Goal: Task Accomplishment & Management: Complete application form

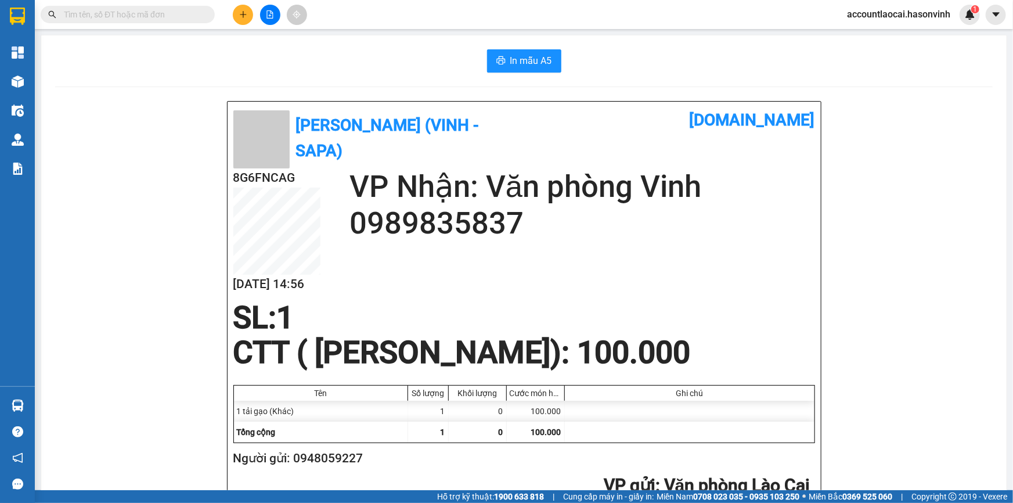
scroll to position [483, 0]
click at [236, 18] on button at bounding box center [243, 15] width 20 height 20
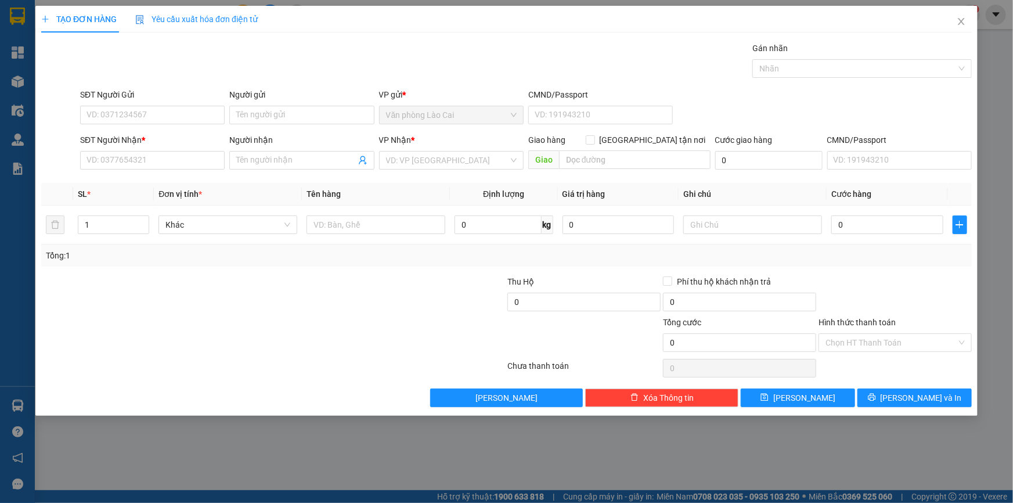
click at [158, 129] on form "SĐT Người Gửi VD: 0371234567 Người gửi Tên người gửi VP gửi * Văn phòng Lào Cai…" at bounding box center [506, 131] width 930 height 86
click at [151, 116] on input "SĐT Người Gửi" at bounding box center [152, 115] width 144 height 19
click at [160, 142] on div "0888692168" at bounding box center [152, 138] width 131 height 13
type input "0888692168"
type input "0987867277"
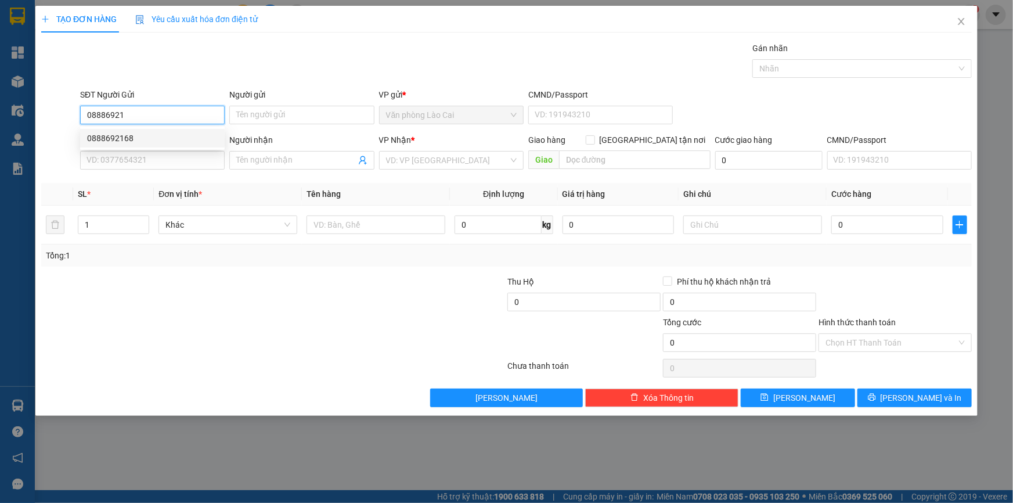
type input "giát"
type input "2.620.000"
type input "30.000"
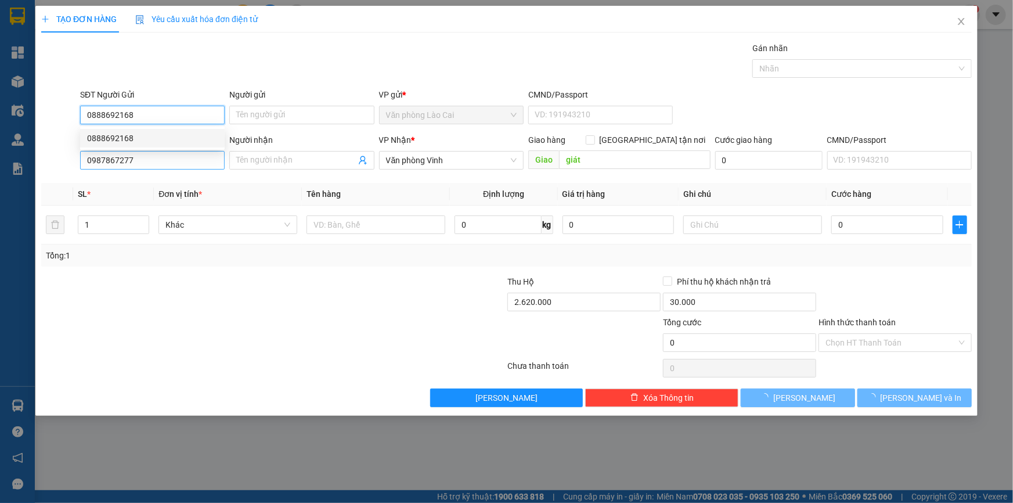
type input "210.000"
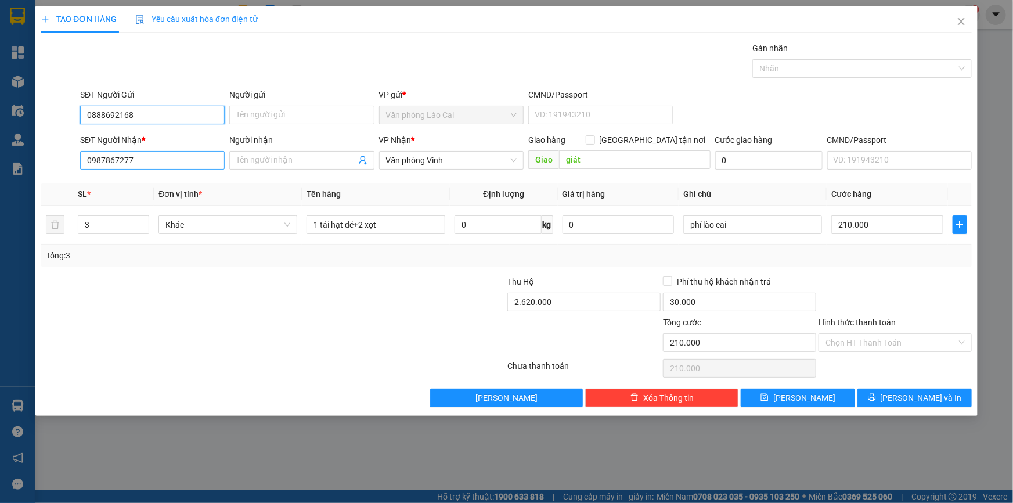
type input "0888692168"
click at [158, 160] on input "0987867277" at bounding box center [152, 160] width 144 height 19
drag, startPoint x: 158, startPoint y: 160, endPoint x: 88, endPoint y: 162, distance: 70.8
click at [88, 162] on input "0987867277" at bounding box center [152, 160] width 144 height 19
click at [150, 189] on div "0397762062" at bounding box center [152, 183] width 131 height 13
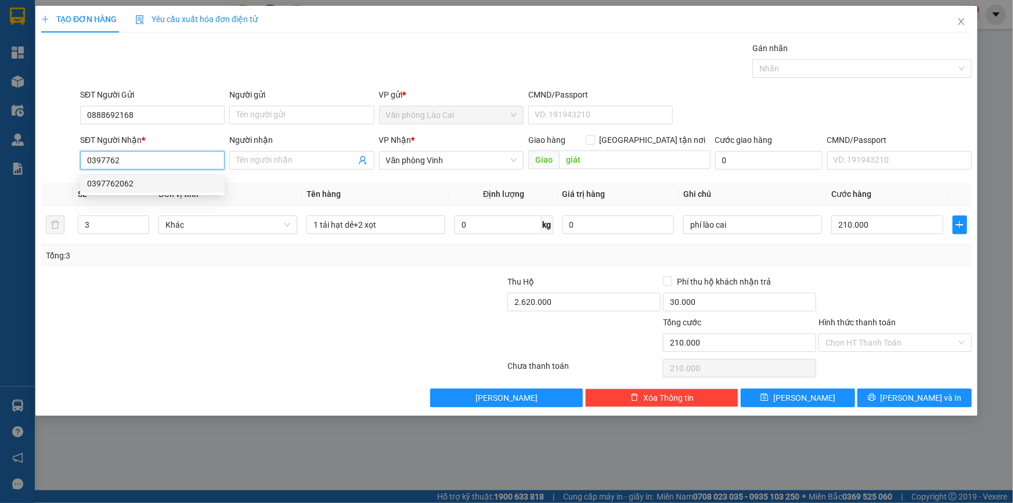
type input "0397762062"
type input "ht"
type input "825.000"
type input "0"
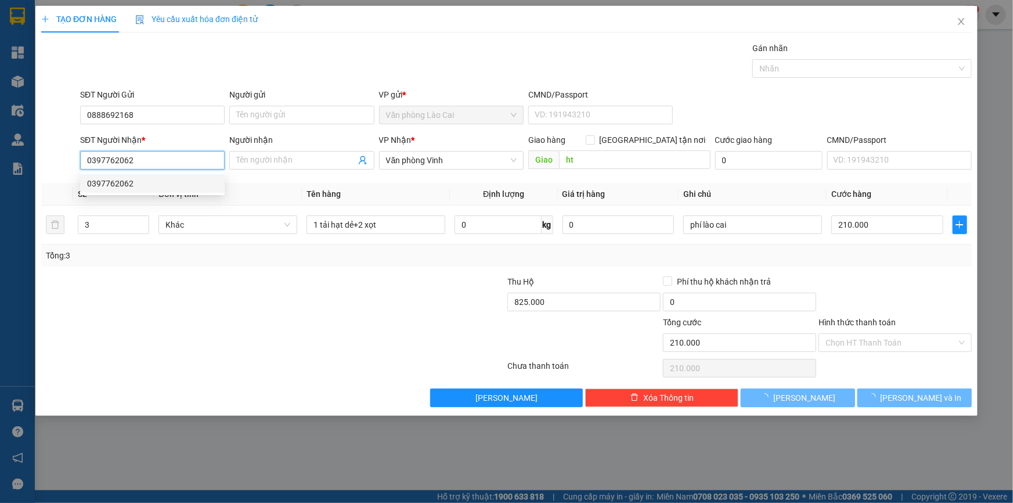
type input "400.000"
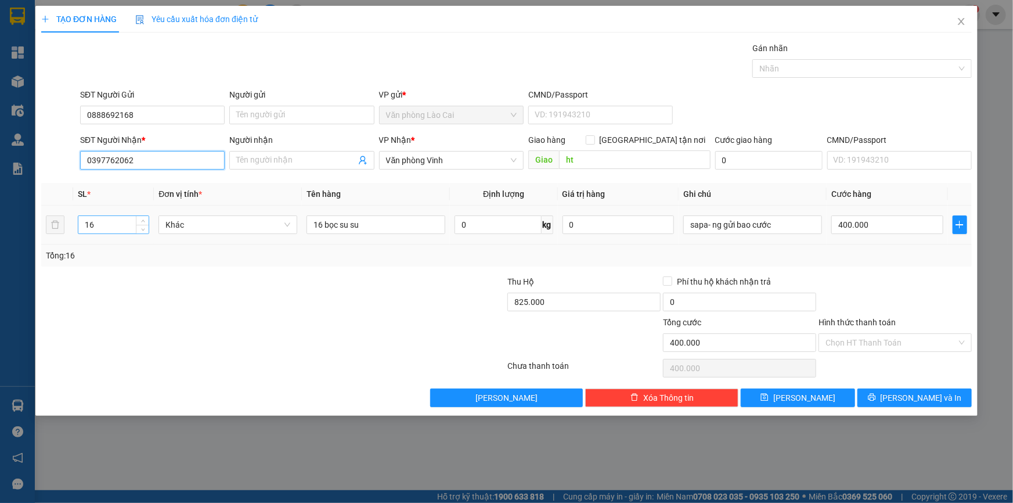
type input "0397762062"
click at [62, 224] on tr "16 Khác 16 bọc su su 0 kg 0 sapa- ng gửi bao cước 400.000" at bounding box center [506, 224] width 930 height 39
type input "1"
drag, startPoint x: 361, startPoint y: 226, endPoint x: 250, endPoint y: 214, distance: 112.0
click at [250, 214] on tr "1 Khác 16 bọc su su 0 kg 0 sapa- ng gửi bao cước 400.000" at bounding box center [506, 224] width 930 height 39
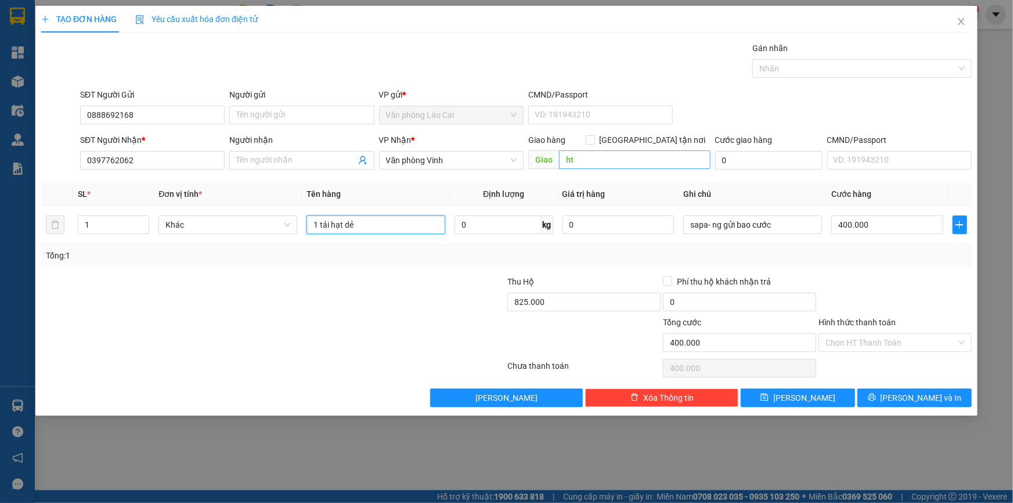
type input "1 tải hạt dẻ"
click at [586, 167] on input "ht" at bounding box center [634, 159] width 151 height 19
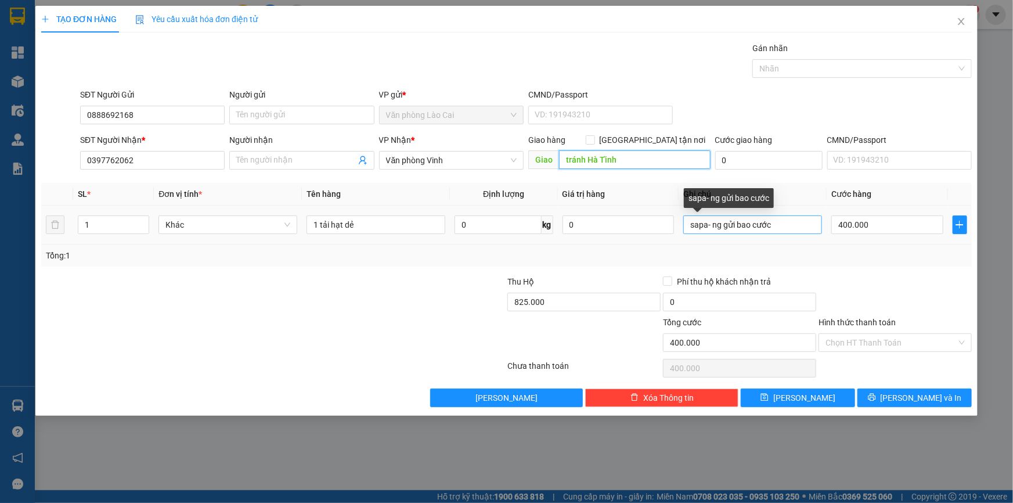
type input "tránh Hà Tĩnh"
click at [714, 231] on input "sapa- ng gửi bao cước" at bounding box center [752, 224] width 139 height 19
drag, startPoint x: 781, startPoint y: 225, endPoint x: 662, endPoint y: 231, distance: 119.7
click at [662, 231] on tr "1 Khác 1 tải hạt dẻ 0 kg 0 sapa- ng gửi bao cước 400.000" at bounding box center [506, 224] width 930 height 39
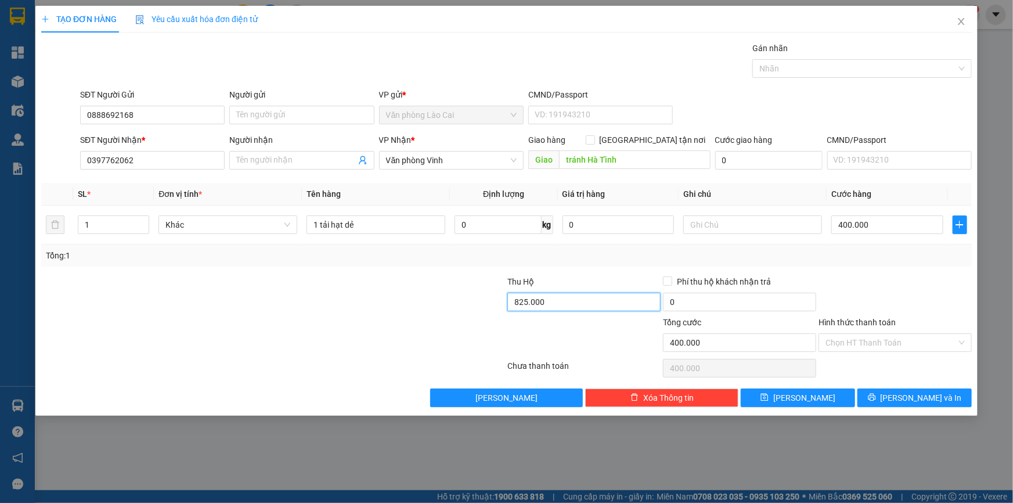
drag, startPoint x: 578, startPoint y: 302, endPoint x: 572, endPoint y: 306, distance: 7.9
click at [577, 302] on input "825.000" at bounding box center [583, 301] width 153 height 19
type input "1.550.000"
click at [604, 344] on div at bounding box center [584, 336] width 156 height 41
click at [717, 291] on div "Phí thu hộ khách nhận trả" at bounding box center [739, 283] width 153 height 17
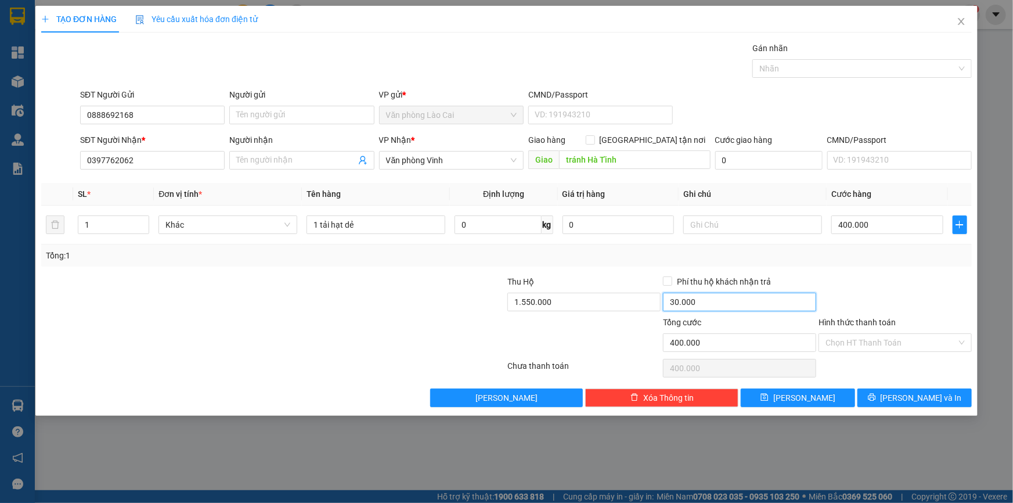
click at [697, 305] on input "30.000" at bounding box center [739, 301] width 153 height 19
type input "0"
click at [875, 225] on input "400.000" at bounding box center [887, 224] width 112 height 19
click at [882, 224] on input "400.000" at bounding box center [887, 224] width 112 height 19
drag, startPoint x: 882, startPoint y: 224, endPoint x: 828, endPoint y: 227, distance: 54.0
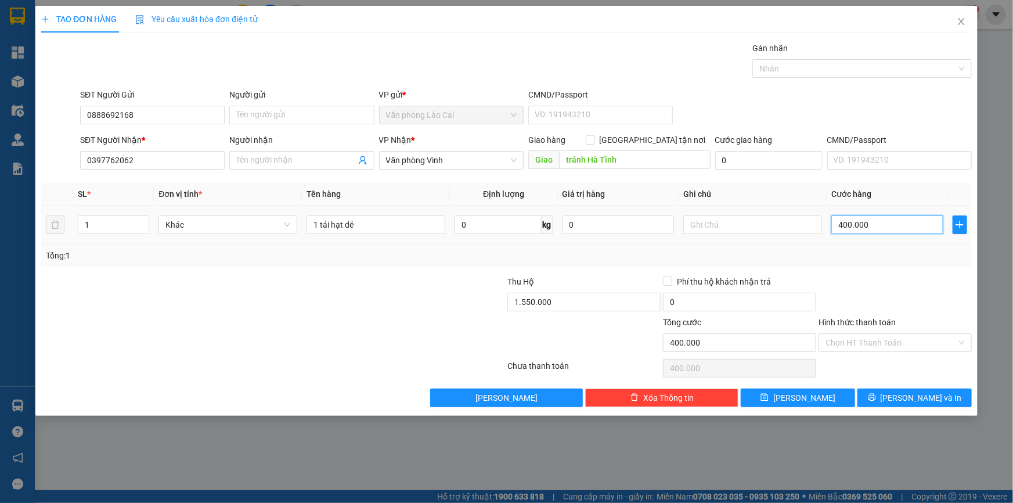
click at [828, 227] on td "400.000" at bounding box center [886, 224] width 121 height 39
type input "1"
type input "15"
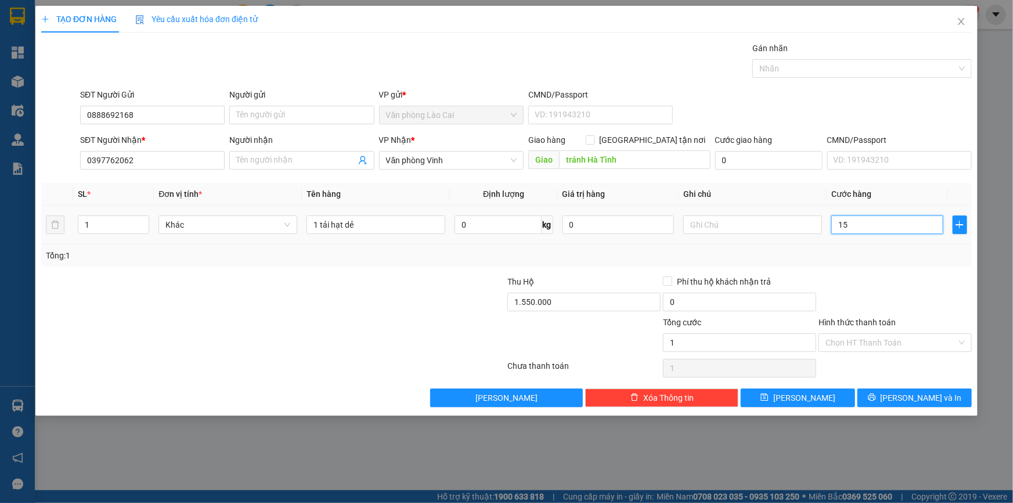
type input "15"
type input "150"
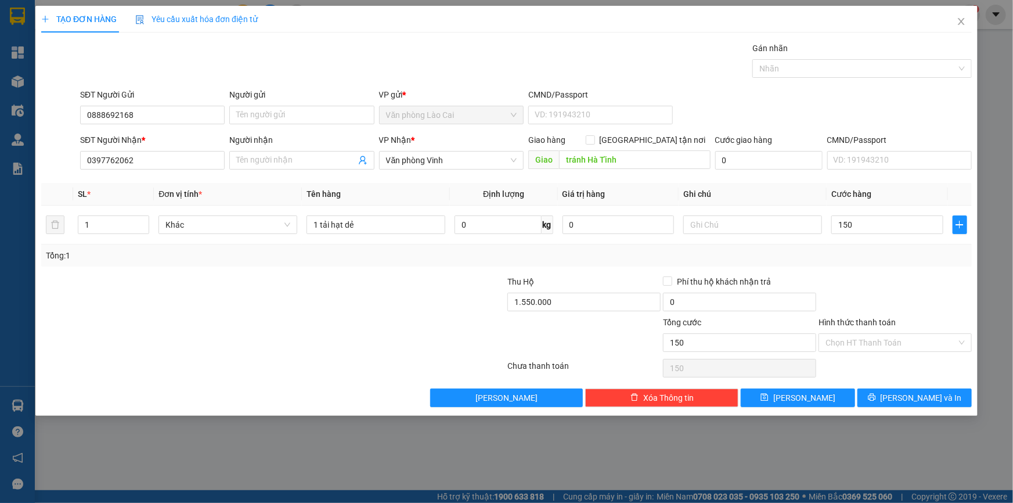
type input "150.000"
click at [842, 290] on div at bounding box center [895, 295] width 156 height 41
click at [682, 302] on input "0" at bounding box center [739, 301] width 153 height 19
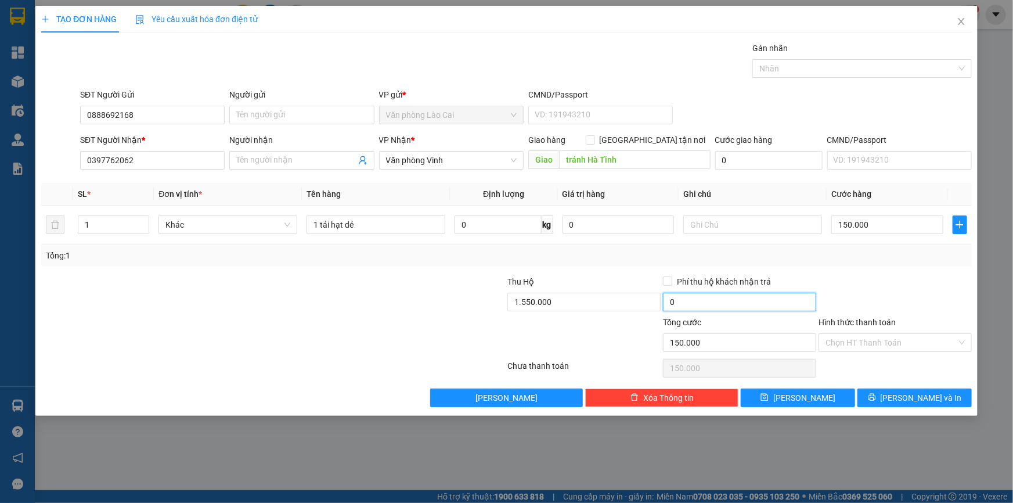
click at [695, 294] on input "0" at bounding box center [739, 301] width 153 height 19
click at [693, 303] on input "0" at bounding box center [739, 301] width 153 height 19
type input "30.000"
click at [725, 224] on input "text" at bounding box center [752, 224] width 139 height 19
type input "p"
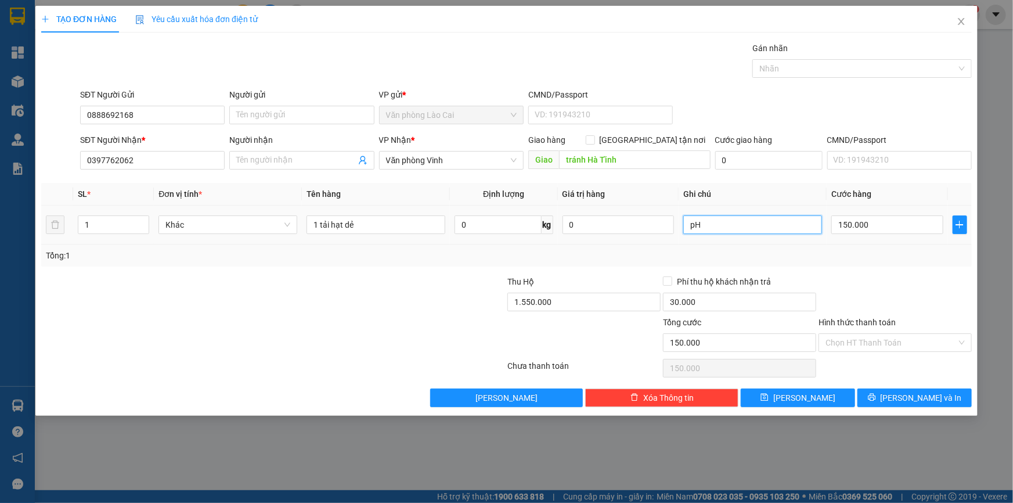
type input "p"
type input "Phí Lào cAI"
click at [734, 342] on input "150.000" at bounding box center [739, 342] width 153 height 19
click at [910, 398] on span "[PERSON_NAME] và In" at bounding box center [920, 397] width 81 height 13
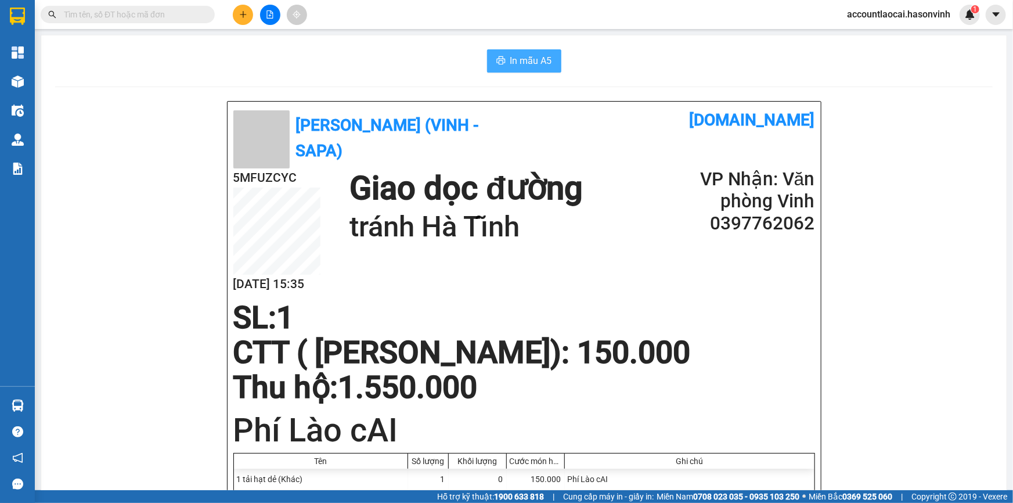
click at [519, 69] on button "In mẫu A5" at bounding box center [524, 60] width 74 height 23
click at [783, 430] on h1 "Phí Lào cAI" at bounding box center [523, 429] width 581 height 45
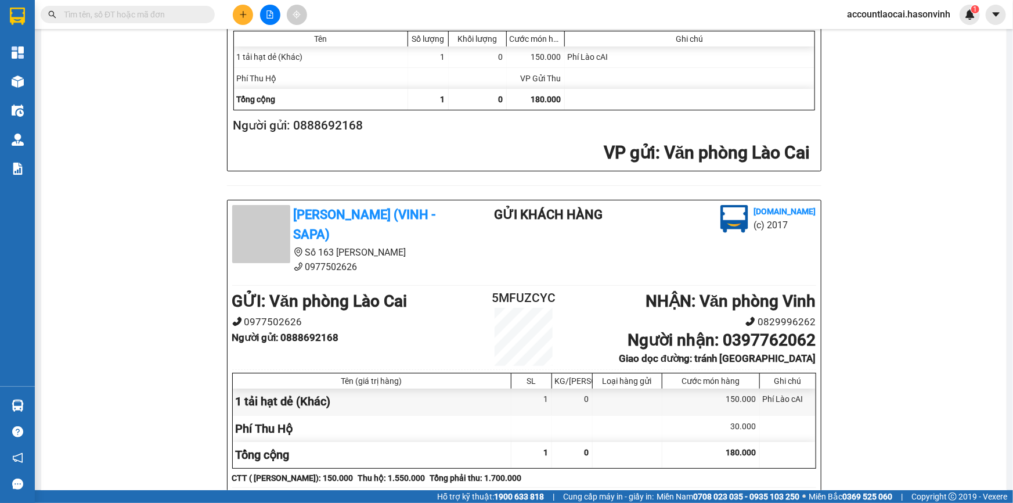
scroll to position [580, 0]
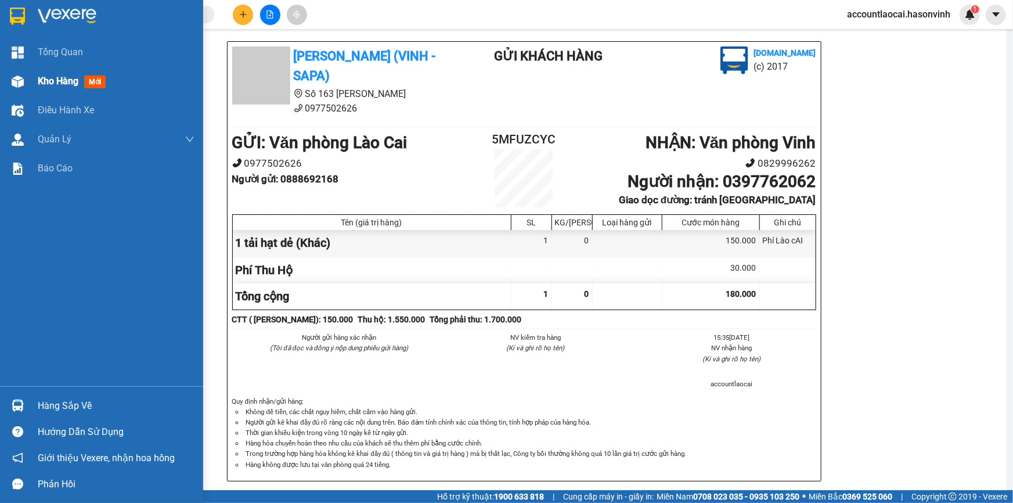
drag, startPoint x: 3, startPoint y: 82, endPoint x: 11, endPoint y: 80, distance: 7.9
click at [3, 81] on div "Kho hàng mới" at bounding box center [101, 81] width 203 height 29
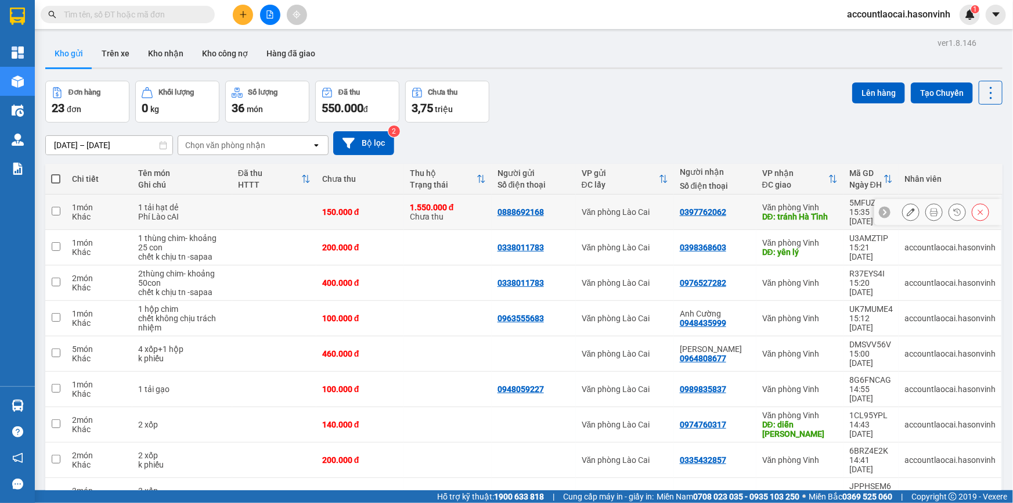
click at [906, 208] on icon at bounding box center [910, 212] width 8 height 8
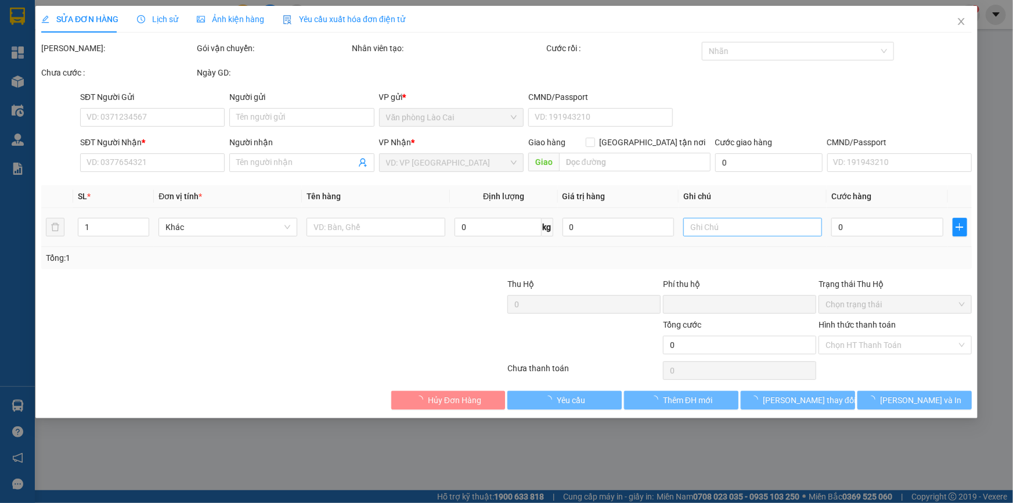
type input "0888692168"
type input "0397762062"
type input "tránh Hà Tĩnh"
type input "1.550.000"
type input "30.000"
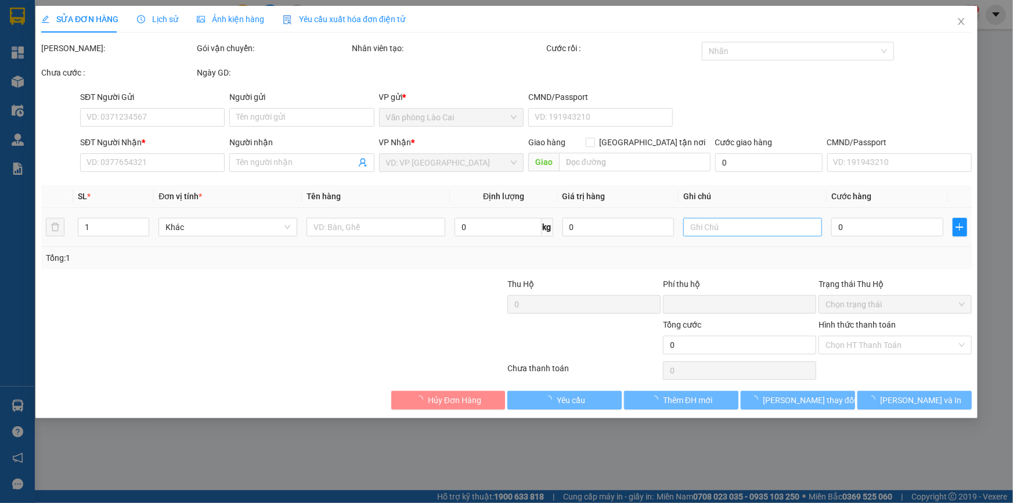
type input "150.000"
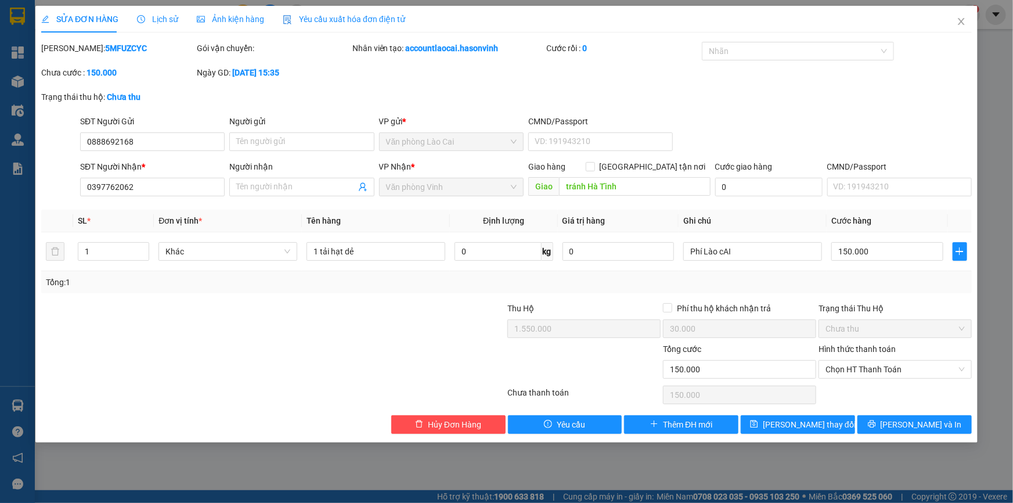
click at [839, 326] on span "Chưa thu" at bounding box center [894, 328] width 139 height 17
click at [566, 258] on input "0" at bounding box center [618, 251] width 112 height 19
click at [754, 262] on div "Phí Lào cAI" at bounding box center [752, 251] width 139 height 23
click at [750, 249] on input "Phí Lào cAI" at bounding box center [752, 251] width 139 height 19
drag, startPoint x: 750, startPoint y: 249, endPoint x: 685, endPoint y: 249, distance: 65.0
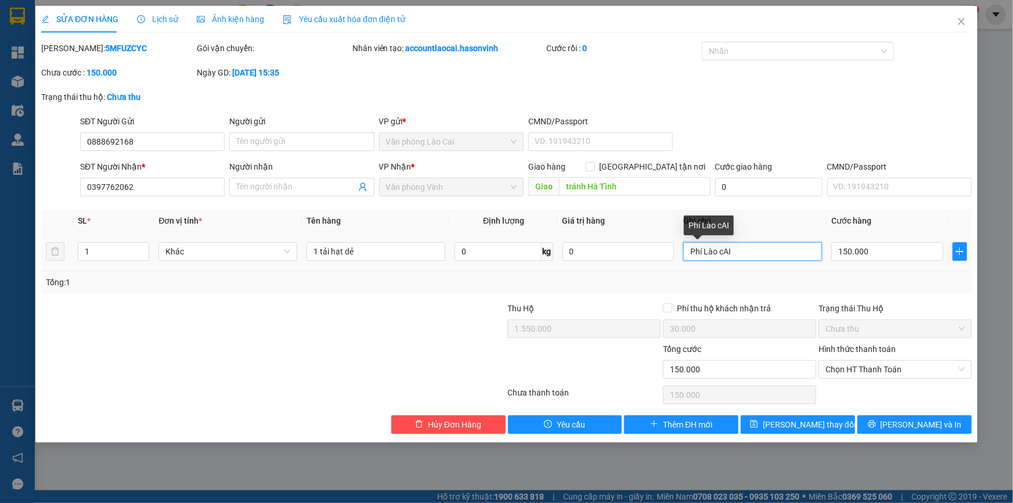
click at [685, 249] on input "Phí Lào cAI" at bounding box center [752, 251] width 139 height 19
type input "phí thu hộ lào cai trả"
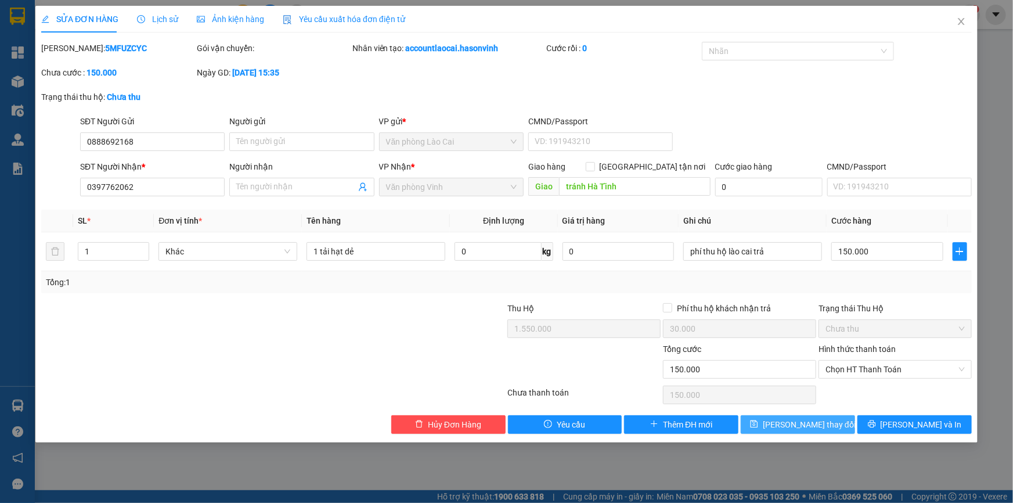
drag, startPoint x: 783, startPoint y: 427, endPoint x: 753, endPoint y: 414, distance: 33.0
click at [783, 427] on span "Lưu thay đổi" at bounding box center [809, 424] width 93 height 13
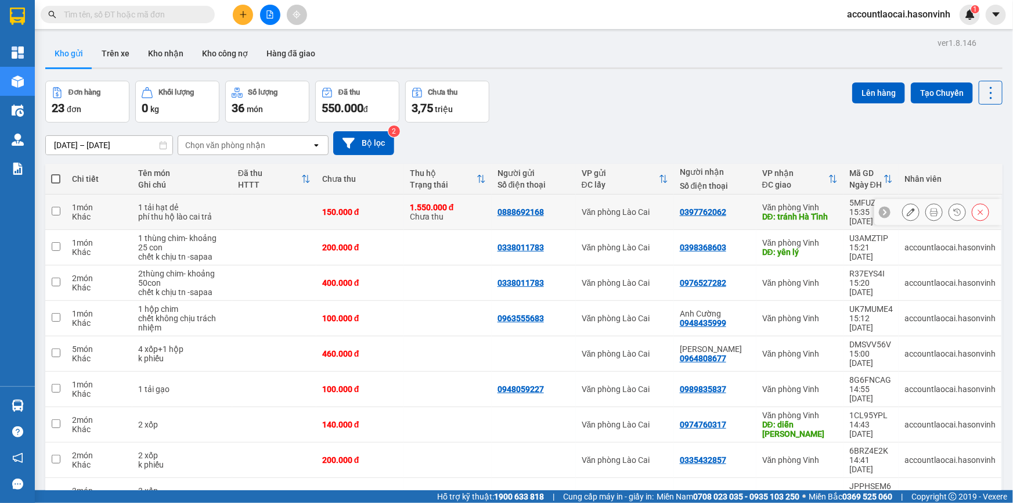
click at [933, 212] on button at bounding box center [934, 212] width 16 height 20
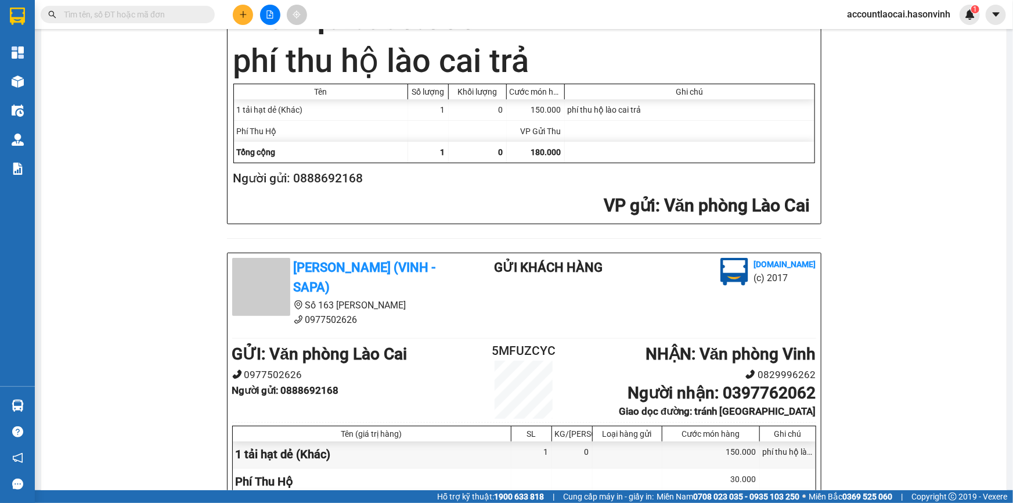
scroll to position [263, 0]
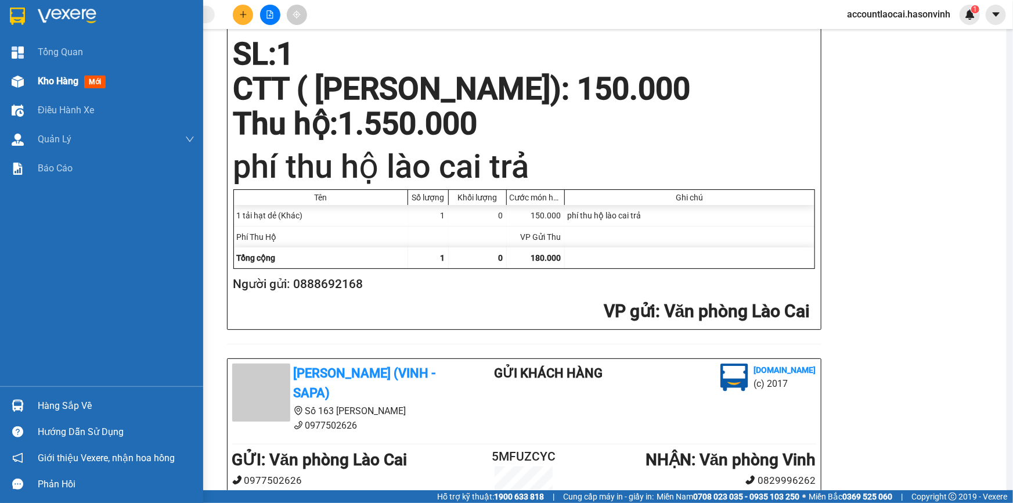
click at [26, 87] on div at bounding box center [18, 81] width 20 height 20
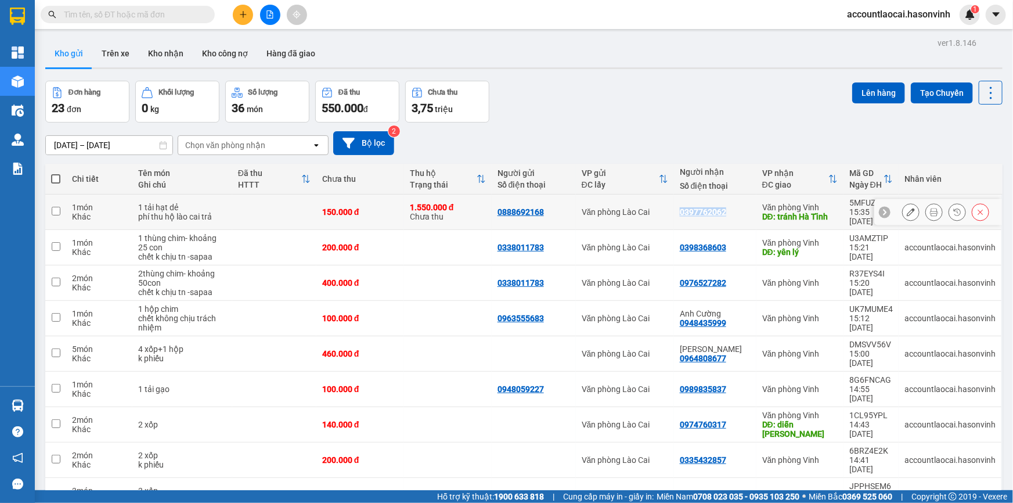
drag, startPoint x: 728, startPoint y: 210, endPoint x: 672, endPoint y: 214, distance: 56.4
click at [672, 214] on tr "1 món Khác 1 tải hạt dẻ phí thu hộ lào cai trả 150.000 đ 1.550.000 đ Chưa thu 0…" at bounding box center [523, 211] width 957 height 35
checkbox input "true"
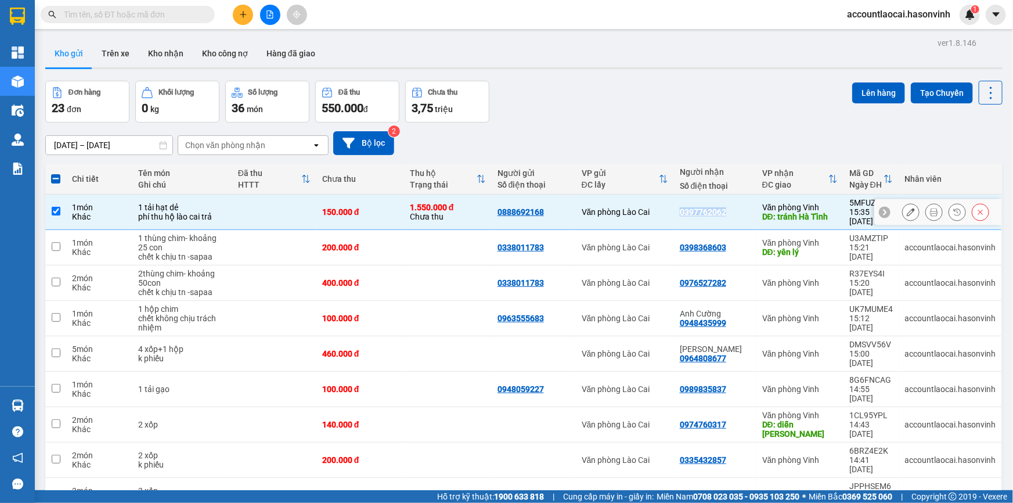
copy tr "Văn phòng Lào Cai 0397762062"
click at [239, 20] on button at bounding box center [243, 15] width 20 height 20
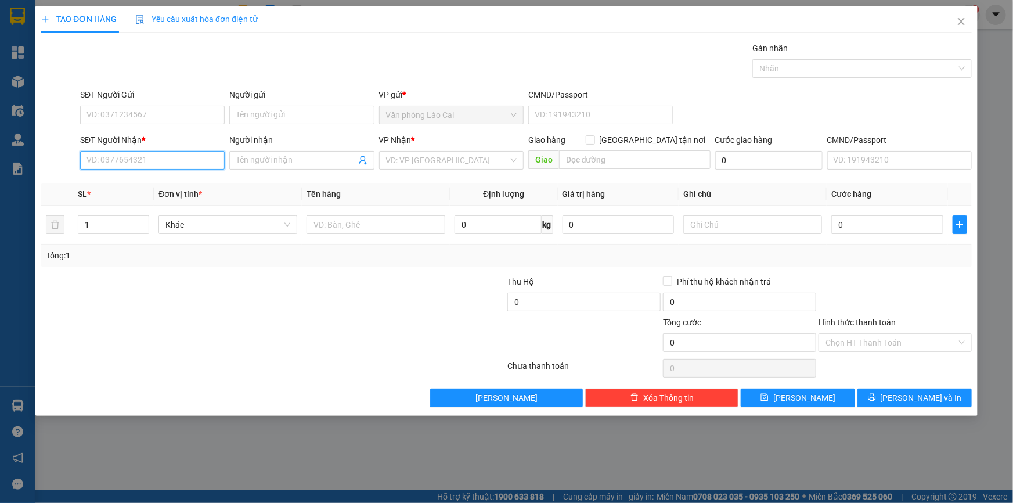
click at [140, 157] on input "SĐT Người Nhận *" at bounding box center [152, 160] width 144 height 19
paste input "0397762062"
click at [104, 160] on input "0397762062" at bounding box center [152, 160] width 144 height 19
drag, startPoint x: 106, startPoint y: 160, endPoint x: 47, endPoint y: 153, distance: 59.5
click at [59, 154] on div "SĐT Người Nhận * 0397762062 0397762062 Người nhận Tên người nhận VP Nhận * VD: …" at bounding box center [506, 153] width 933 height 41
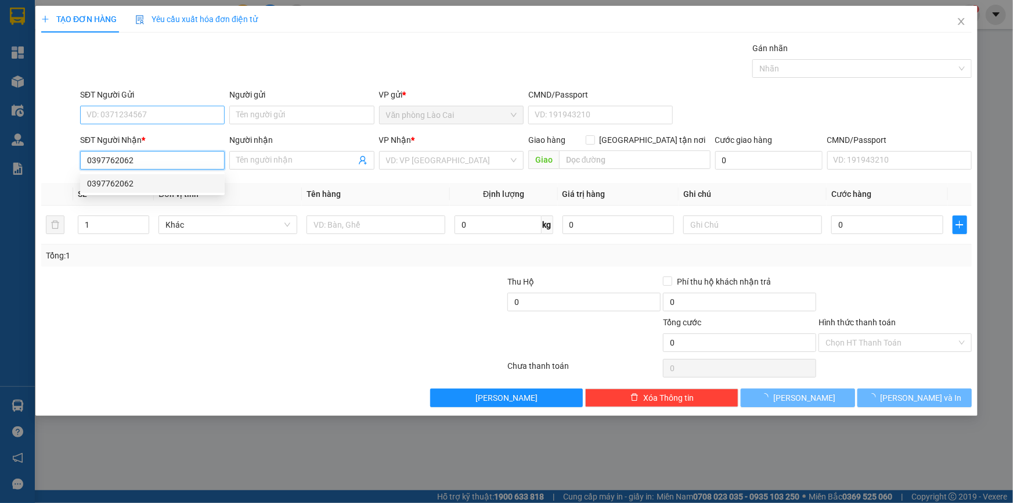
type input "0397762062"
click at [119, 118] on input "SĐT Người Gửi" at bounding box center [152, 115] width 144 height 19
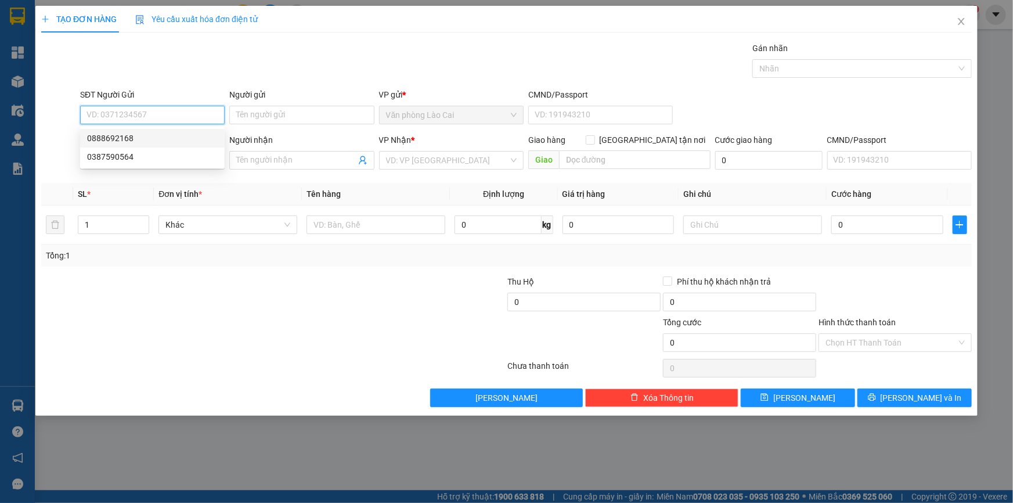
click at [128, 142] on div "0888692168" at bounding box center [152, 138] width 131 height 13
type input "0888692168"
type input "1.550.000"
type input "30.000"
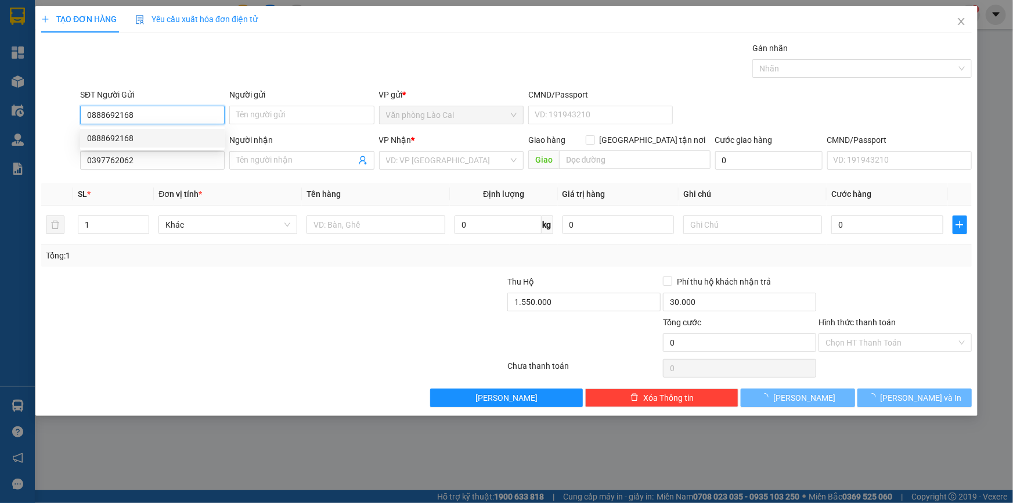
type input "150.000"
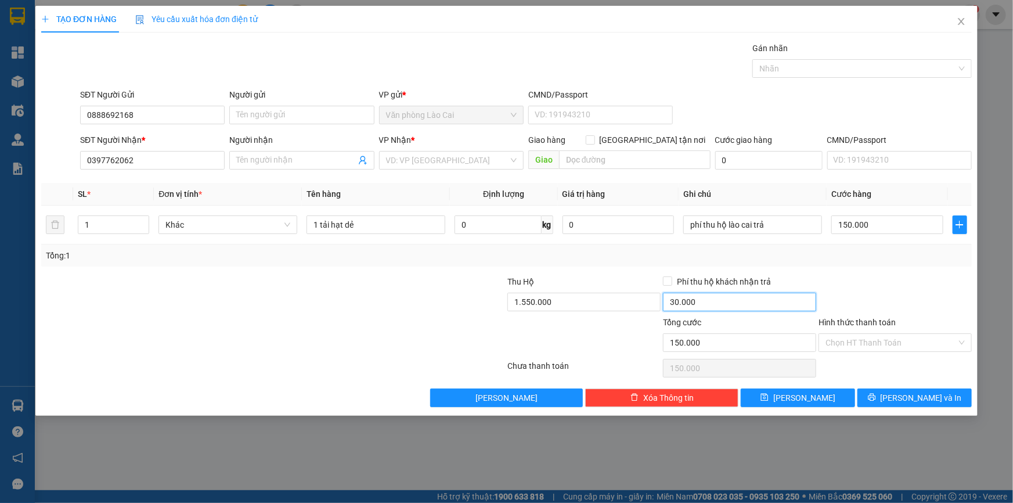
click at [756, 306] on input "30.000" at bounding box center [739, 301] width 153 height 19
click at [844, 334] on input "Hình thức thanh toán" at bounding box center [890, 342] width 131 height 17
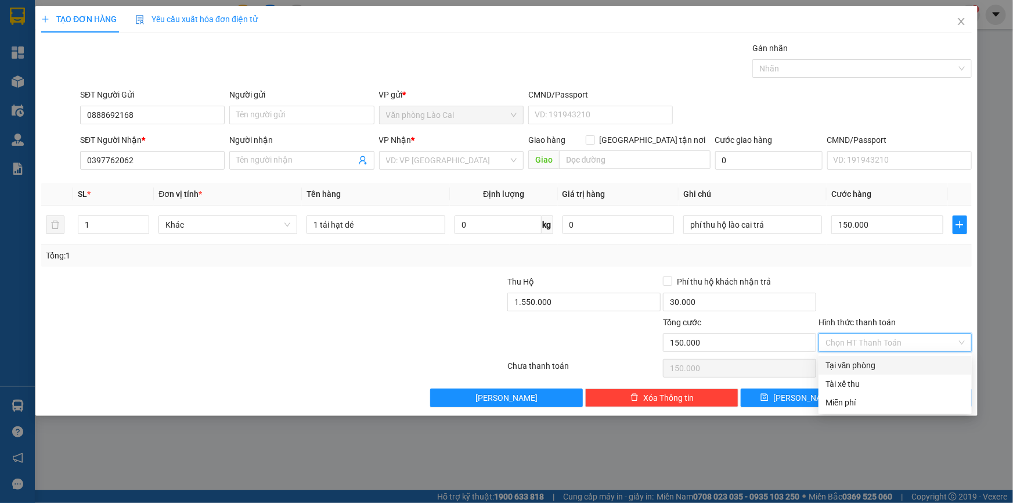
click at [790, 331] on div "Tổng cước" at bounding box center [739, 324] width 153 height 17
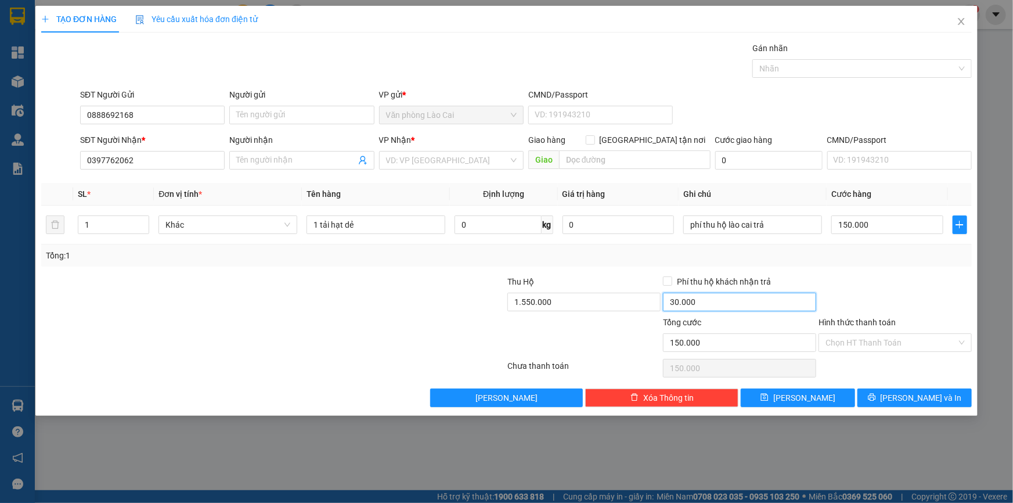
click at [700, 297] on input "30.000" at bounding box center [739, 301] width 153 height 19
click at [606, 283] on div "Thu Hộ" at bounding box center [583, 281] width 153 height 13
click at [962, 23] on icon "close" at bounding box center [961, 21] width 6 height 7
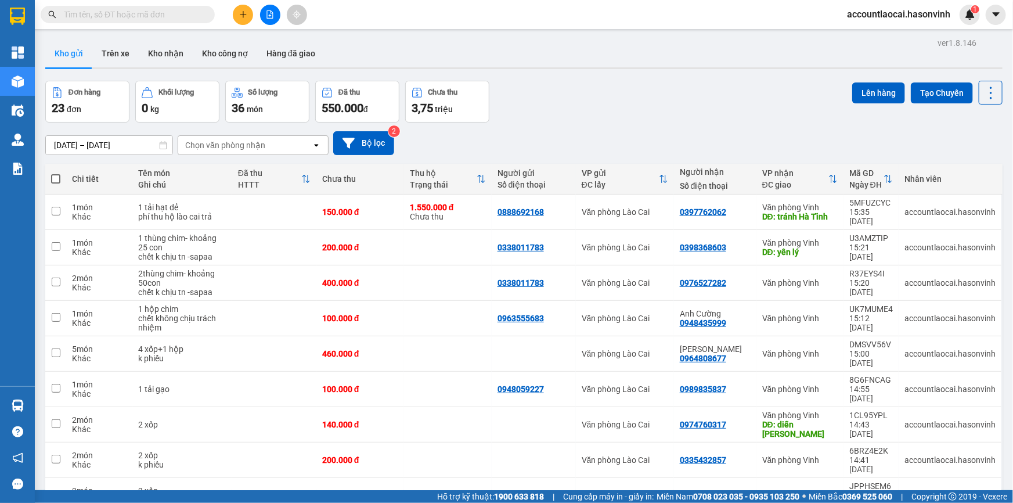
click at [254, 10] on div at bounding box center [269, 15] width 87 height 20
click at [224, 16] on div at bounding box center [113, 14] width 226 height 17
click at [248, 12] on button at bounding box center [243, 15] width 20 height 20
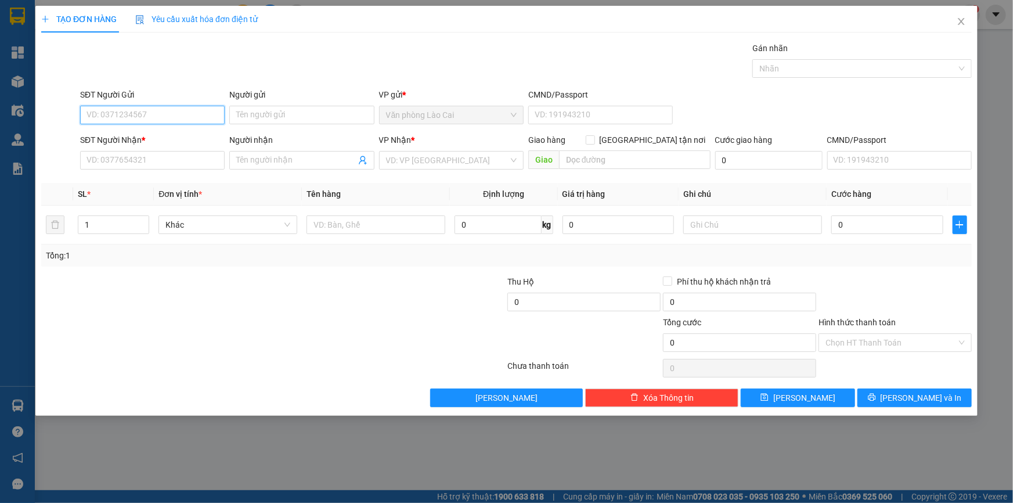
click at [127, 113] on input "SĐT Người Gửi" at bounding box center [152, 115] width 144 height 19
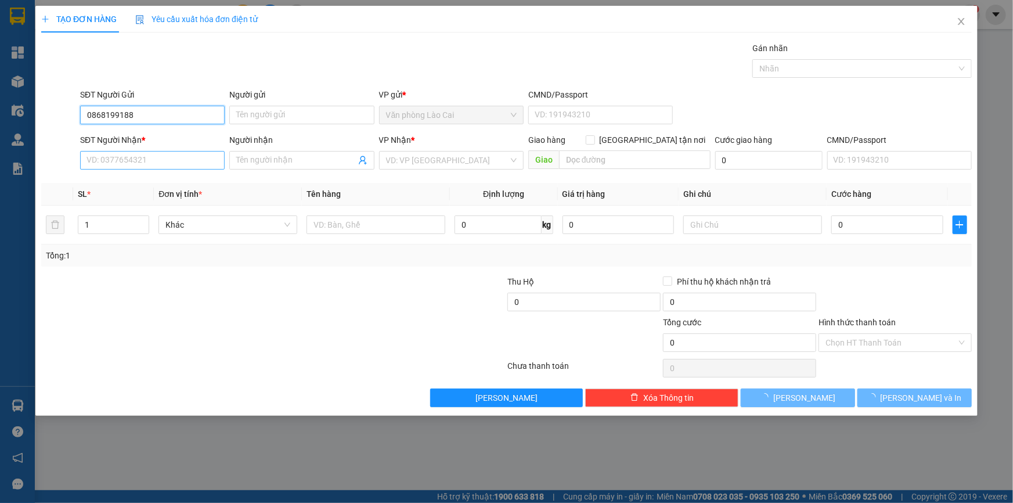
type input "0868199188"
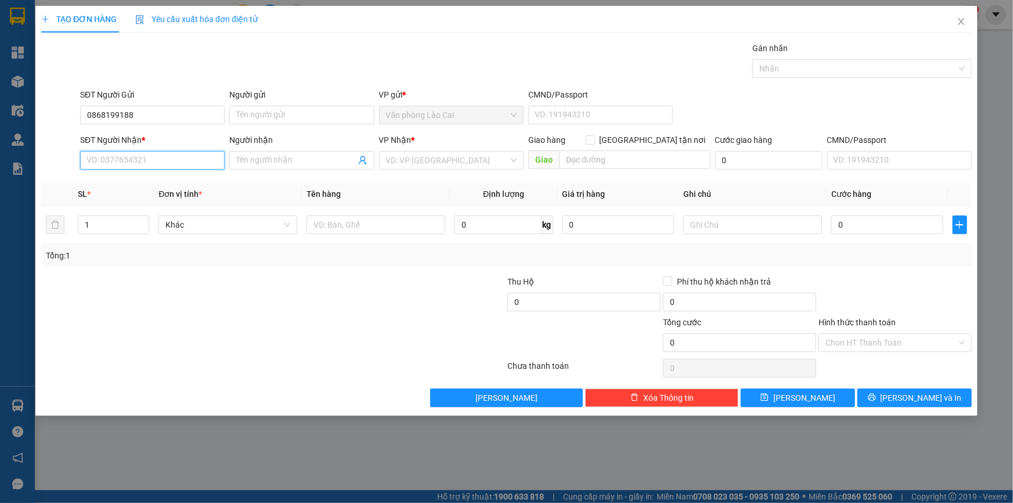
click at [136, 151] on input "SĐT Người Nhận *" at bounding box center [152, 160] width 144 height 19
click at [156, 181] on div "0833355888" at bounding box center [152, 183] width 131 height 13
type input "0833355888"
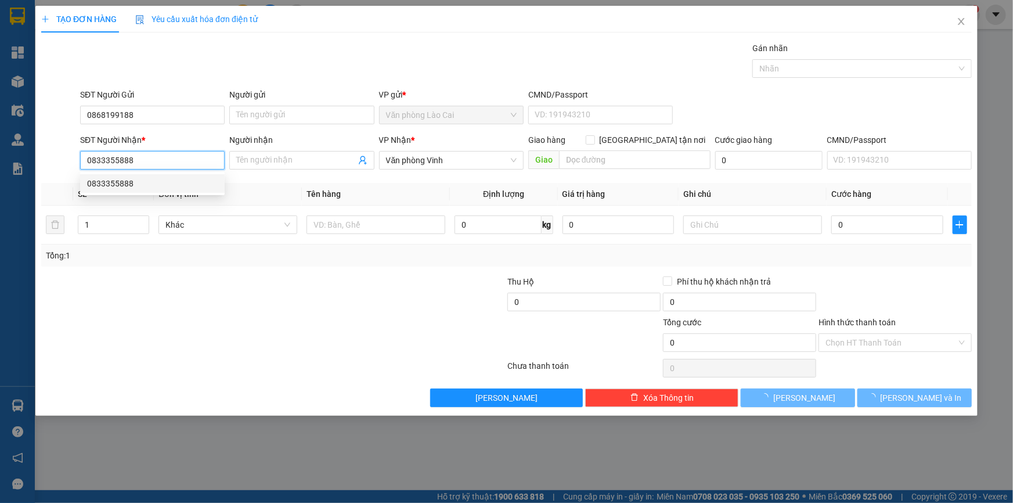
type input "100.000"
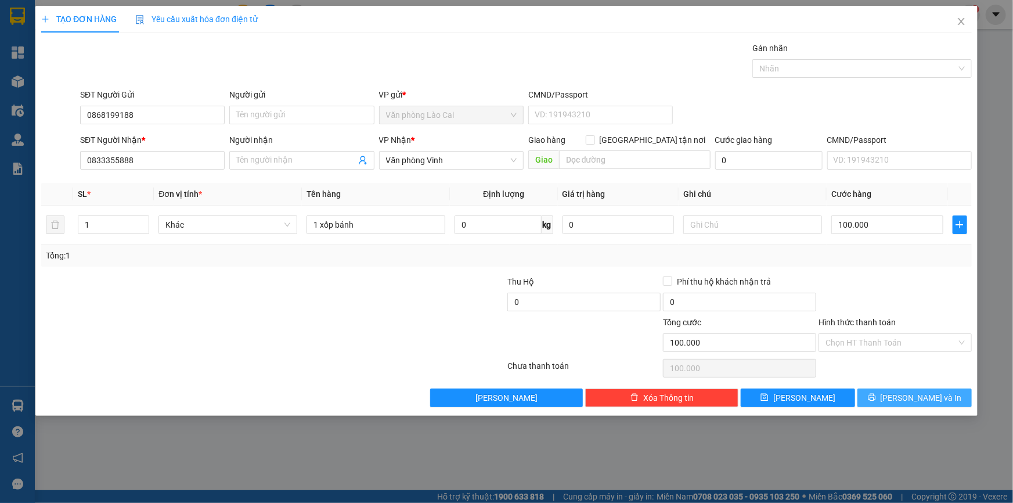
click at [876, 396] on icon "printer" at bounding box center [872, 397] width 8 height 8
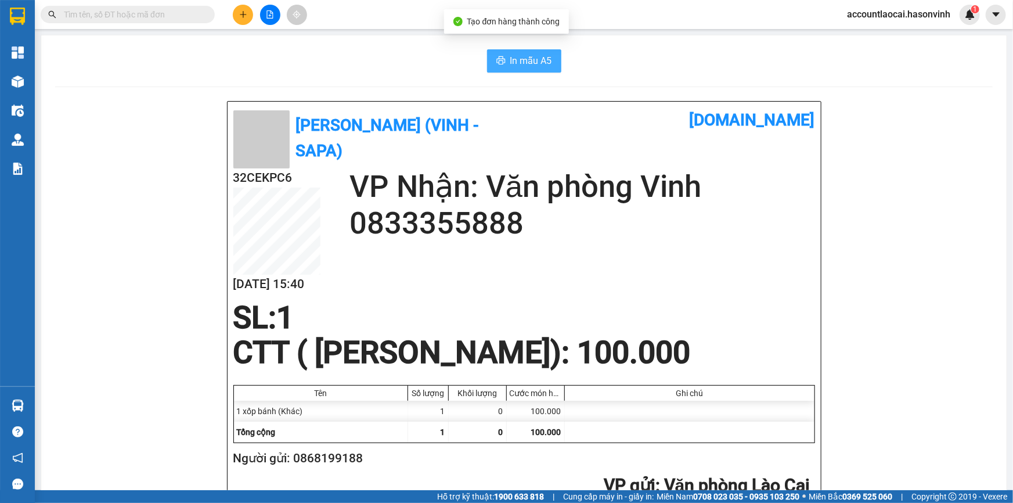
click at [514, 64] on span "In mẫu A5" at bounding box center [531, 60] width 42 height 15
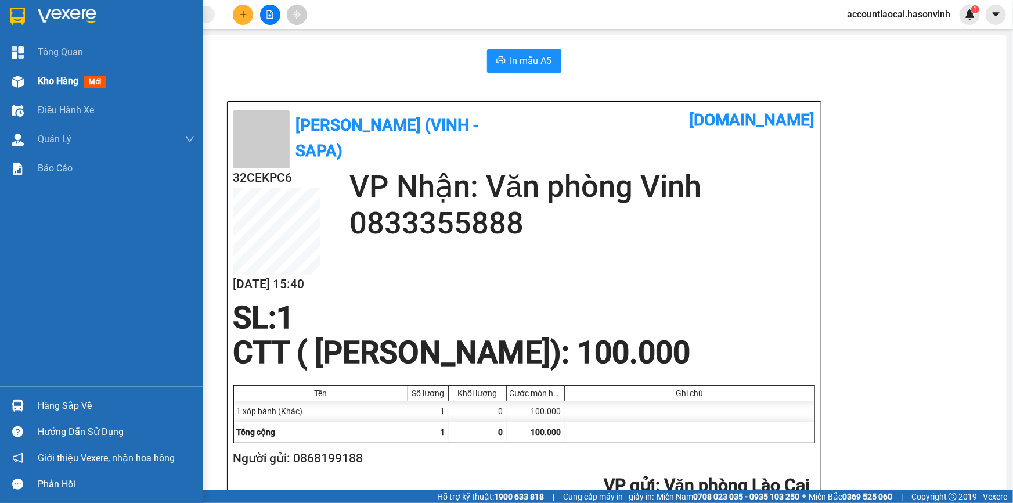
click at [19, 71] on div at bounding box center [18, 81] width 20 height 20
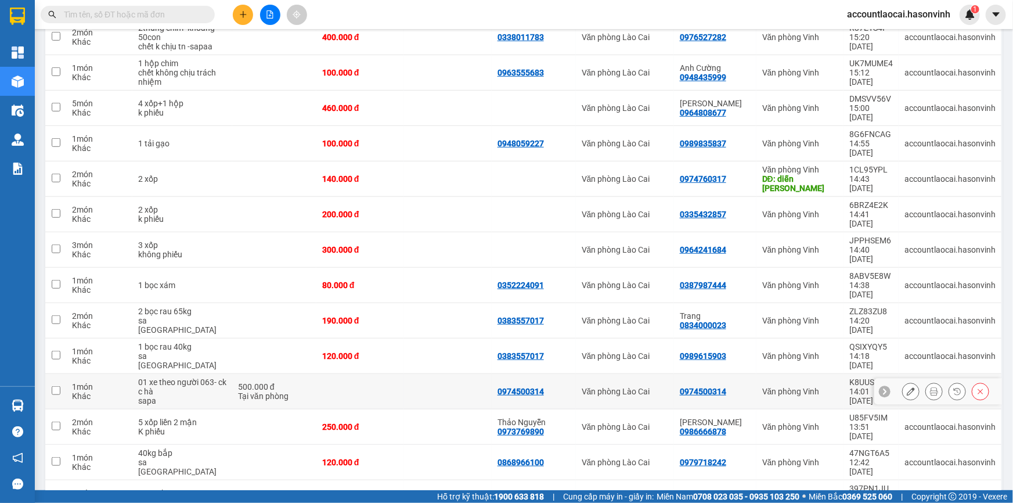
scroll to position [347, 0]
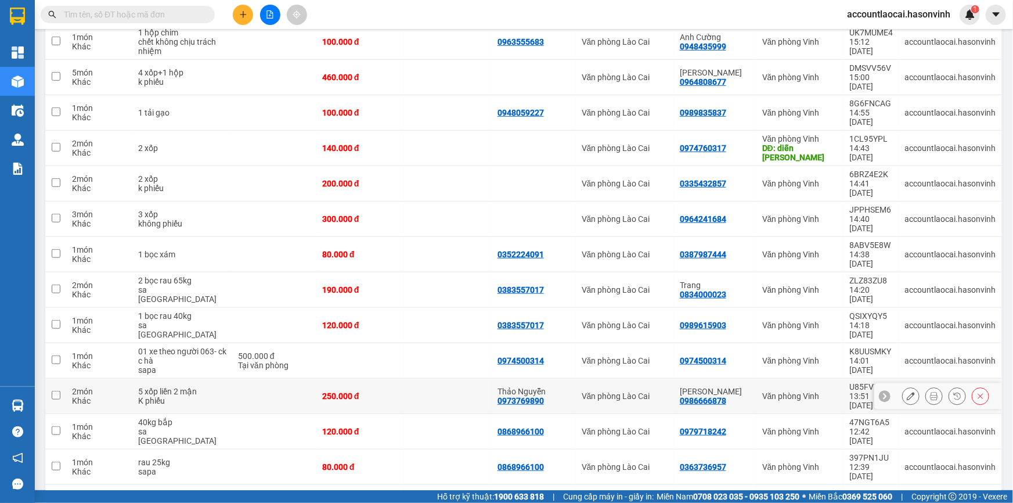
click at [902, 386] on button at bounding box center [910, 396] width 16 height 20
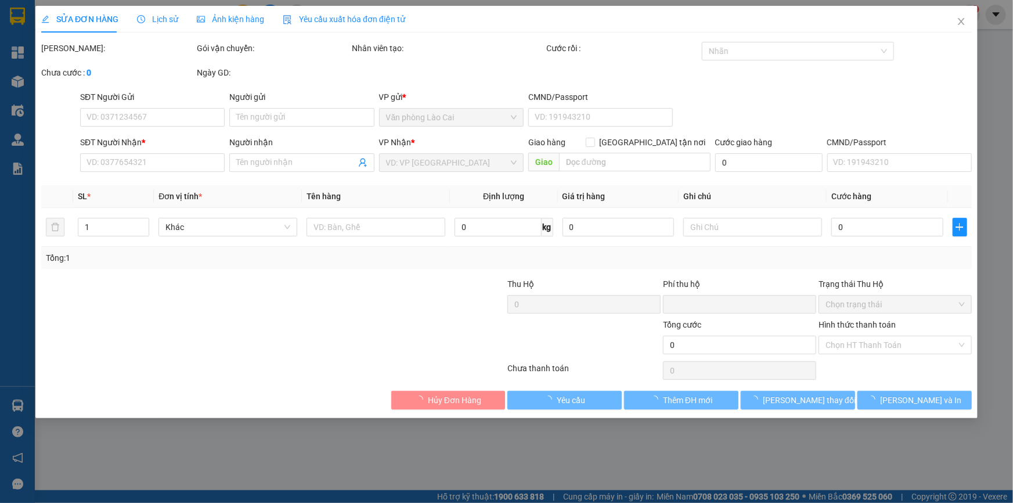
type input "0973769890"
type input "Thảo Nguyễn"
type input "0986666878"
type input "Phương Thủy"
type input "0"
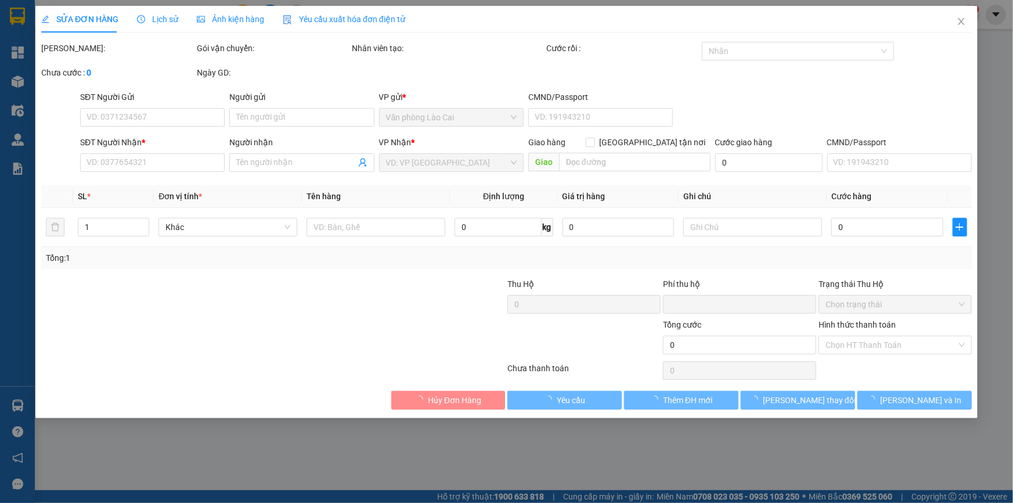
type input "250.000"
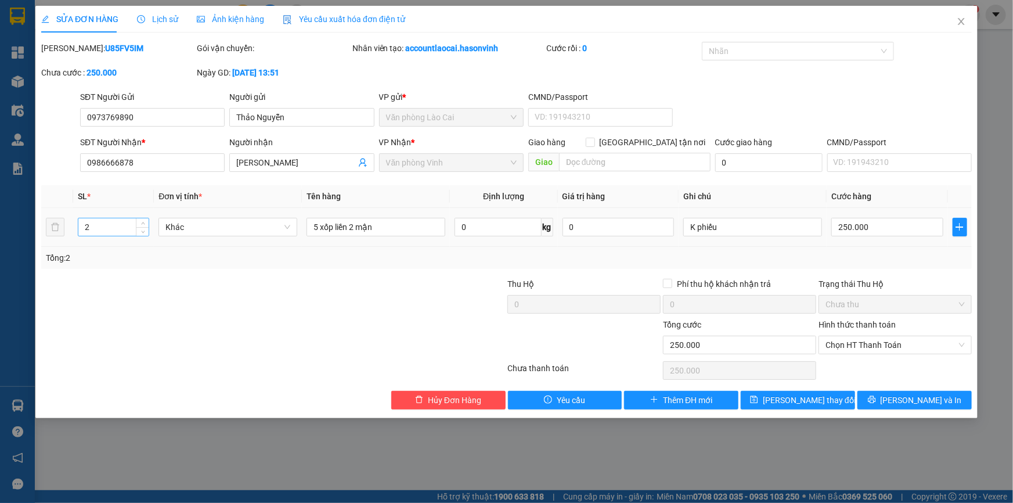
click at [116, 229] on input "2" at bounding box center [113, 226] width 70 height 17
type input "4"
drag, startPoint x: 334, startPoint y: 226, endPoint x: 292, endPoint y: 227, distance: 41.8
click at [308, 226] on input "5 xốp liền 2 mận" at bounding box center [375, 227] width 139 height 19
click at [341, 229] on input "2 liền 2 mận" at bounding box center [375, 227] width 139 height 19
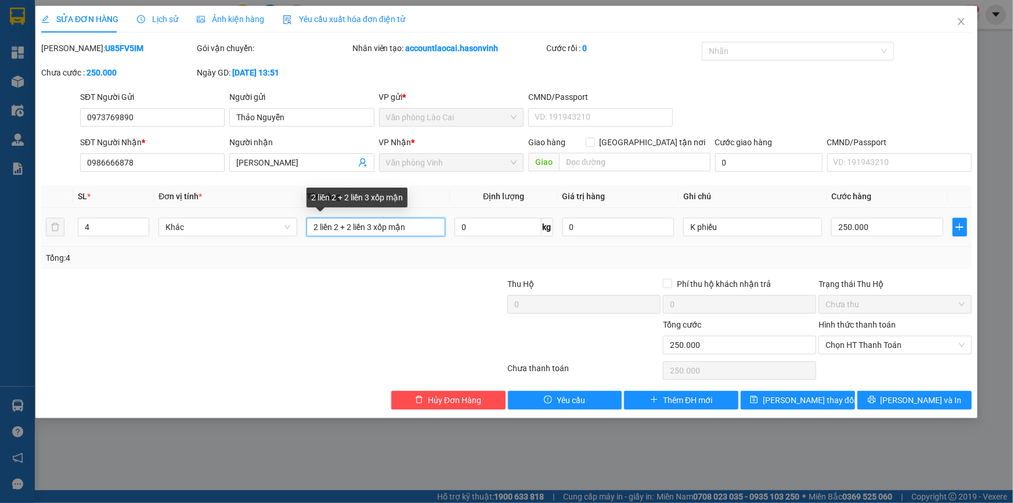
click at [331, 226] on input "2 liền 2 + 2 liền 3 xốp mận" at bounding box center [375, 227] width 139 height 19
click at [319, 231] on input "2 liền 2 + 2 liền 3 xốp mận" at bounding box center [375, 227] width 139 height 19
drag, startPoint x: 394, startPoint y: 226, endPoint x: 406, endPoint y: 226, distance: 12.2
click at [406, 226] on input "2 xốp liền 2 + 2 liền 3 xốp mận" at bounding box center [375, 227] width 139 height 19
click at [382, 226] on input "2 xốp liền 2 + 2 liền 3 xốp mận" at bounding box center [375, 227] width 139 height 19
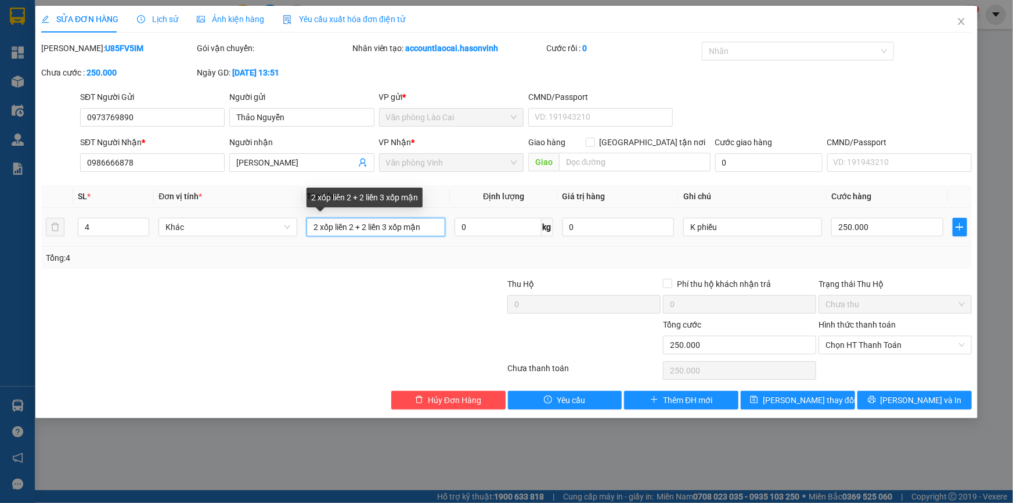
click at [382, 226] on input "2 xốp liền 2 + 2 liền 3 xốp mận" at bounding box center [375, 227] width 139 height 19
click at [384, 226] on input "2 xốp liền 2 + 2 liền 3 xốp mận" at bounding box center [375, 227] width 139 height 19
click at [371, 225] on input "2 xốp liền 2 + 2 liền 3 xốp mận" at bounding box center [375, 227] width 139 height 19
paste input "xốp"
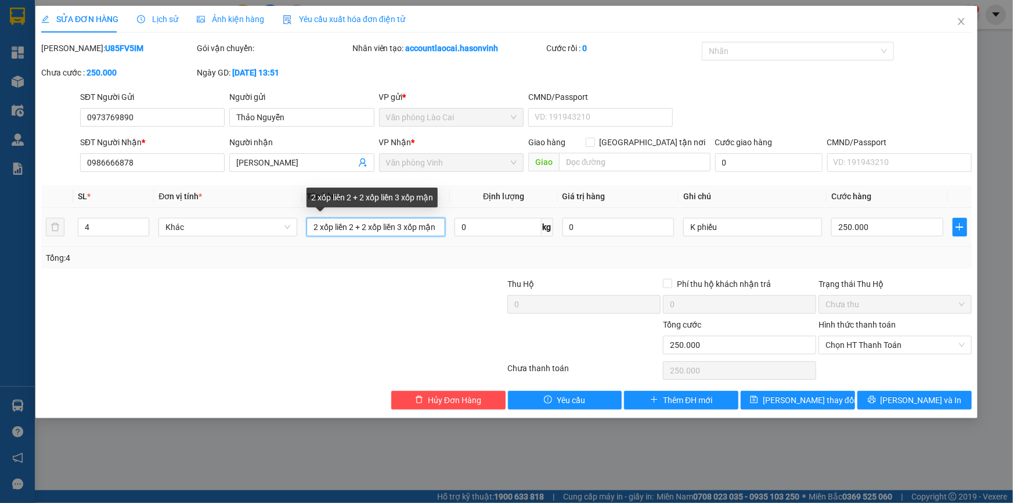
scroll to position [0, 3]
drag, startPoint x: 407, startPoint y: 225, endPoint x: 442, endPoint y: 229, distance: 35.6
click at [442, 229] on input "2 xốp liền 2 + 2 xốp liền 3 xốp mận" at bounding box center [375, 227] width 139 height 19
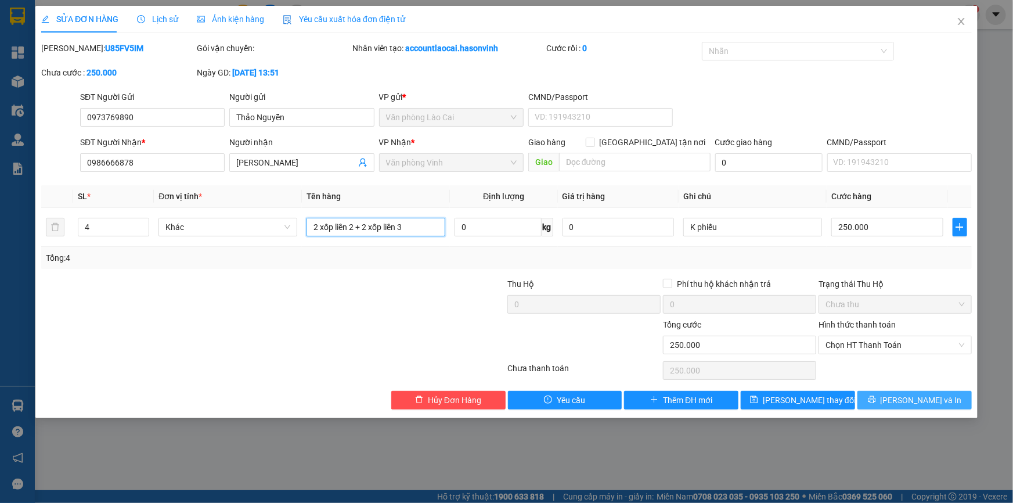
type input "2 xốp liền 2 + 2 xốp liền 3"
click at [905, 399] on span "[PERSON_NAME] và In" at bounding box center [920, 399] width 81 height 13
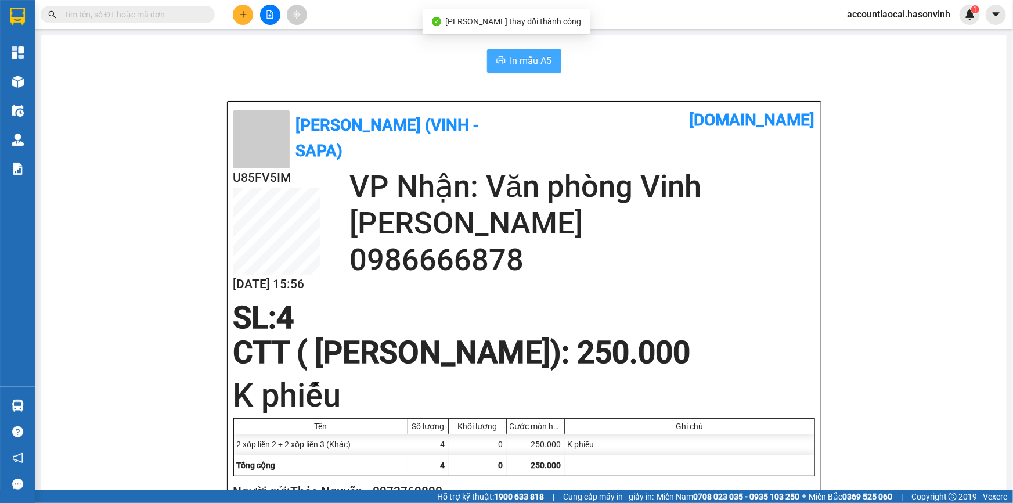
click at [497, 64] on icon "printer" at bounding box center [500, 60] width 9 height 9
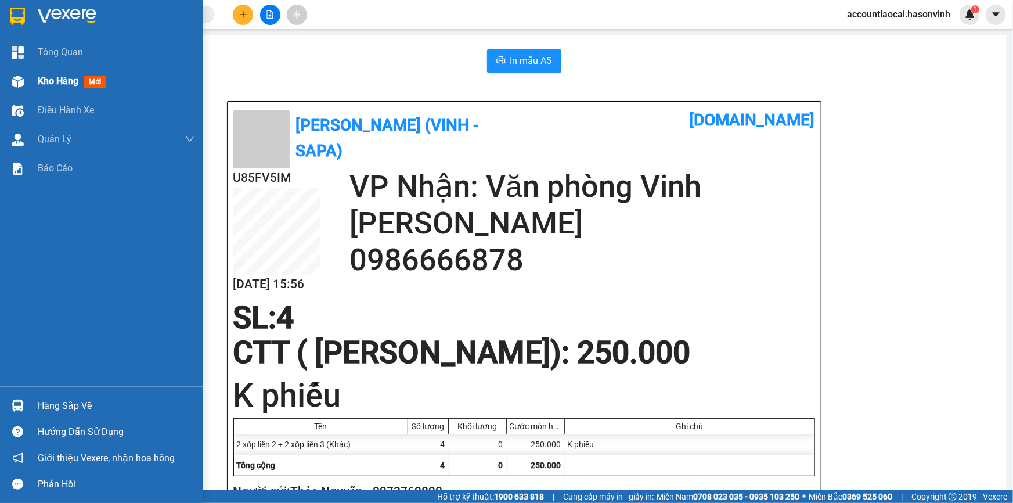
click at [15, 84] on img at bounding box center [18, 81] width 12 height 12
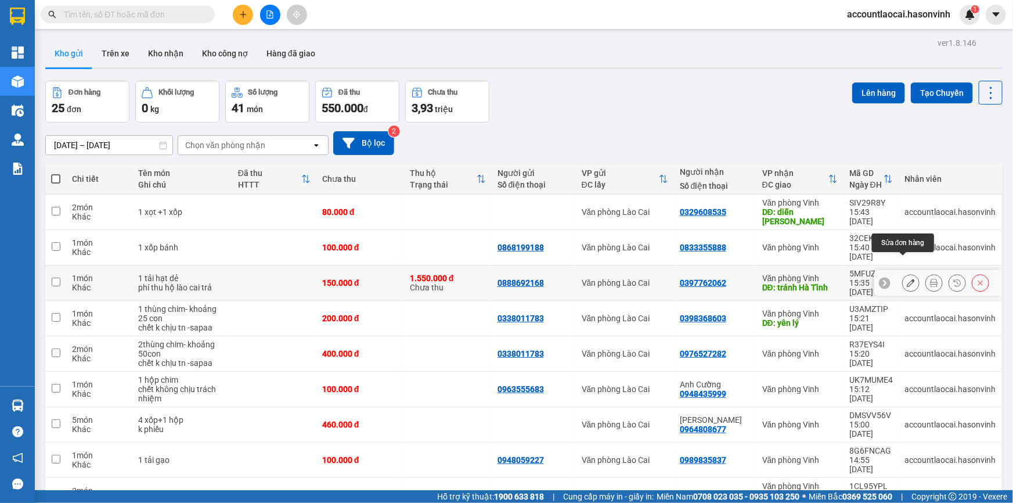
click at [906, 279] on icon at bounding box center [910, 283] width 8 height 8
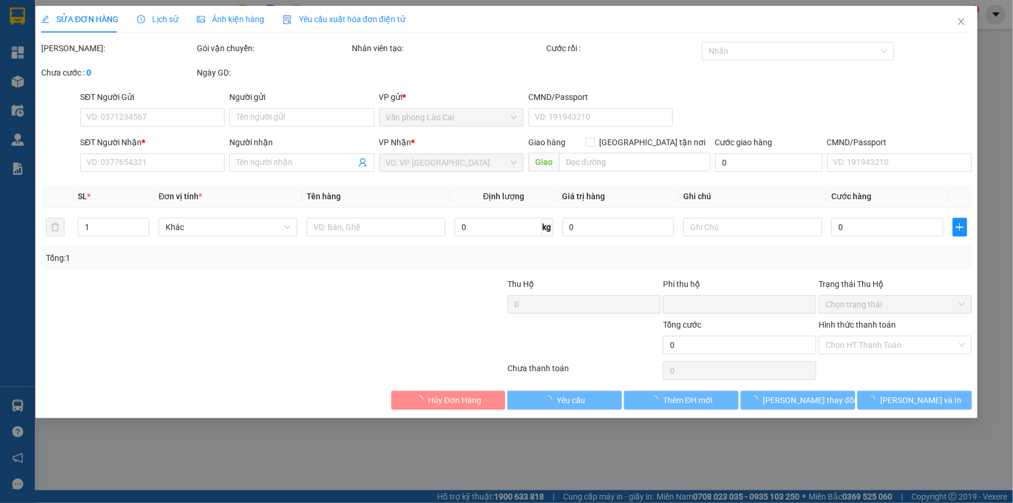
type input "0888692168"
type input "0397762062"
type input "tránh Hà Tĩnh"
type input "1.550.000"
type input "30.000"
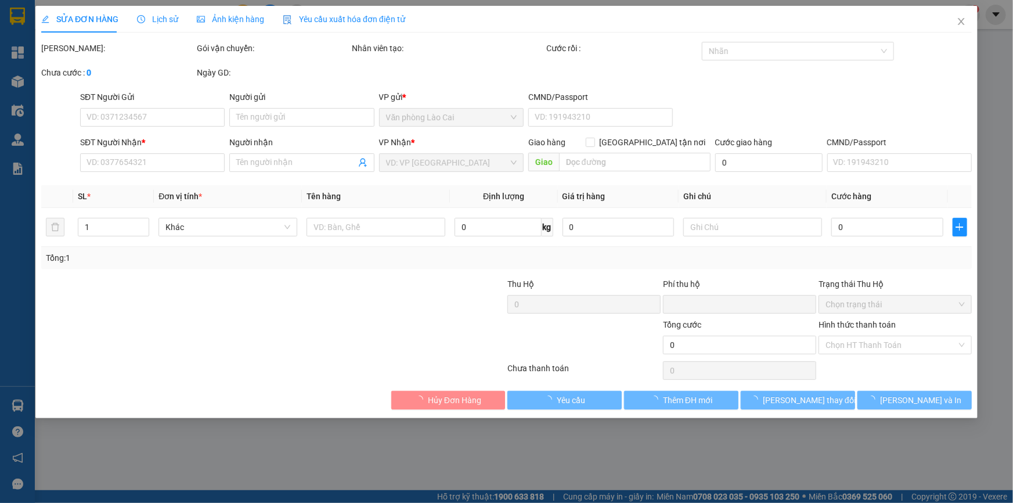
type input "150.000"
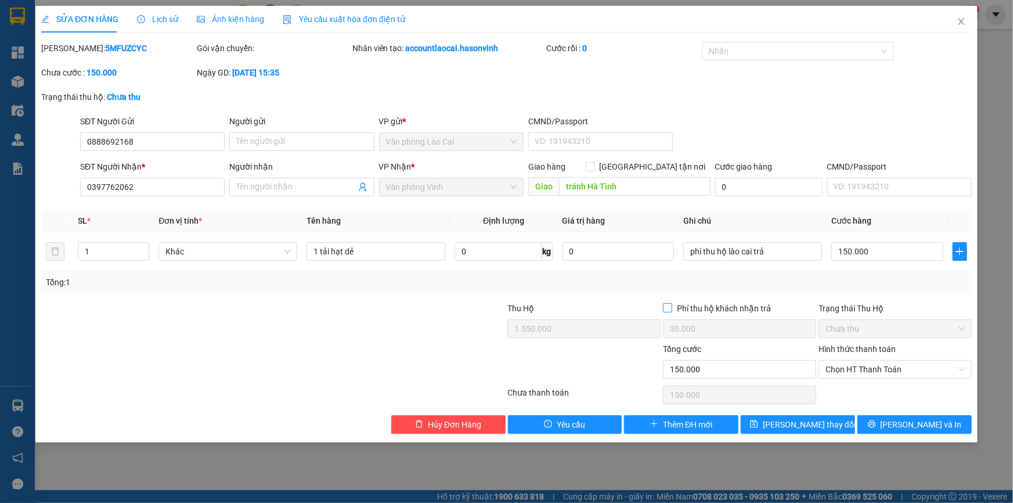
click at [708, 306] on span "Phí thu hộ khách nhận trả" at bounding box center [723, 308] width 103 height 13
click at [671, 306] on input "Phí thu hộ khách nhận trả" at bounding box center [667, 307] width 8 height 8
checkbox input "true"
click at [963, 28] on span "Close" at bounding box center [961, 22] width 32 height 32
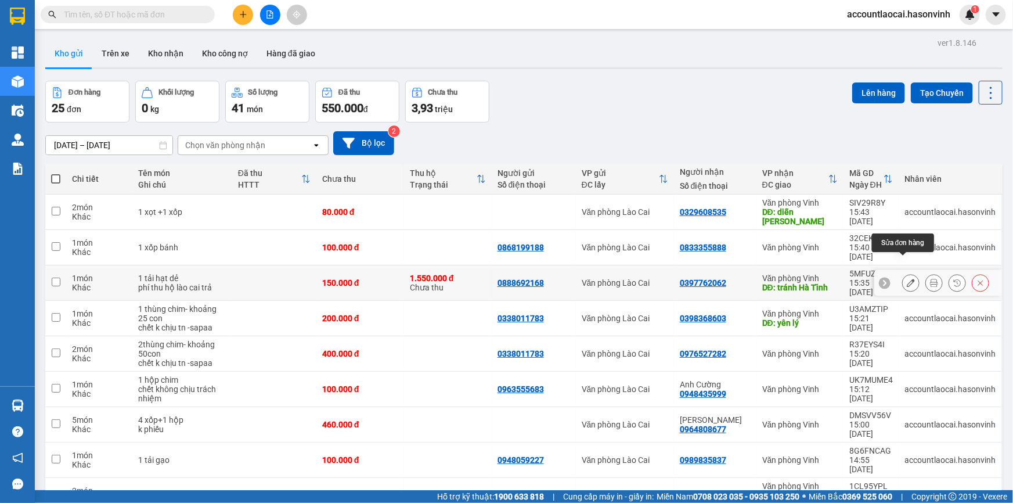
click at [906, 279] on icon at bounding box center [910, 283] width 8 height 8
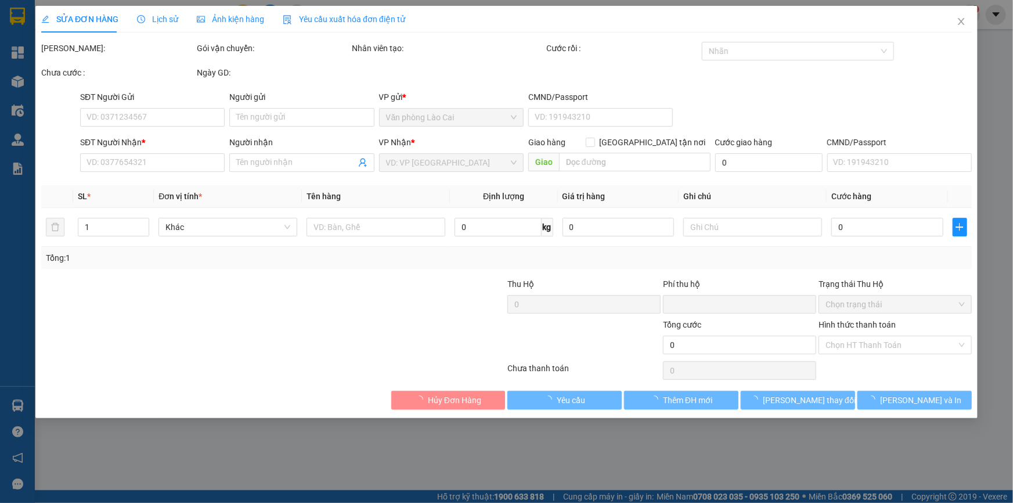
type input "0888692168"
type input "0397762062"
type input "tránh Hà Tĩnh"
type input "1.550.000"
type input "30.000"
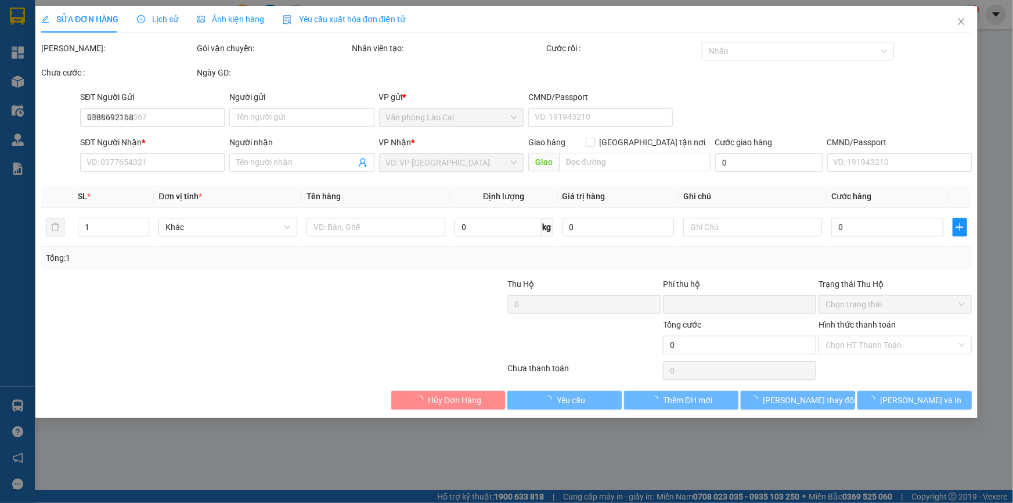
type input "150.000"
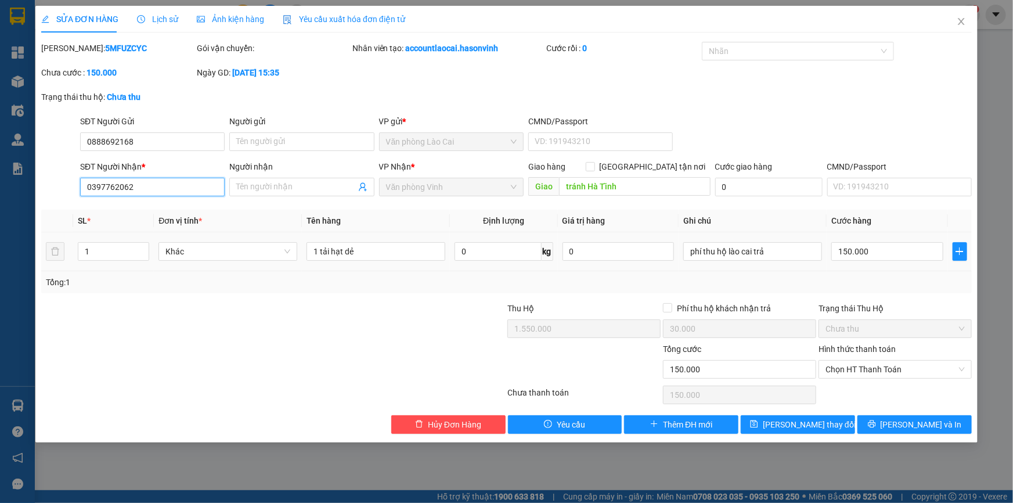
drag, startPoint x: 151, startPoint y: 188, endPoint x: 76, endPoint y: 189, distance: 74.9
click at [76, 189] on div "SĐT Người Nhận * 0397762062 0397762062 Người nhận Tên người nhận VP Nhận * Văn …" at bounding box center [506, 180] width 933 height 41
click at [959, 26] on icon "close" at bounding box center [960, 21] width 9 height 9
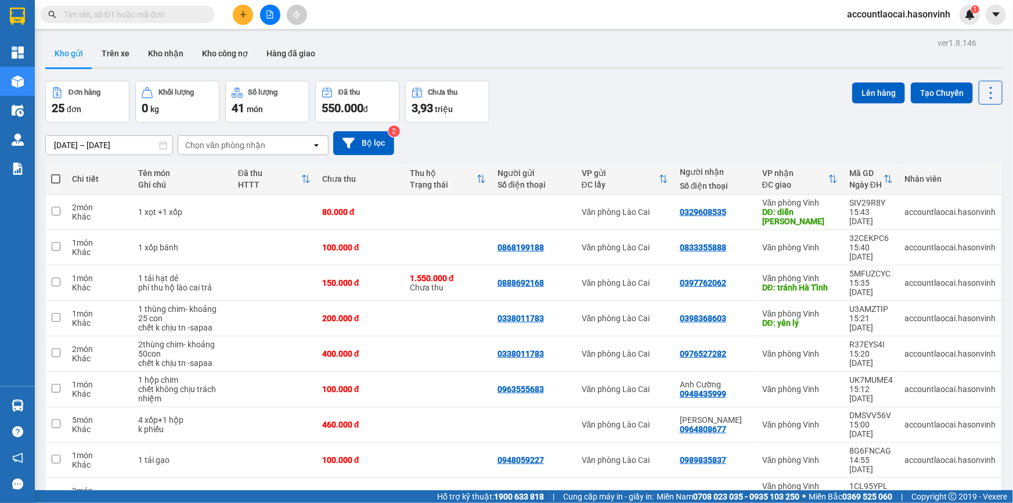
click at [240, 19] on button at bounding box center [243, 15] width 20 height 20
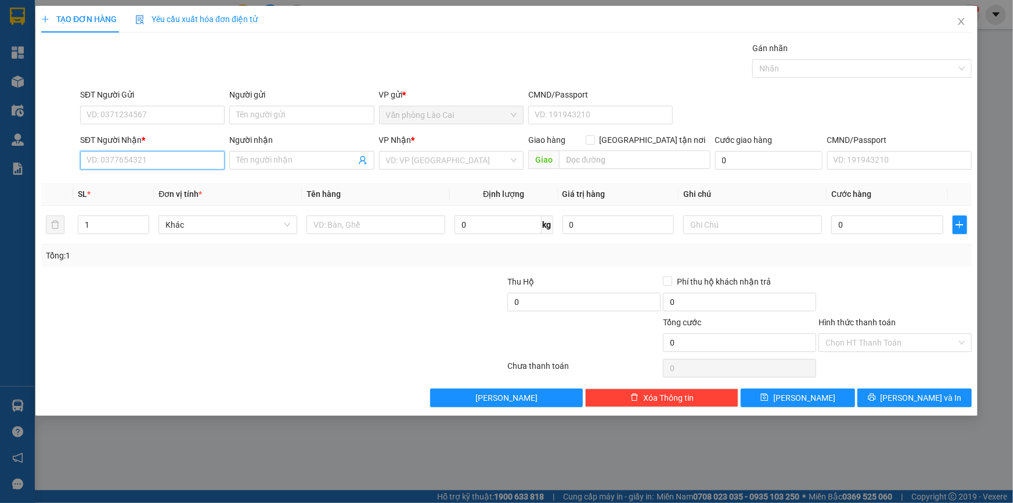
drag, startPoint x: 160, startPoint y: 155, endPoint x: 162, endPoint y: 171, distance: 16.5
click at [161, 157] on input "SĐT Người Nhận *" at bounding box center [152, 160] width 144 height 19
paste input "0397762062"
type input "0397762062"
click at [149, 182] on div "0397762062" at bounding box center [152, 183] width 131 height 13
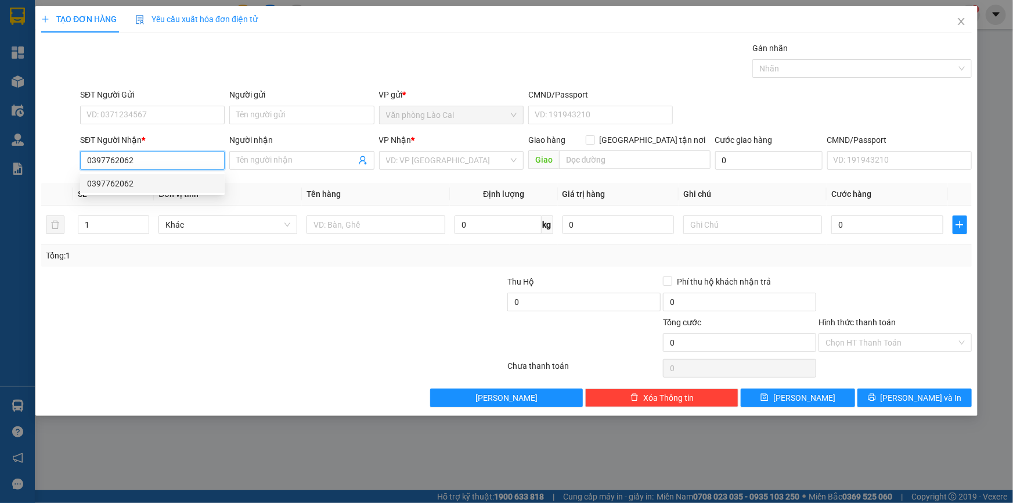
type input "tránh Hà Tĩnh"
type input "1.550.000"
type input "30.000"
type input "150.000"
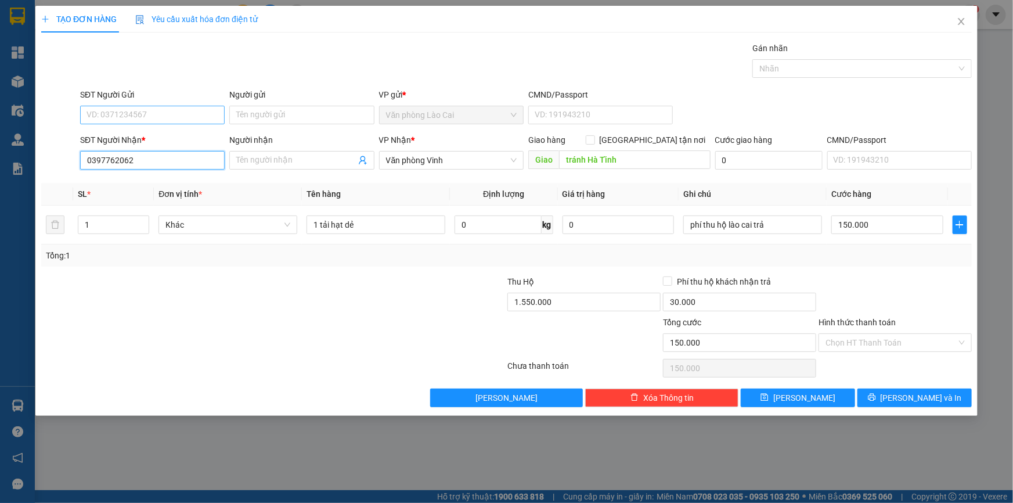
type input "0397762062"
click at [144, 118] on input "SĐT Người Gửi" at bounding box center [152, 115] width 144 height 19
click at [146, 140] on div "0888692168" at bounding box center [152, 138] width 131 height 13
type input "0888692168"
drag, startPoint x: 103, startPoint y: 221, endPoint x: 85, endPoint y: 222, distance: 18.0
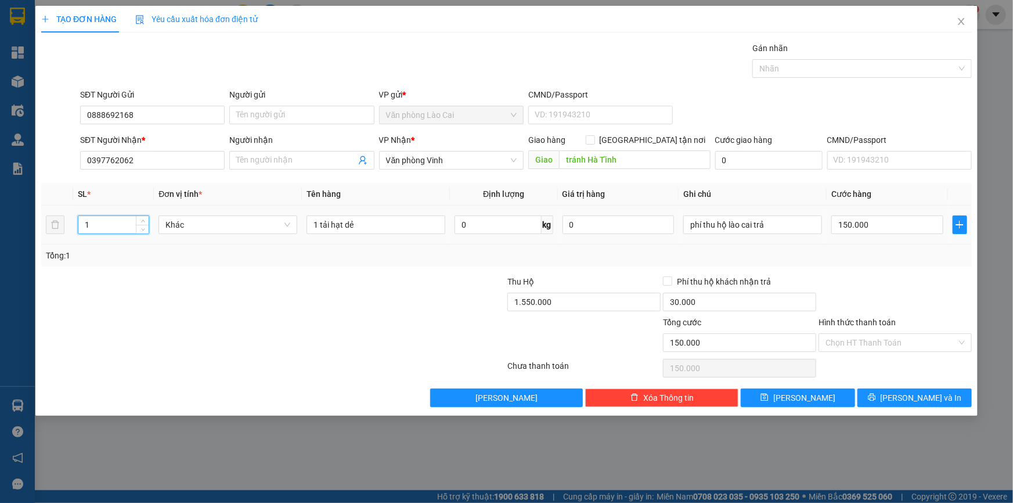
click at [85, 222] on input "1" at bounding box center [113, 224] width 70 height 17
type input "2"
drag, startPoint x: 320, startPoint y: 227, endPoint x: 299, endPoint y: 221, distance: 21.8
click at [299, 221] on tr "2 Khác 1 tải hạt dẻ 0 kg 0 phí thu hộ lào cai trả 150.000" at bounding box center [506, 224] width 930 height 39
type input "2 tải hạt dẻ"
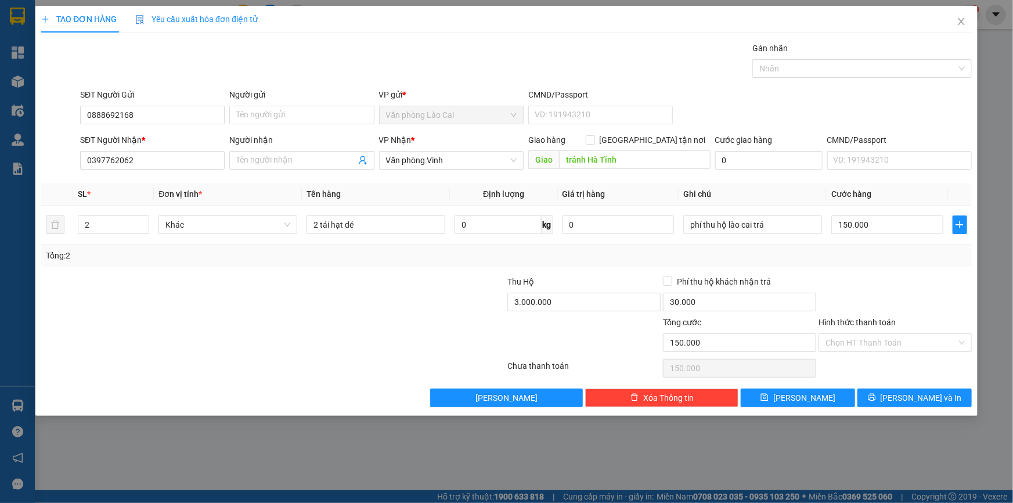
click at [588, 325] on div at bounding box center [584, 336] width 156 height 41
click at [713, 304] on input "30.000" at bounding box center [739, 301] width 153 height 19
click at [604, 316] on div at bounding box center [584, 336] width 156 height 41
click at [580, 305] on input "3.000.000" at bounding box center [583, 301] width 153 height 19
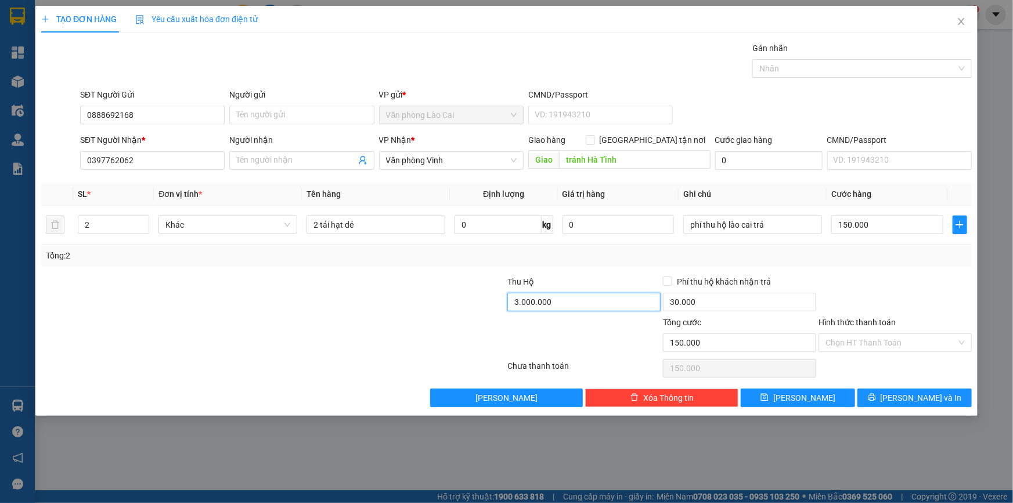
click at [580, 305] on input "3.000.000" at bounding box center [583, 301] width 153 height 19
click at [633, 294] on input "3.000.000" at bounding box center [583, 301] width 153 height 19
click at [609, 308] on input "3.000.000" at bounding box center [583, 301] width 153 height 19
drag, startPoint x: 594, startPoint y: 304, endPoint x: 470, endPoint y: 301, distance: 124.2
click at [470, 301] on div "Thu Hộ 3.000.000 Phí thu hộ khách nhận trả 30.000" at bounding box center [506, 295] width 933 height 41
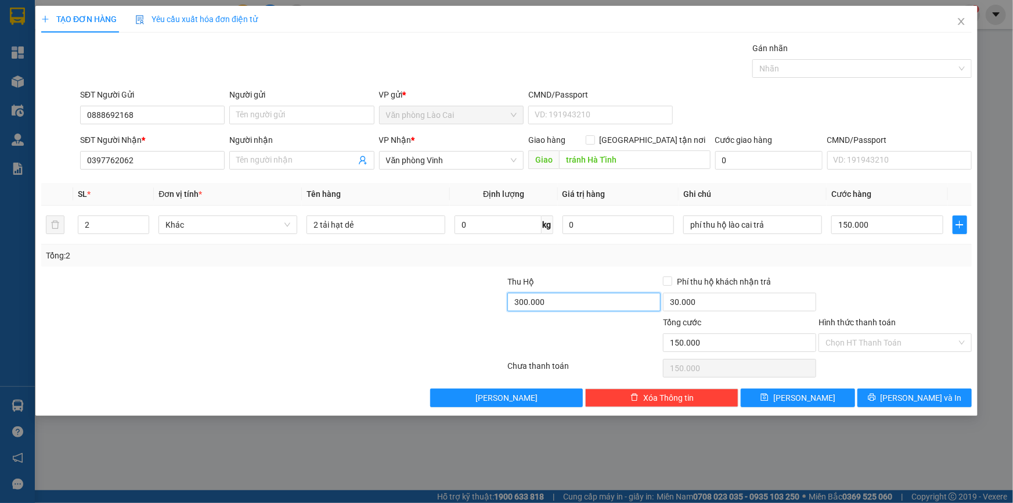
type input "3.000.000"
click at [561, 321] on div at bounding box center [584, 336] width 156 height 41
click at [702, 306] on input "30.000" at bounding box center [739, 301] width 153 height 19
click at [705, 302] on input "30.000" at bounding box center [739, 301] width 153 height 19
click at [632, 305] on input "3.000.000" at bounding box center [583, 301] width 153 height 19
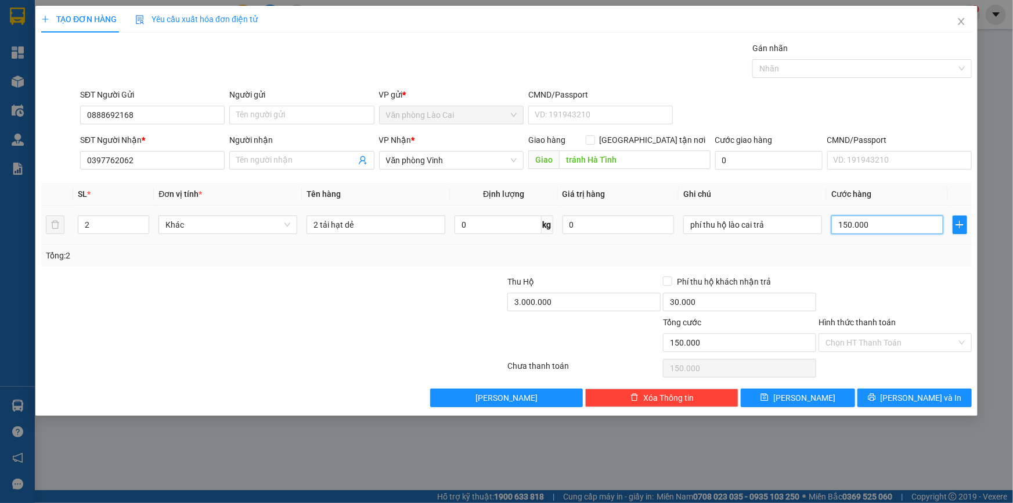
click at [882, 230] on input "150.000" at bounding box center [887, 224] width 112 height 19
type input "3"
type input "30"
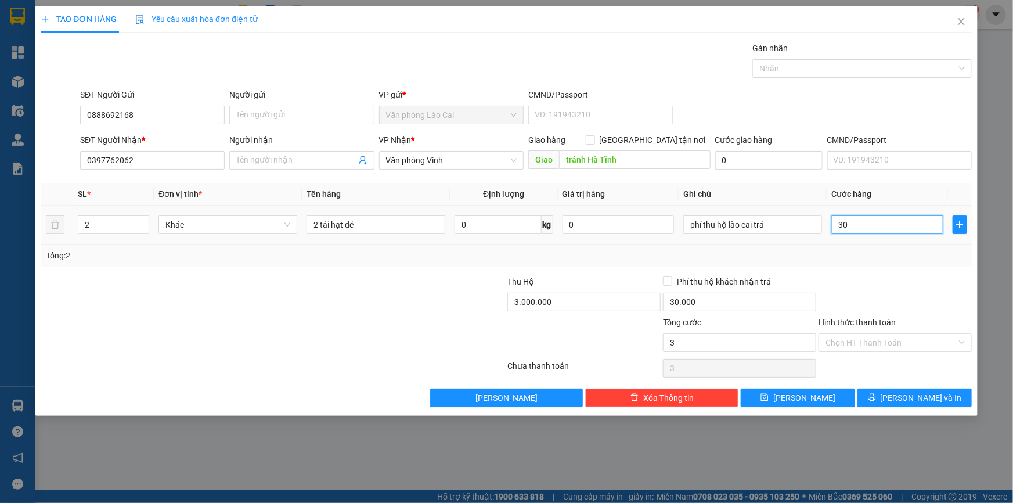
type input "30"
type input "300"
type input "300.000"
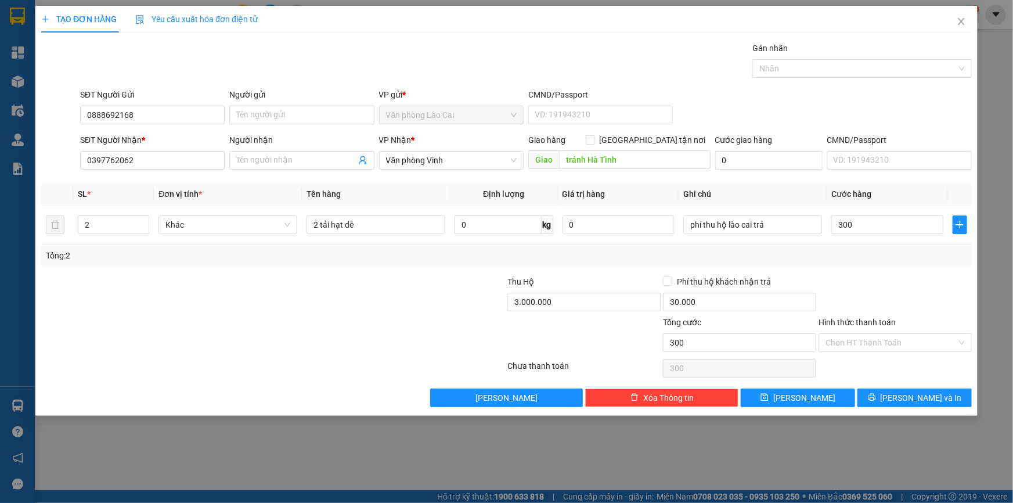
type input "300.000"
click at [878, 270] on div "Transit Pickup Surcharge Ids Transit Deliver Surcharge Ids Transit Deliver Surc…" at bounding box center [506, 224] width 930 height 365
drag, startPoint x: 773, startPoint y: 221, endPoint x: 730, endPoint y: 222, distance: 43.0
click at [730, 222] on input "phí thu hộ lào cai trả" at bounding box center [752, 224] width 139 height 19
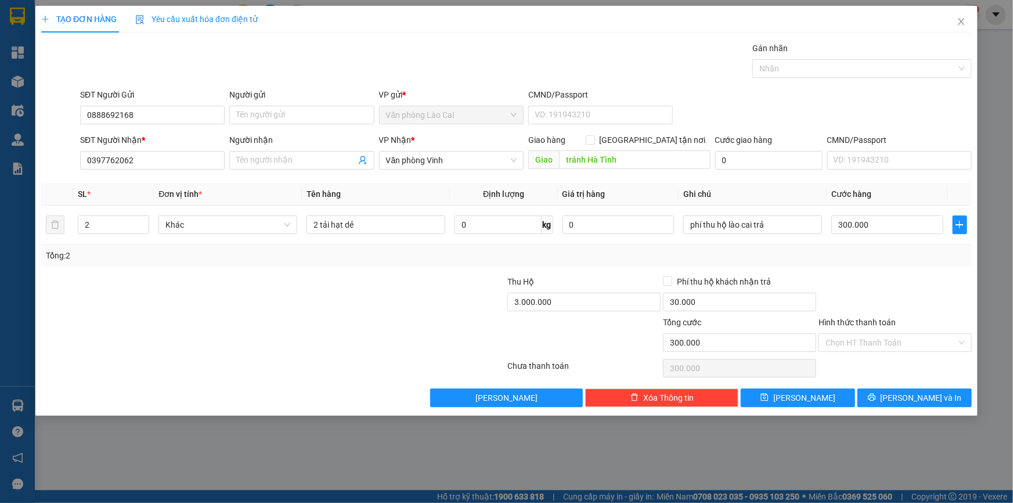
click at [786, 256] on div "Tổng: 2" at bounding box center [506, 255] width 921 height 13
click at [876, 395] on icon "printer" at bounding box center [872, 397] width 8 height 8
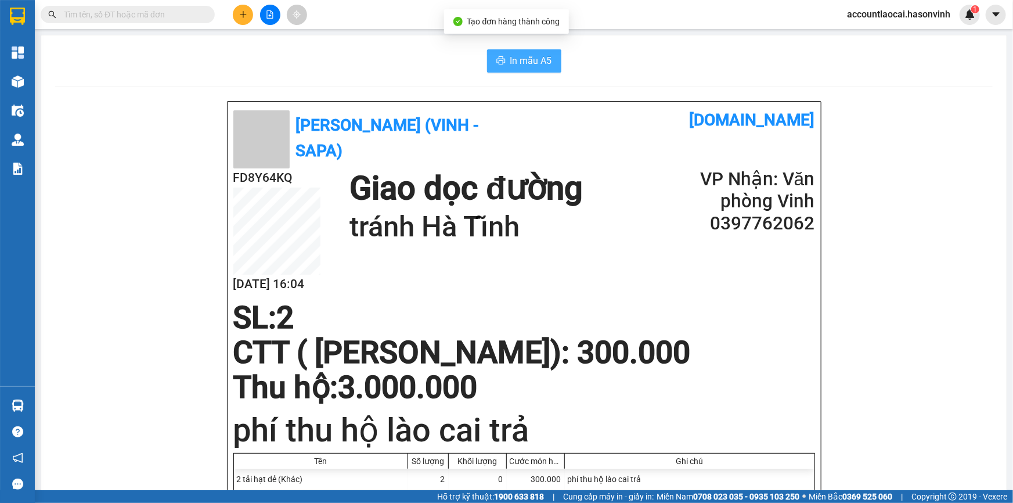
click at [552, 62] on button "In mẫu A5" at bounding box center [524, 60] width 74 height 23
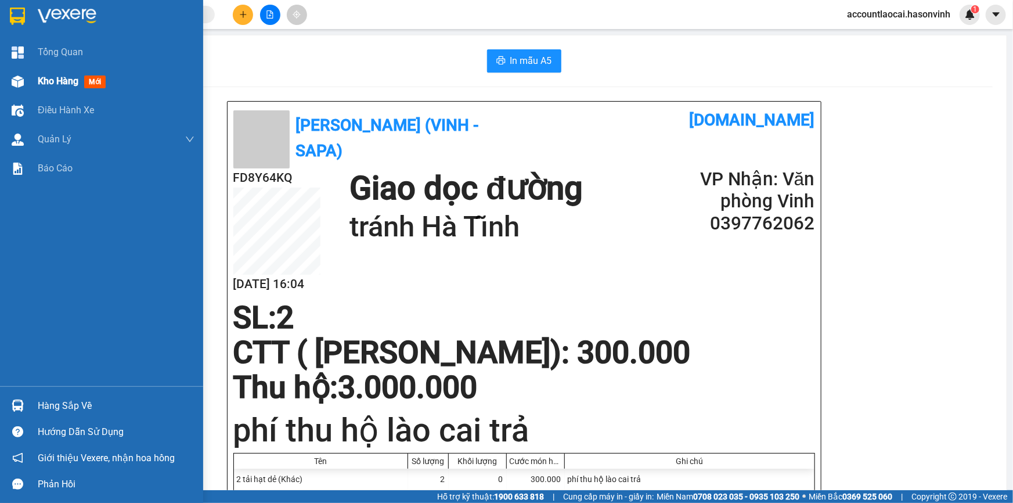
click at [17, 77] on img at bounding box center [18, 81] width 12 height 12
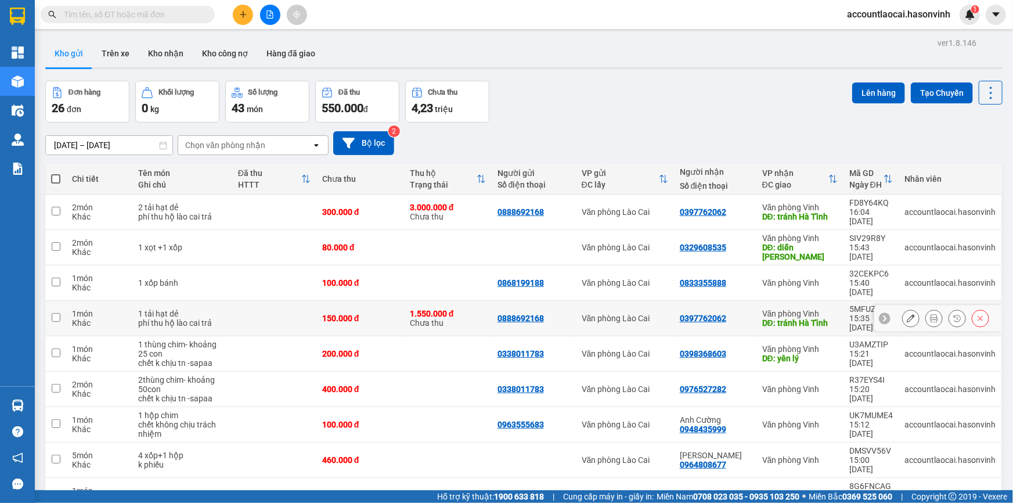
click at [930, 314] on icon at bounding box center [934, 318] width 8 height 8
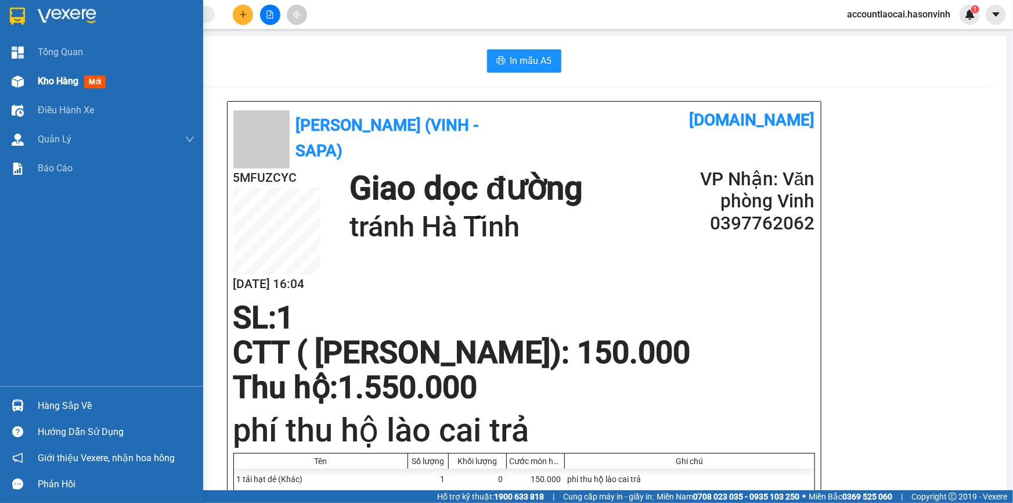
click at [29, 83] on div "Kho hàng mới" at bounding box center [101, 81] width 203 height 29
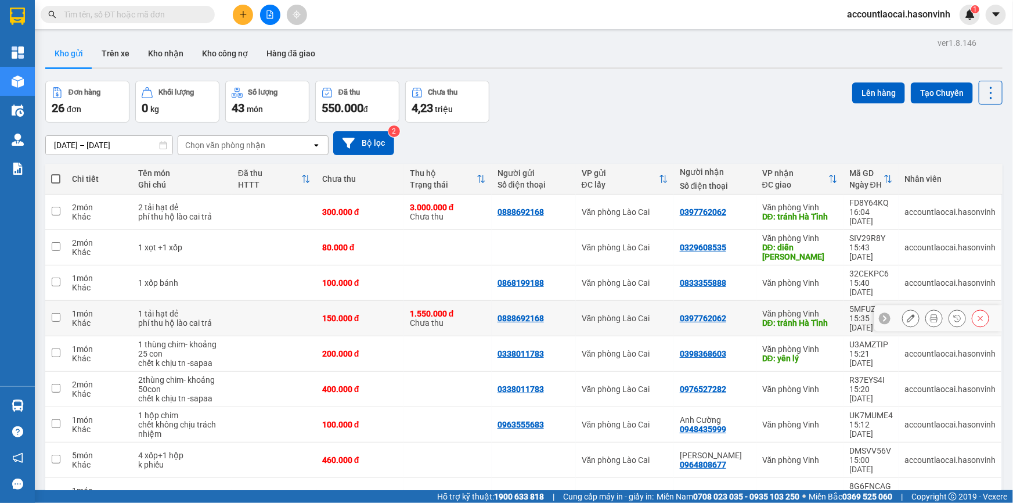
click at [976, 314] on icon at bounding box center [980, 318] width 8 height 8
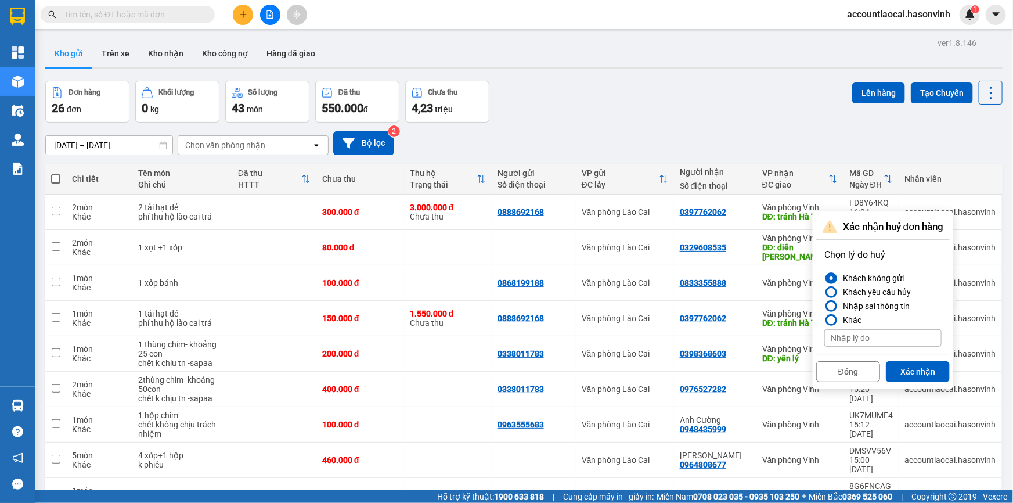
click at [857, 292] on div "Khách yêu cầu hủy" at bounding box center [874, 292] width 73 height 14
click at [824, 292] on input "Khách yêu cầu hủy" at bounding box center [824, 292] width 0 height 0
click at [920, 371] on button "Xác nhận" at bounding box center [918, 371] width 64 height 21
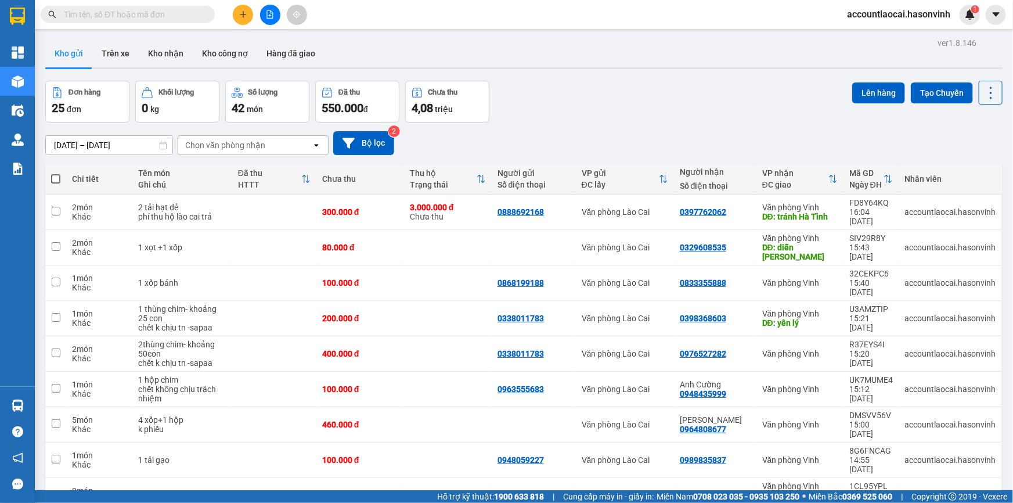
click at [233, 14] on button at bounding box center [243, 15] width 20 height 20
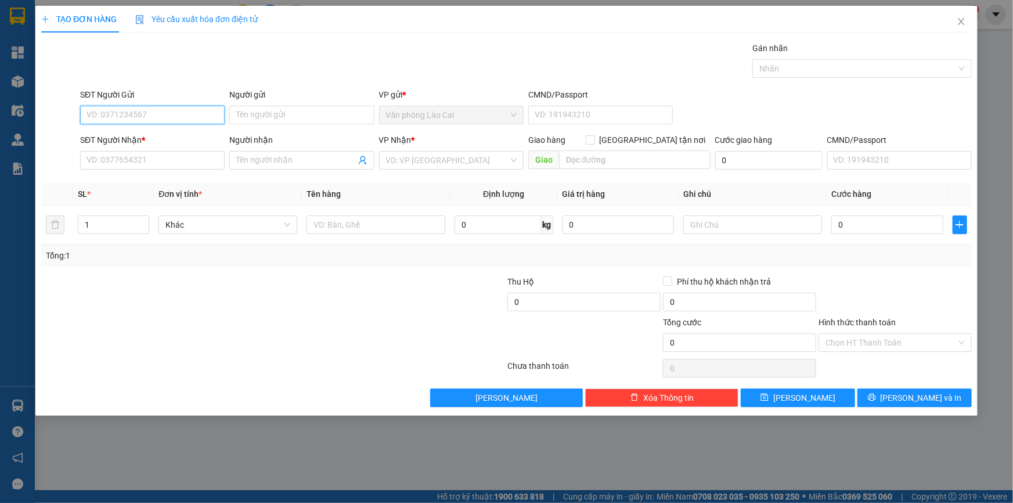
click at [189, 106] on input "SĐT Người Gửi" at bounding box center [152, 115] width 144 height 19
click at [174, 137] on div "0982389204" at bounding box center [152, 138] width 131 height 13
type input "0982389204"
type input "0941665384"
type input "thanh hoá"
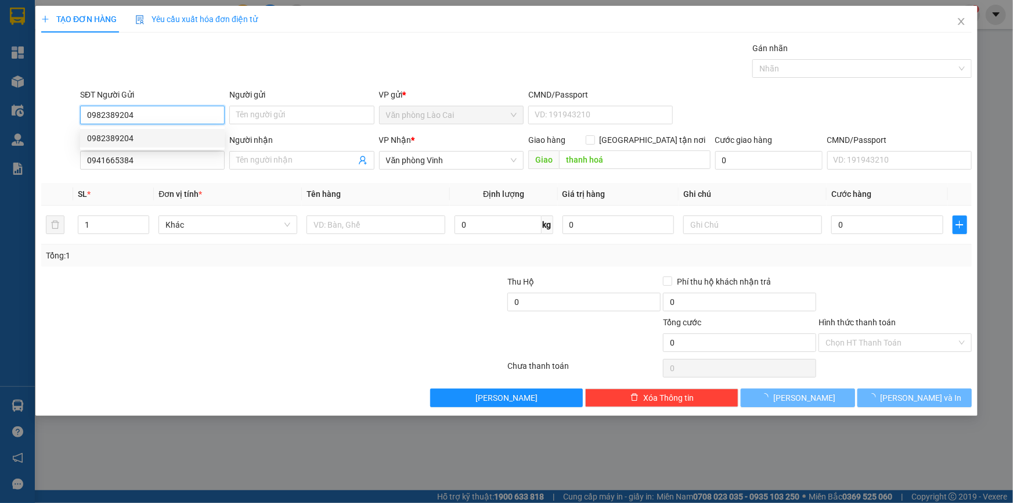
type input "230.000"
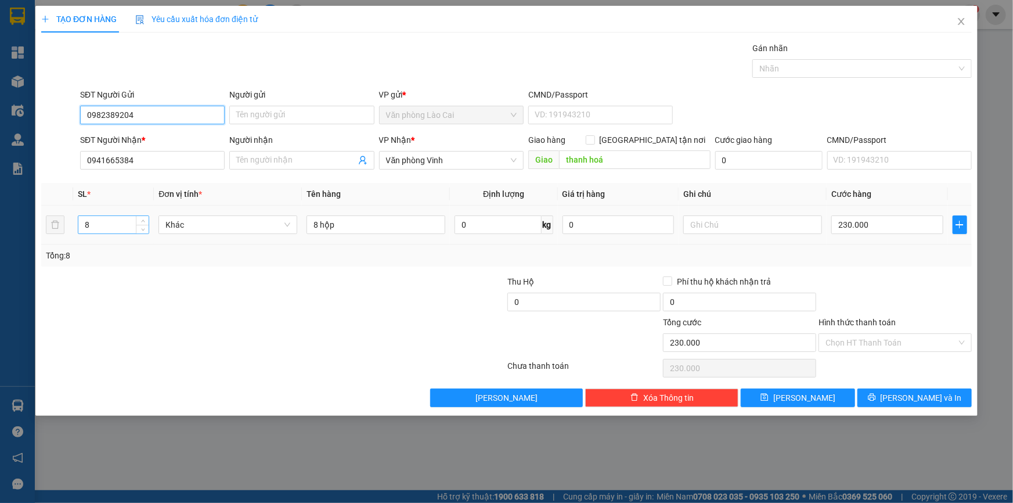
type input "0982389204"
click at [124, 227] on input "8" at bounding box center [113, 224] width 70 height 17
click at [63, 220] on tr "8 Khác 8 hộp 0 kg 0 230.000" at bounding box center [506, 224] width 930 height 39
click at [376, 225] on input "8 hộp" at bounding box center [375, 224] width 139 height 19
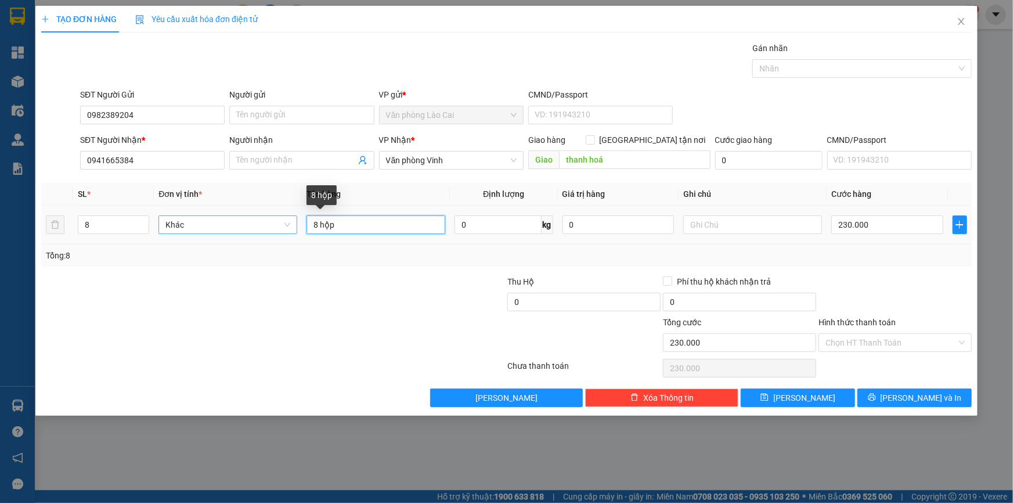
drag, startPoint x: 376, startPoint y: 225, endPoint x: 287, endPoint y: 225, distance: 89.4
click at [287, 225] on tr "8 Khác 8 hộp 0 kg 0 230.000" at bounding box center [506, 224] width 930 height 39
type input "2"
click at [106, 221] on input "8" at bounding box center [113, 224] width 70 height 17
drag, startPoint x: 106, startPoint y: 221, endPoint x: 31, endPoint y: 219, distance: 74.9
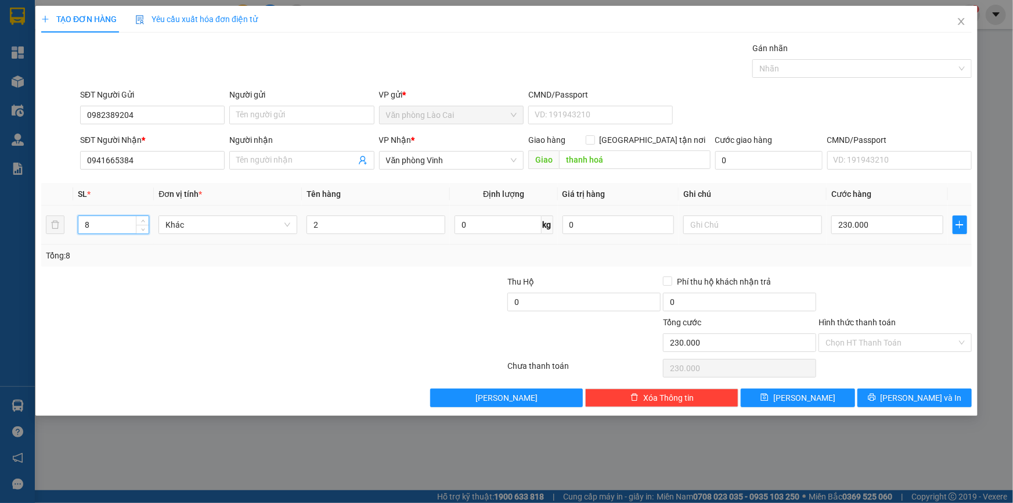
click at [31, 219] on div "TẠO ĐƠN HÀNG Yêu cầu xuất hóa đơn điện tử Transit Pickup Surcharge Ids Transit …" at bounding box center [506, 251] width 1013 height 503
type input "2"
click at [341, 226] on input "2" at bounding box center [375, 224] width 139 height 19
type input "2 hộp"
click at [609, 162] on input "thanh hoá" at bounding box center [634, 159] width 151 height 19
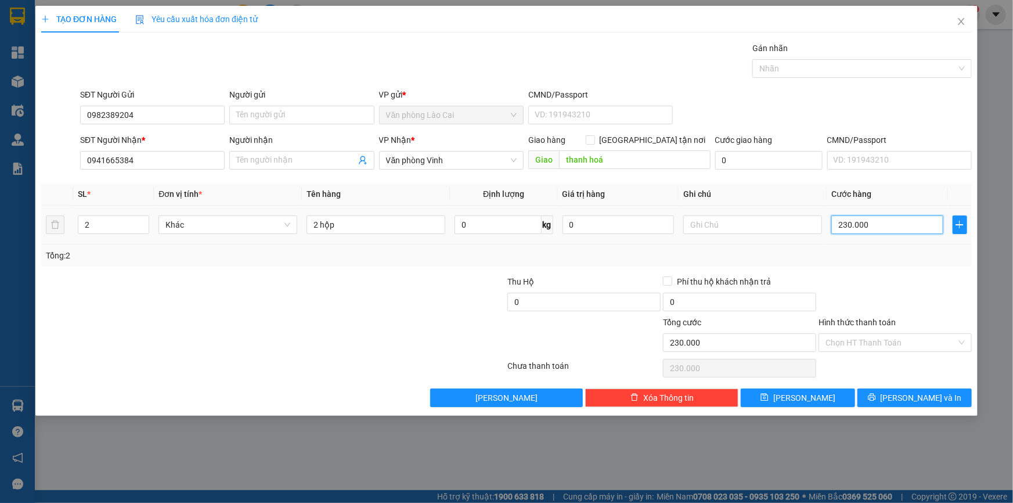
click at [891, 227] on input "230.000" at bounding box center [887, 224] width 112 height 19
type input "3"
type input "0"
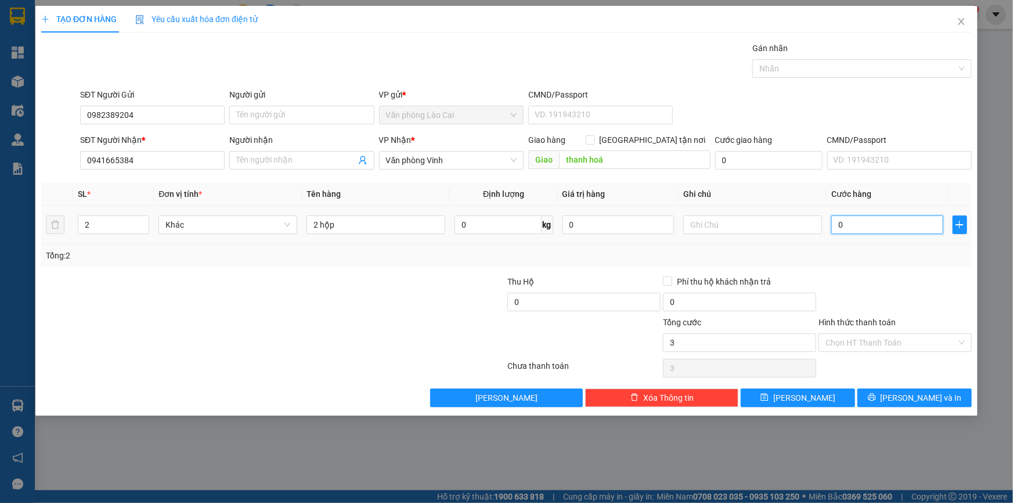
type input "0"
type input "06"
type input "6"
type input "060"
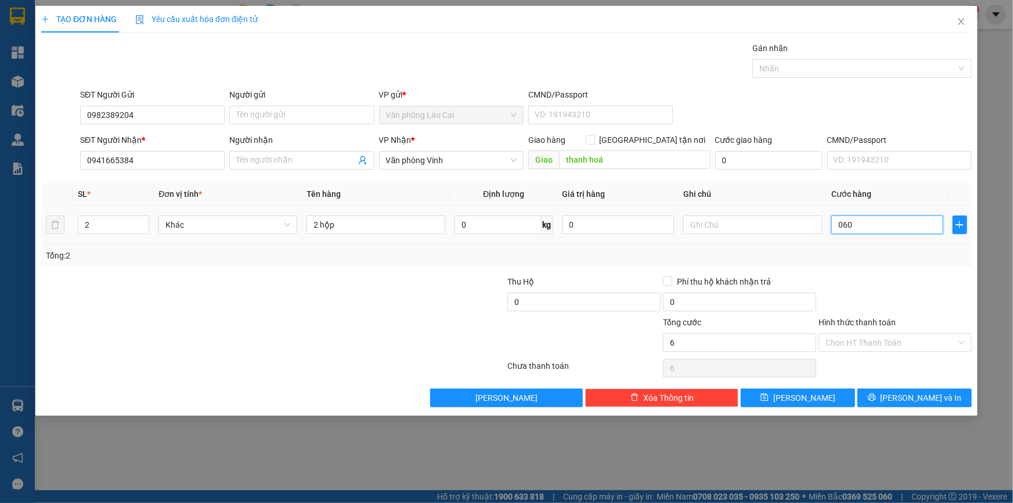
type input "60"
type input "060"
type input "60.000"
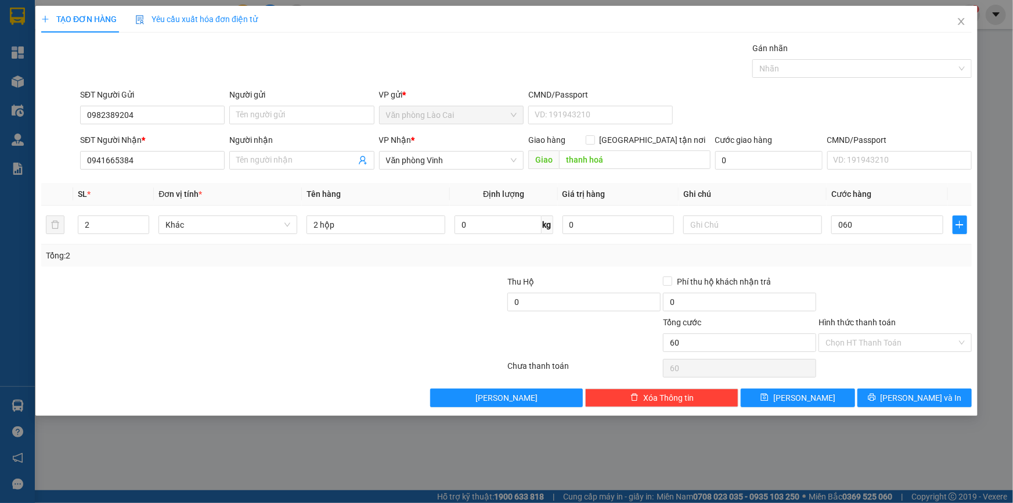
type input "60.000"
click at [843, 260] on div "Tổng: 2" at bounding box center [506, 255] width 921 height 13
click at [886, 398] on button "[PERSON_NAME] và In" at bounding box center [914, 397] width 114 height 19
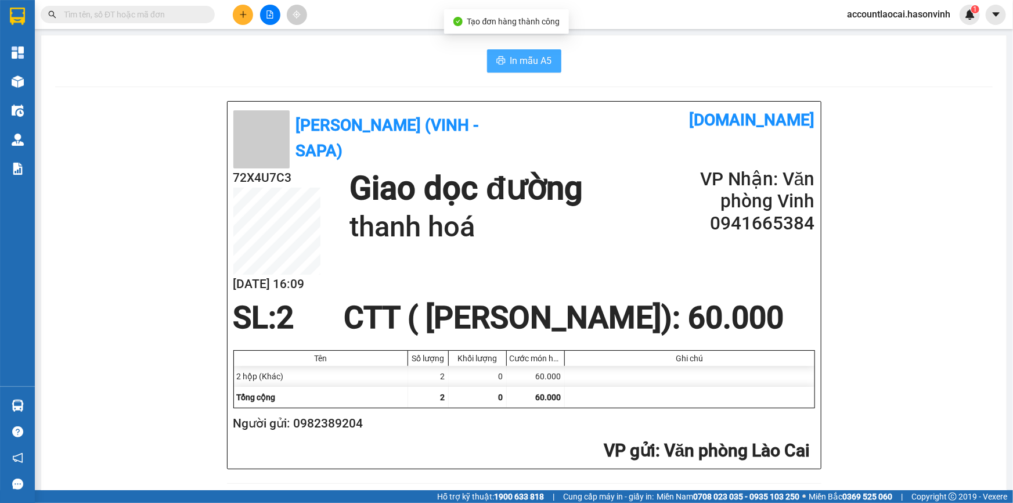
click at [513, 55] on span "In mẫu A5" at bounding box center [531, 60] width 42 height 15
click at [239, 13] on icon "plus" at bounding box center [243, 14] width 8 height 8
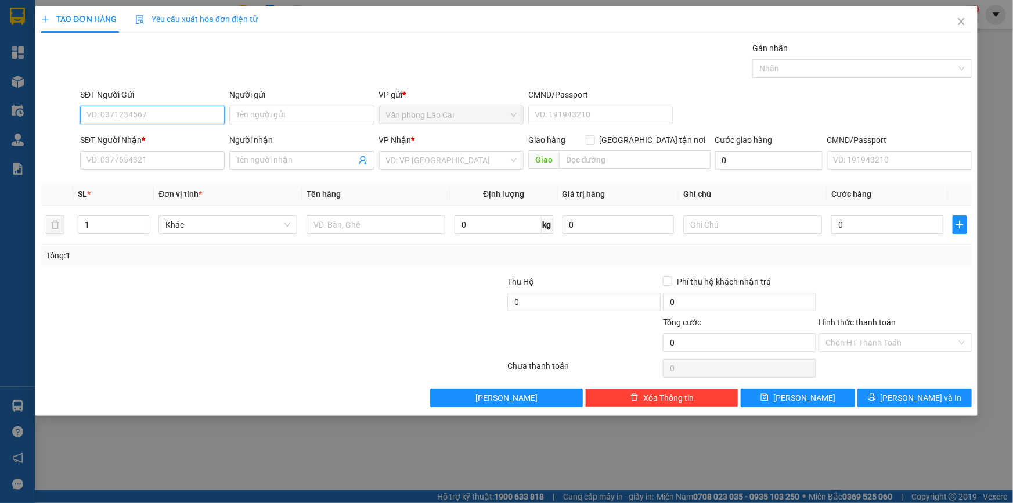
click at [162, 120] on input "SĐT Người Gửi" at bounding box center [152, 115] width 144 height 19
click at [123, 138] on div "0983229974" at bounding box center [152, 138] width 131 height 13
type input "0983229974"
type input "0985005074"
type input "180.000"
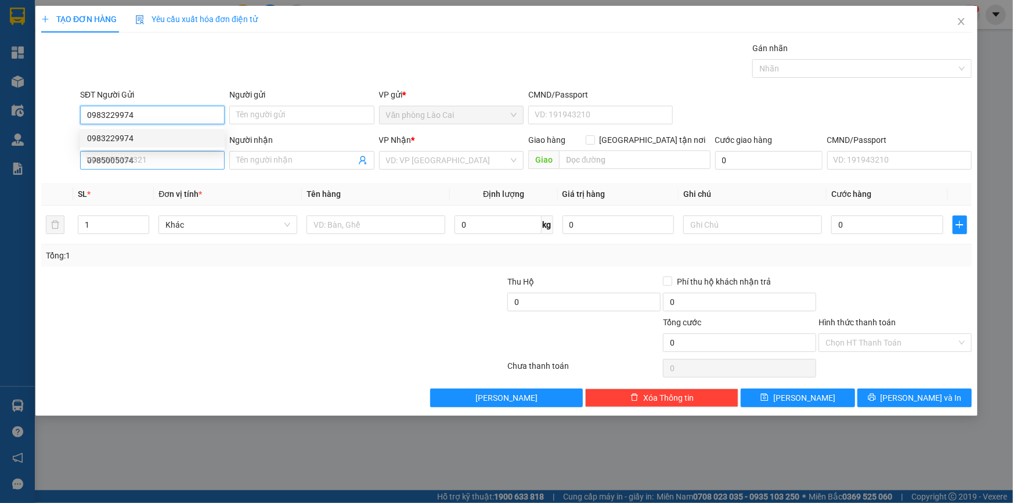
type input "180.000"
type input "0983229974"
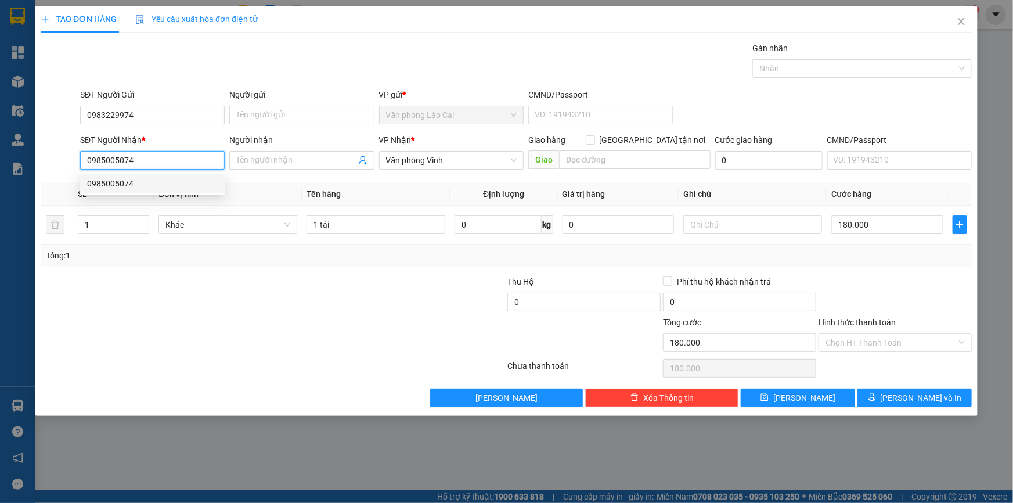
drag, startPoint x: 144, startPoint y: 162, endPoint x: 59, endPoint y: 161, distance: 85.9
click at [59, 161] on div "SĐT Người Nhận * 0985005074 Người nhận Tên người nhận VP Nhận * Văn phòng Vinh …" at bounding box center [506, 153] width 933 height 41
click at [142, 186] on div "0989290162" at bounding box center [152, 183] width 131 height 13
type input "0989290162"
type input "[PERSON_NAME]"
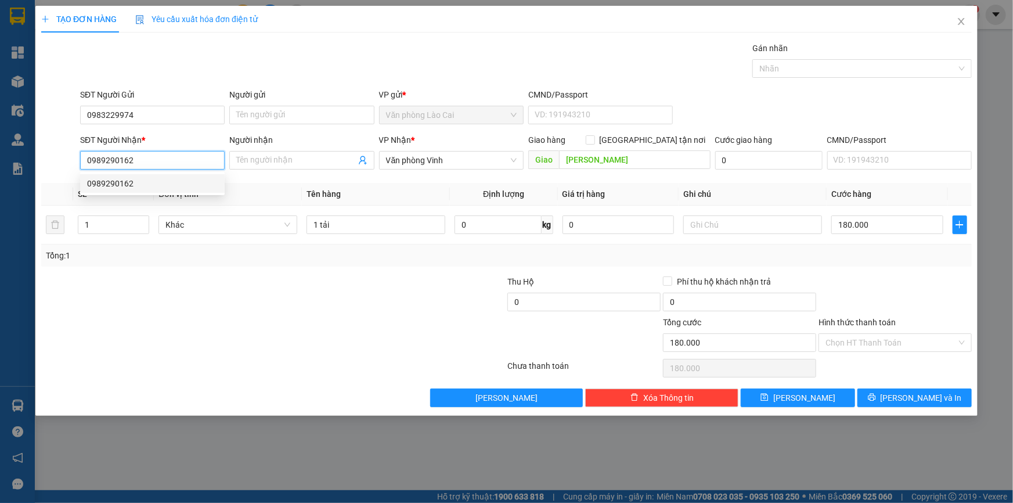
type input "350.000"
type input "0989290162"
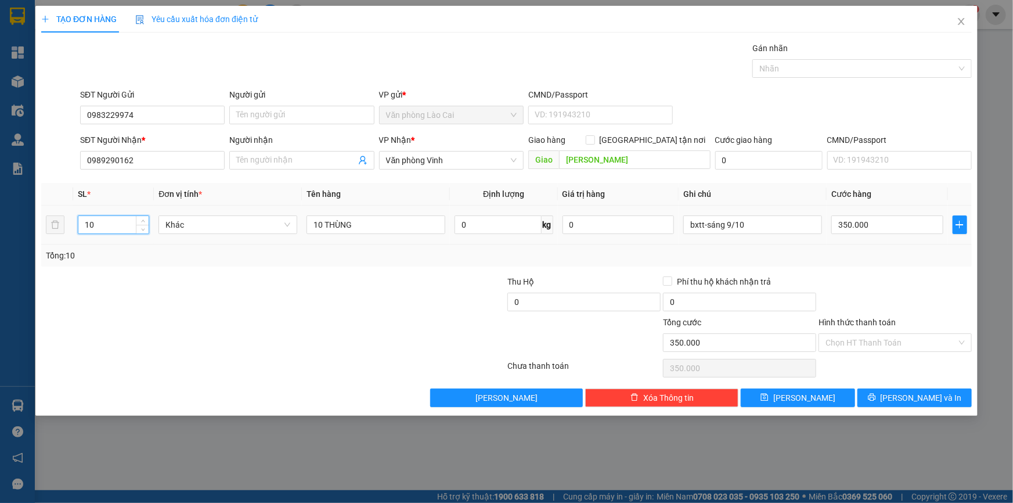
click at [125, 226] on input "10" at bounding box center [113, 224] width 70 height 17
drag, startPoint x: 114, startPoint y: 226, endPoint x: 66, endPoint y: 223, distance: 48.8
click at [66, 223] on tr "10 Khác 10 THÙNG 0 kg 0 bxtt-sáng 9/10 350.000" at bounding box center [506, 224] width 930 height 39
type input "1"
drag, startPoint x: 320, startPoint y: 230, endPoint x: 307, endPoint y: 222, distance: 15.6
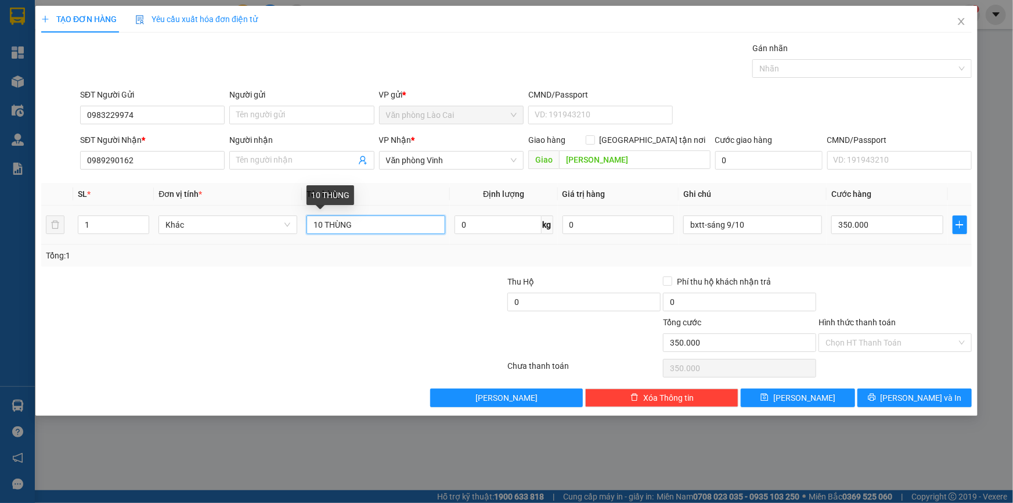
click at [307, 222] on input "10 THÙNG" at bounding box center [375, 224] width 139 height 19
type input "1 THÙNG"
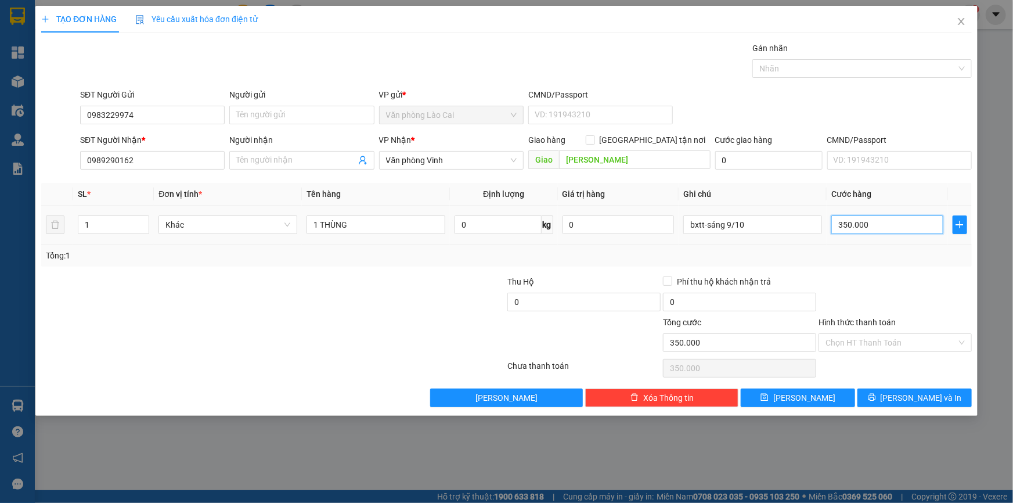
click at [846, 224] on input "350.000" at bounding box center [887, 224] width 112 height 19
type input "7"
type input "70"
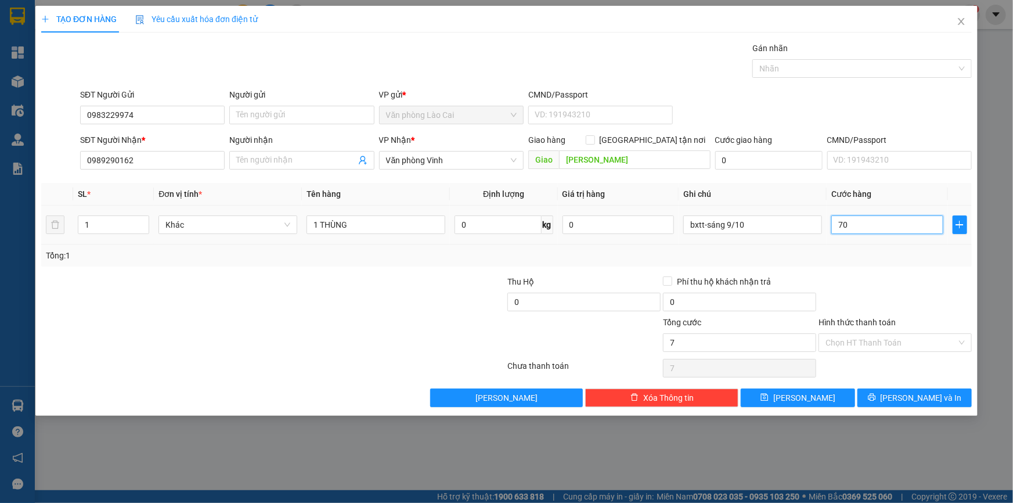
type input "70"
type input "70.000"
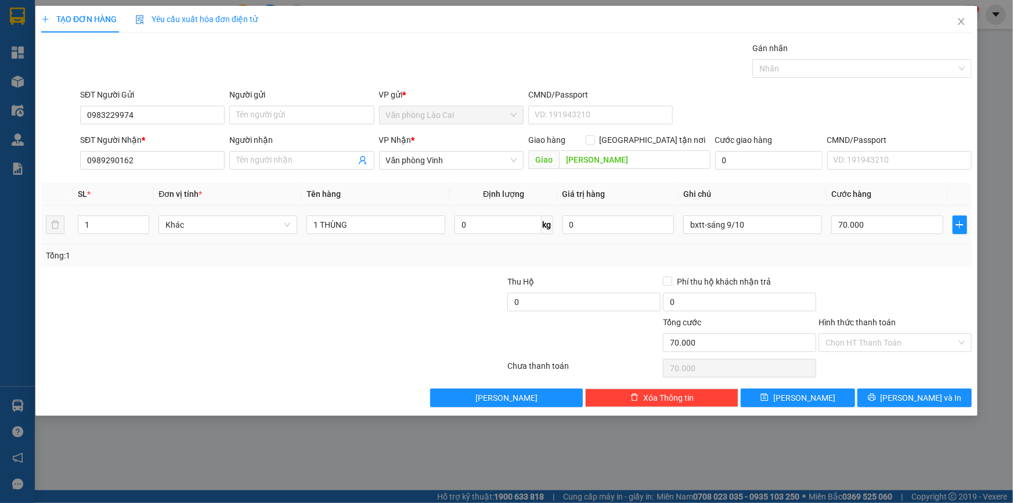
click at [836, 253] on div "Tổng: 1" at bounding box center [506, 255] width 921 height 13
drag, startPoint x: 778, startPoint y: 227, endPoint x: 689, endPoint y: 233, distance: 88.4
click at [689, 233] on div "bxtt-sáng 9/10" at bounding box center [752, 224] width 139 height 23
click at [829, 398] on button "[PERSON_NAME]" at bounding box center [797, 397] width 114 height 19
type input "0"
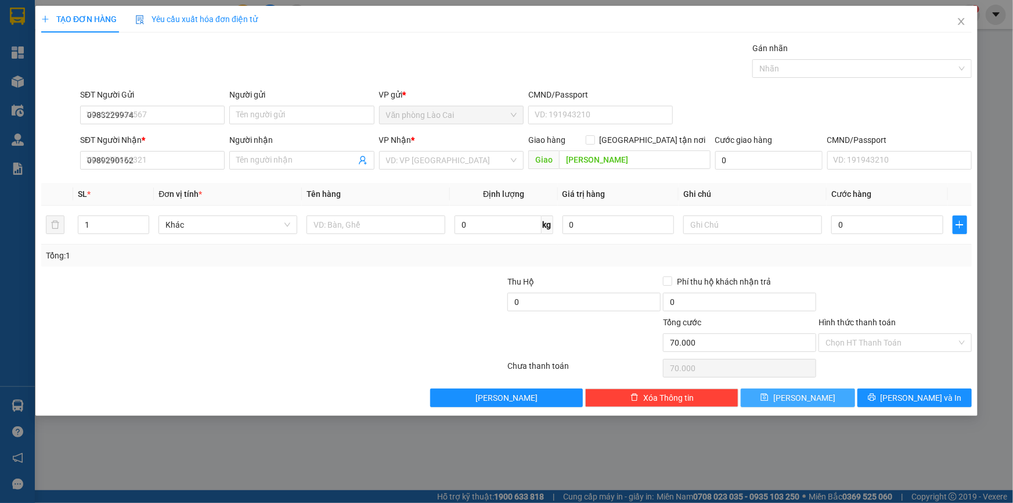
type input "0"
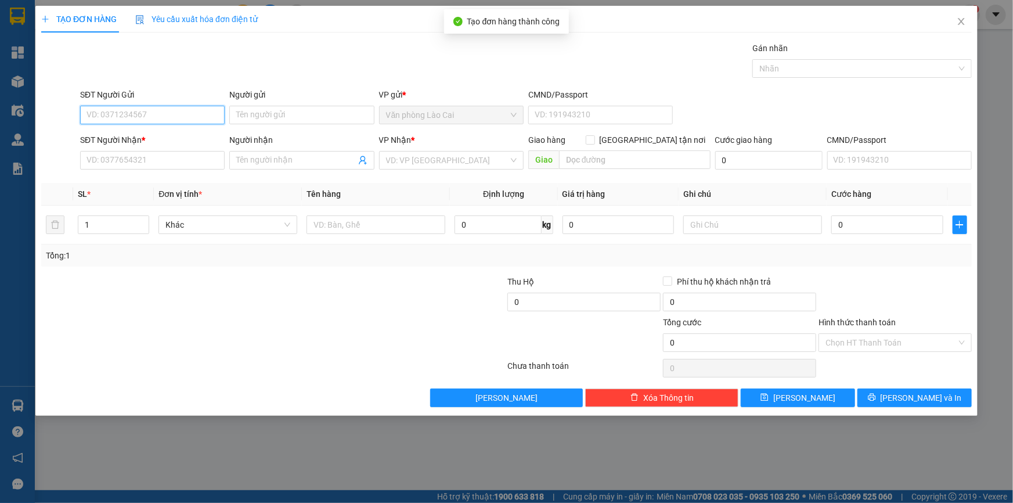
click at [139, 114] on input "SĐT Người Gửi" at bounding box center [152, 115] width 144 height 19
click at [114, 143] on div "0983229974" at bounding box center [152, 138] width 131 height 13
type input "0983229974"
type input "0989290162"
type input "[PERSON_NAME]"
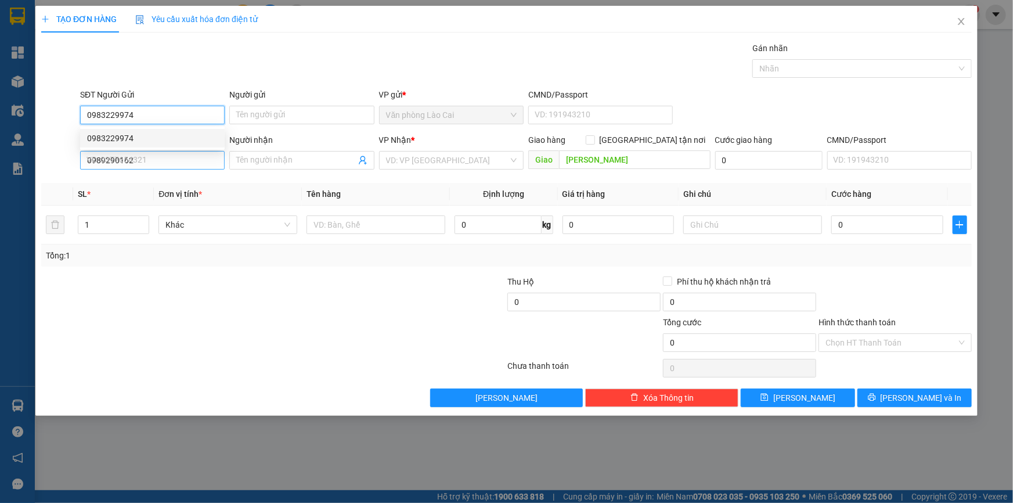
type input "70.000"
type input "0983229974"
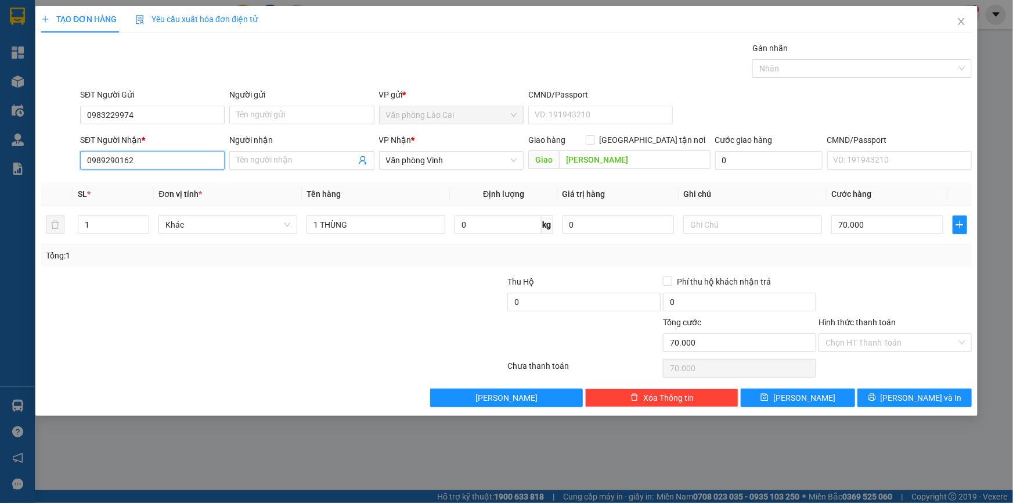
click at [110, 163] on input "0989290162" at bounding box center [152, 160] width 144 height 19
drag, startPoint x: 135, startPoint y: 156, endPoint x: 80, endPoint y: 157, distance: 55.7
click at [80, 157] on input "0989290162" at bounding box center [152, 160] width 144 height 19
click at [122, 165] on input "115" at bounding box center [152, 160] width 144 height 19
click at [138, 179] on div "0913076115" at bounding box center [152, 183] width 131 height 13
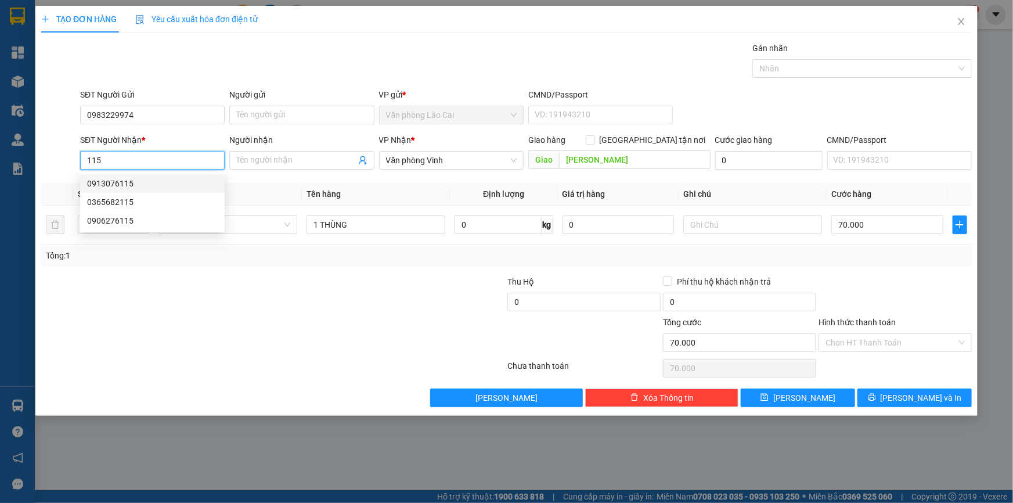
type input "0913076115"
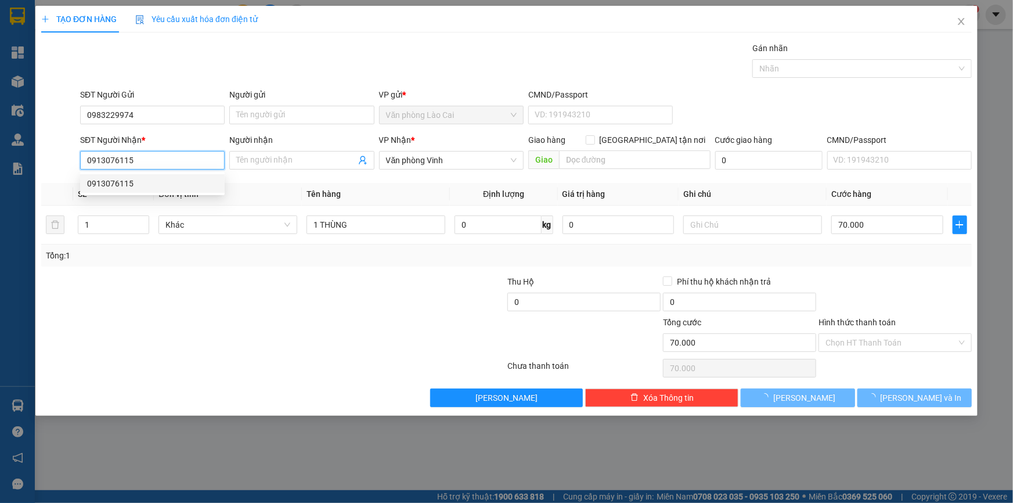
type input "50.000"
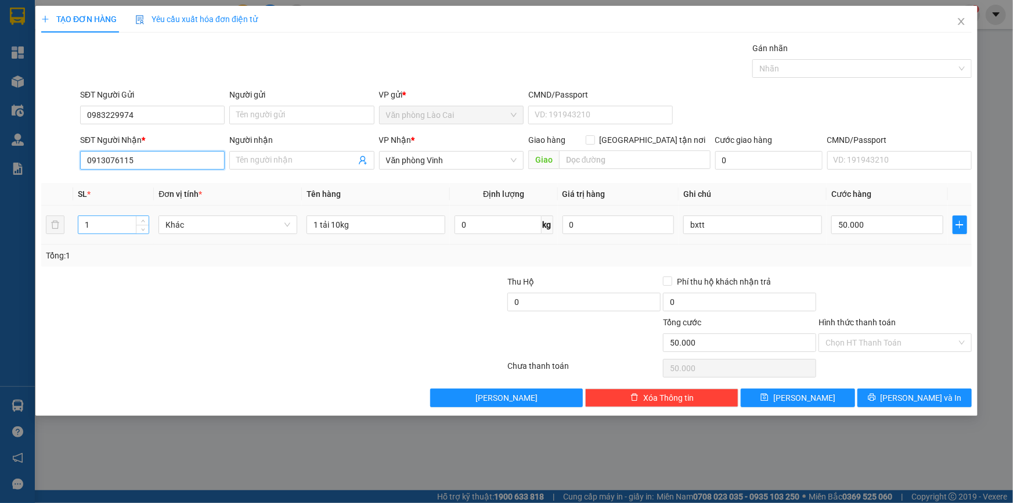
type input "0913076115"
drag, startPoint x: 116, startPoint y: 226, endPoint x: 15, endPoint y: 227, distance: 101.6
click at [15, 227] on div "TẠO ĐƠN HÀNG Yêu cầu xuất hóa đơn điện tử Transit Pickup Surcharge Ids Transit …" at bounding box center [506, 251] width 1013 height 503
type input "1"
drag, startPoint x: 375, startPoint y: 230, endPoint x: 299, endPoint y: 226, distance: 76.7
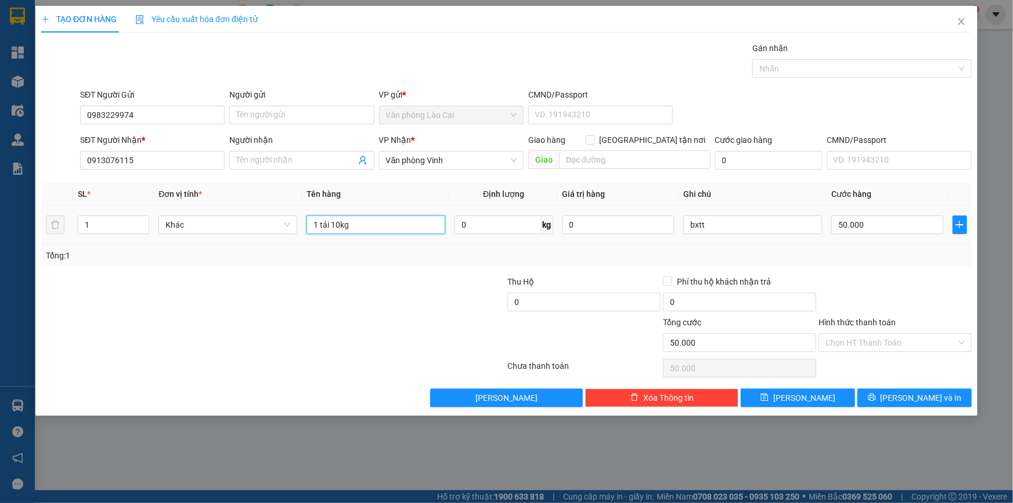
click at [299, 226] on tr "1 Khác 1 tải 10kg 0 kg 0 bxtt 50.000" at bounding box center [506, 224] width 930 height 39
click at [324, 225] on input "1 tải 10kg" at bounding box center [375, 224] width 139 height 19
click at [317, 224] on input "1 tải 10kg" at bounding box center [375, 224] width 139 height 19
click at [355, 226] on input "1 tải 10kg" at bounding box center [375, 224] width 139 height 19
click at [347, 226] on input "1 tải 10kg" at bounding box center [375, 224] width 139 height 19
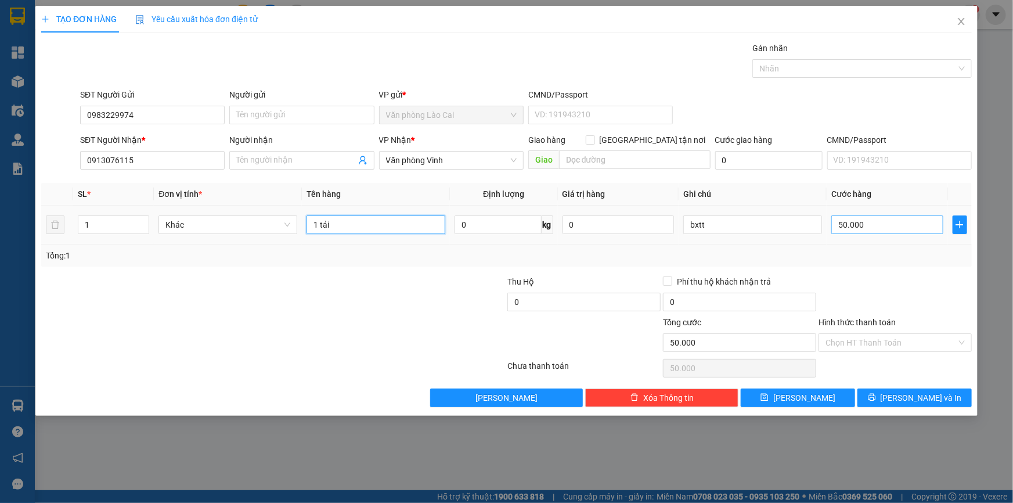
type input "1 tải"
click at [874, 224] on input "50.000" at bounding box center [887, 224] width 112 height 19
type input "8"
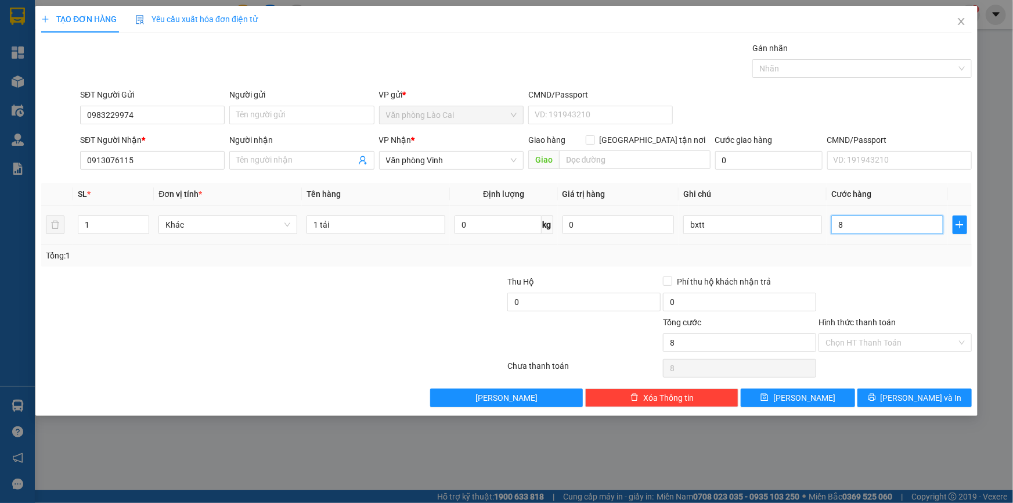
type input "80"
type input "80.000"
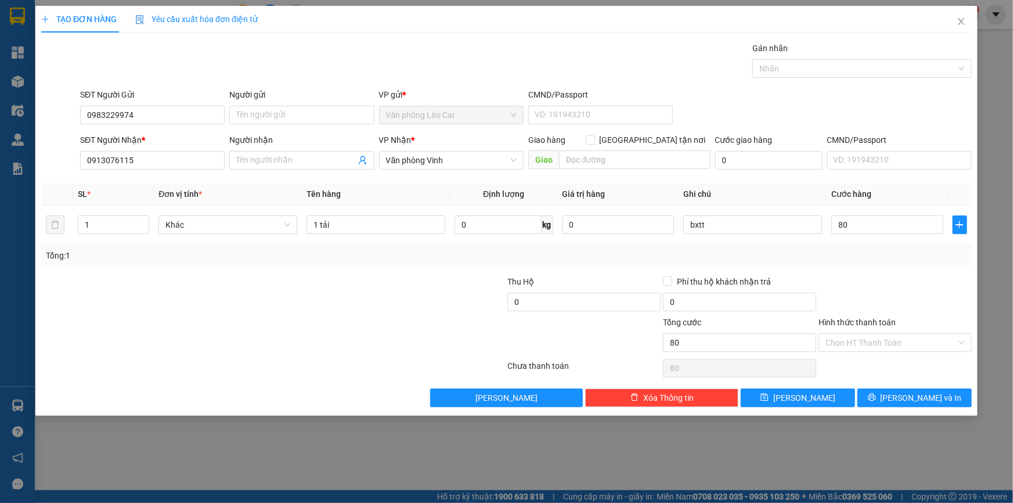
type input "80.000"
click at [898, 245] on div "Tổng: 1" at bounding box center [506, 255] width 930 height 22
click at [818, 399] on button "[PERSON_NAME]" at bounding box center [797, 397] width 114 height 19
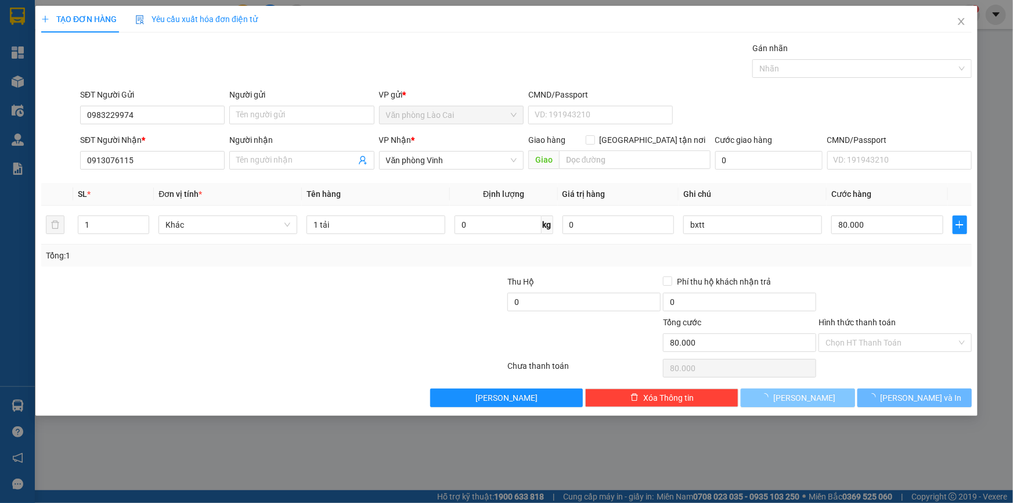
type input "0"
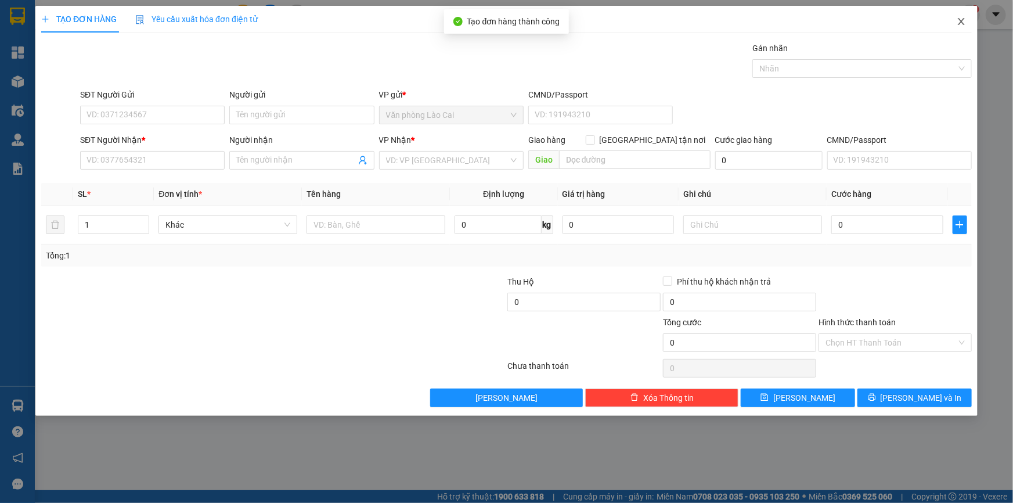
click at [966, 29] on span "Close" at bounding box center [961, 22] width 32 height 32
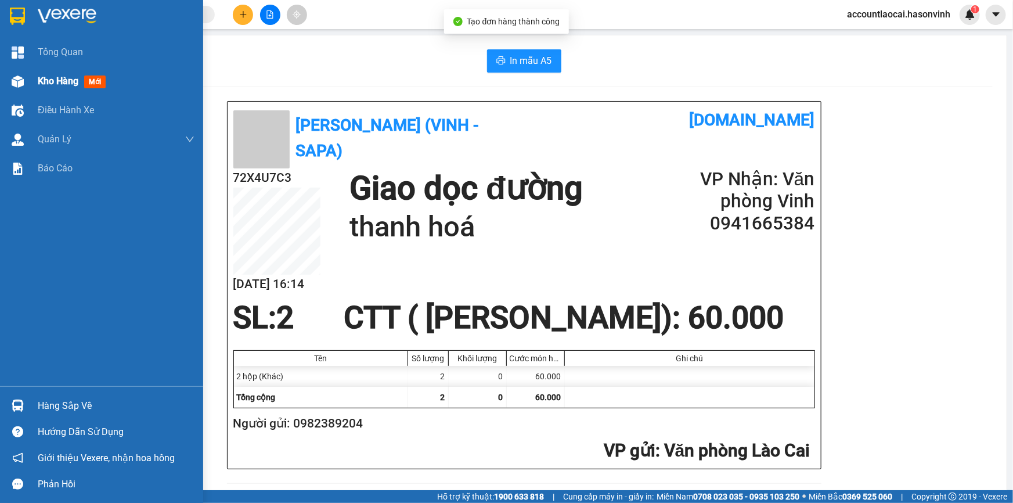
click at [15, 82] on img at bounding box center [18, 81] width 12 height 12
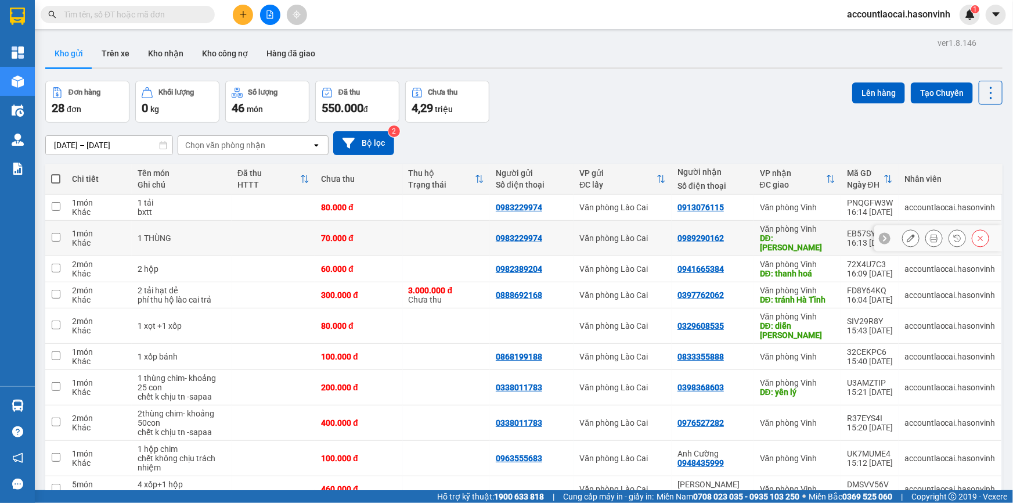
click at [926, 232] on button at bounding box center [934, 238] width 16 height 20
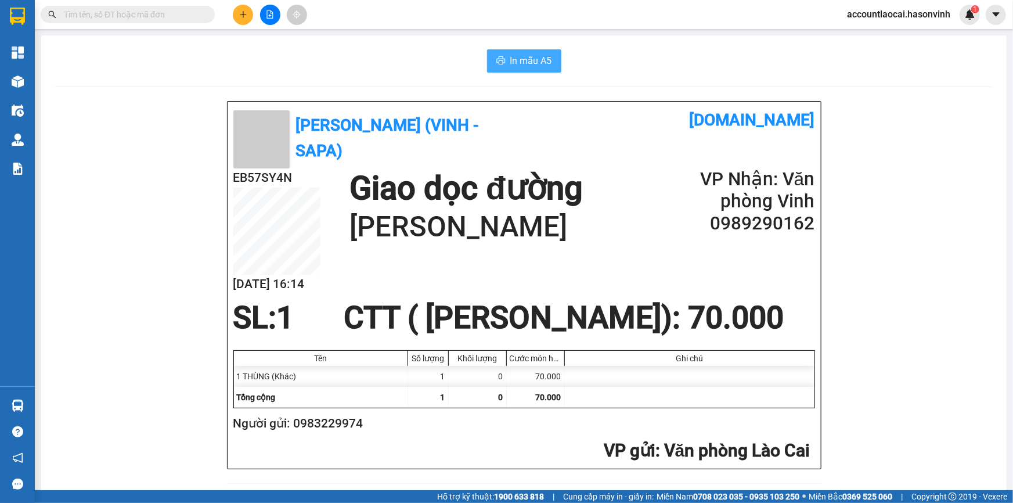
click at [489, 64] on button "In mẫu A5" at bounding box center [524, 60] width 74 height 23
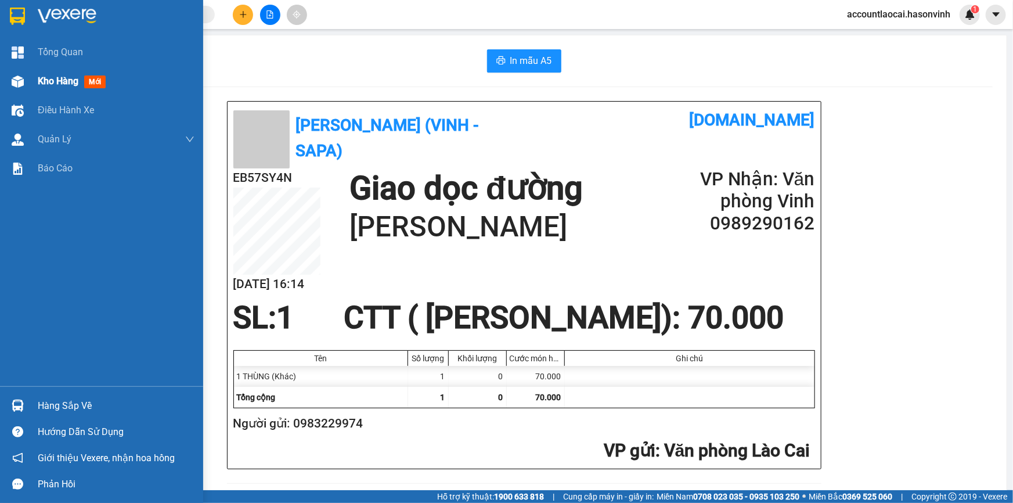
click at [32, 87] on div "Kho hàng mới" at bounding box center [101, 81] width 203 height 29
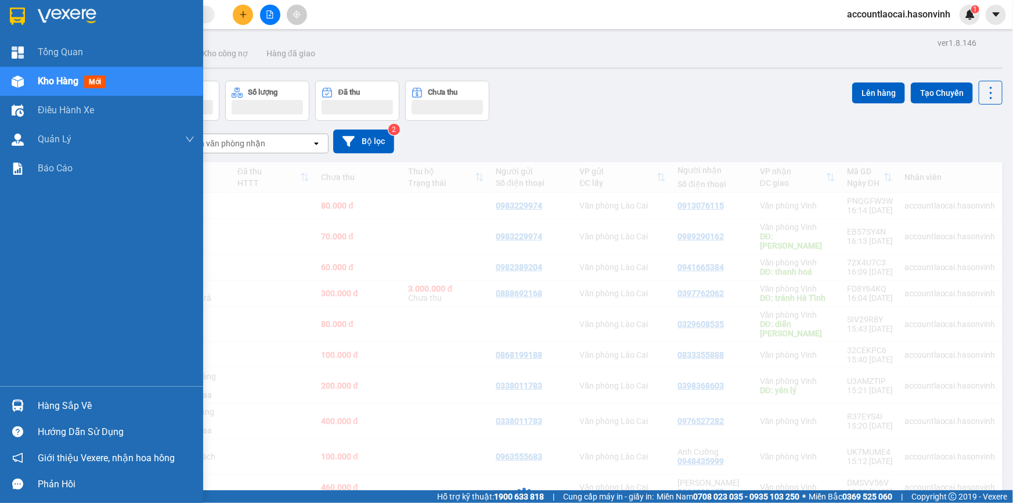
click at [38, 85] on span "Kho hàng" at bounding box center [58, 80] width 41 height 11
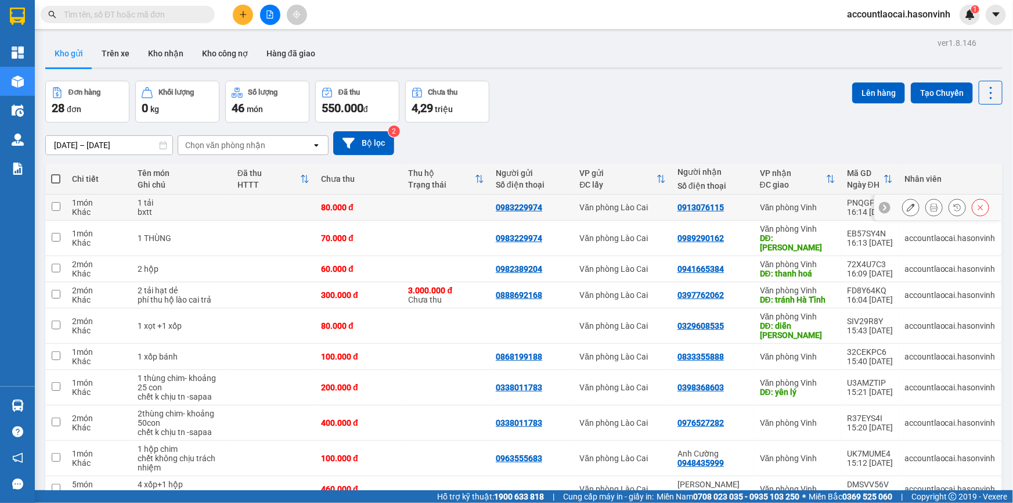
click at [325, 212] on div "80.000 đ" at bounding box center [358, 207] width 75 height 9
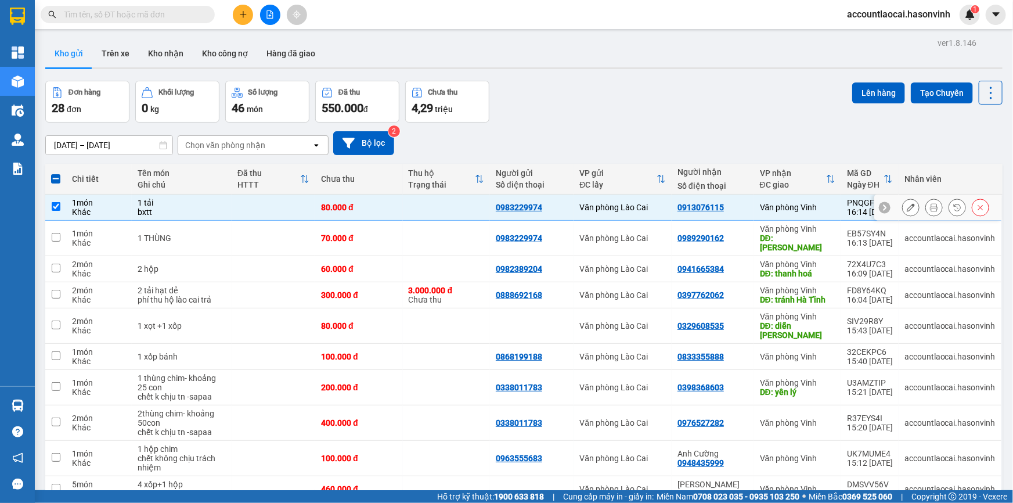
click at [73, 207] on div "Khác" at bounding box center [99, 211] width 54 height 9
checkbox input "false"
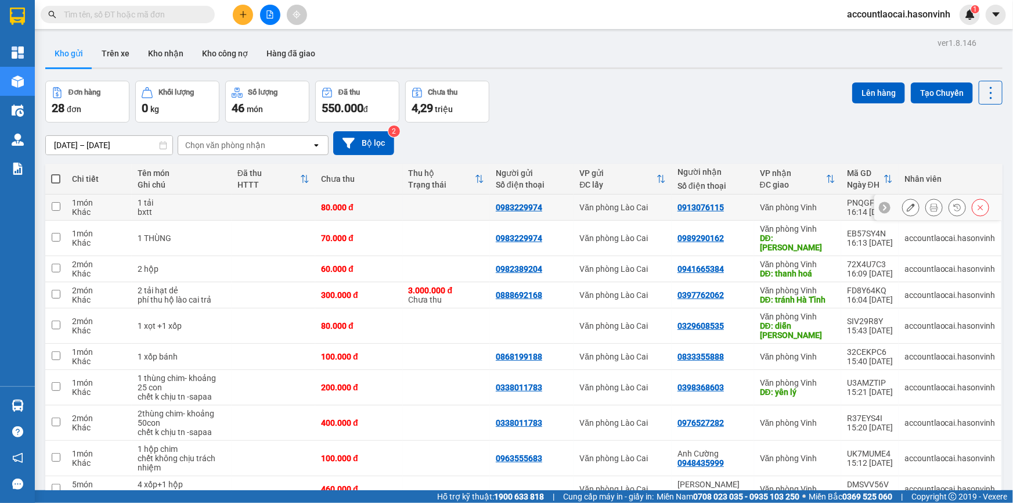
click at [930, 203] on icon at bounding box center [934, 207] width 8 height 8
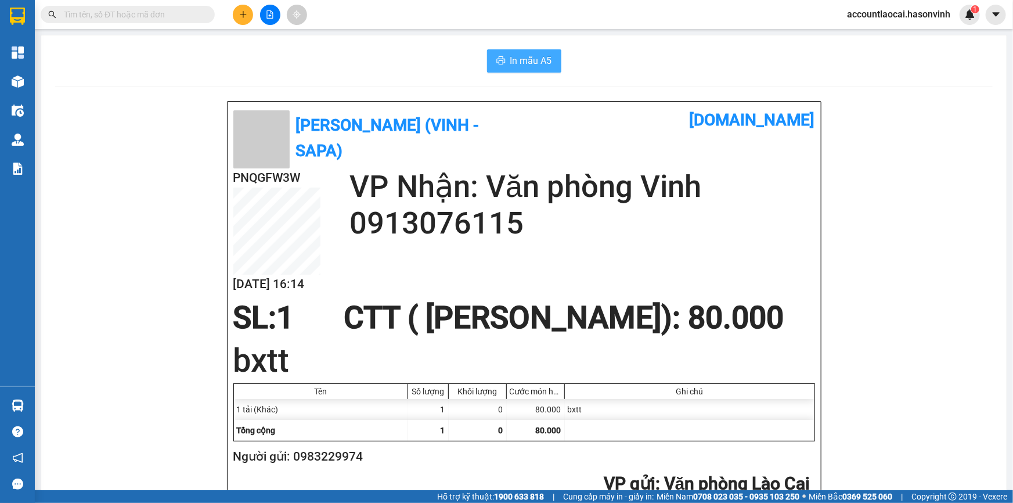
click at [512, 64] on span "In mẫu A5" at bounding box center [531, 60] width 42 height 15
click at [244, 9] on button at bounding box center [243, 15] width 20 height 20
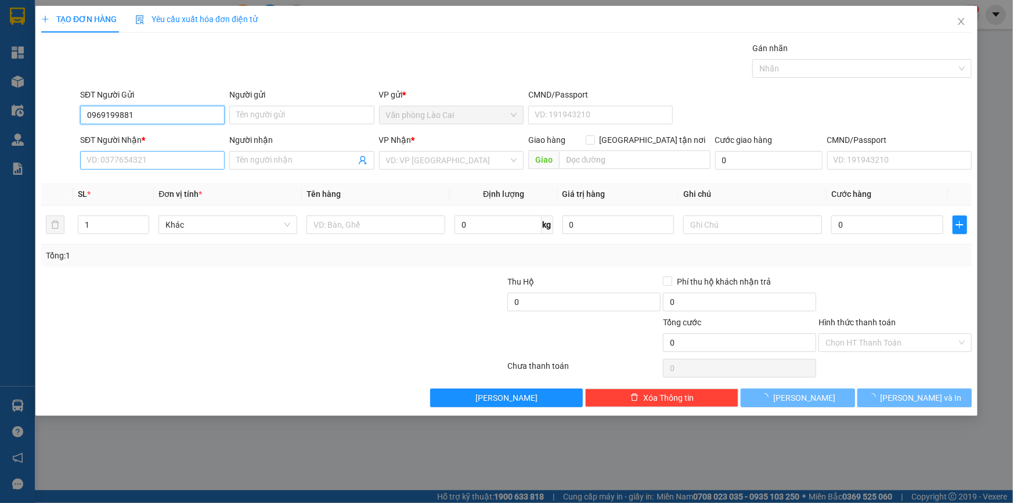
type input "0969199881"
click at [187, 160] on input "SĐT Người Nhận *" at bounding box center [152, 160] width 144 height 19
click at [145, 120] on input "0969199881" at bounding box center [152, 115] width 144 height 19
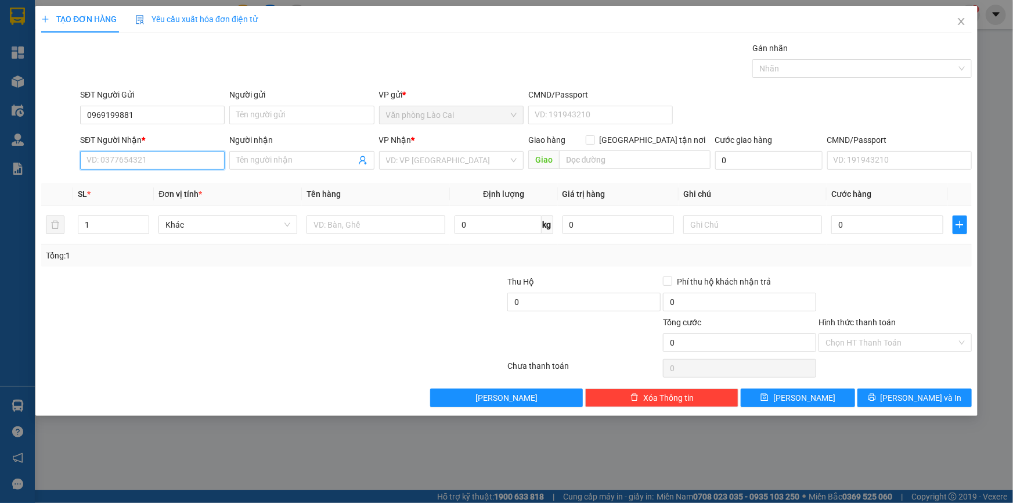
click at [133, 157] on input "SĐT Người Nhận *" at bounding box center [152, 160] width 144 height 19
click at [149, 122] on input "0969199881" at bounding box center [152, 115] width 144 height 19
drag, startPoint x: 147, startPoint y: 120, endPoint x: 81, endPoint y: 115, distance: 65.7
click at [81, 115] on input "0969199881" at bounding box center [152, 115] width 144 height 19
click at [102, 160] on input "SĐT Người Nhận *" at bounding box center [152, 160] width 144 height 19
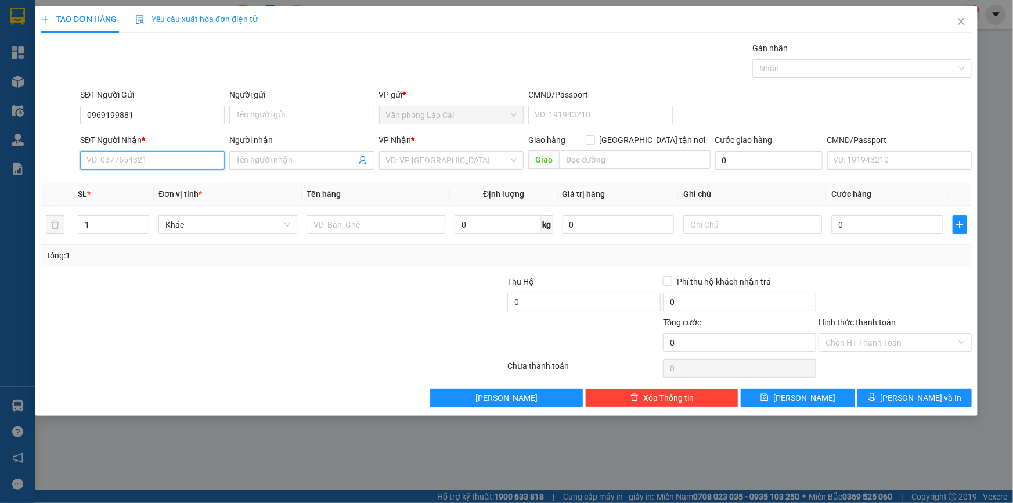
paste input "0969199881"
type input "0969199881"
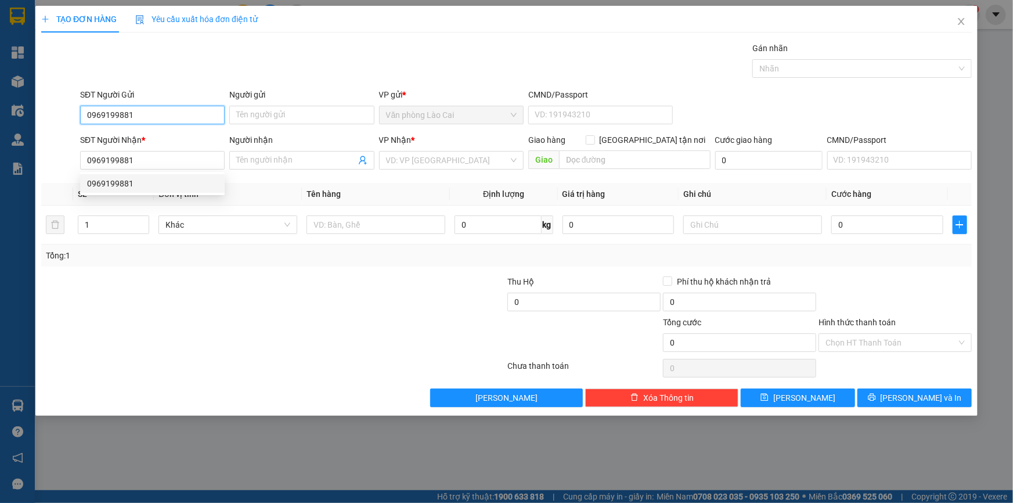
drag, startPoint x: 139, startPoint y: 116, endPoint x: 61, endPoint y: 116, distance: 78.3
click at [61, 116] on div "SĐT Người Gửi 0969199881 0969199881 Người gửi Tên người gửi VP gửi * Văn phòng …" at bounding box center [506, 108] width 933 height 41
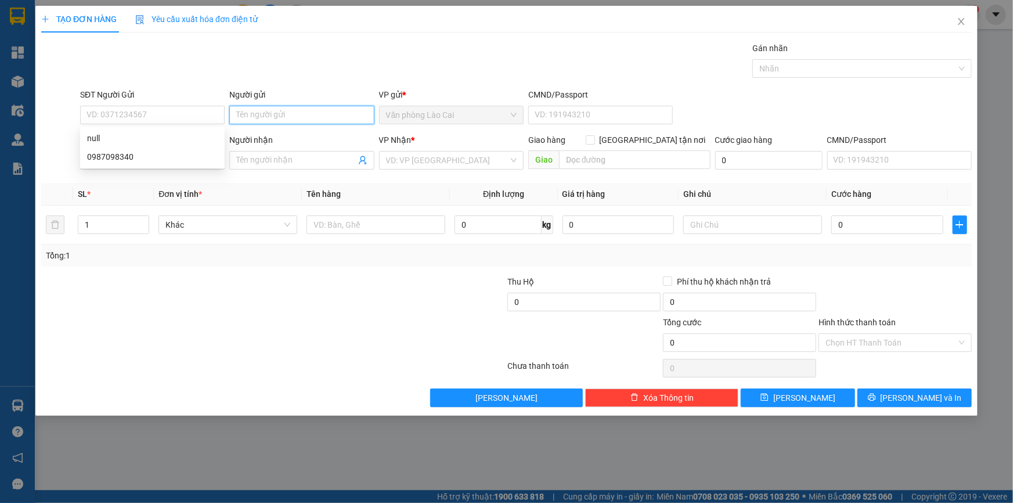
click at [296, 110] on input "Người gửi" at bounding box center [301, 115] width 144 height 19
click at [127, 226] on input "1" at bounding box center [113, 224] width 70 height 17
drag, startPoint x: 127, startPoint y: 227, endPoint x: 84, endPoint y: 226, distance: 43.5
click at [84, 226] on input "1" at bounding box center [113, 224] width 70 height 17
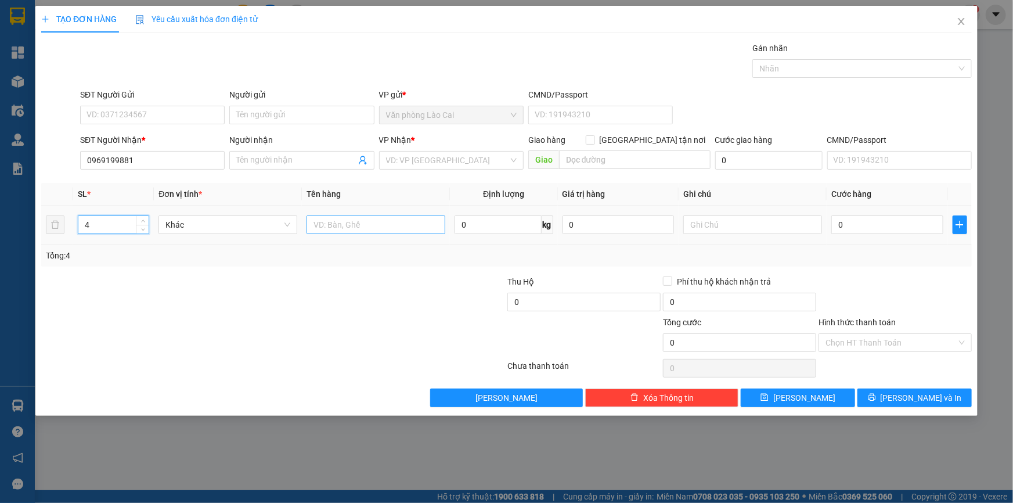
type input "4"
click at [343, 230] on input "text" at bounding box center [375, 224] width 139 height 19
type input "1"
type input "4 thùng hoa"
click at [870, 233] on div "0" at bounding box center [887, 224] width 112 height 23
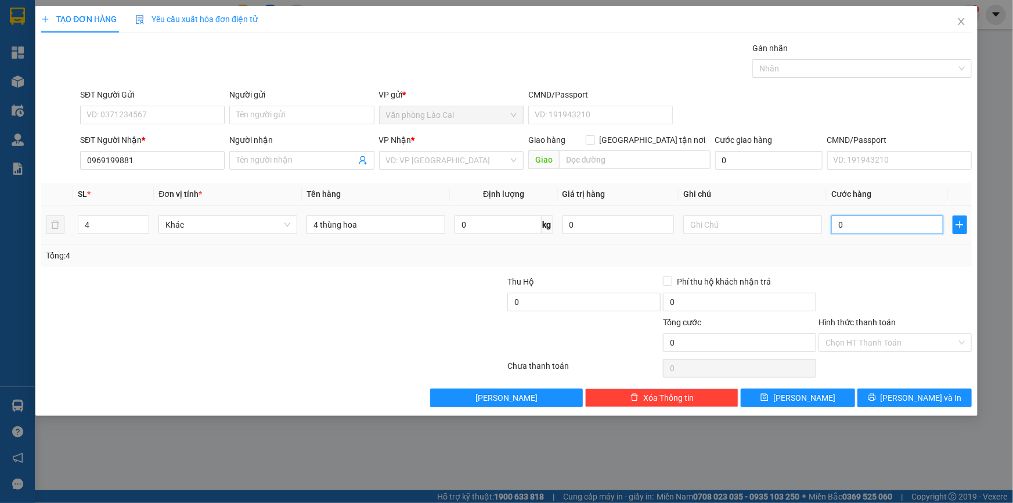
click at [870, 226] on input "0" at bounding box center [887, 224] width 112 height 19
type input "2"
type input "20"
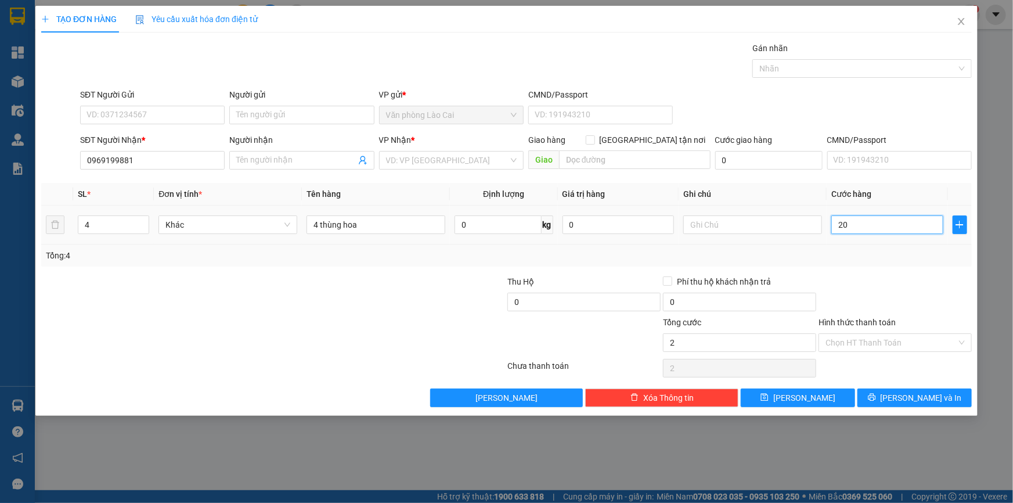
type input "20"
type input "200"
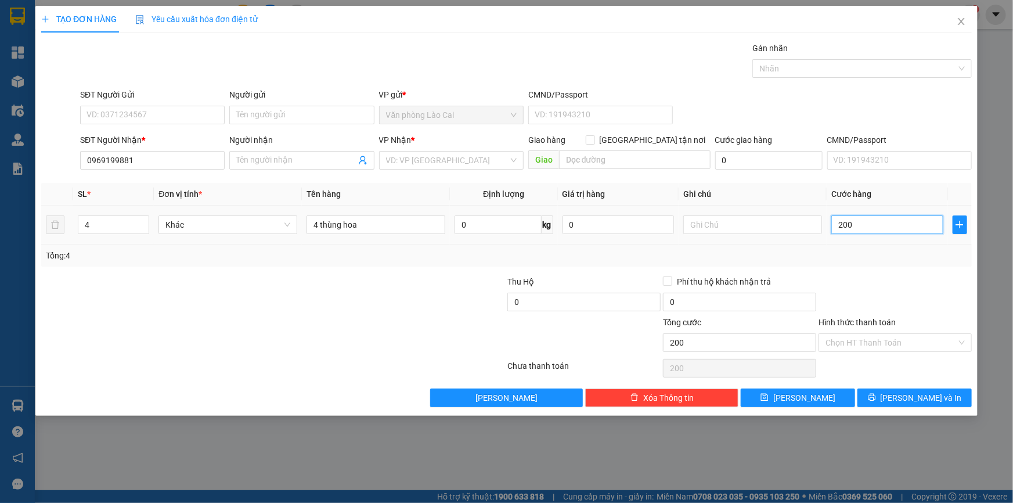
type input "2.000"
type input "2.000.000"
click at [854, 295] on div at bounding box center [895, 295] width 156 height 41
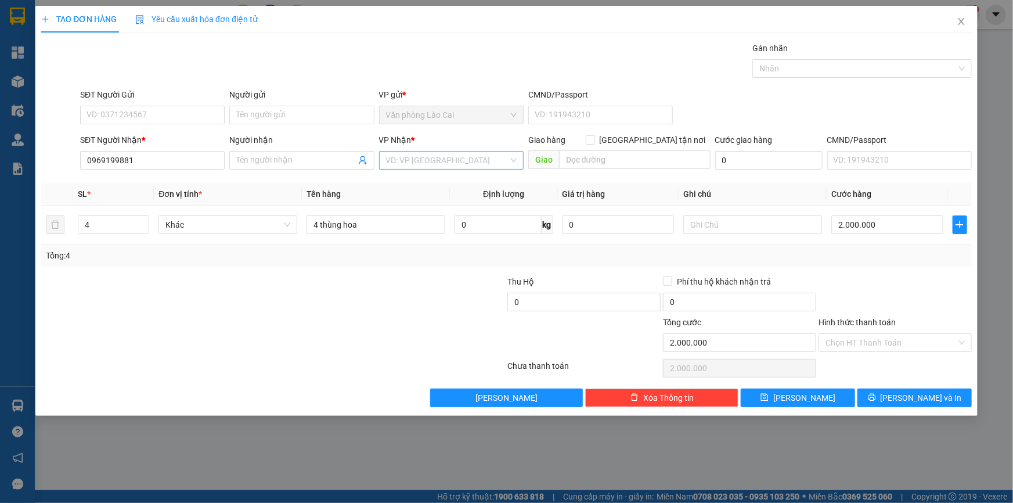
click at [494, 162] on input "search" at bounding box center [447, 159] width 122 height 17
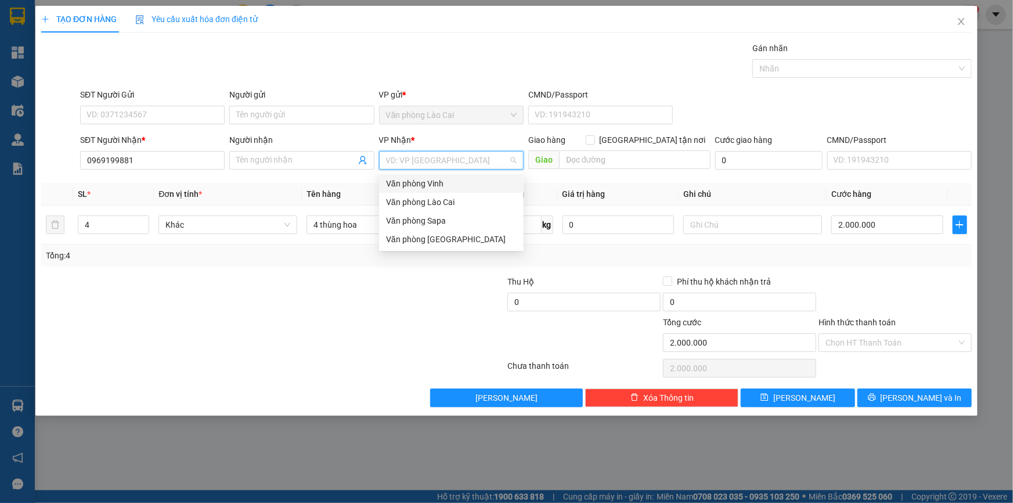
click at [463, 179] on div "Văn phòng Vinh" at bounding box center [451, 183] width 131 height 13
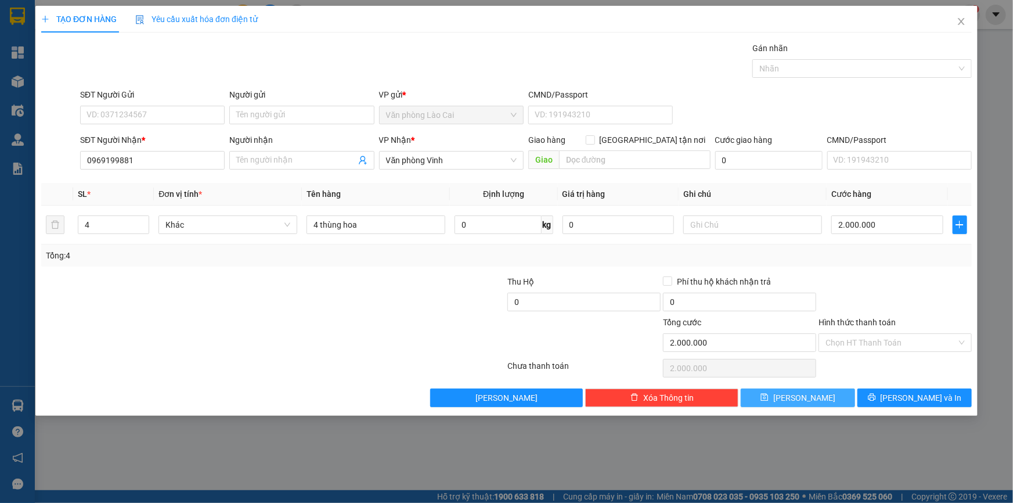
click at [807, 399] on span "[PERSON_NAME]" at bounding box center [804, 397] width 62 height 13
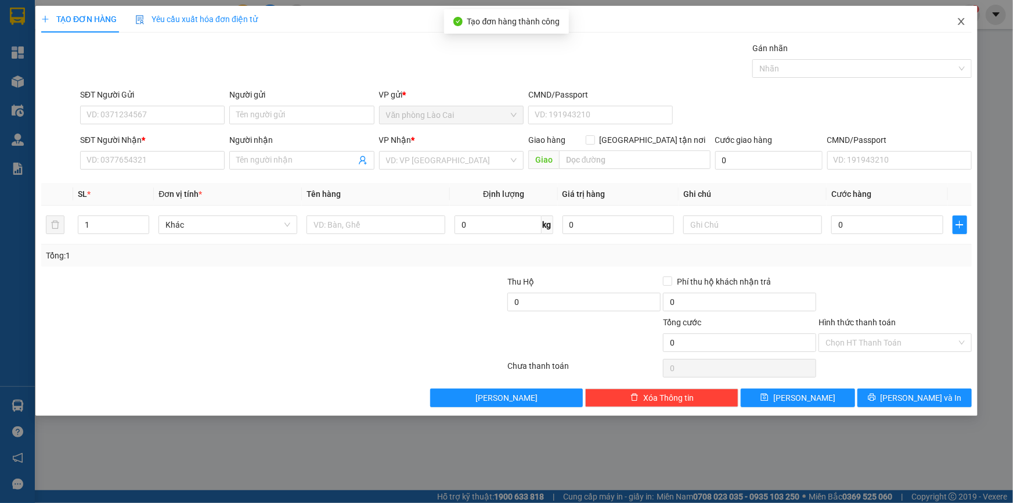
click at [965, 21] on icon "close" at bounding box center [960, 21] width 9 height 9
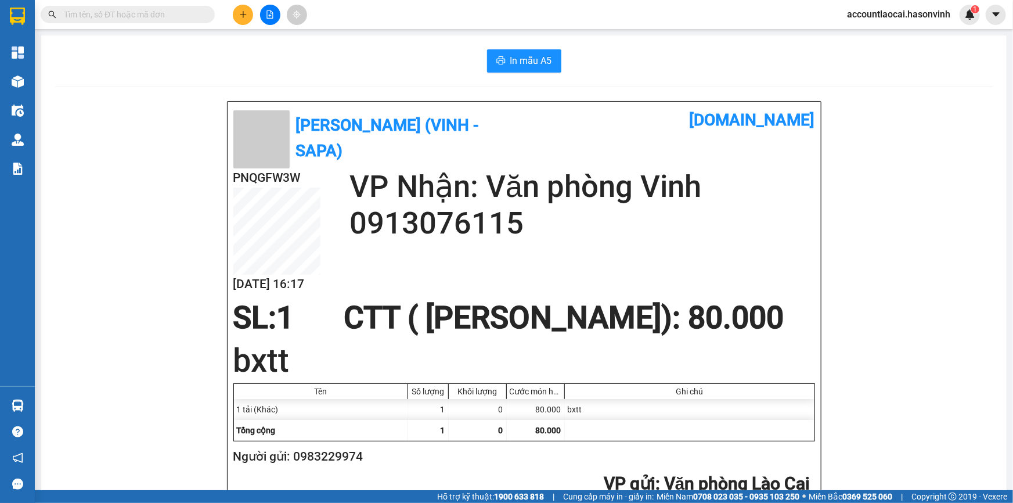
click at [37, 83] on main "In mẫu A5 Hà Sơn (Vinh - Sapa) vexere.com PNQGFW3W 13/10 16:17 VP Nhận: Văn phò…" at bounding box center [506, 245] width 1013 height 490
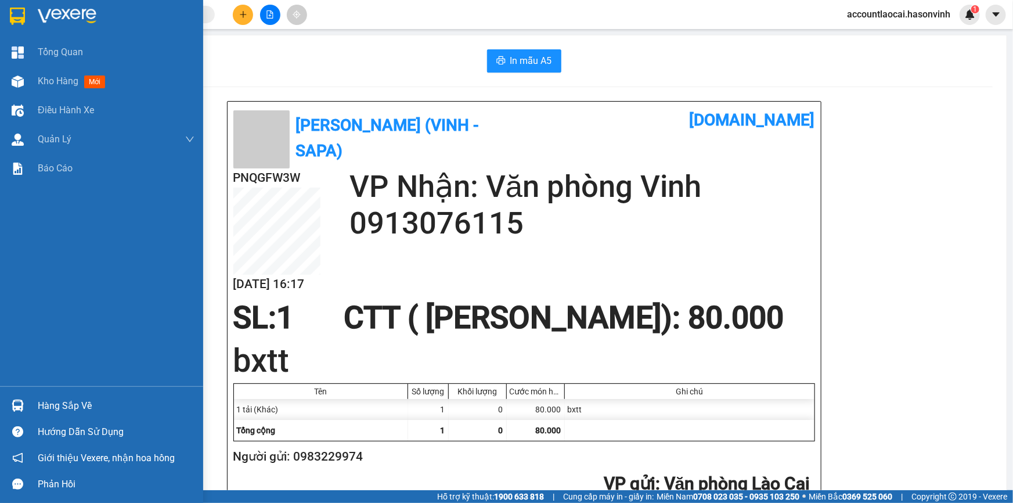
click at [18, 91] on div at bounding box center [18, 81] width 20 height 20
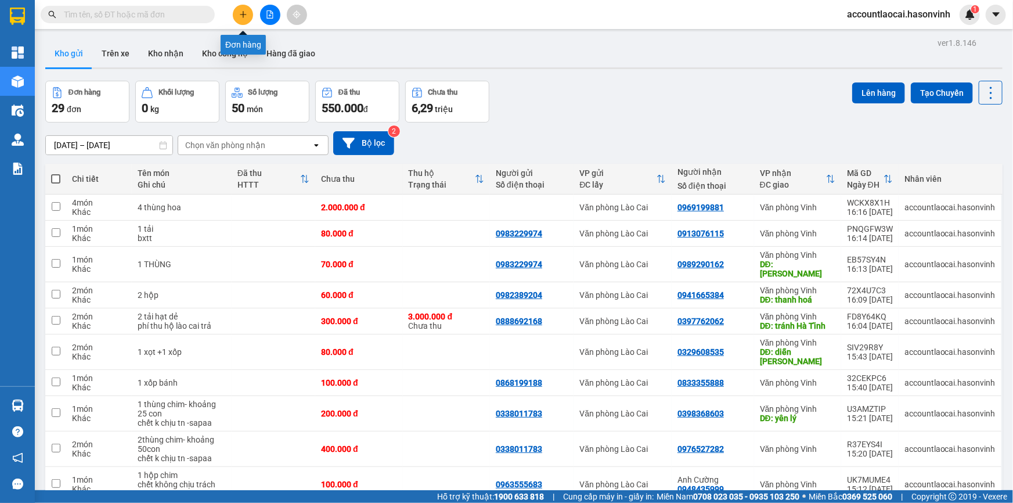
click at [243, 17] on icon "plus" at bounding box center [243, 14] width 1 height 6
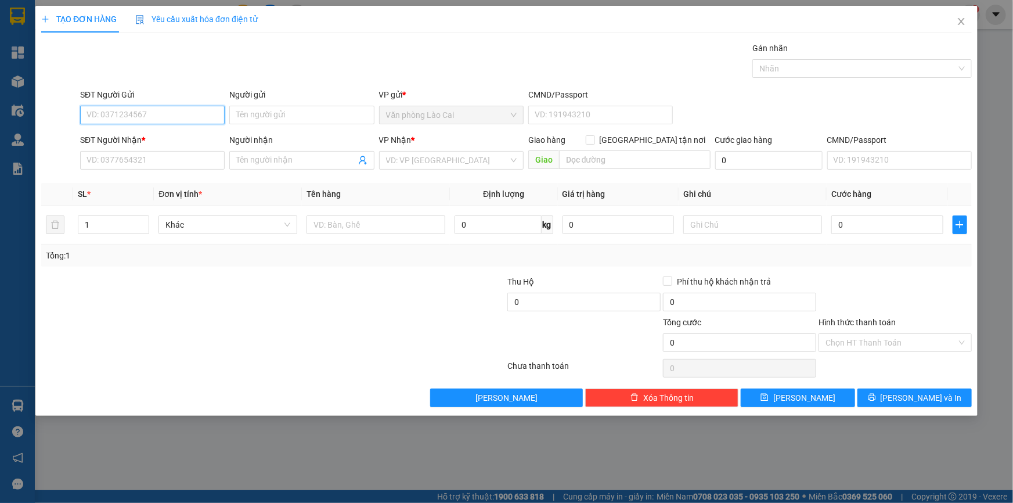
click at [153, 115] on input "SĐT Người Gửi" at bounding box center [152, 115] width 144 height 19
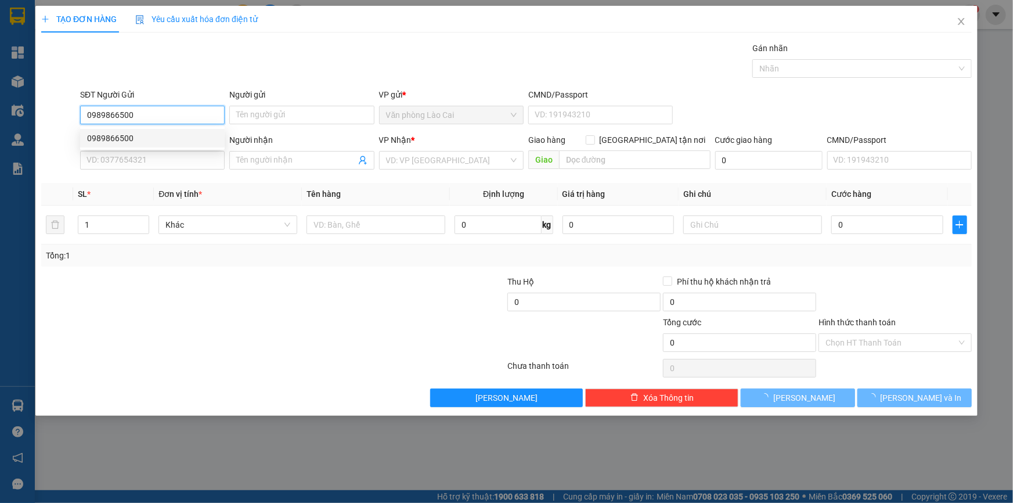
click at [138, 133] on div "0989866500" at bounding box center [152, 138] width 131 height 13
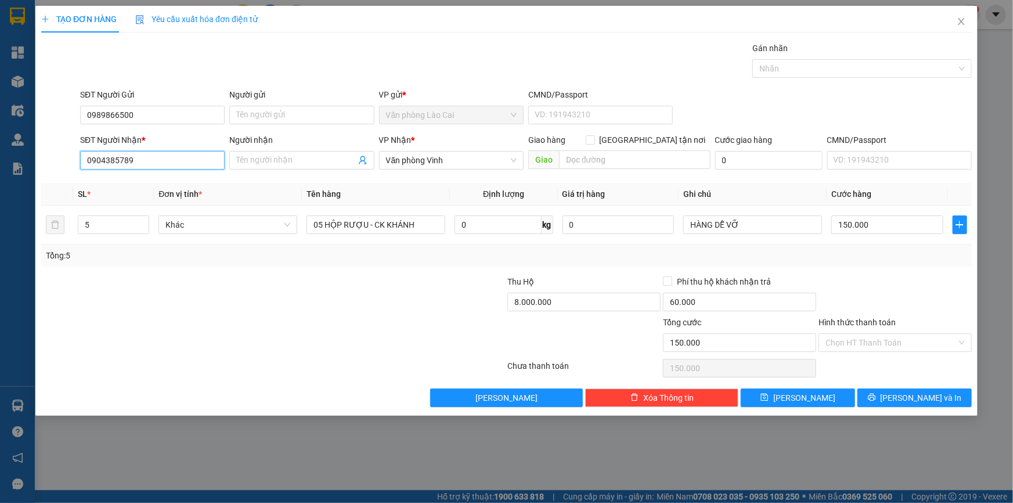
click at [157, 155] on input "0904385789" at bounding box center [152, 160] width 144 height 19
click at [125, 182] on div "0904385789" at bounding box center [152, 183] width 131 height 13
click at [124, 225] on input "5" at bounding box center [113, 224] width 70 height 17
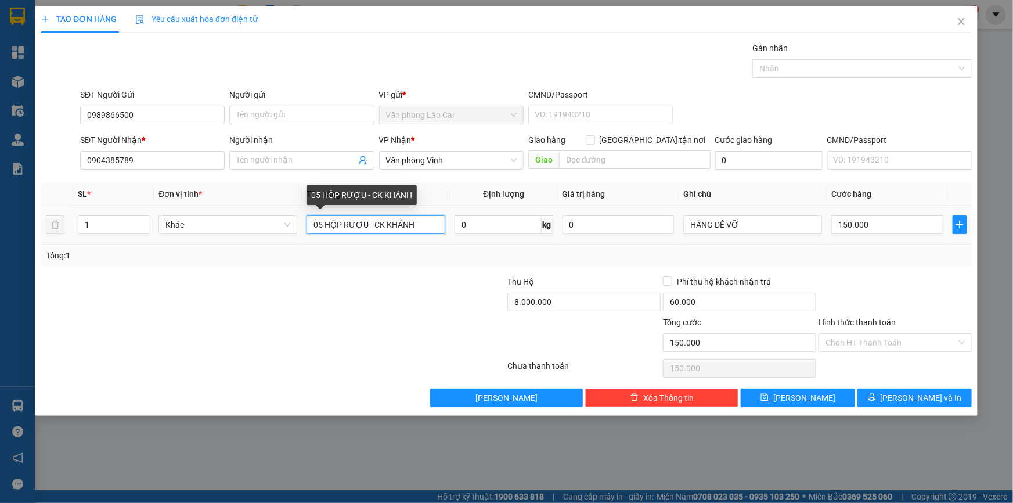
click at [427, 226] on input "05 HỘP RƯỢU - CK KHÁNH" at bounding box center [375, 224] width 139 height 19
click at [323, 225] on input "05 HỘP" at bounding box center [375, 224] width 139 height 19
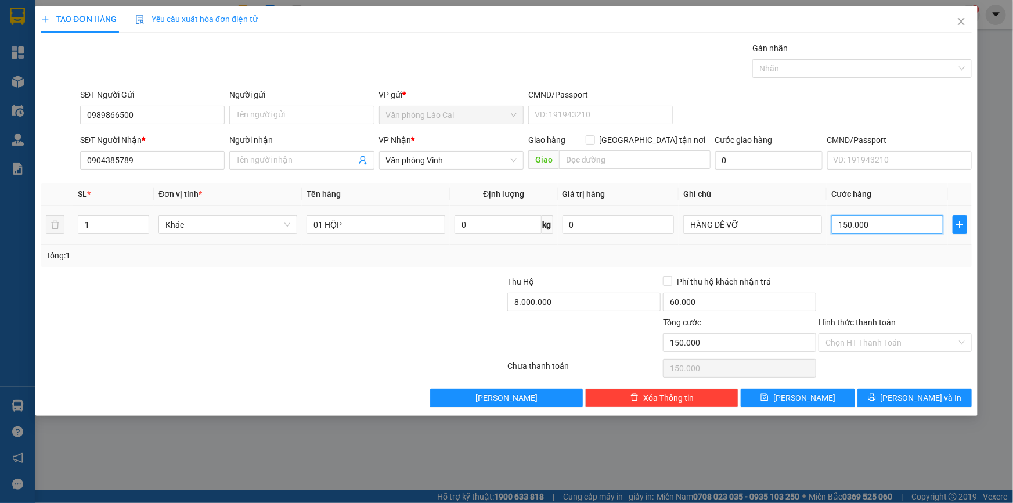
click at [889, 227] on input "150.000" at bounding box center [887, 224] width 112 height 19
click at [594, 302] on input "8.000.000" at bounding box center [583, 301] width 153 height 19
click at [717, 302] on input "30.000" at bounding box center [739, 301] width 153 height 19
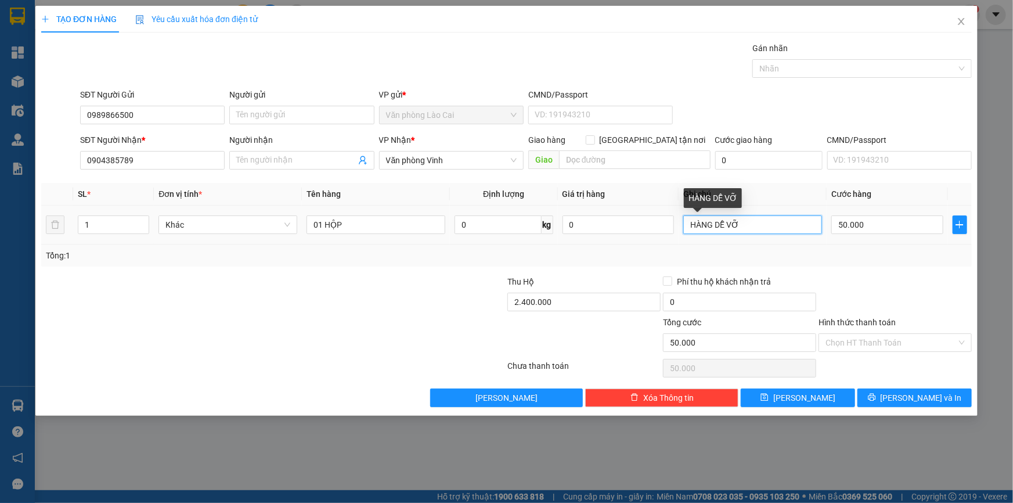
click at [775, 223] on input "HÀNG DỄ VỠ" at bounding box center [752, 224] width 139 height 19
click at [851, 338] on input "Hình thức thanh toán" at bounding box center [890, 342] width 131 height 17
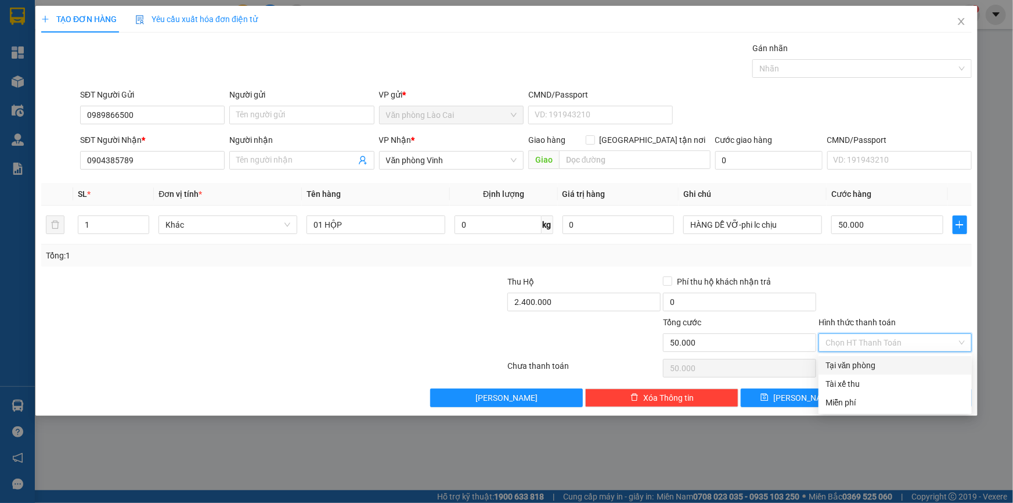
click at [870, 366] on div "Tại văn phòng" at bounding box center [894, 365] width 139 height 13
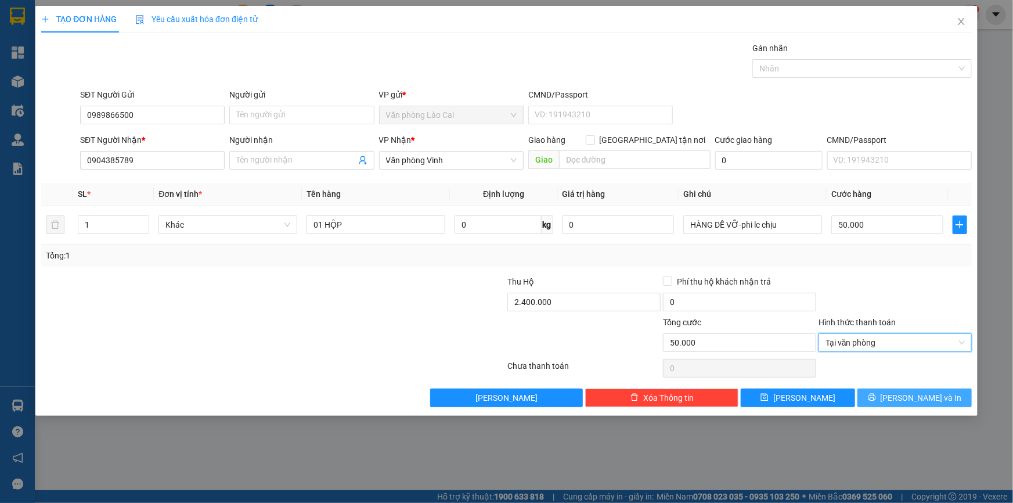
click at [926, 398] on span "[PERSON_NAME] và In" at bounding box center [920, 397] width 81 height 13
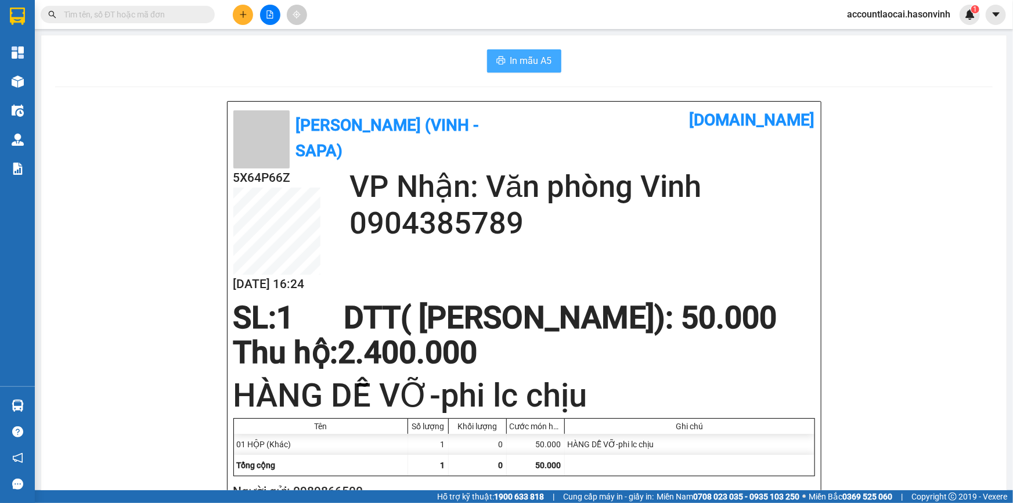
click at [522, 60] on span "In mẫu A5" at bounding box center [531, 60] width 42 height 15
click at [244, 13] on icon "plus" at bounding box center [243, 14] width 8 height 8
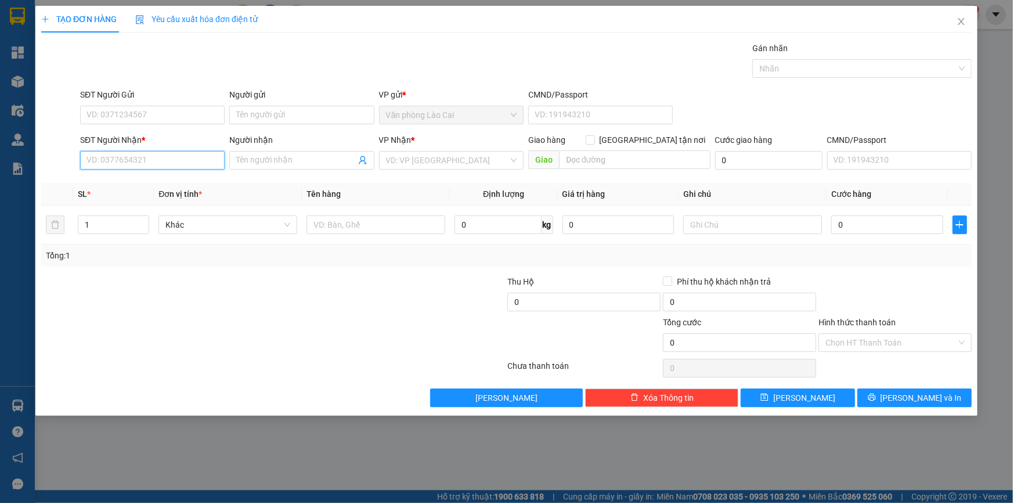
click at [132, 157] on input "SĐT Người Nhận *" at bounding box center [152, 160] width 144 height 19
click at [117, 186] on div "0941750599" at bounding box center [152, 183] width 131 height 13
click at [108, 221] on input "2" at bounding box center [113, 224] width 70 height 17
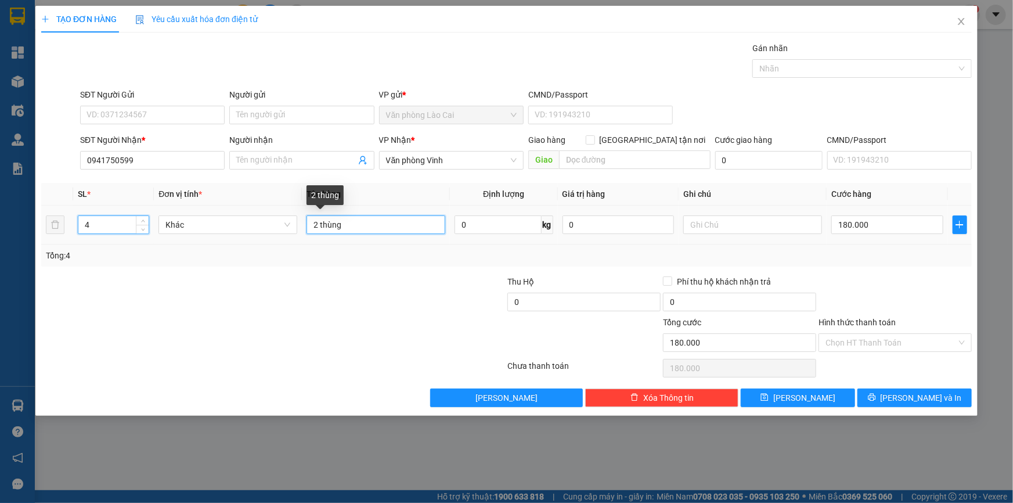
click at [344, 224] on input "2 thùng" at bounding box center [375, 224] width 139 height 19
click at [362, 222] on input "2 thung lien 2+2 hôp" at bounding box center [375, 224] width 139 height 19
click at [313, 224] on input "2 thung lien 2+2 hôp" at bounding box center [375, 224] width 139 height 19
click at [315, 224] on input "2 thung lien 2+2 hôp" at bounding box center [375, 224] width 139 height 19
click at [321, 223] on input "2 thung lien 2+2 hôp" at bounding box center [375, 224] width 139 height 19
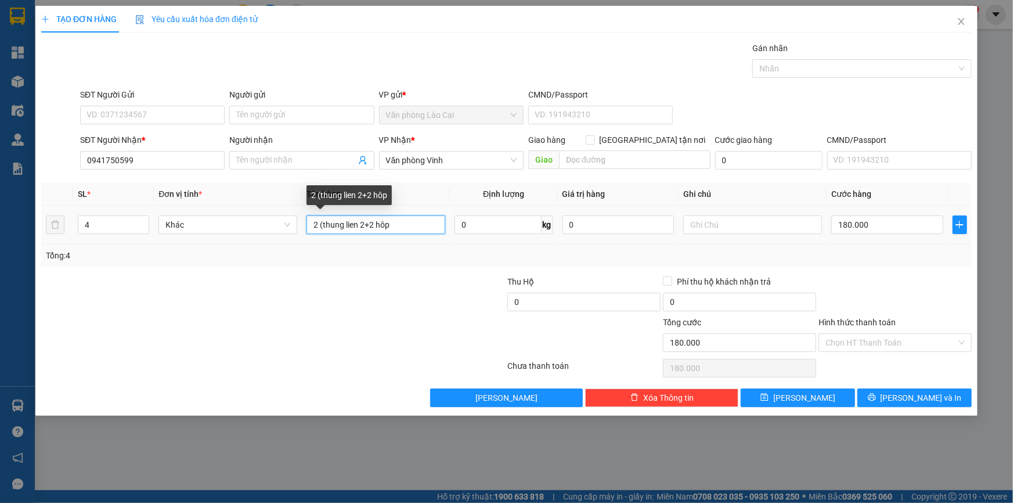
click at [365, 223] on input "2 (thung lien 2+2 hôp" at bounding box center [375, 224] width 139 height 19
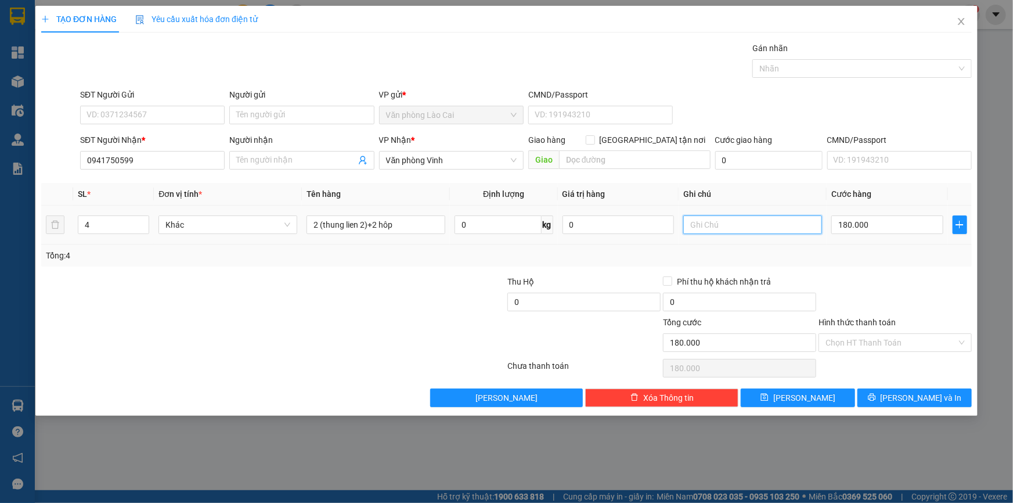
click at [756, 221] on input "text" at bounding box center [752, 224] width 139 height 19
click at [883, 222] on input "180.000" at bounding box center [887, 224] width 112 height 19
click at [902, 395] on button "[PERSON_NAME] và In" at bounding box center [914, 397] width 114 height 19
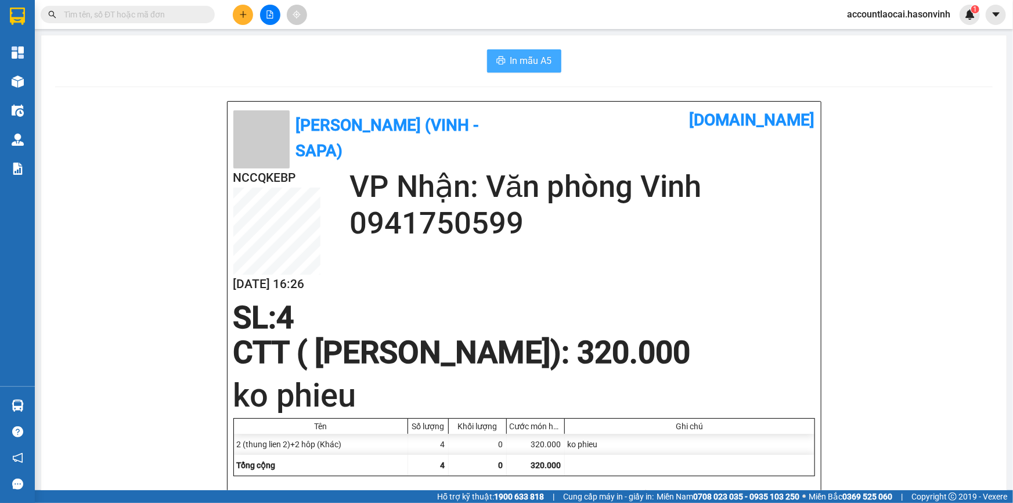
click at [538, 60] on span "In mẫu A5" at bounding box center [531, 60] width 42 height 15
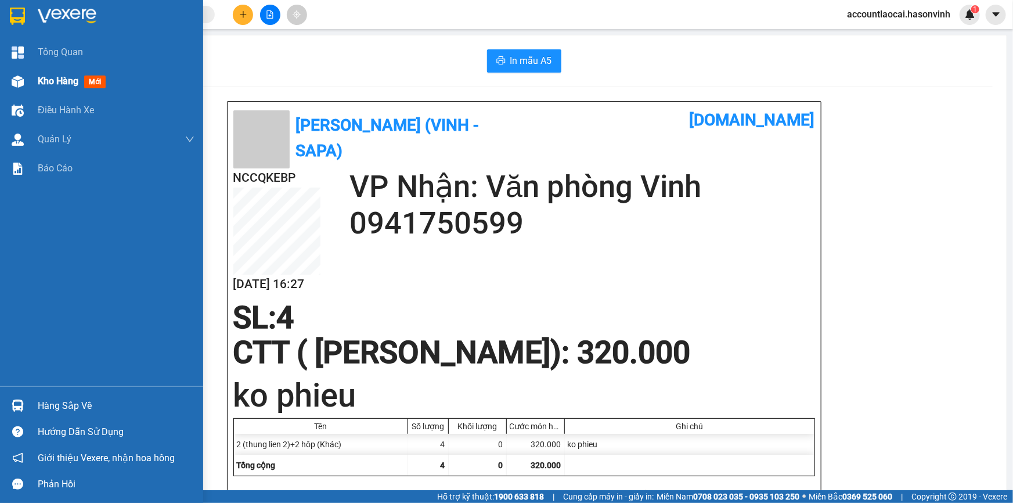
click at [12, 78] on img at bounding box center [18, 81] width 12 height 12
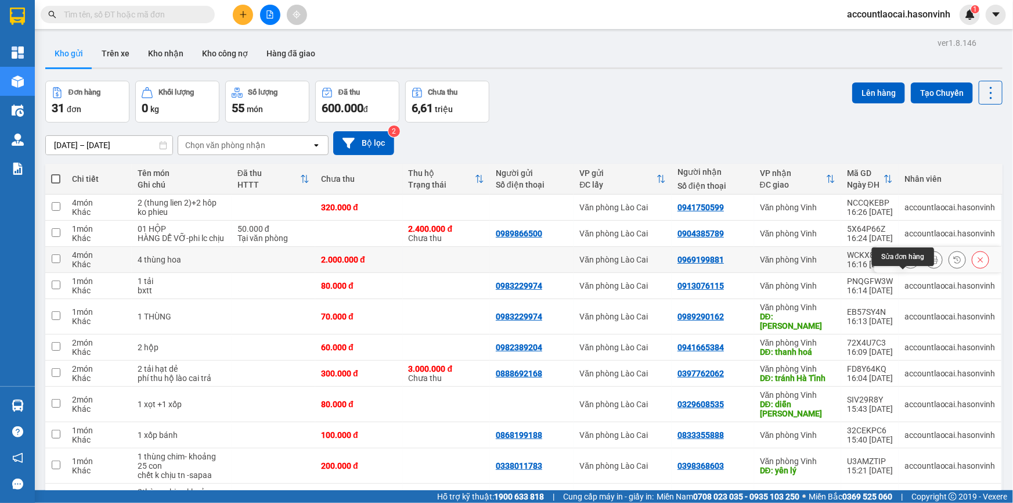
click at [906, 263] on icon at bounding box center [910, 259] width 8 height 8
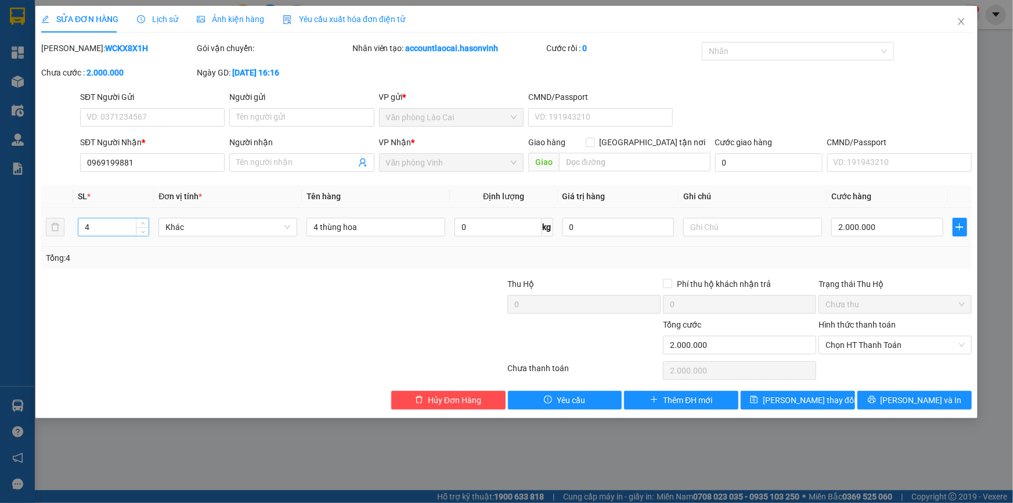
click at [93, 224] on input "4" at bounding box center [113, 226] width 70 height 17
click at [962, 17] on span "Close" at bounding box center [961, 22] width 32 height 32
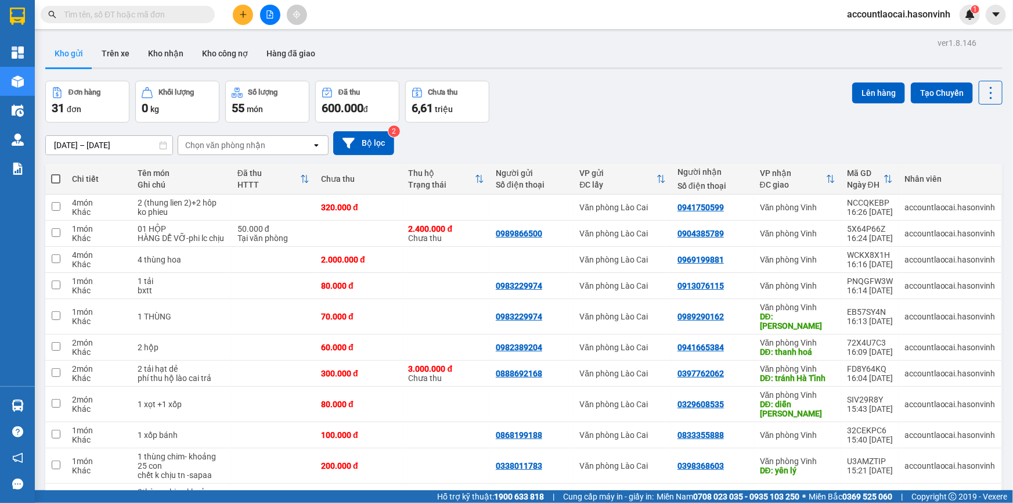
click at [240, 13] on icon "plus" at bounding box center [243, 14] width 8 height 8
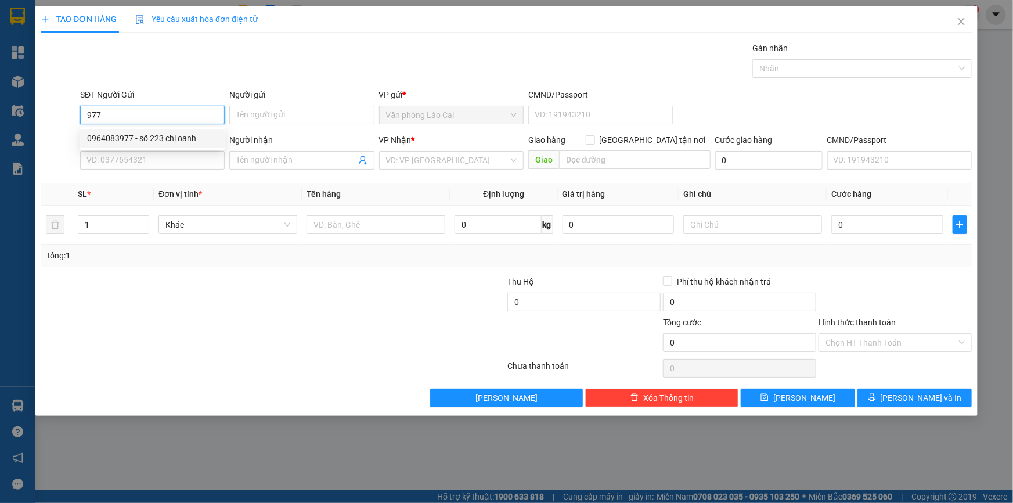
click at [127, 139] on div "0964083977 - số 223 chị oanh" at bounding box center [152, 138] width 131 height 13
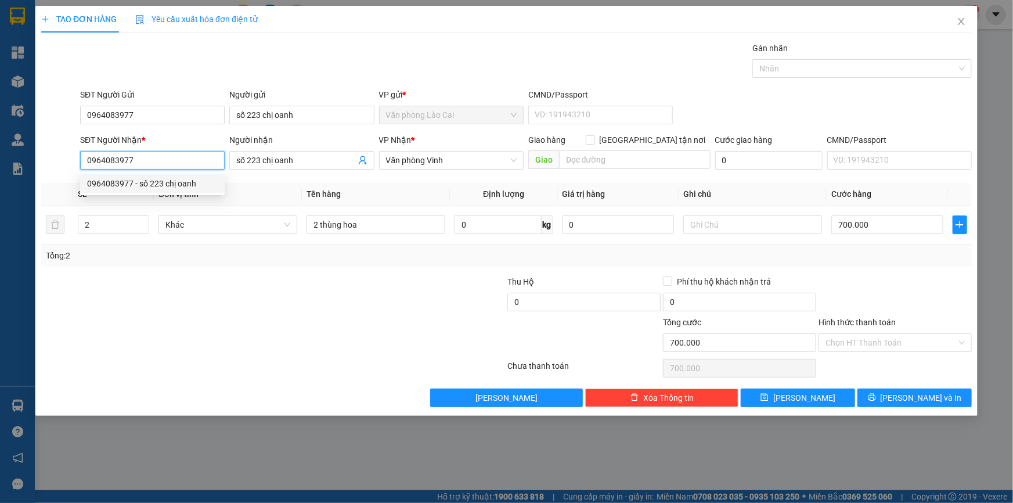
drag, startPoint x: 146, startPoint y: 161, endPoint x: 67, endPoint y: 160, distance: 78.9
click at [67, 160] on div "SĐT Người Nhận * 0964083977 Người nhận số 223 chị oanh VP Nhận * Văn phòng Vinh…" at bounding box center [506, 153] width 933 height 41
drag, startPoint x: 135, startPoint y: 165, endPoint x: 25, endPoint y: 161, distance: 110.3
click at [25, 161] on div "TẠO ĐƠN HÀNG Yêu cầu xuất hóa đơn điện tử Transit Pickup Surcharge Ids Transit …" at bounding box center [506, 251] width 1013 height 503
click at [196, 357] on div at bounding box center [273, 367] width 466 height 23
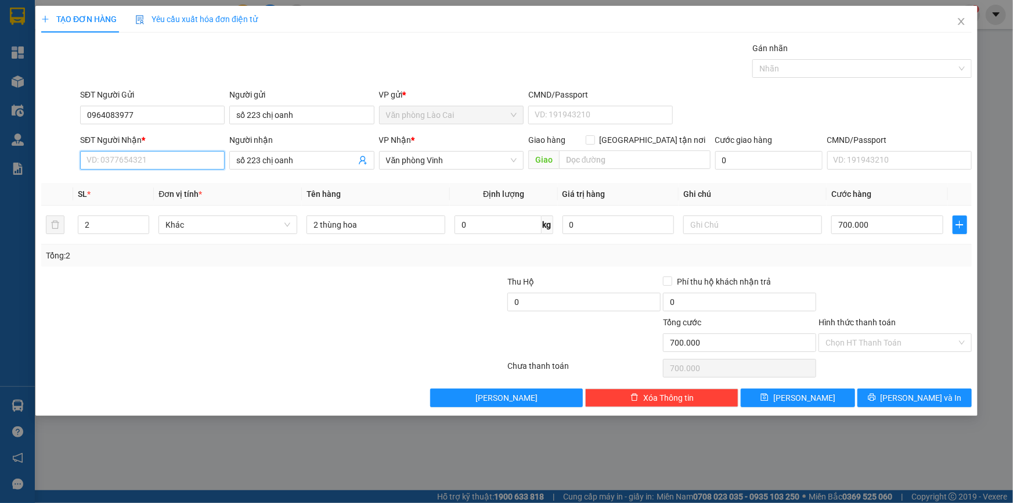
click at [183, 164] on input "SĐT Người Nhận *" at bounding box center [152, 160] width 144 height 19
drag, startPoint x: 296, startPoint y: 157, endPoint x: 194, endPoint y: 157, distance: 101.6
click at [194, 157] on div "SĐT Người Nhận * VD: 0377654321 Người nhận số 223 chị oanh số 223 chị oanh VP N…" at bounding box center [526, 153] width 896 height 41
click at [179, 162] on input "SĐT Người Nhận *" at bounding box center [152, 160] width 144 height 19
click at [161, 162] on input "8587" at bounding box center [152, 160] width 144 height 19
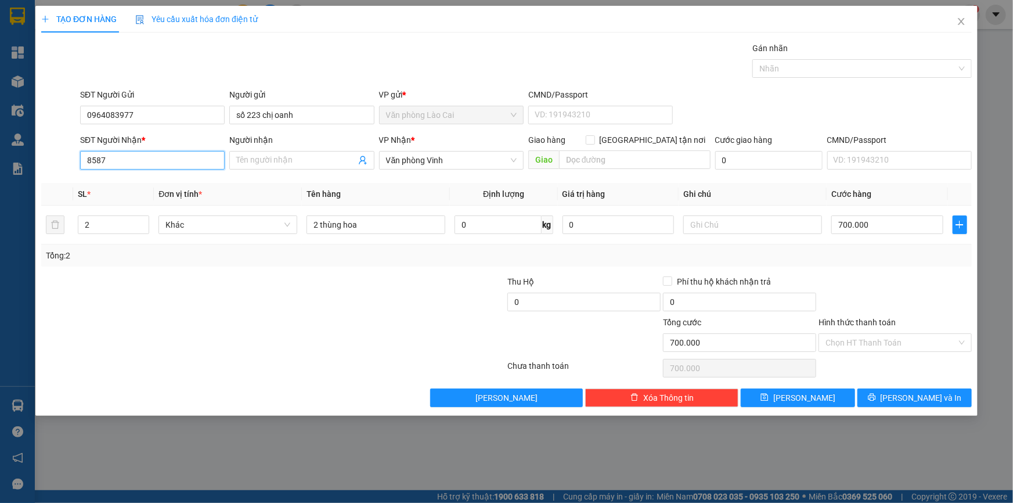
click at [124, 162] on input "8587" at bounding box center [152, 160] width 144 height 19
click at [114, 159] on input "8587" at bounding box center [152, 160] width 144 height 19
drag, startPoint x: 144, startPoint y: 118, endPoint x: 50, endPoint y: 117, distance: 94.0
click at [50, 117] on div "SĐT Người Gửi 0964083977 0964083977 Người gửi số 223 chị oanh VP gửi * Văn phòn…" at bounding box center [506, 108] width 933 height 41
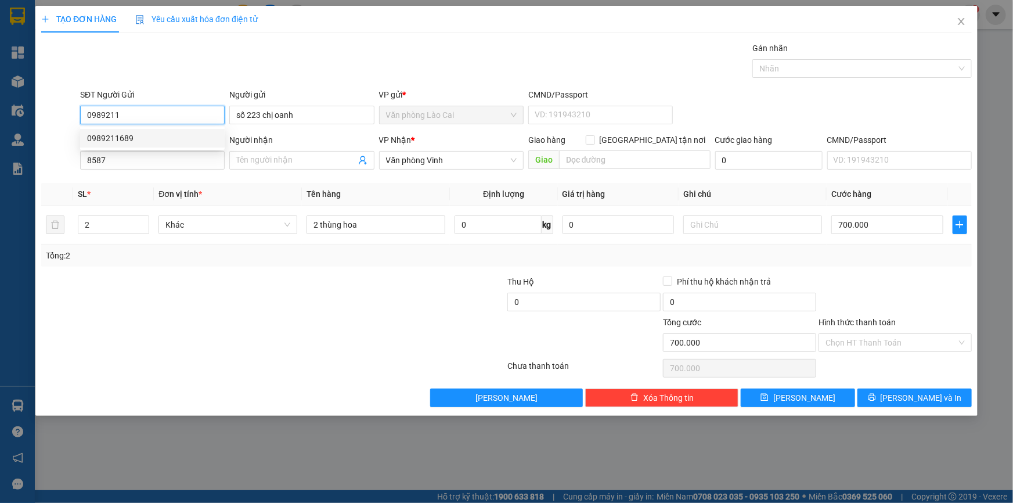
click at [98, 142] on div "0989211689" at bounding box center [152, 138] width 131 height 13
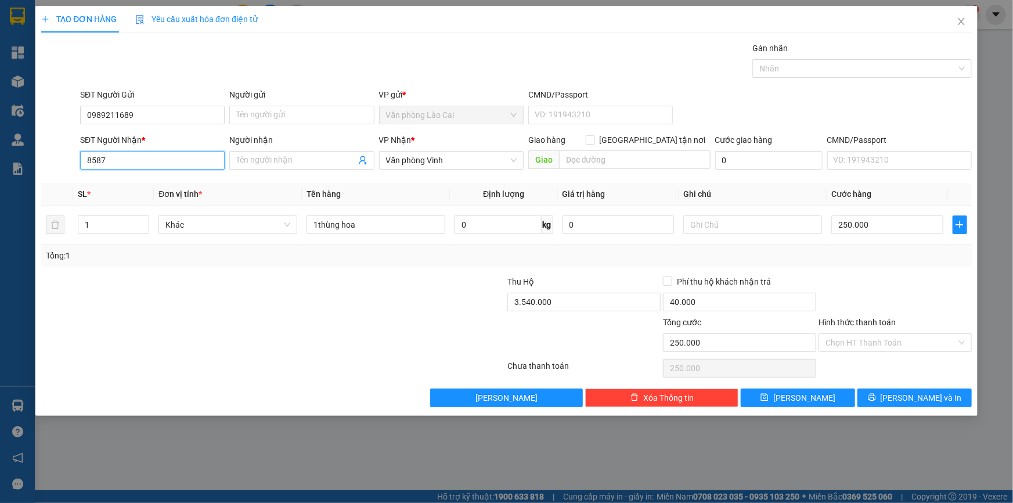
click at [124, 161] on input "8587" at bounding box center [152, 160] width 144 height 19
drag, startPoint x: 124, startPoint y: 161, endPoint x: 66, endPoint y: 164, distance: 58.7
click at [66, 164] on div "SĐT Người Nhận * 8587 8587 Người nhận Tên người nhận VP Nhận * Văn phòng Vinh G…" at bounding box center [506, 153] width 933 height 41
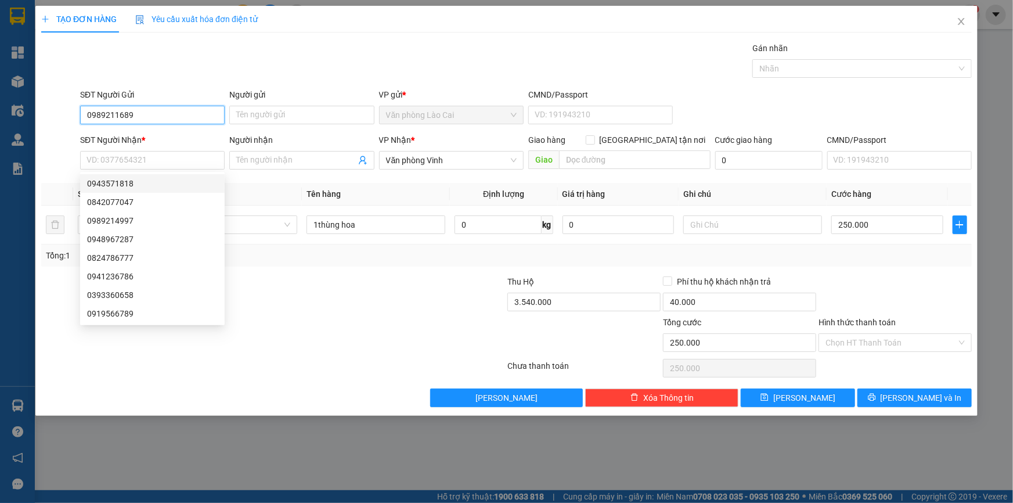
drag, startPoint x: 134, startPoint y: 114, endPoint x: 80, endPoint y: 110, distance: 54.7
click at [80, 110] on input "0989211689" at bounding box center [152, 115] width 144 height 19
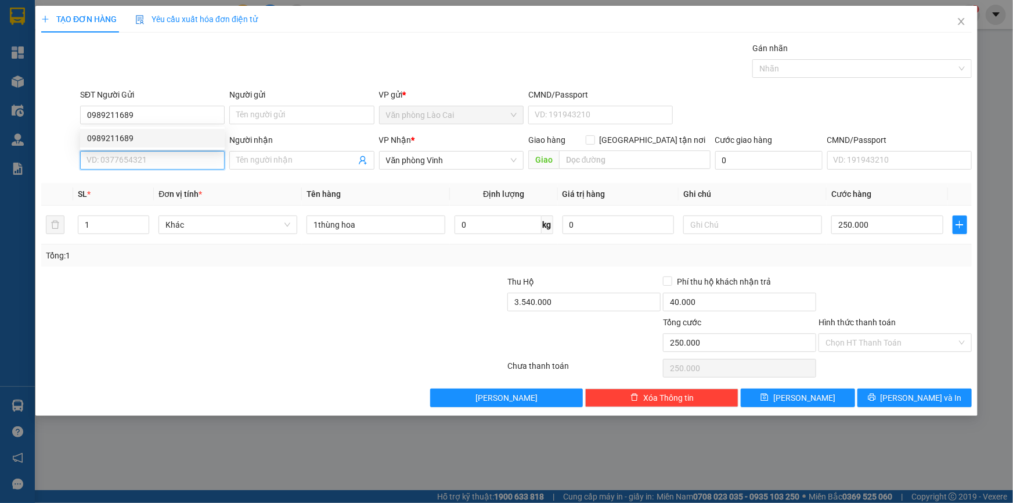
click at [112, 162] on input "SĐT Người Nhận *" at bounding box center [152, 160] width 144 height 19
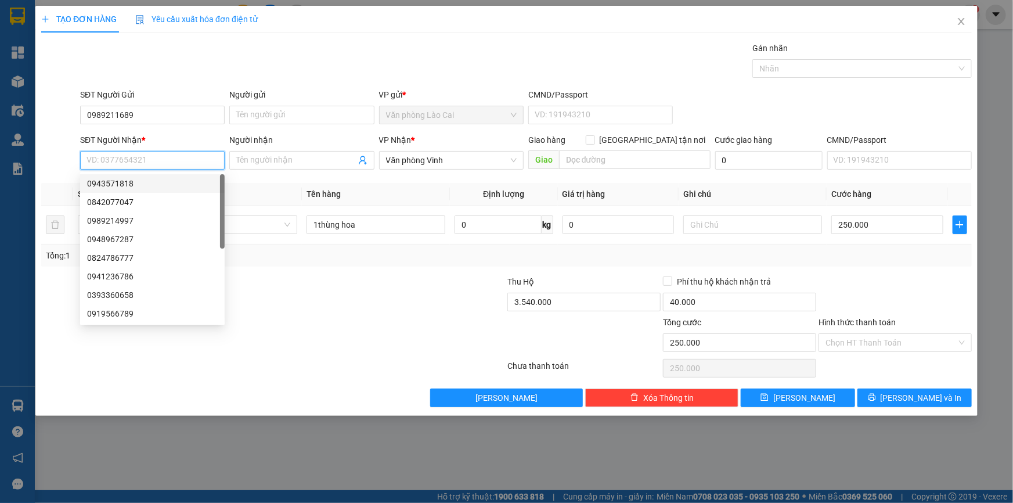
paste input "0989211689"
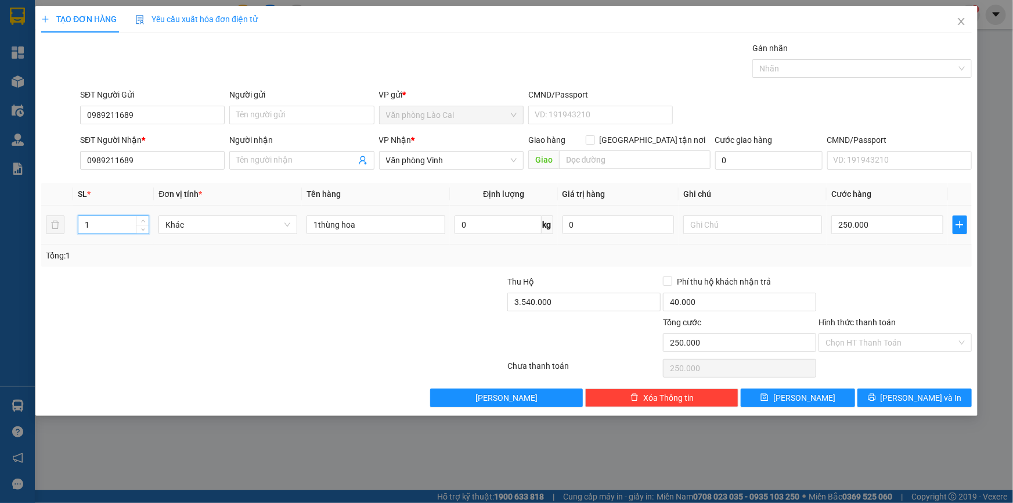
click at [95, 232] on input "1" at bounding box center [113, 224] width 70 height 17
click at [211, 164] on input "0989211689" at bounding box center [152, 160] width 144 height 19
click at [270, 161] on input "Người nhận" at bounding box center [295, 160] width 119 height 13
drag, startPoint x: 201, startPoint y: 255, endPoint x: 127, endPoint y: 250, distance: 75.0
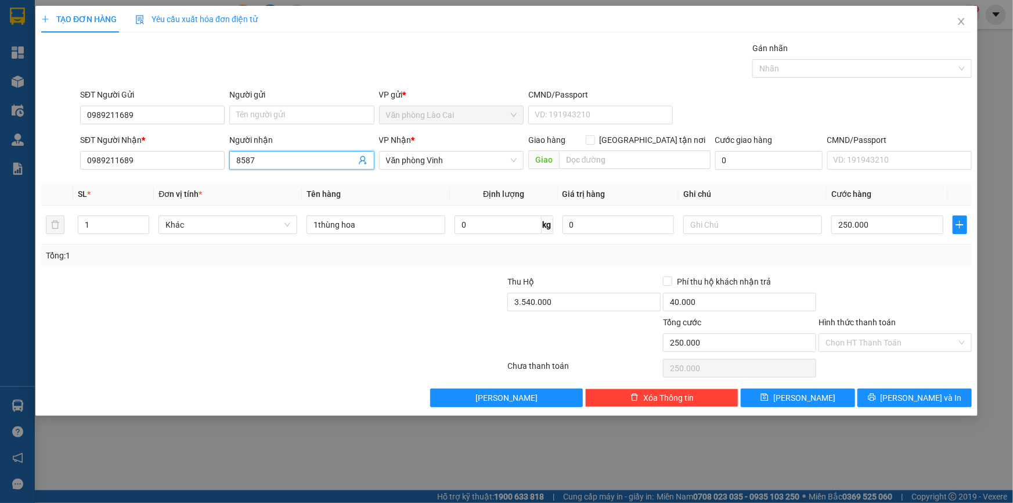
click at [201, 255] on div "Tổng: 1" at bounding box center [218, 255] width 345 height 13
click at [102, 227] on input "1" at bounding box center [113, 224] width 70 height 17
click at [63, 224] on tr "1 Khác 1thùng hoa 0 kg 0 250.000" at bounding box center [506, 224] width 930 height 39
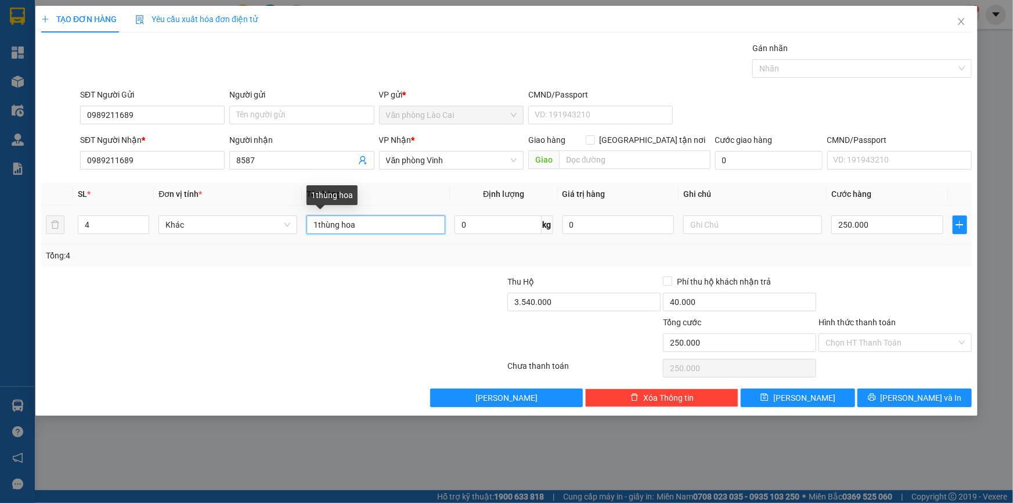
drag, startPoint x: 317, startPoint y: 229, endPoint x: 312, endPoint y: 226, distance: 6.3
click at [312, 226] on input "1thùng hoa" at bounding box center [375, 224] width 139 height 19
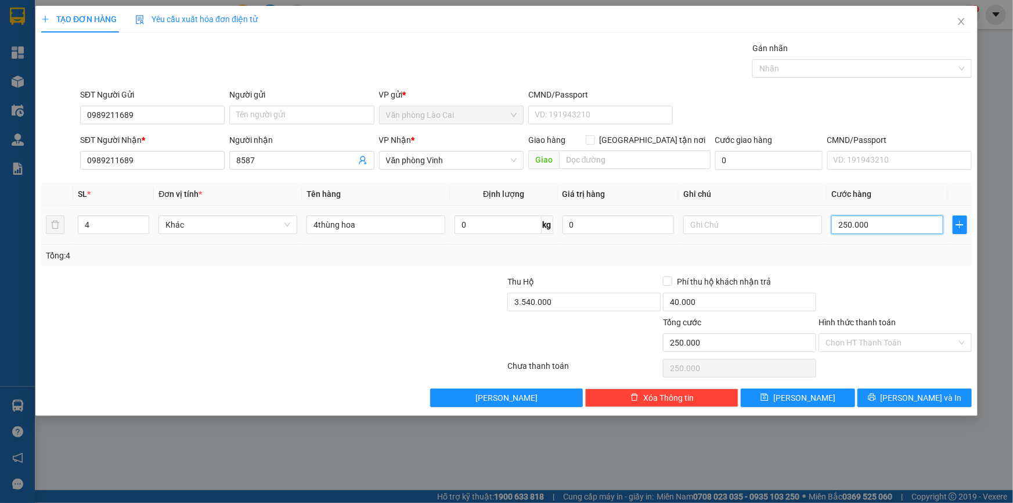
click at [867, 225] on input "250.000" at bounding box center [887, 224] width 112 height 19
click at [838, 270] on div "Transit Pickup Surcharge Ids Transit Deliver Surcharge Ids Transit Deliver Surc…" at bounding box center [506, 224] width 930 height 365
click at [588, 303] on input "3.540.000" at bounding box center [583, 301] width 153 height 19
click at [588, 333] on div at bounding box center [584, 336] width 156 height 41
click at [585, 308] on input "5.480.000" at bounding box center [583, 301] width 153 height 19
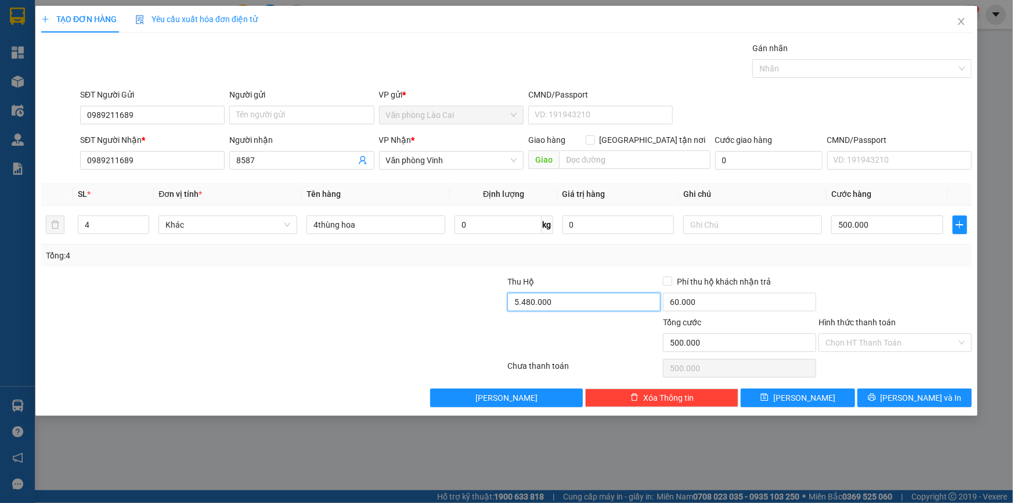
click at [553, 302] on input "5.480.000" at bounding box center [583, 301] width 153 height 19
drag, startPoint x: 561, startPoint y: 302, endPoint x: 493, endPoint y: 299, distance: 67.4
click at [493, 299] on div "Thu Hộ 5.480.000 Phí thu hộ khách nhận trả 60.000" at bounding box center [506, 295] width 933 height 41
click at [560, 329] on div at bounding box center [584, 336] width 156 height 41
click at [720, 230] on input "text" at bounding box center [752, 224] width 139 height 19
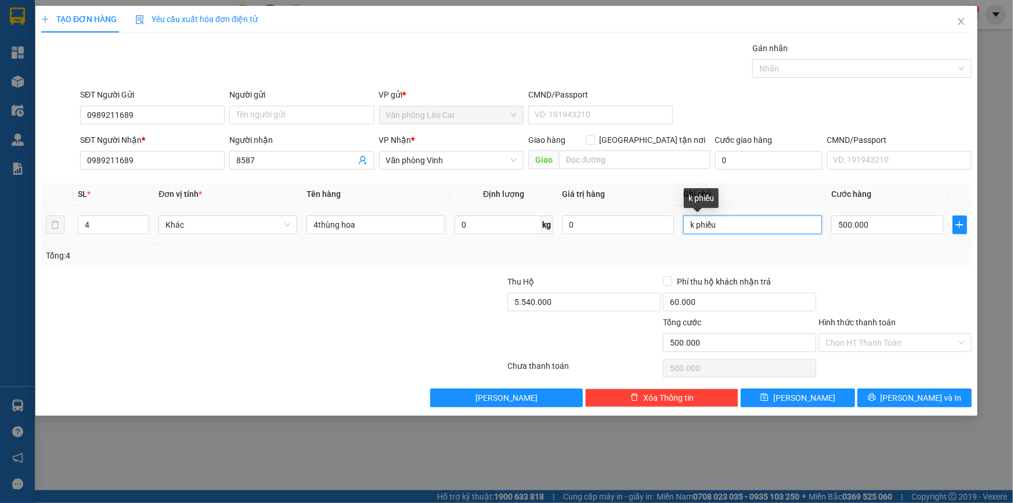
click at [695, 224] on input "k phiếu" at bounding box center [752, 224] width 139 height 19
click at [784, 388] on button "[PERSON_NAME]" at bounding box center [797, 397] width 114 height 19
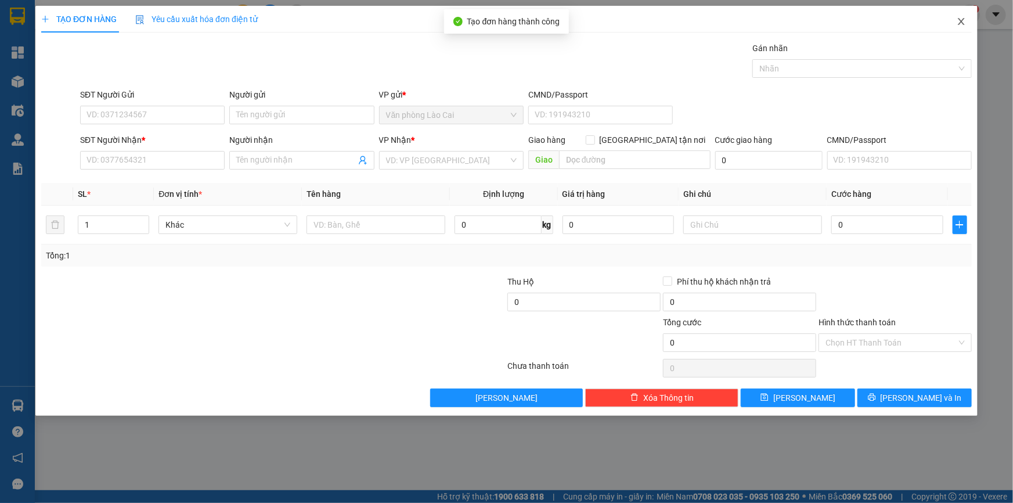
click at [962, 18] on icon "close" at bounding box center [960, 21] width 9 height 9
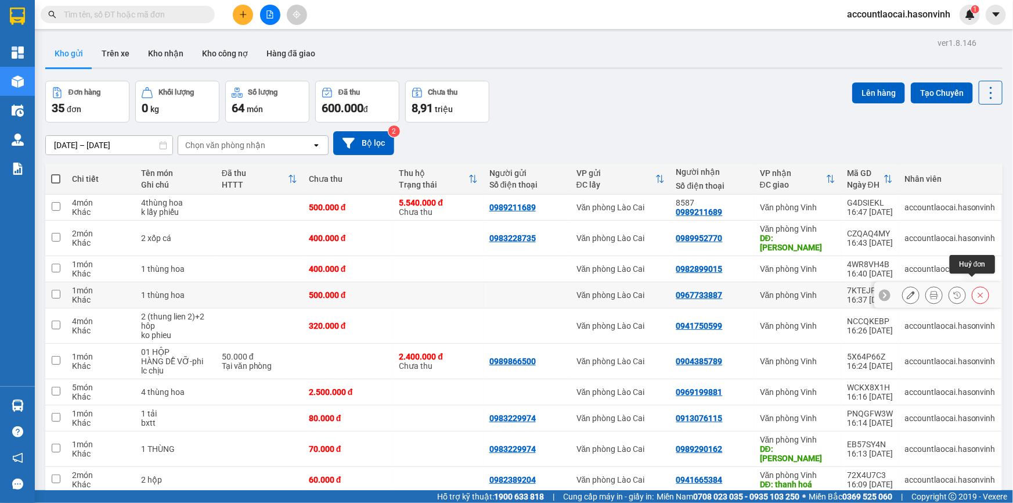
click at [976, 291] on icon at bounding box center [980, 295] width 8 height 8
click at [529, 290] on div at bounding box center [526, 294] width 75 height 9
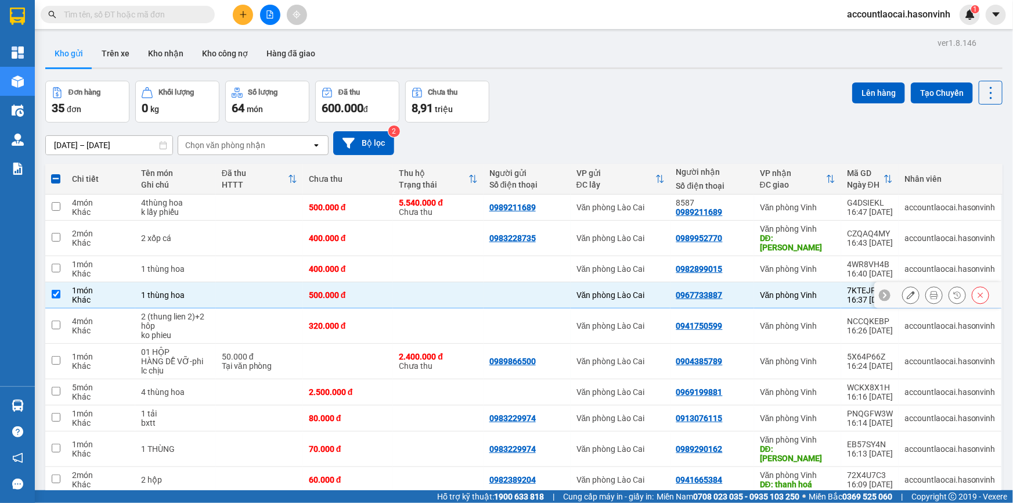
click at [529, 290] on div at bounding box center [526, 294] width 75 height 9
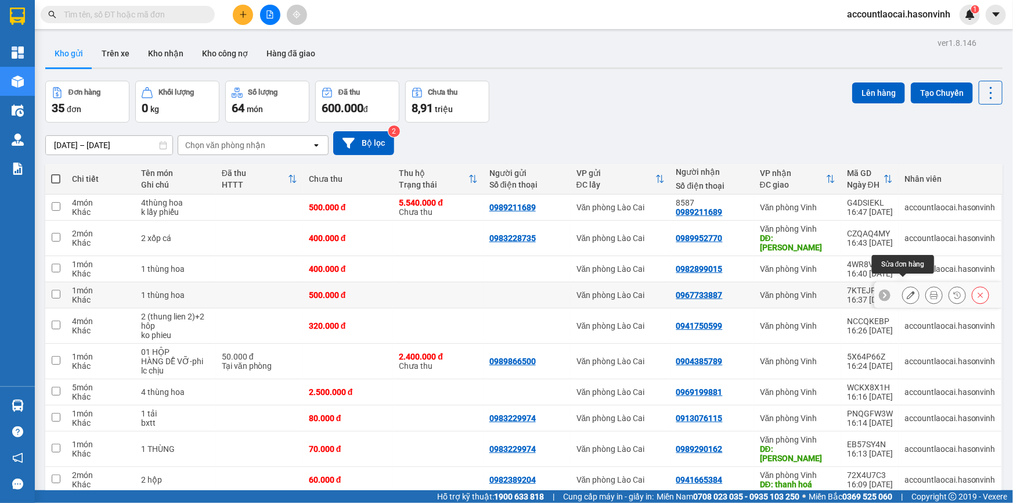
click at [906, 291] on icon at bounding box center [910, 295] width 8 height 8
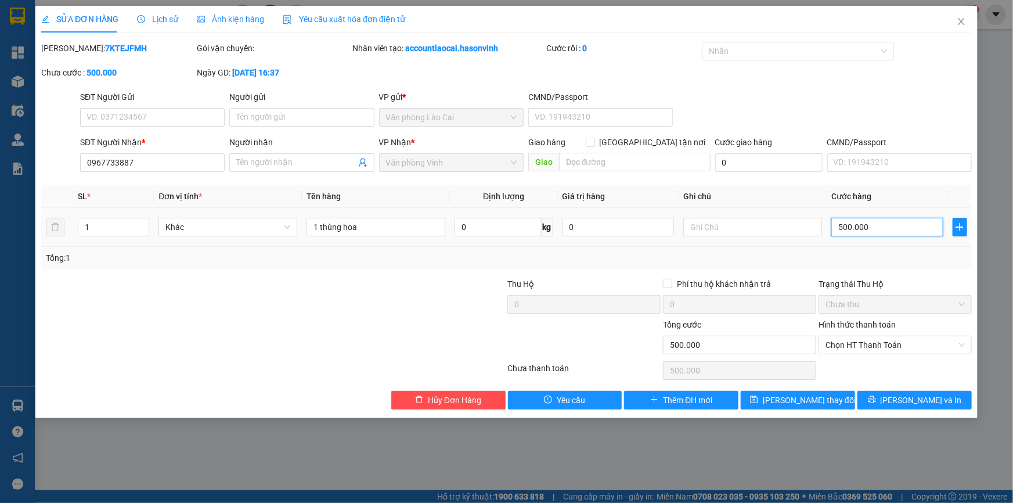
click at [872, 230] on input "500.000" at bounding box center [887, 227] width 112 height 19
click at [883, 240] on td "400.000" at bounding box center [886, 227] width 121 height 39
click at [784, 396] on span "Lưu thay đổi" at bounding box center [809, 399] width 93 height 13
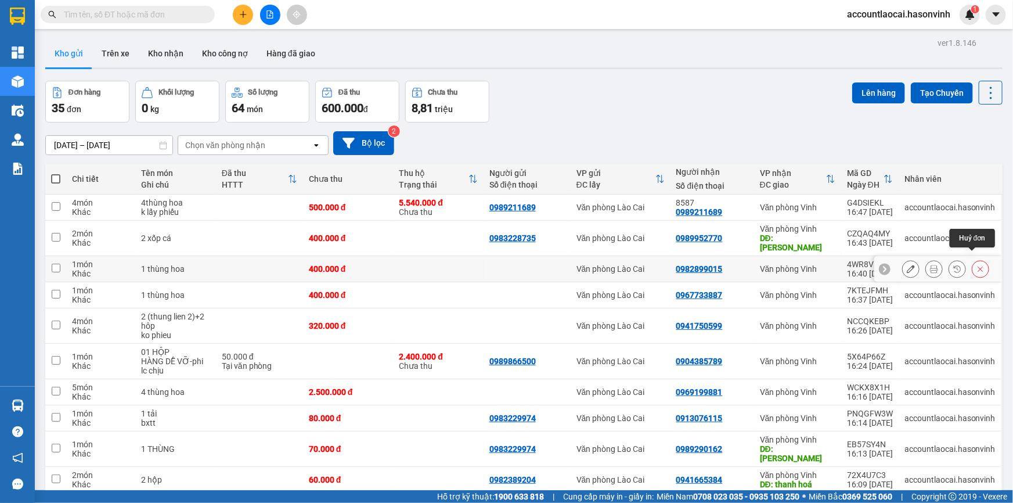
click at [979, 259] on button at bounding box center [980, 269] width 16 height 20
click at [653, 344] on td "Văn phòng Lào Cai" at bounding box center [620, 361] width 100 height 35
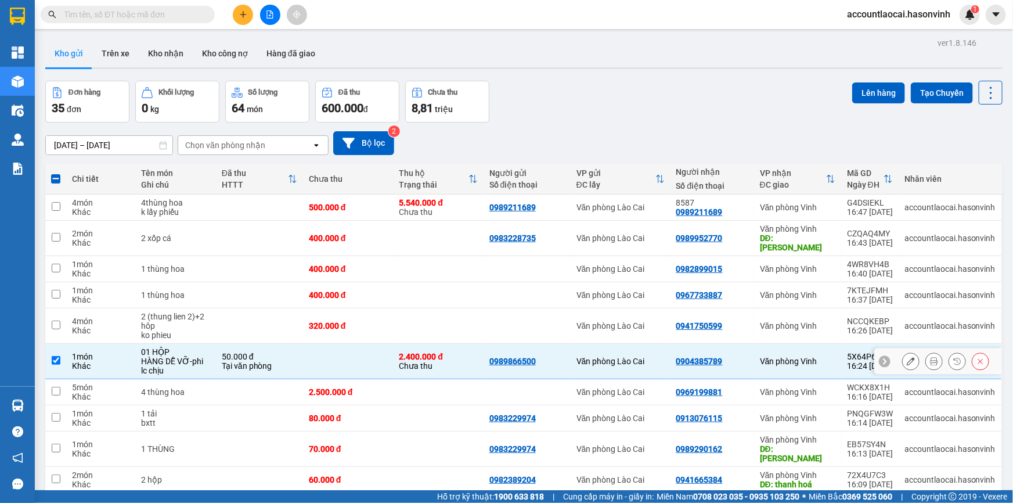
click at [295, 361] on div "Tại văn phòng" at bounding box center [259, 365] width 75 height 9
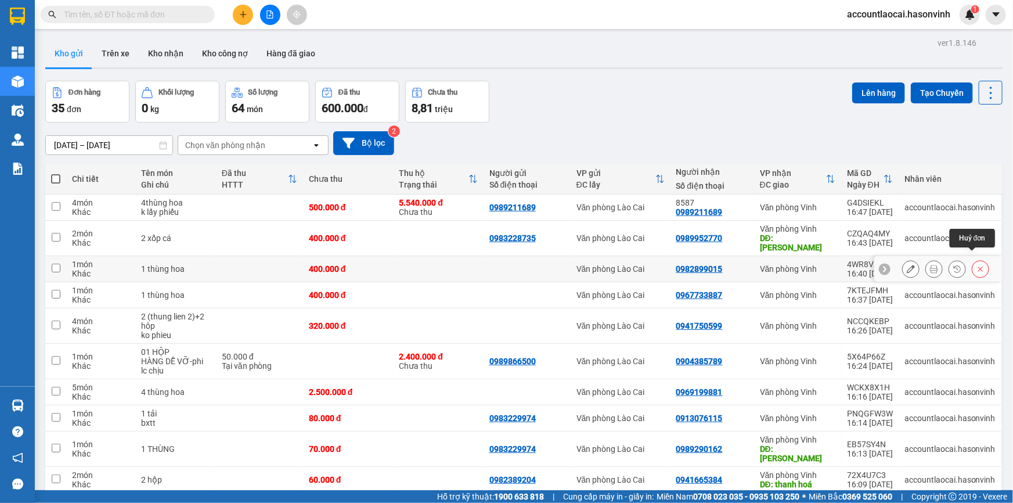
click at [976, 265] on icon at bounding box center [980, 269] width 8 height 8
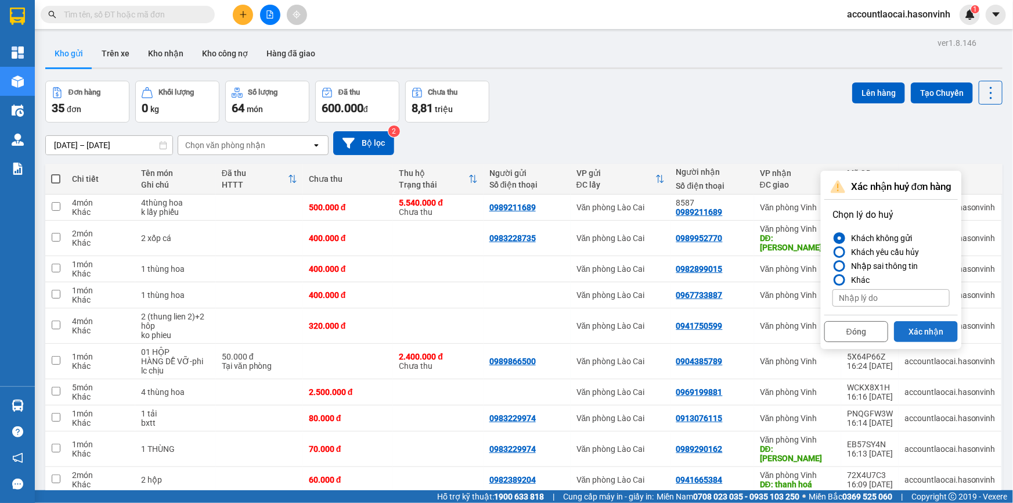
click at [899, 327] on button "Xác nhận" at bounding box center [926, 331] width 64 height 21
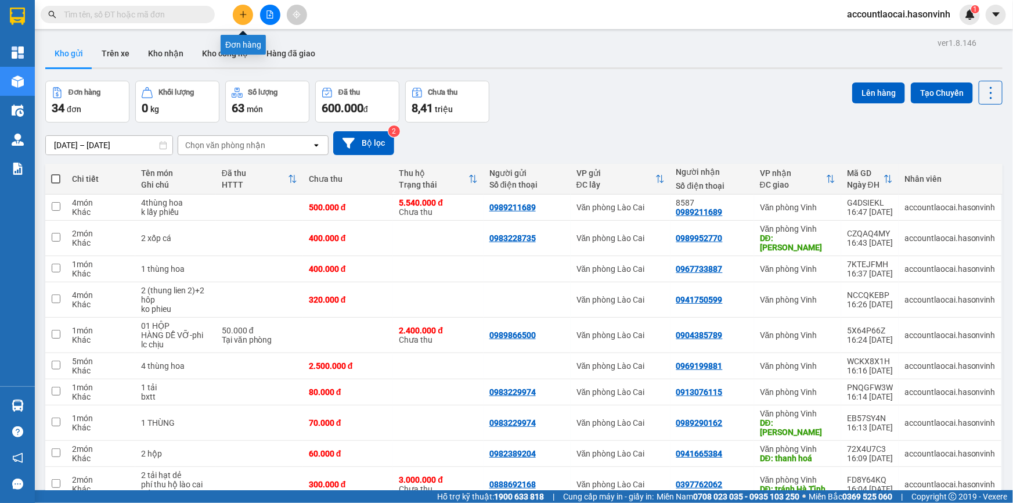
click at [248, 15] on button at bounding box center [243, 15] width 20 height 20
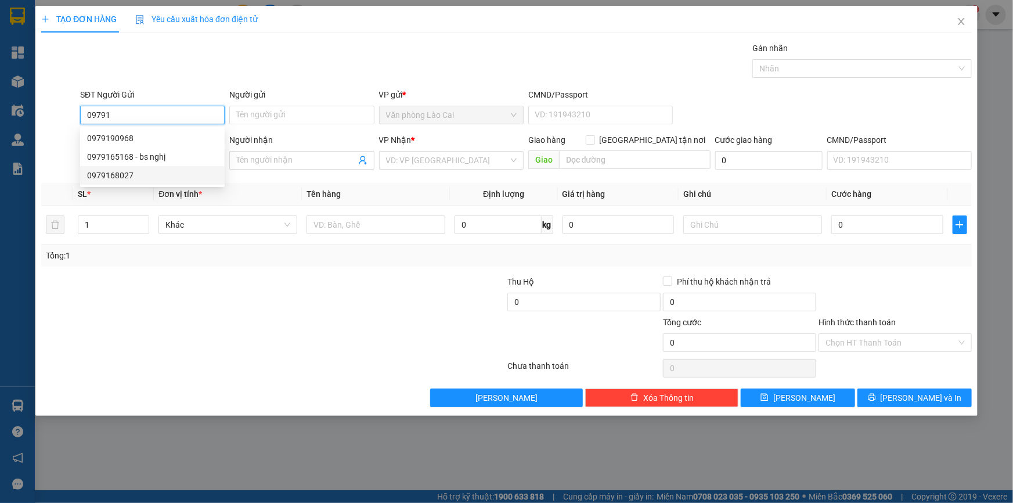
click at [132, 169] on div "0979168027" at bounding box center [152, 175] width 131 height 13
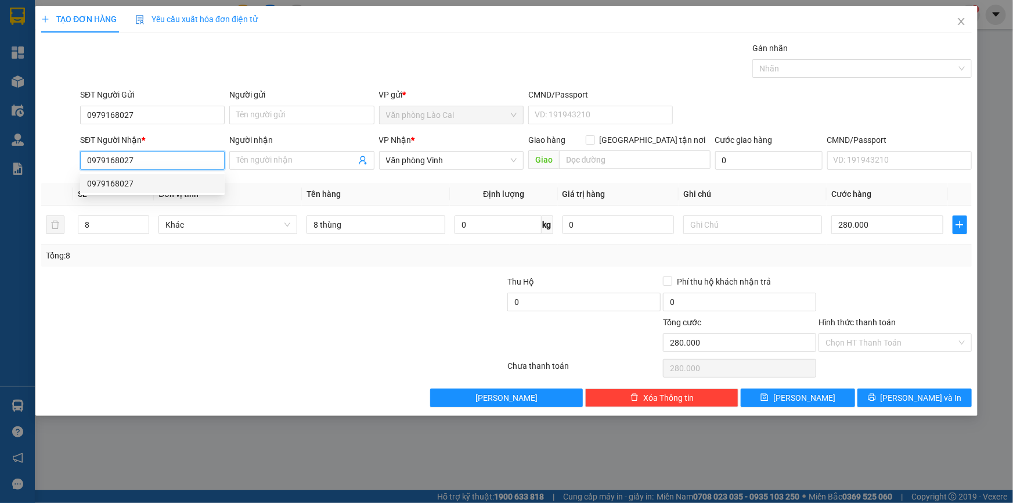
drag, startPoint x: 138, startPoint y: 157, endPoint x: 62, endPoint y: 162, distance: 75.7
click at [62, 162] on div "SĐT Người Nhận * 0979168027 Người nhận Tên người nhận VP Nhận * Văn phòng Vinh …" at bounding box center [506, 153] width 933 height 41
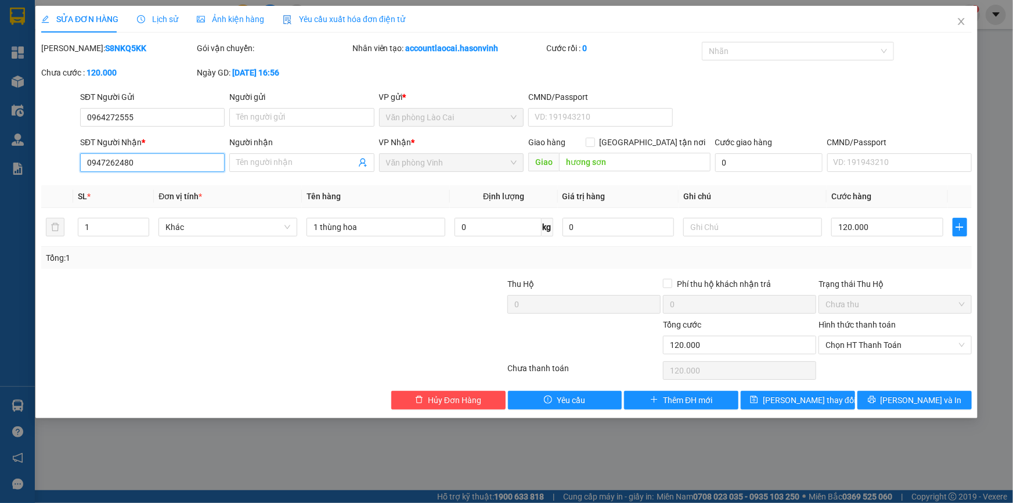
drag, startPoint x: 138, startPoint y: 156, endPoint x: 74, endPoint y: 159, distance: 63.3
click at [74, 159] on div "SĐT Người Nhận * 0947262480 0947262480 Người nhận Tên người nhận VP Nhận * Văn …" at bounding box center [506, 156] width 933 height 41
click at [960, 28] on span "Close" at bounding box center [961, 22] width 32 height 32
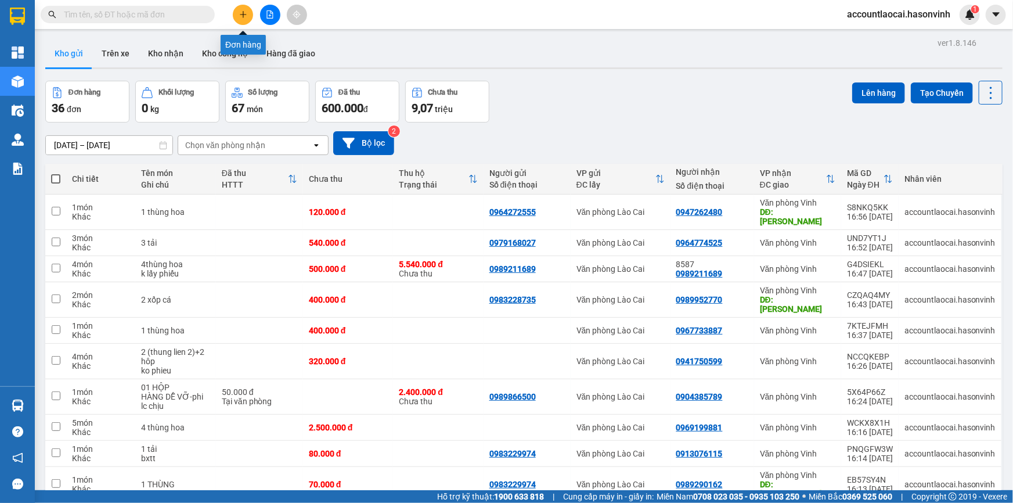
click at [244, 19] on button at bounding box center [243, 15] width 20 height 20
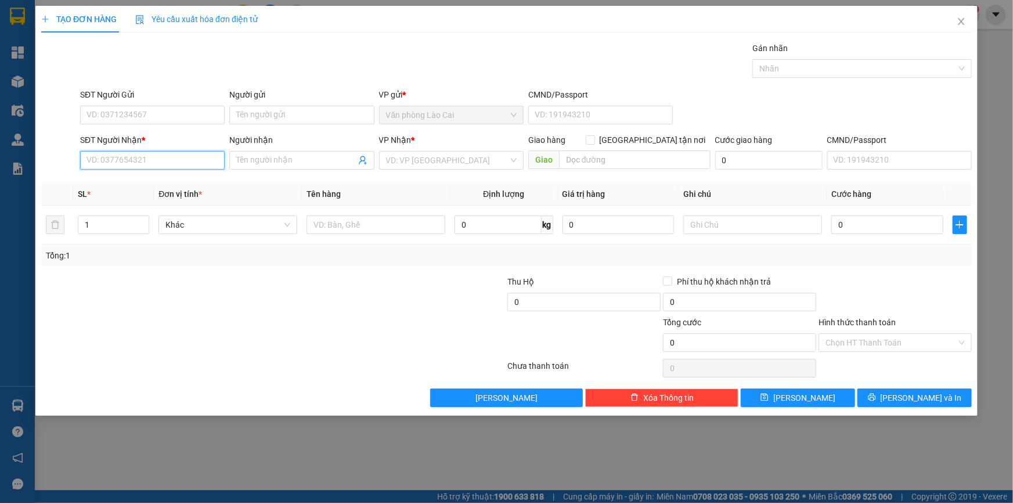
click at [153, 168] on input "SĐT Người Nhận *" at bounding box center [152, 160] width 144 height 19
paste input "0947262480"
type input "0947262480"
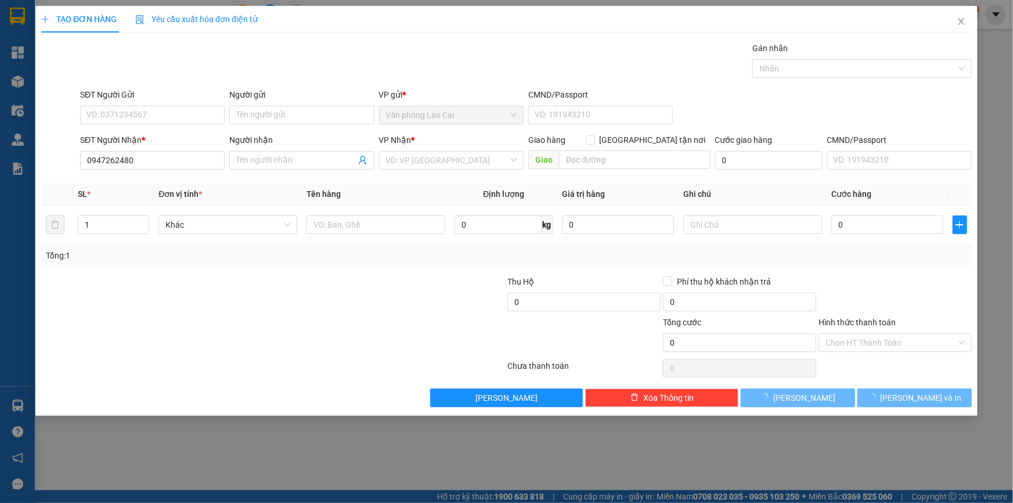
click at [162, 125] on div "SĐT Người Gửi VD: 0371234567" at bounding box center [152, 108] width 144 height 41
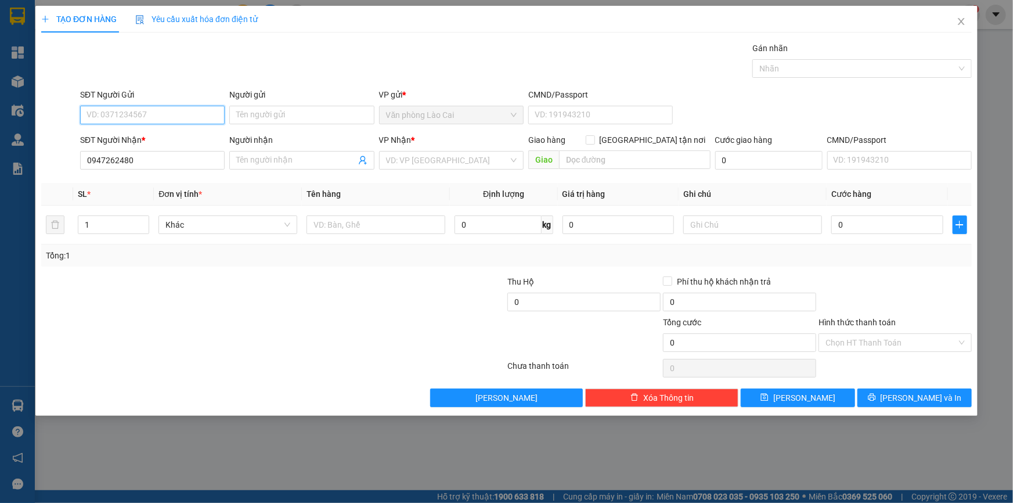
click at [162, 117] on input "SĐT Người Gửi" at bounding box center [152, 115] width 144 height 19
click at [140, 144] on div "0964272555" at bounding box center [152, 138] width 144 height 19
type input "0964272555"
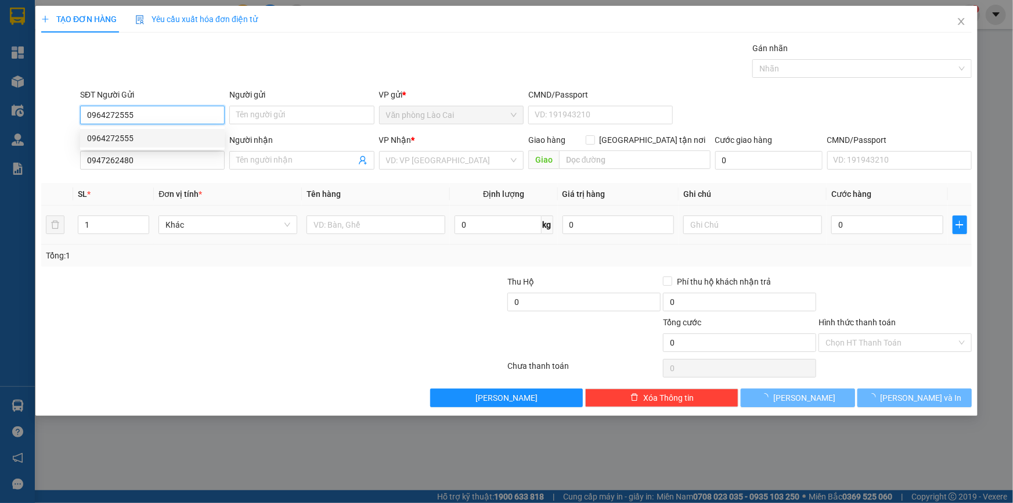
type input "120.000"
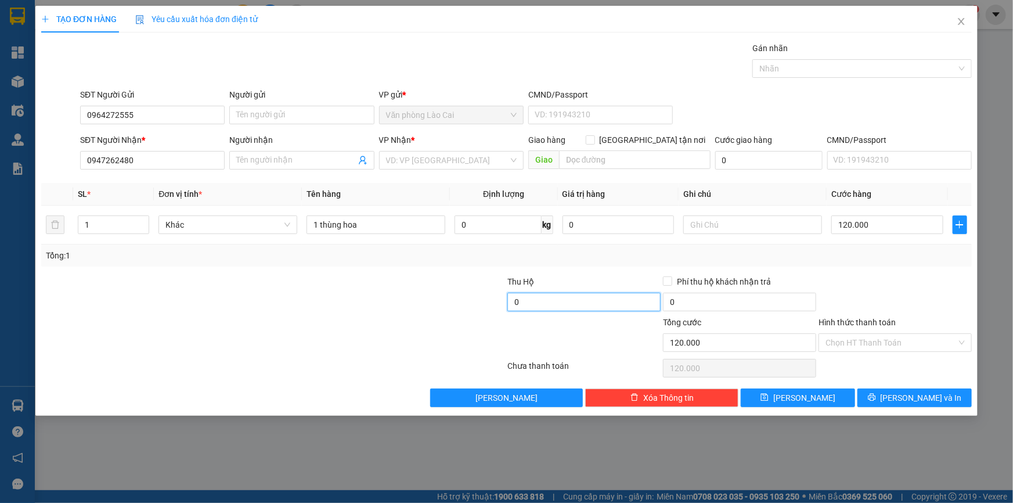
click at [627, 298] on input "0" at bounding box center [583, 301] width 153 height 19
click at [620, 341] on div at bounding box center [584, 336] width 156 height 41
type input "400.000"
type input "15.000"
click at [589, 159] on input "text" at bounding box center [634, 159] width 151 height 19
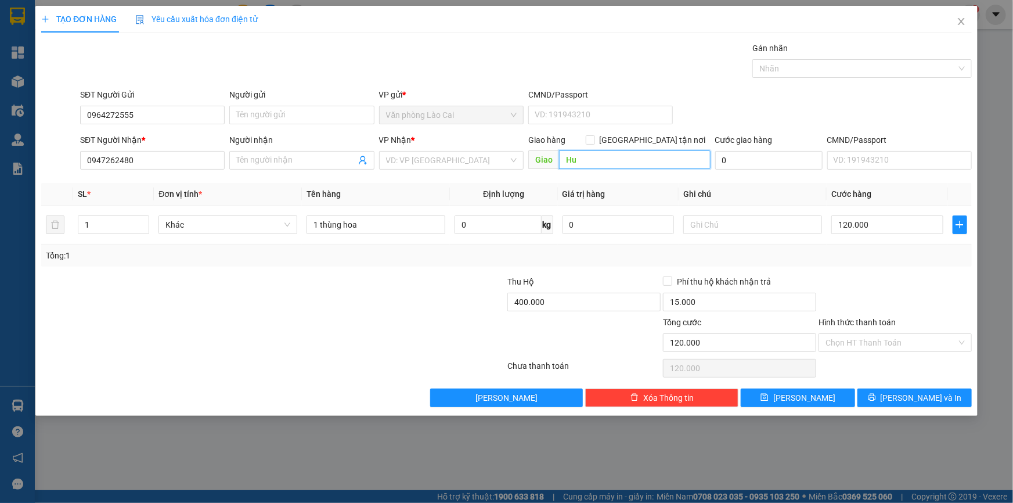
type input "H"
type input "Hương Sơn"
click at [584, 305] on input "400.000" at bounding box center [583, 301] width 153 height 19
click at [876, 401] on span "printer" at bounding box center [872, 397] width 8 height 9
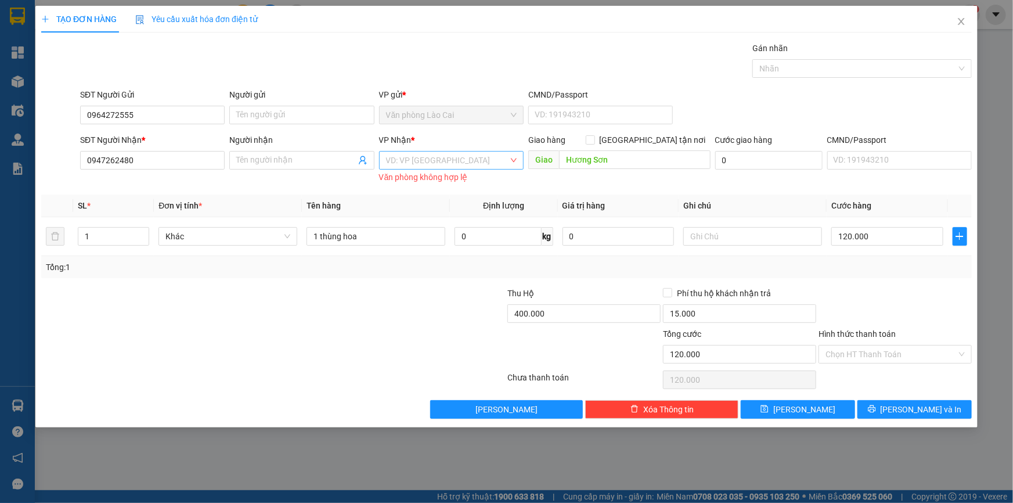
click at [417, 162] on input "search" at bounding box center [447, 159] width 122 height 17
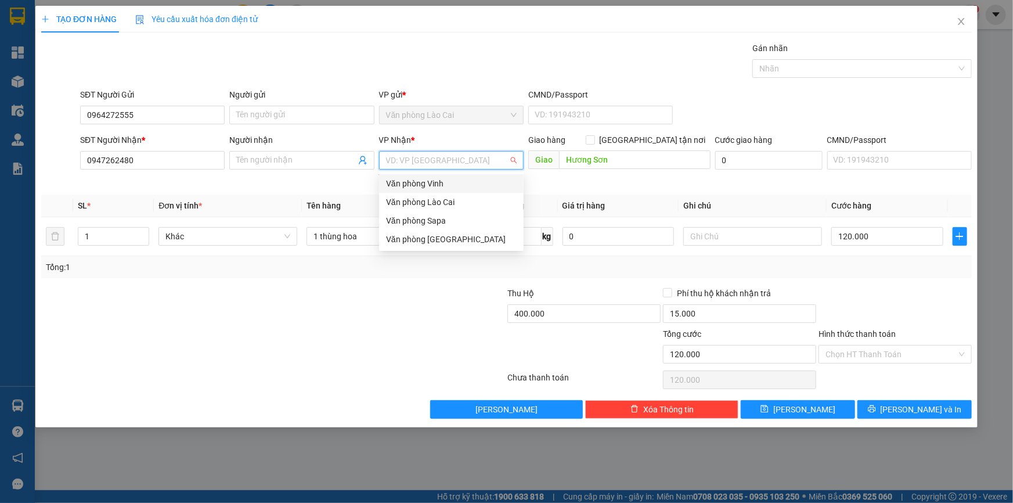
click at [439, 182] on div "Văn phòng Vinh" at bounding box center [451, 183] width 131 height 13
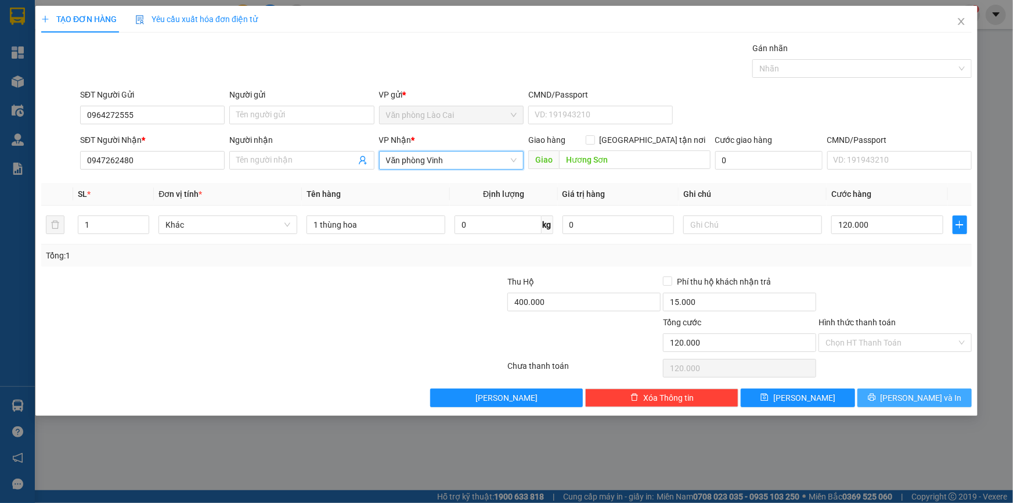
click at [916, 398] on span "[PERSON_NAME] và In" at bounding box center [920, 397] width 81 height 13
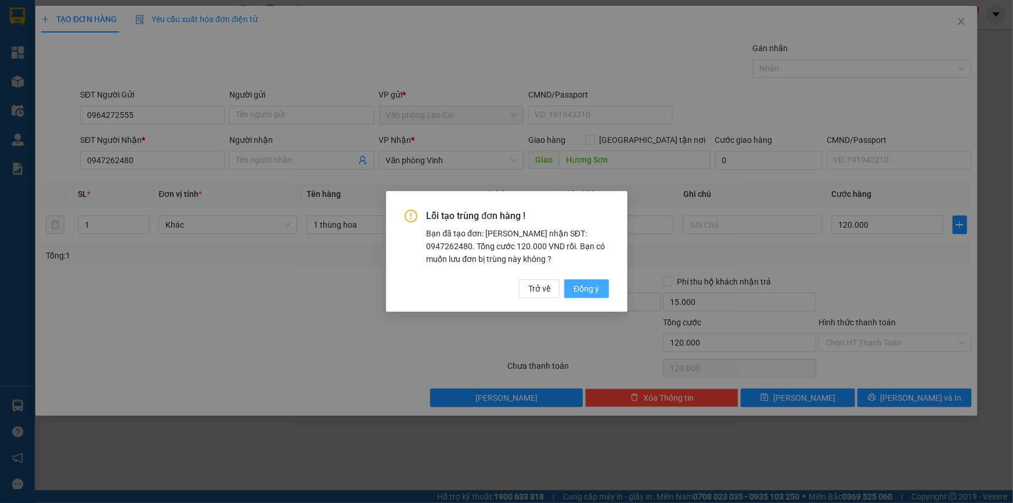
click at [579, 291] on span "Đồng ý" at bounding box center [586, 288] width 26 height 13
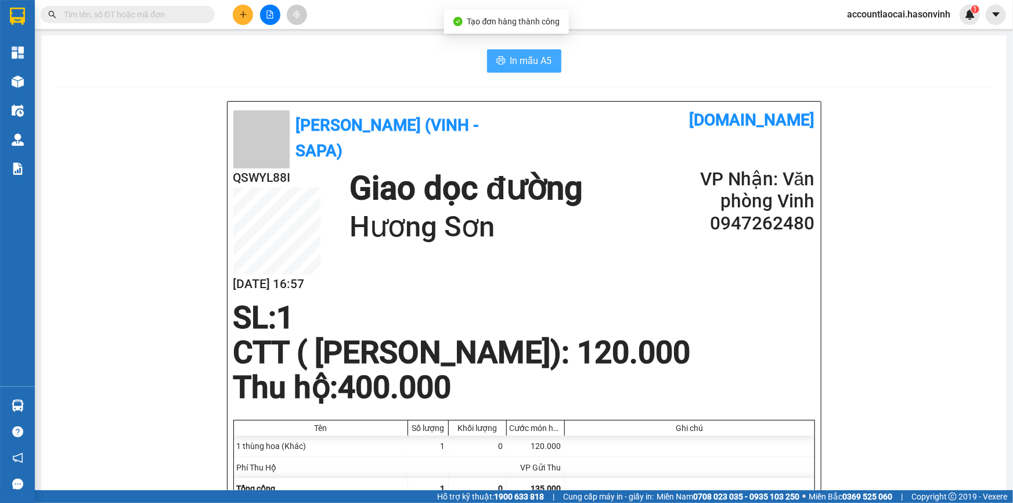
click at [532, 61] on span "In mẫu A5" at bounding box center [531, 60] width 42 height 15
click at [250, 13] on button at bounding box center [243, 15] width 20 height 20
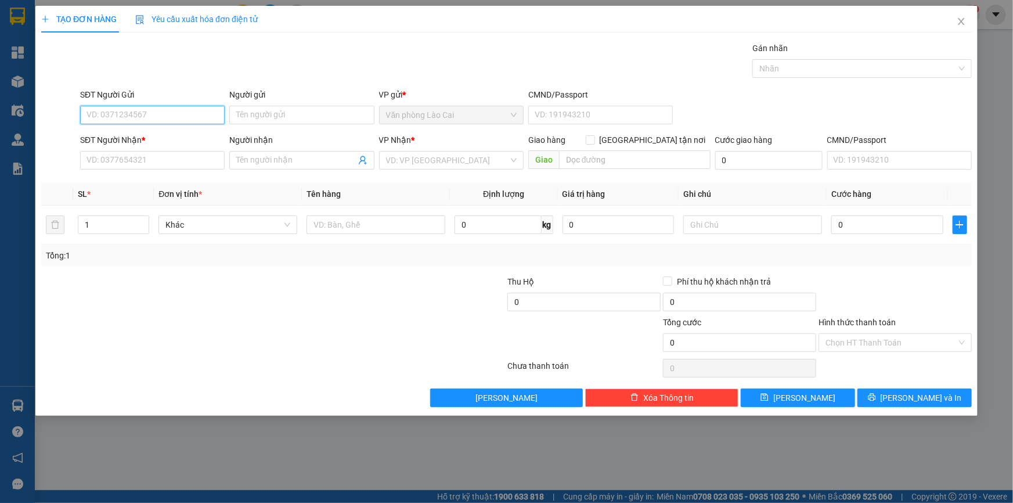
type input "0"
click at [165, 133] on div "0977176917" at bounding box center [152, 138] width 131 height 13
type input "0977176917"
type input "0867905139"
type input "hoàng mai"
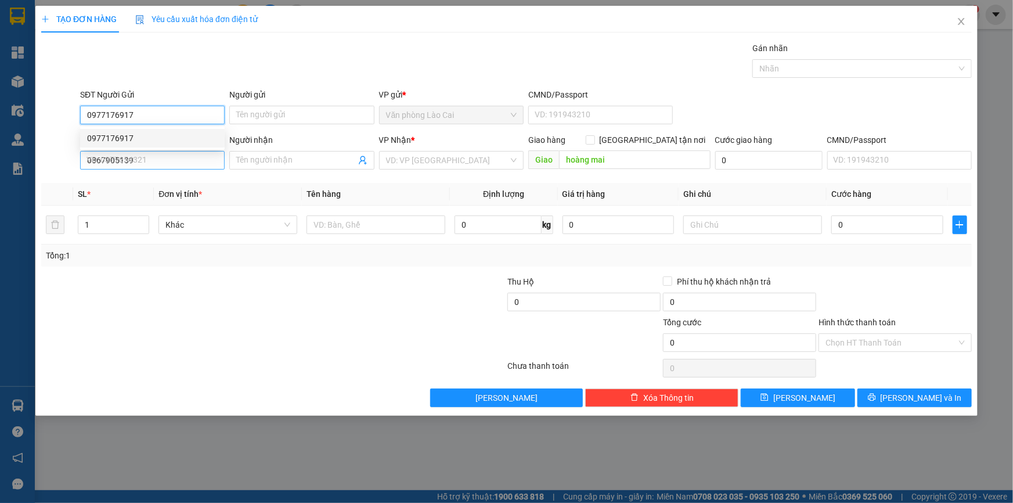
type input "50.000"
type input "0977176917"
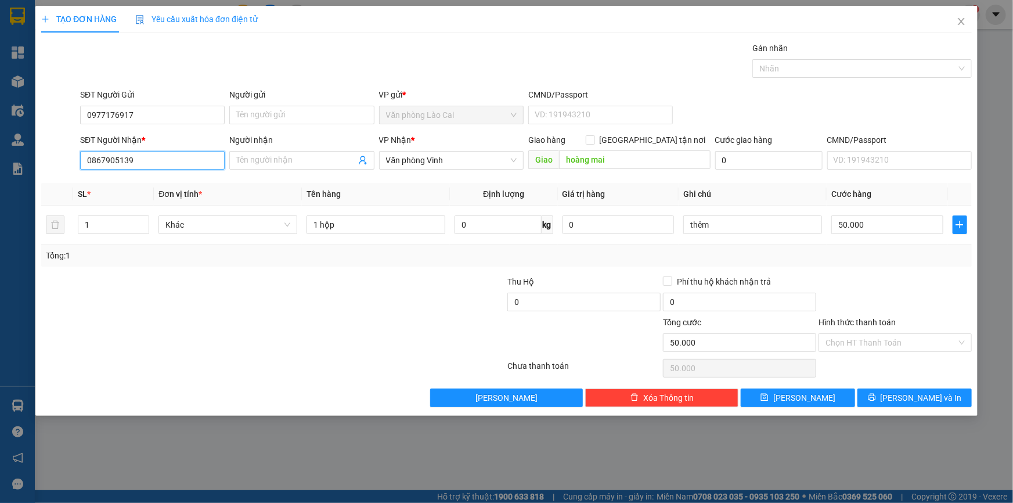
click at [158, 165] on input "0867905139" at bounding box center [152, 160] width 144 height 19
type input "0"
click at [154, 187] on div "0973723419" at bounding box center [152, 183] width 131 height 13
type input "0973723419"
type input "hà tĩnh"
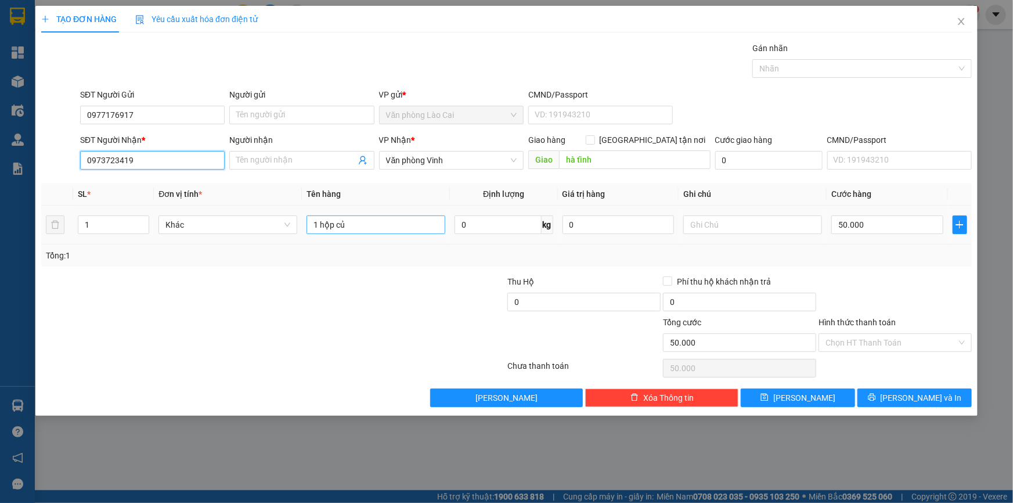
type input "0973723419"
click at [370, 229] on input "1 hộp củ" at bounding box center [375, 224] width 139 height 19
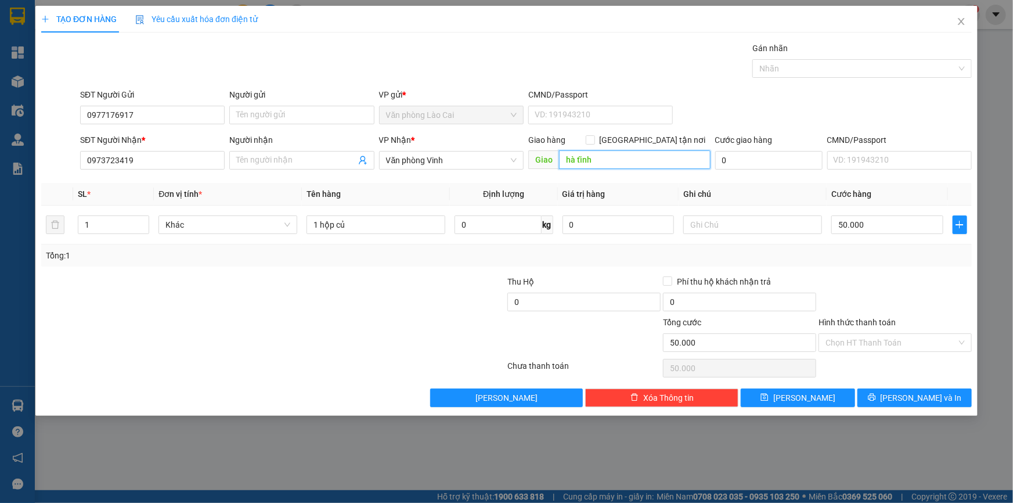
click at [606, 162] on input "hà tĩnh" at bounding box center [634, 159] width 151 height 19
click at [879, 394] on button "[PERSON_NAME] và In" at bounding box center [914, 397] width 114 height 19
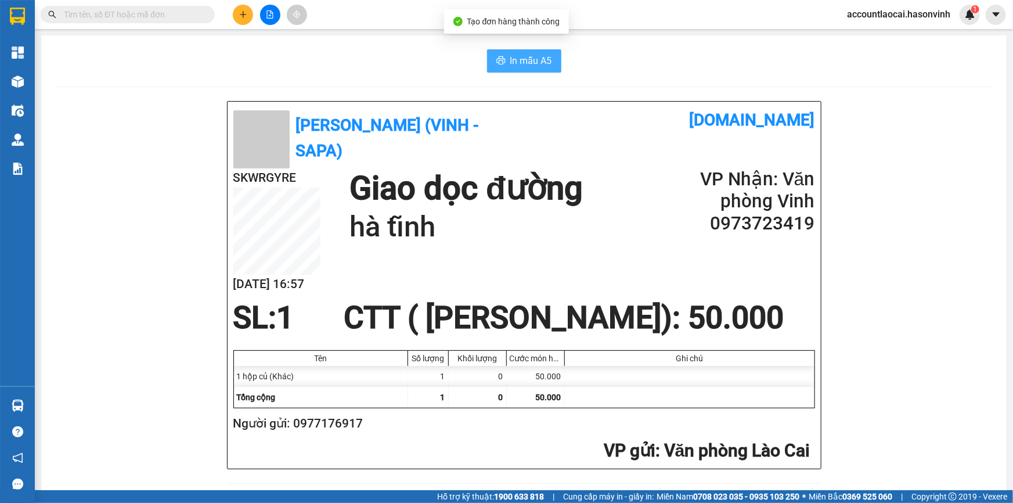
click at [514, 65] on span "In mẫu A5" at bounding box center [531, 60] width 42 height 15
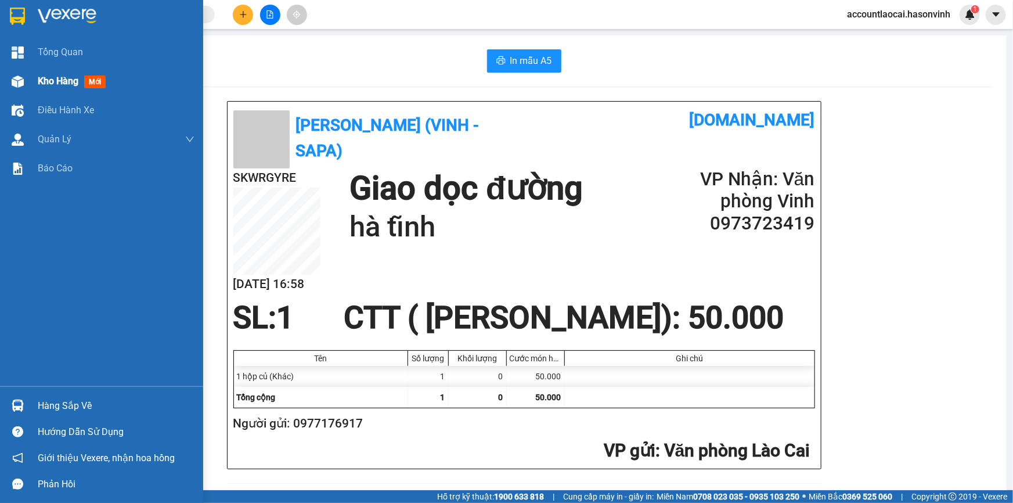
click at [0, 84] on div "Kho hàng mới" at bounding box center [101, 81] width 203 height 29
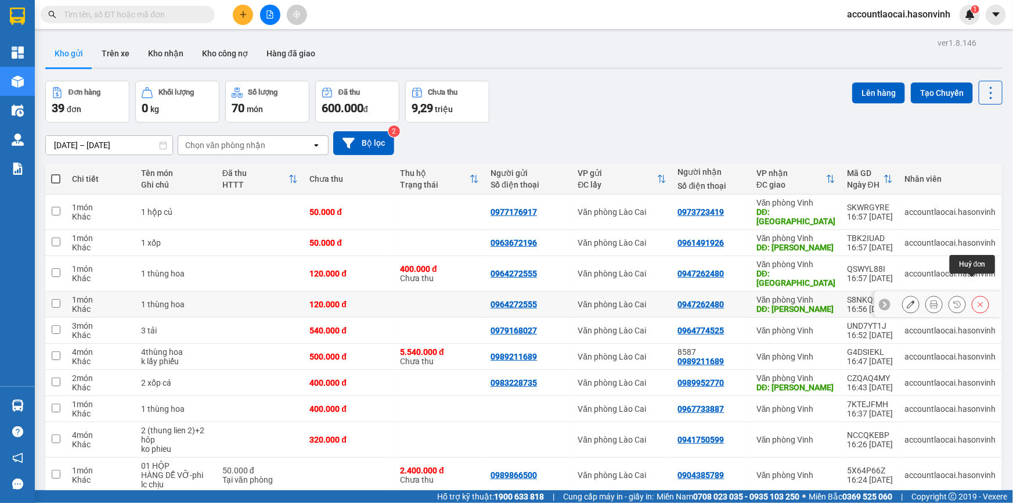
click at [972, 294] on button at bounding box center [980, 304] width 16 height 20
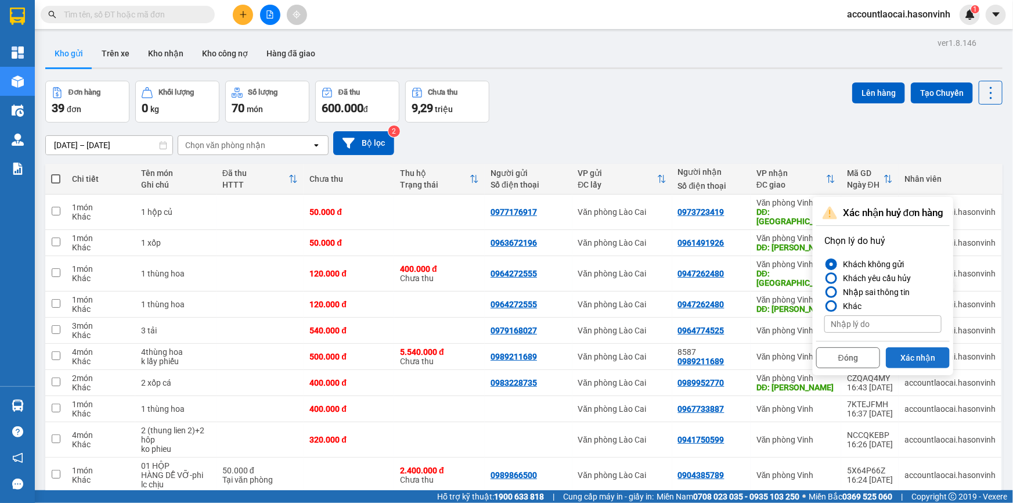
click at [903, 354] on button "Xác nhận" at bounding box center [918, 357] width 64 height 21
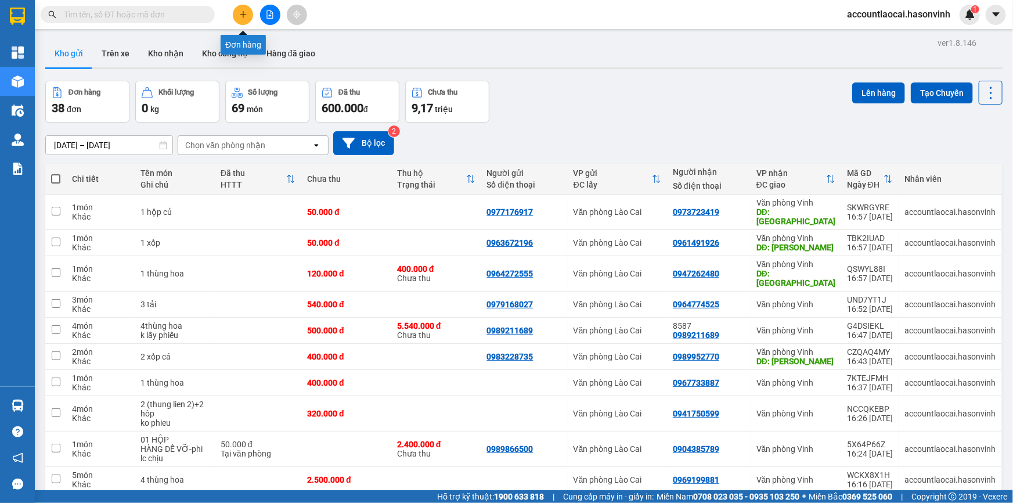
click at [234, 12] on button at bounding box center [243, 15] width 20 height 20
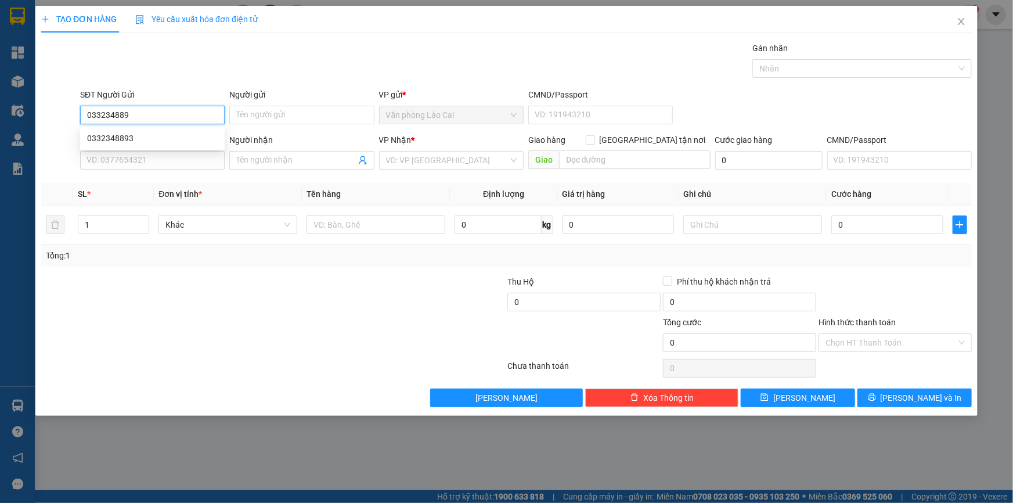
type input "0332348893"
click at [131, 138] on div "0332348893" at bounding box center [152, 138] width 131 height 13
type input "0985005074"
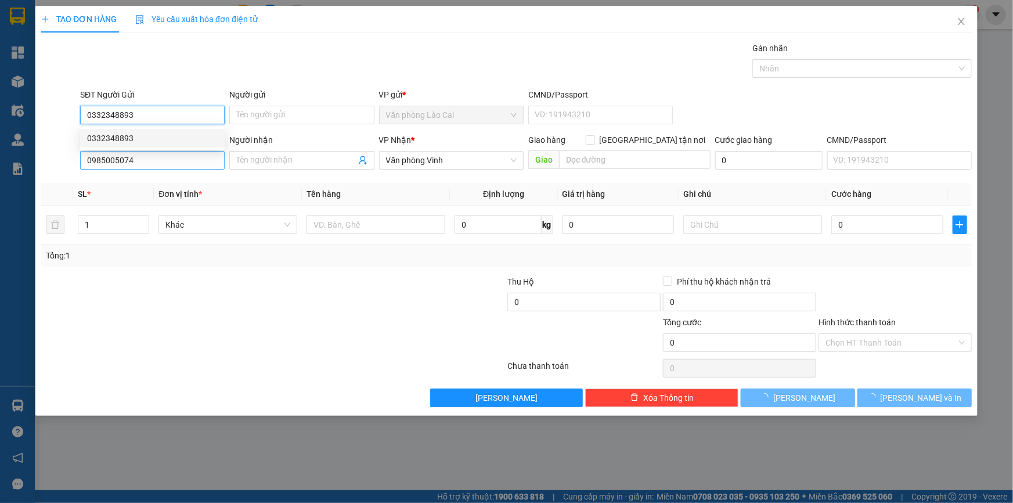
type input "60.000"
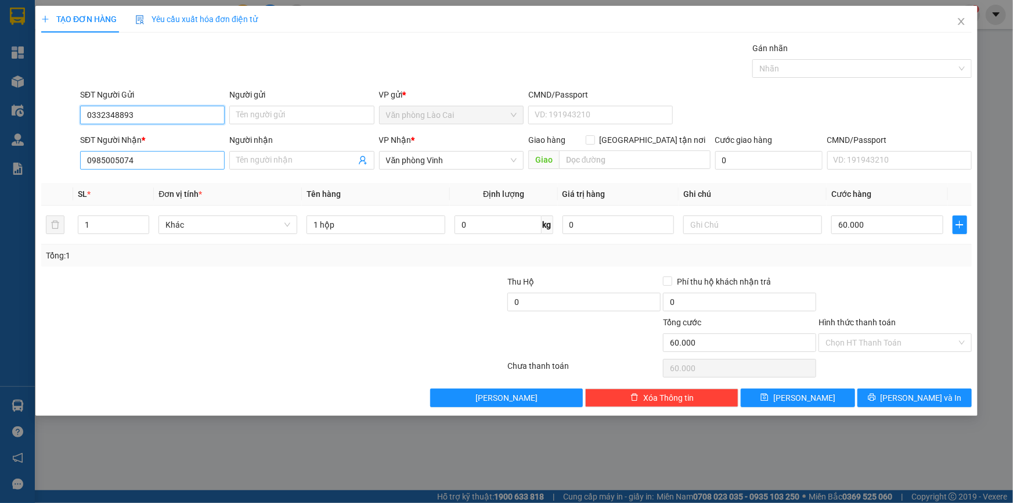
type input "0332348893"
drag, startPoint x: 123, startPoint y: 162, endPoint x: 51, endPoint y: 162, distance: 72.0
click at [51, 162] on div "SĐT Người Nhận * 0985005074 0985005074 Người nhận Tên người nhận VP Nhận * Văn …" at bounding box center [506, 153] width 933 height 41
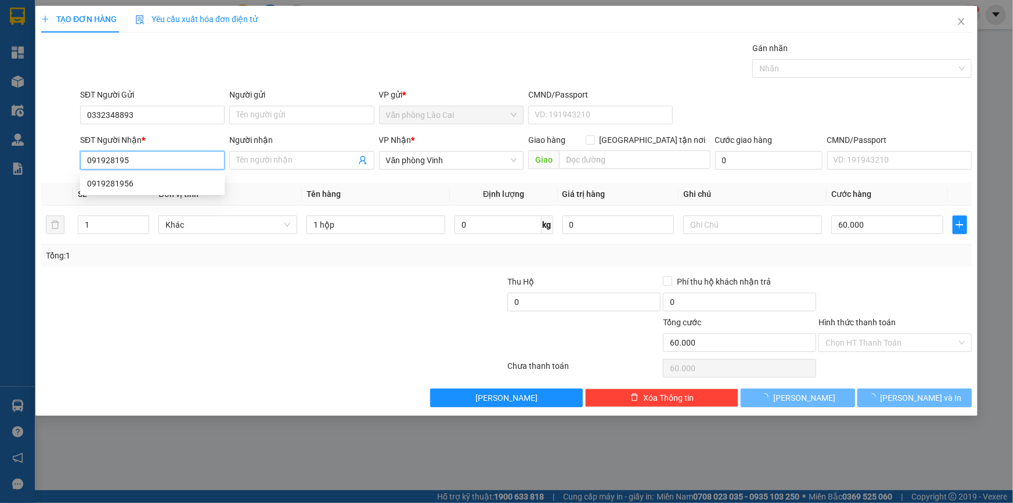
type input "0919281956"
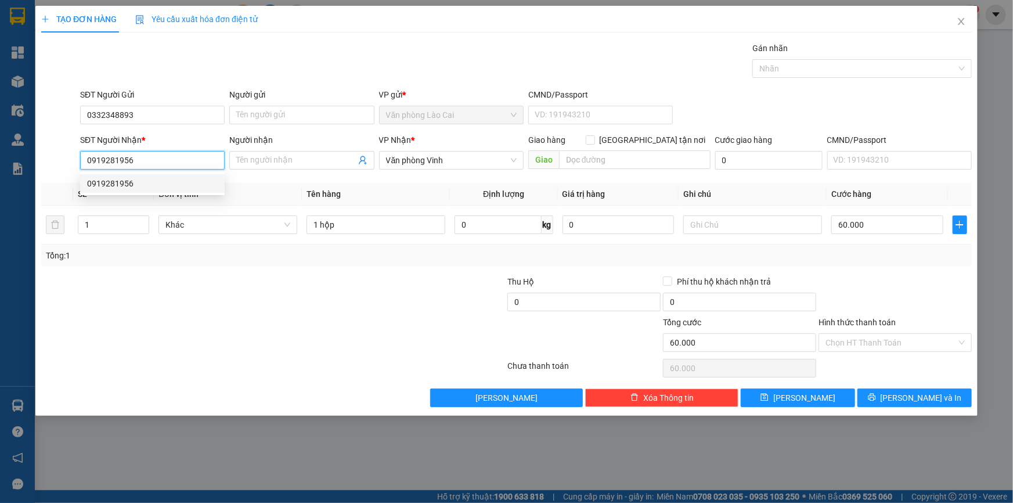
click at [159, 186] on div "0919281956" at bounding box center [152, 183] width 131 height 13
type input "90.000"
type input "0919281956"
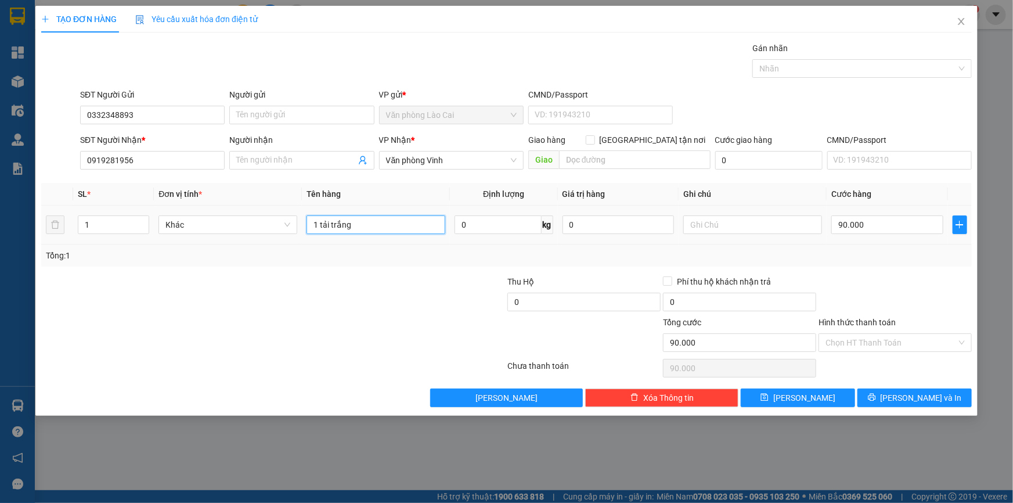
click at [363, 230] on input "1 tải trắng" at bounding box center [375, 224] width 139 height 19
drag, startPoint x: 356, startPoint y: 224, endPoint x: 279, endPoint y: 222, distance: 77.2
click at [279, 222] on tr "1 Khác 1 tải trắng 0 kg 0 90.000" at bounding box center [506, 224] width 930 height 39
type input "1 hộp"
click at [859, 232] on input "90.000" at bounding box center [887, 224] width 112 height 19
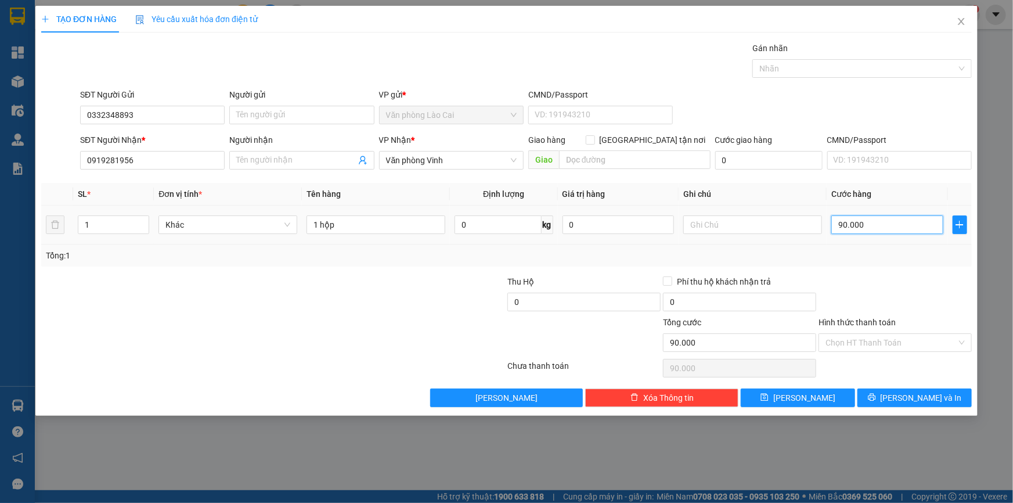
type input "5"
type input "50"
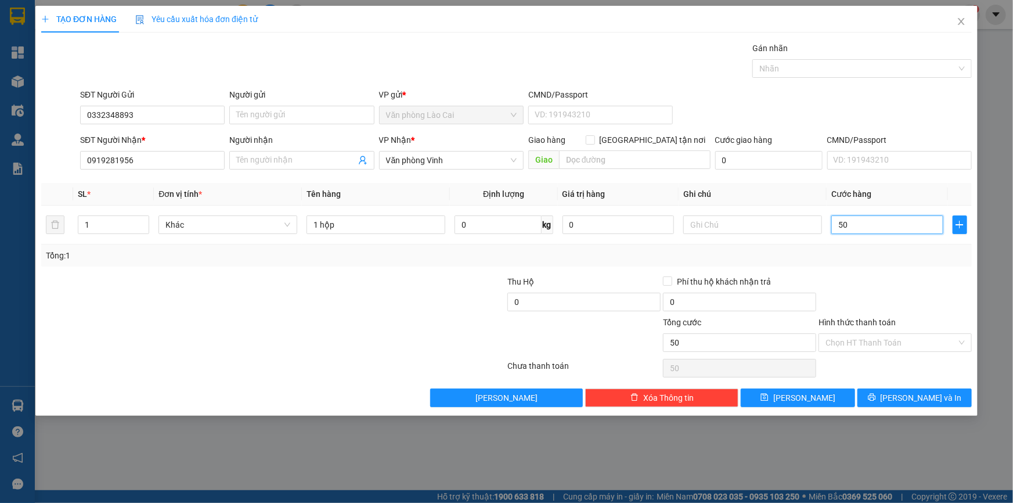
type input "50"
type input "50.000"
click at [863, 249] on div "Tổng: 1" at bounding box center [506, 255] width 921 height 13
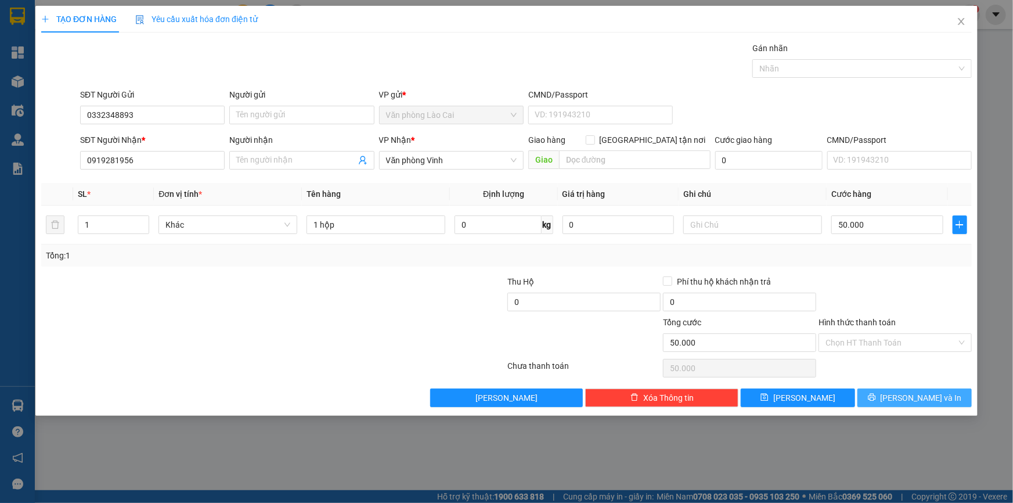
click at [902, 395] on button "[PERSON_NAME] và In" at bounding box center [914, 397] width 114 height 19
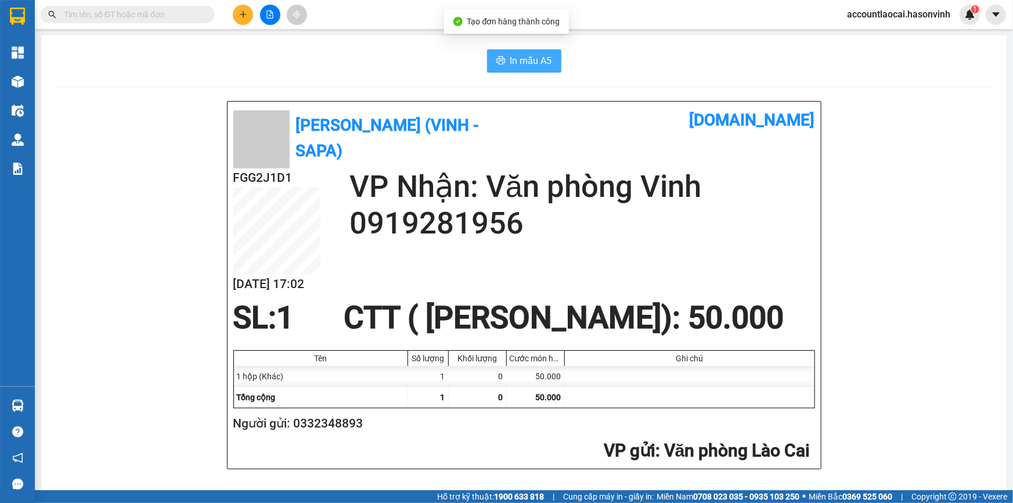
click at [541, 52] on button "In mẫu A5" at bounding box center [524, 60] width 74 height 23
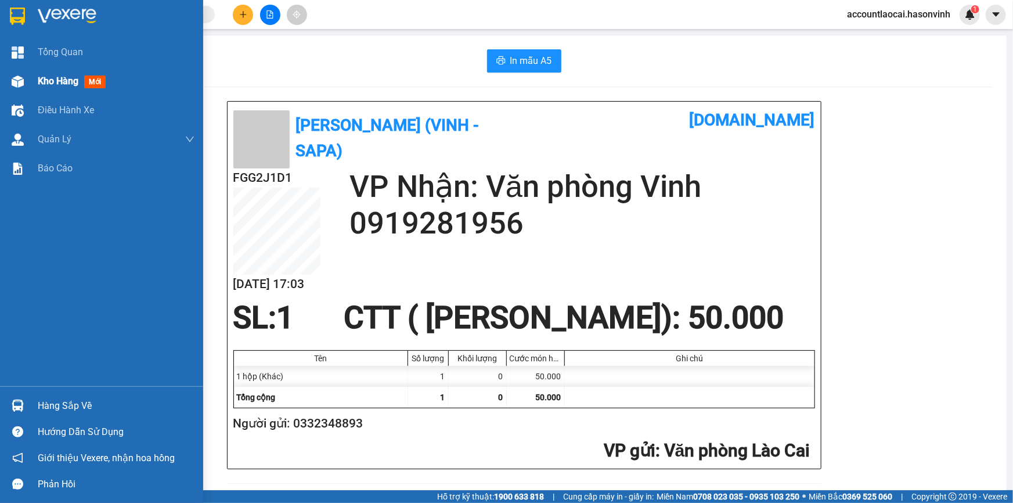
click at [27, 74] on div at bounding box center [18, 81] width 20 height 20
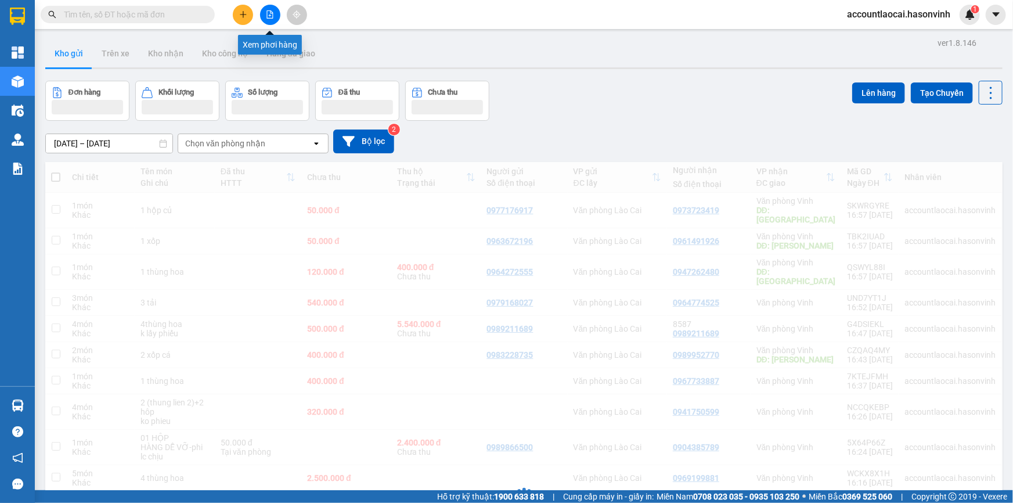
click at [276, 12] on button at bounding box center [270, 15] width 20 height 20
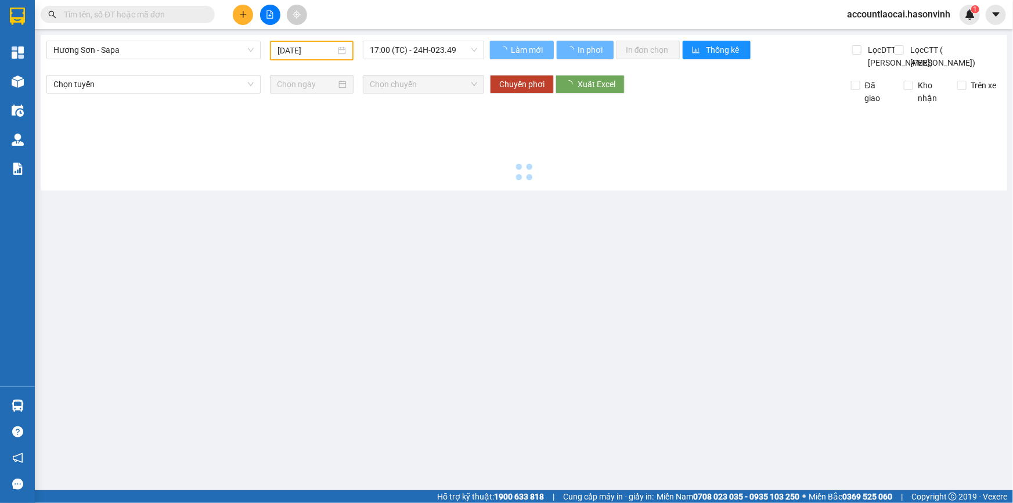
click at [107, 52] on span "Hương Sơn - Sapa" at bounding box center [153, 49] width 200 height 17
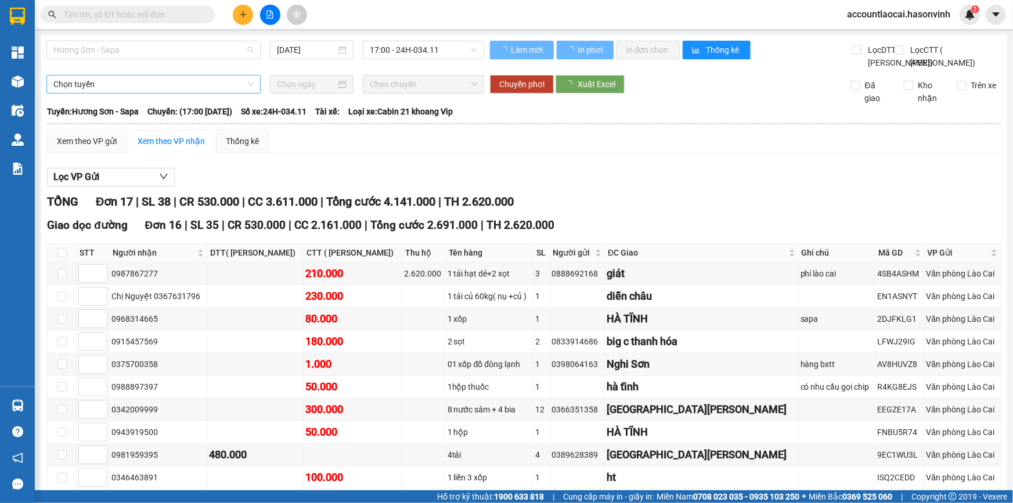
type input "[DATE]"
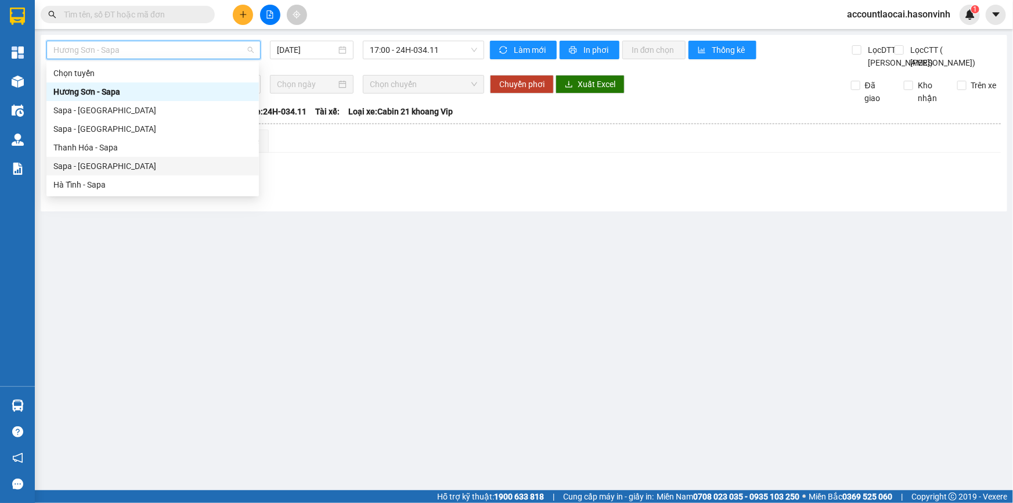
click at [106, 162] on div "Sapa - [GEOGRAPHIC_DATA]" at bounding box center [152, 166] width 198 height 13
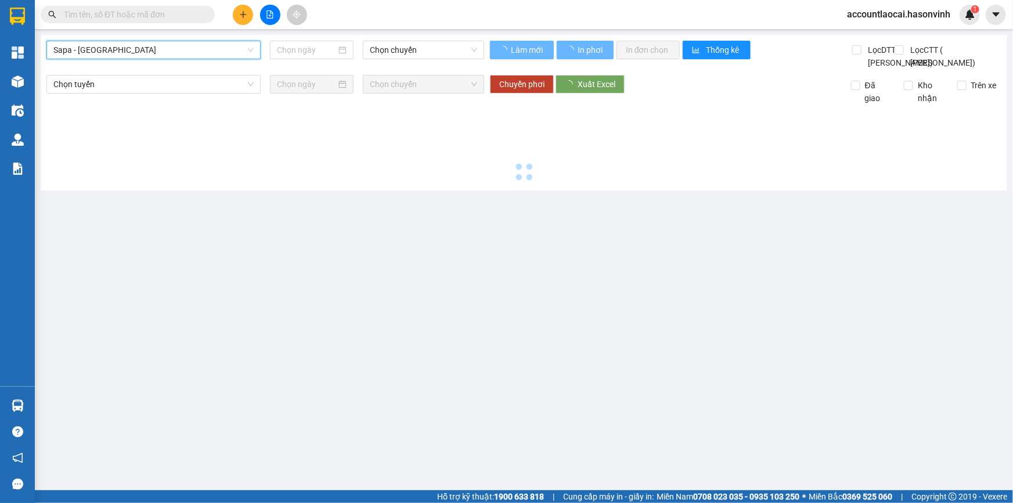
type input "[DATE]"
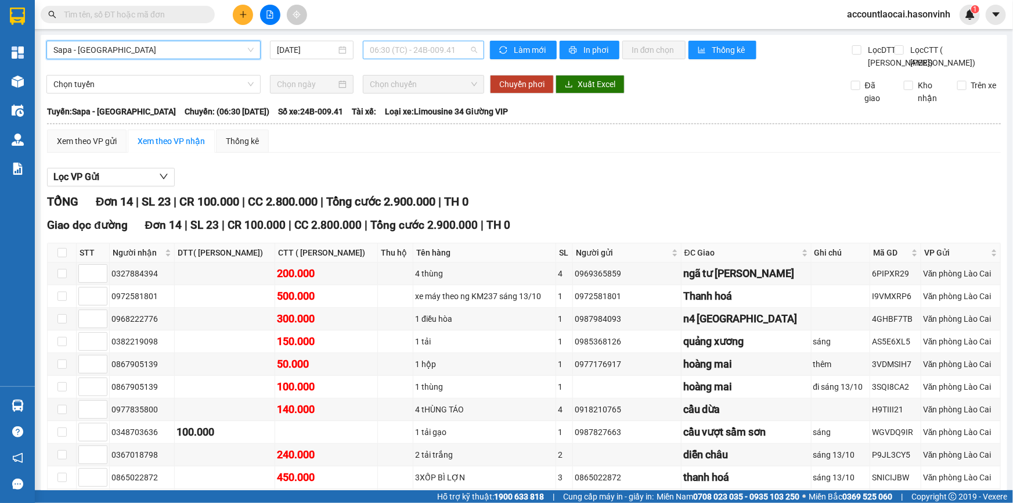
click at [384, 46] on span "06:30 (TC) - 24B-009.41" at bounding box center [423, 49] width 107 height 17
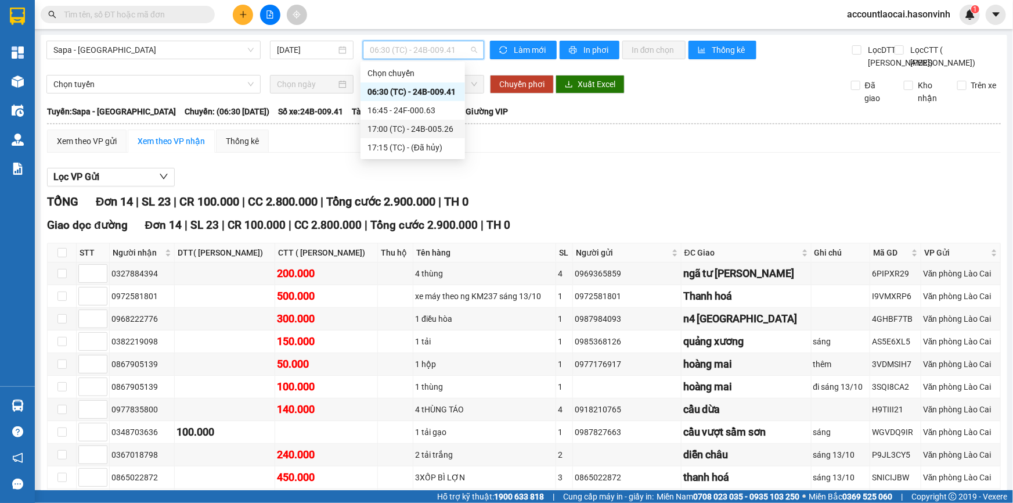
click at [396, 120] on div "17:00 (TC) - 24B-005.26" at bounding box center [412, 129] width 104 height 19
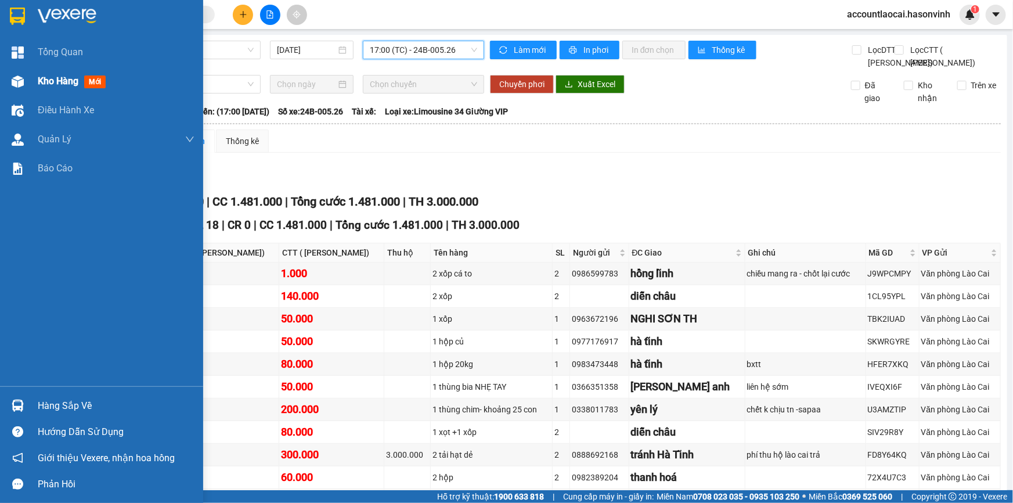
click at [15, 85] on img at bounding box center [18, 81] width 12 height 12
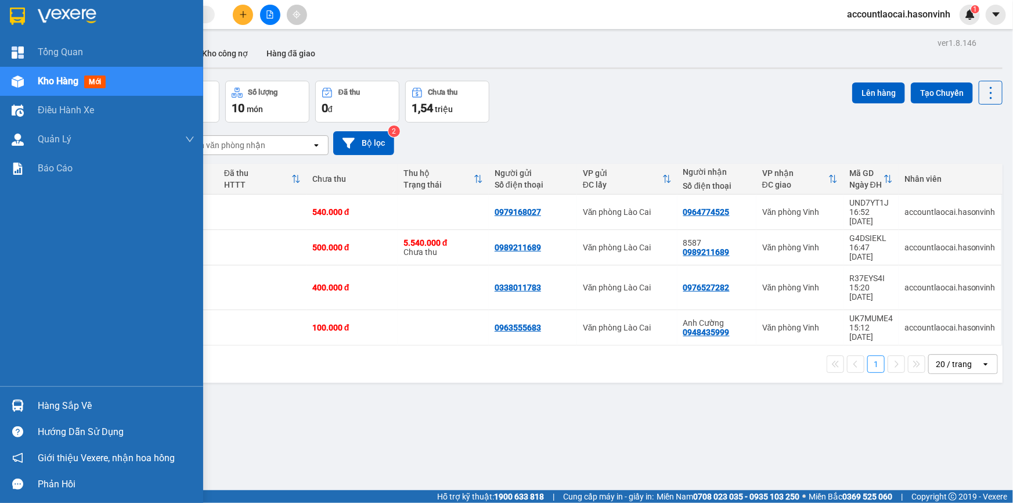
click at [10, 75] on div at bounding box center [18, 81] width 20 height 20
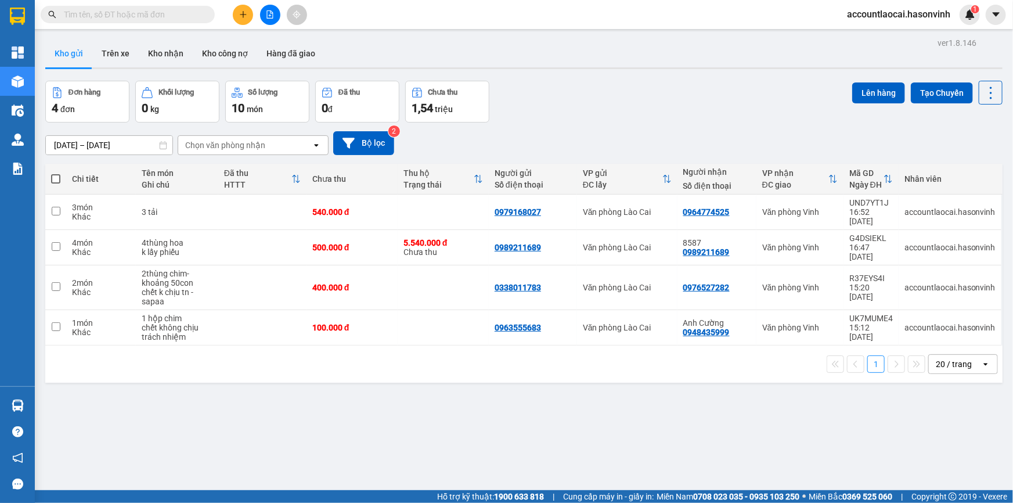
scroll to position [53, 0]
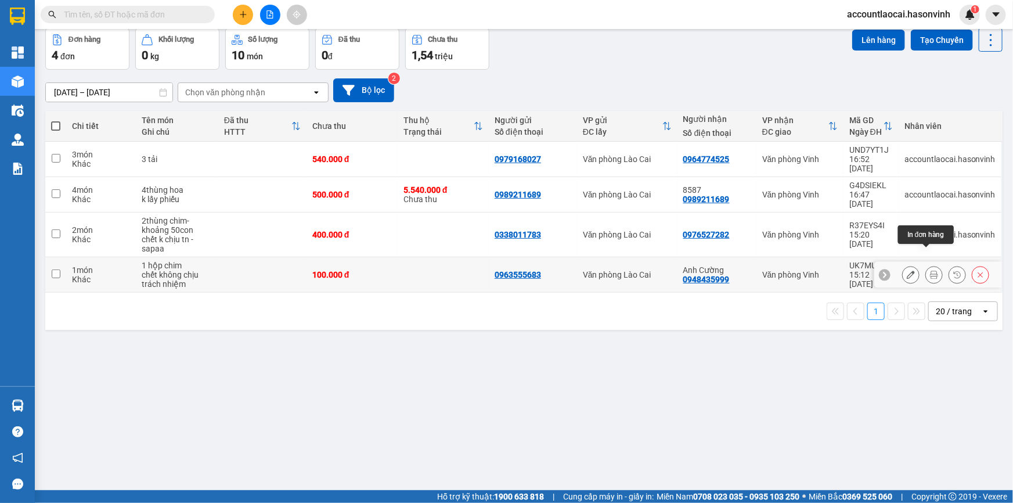
click at [930, 270] on icon at bounding box center [934, 274] width 8 height 8
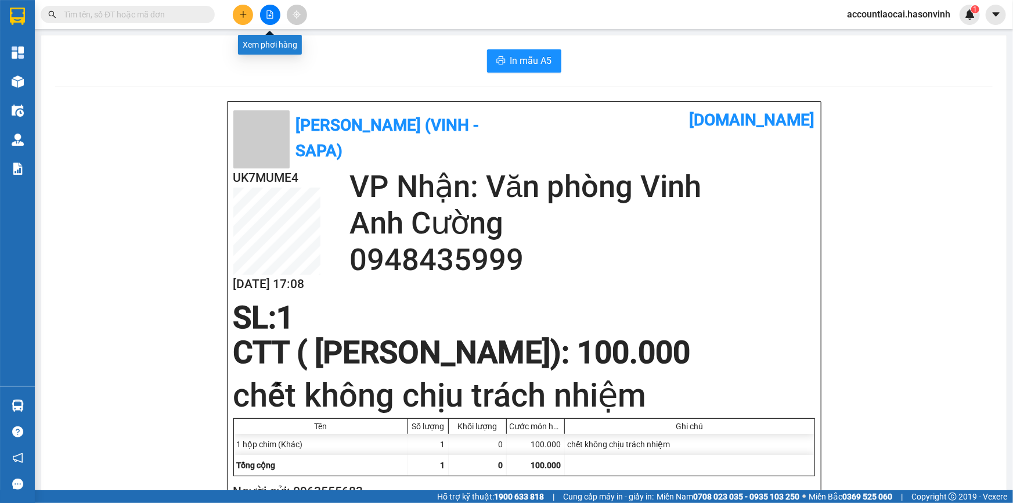
click at [274, 12] on button at bounding box center [270, 15] width 20 height 20
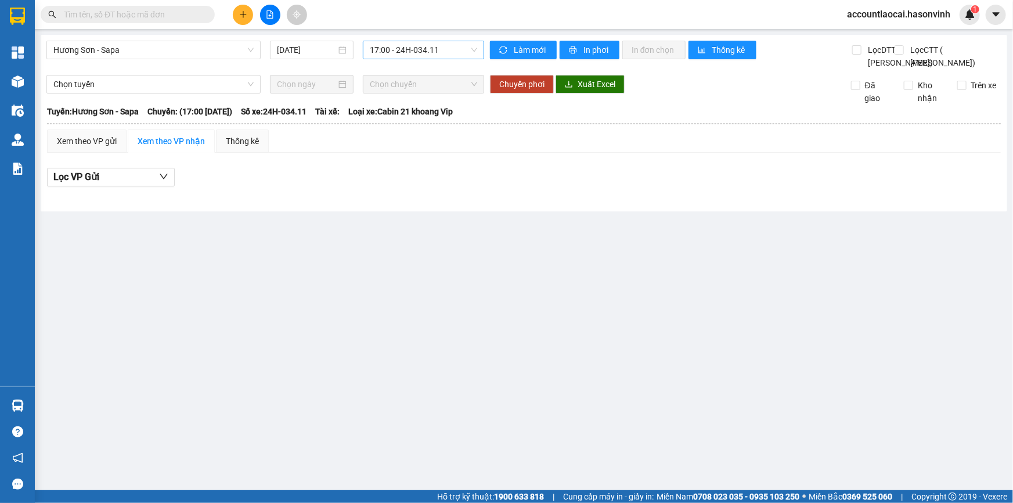
click at [400, 53] on span "17:00 - 24H-034.11" at bounding box center [423, 49] width 107 height 17
click at [140, 52] on span "Hương Sơn - Sapa" at bounding box center [153, 49] width 200 height 17
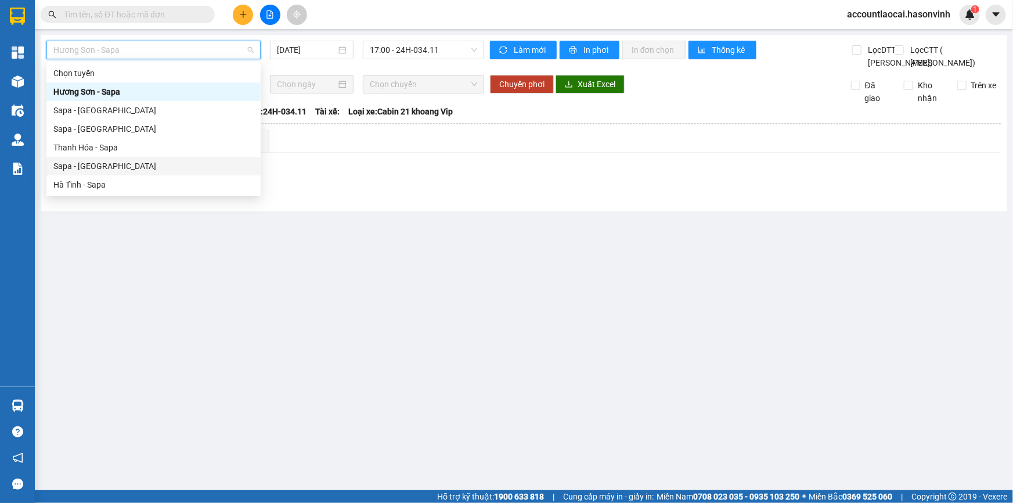
click at [151, 162] on div "Sapa - [GEOGRAPHIC_DATA]" at bounding box center [153, 166] width 200 height 13
click at [402, 55] on span "17:00 - 24H-034.11" at bounding box center [423, 49] width 107 height 17
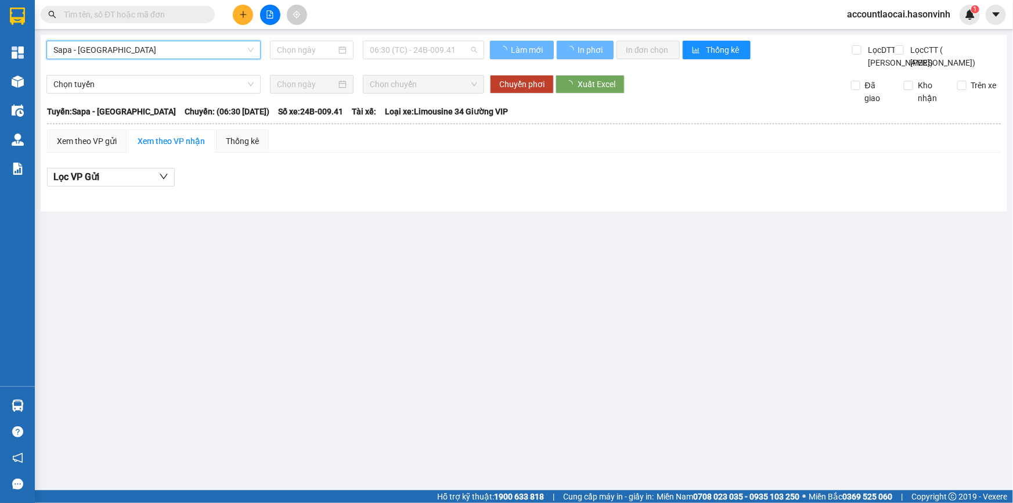
type input "[DATE]"
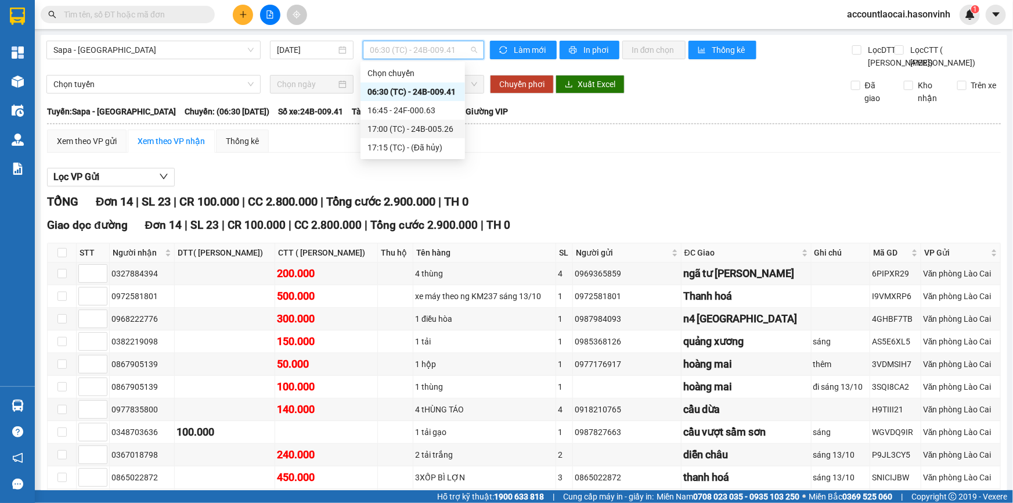
click at [418, 124] on div "17:00 (TC) - 24B-005.26" at bounding box center [412, 128] width 91 height 13
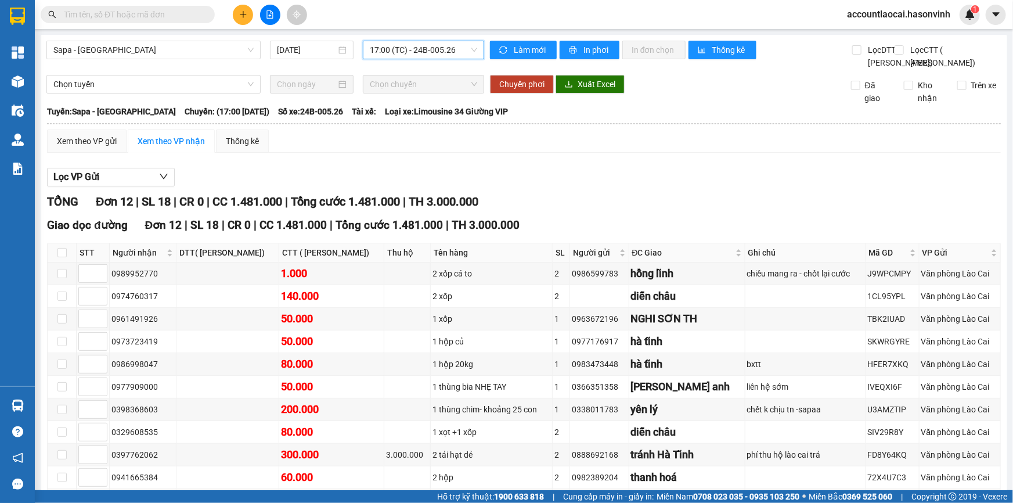
scroll to position [139, 0]
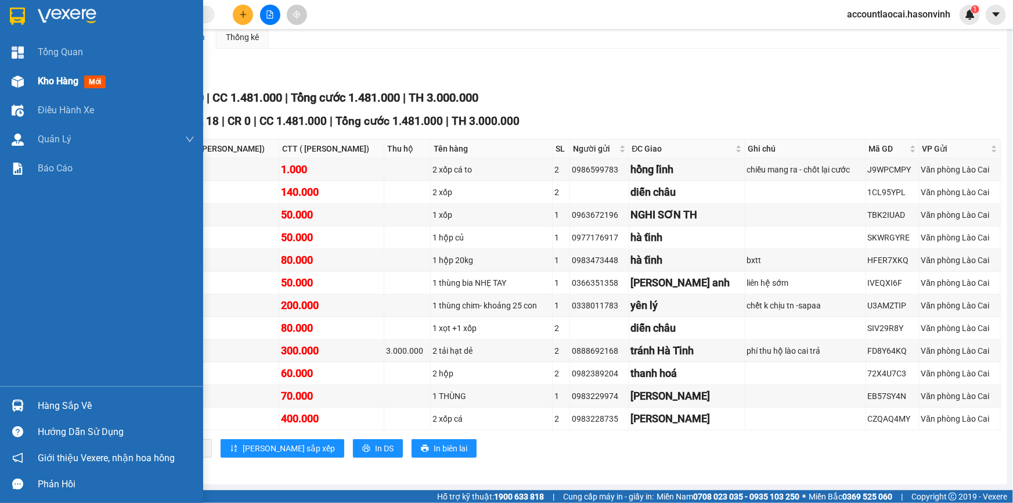
click at [21, 85] on img at bounding box center [18, 81] width 12 height 12
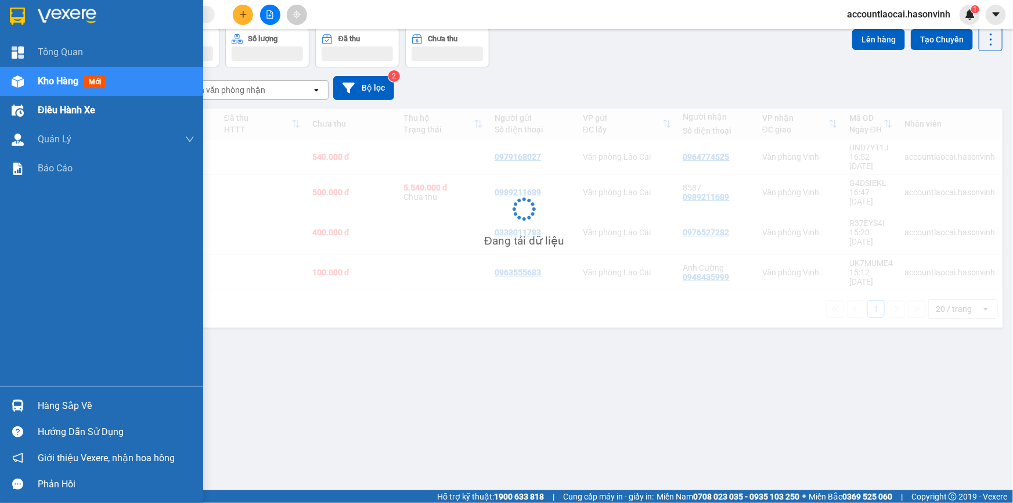
scroll to position [53, 0]
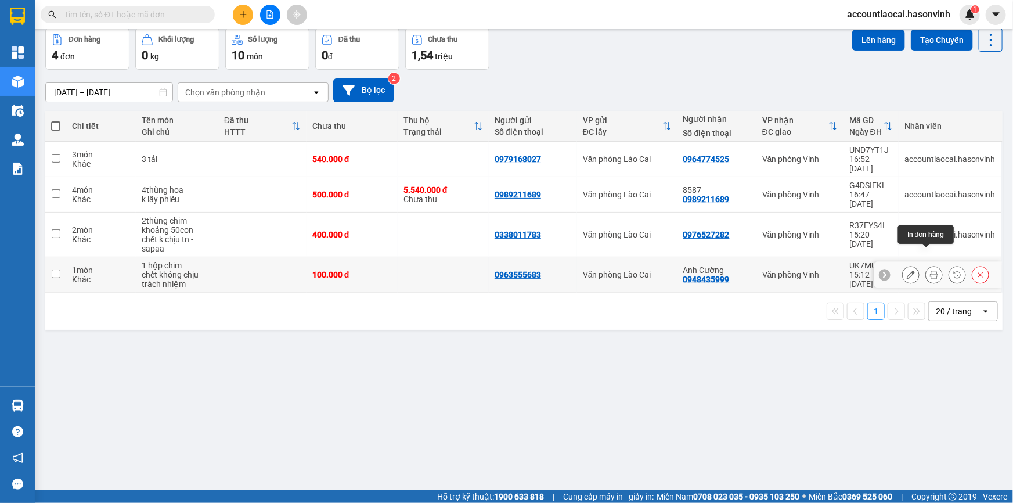
click at [930, 270] on icon at bounding box center [934, 274] width 8 height 8
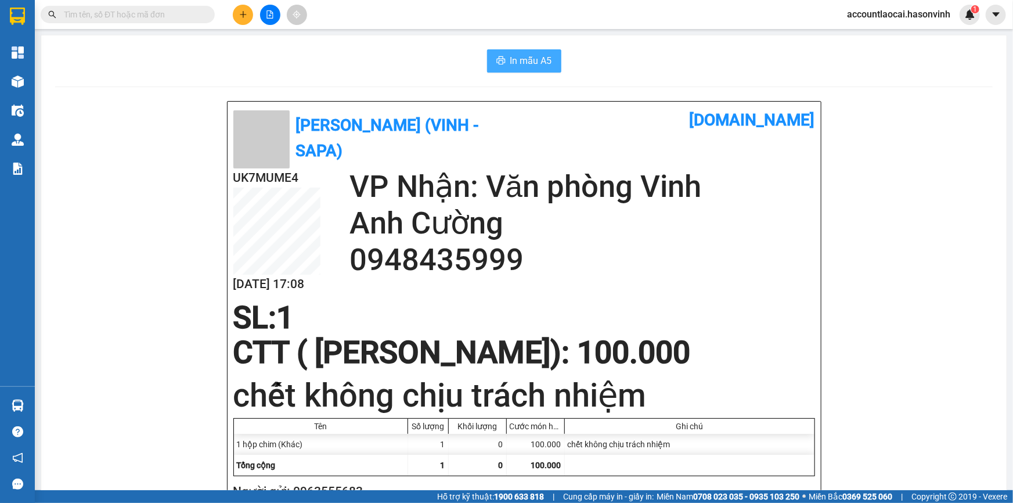
click at [534, 57] on span "In mẫu A5" at bounding box center [531, 60] width 42 height 15
click at [233, 19] on button at bounding box center [243, 15] width 20 height 20
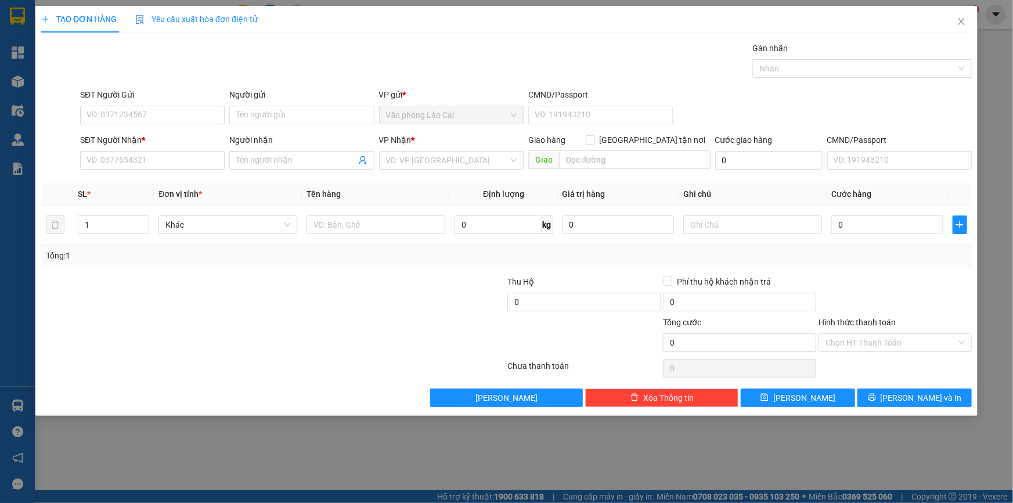
click at [139, 146] on div "SĐT Người Nhận *" at bounding box center [152, 141] width 144 height 17
click at [146, 162] on input "SĐT Người Nhận *" at bounding box center [152, 160] width 144 height 19
click at [142, 199] on div "0369483327" at bounding box center [152, 202] width 131 height 13
type input "0369483327"
type input "tam cốc"
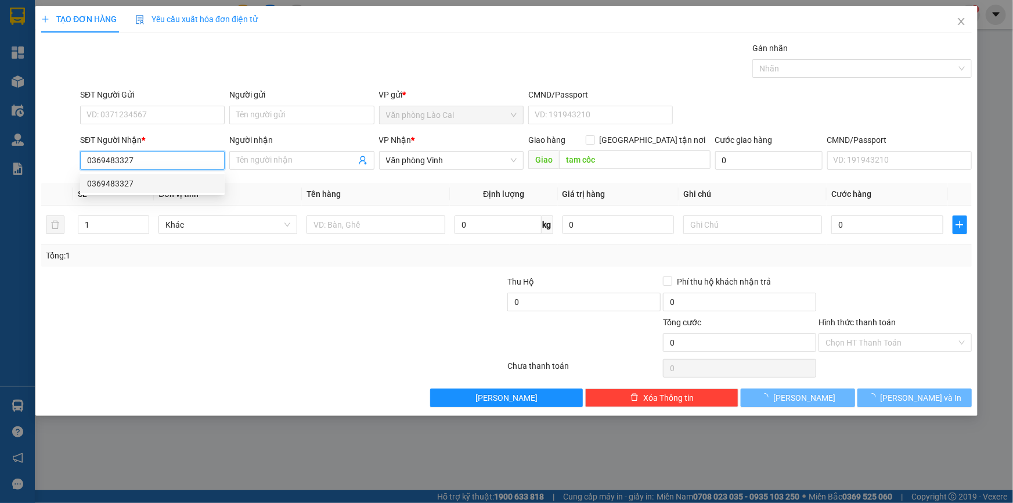
type input "50.000"
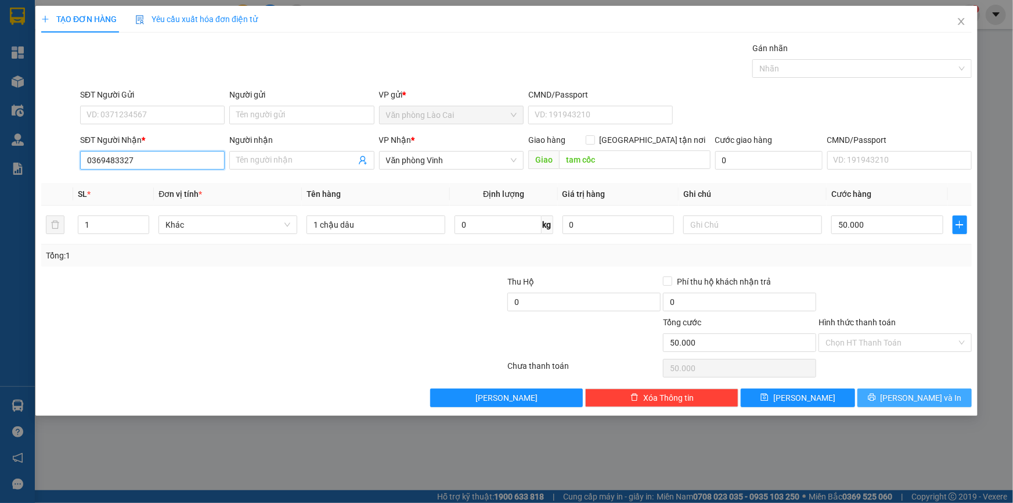
type input "0369483327"
click at [877, 400] on button "[PERSON_NAME] và In" at bounding box center [914, 397] width 114 height 19
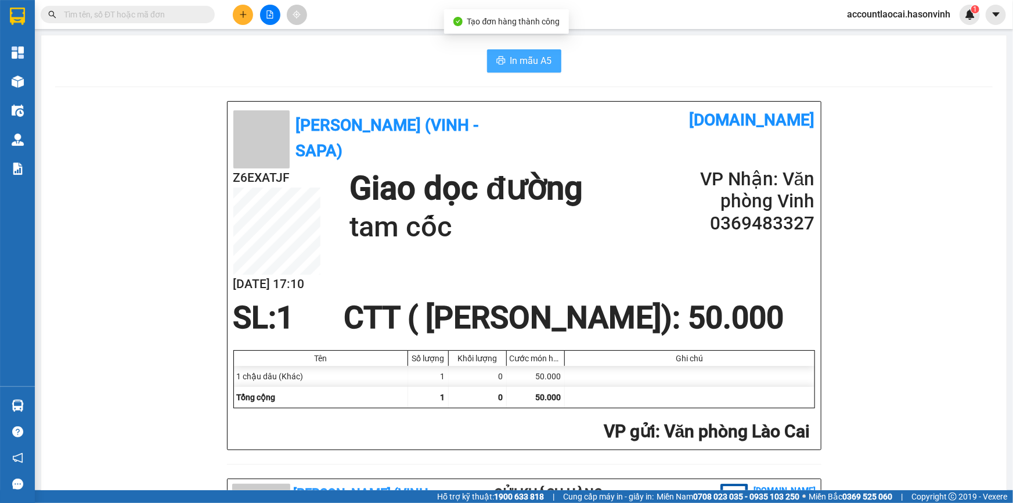
click at [516, 62] on span "In mẫu A5" at bounding box center [531, 60] width 42 height 15
click at [244, 15] on icon "plus" at bounding box center [243, 14] width 8 height 8
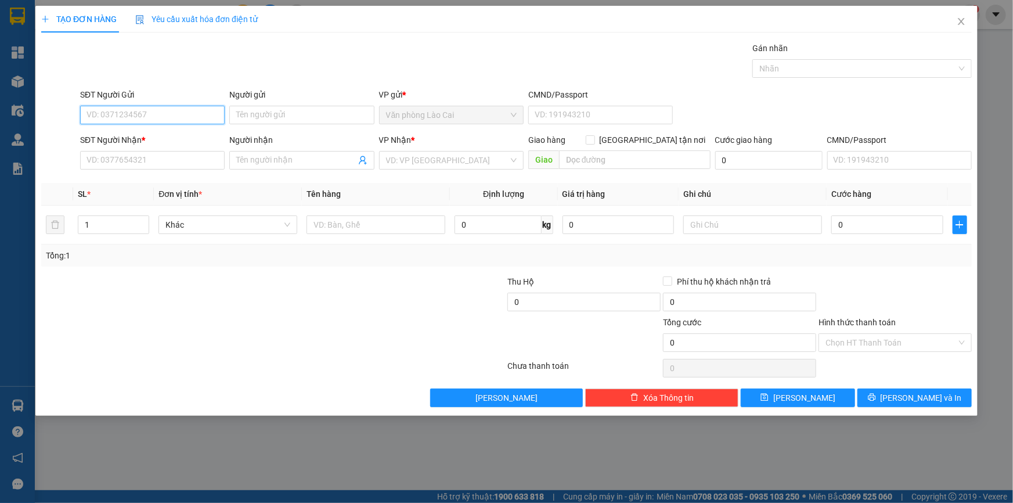
click at [180, 116] on input "SĐT Người Gửi" at bounding box center [152, 115] width 144 height 19
click at [120, 132] on div "0977176917" at bounding box center [152, 138] width 131 height 13
type input "0977176917"
type input "0973723419"
type input "hà tĩnh"
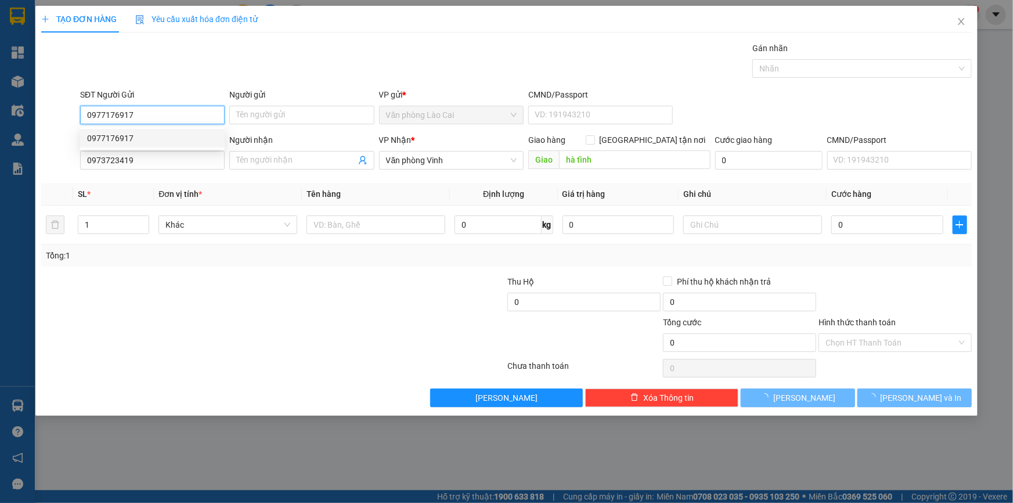
type input "50.000"
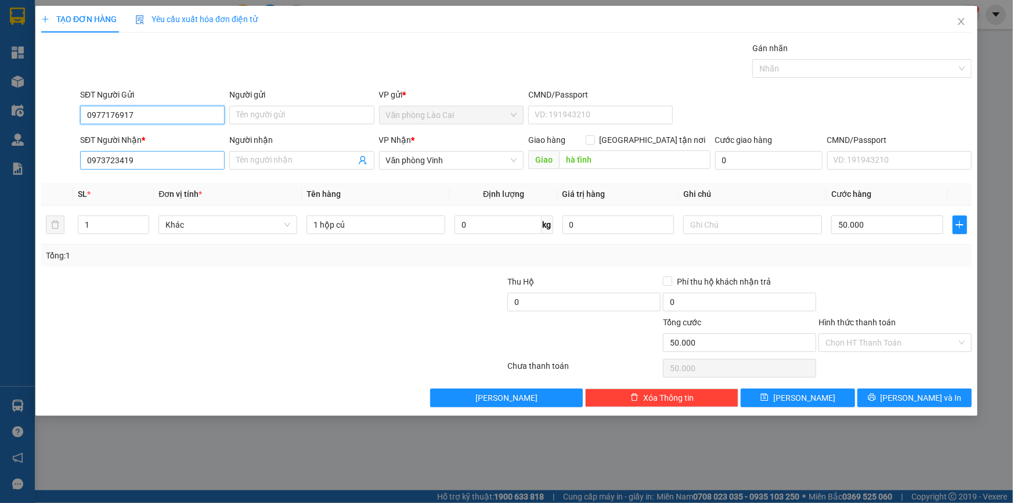
type input "0977176917"
click at [146, 161] on input "0973723419" at bounding box center [152, 160] width 144 height 19
drag, startPoint x: 146, startPoint y: 161, endPoint x: 0, endPoint y: 162, distance: 145.7
click at [0, 162] on div "TẠO ĐƠN HÀNG Yêu cầu xuất hóa đơn điện tử Transit Pickup Surcharge Ids Transit …" at bounding box center [506, 251] width 1013 height 503
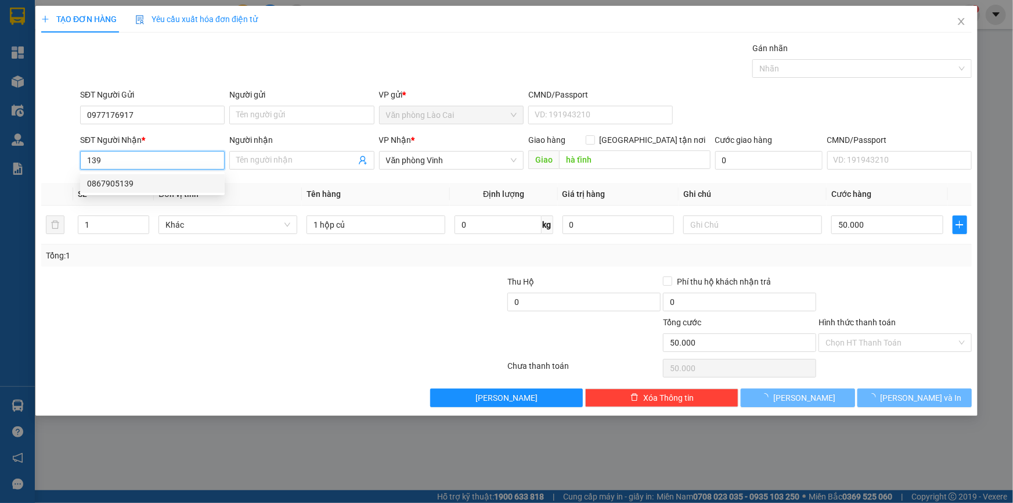
click at [133, 184] on div "0867905139" at bounding box center [152, 183] width 131 height 13
type input "0867905139"
type input "hoàng mai"
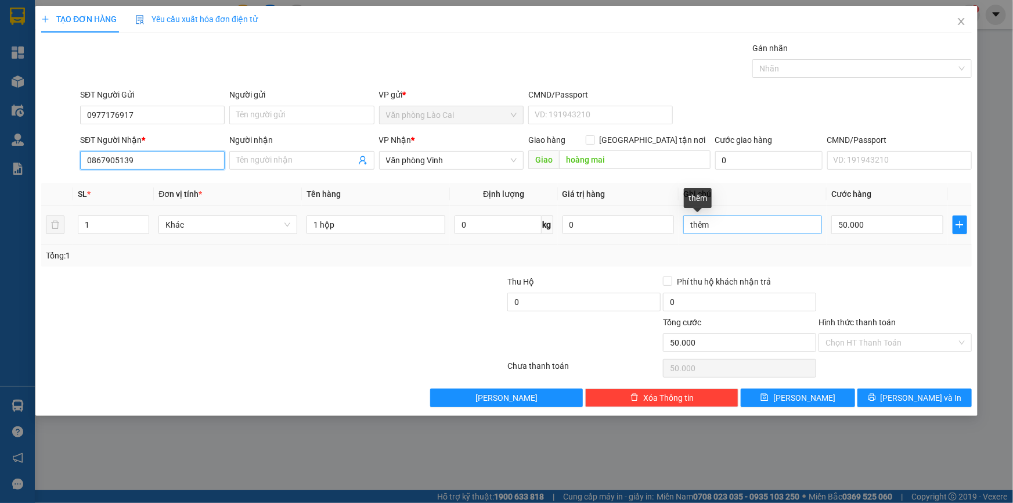
type input "0867905139"
click at [760, 232] on input "thêm" at bounding box center [752, 224] width 139 height 19
drag, startPoint x: 754, startPoint y: 232, endPoint x: 597, endPoint y: 231, distance: 157.3
click at [597, 231] on tr "1 Khác 1 hộp 0 kg 0 thêm 50.000" at bounding box center [506, 224] width 930 height 39
type input "d"
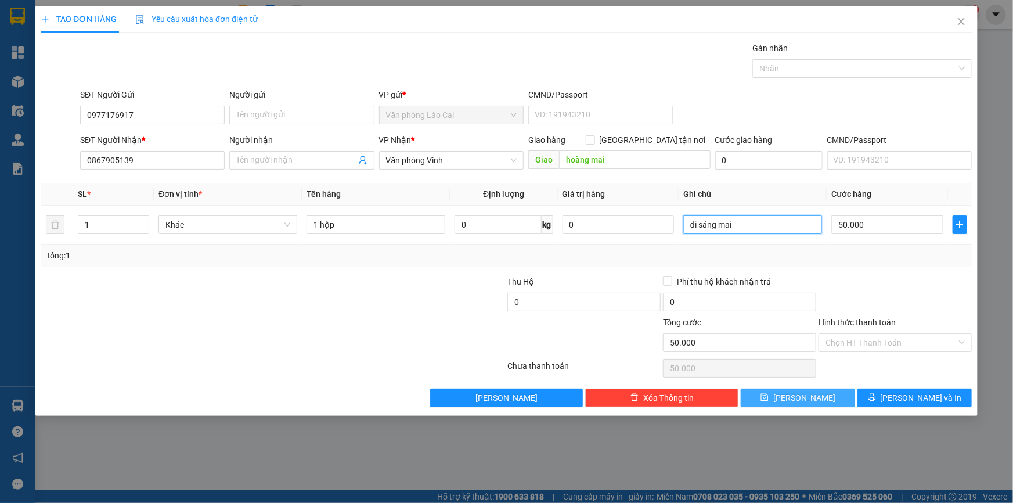
type input "đi sáng mai"
click at [822, 399] on button "[PERSON_NAME]" at bounding box center [797, 397] width 114 height 19
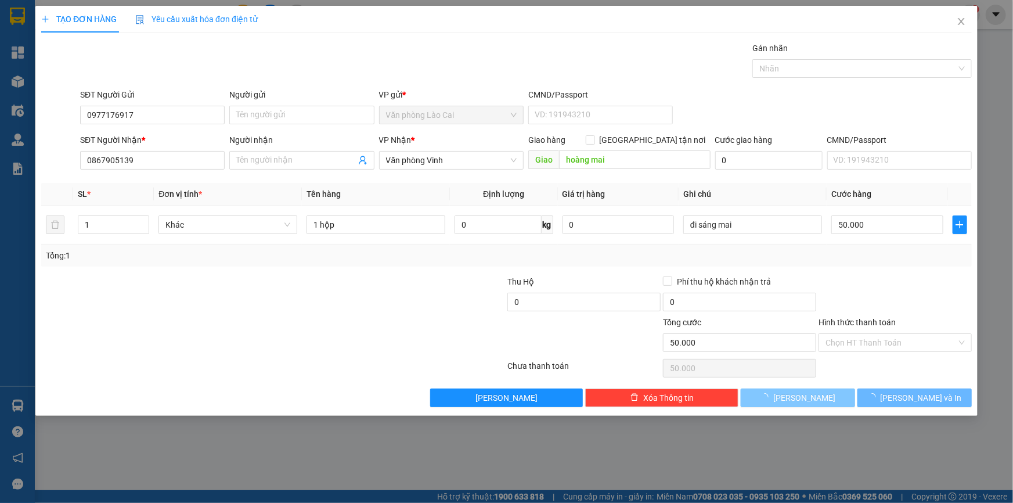
type input "0"
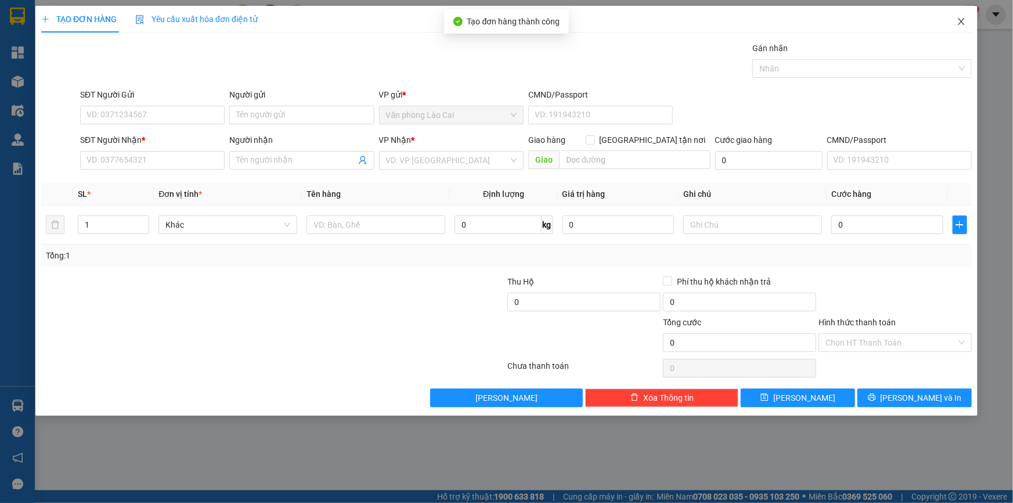
click at [958, 19] on icon "close" at bounding box center [961, 21] width 6 height 7
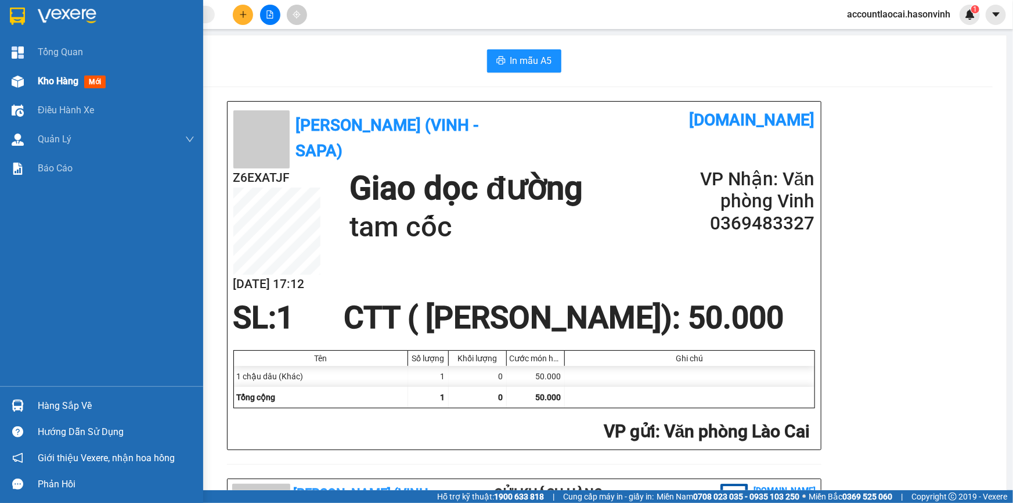
click at [8, 81] on div at bounding box center [18, 81] width 20 height 20
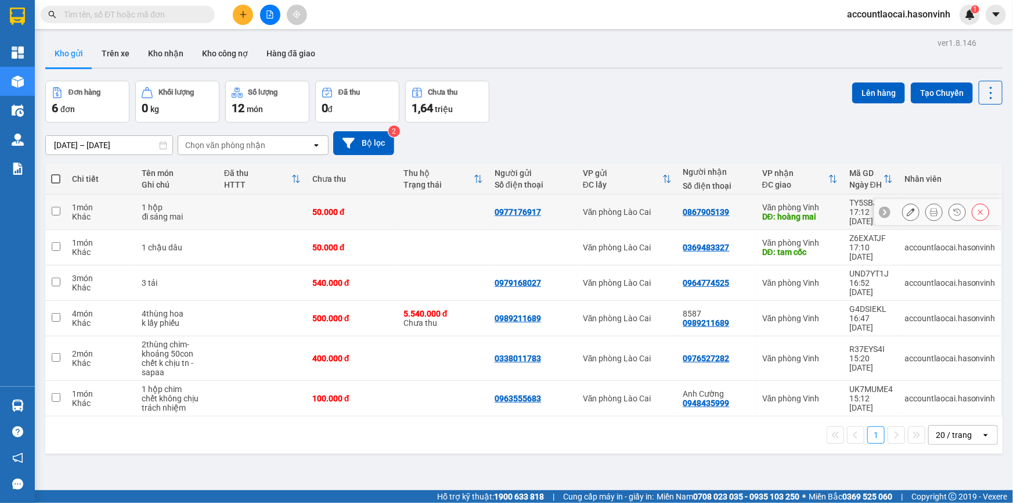
click at [81, 212] on div "Khác" at bounding box center [101, 216] width 58 height 9
checkbox input "true"
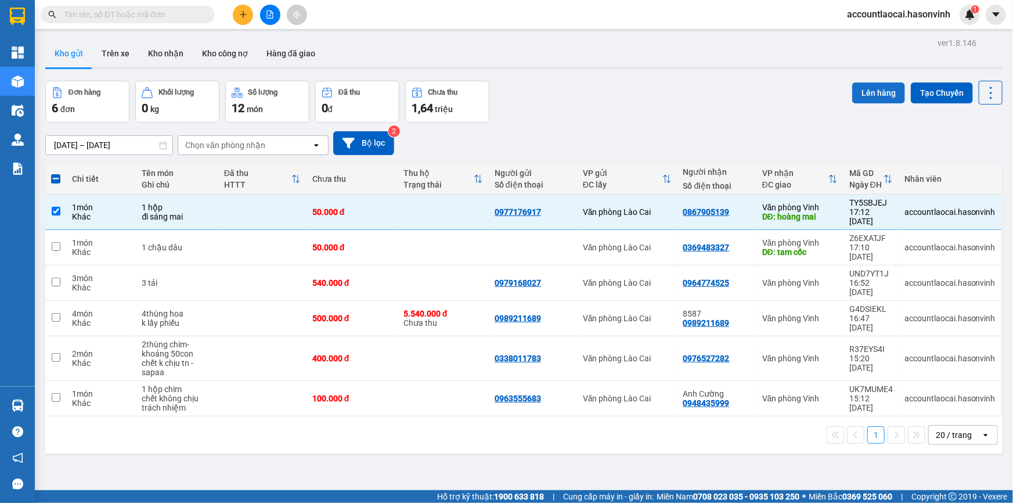
click at [865, 86] on button "Lên hàng" at bounding box center [878, 92] width 53 height 21
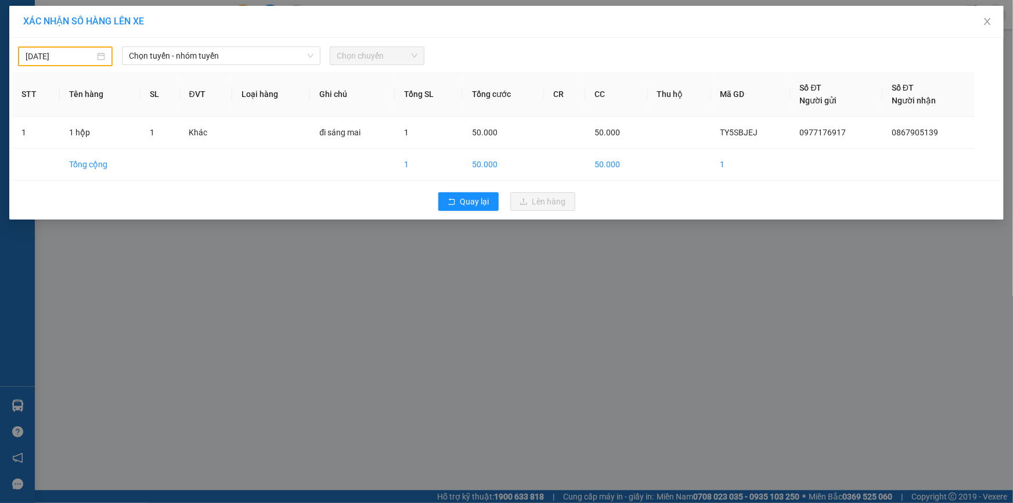
click at [63, 56] on body "Kết quả tìm kiếm ( 34 ) Bộ lọc Mã ĐH Trạng thái Món hàng Thu hộ Tổng cước Chưa …" at bounding box center [506, 251] width 1013 height 503
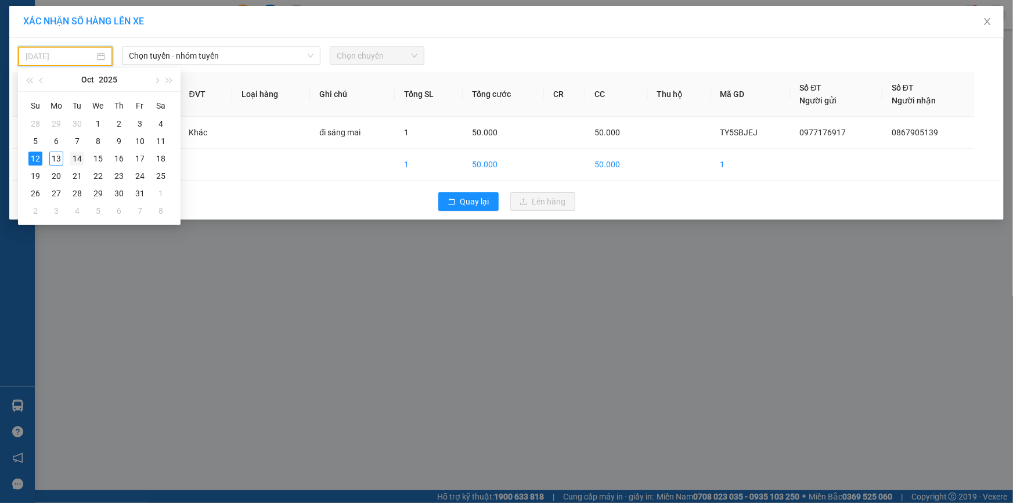
click at [80, 157] on div "14" at bounding box center [77, 158] width 14 height 14
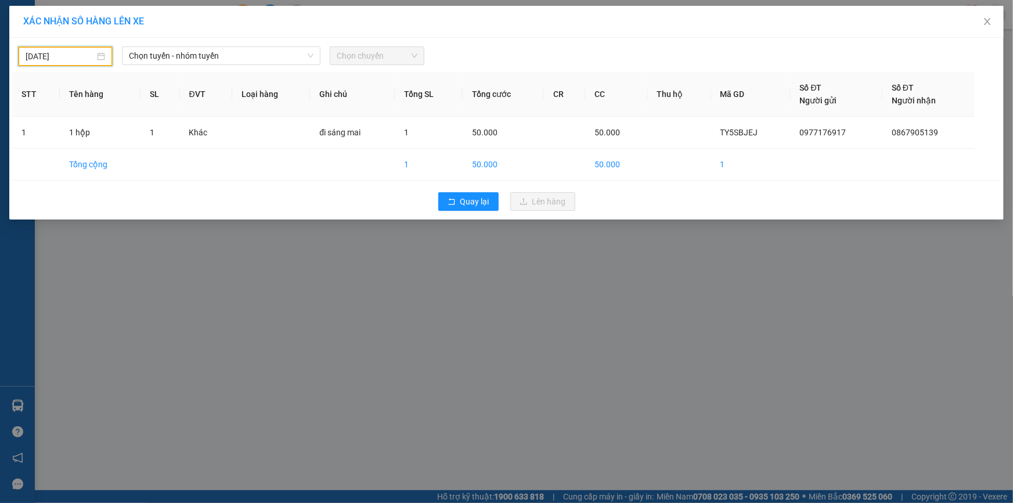
type input "14/10/2025"
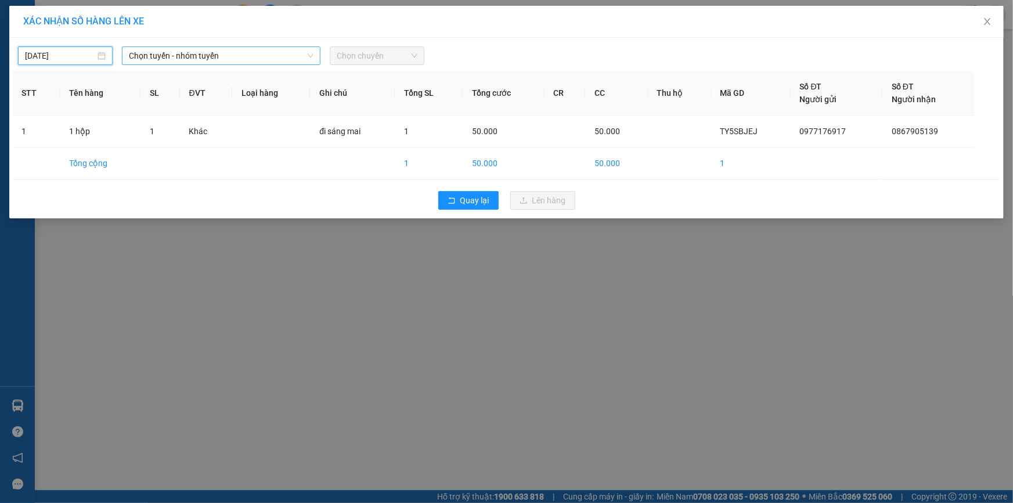
click at [221, 59] on span "Chọn tuyến - nhóm tuyến" at bounding box center [221, 55] width 185 height 17
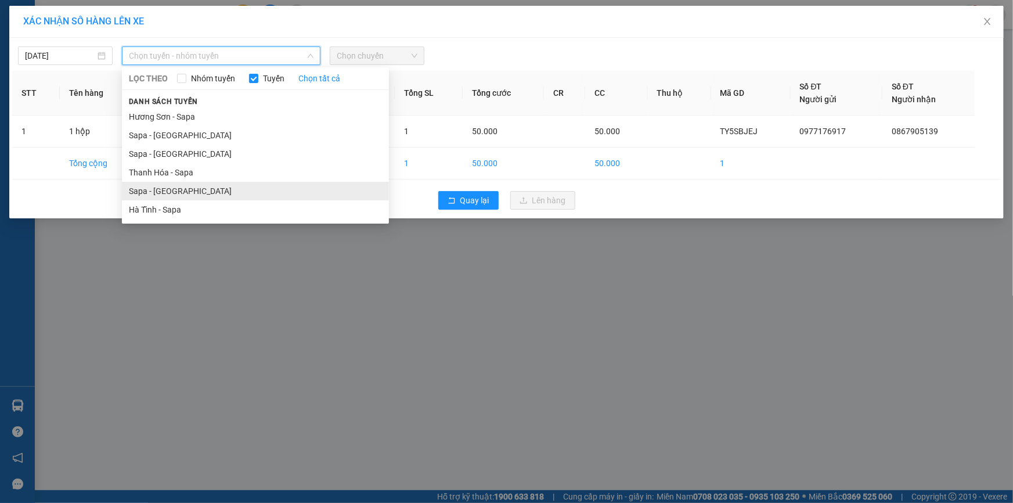
click at [185, 192] on li "Sapa - [GEOGRAPHIC_DATA]" at bounding box center [255, 191] width 267 height 19
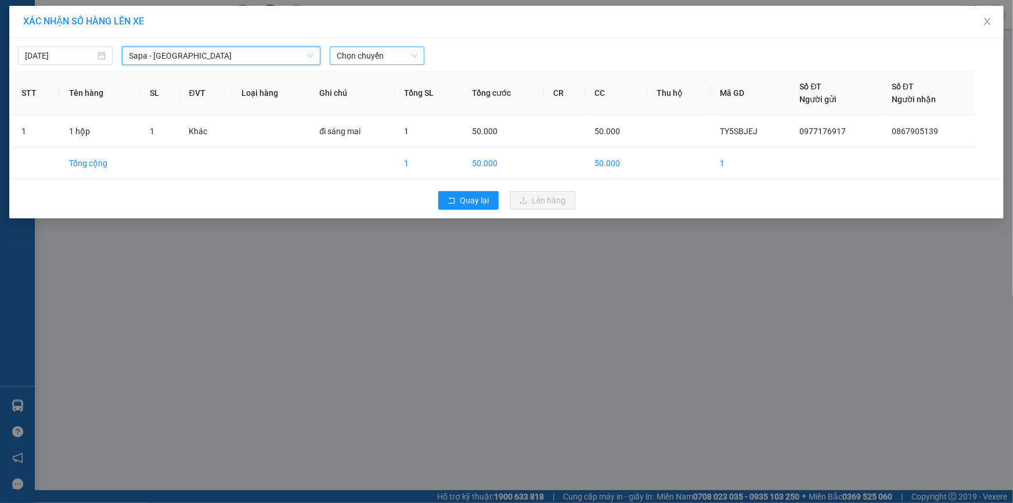
click at [371, 64] on span "Chọn chuyến" at bounding box center [377, 55] width 81 height 17
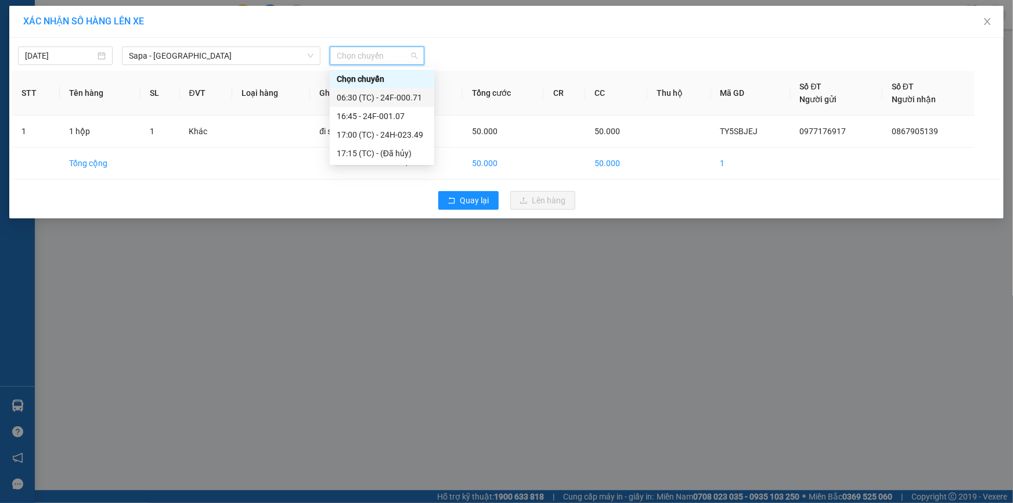
click at [351, 102] on div "06:30 (TC) - 24F-000.71" at bounding box center [382, 97] width 91 height 13
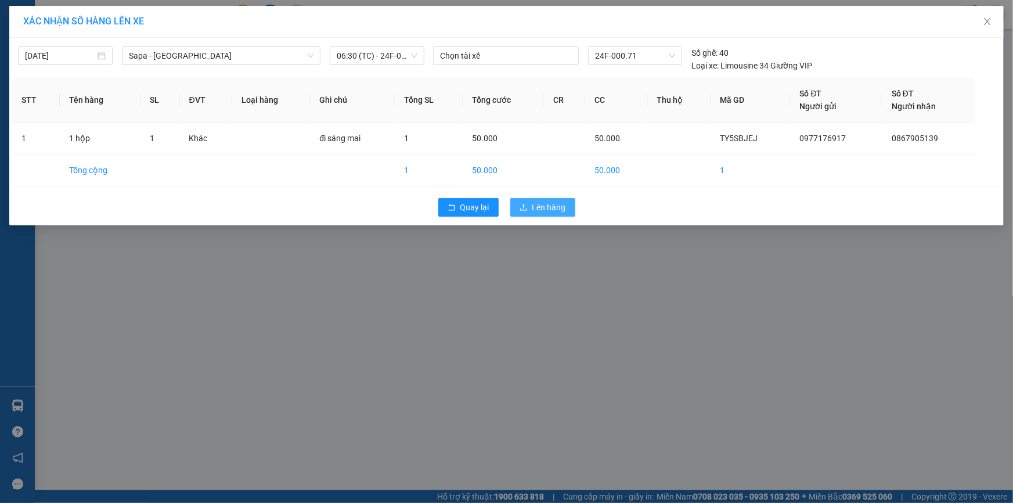
click at [543, 207] on span "Lên hàng" at bounding box center [549, 207] width 34 height 13
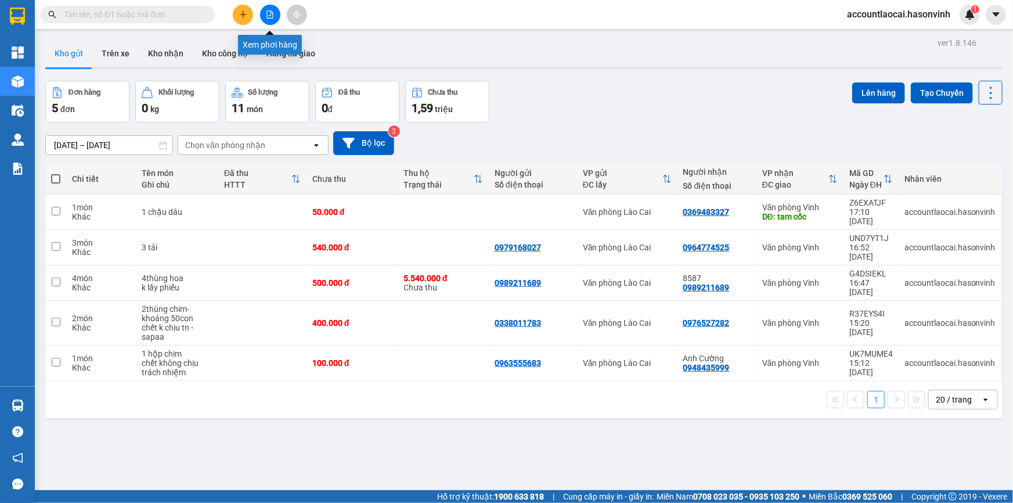
click at [273, 12] on icon "file-add" at bounding box center [270, 14] width 8 height 8
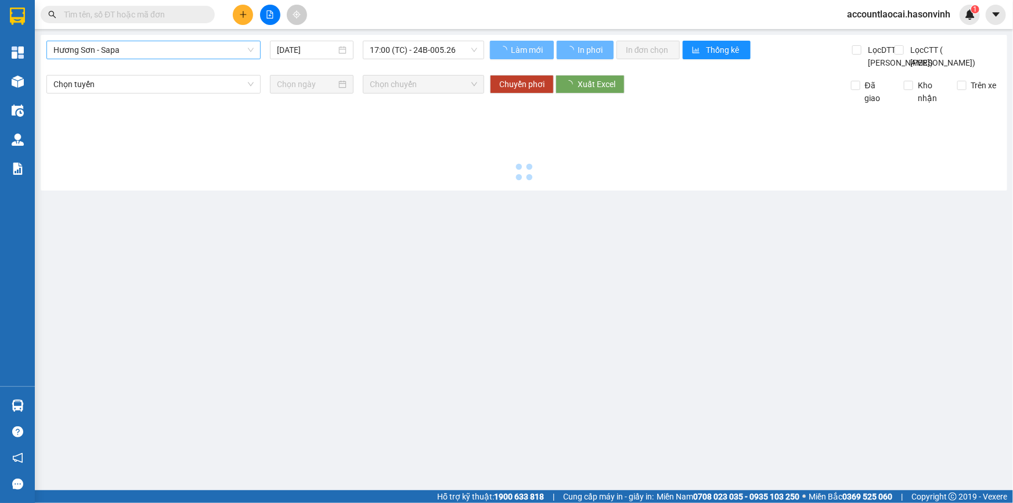
click at [135, 58] on span "Hương Sơn - Sapa" at bounding box center [153, 49] width 200 height 17
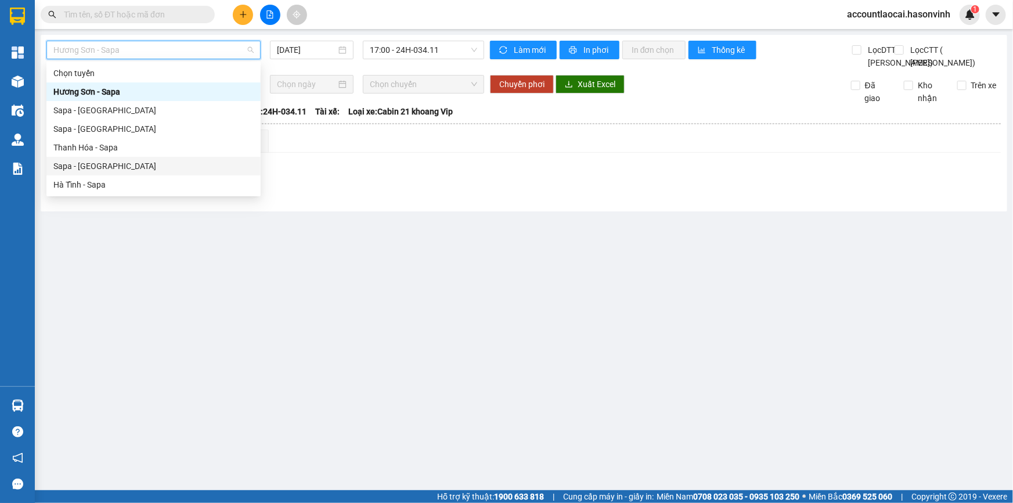
click at [116, 158] on div "Sapa - [GEOGRAPHIC_DATA]" at bounding box center [153, 166] width 214 height 19
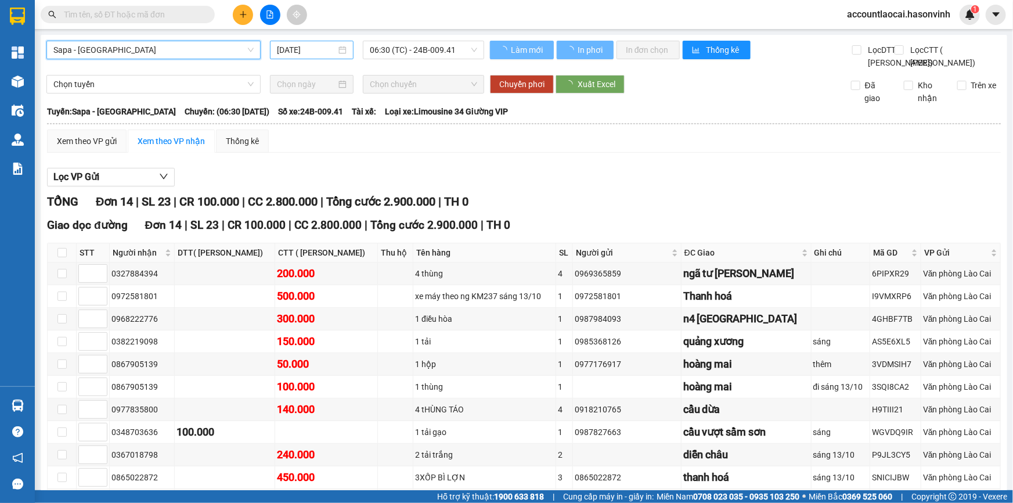
click at [324, 52] on input "[DATE]" at bounding box center [306, 50] width 59 height 13
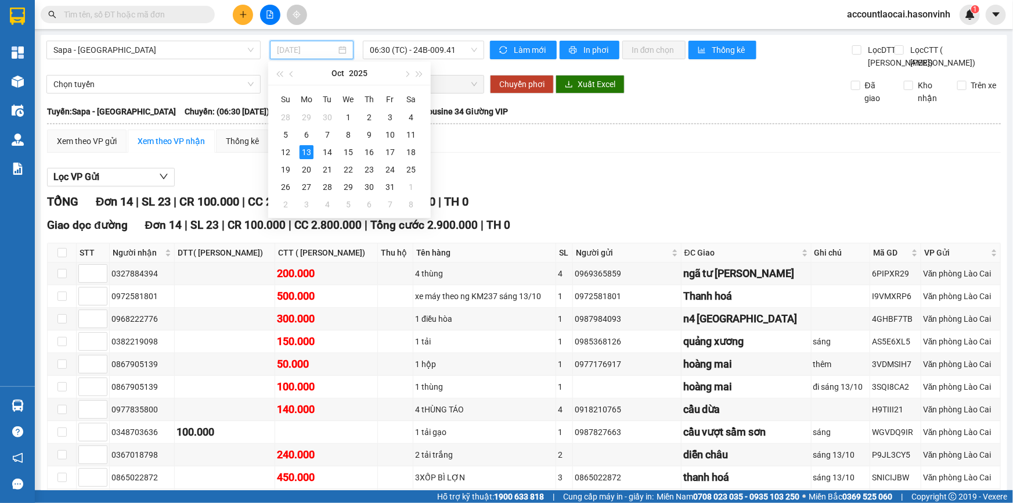
drag, startPoint x: 327, startPoint y: 148, endPoint x: 345, endPoint y: 127, distance: 27.6
click at [327, 149] on div "14" at bounding box center [327, 152] width 14 height 14
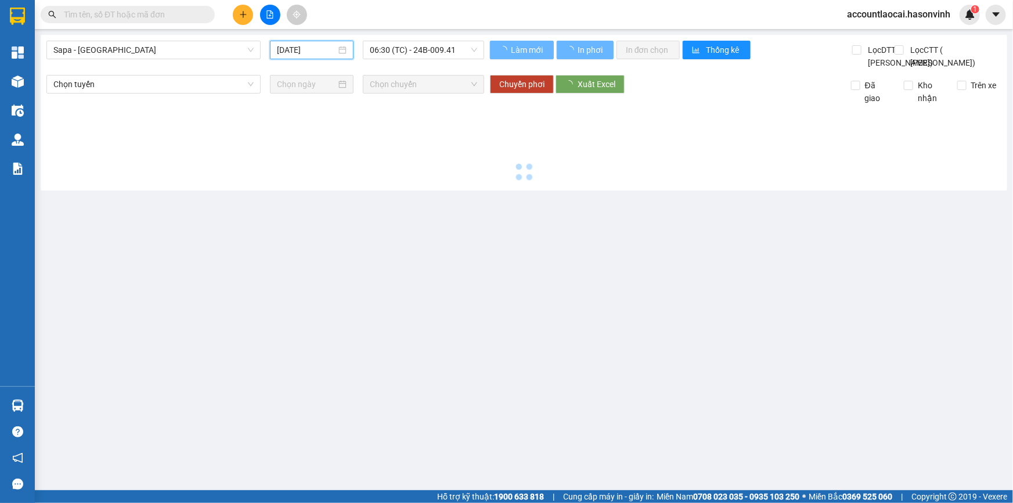
type input "14/10/2025"
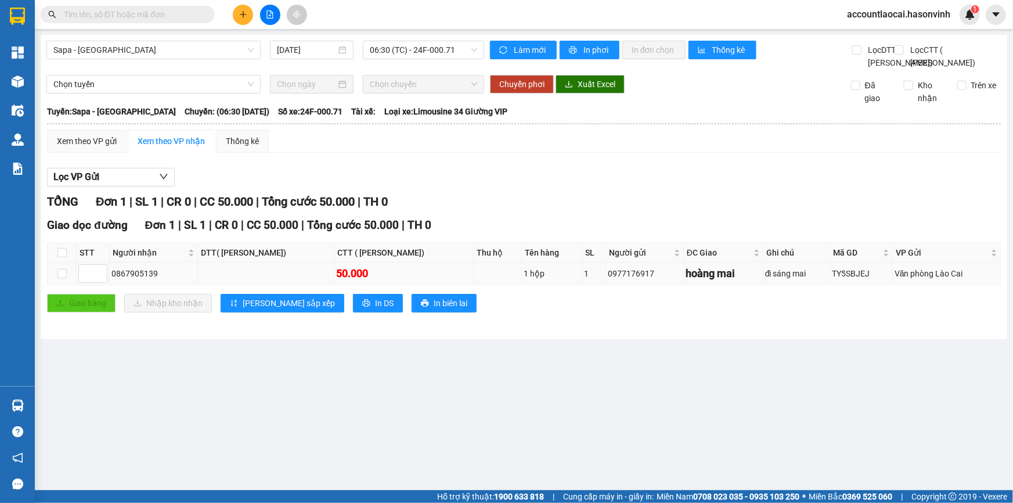
click at [641, 280] on div "0977176917" at bounding box center [645, 273] width 74 height 13
drag, startPoint x: 648, startPoint y: 312, endPoint x: 598, endPoint y: 312, distance: 49.3
click at [606, 285] on td "0977176917" at bounding box center [645, 273] width 78 height 23
copy div "0977176917"
click at [106, 20] on input "text" at bounding box center [132, 14] width 137 height 13
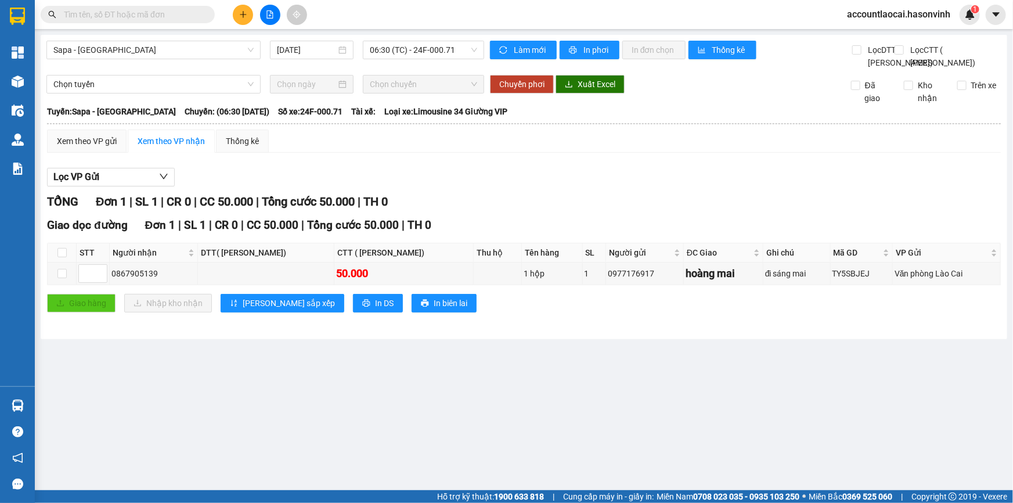
paste input "0977176917"
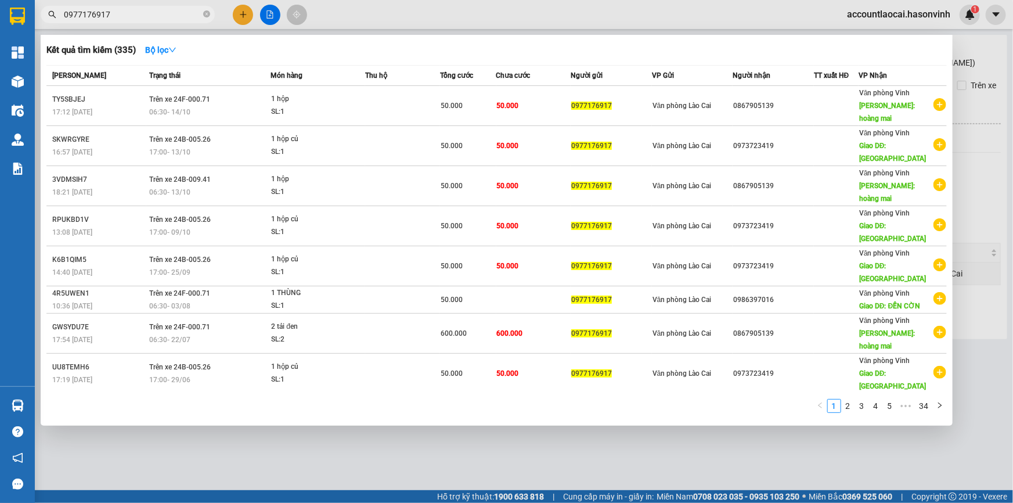
type input "0977176917"
click at [353, 107] on div "SL: 1" at bounding box center [314, 112] width 87 height 13
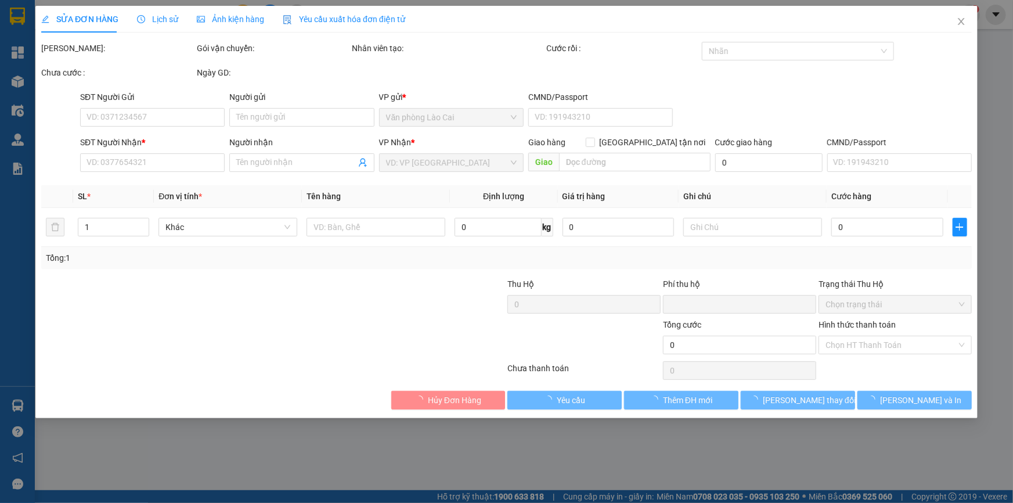
click at [353, 107] on div "Người gửi" at bounding box center [301, 99] width 144 height 17
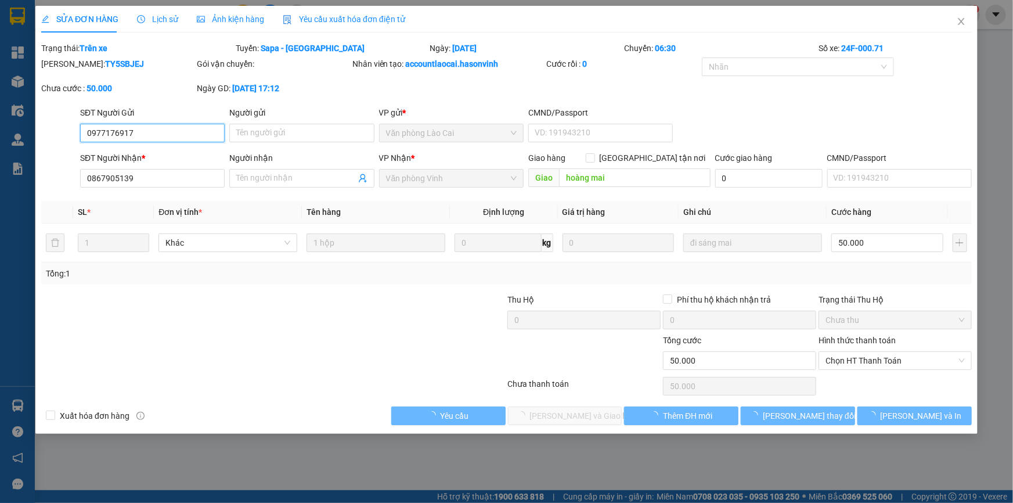
type input "0977176917"
type input "0867905139"
type input "hoàng mai"
type input "0"
type input "50.000"
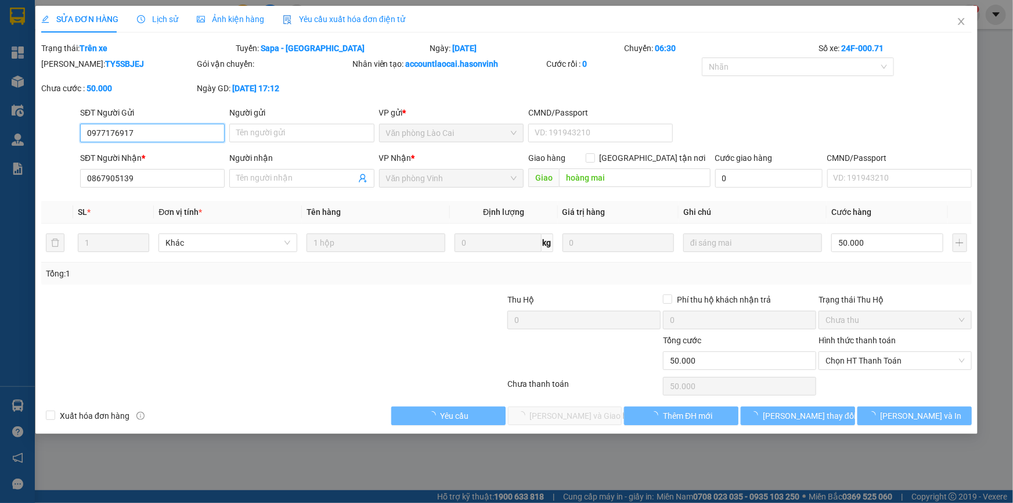
type input "50.000"
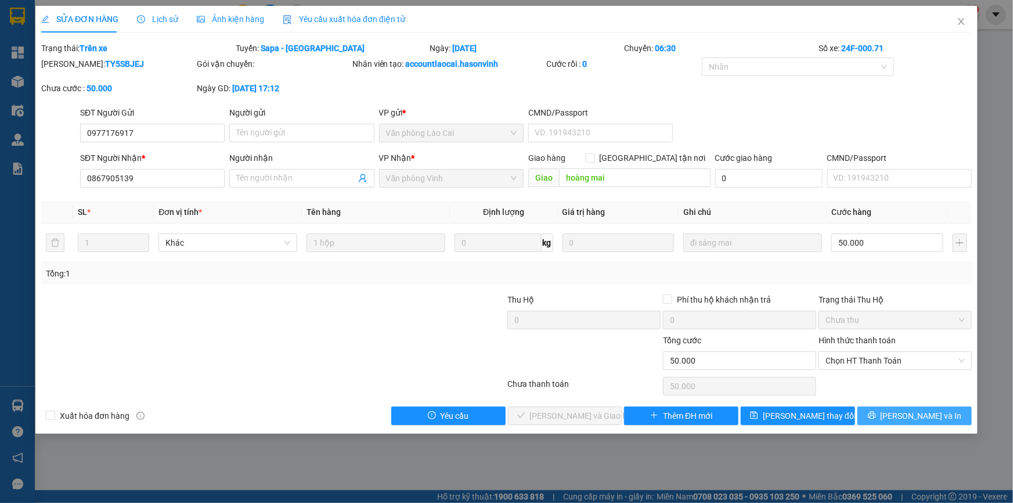
click at [876, 418] on icon "printer" at bounding box center [872, 415] width 8 height 8
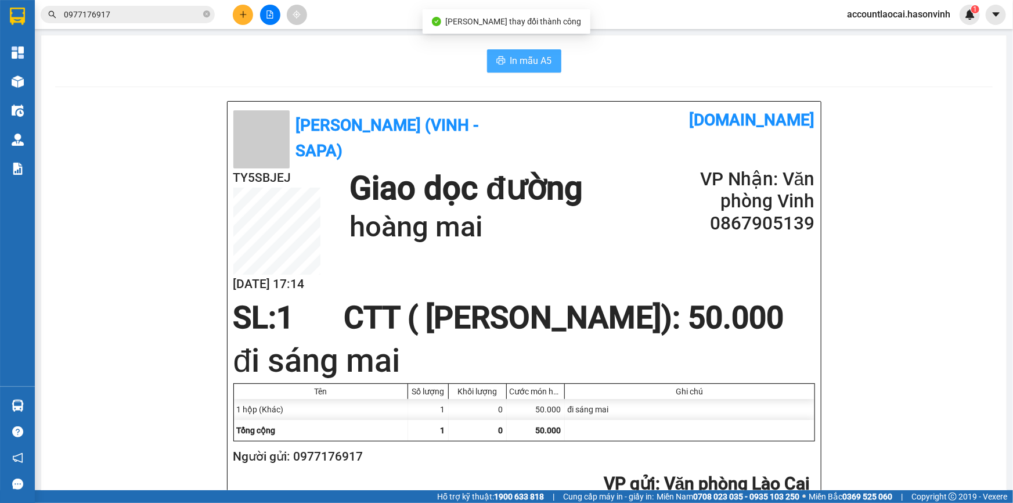
click at [509, 69] on button "In mẫu A5" at bounding box center [524, 60] width 74 height 23
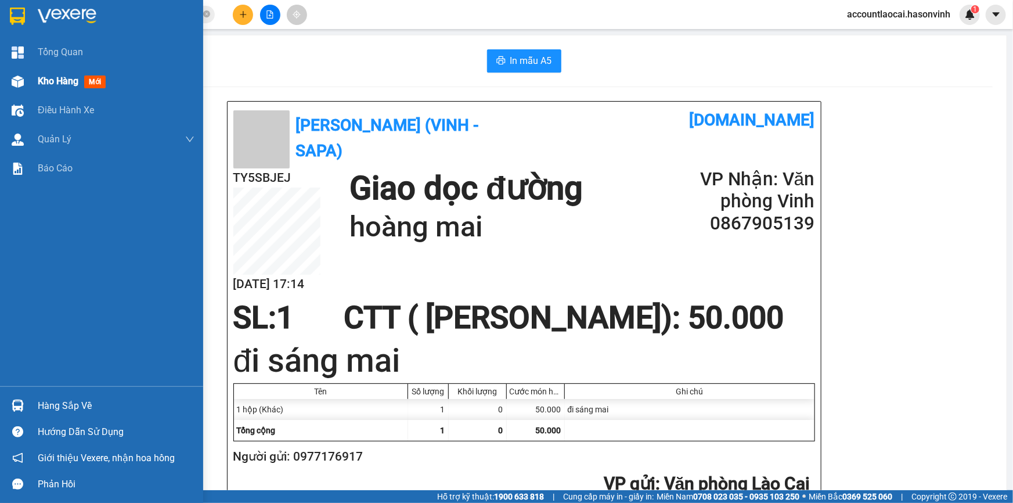
click at [19, 86] on img at bounding box center [18, 81] width 12 height 12
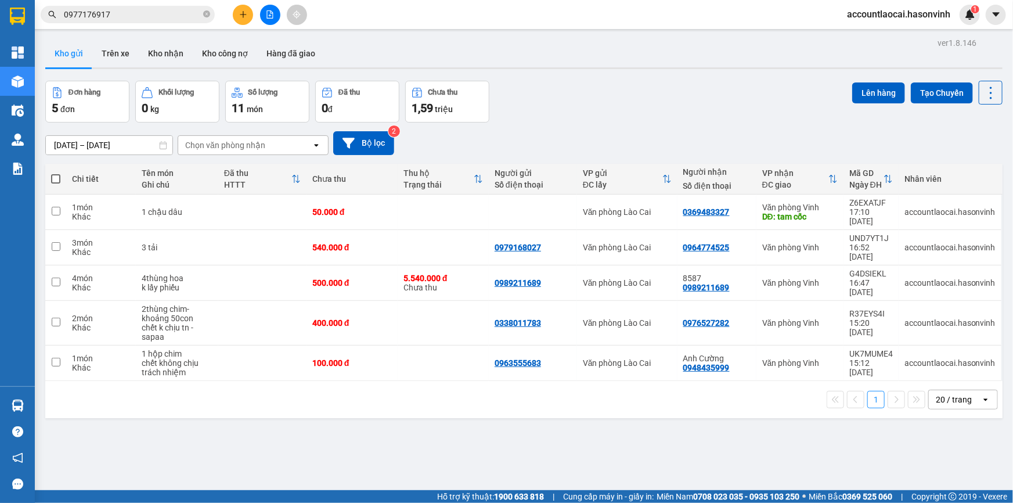
click at [269, 8] on button at bounding box center [270, 15] width 20 height 20
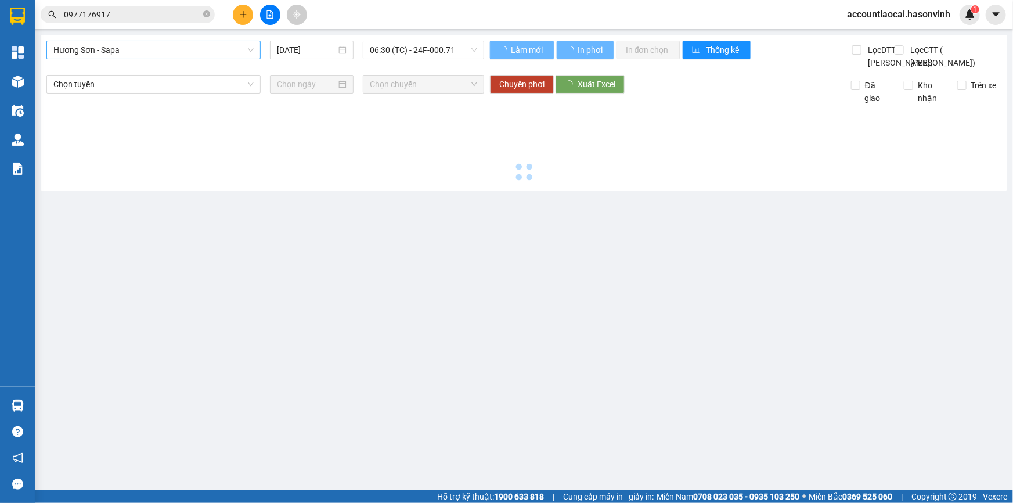
click at [180, 58] on span "Hương Sơn - Sapa" at bounding box center [153, 49] width 200 height 17
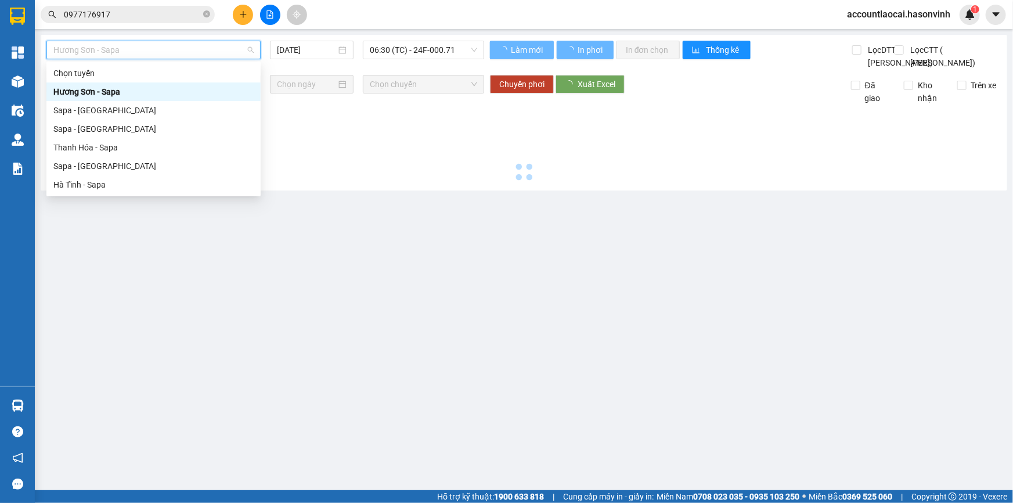
type input "[DATE]"
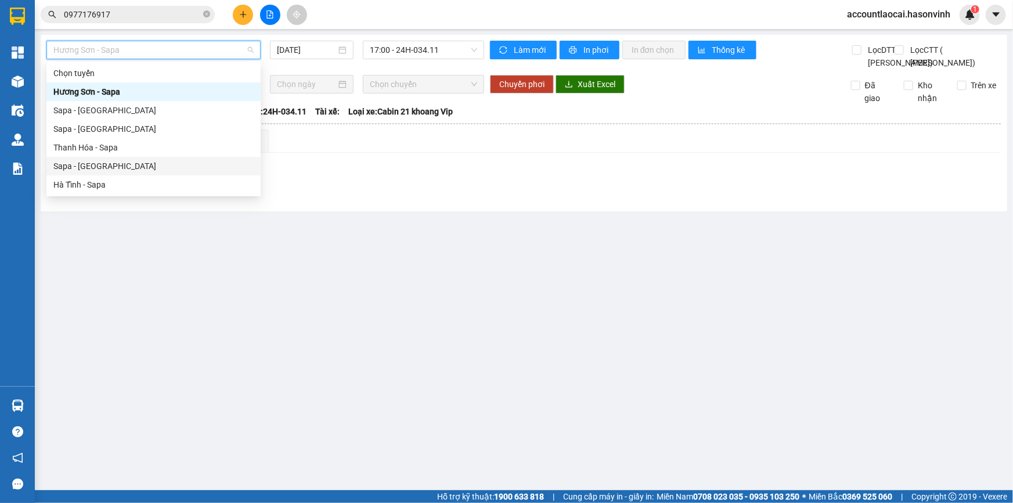
click at [150, 162] on div "Sapa - [GEOGRAPHIC_DATA]" at bounding box center [153, 166] width 200 height 13
type input "[DATE]"
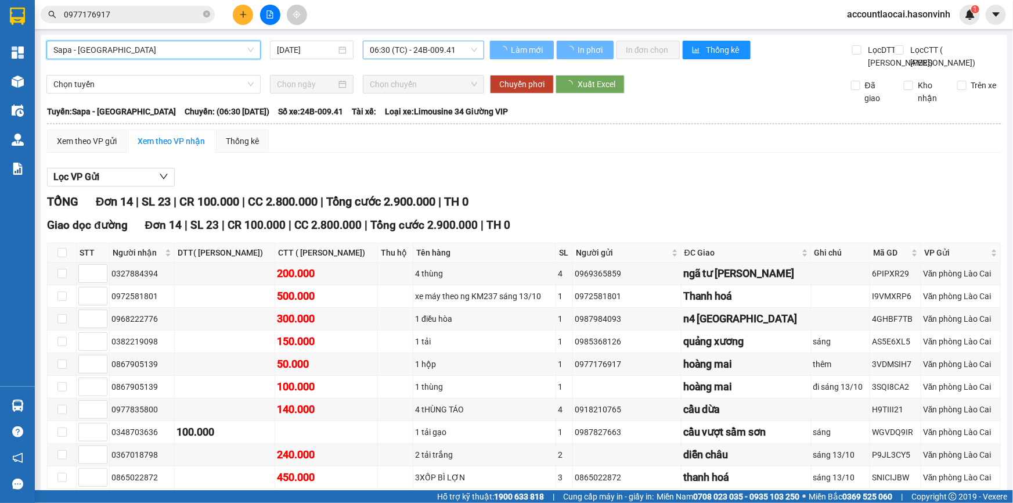
click at [406, 45] on span "06:30 (TC) - 24B-009.41" at bounding box center [423, 49] width 107 height 17
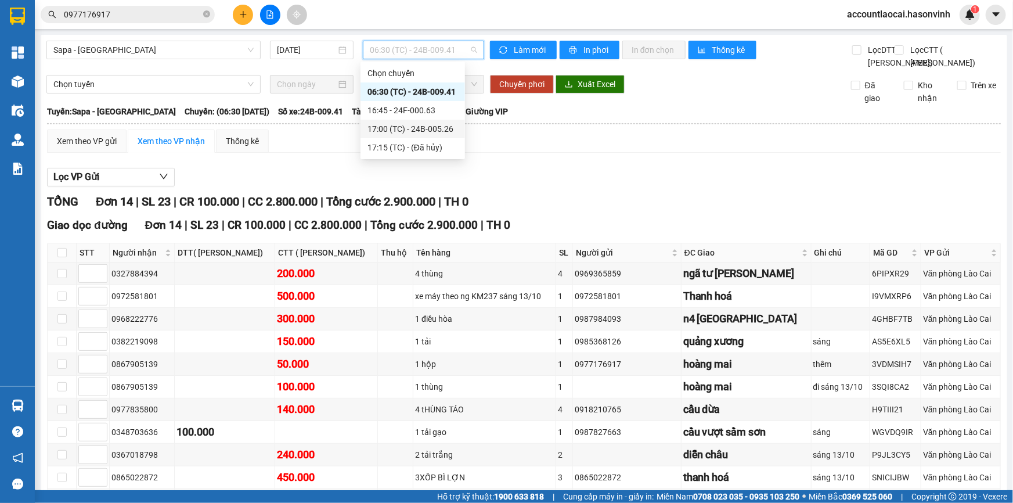
click at [414, 122] on div "17:00 (TC) - 24B-005.26" at bounding box center [412, 129] width 104 height 19
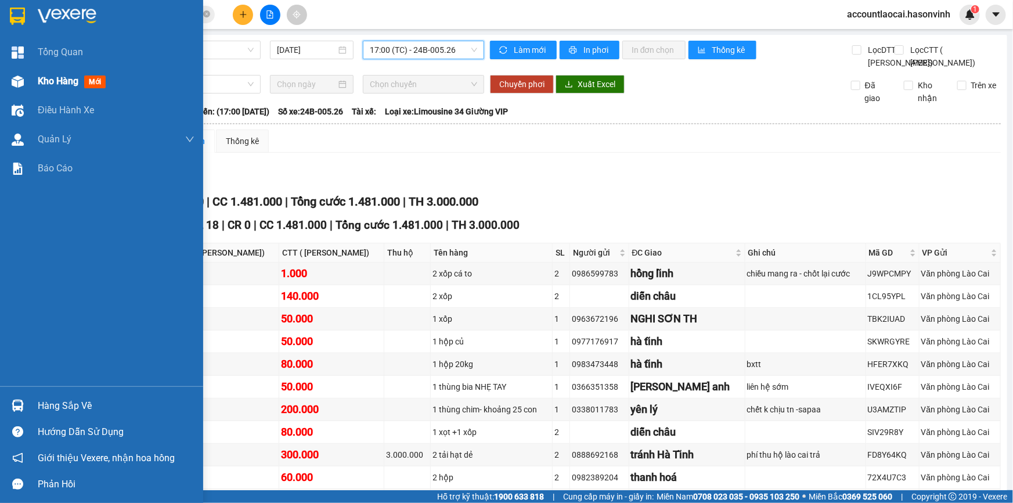
click at [23, 81] on img at bounding box center [18, 81] width 12 height 12
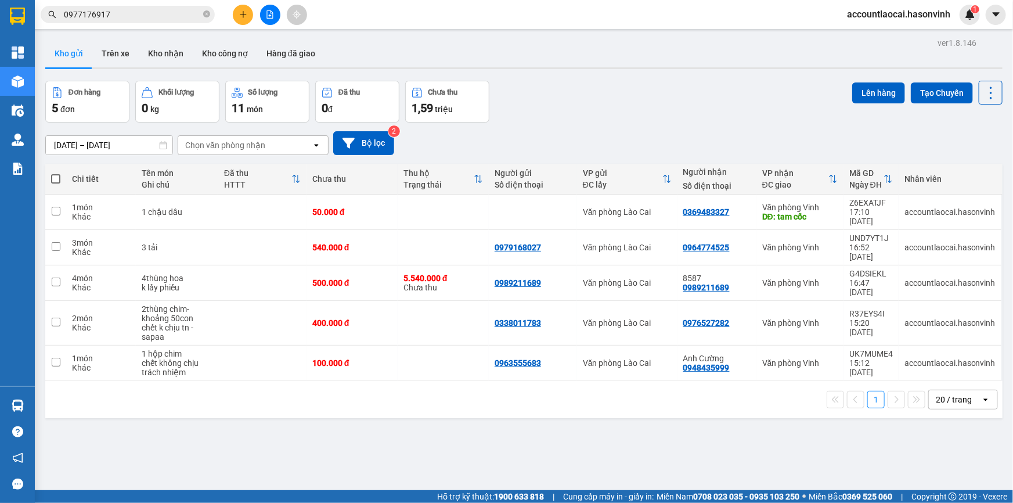
click at [263, 18] on button at bounding box center [270, 15] width 20 height 20
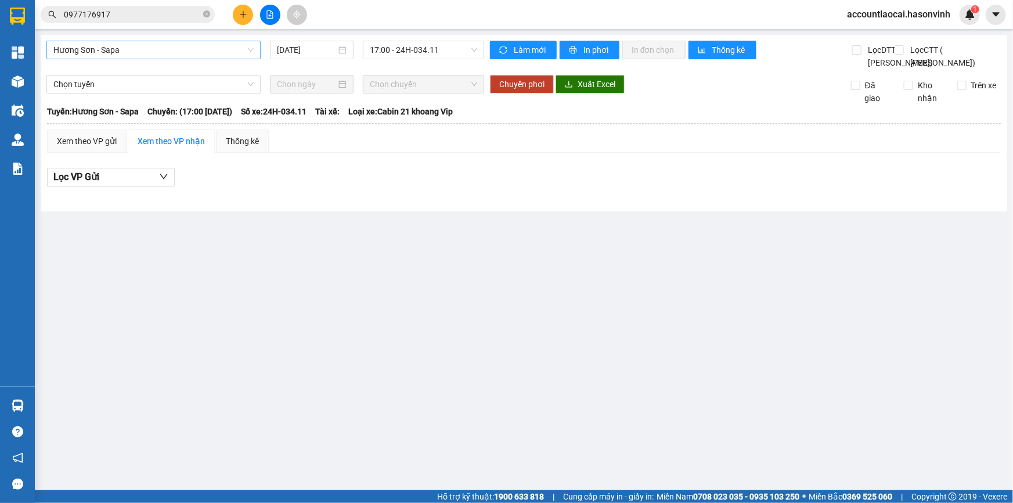
click at [129, 54] on span "Hương Sơn - Sapa" at bounding box center [153, 49] width 200 height 17
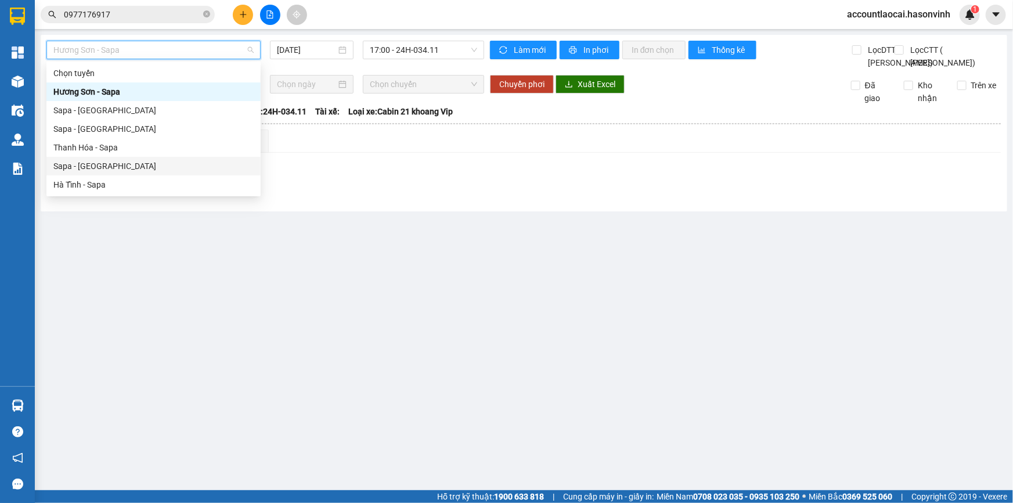
click at [131, 158] on div "Sapa - [GEOGRAPHIC_DATA]" at bounding box center [153, 166] width 214 height 19
type input "[DATE]"
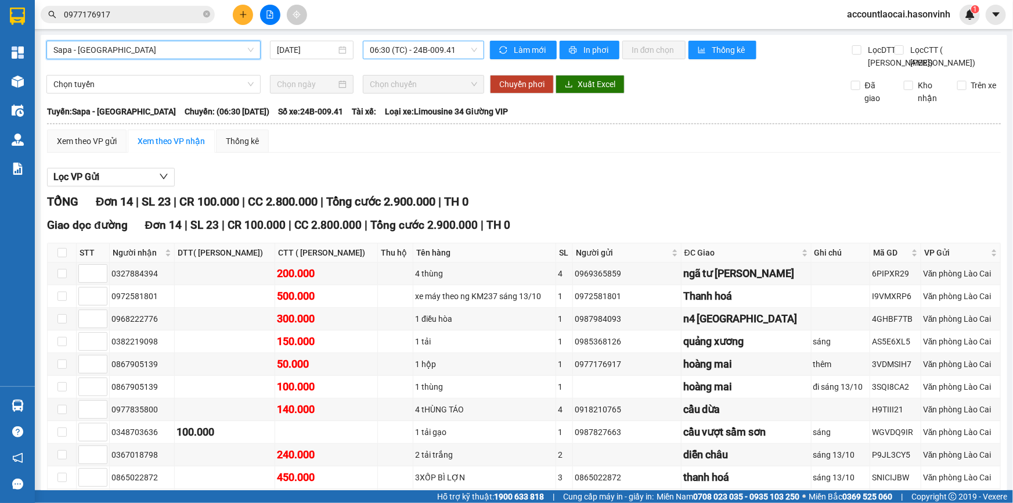
click at [395, 55] on span "06:30 (TC) - 24B-009.41" at bounding box center [423, 49] width 107 height 17
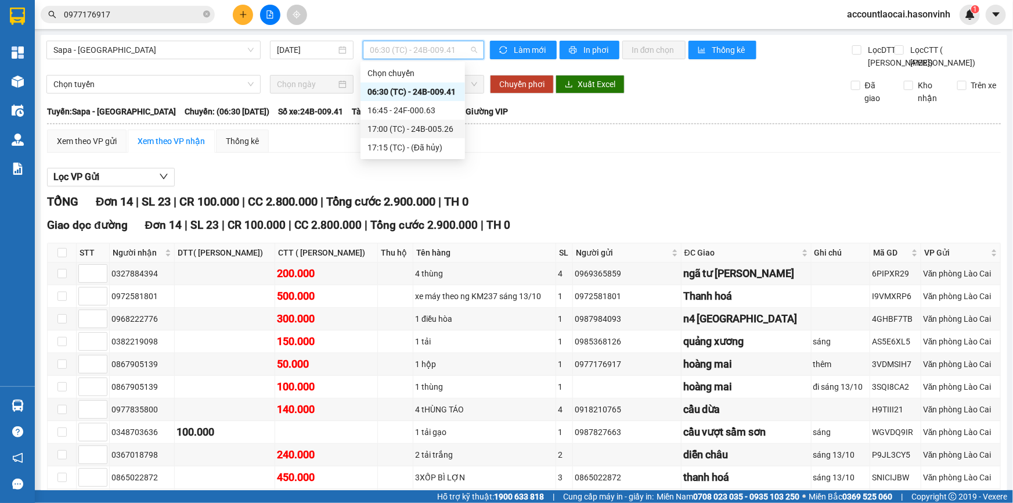
click at [390, 128] on div "17:00 (TC) - 24B-005.26" at bounding box center [412, 128] width 91 height 13
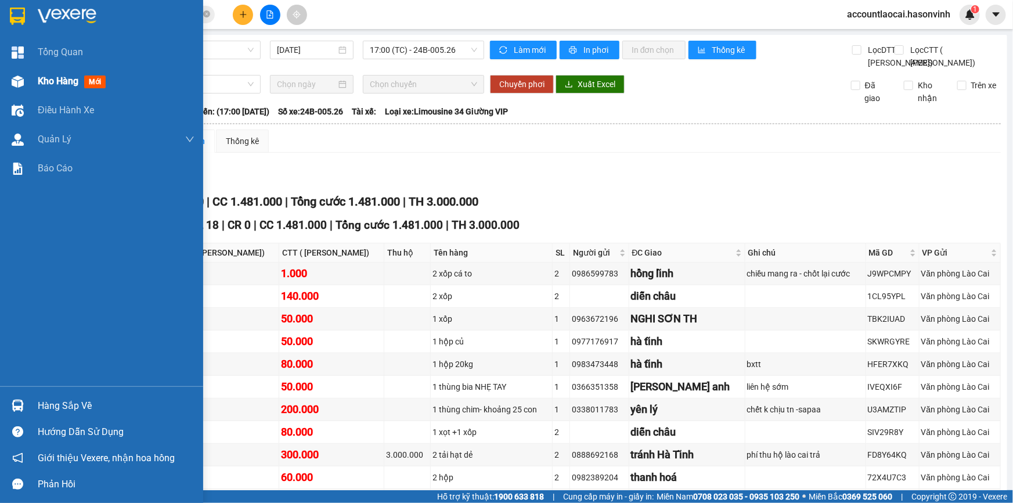
click at [27, 73] on div at bounding box center [18, 81] width 20 height 20
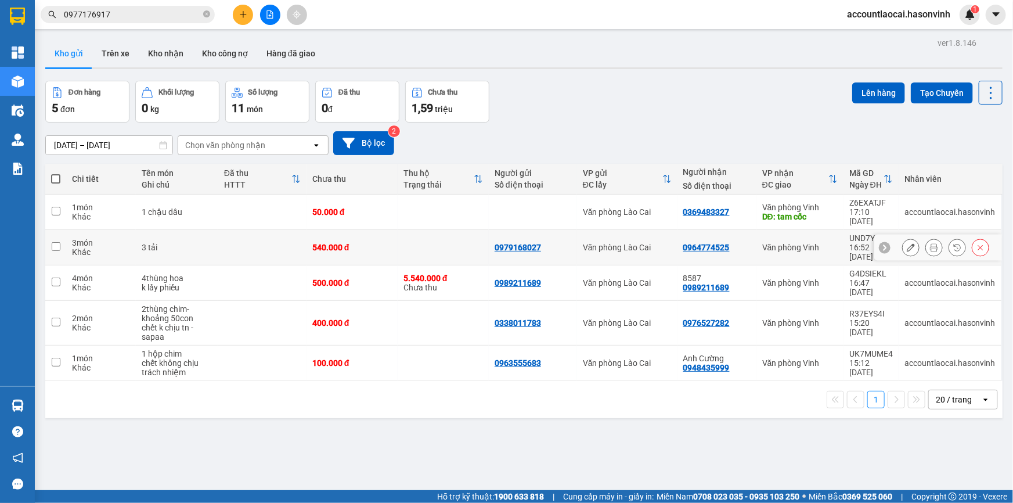
click at [97, 247] on div "Khác" at bounding box center [101, 251] width 58 height 9
checkbox input "true"
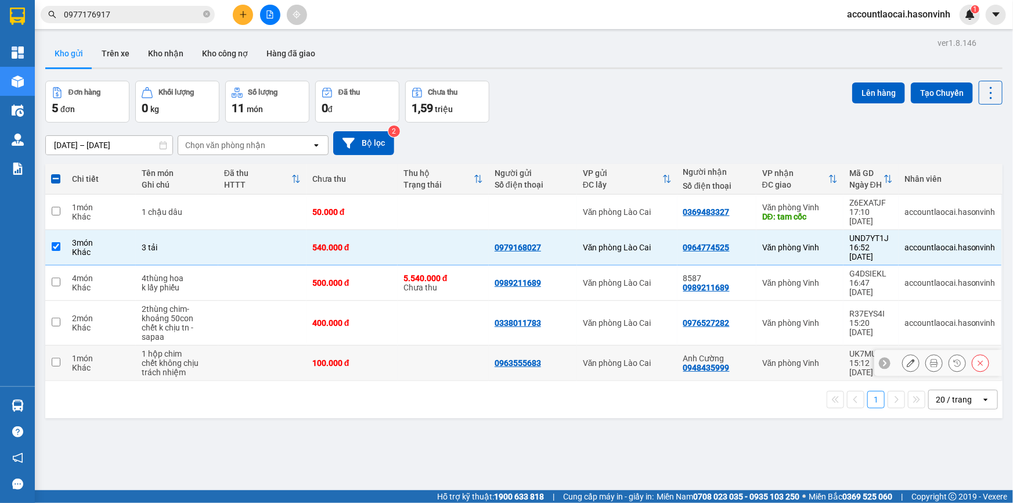
click at [200, 358] on div "chết không chịu trách nhiệm" at bounding box center [177, 367] width 70 height 19
checkbox input "true"
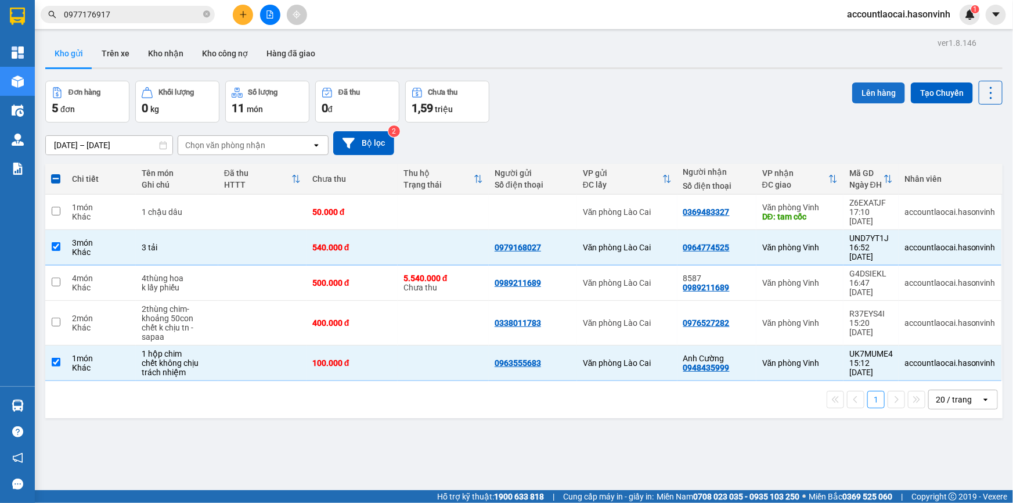
click at [875, 97] on button "Lên hàng" at bounding box center [878, 92] width 53 height 21
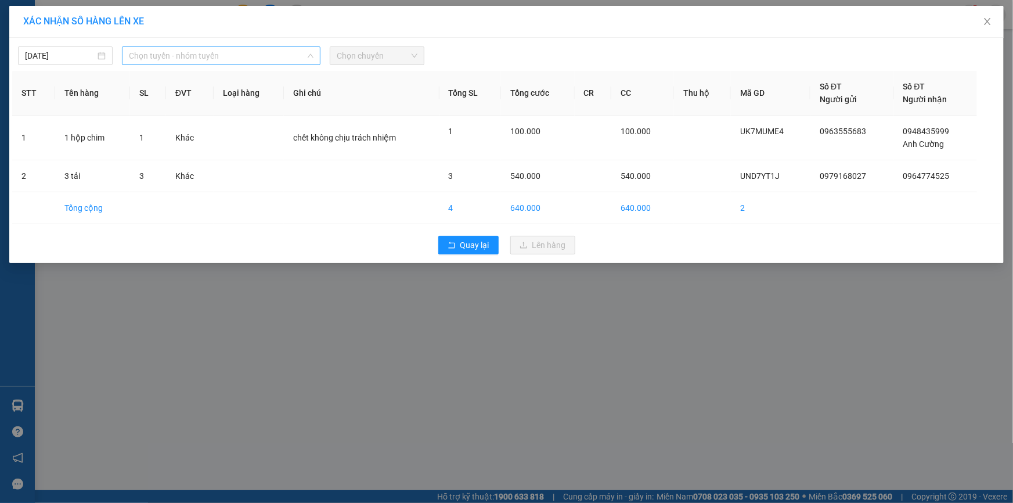
click at [183, 58] on span "Chọn tuyến - nhóm tuyến" at bounding box center [221, 55] width 185 height 17
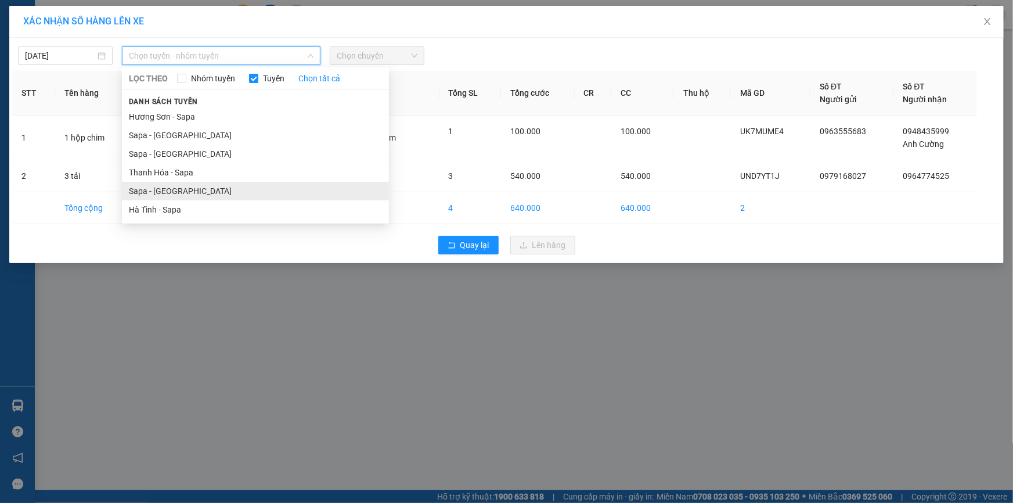
drag, startPoint x: 203, startPoint y: 198, endPoint x: 212, endPoint y: 181, distance: 19.7
click at [203, 200] on ul "Hương Sơn - Sapa Sapa - Hương Sơn Sapa - Thanh Hóa Thanh Hóa - Sapa Sapa - Hà T…" at bounding box center [255, 162] width 267 height 111
click at [185, 187] on li "Sapa - [GEOGRAPHIC_DATA]" at bounding box center [255, 191] width 267 height 19
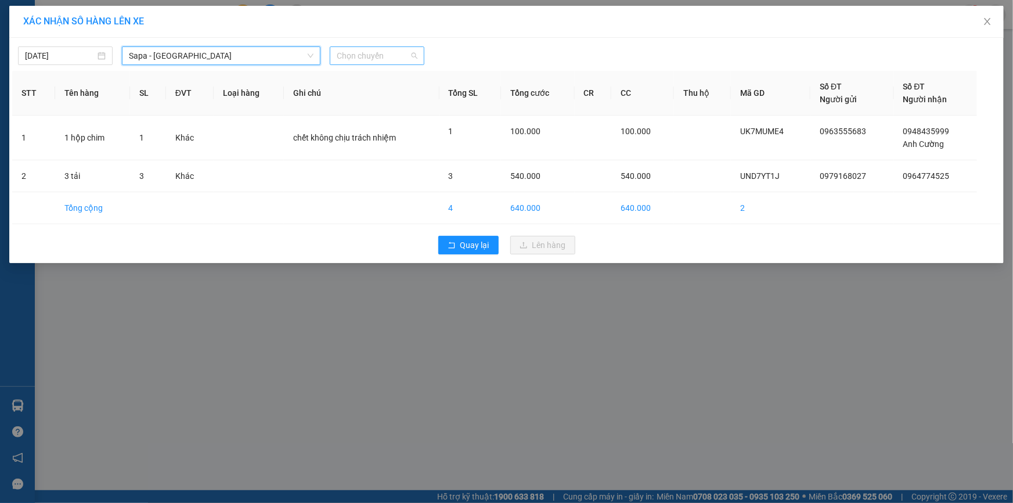
click at [362, 48] on span "Chọn chuyến" at bounding box center [377, 55] width 81 height 17
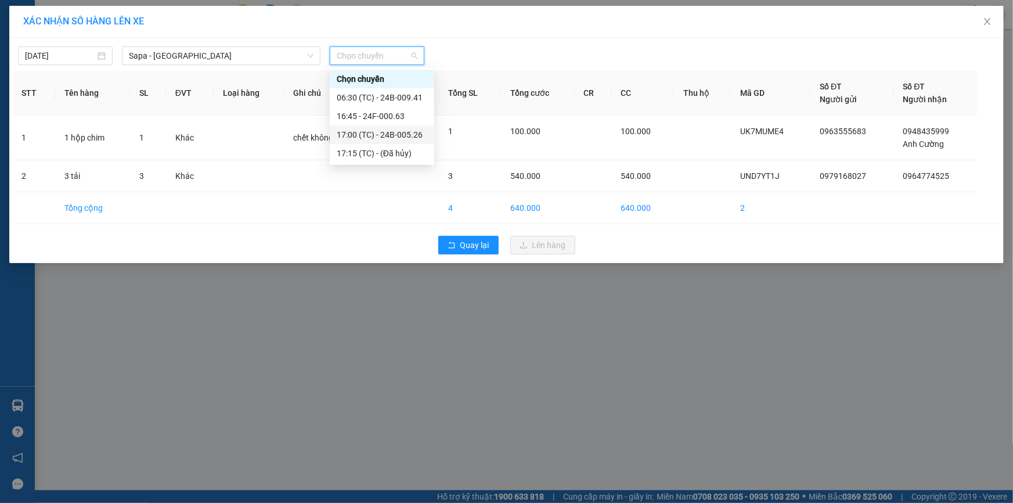
click at [392, 131] on div "17:00 (TC) - 24B-005.26" at bounding box center [382, 134] width 91 height 13
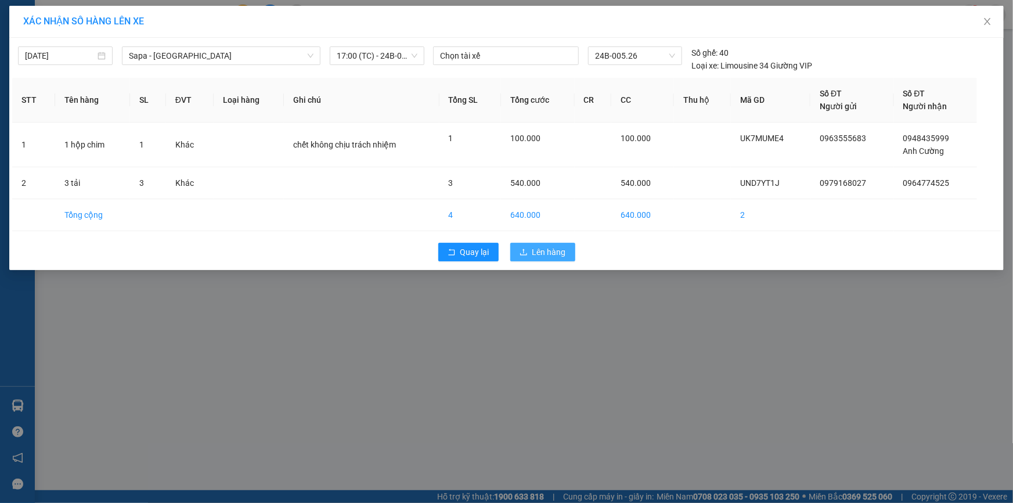
click at [535, 251] on span "Lên hàng" at bounding box center [549, 251] width 34 height 13
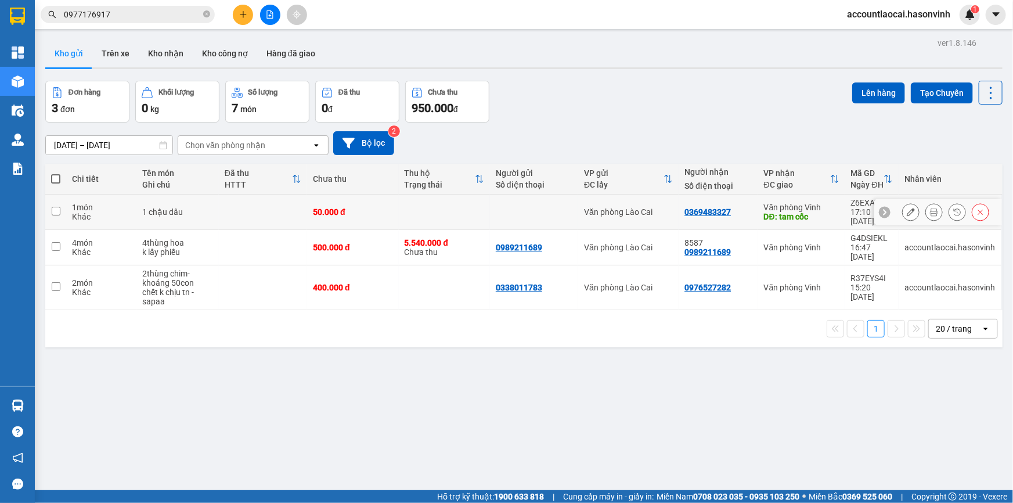
click at [185, 201] on td "1 chậu dâu" at bounding box center [177, 211] width 82 height 35
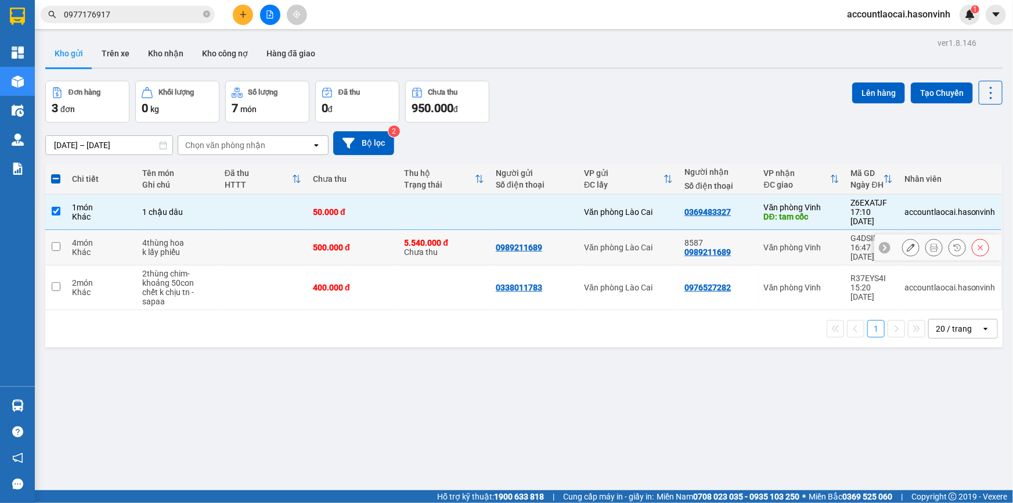
click at [189, 214] on td "1 chậu dâu" at bounding box center [177, 211] width 82 height 35
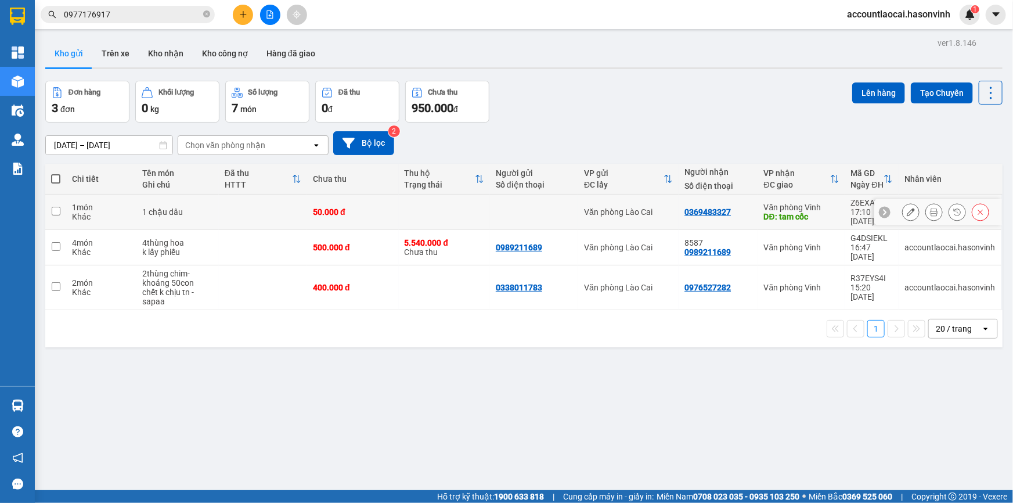
click at [180, 207] on div "1 chậu dâu" at bounding box center [177, 211] width 71 height 9
checkbox input "true"
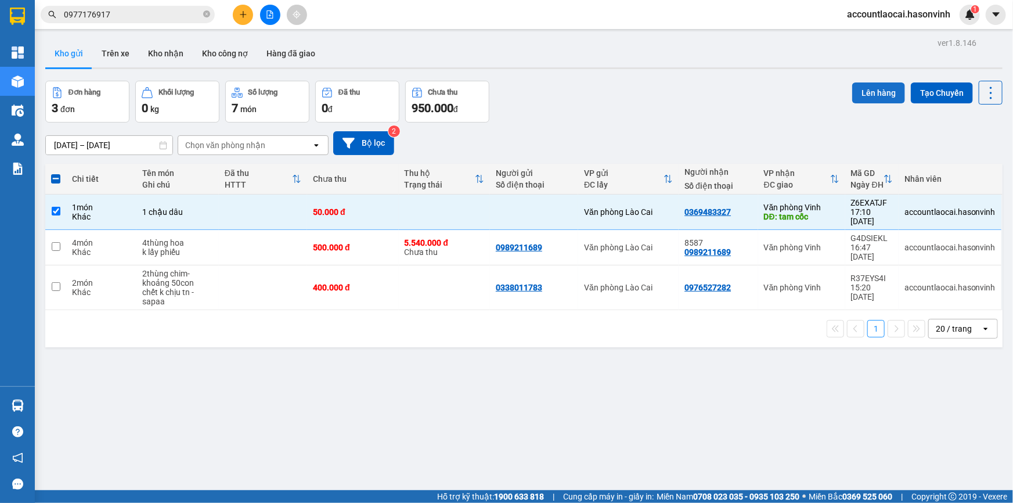
click at [880, 95] on button "Lên hàng" at bounding box center [878, 92] width 53 height 21
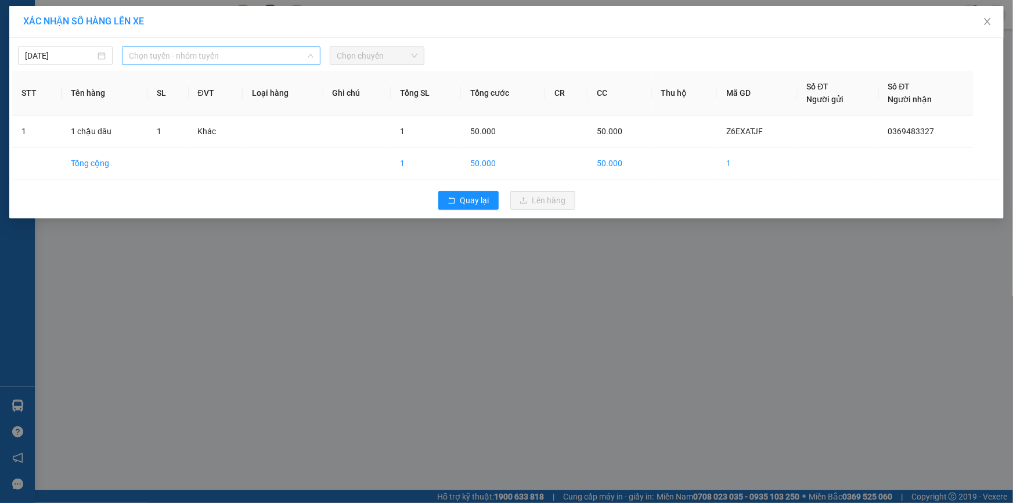
click at [265, 50] on span "Chọn tuyến - nhóm tuyến" at bounding box center [221, 55] width 185 height 17
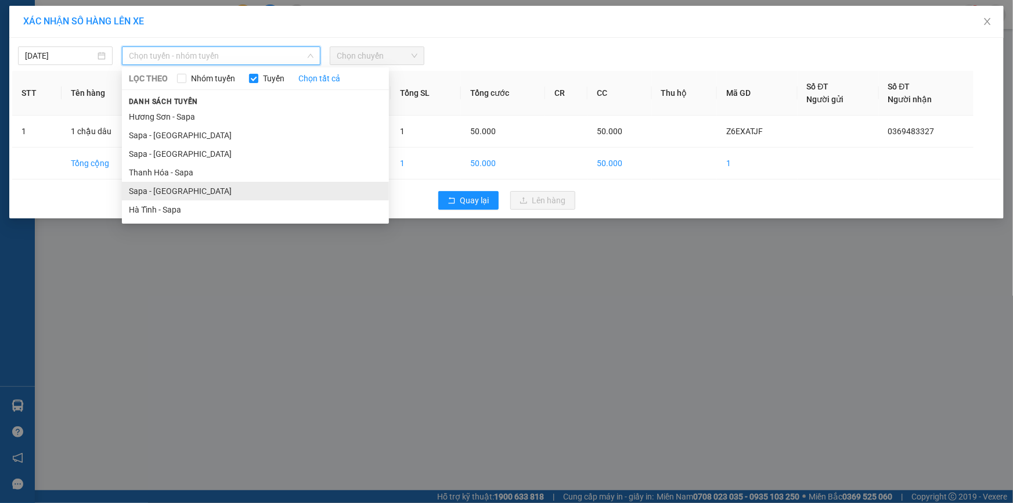
click at [203, 186] on li "Sapa - [GEOGRAPHIC_DATA]" at bounding box center [255, 191] width 267 height 19
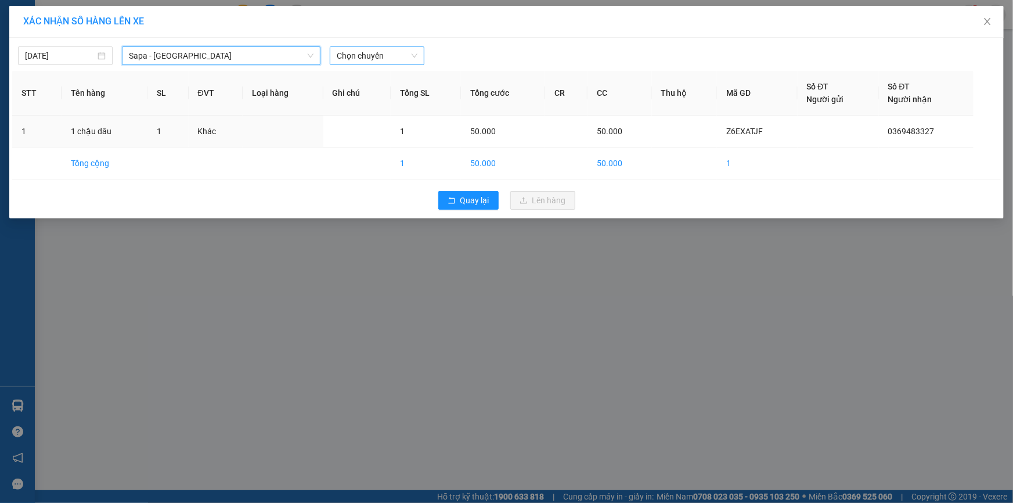
click at [349, 56] on span "Chọn chuyến" at bounding box center [377, 55] width 81 height 17
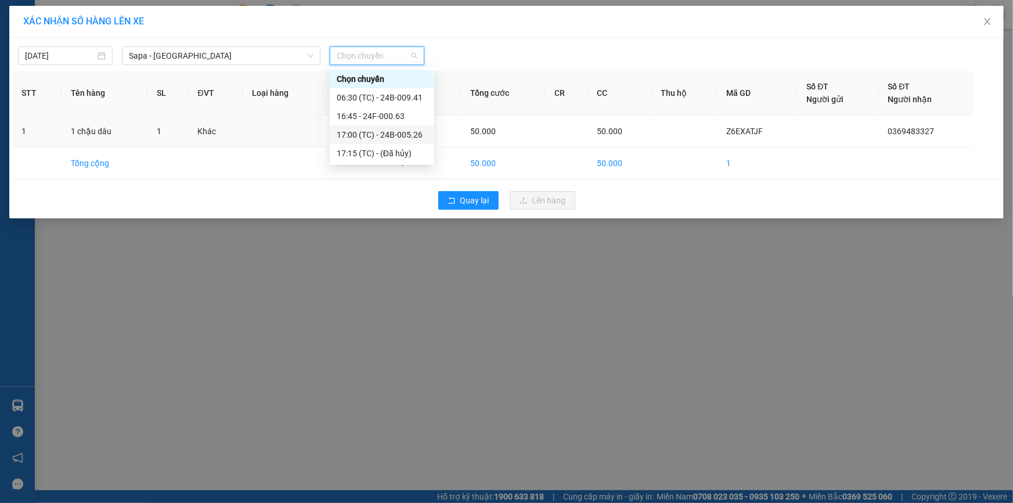
click at [398, 132] on div "17:00 (TC) - 24B-005.26" at bounding box center [382, 134] width 91 height 13
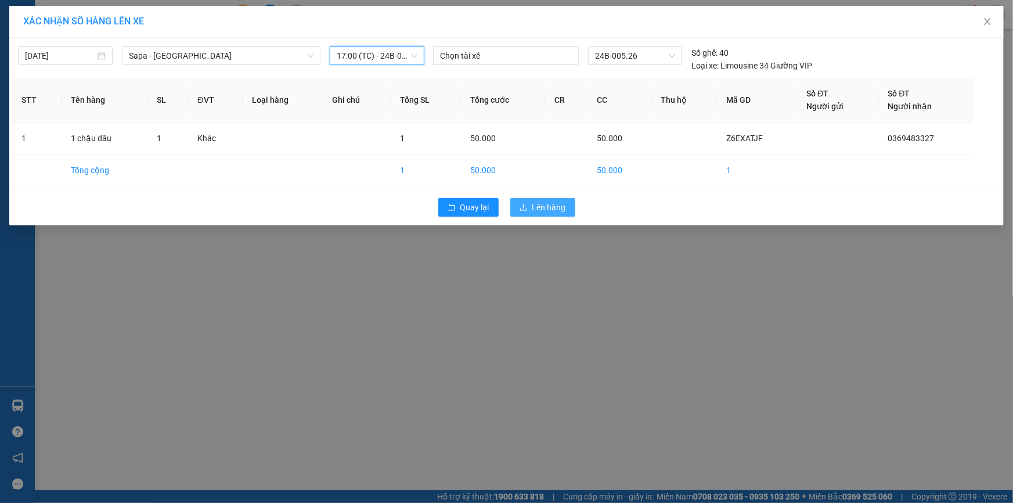
click at [557, 200] on button "Lên hàng" at bounding box center [542, 207] width 65 height 19
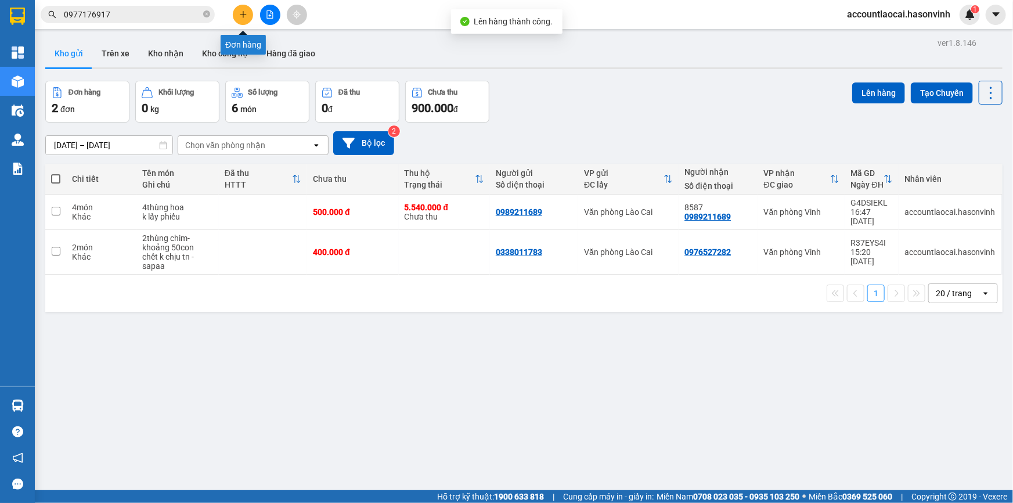
click at [242, 12] on icon "plus" at bounding box center [243, 14] width 8 height 8
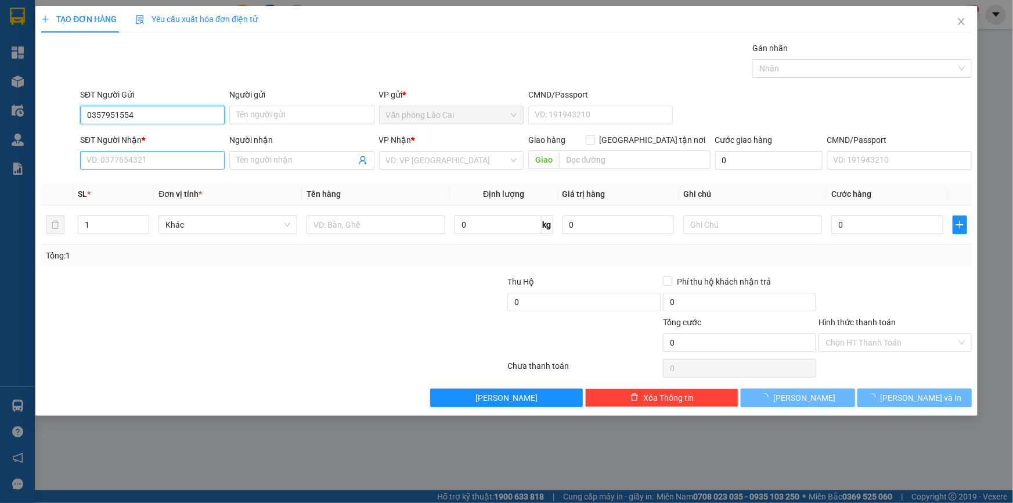
type input "0357951554"
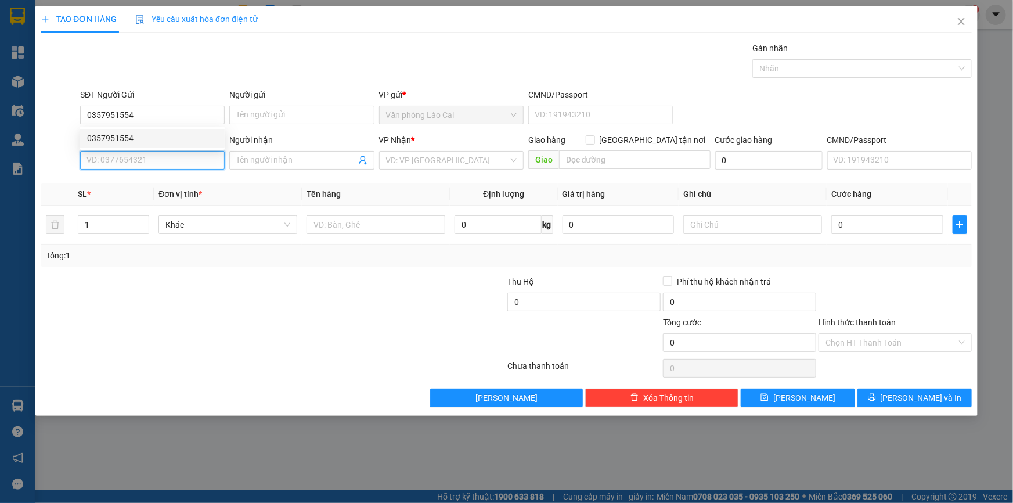
click at [172, 158] on input "SĐT Người Nhận *" at bounding box center [152, 160] width 144 height 19
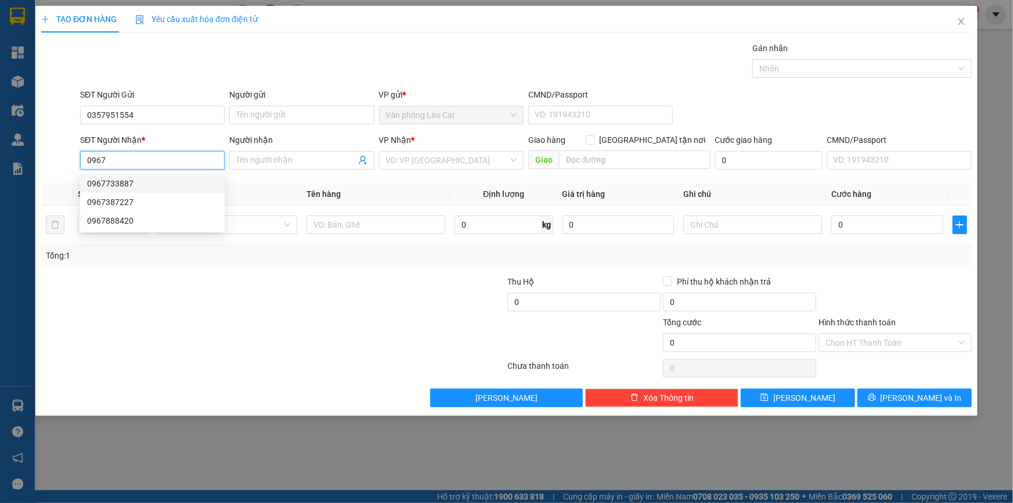
click at [132, 192] on div "0967733887" at bounding box center [152, 183] width 144 height 19
type input "0967733887"
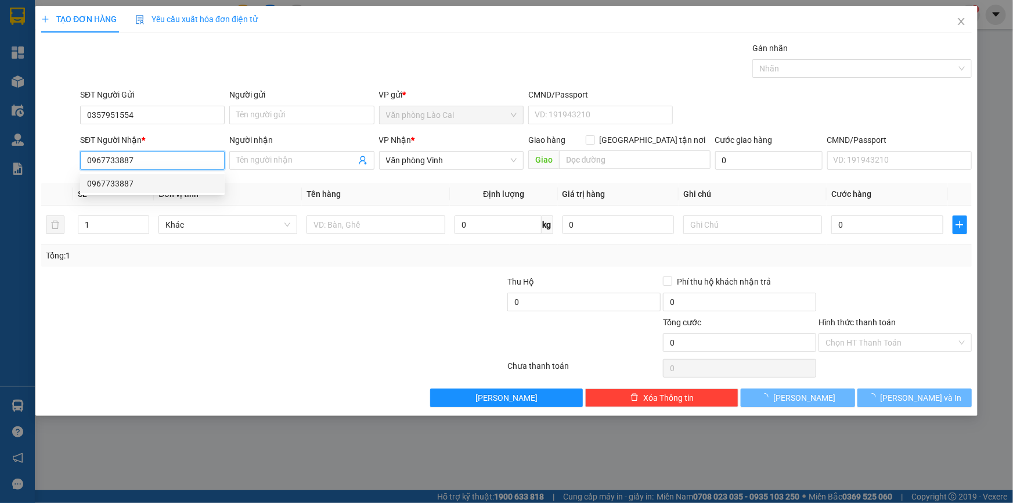
type input "400.000"
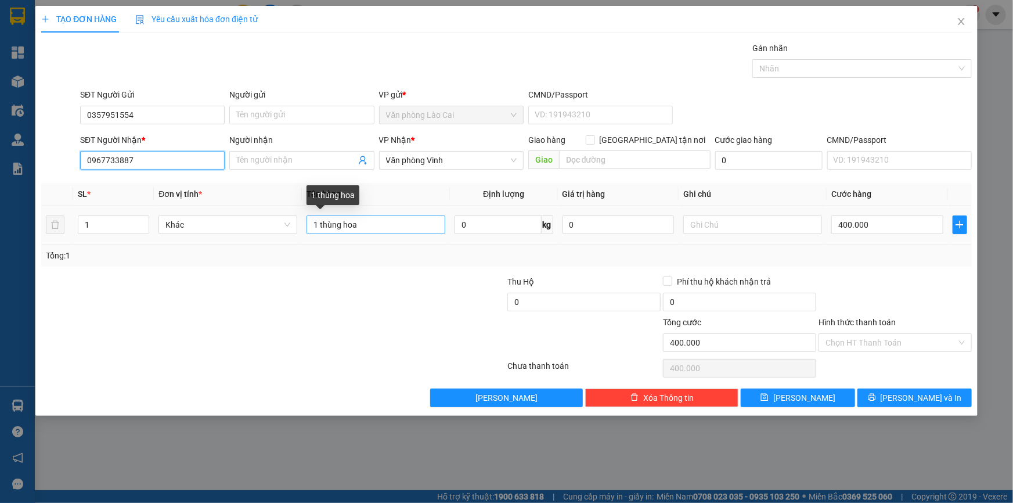
type input "0967733887"
drag, startPoint x: 361, startPoint y: 227, endPoint x: 302, endPoint y: 226, distance: 59.2
click at [302, 226] on td "1 thùng hoa" at bounding box center [376, 224] width 148 height 39
type input "1 bộ máy tính liền 3"
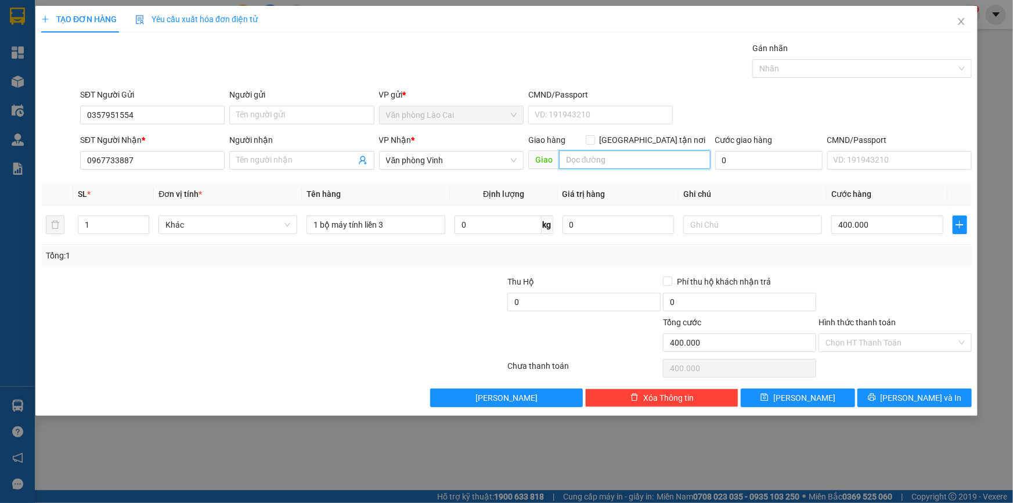
click at [585, 163] on input "text" at bounding box center [634, 159] width 151 height 19
click at [866, 225] on input "400.000" at bounding box center [887, 224] width 112 height 19
type input "0"
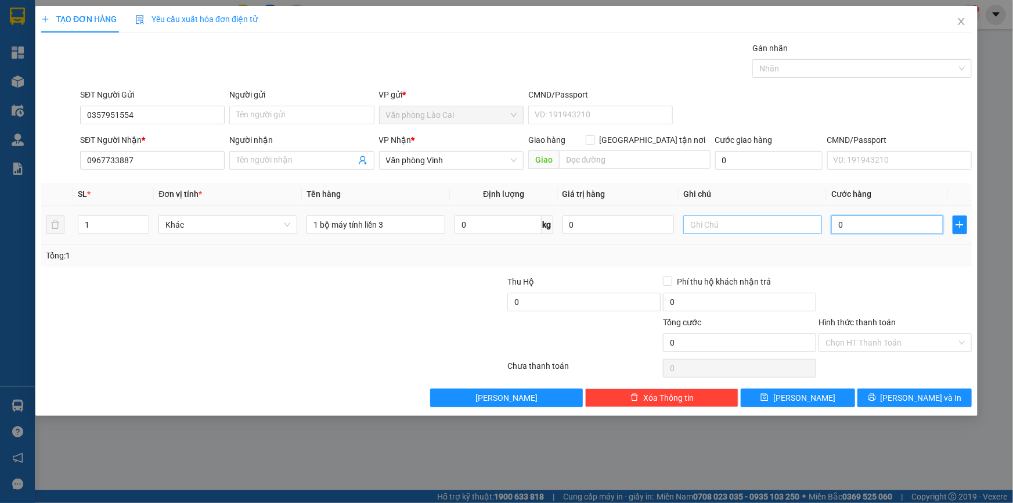
drag, startPoint x: 847, startPoint y: 223, endPoint x: 806, endPoint y: 221, distance: 40.7
click at [806, 221] on tr "1 Khác 1 bộ máy tính liền 3 0 kg 0 0" at bounding box center [506, 224] width 930 height 39
type input "0"
click at [696, 223] on input "text" at bounding box center [752, 224] width 139 height 19
type input "hàng dễ vỡ"
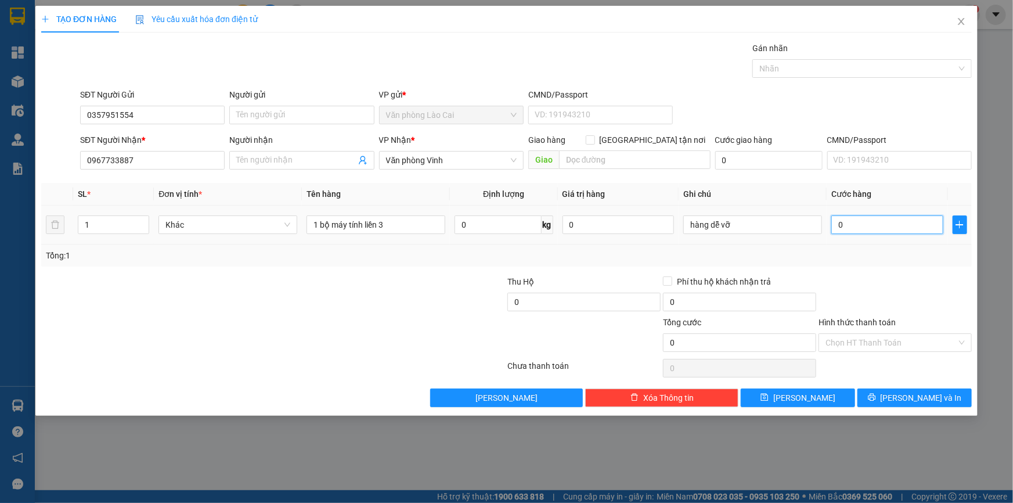
click at [884, 232] on input "0" at bounding box center [887, 224] width 112 height 19
type input "1"
type input "15"
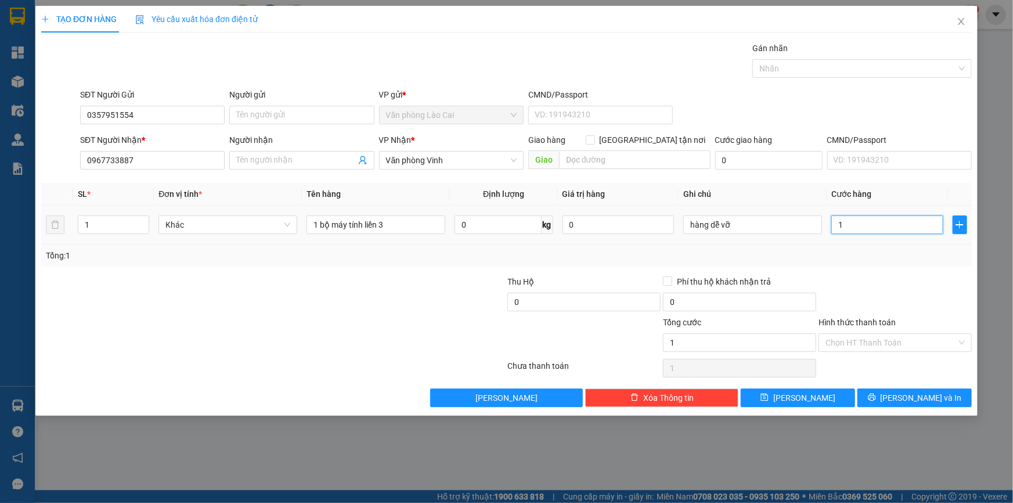
type input "15"
type input "150"
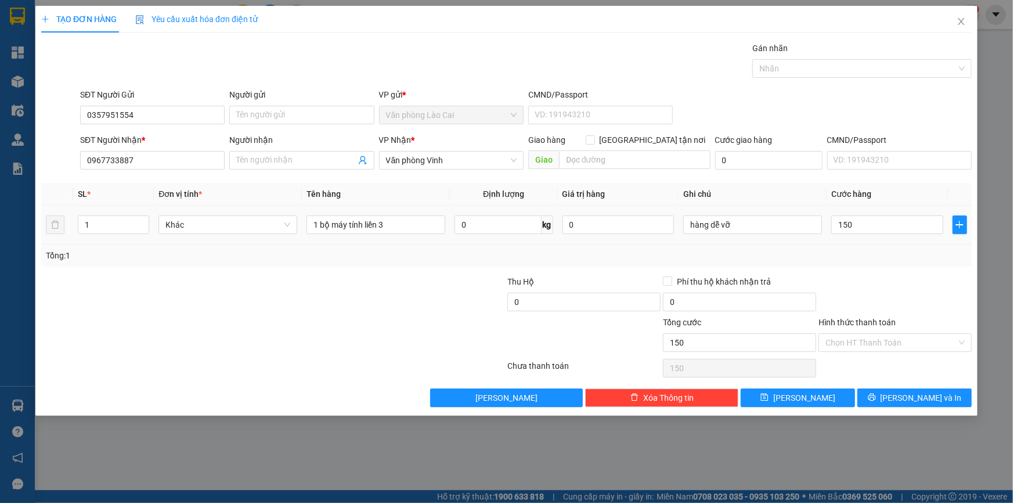
type input "150.000"
click at [874, 282] on div at bounding box center [895, 295] width 156 height 41
click at [910, 399] on span "[PERSON_NAME] và In" at bounding box center [920, 397] width 81 height 13
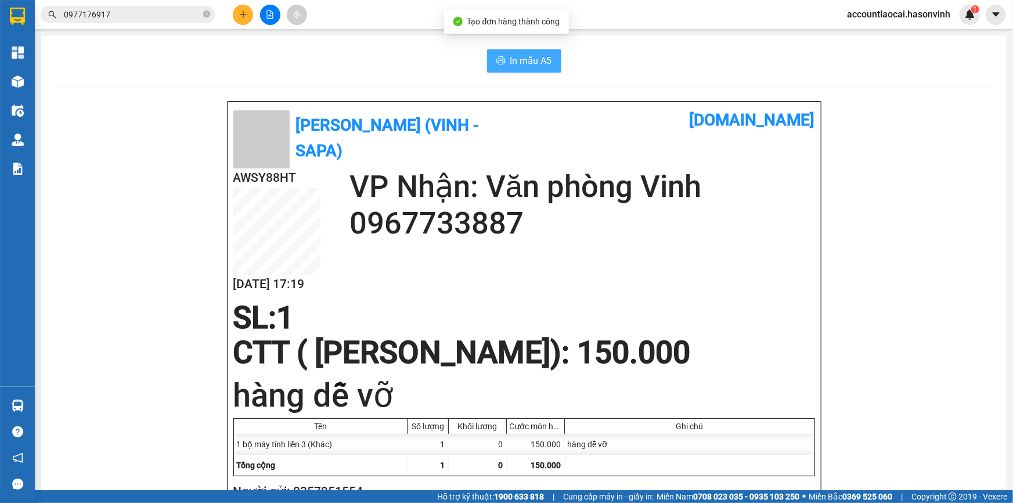
click at [513, 58] on span "In mẫu A5" at bounding box center [531, 60] width 42 height 15
click at [233, 19] on button at bounding box center [243, 15] width 20 height 20
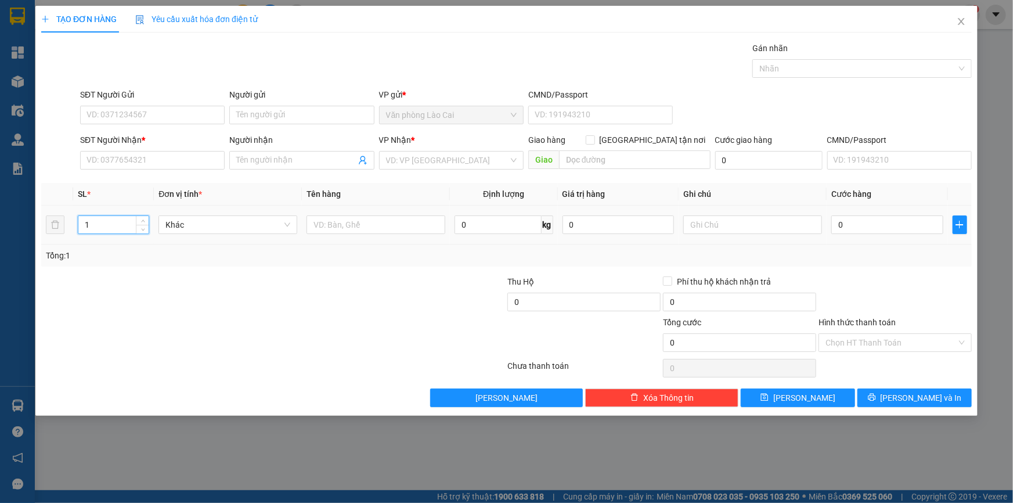
drag, startPoint x: 99, startPoint y: 226, endPoint x: 41, endPoint y: 223, distance: 57.5
click at [41, 223] on tr "1 Khác 0 kg 0 0" at bounding box center [506, 224] width 930 height 39
drag, startPoint x: 118, startPoint y: 219, endPoint x: 19, endPoint y: 219, distance: 99.2
click at [19, 219] on div "TẠO ĐƠN HÀNG Yêu cầu xuất hóa đơn điện tử Transit Pickup Surcharge Ids Transit …" at bounding box center [506, 251] width 1013 height 503
type input "5"
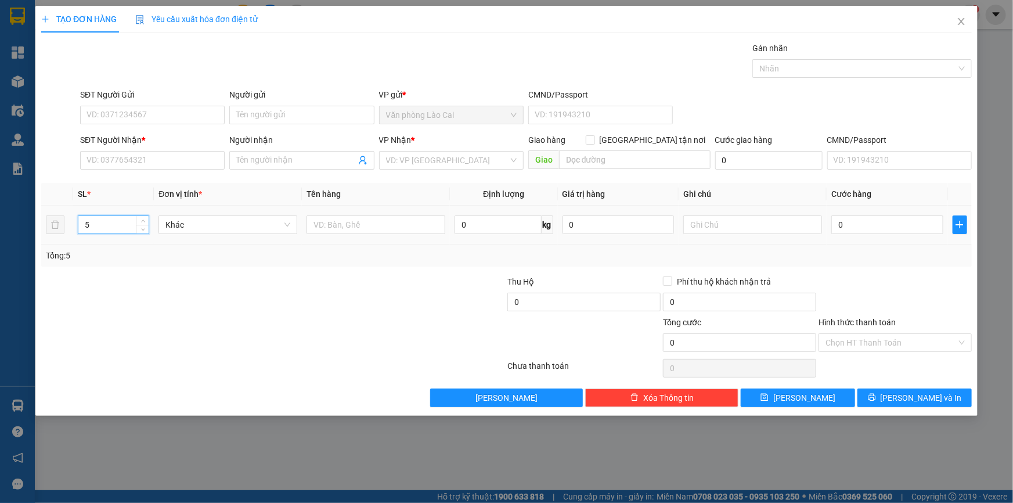
click at [360, 234] on div at bounding box center [375, 224] width 139 height 23
click at [359, 223] on input "text" at bounding box center [375, 224] width 139 height 19
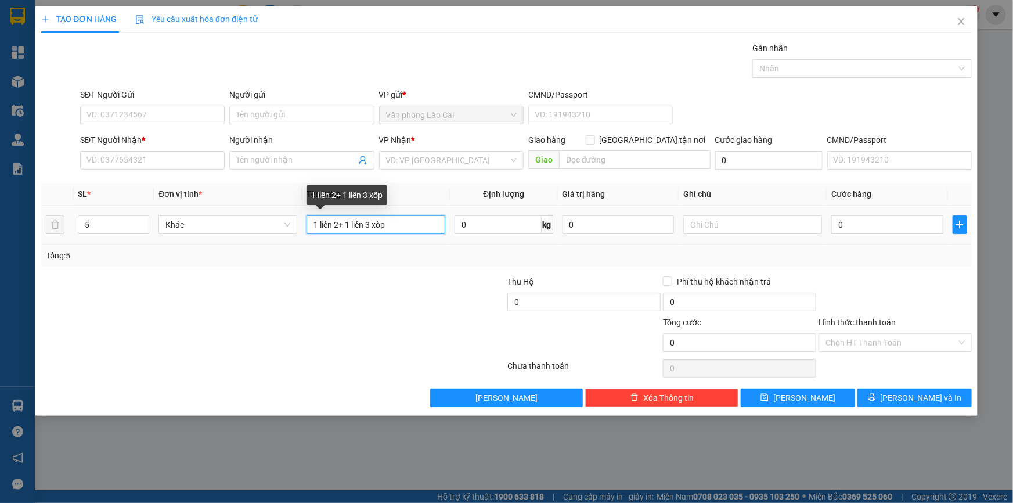
click at [338, 222] on input "1 liền 2+ 1 liền 3 xốp" at bounding box center [375, 224] width 139 height 19
type input "1 liền 2 xọt + 1 liền 3 xốp"
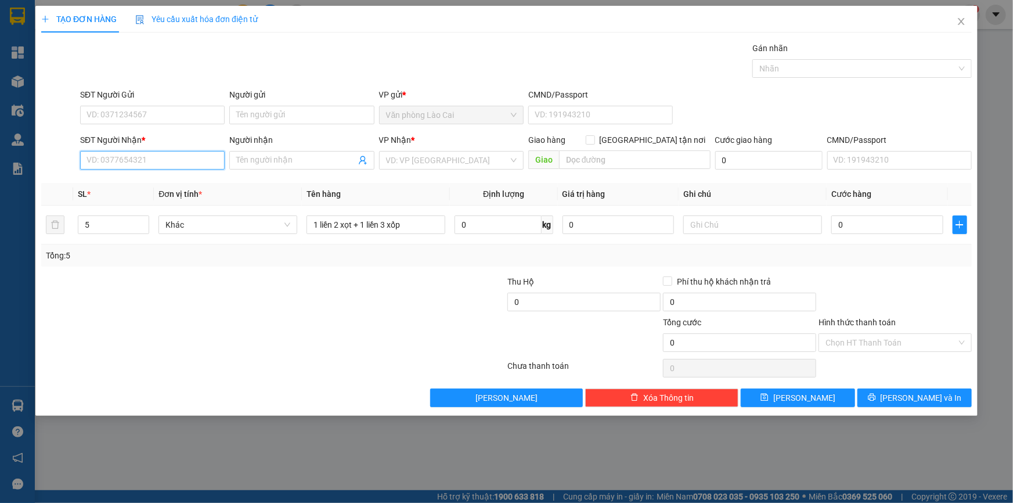
click at [148, 160] on input "SĐT Người Nhận *" at bounding box center [152, 160] width 144 height 19
click at [154, 177] on div "0972603999" at bounding box center [152, 183] width 131 height 13
type input "0972603999"
type input "ht"
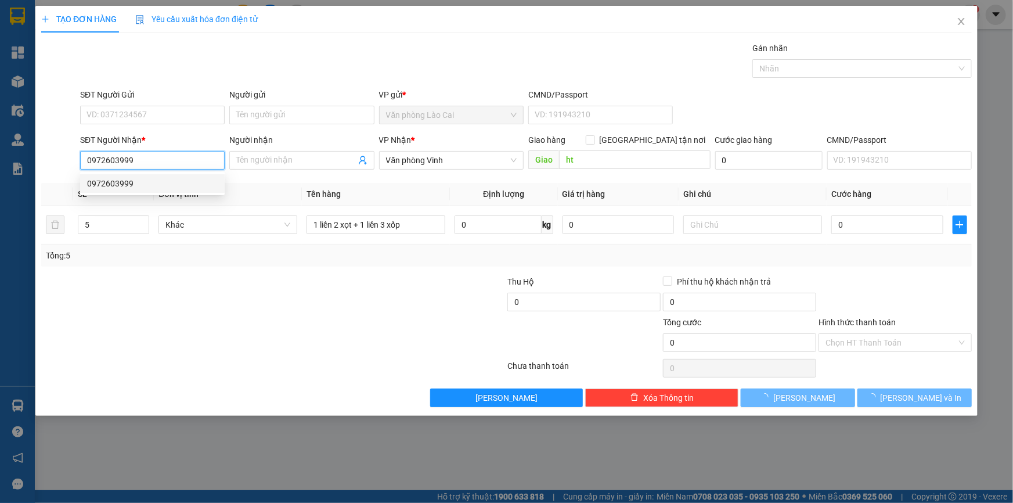
type input "250.000"
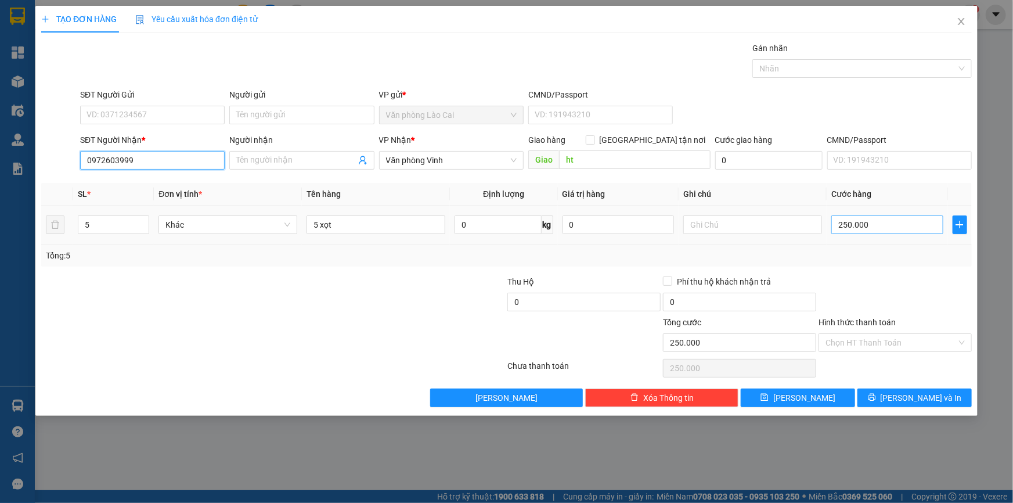
type input "0972603999"
click at [886, 221] on input "250.000" at bounding box center [887, 224] width 112 height 19
type input "0"
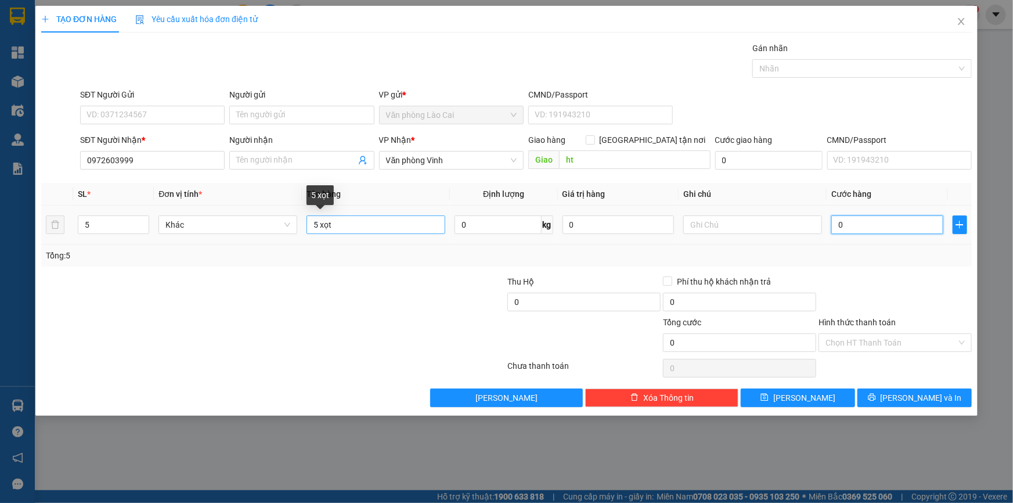
type input "0"
drag, startPoint x: 410, startPoint y: 227, endPoint x: 305, endPoint y: 230, distance: 105.1
click at [305, 230] on td "5 xọt" at bounding box center [376, 224] width 148 height 39
type input "2"
type input "1 liền 2+ 1 liền 3 + 3 xốp"
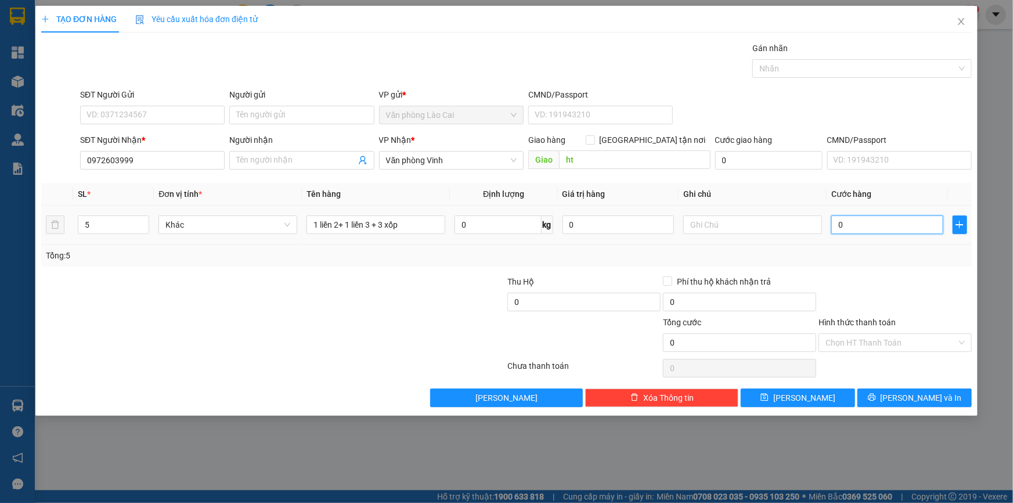
click at [847, 225] on input "0" at bounding box center [887, 224] width 112 height 19
type input "0"
type input "4"
type input "040"
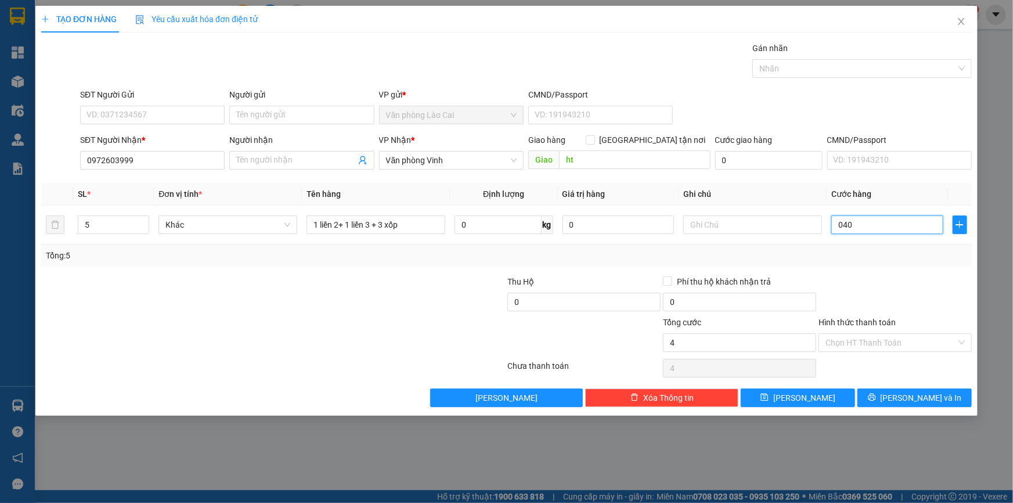
type input "40"
type input "400"
type input "0.400"
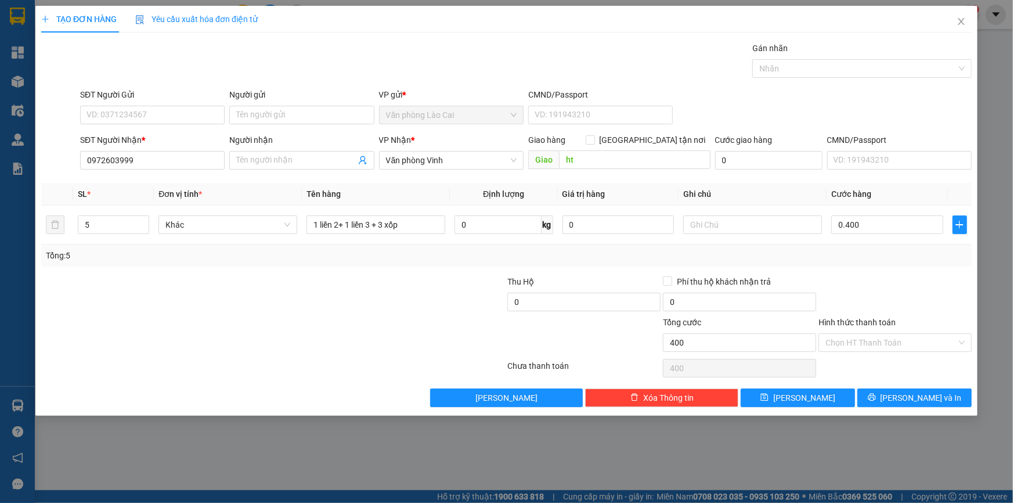
click at [862, 273] on div "Transit Pickup Surcharge Ids Transit Deliver Surcharge Ids Transit Deliver Surc…" at bounding box center [506, 224] width 930 height 365
type input "400.000"
click at [875, 389] on button "[PERSON_NAME] và In" at bounding box center [914, 397] width 114 height 19
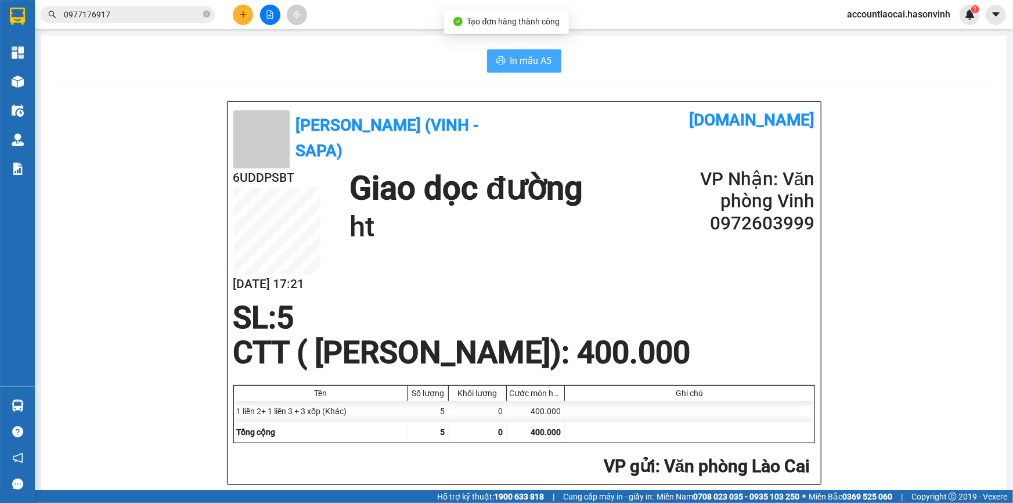
click at [514, 69] on button "In mẫu A5" at bounding box center [524, 60] width 74 height 23
click at [240, 12] on icon "plus" at bounding box center [243, 14] width 8 height 8
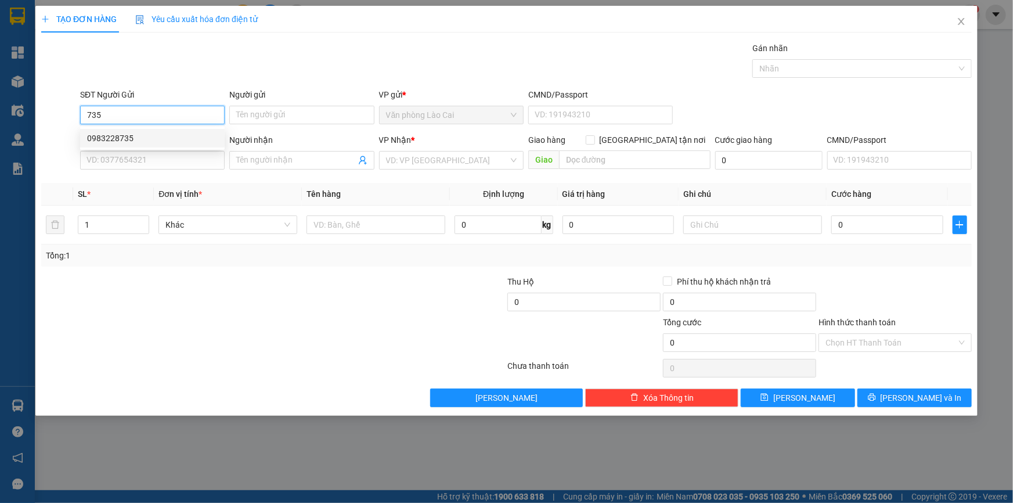
drag, startPoint x: 125, startPoint y: 140, endPoint x: 124, endPoint y: 147, distance: 7.1
click at [125, 140] on div "0983228735" at bounding box center [152, 138] width 131 height 13
type input "0983228735"
type input "0989952770"
type input "[PERSON_NAME]"
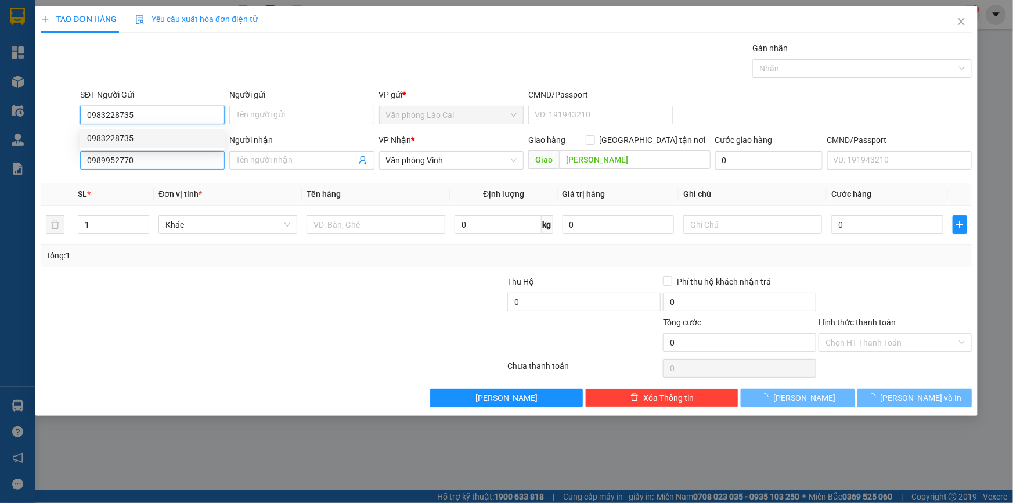
type input "400.000"
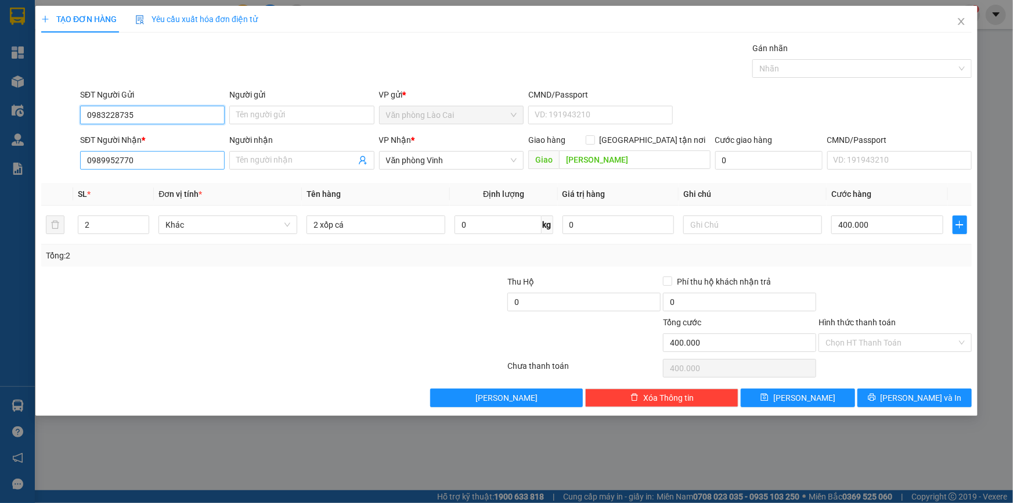
type input "0983228735"
drag, startPoint x: 134, startPoint y: 157, endPoint x: 46, endPoint y: 144, distance: 88.5
click at [46, 144] on div "SĐT Người Nhận * 0989952770 Người nhận Tên người nhận VP Nhận * Văn phòng Vinh …" at bounding box center [506, 153] width 933 height 41
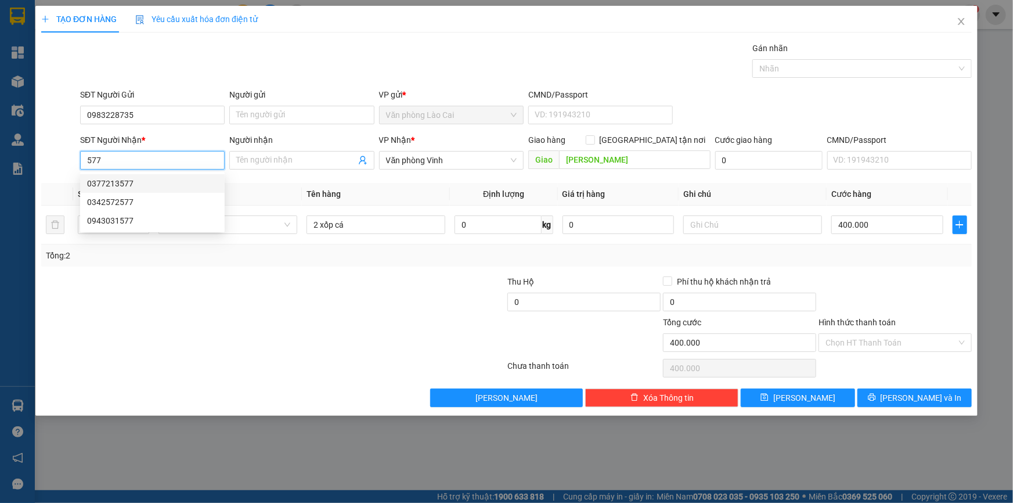
click at [142, 180] on div "0377213577" at bounding box center [152, 183] width 131 height 13
type input "0377213577"
type input "nghi sơn"
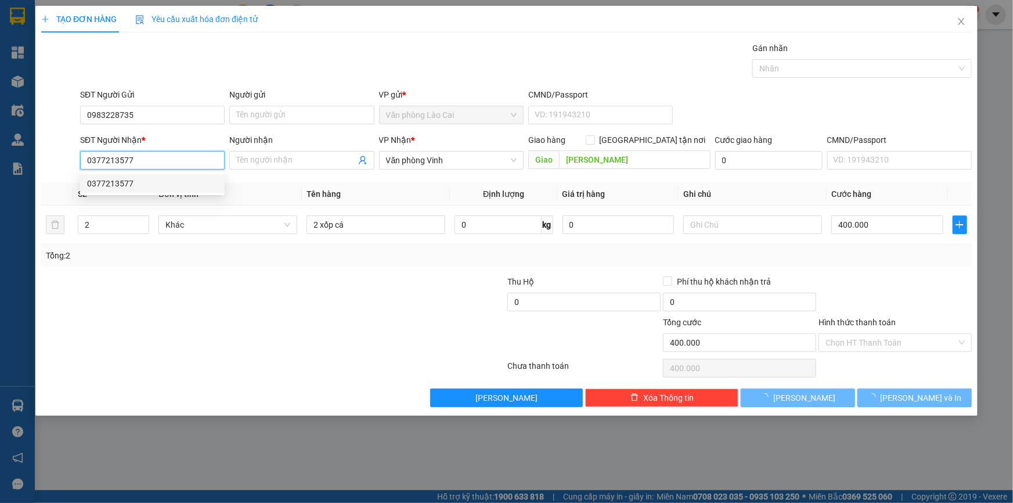
type input "70.000"
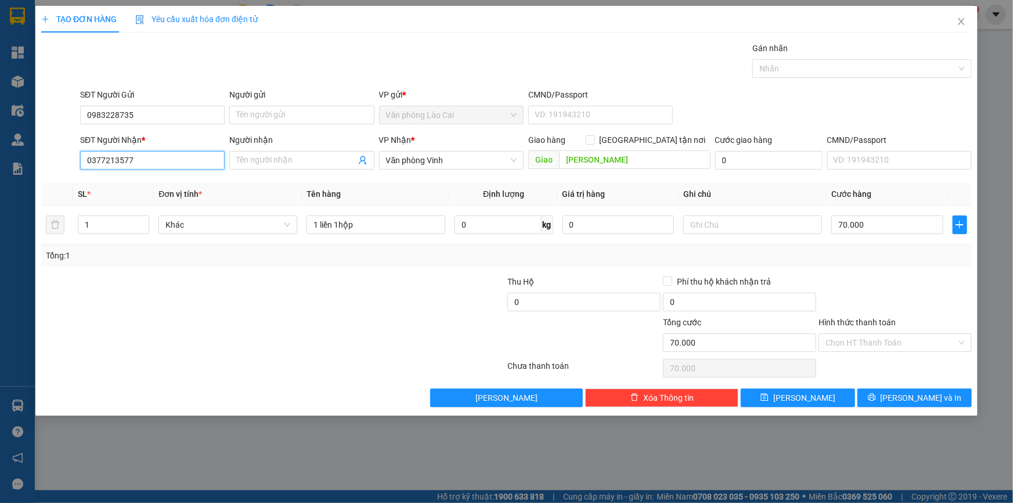
click at [147, 157] on input "0377213577" at bounding box center [152, 160] width 144 height 19
drag, startPoint x: 138, startPoint y: 157, endPoint x: 0, endPoint y: 149, distance: 138.4
click at [0, 149] on div "TẠO ĐƠN HÀNG Yêu cầu xuất hóa đơn điện tử Transit Pickup Surcharge Ids Transit …" at bounding box center [506, 251] width 1013 height 503
click at [111, 200] on div "0342572577" at bounding box center [152, 202] width 131 height 13
type input "0342572577"
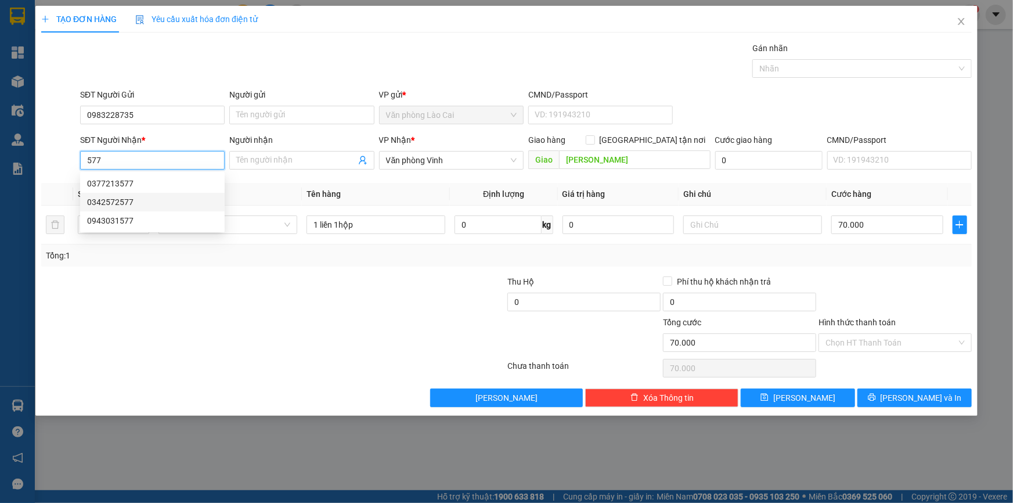
type input "[GEOGRAPHIC_DATA][PERSON_NAME]"
type input "120.000"
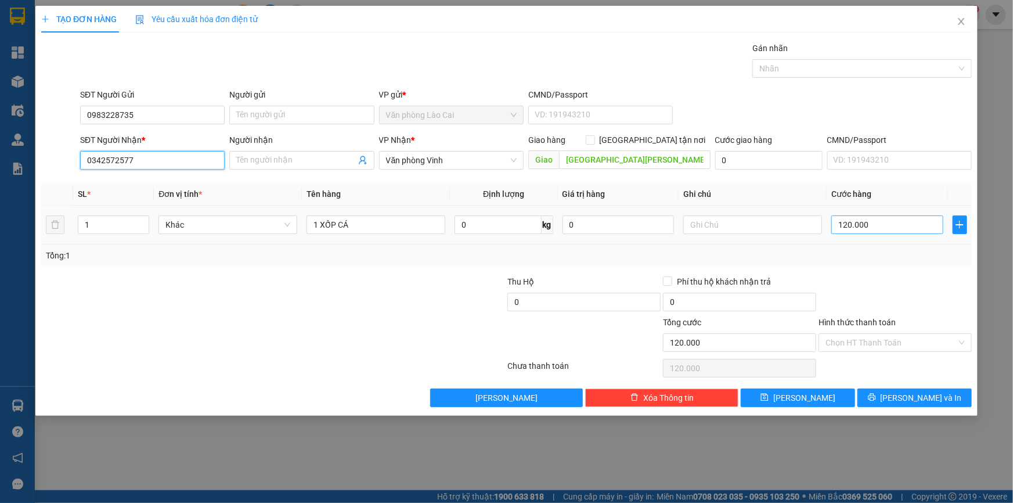
type input "0342572577"
click at [864, 227] on input "120.000" at bounding box center [887, 224] width 112 height 19
type input "1"
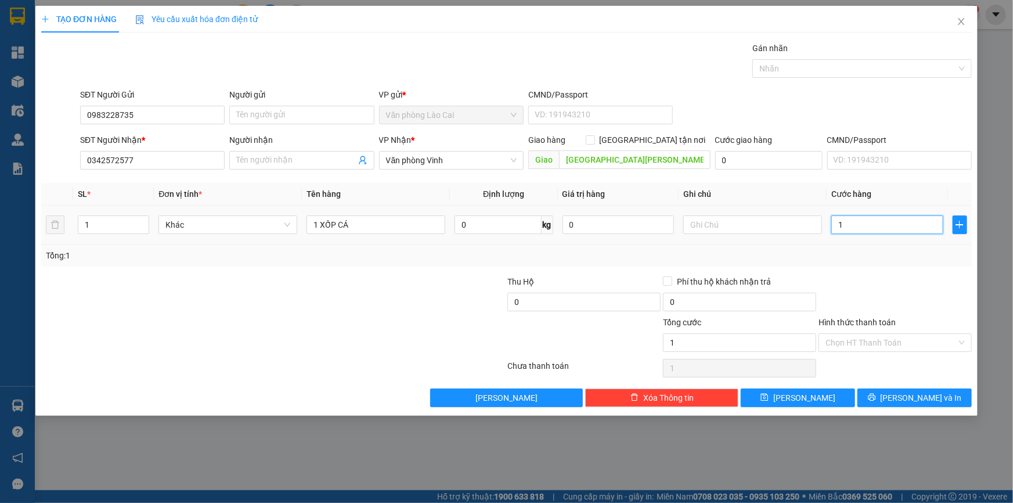
type input "10"
type input "100"
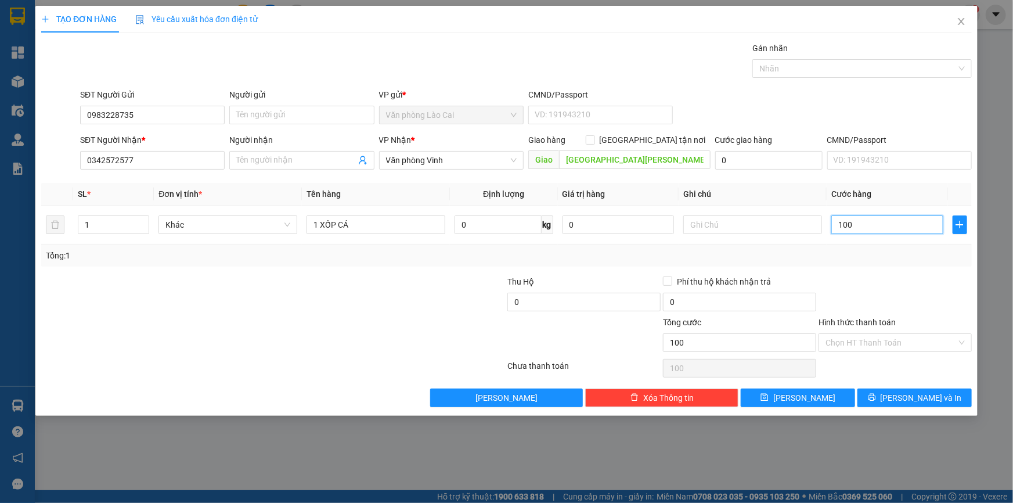
type input "100"
type input "100.000"
click at [876, 297] on div at bounding box center [895, 295] width 156 height 41
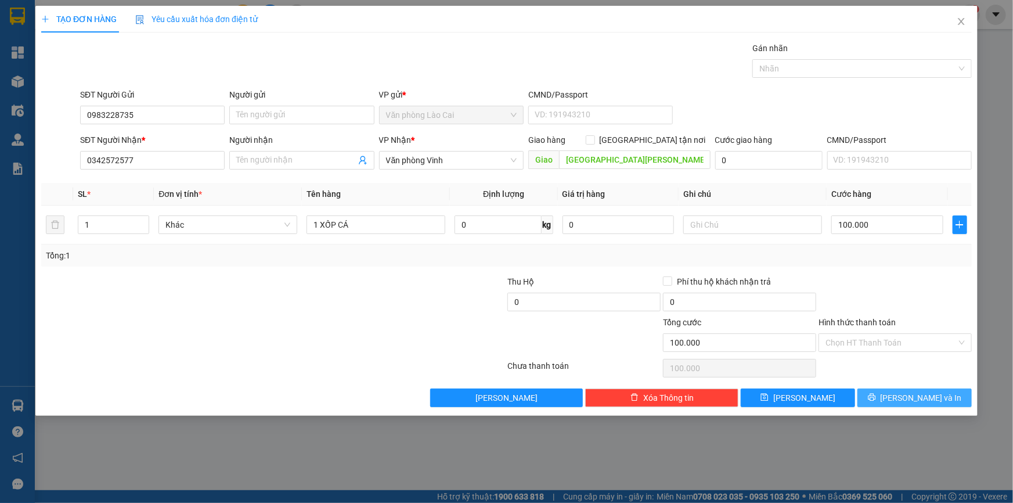
click at [908, 388] on button "[PERSON_NAME] và In" at bounding box center [914, 397] width 114 height 19
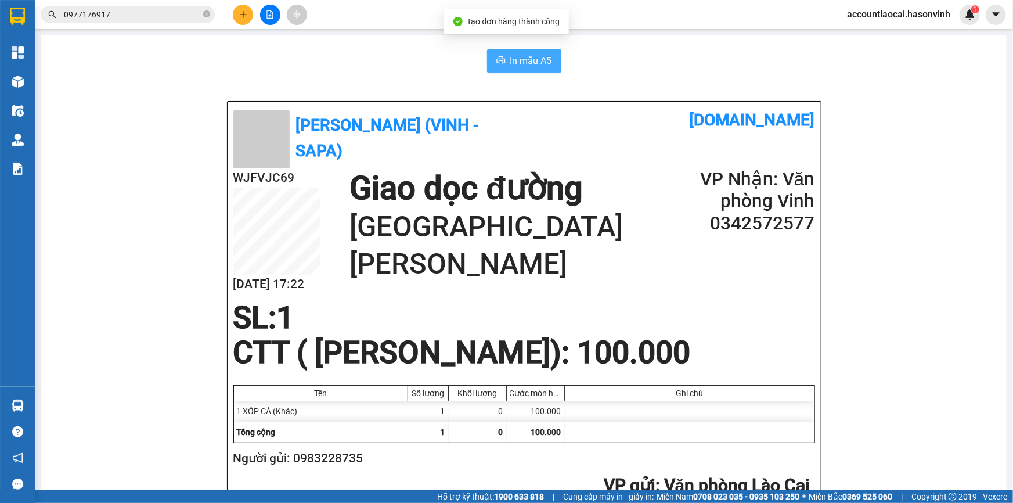
click at [536, 62] on span "In mẫu A5" at bounding box center [531, 60] width 42 height 15
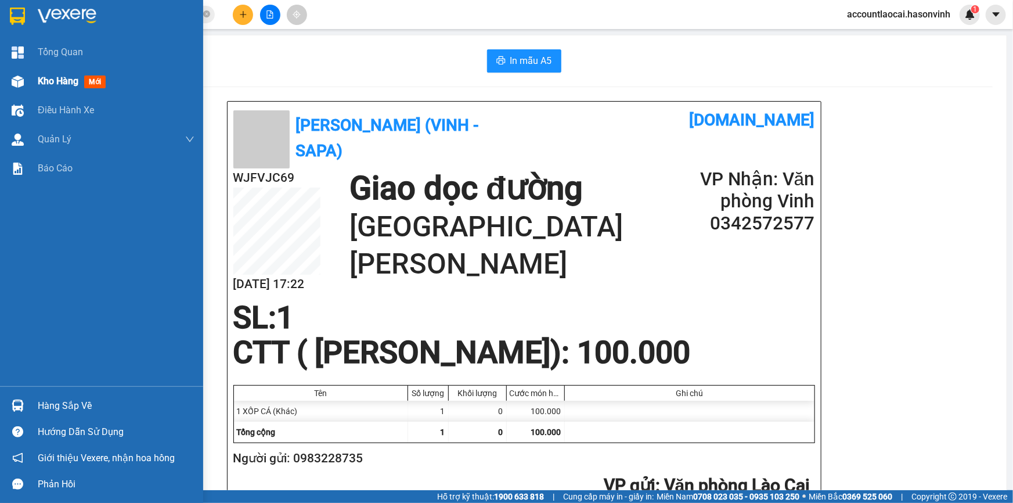
click at [17, 69] on div "Kho hàng mới" at bounding box center [101, 81] width 203 height 29
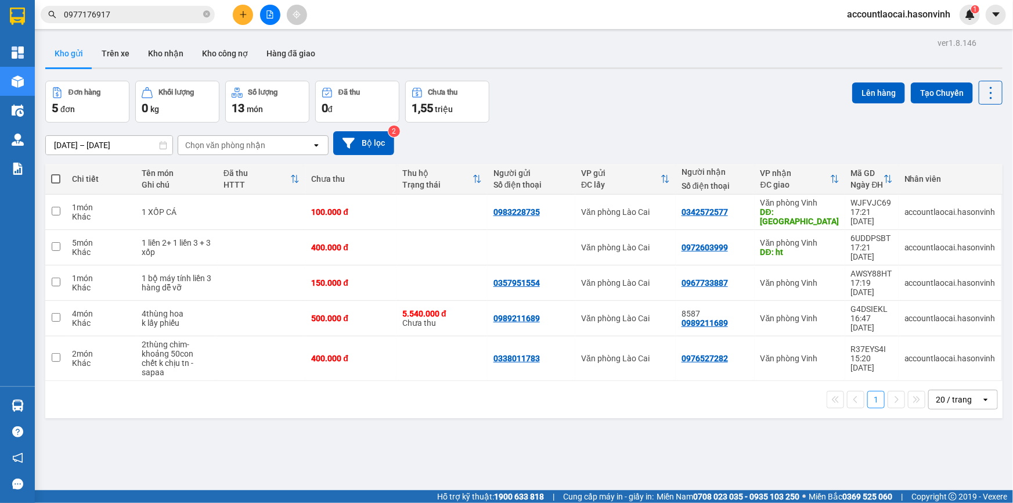
click at [237, 12] on button at bounding box center [243, 15] width 20 height 20
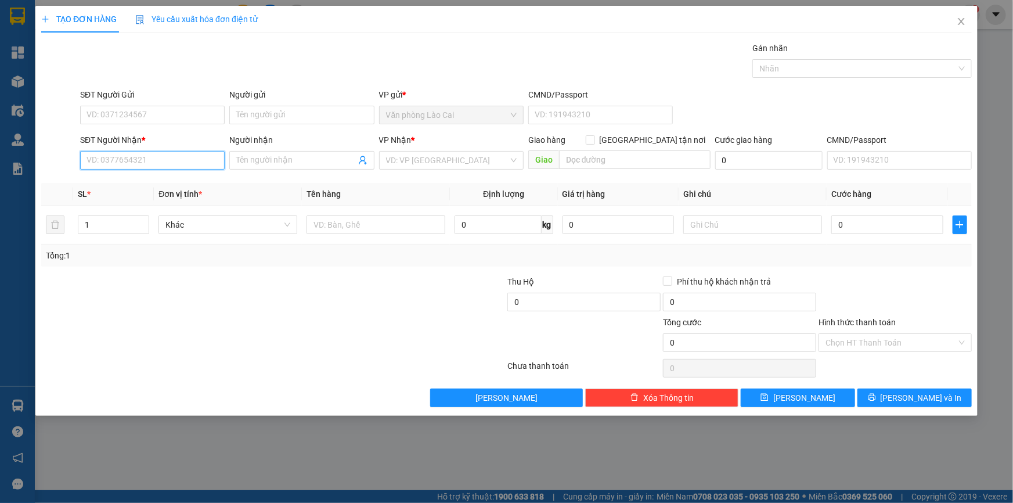
click at [102, 167] on input "SĐT Người Nhận *" at bounding box center [152, 160] width 144 height 19
click at [124, 179] on div "0983707846" at bounding box center [152, 183] width 131 height 13
type input "0983707846"
type input "cống trúc"
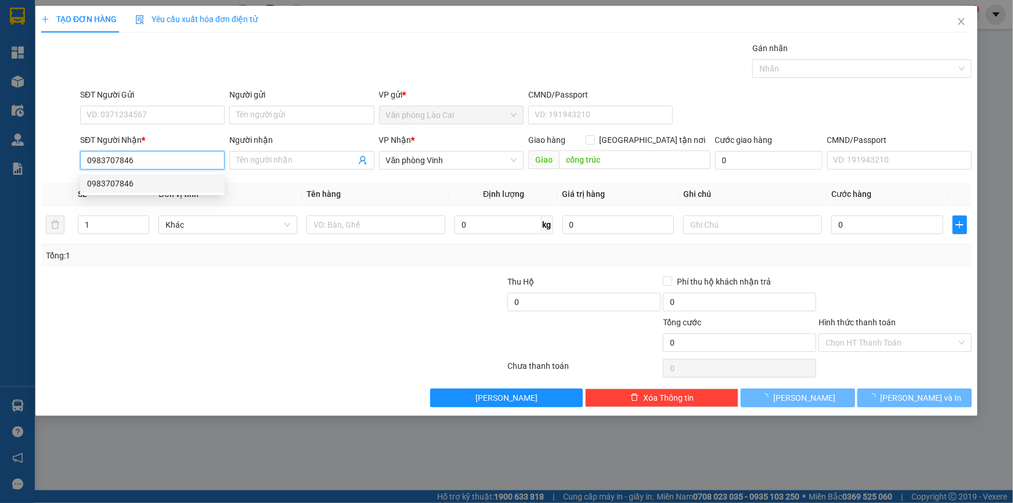
type input "500.000"
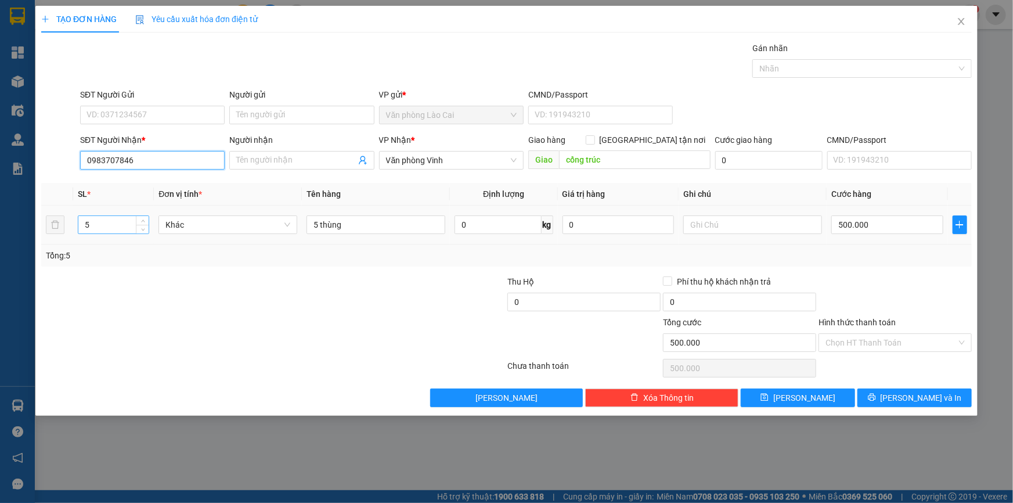
type input "0983707846"
click at [122, 228] on input "5" at bounding box center [113, 224] width 70 height 17
type input "2"
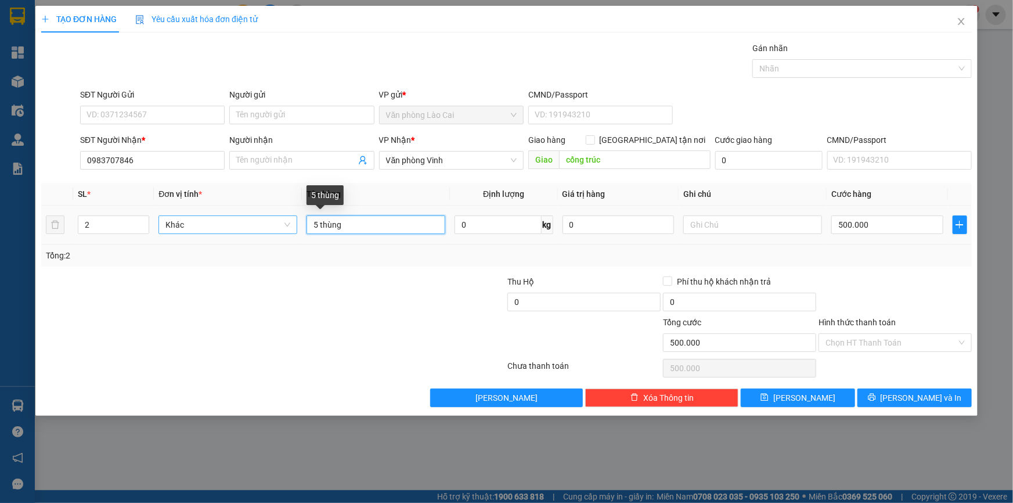
drag, startPoint x: 362, startPoint y: 225, endPoint x: 291, endPoint y: 221, distance: 70.9
click at [291, 221] on tr "2 Khác 5 thùng 0 kg 0 500.000" at bounding box center [506, 224] width 930 height 39
type input "2 thùng"
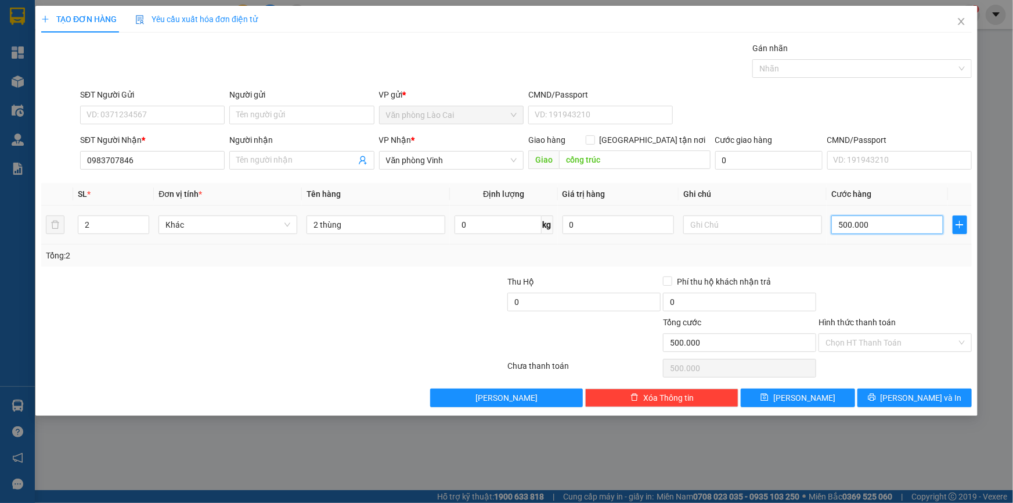
click at [851, 227] on input "500.000" at bounding box center [887, 224] width 112 height 19
type input "1"
type input "16"
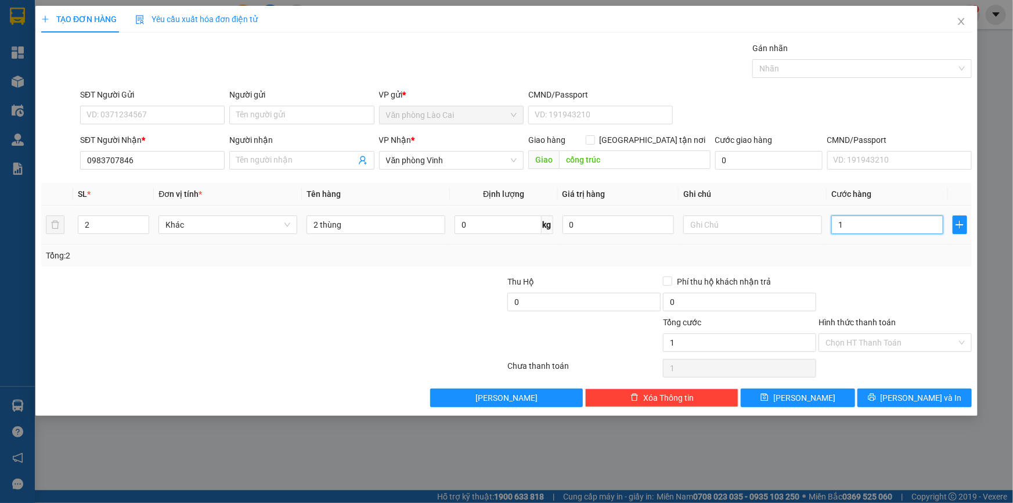
type input "16"
type input "160"
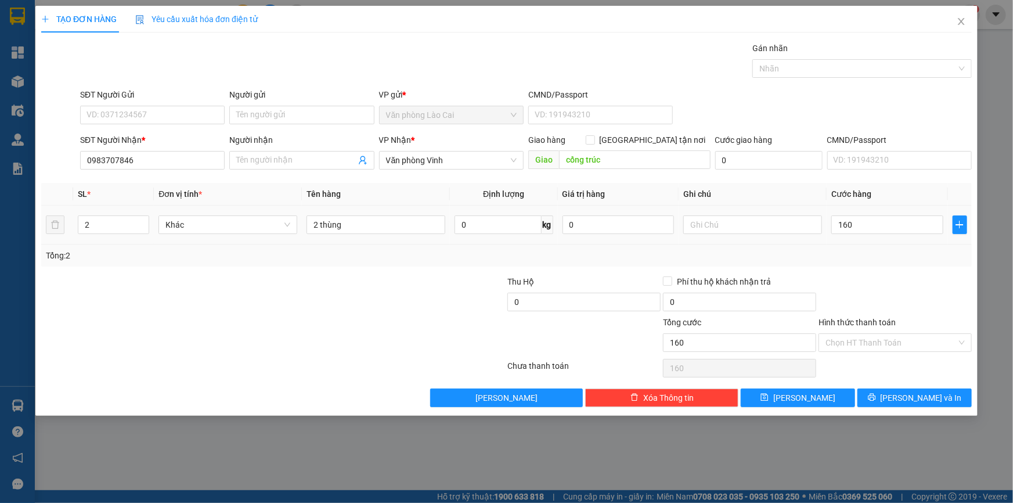
click at [868, 268] on div "Transit Pickup Surcharge Ids Transit Deliver Surcharge Ids Transit Deliver Surc…" at bounding box center [506, 224] width 930 height 365
type input "160.000"
click at [876, 395] on icon "printer" at bounding box center [872, 397] width 8 height 8
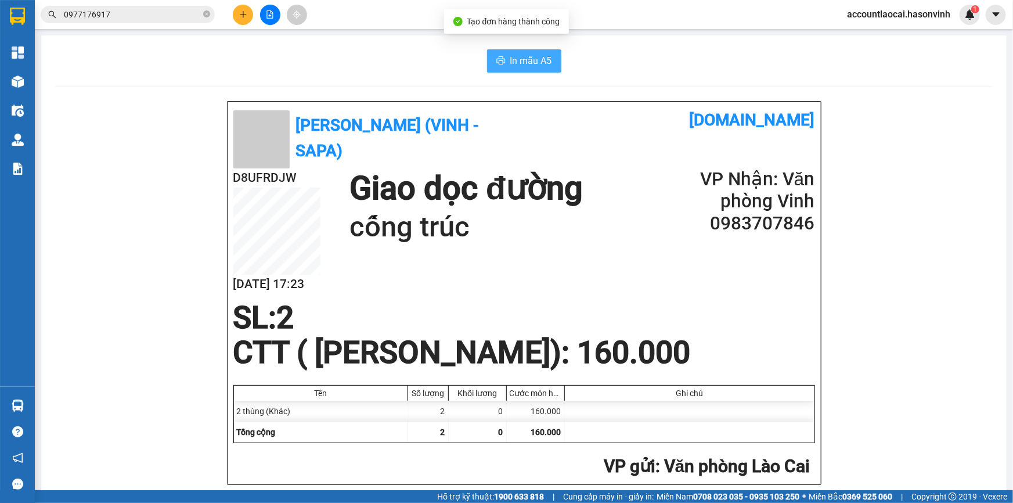
click at [520, 60] on span "In mẫu A5" at bounding box center [531, 60] width 42 height 15
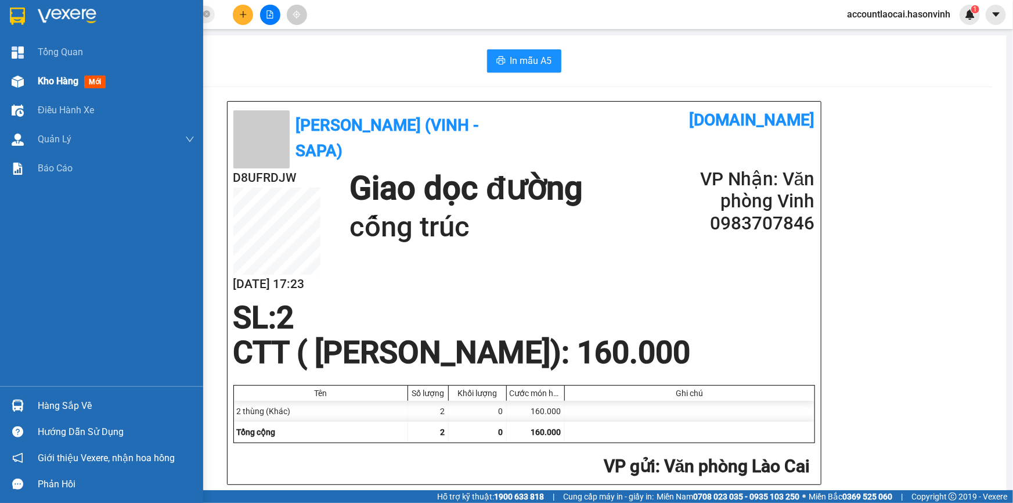
click at [8, 71] on div at bounding box center [18, 81] width 20 height 20
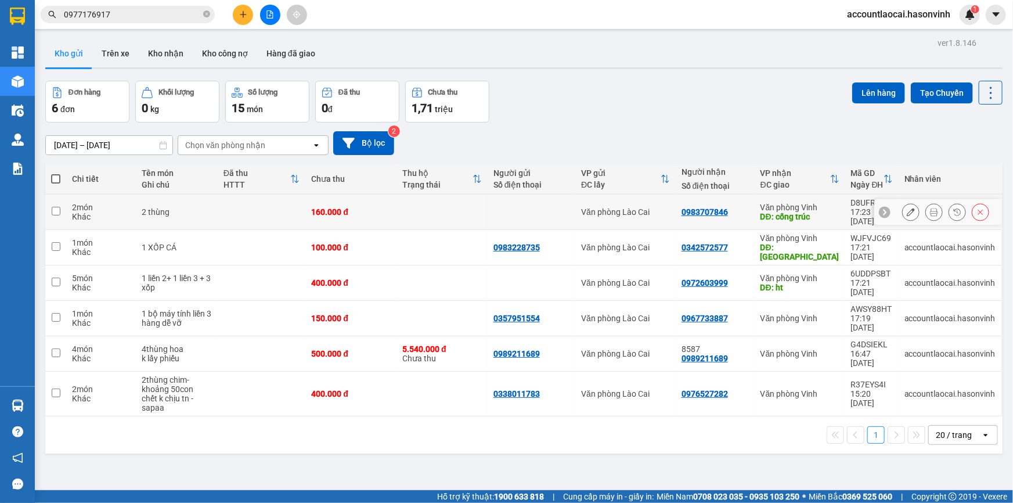
click at [73, 203] on div "2 món" at bounding box center [101, 207] width 58 height 9
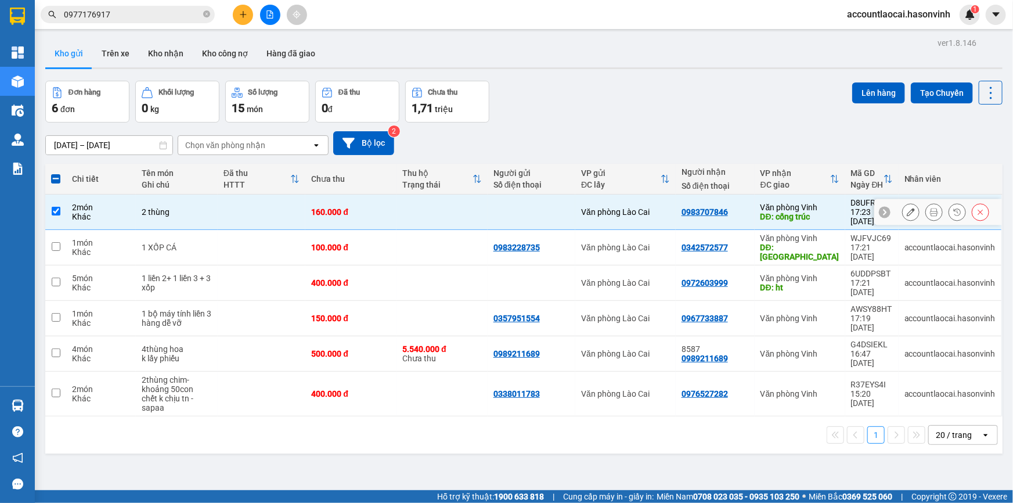
click at [53, 200] on td at bounding box center [55, 211] width 21 height 35
checkbox input "false"
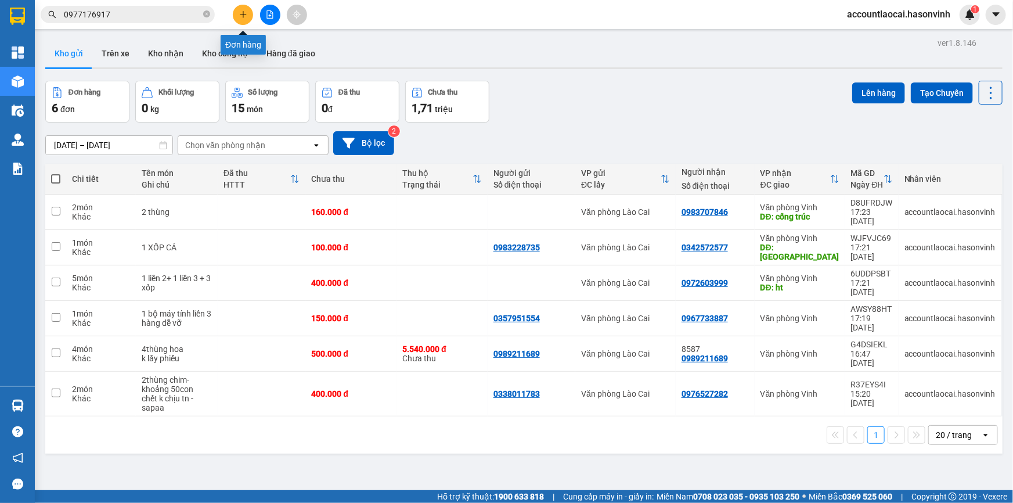
click at [245, 19] on button at bounding box center [243, 15] width 20 height 20
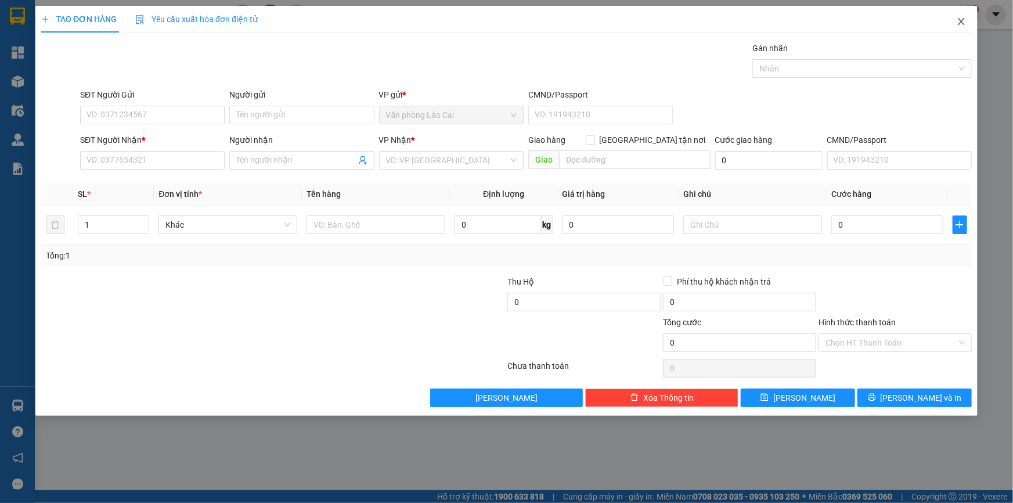
click at [952, 15] on span "Close" at bounding box center [961, 22] width 32 height 32
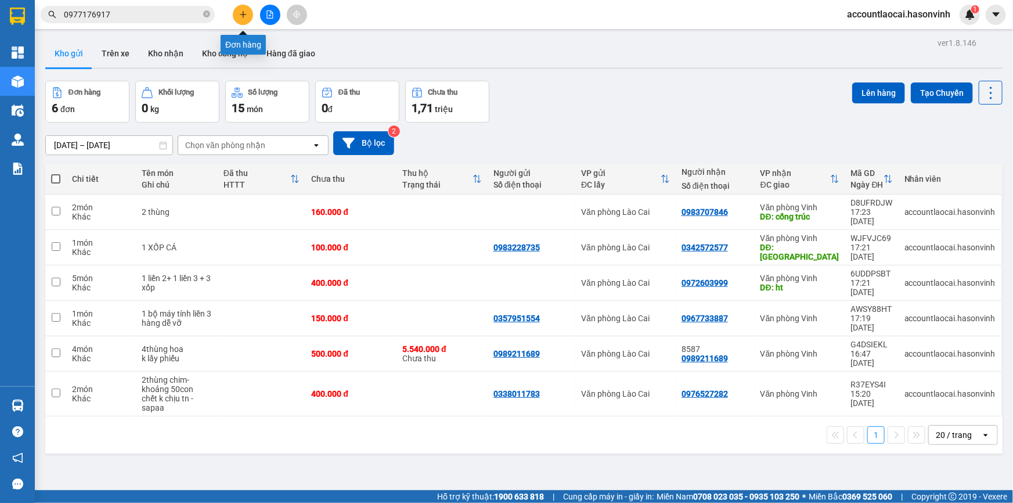
click at [244, 9] on button at bounding box center [243, 15] width 20 height 20
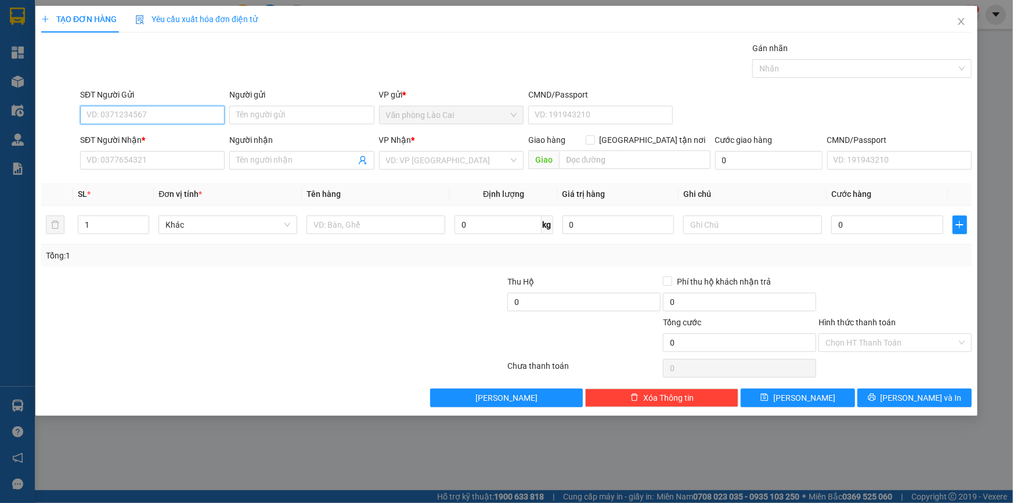
click at [133, 116] on input "SĐT Người Gửi" at bounding box center [152, 115] width 144 height 19
click at [125, 157] on input "SĐT Người Nhận *" at bounding box center [152, 160] width 144 height 19
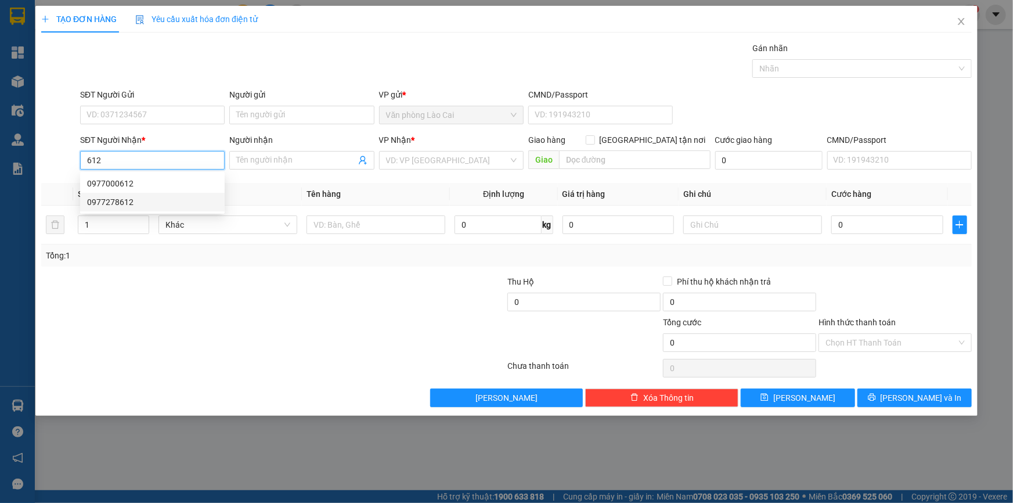
click at [142, 207] on div "0977278612" at bounding box center [152, 202] width 131 height 13
type input "0977278612"
type input "quảng xương"
type input "870.000"
type input "15.000"
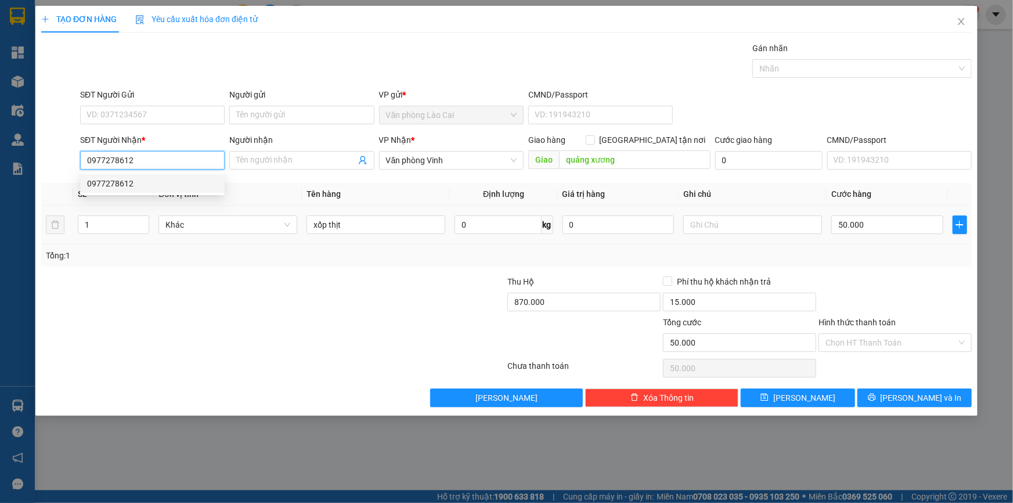
type input "50.000"
click at [128, 156] on input "0977278612" at bounding box center [152, 160] width 144 height 19
click at [117, 159] on input "0977278612" at bounding box center [152, 160] width 144 height 19
click at [131, 164] on input "612" at bounding box center [152, 160] width 144 height 19
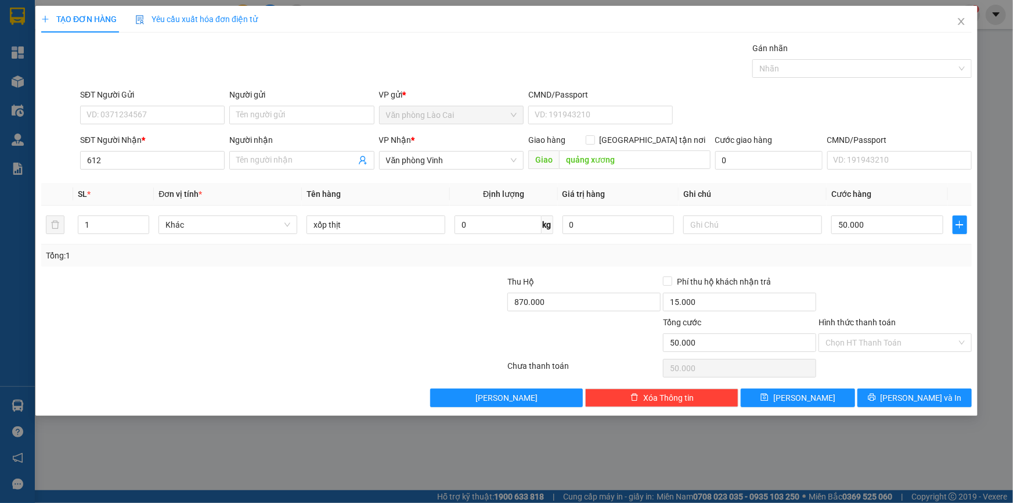
click at [121, 171] on div "SĐT Người Nhận * 612" at bounding box center [152, 153] width 144 height 41
drag, startPoint x: 113, startPoint y: 157, endPoint x: 42, endPoint y: 150, distance: 70.6
click at [42, 150] on div "SĐT Người Nhận * 612 612 Người nhận Tên người nhận VP Nhận * Văn phòng Vinh Gia…" at bounding box center [506, 153] width 933 height 41
click at [131, 180] on div "0977000612" at bounding box center [152, 183] width 131 height 13
type input "0977000612"
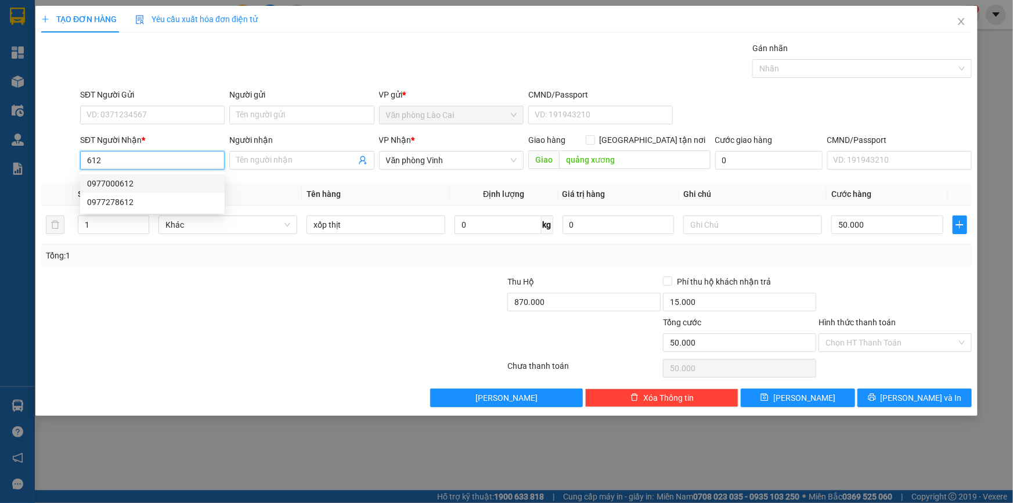
type input "giát"
type input "0"
type input "80.000"
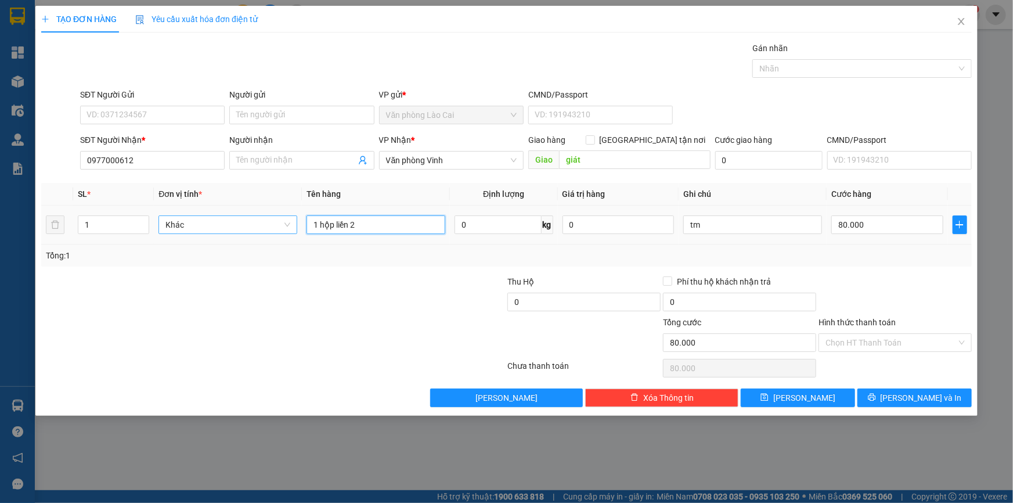
drag, startPoint x: 372, startPoint y: 226, endPoint x: 255, endPoint y: 223, distance: 117.2
click at [255, 223] on tr "1 Khác 1 hộp liền 2 0 kg 0 tm 80.000" at bounding box center [506, 224] width 930 height 39
type input "1 liền 3"
click at [886, 221] on input "80.000" at bounding box center [887, 224] width 112 height 19
type input "6"
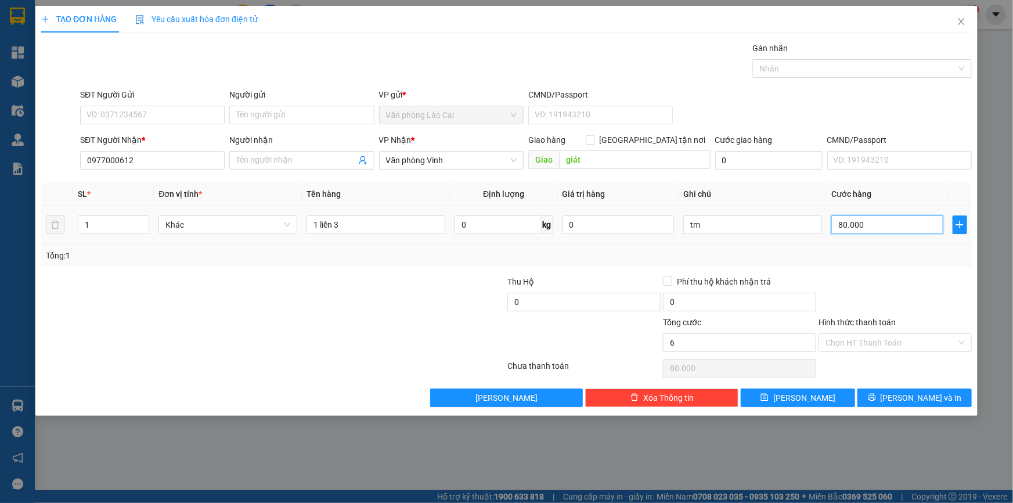
type input "6"
type input "60"
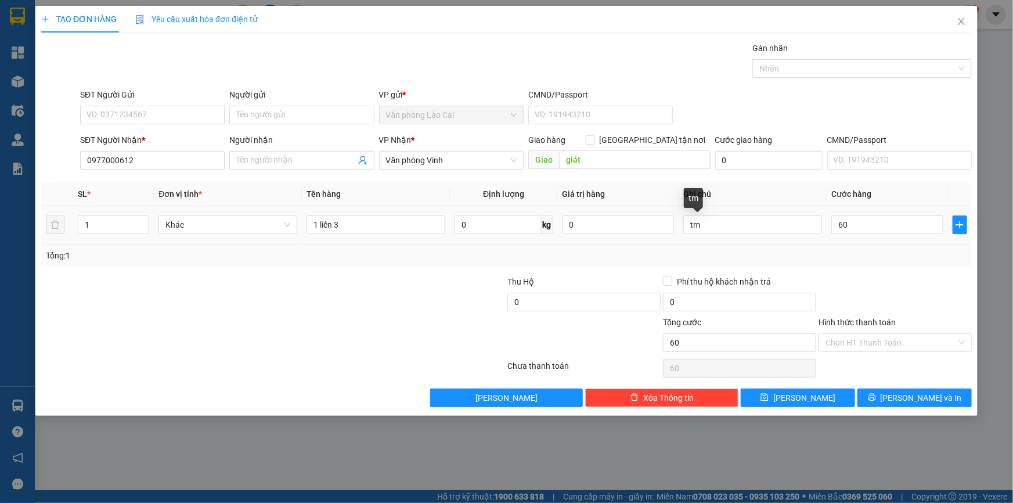
type input "60.000"
click at [779, 234] on div "tm" at bounding box center [752, 224] width 139 height 23
click at [853, 251] on div "Tổng: 1" at bounding box center [506, 255] width 921 height 13
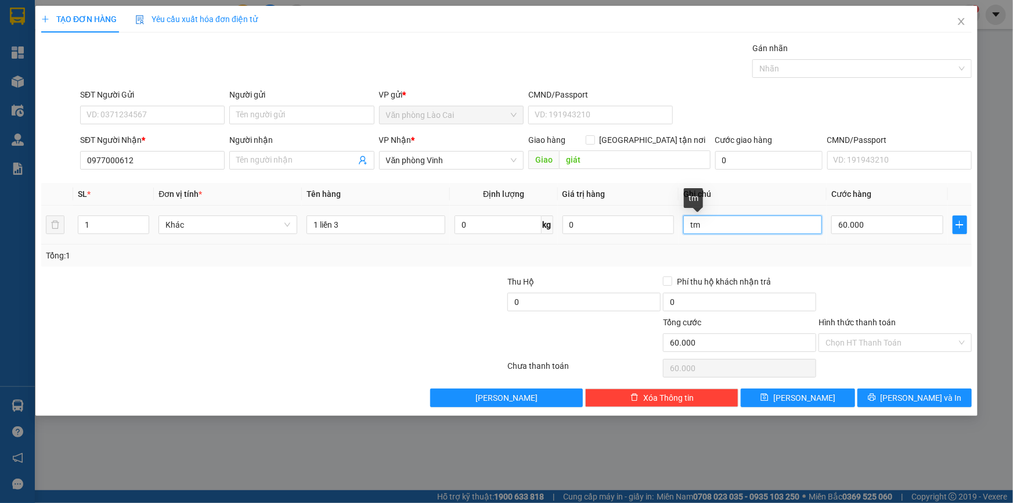
click at [736, 226] on input "tm" at bounding box center [752, 224] width 139 height 19
drag, startPoint x: 725, startPoint y: 223, endPoint x: 667, endPoint y: 223, distance: 58.0
click at [667, 223] on tr "1 Khác 1 liền 3 0 kg 0 tm 60.000" at bounding box center [506, 224] width 930 height 39
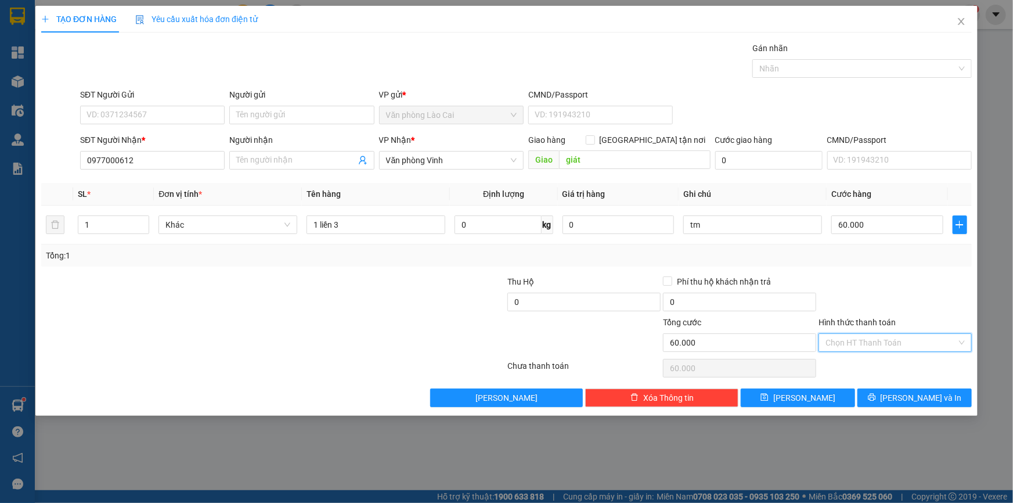
drag, startPoint x: 847, startPoint y: 334, endPoint x: 845, endPoint y: 345, distance: 11.3
click at [847, 335] on input "Hình thức thanh toán" at bounding box center [890, 342] width 131 height 17
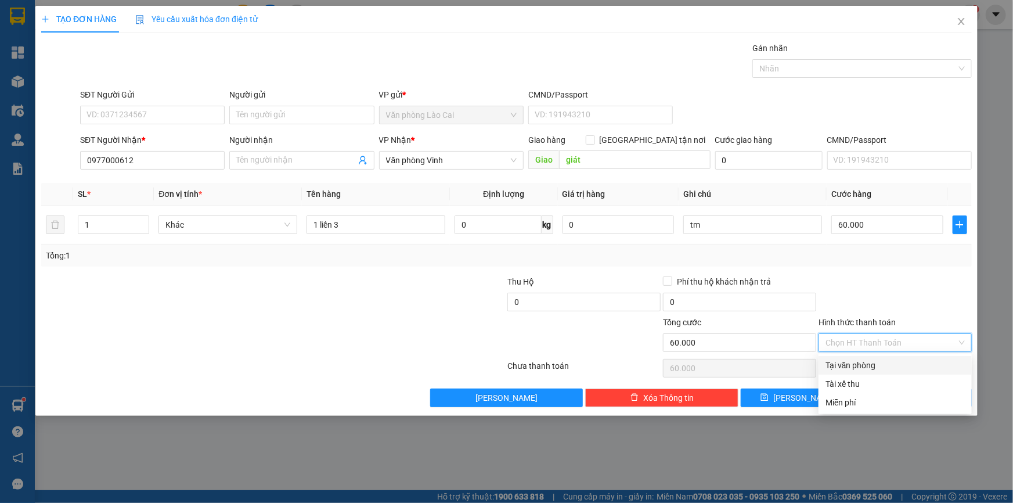
click at [848, 365] on div "Tại văn phòng" at bounding box center [894, 365] width 139 height 13
type input "0"
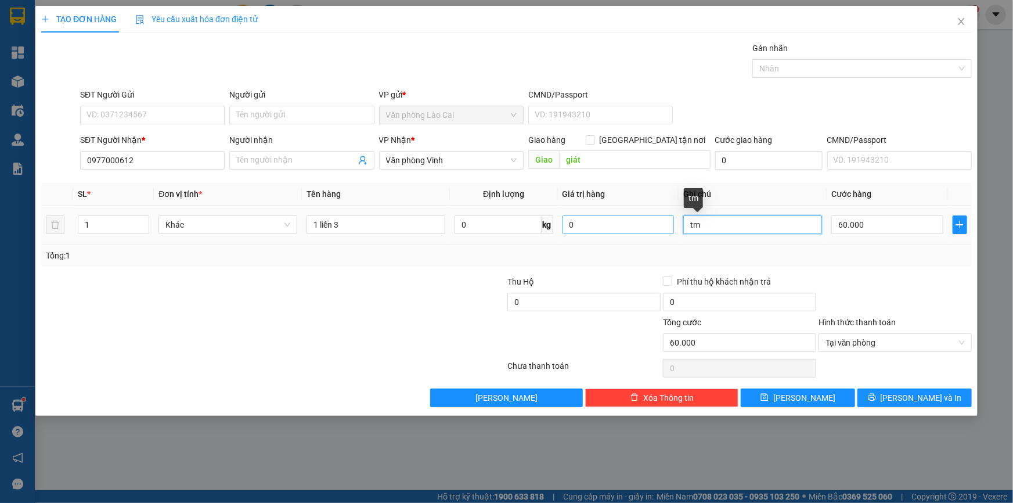
drag, startPoint x: 722, startPoint y: 232, endPoint x: 663, endPoint y: 225, distance: 59.7
click at [663, 225] on tr "1 Khác 1 liền 3 0 kg 0 tm 60.000" at bounding box center [506, 224] width 930 height 39
type input "ck P"
click at [591, 245] on div "Tổng: 1" at bounding box center [506, 255] width 930 height 22
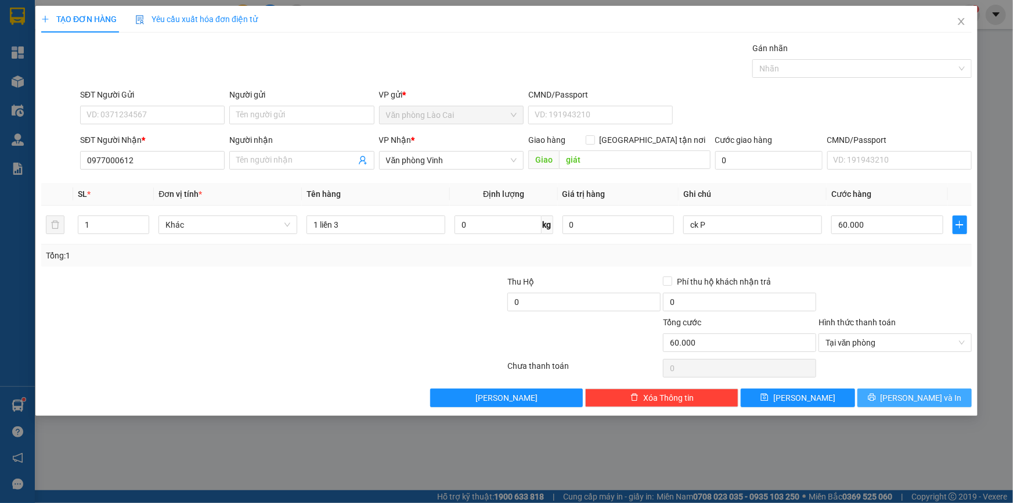
click at [912, 394] on span "[PERSON_NAME] và In" at bounding box center [920, 397] width 81 height 13
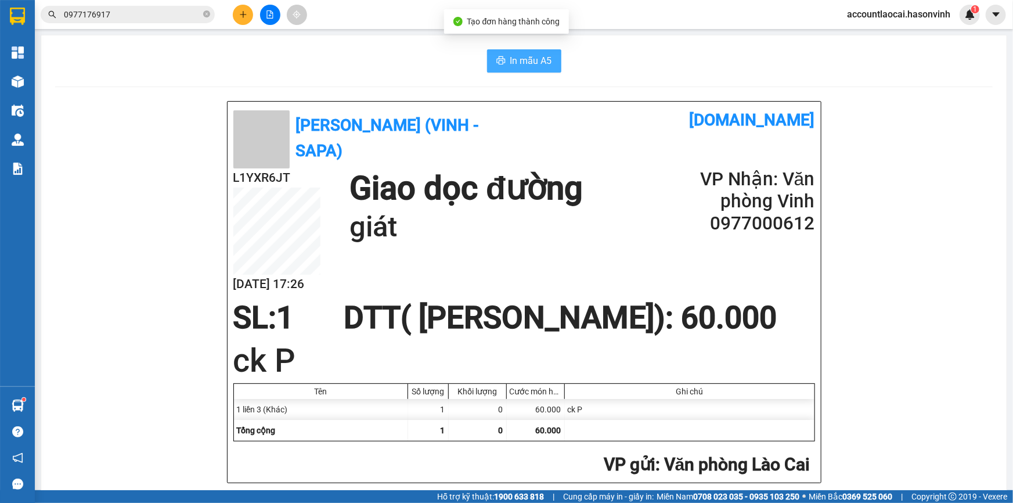
click at [510, 62] on span "In mẫu A5" at bounding box center [531, 60] width 42 height 15
click at [242, 11] on icon "plus" at bounding box center [243, 14] width 8 height 8
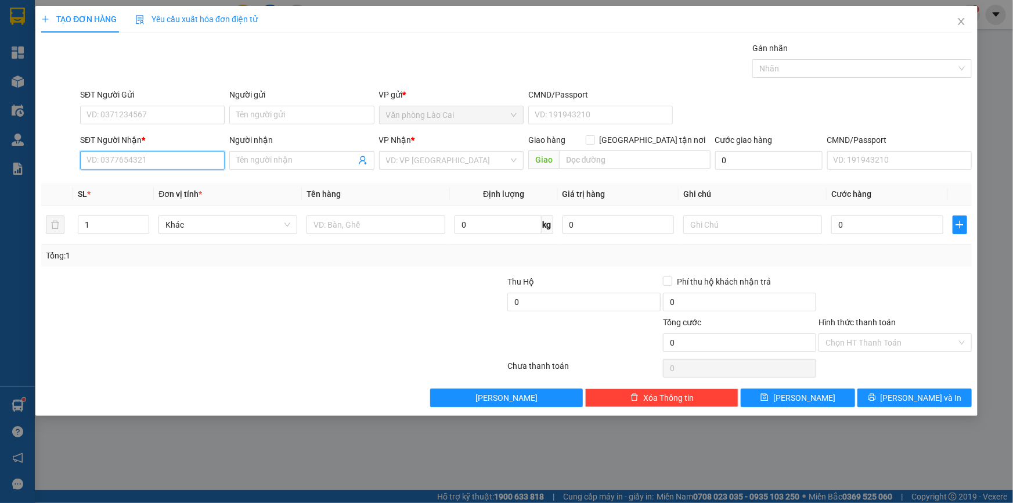
click at [156, 154] on input "SĐT Người Nhận *" at bounding box center [152, 160] width 144 height 19
type input "9"
click at [150, 114] on input "SĐT Người Gửi" at bounding box center [152, 115] width 144 height 19
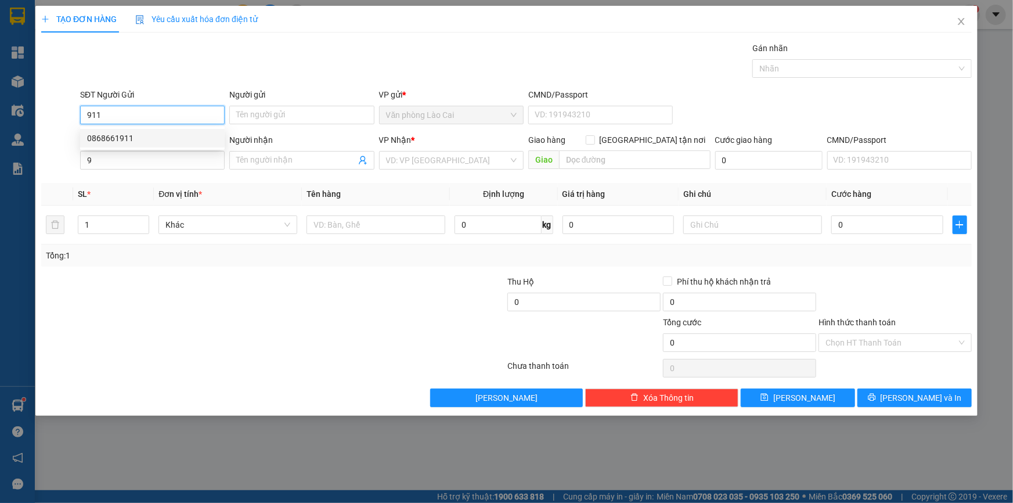
click at [142, 133] on div "0868661911" at bounding box center [152, 138] width 131 height 13
type input "0868661911"
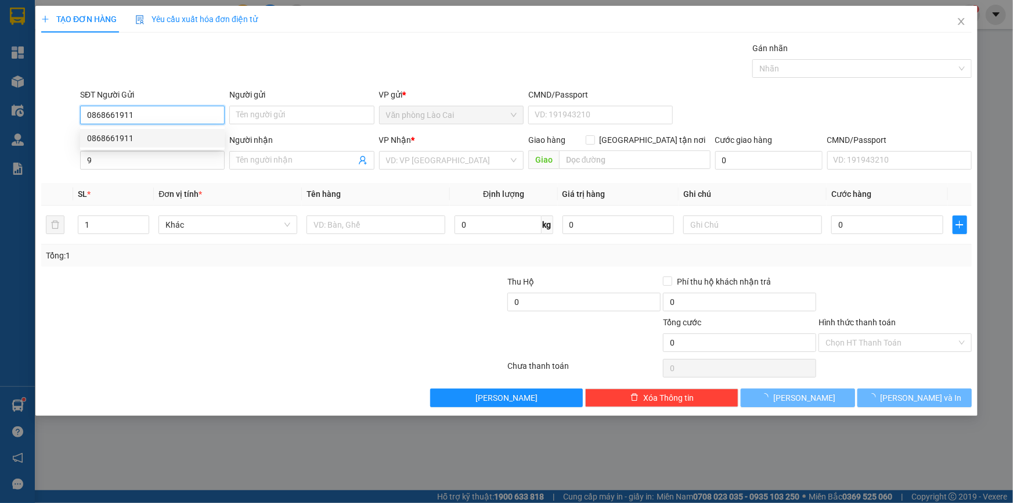
type input "300.000"
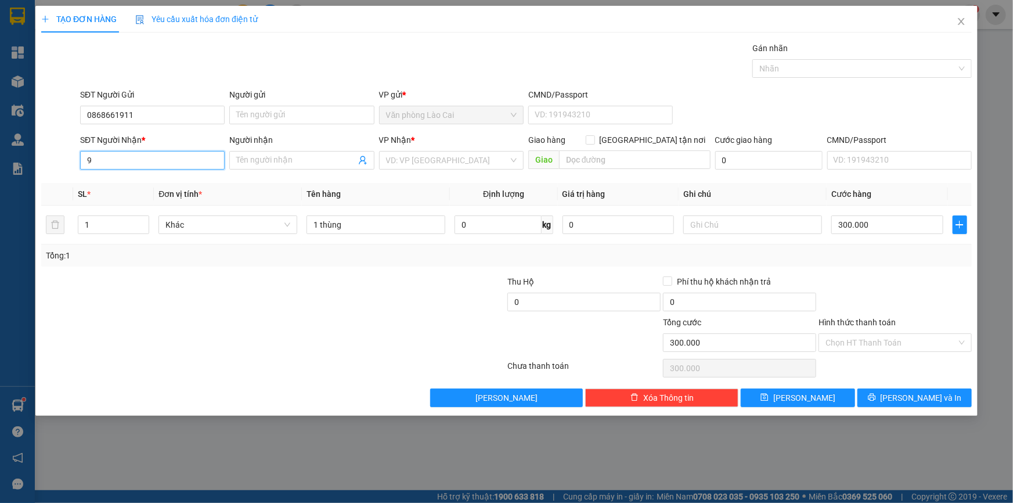
drag, startPoint x: 95, startPoint y: 154, endPoint x: 65, endPoint y: 157, distance: 30.3
click at [65, 157] on div "SĐT Người Nhận * 9 9 Người nhận Tên người nhận VP Nhận * VD: VP Sài Gòn Giao hà…" at bounding box center [506, 153] width 933 height 41
click at [186, 189] on div "0978480777" at bounding box center [152, 183] width 131 height 13
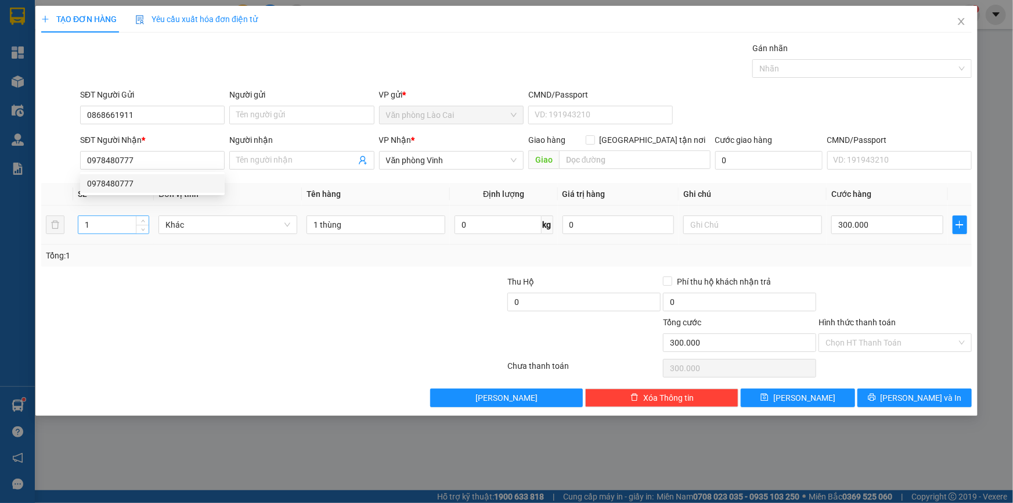
click at [117, 222] on input "1" at bounding box center [113, 224] width 70 height 17
click at [354, 233] on input "1 thùng" at bounding box center [375, 224] width 139 height 19
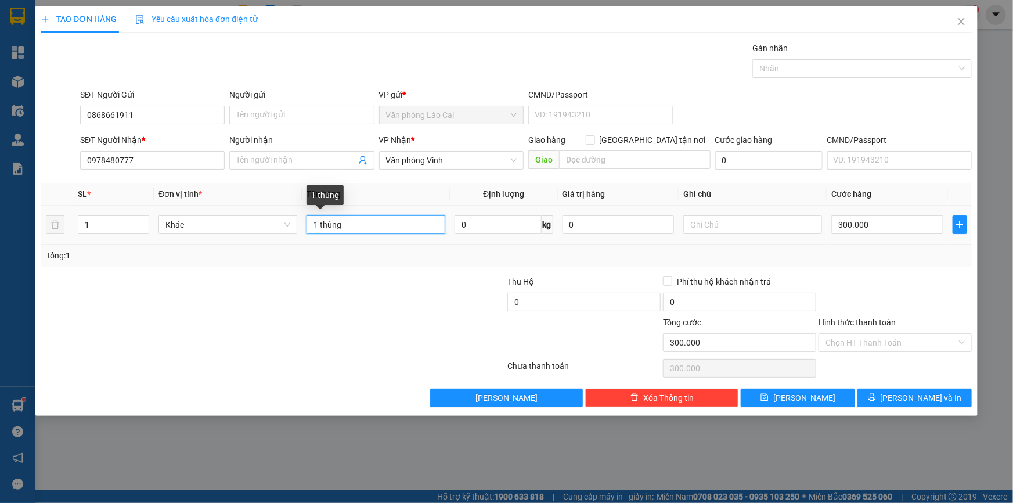
drag, startPoint x: 352, startPoint y: 226, endPoint x: 308, endPoint y: 225, distance: 44.1
click at [308, 225] on input "1 thùng" at bounding box center [375, 224] width 139 height 19
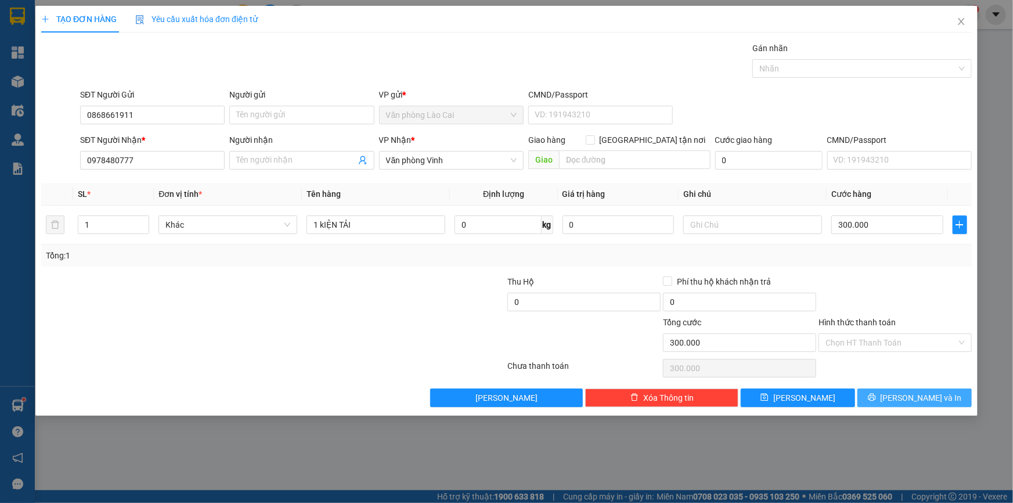
click at [911, 400] on span "[PERSON_NAME] và In" at bounding box center [920, 397] width 81 height 13
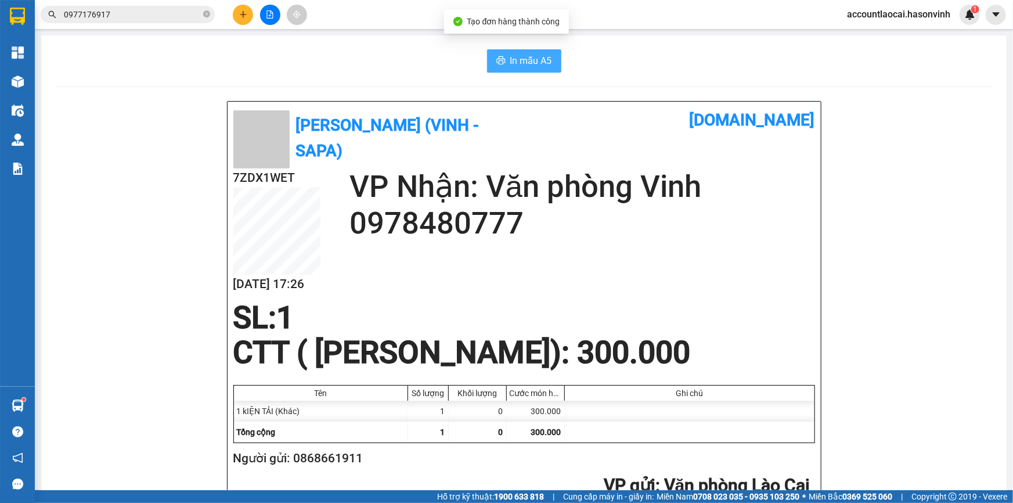
click at [520, 63] on span "In mẫu A5" at bounding box center [531, 60] width 42 height 15
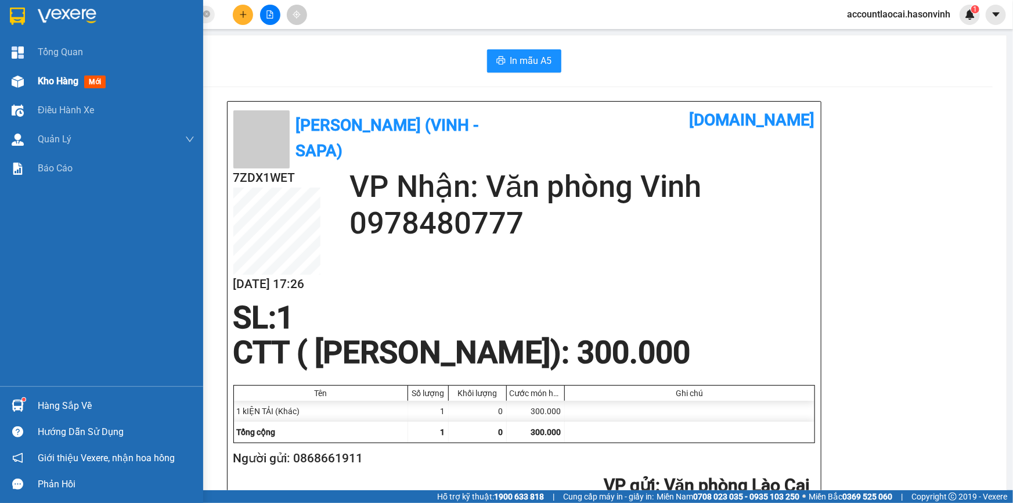
click at [35, 78] on div "Kho hàng mới" at bounding box center [101, 81] width 203 height 29
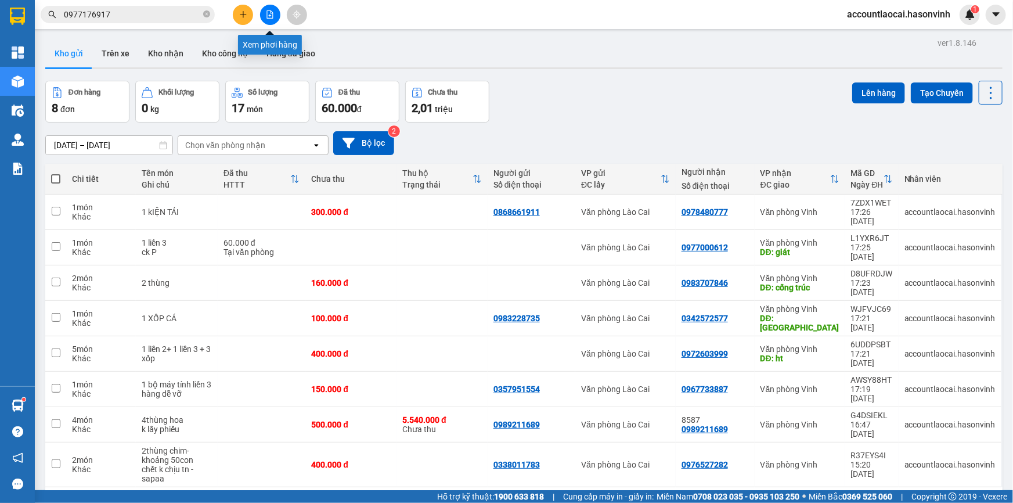
click at [274, 17] on button at bounding box center [270, 15] width 20 height 20
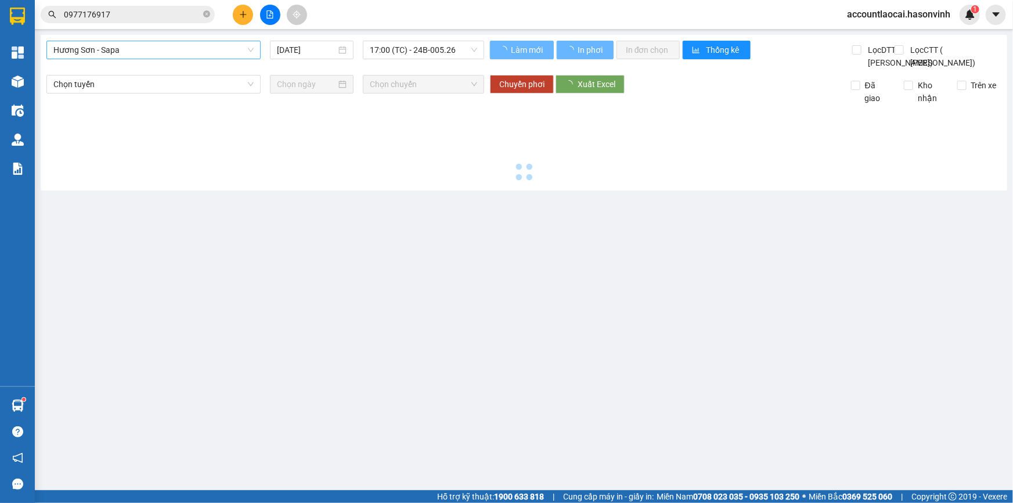
click at [123, 51] on span "Hương Sơn - Sapa" at bounding box center [153, 49] width 200 height 17
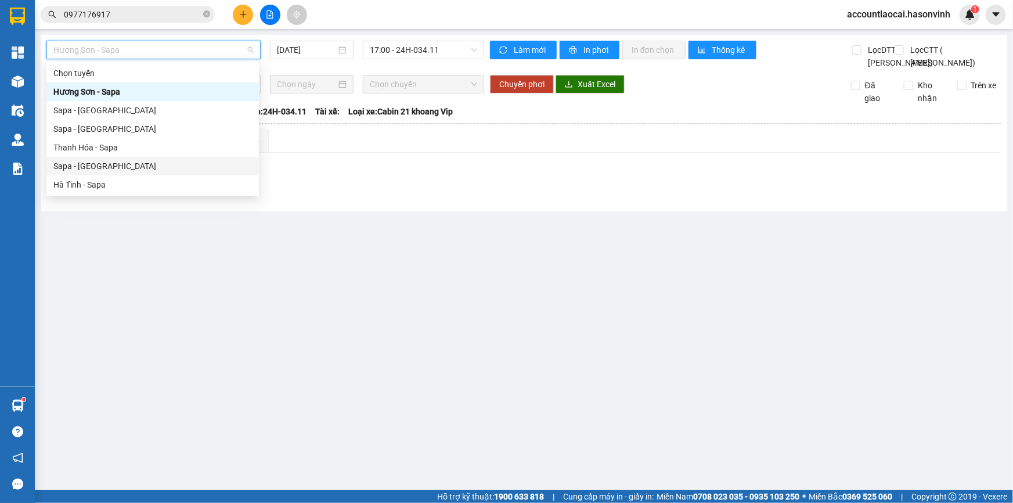
click at [104, 167] on div "Sapa - [GEOGRAPHIC_DATA]" at bounding box center [152, 166] width 198 height 13
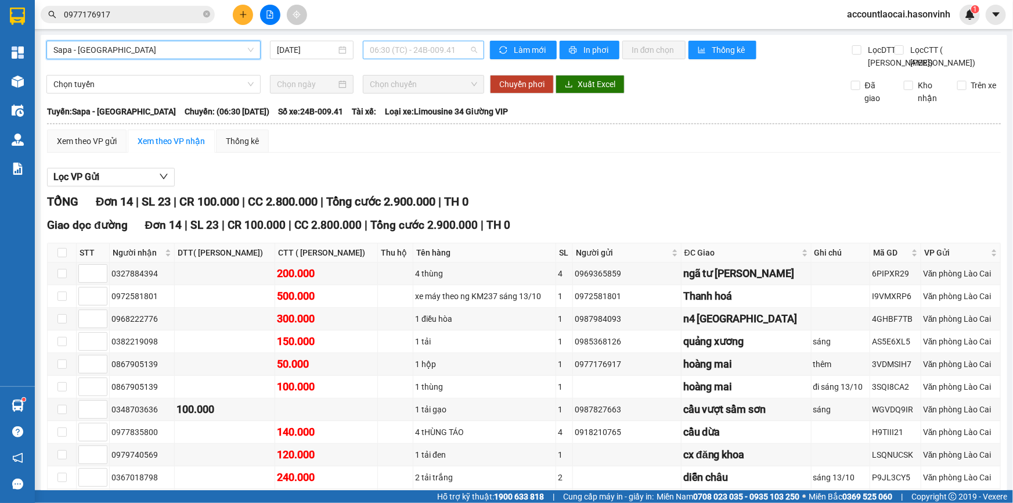
click at [450, 48] on span "06:30 (TC) - 24B-009.41" at bounding box center [423, 49] width 107 height 17
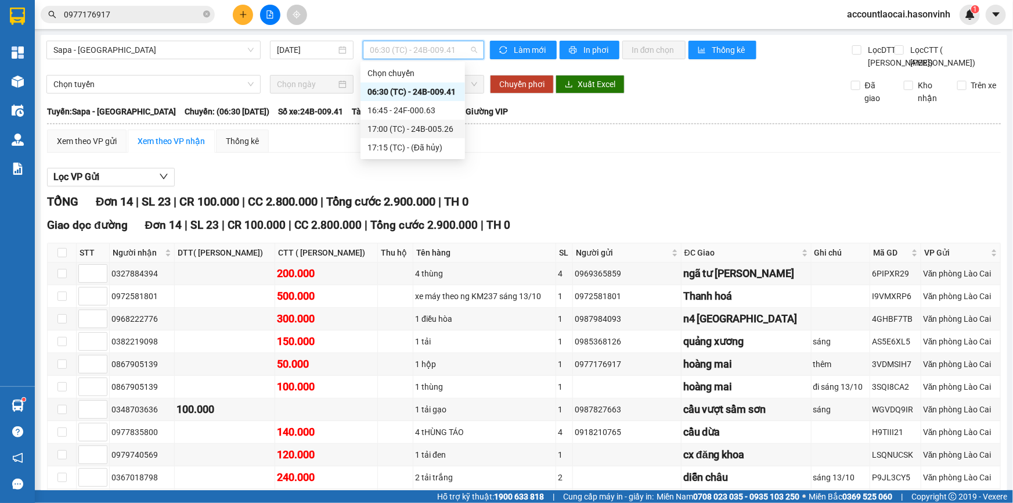
click at [441, 131] on div "17:00 (TC) - 24B-005.26" at bounding box center [412, 128] width 91 height 13
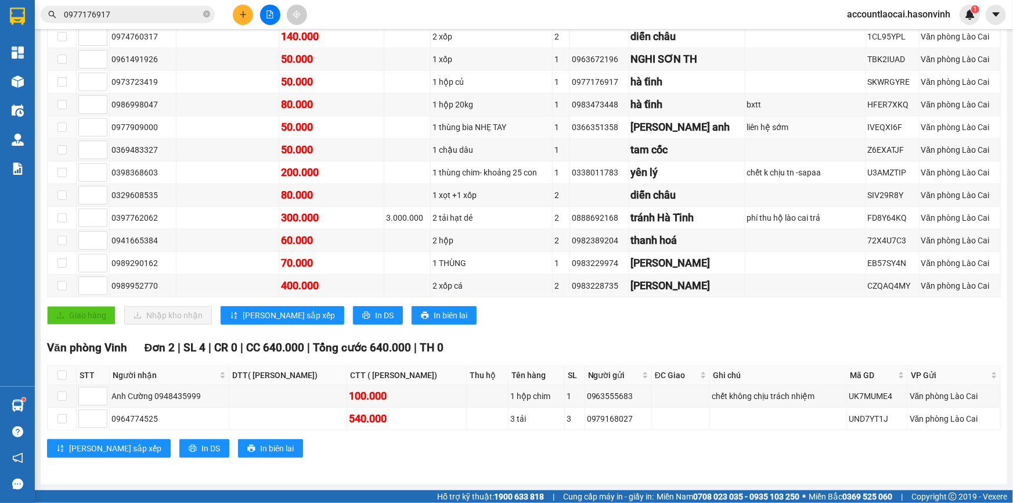
scroll to position [211, 0]
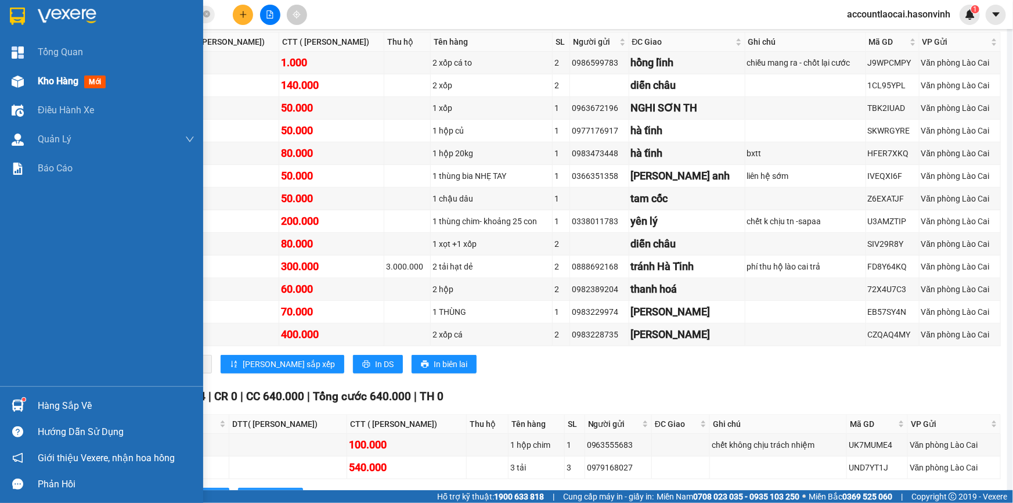
click at [31, 81] on div "Kho hàng mới" at bounding box center [101, 81] width 203 height 29
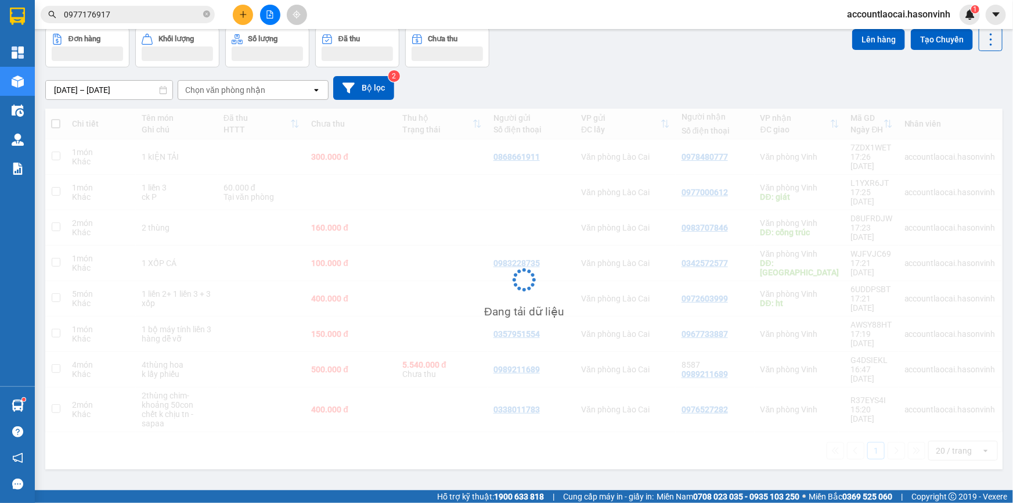
scroll to position [53, 0]
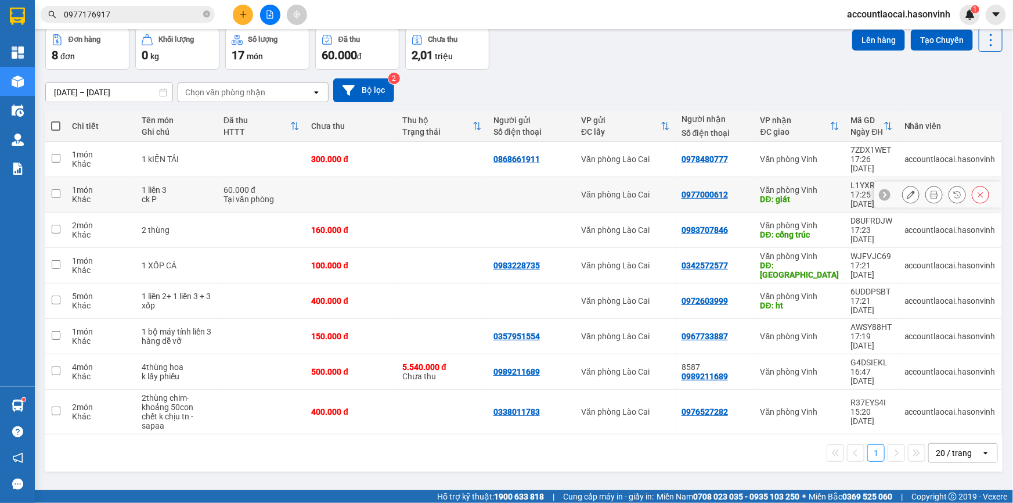
click at [815, 194] on div "DĐ: giát" at bounding box center [799, 198] width 79 height 9
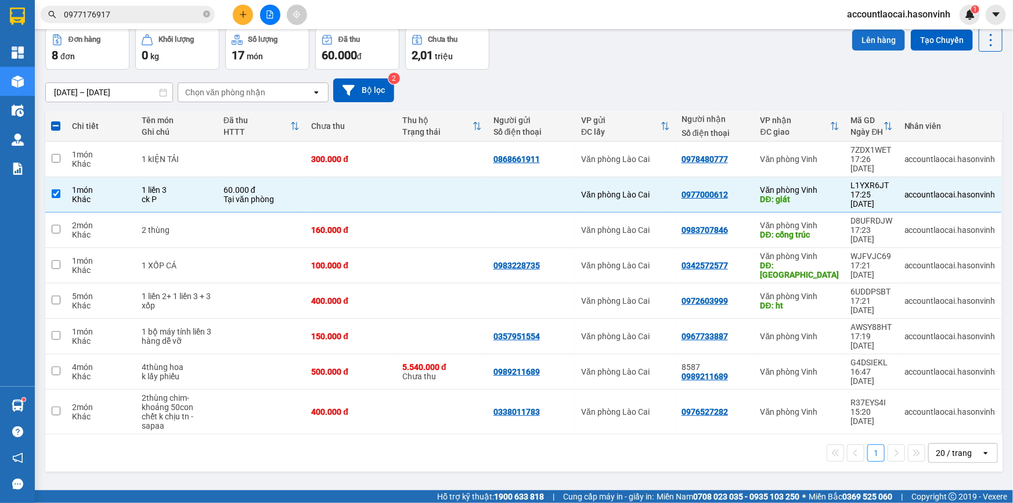
click at [866, 41] on button "Lên hàng" at bounding box center [878, 40] width 53 height 21
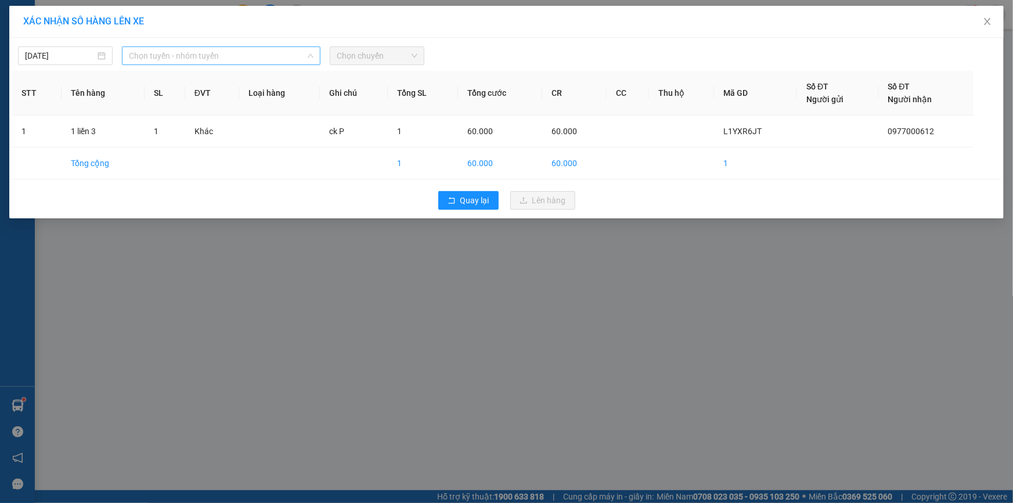
click at [211, 60] on span "Chọn tuyến - nhóm tuyến" at bounding box center [221, 55] width 185 height 17
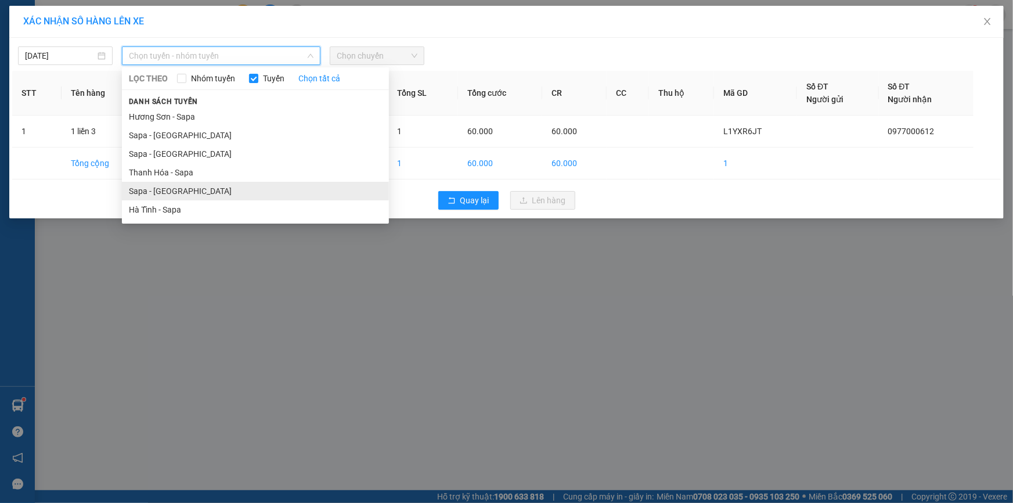
click at [156, 192] on li "Sapa - [GEOGRAPHIC_DATA]" at bounding box center [255, 191] width 267 height 19
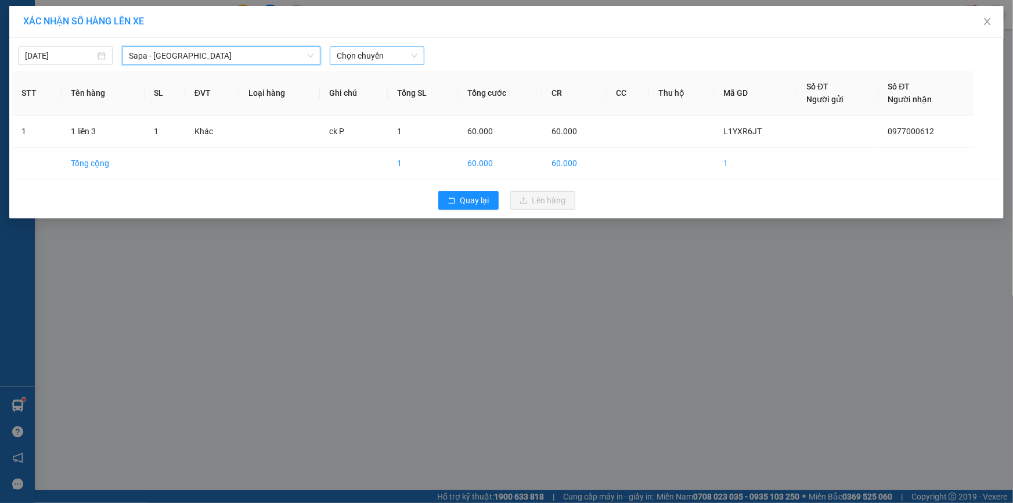
click at [382, 52] on span "Chọn chuyến" at bounding box center [377, 55] width 81 height 17
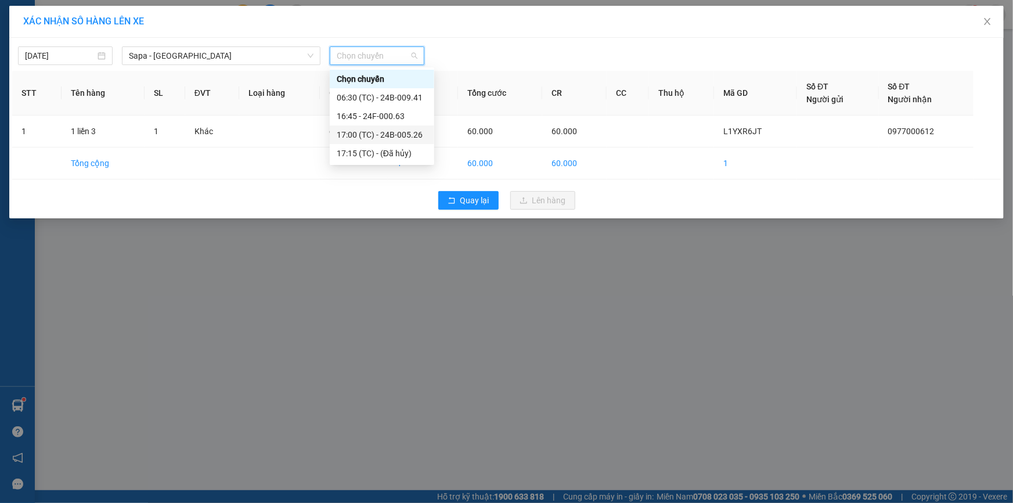
click at [411, 129] on div "17:00 (TC) - 24B-005.26" at bounding box center [382, 134] width 91 height 13
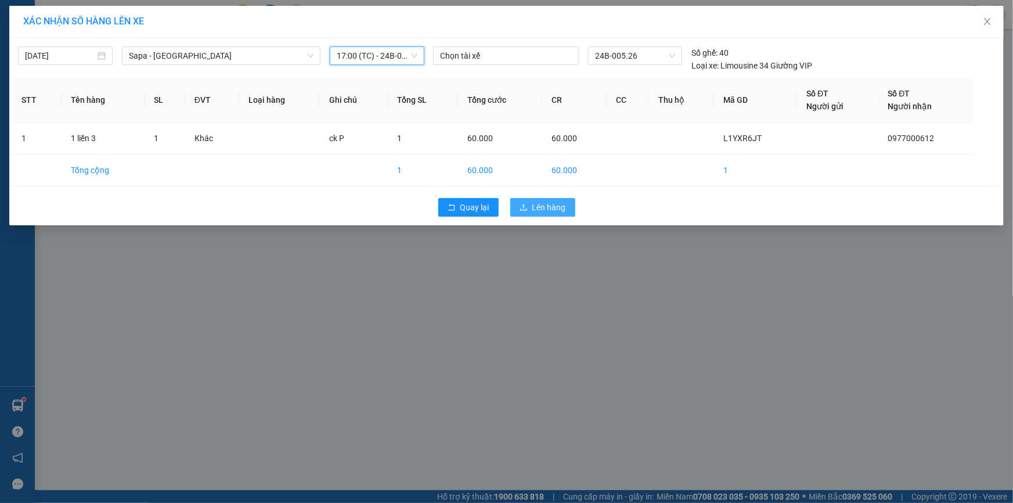
click at [526, 202] on button "Lên hàng" at bounding box center [542, 207] width 65 height 19
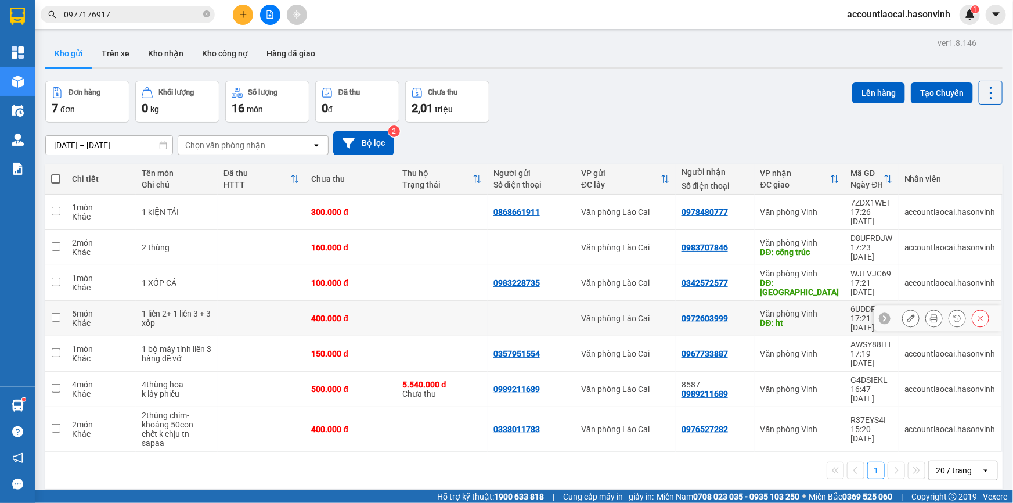
click at [395, 301] on td "400.000 đ" at bounding box center [350, 318] width 91 height 35
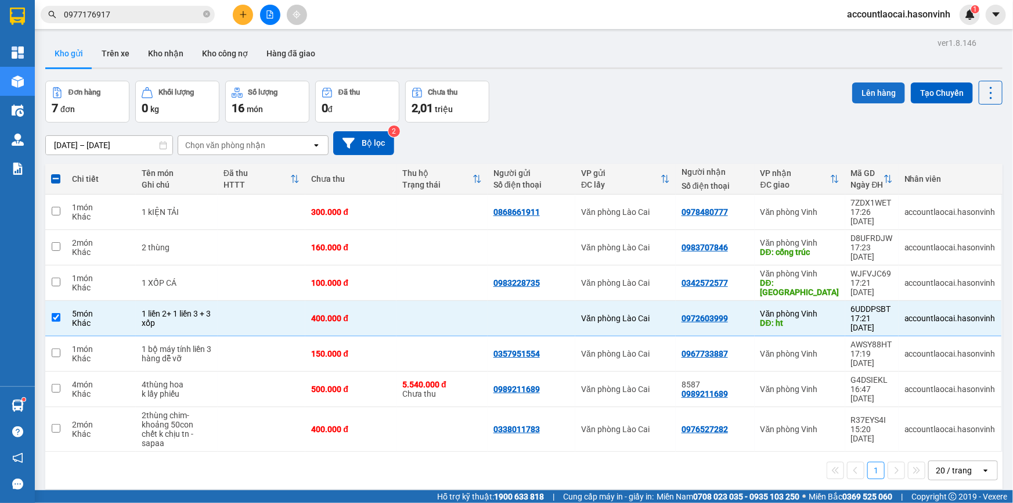
click at [862, 83] on button "Lên hàng" at bounding box center [878, 92] width 53 height 21
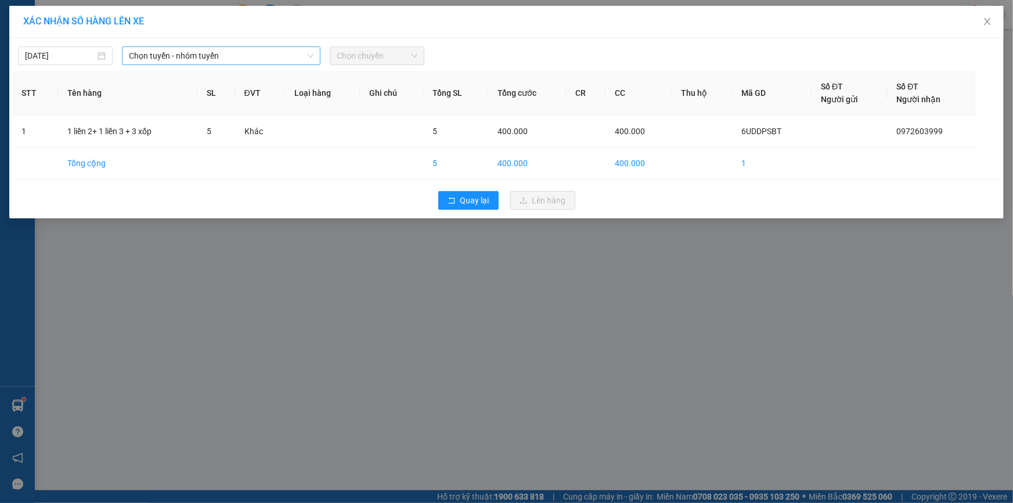
click at [197, 59] on span "Chọn tuyến - nhóm tuyến" at bounding box center [221, 55] width 185 height 17
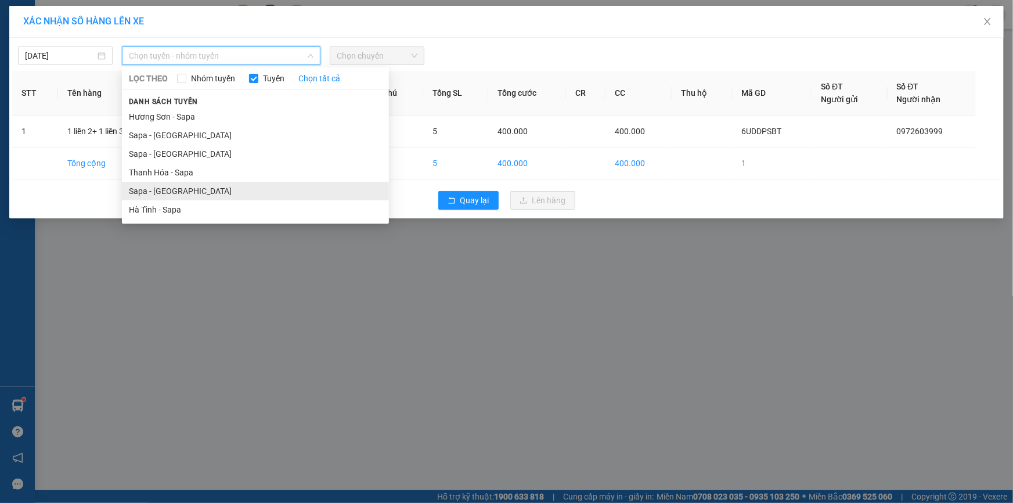
click at [142, 189] on li "Sapa - [GEOGRAPHIC_DATA]" at bounding box center [255, 191] width 267 height 19
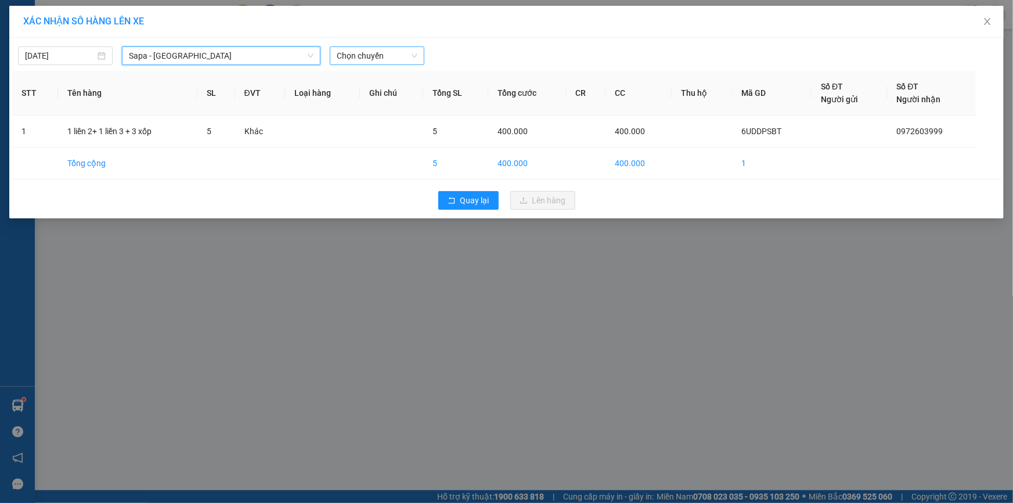
click at [367, 56] on span "Chọn chuyến" at bounding box center [377, 55] width 81 height 17
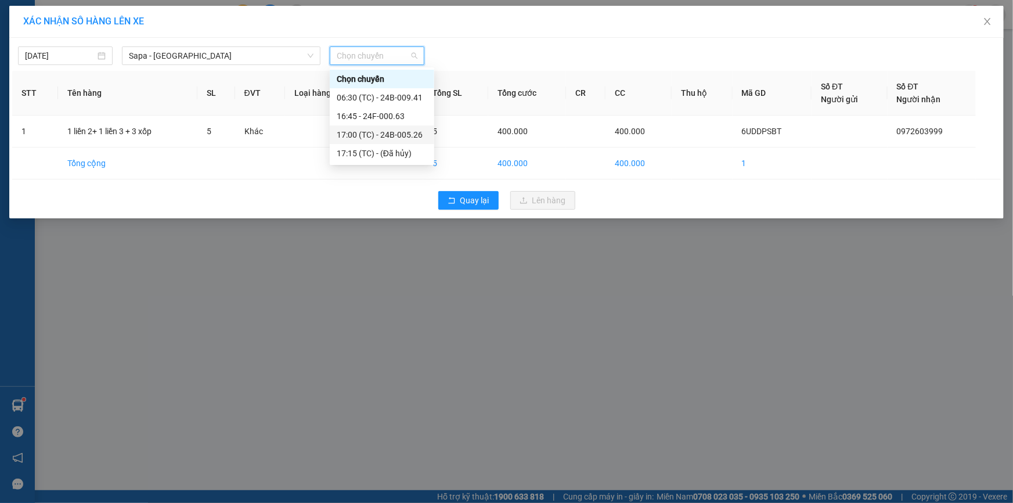
click at [384, 128] on div "17:00 (TC) - 24B-005.26" at bounding box center [382, 134] width 91 height 13
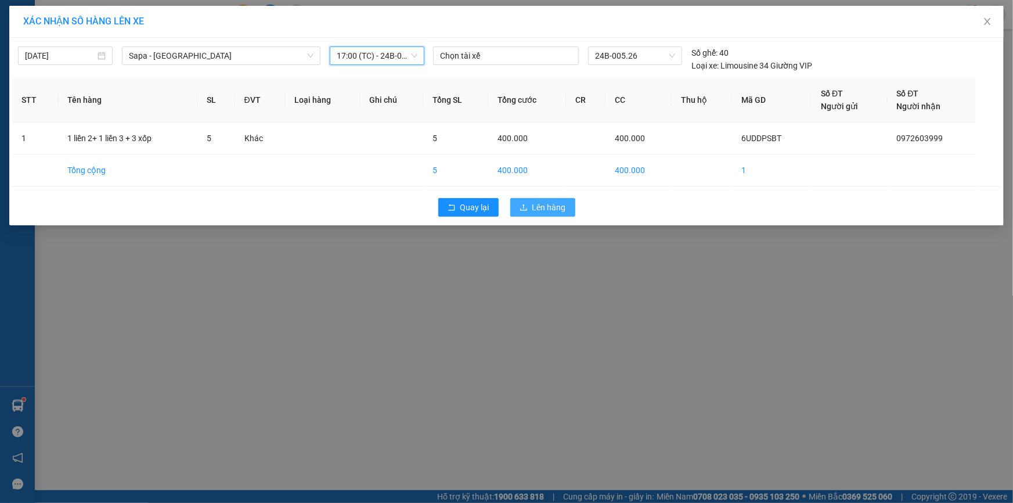
click at [531, 207] on button "Lên hàng" at bounding box center [542, 207] width 65 height 19
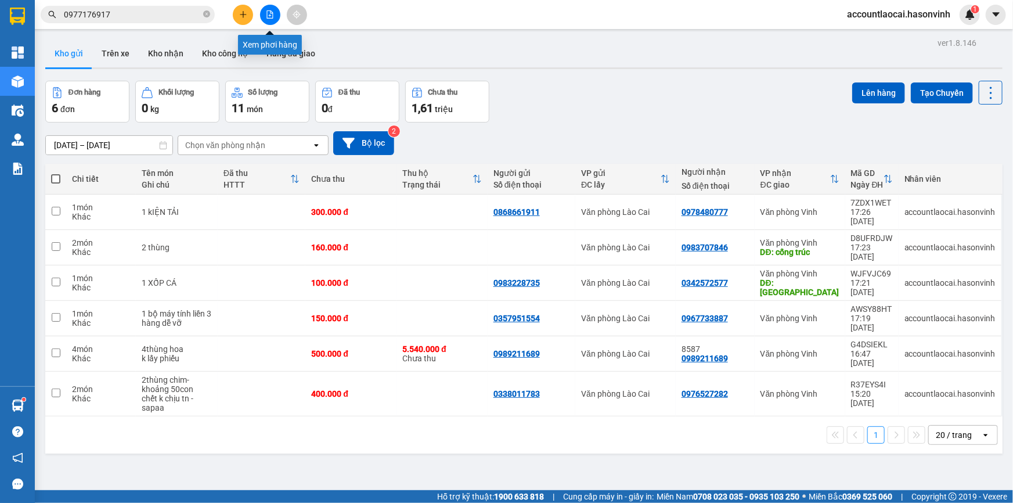
click at [274, 17] on button at bounding box center [270, 15] width 20 height 20
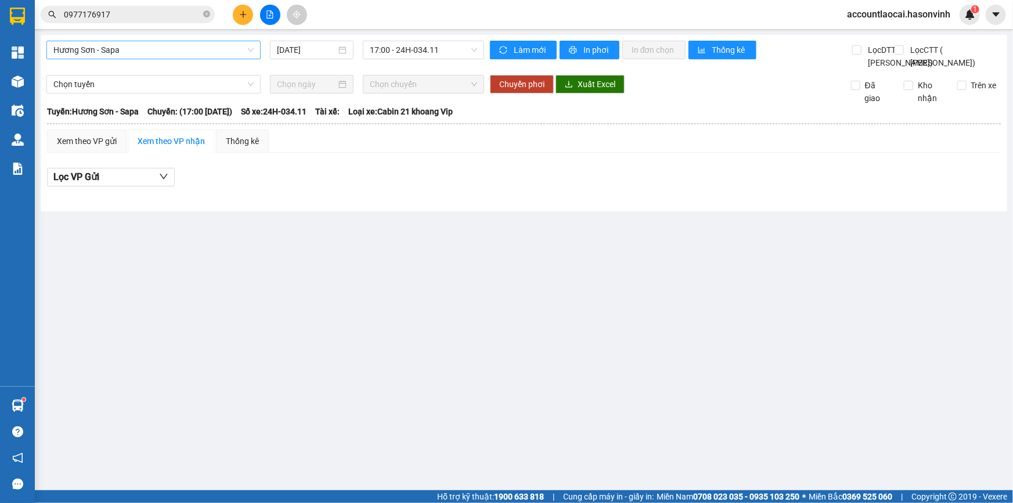
click at [160, 50] on span "Hương Sơn - Sapa" at bounding box center [153, 49] width 200 height 17
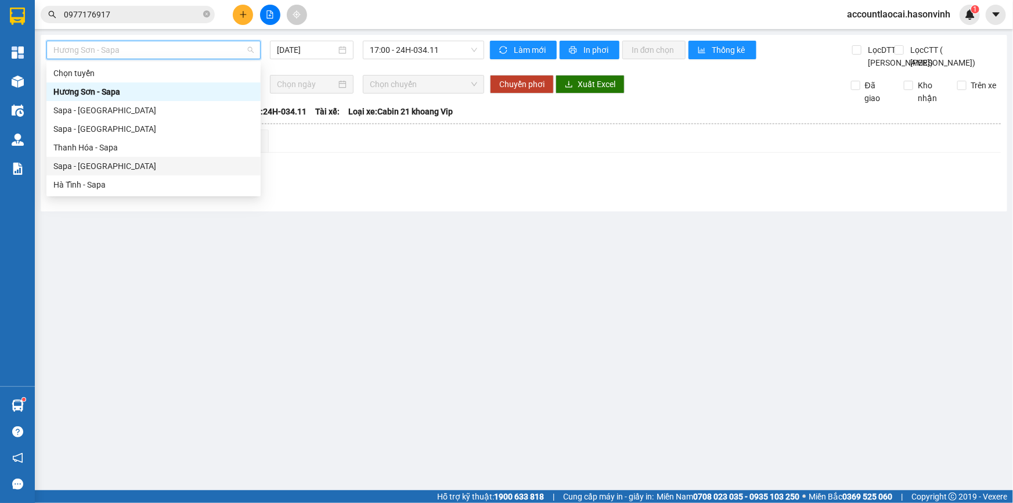
click at [106, 167] on div "Sapa - [GEOGRAPHIC_DATA]" at bounding box center [153, 166] width 200 height 13
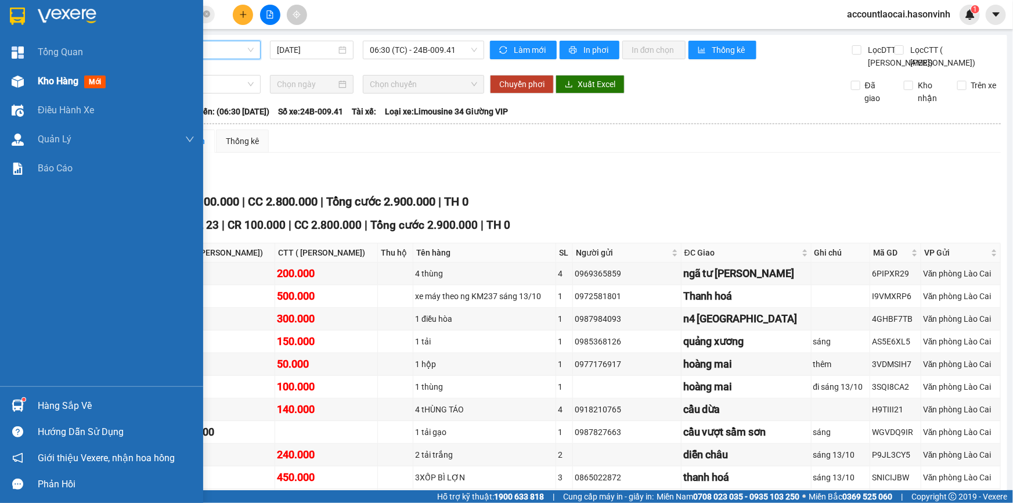
click at [23, 80] on div at bounding box center [18, 81] width 20 height 20
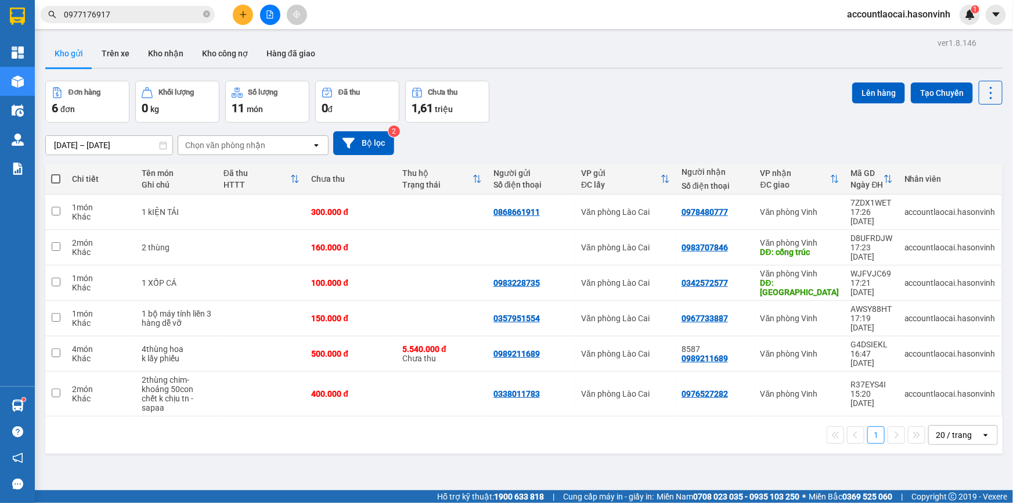
click at [830, 174] on div at bounding box center [834, 179] width 9 height 10
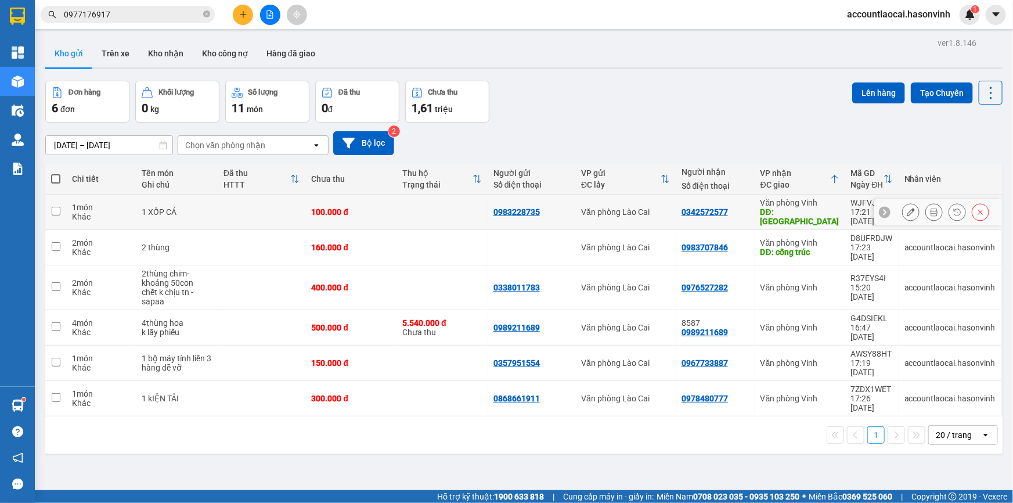
click at [832, 214] on div "DĐ: BÃI DƯƠNG CHÂU" at bounding box center [799, 216] width 79 height 19
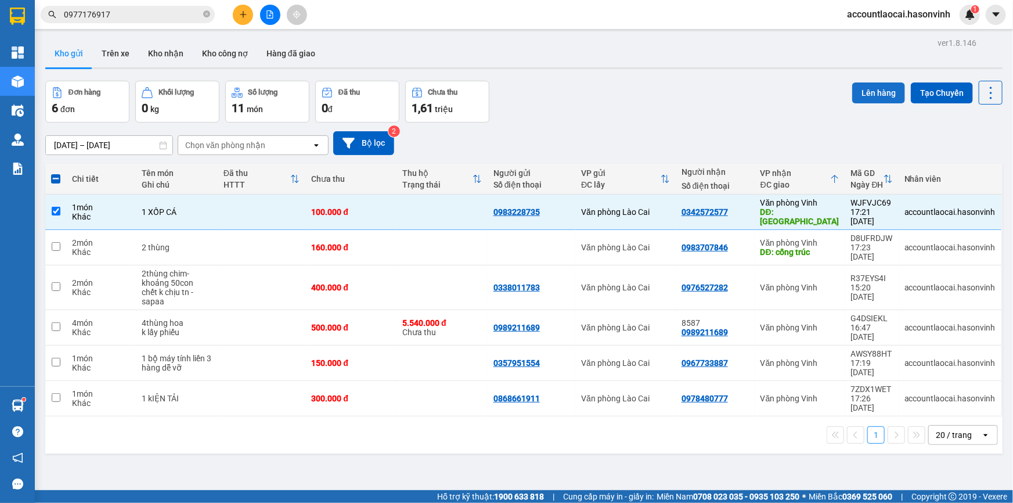
click at [876, 84] on button "Lên hàng" at bounding box center [878, 92] width 53 height 21
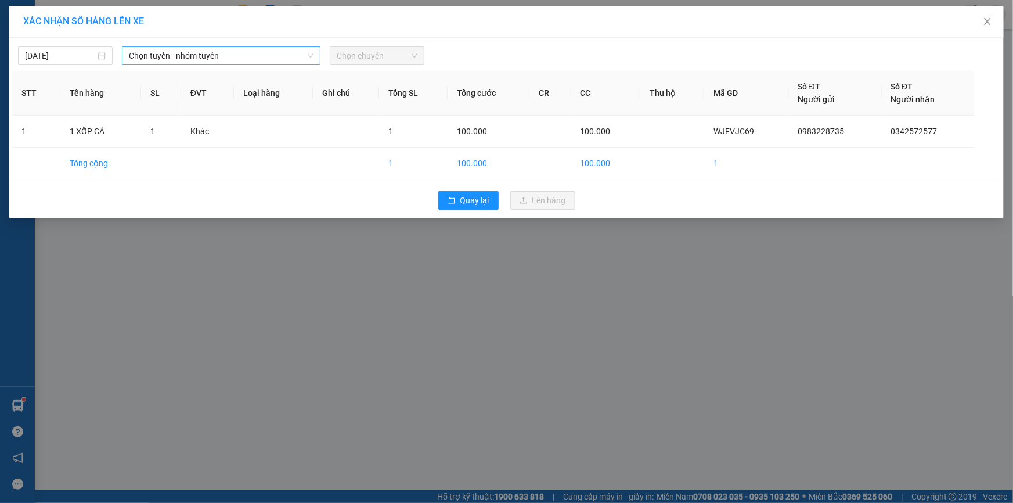
click at [244, 58] on span "Chọn tuyến - nhóm tuyến" at bounding box center [221, 55] width 185 height 17
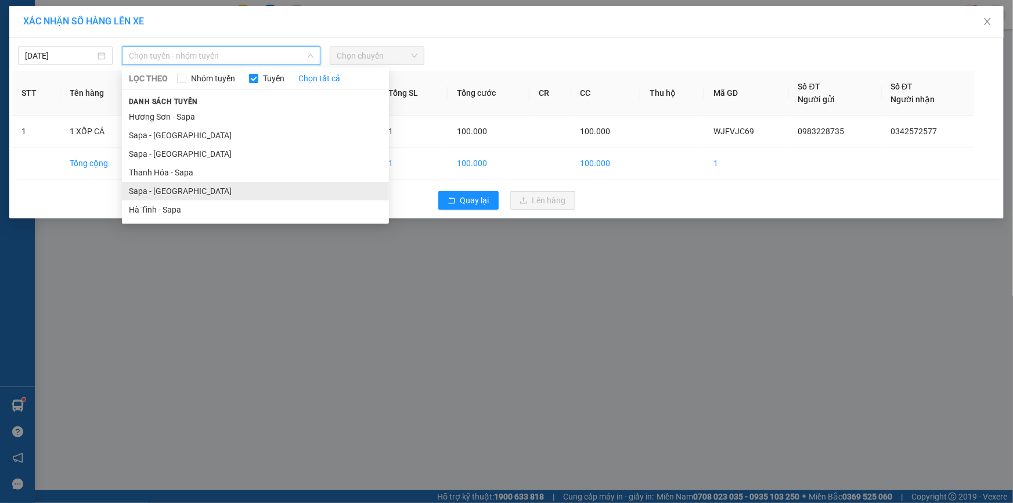
click at [152, 190] on li "Sapa - [GEOGRAPHIC_DATA]" at bounding box center [255, 191] width 267 height 19
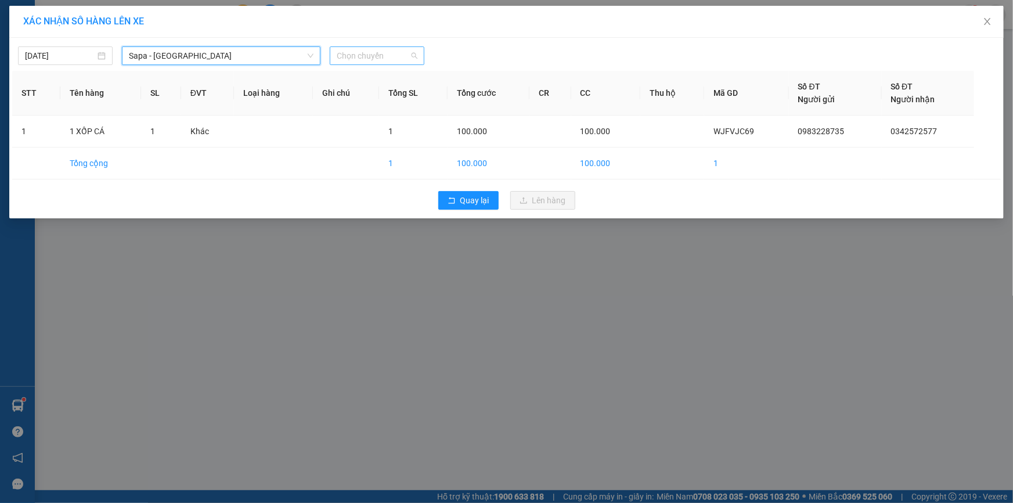
click at [362, 59] on span "Chọn chuyến" at bounding box center [377, 55] width 81 height 17
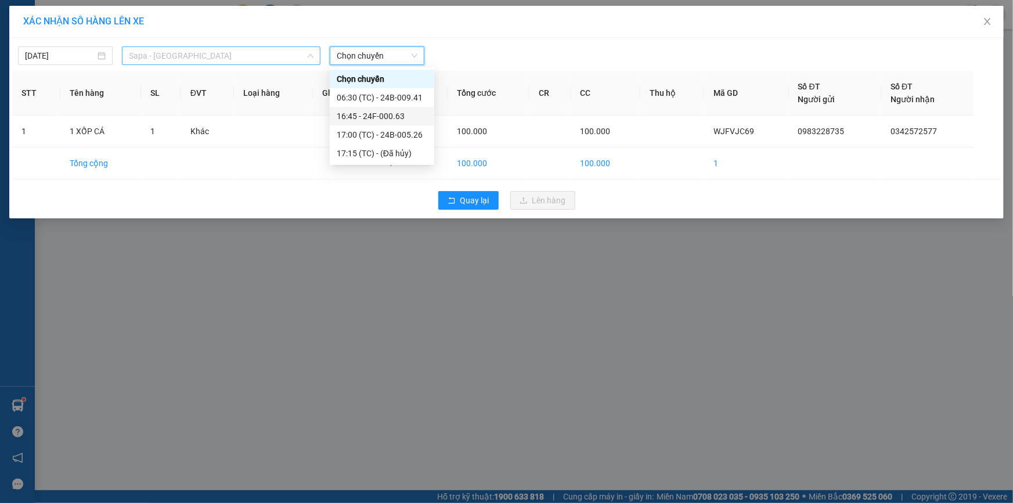
click at [180, 53] on span "Sapa - [GEOGRAPHIC_DATA]" at bounding box center [221, 55] width 185 height 17
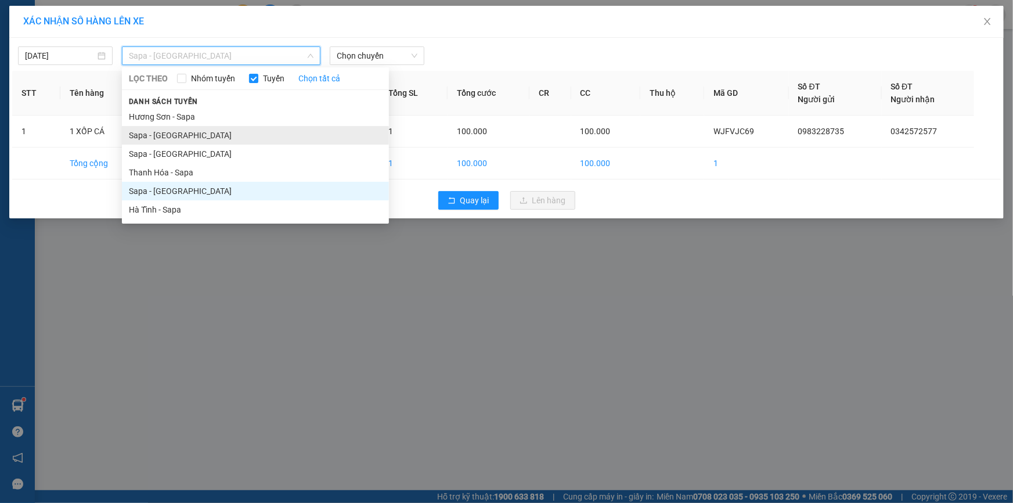
click at [180, 132] on li "Sapa - [GEOGRAPHIC_DATA]" at bounding box center [255, 135] width 267 height 19
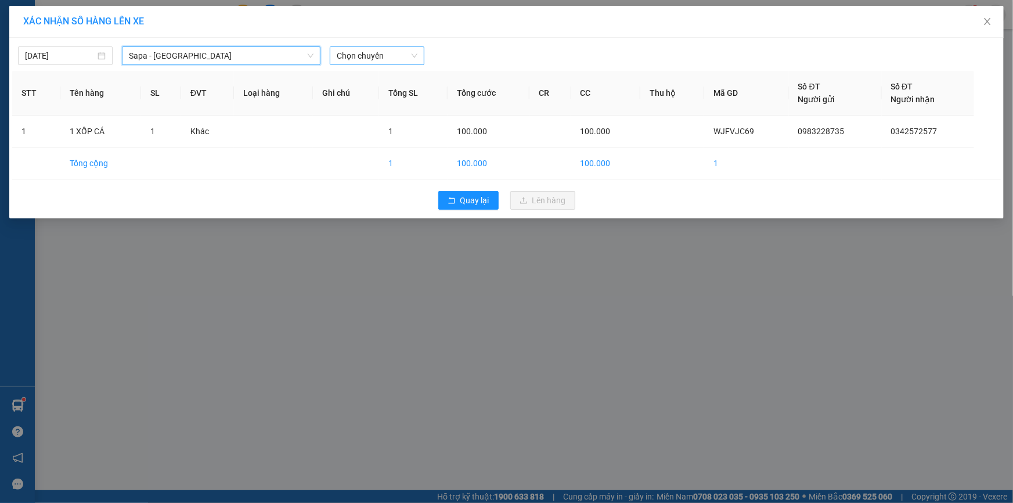
click at [408, 59] on span "Chọn chuyến" at bounding box center [377, 55] width 81 height 17
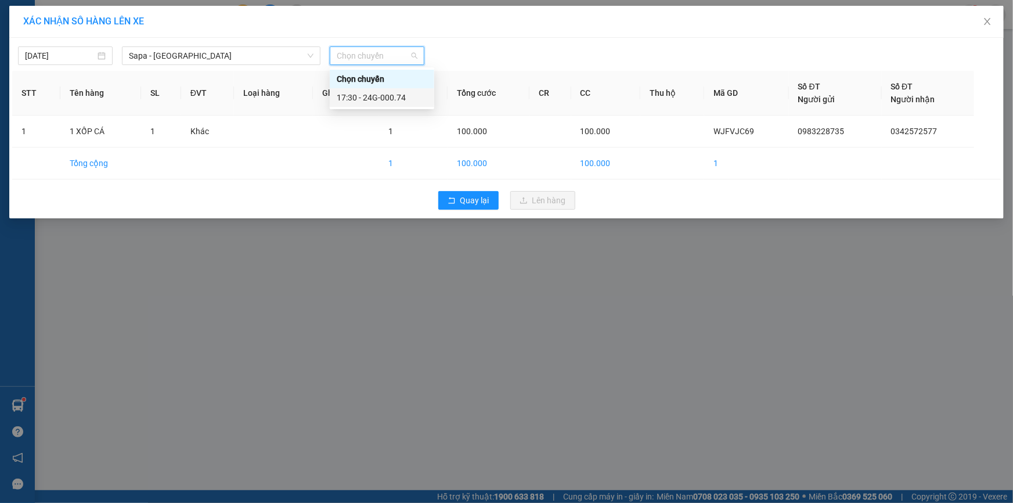
click at [406, 99] on div "17:30 - 24G-000.74" at bounding box center [382, 97] width 91 height 13
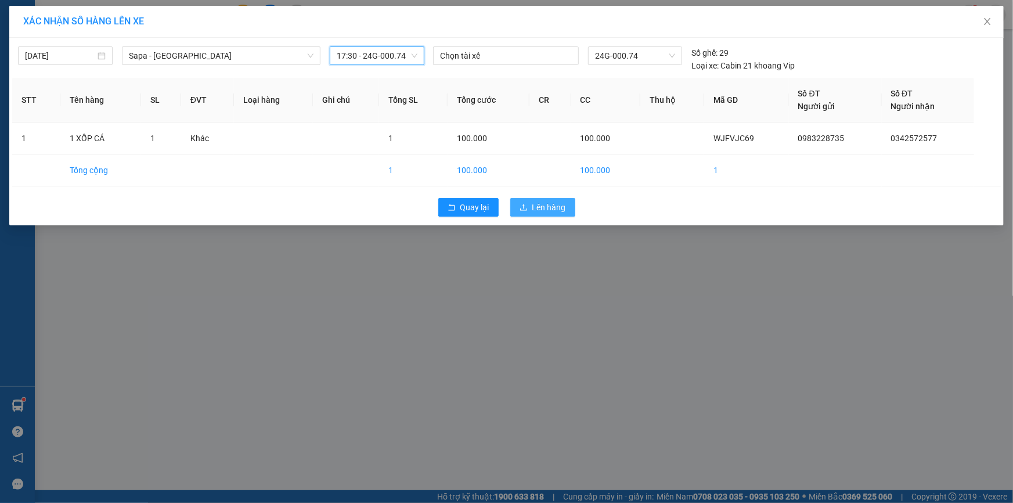
click at [532, 203] on span "Lên hàng" at bounding box center [549, 207] width 34 height 13
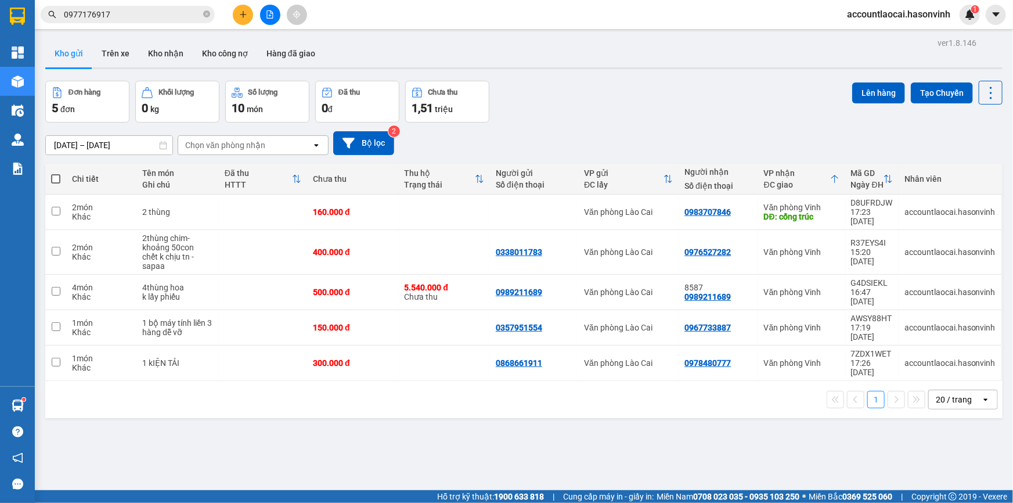
click at [261, 7] on div at bounding box center [269, 15] width 87 height 20
click at [268, 20] on button at bounding box center [270, 15] width 20 height 20
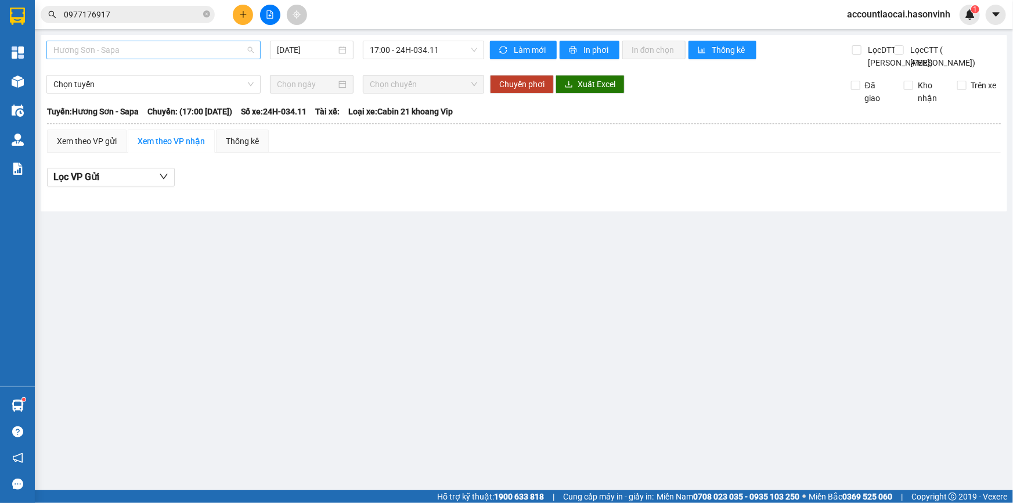
click at [122, 53] on span "Hương Sơn - Sapa" at bounding box center [153, 49] width 200 height 17
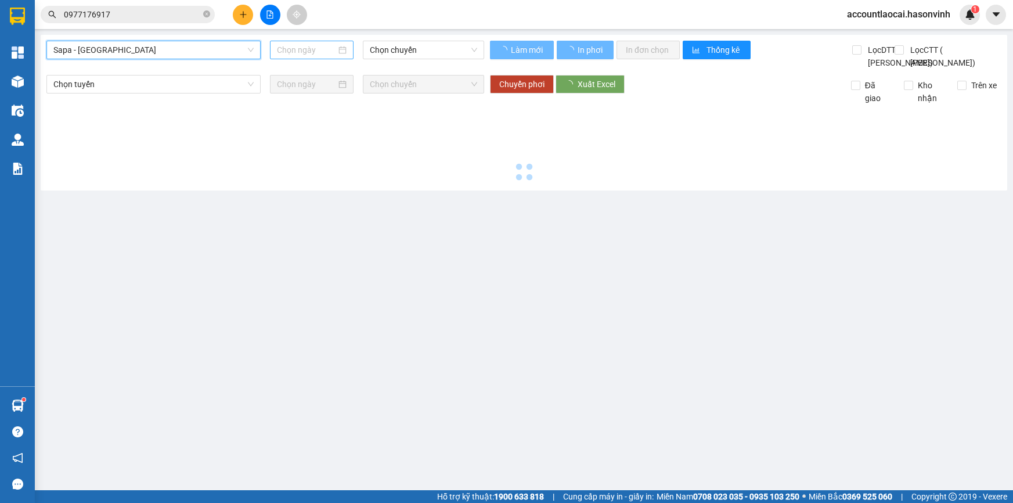
type input "[DATE]"
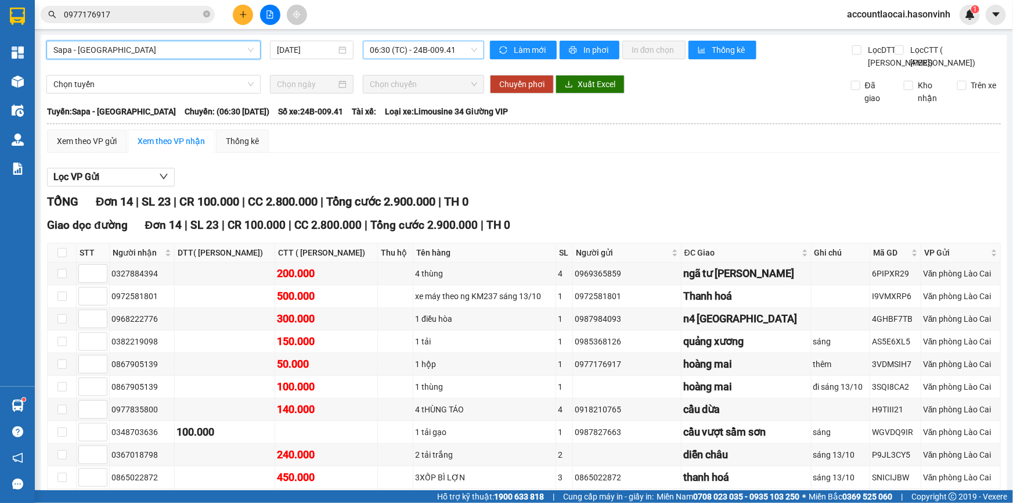
click at [374, 50] on span "06:30 (TC) - 24B-009.41" at bounding box center [423, 49] width 107 height 17
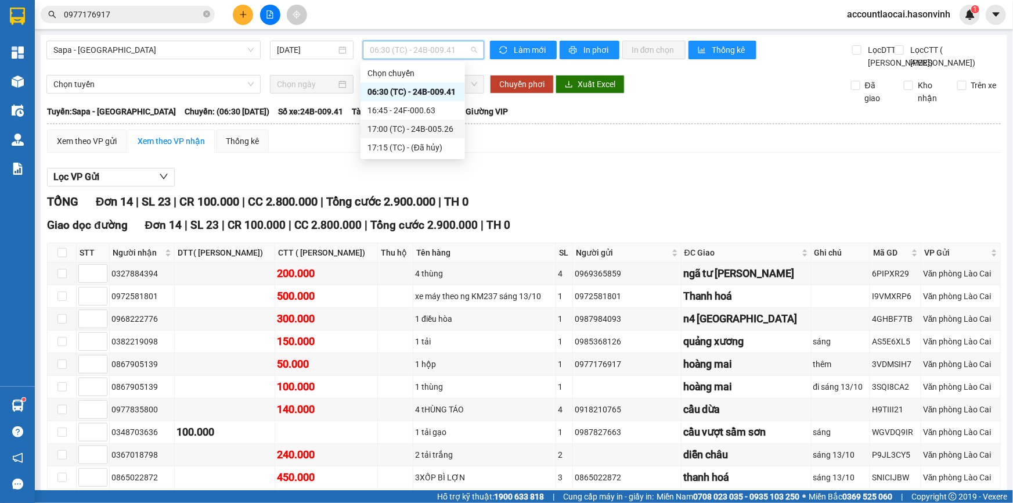
click at [406, 132] on div "17:00 (TC) - 24B-005.26" at bounding box center [412, 128] width 91 height 13
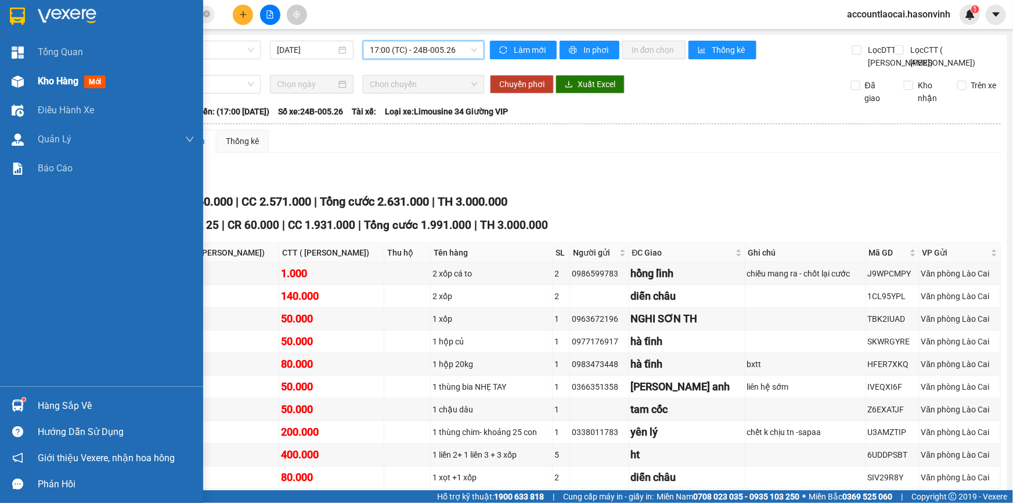
click at [61, 86] on span "Kho hàng" at bounding box center [58, 80] width 41 height 11
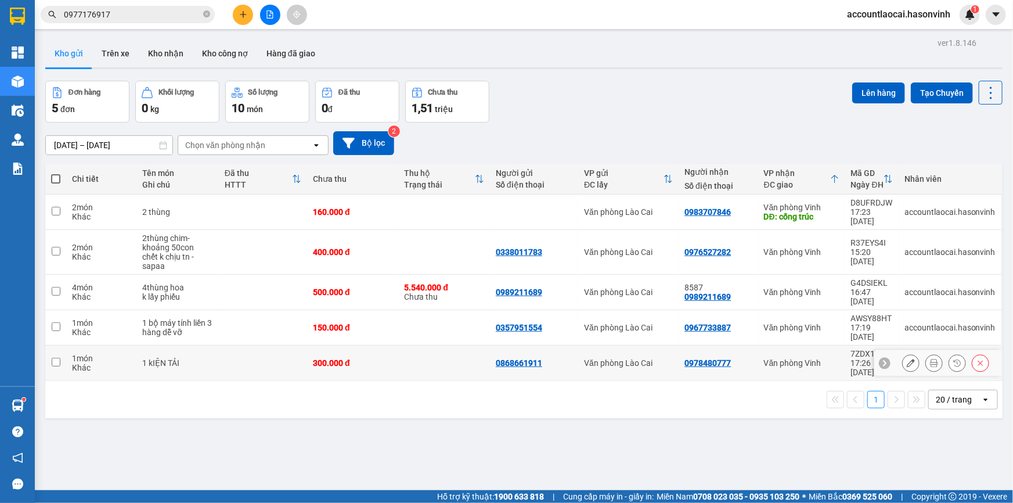
scroll to position [52, 0]
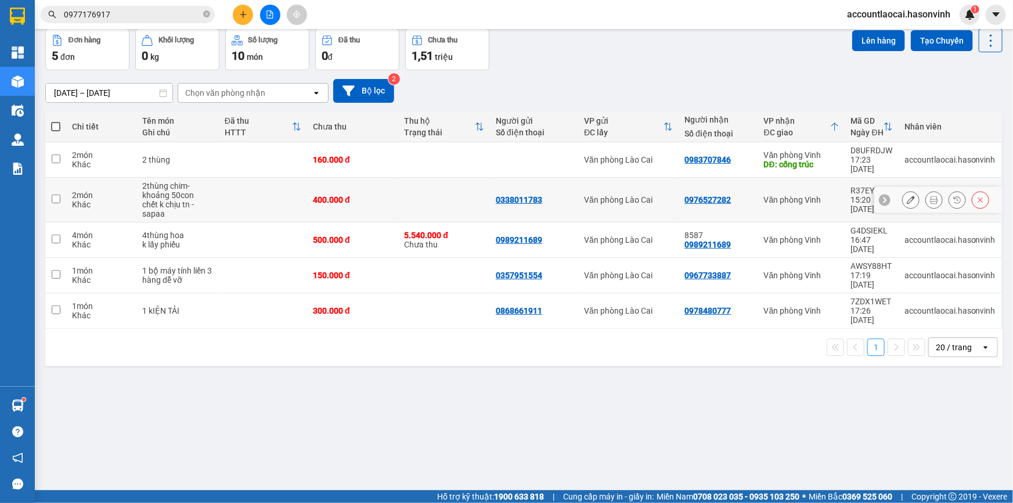
click at [77, 190] on div "2 món" at bounding box center [101, 194] width 59 height 9
checkbox input "true"
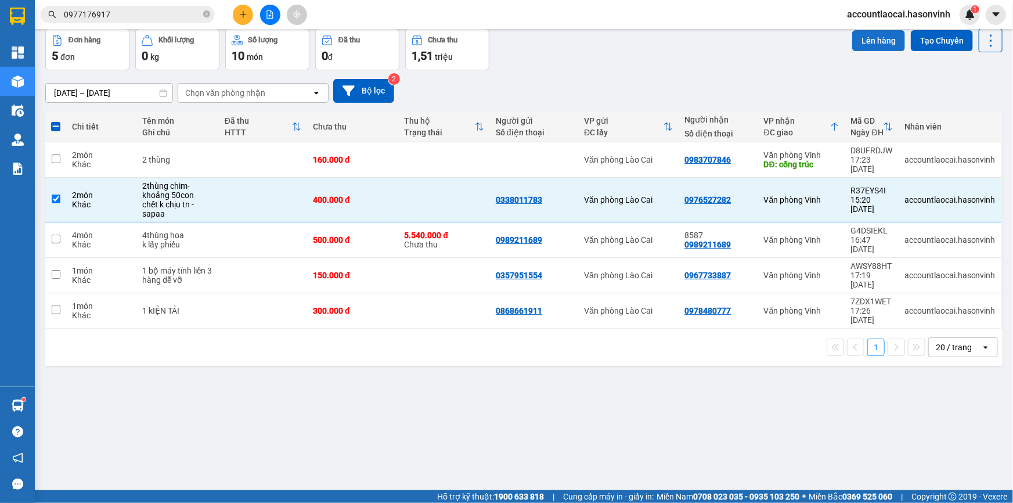
click at [875, 45] on button "Lên hàng" at bounding box center [878, 40] width 53 height 21
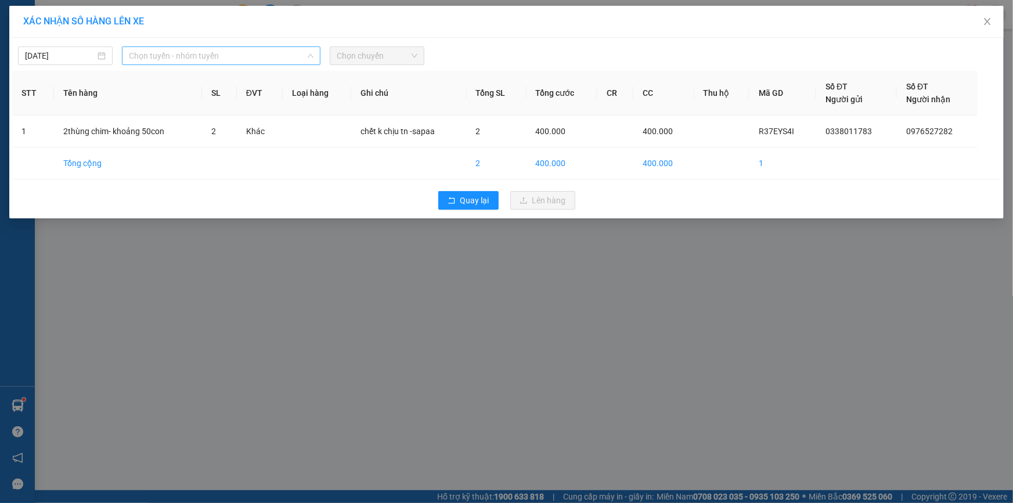
click at [226, 52] on span "Chọn tuyến - nhóm tuyến" at bounding box center [221, 55] width 185 height 17
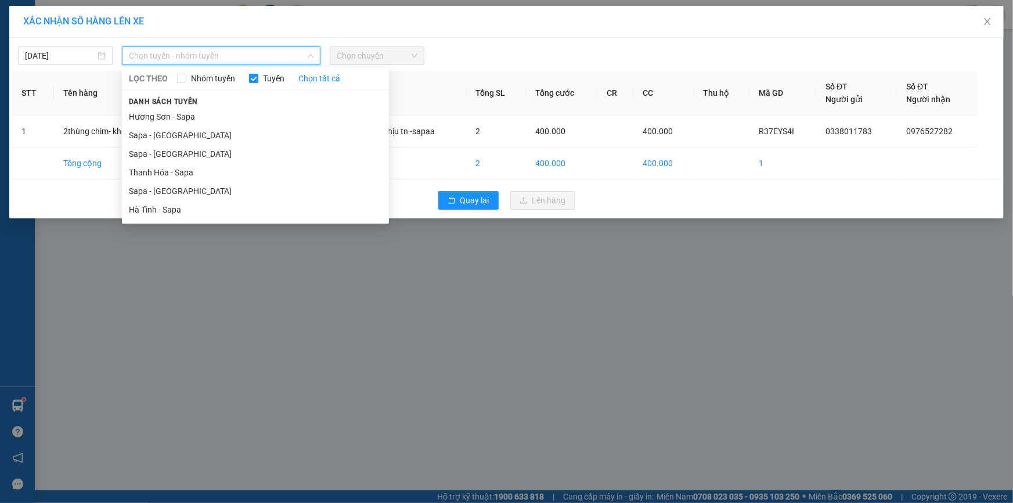
drag, startPoint x: 145, startPoint y: 192, endPoint x: 157, endPoint y: 183, distance: 14.6
click at [145, 192] on li "Sapa - [GEOGRAPHIC_DATA]" at bounding box center [255, 191] width 267 height 19
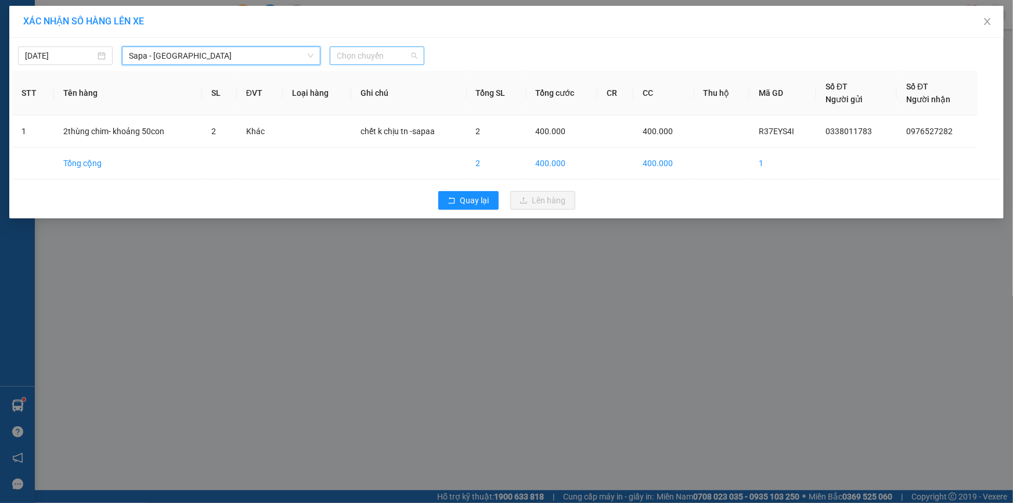
click at [367, 63] on span "Chọn chuyến" at bounding box center [377, 55] width 81 height 17
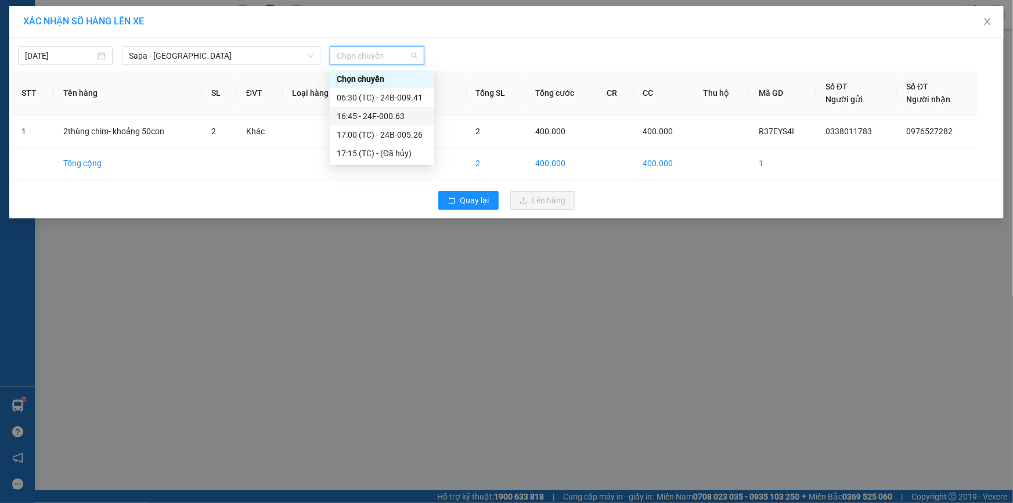
click at [371, 122] on div "16:45 - 24F-000.63" at bounding box center [382, 116] width 91 height 13
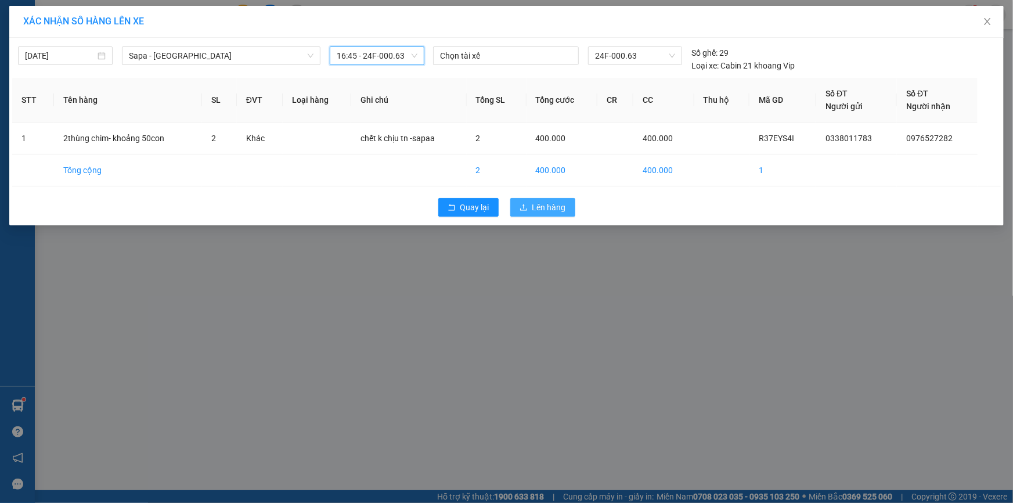
click at [524, 206] on icon "upload" at bounding box center [523, 207] width 8 height 8
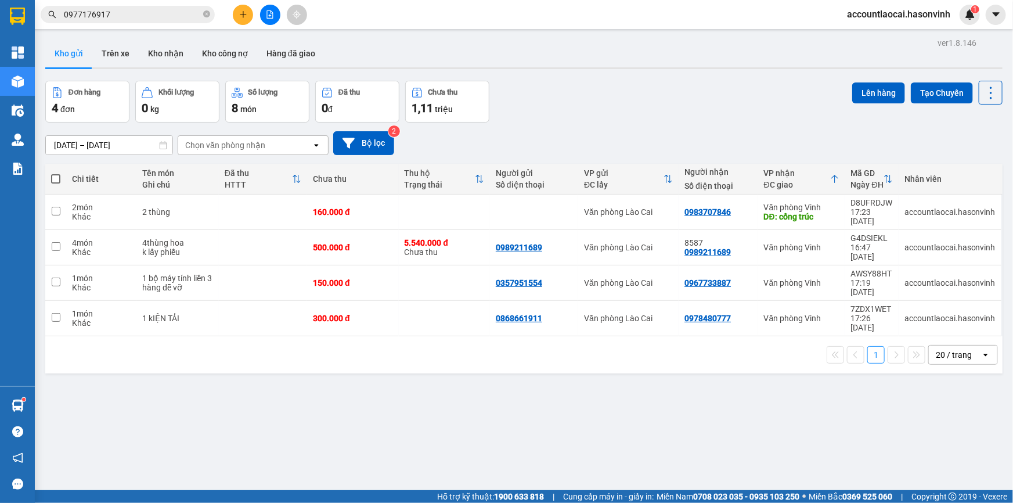
click at [265, 14] on button at bounding box center [270, 15] width 20 height 20
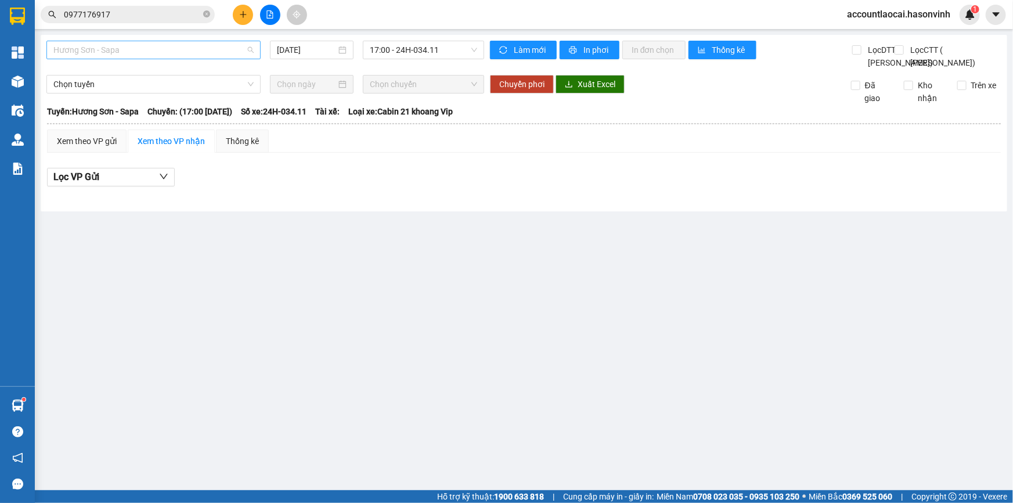
click at [167, 46] on span "Hương Sơn - Sapa" at bounding box center [153, 49] width 200 height 17
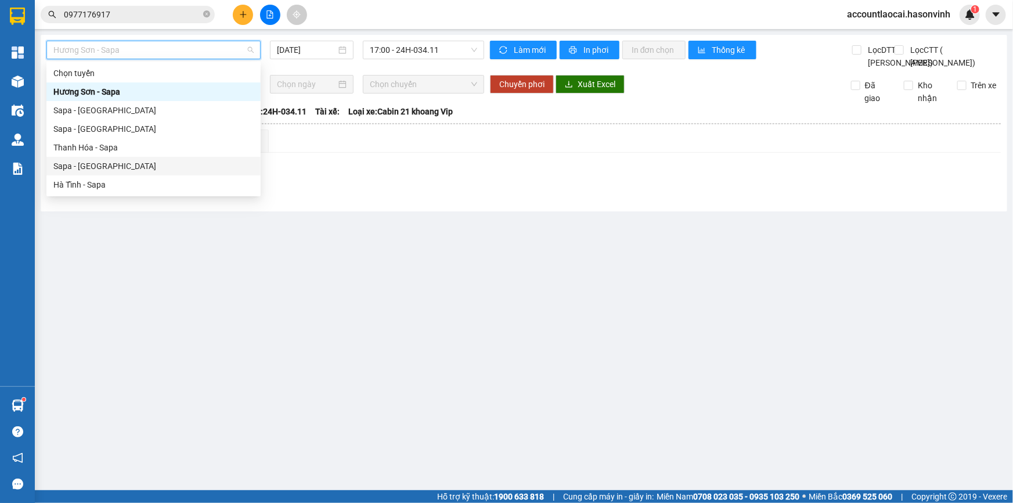
click at [134, 162] on div "Sapa - [GEOGRAPHIC_DATA]" at bounding box center [153, 166] width 200 height 13
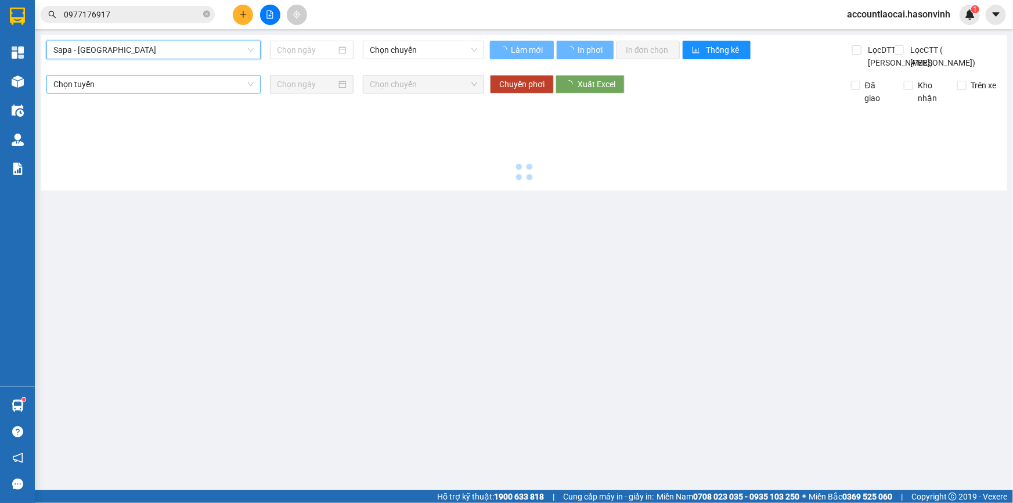
type input "[DATE]"
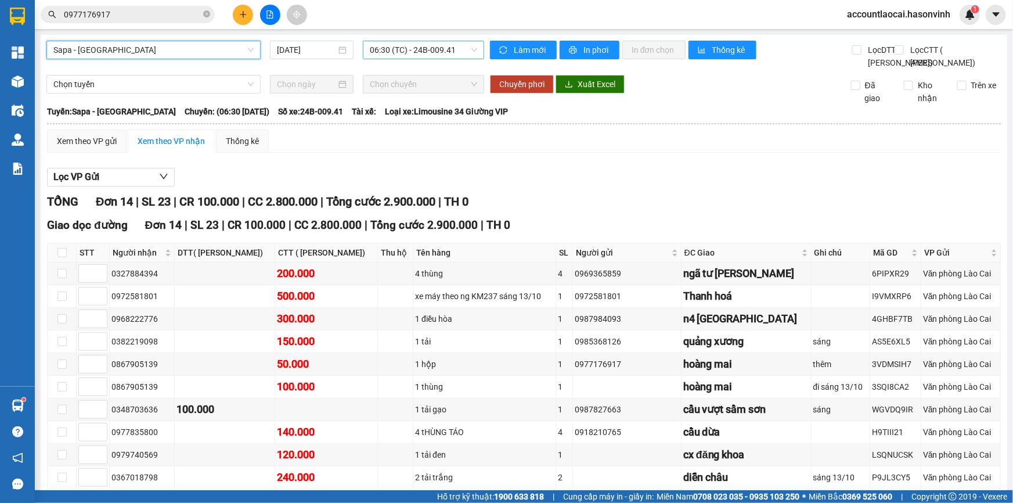
click at [392, 53] on span "06:30 (TC) - 24B-009.41" at bounding box center [423, 49] width 107 height 17
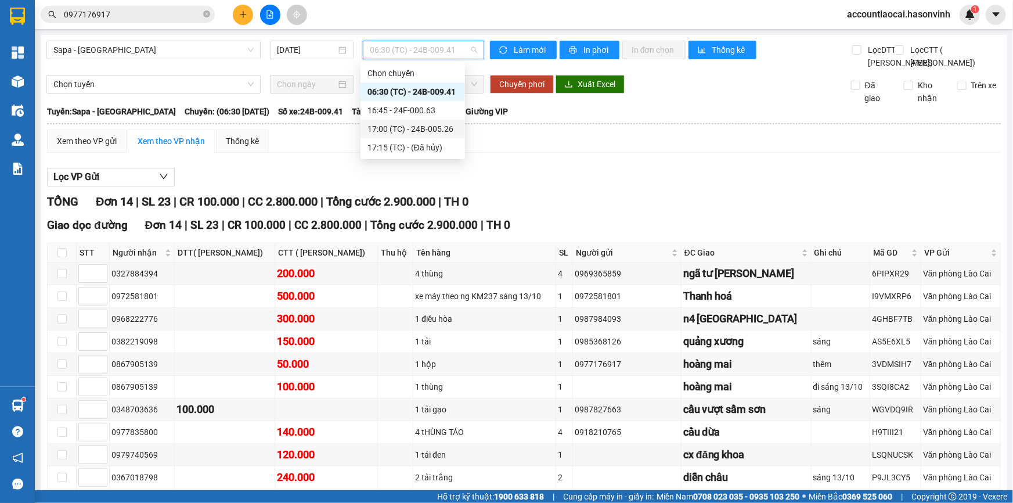
click at [388, 127] on div "17:00 (TC) - 24B-005.26" at bounding box center [412, 128] width 91 height 13
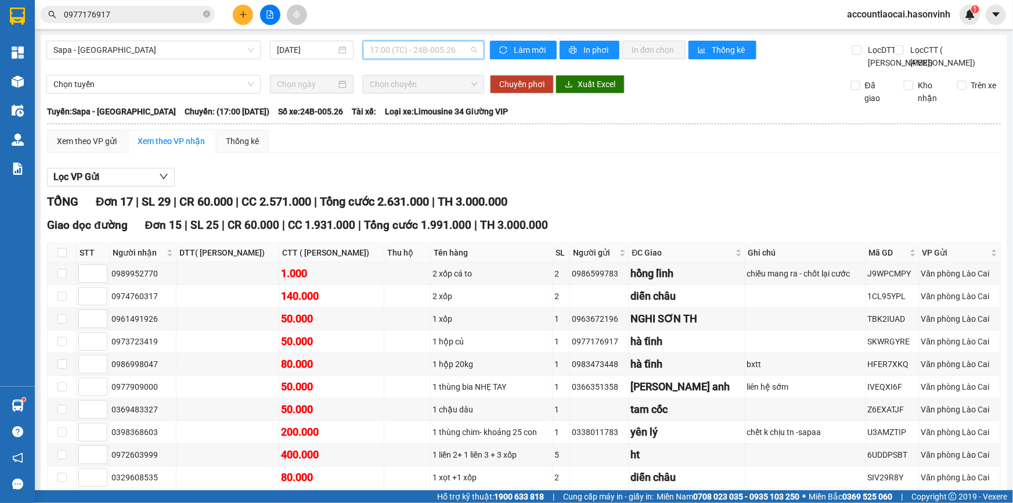
click at [404, 49] on span "17:00 (TC) - 24B-005.26" at bounding box center [423, 49] width 107 height 17
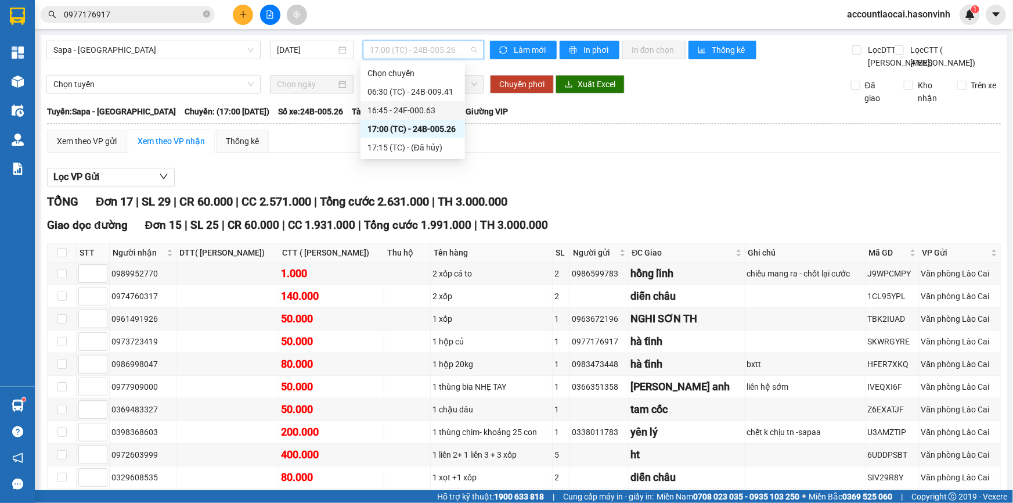
click at [404, 106] on div "16:45 - 24F-000.63" at bounding box center [412, 110] width 91 height 13
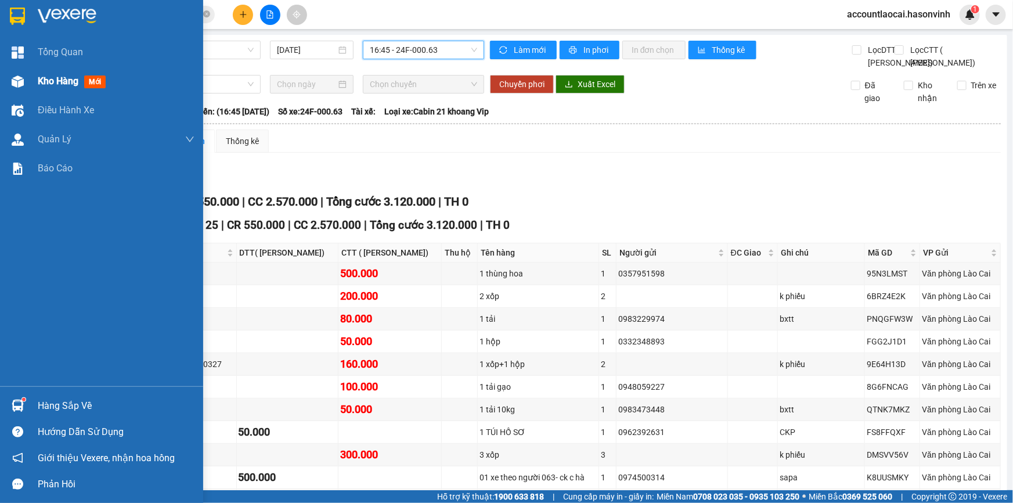
click at [21, 83] on img at bounding box center [18, 81] width 12 height 12
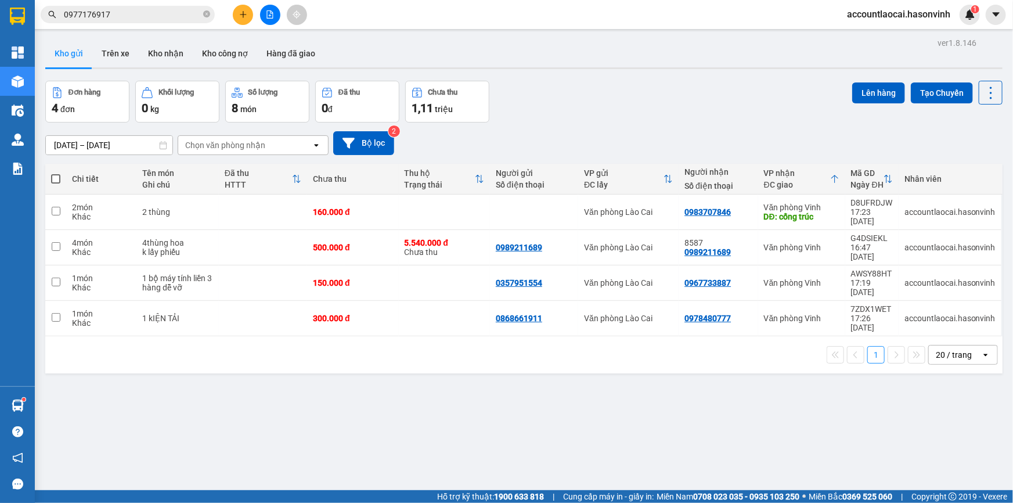
drag, startPoint x: 104, startPoint y: 12, endPoint x: 111, endPoint y: 15, distance: 7.0
click at [104, 12] on input "0977176917" at bounding box center [132, 14] width 137 height 13
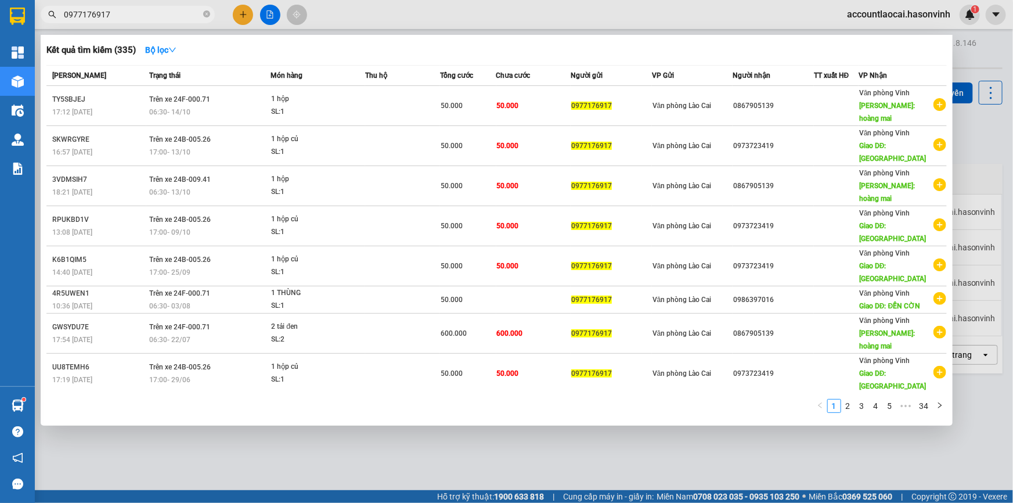
drag, startPoint x: 119, startPoint y: 15, endPoint x: 44, endPoint y: 10, distance: 75.6
click at [44, 10] on span "0977176917" at bounding box center [128, 14] width 174 height 17
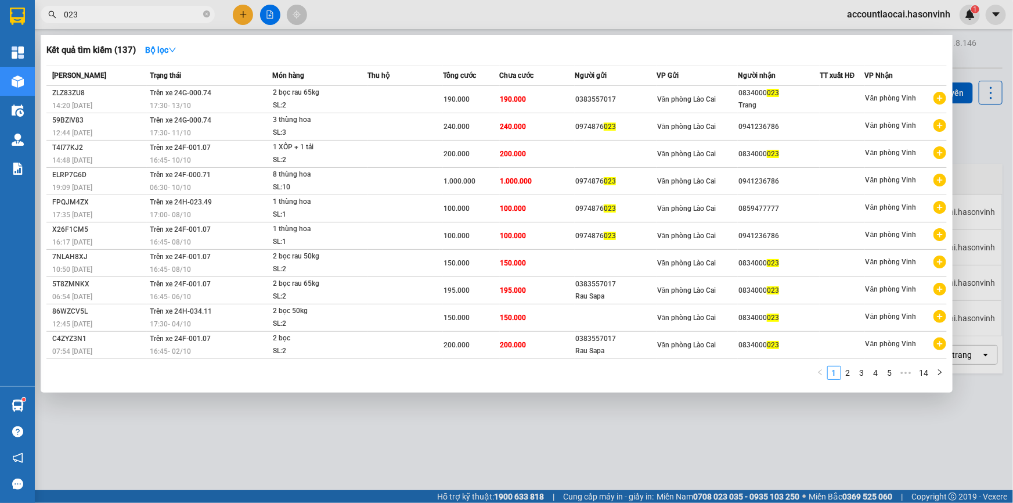
drag, startPoint x: 80, startPoint y: 12, endPoint x: 41, endPoint y: 6, distance: 39.2
click at [41, 6] on div "023" at bounding box center [113, 14] width 226 height 17
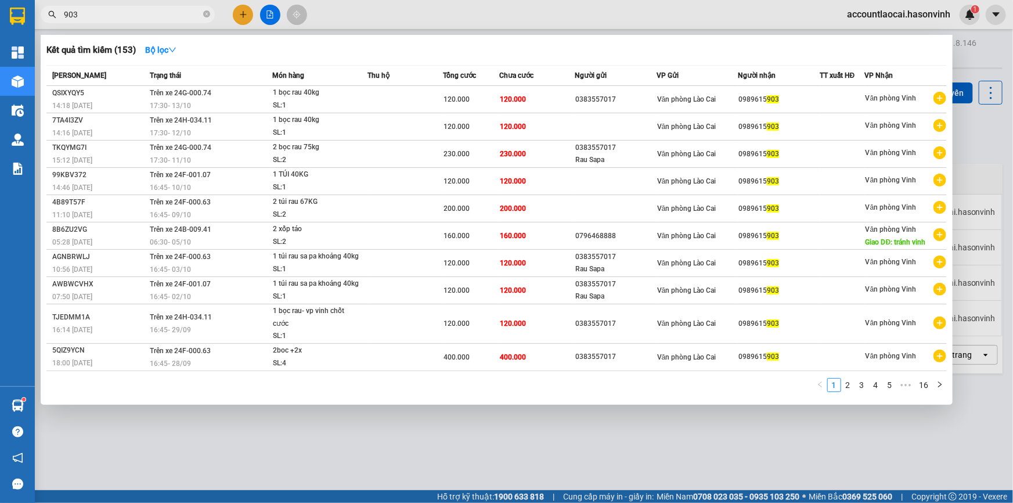
type input "903"
click at [245, 13] on div at bounding box center [506, 251] width 1013 height 503
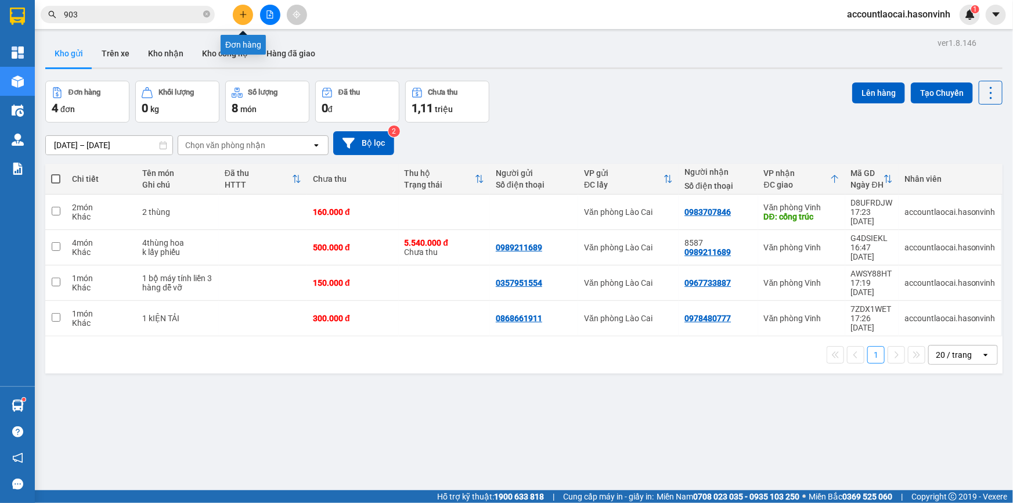
click at [246, 15] on icon "plus" at bounding box center [243, 14] width 8 height 8
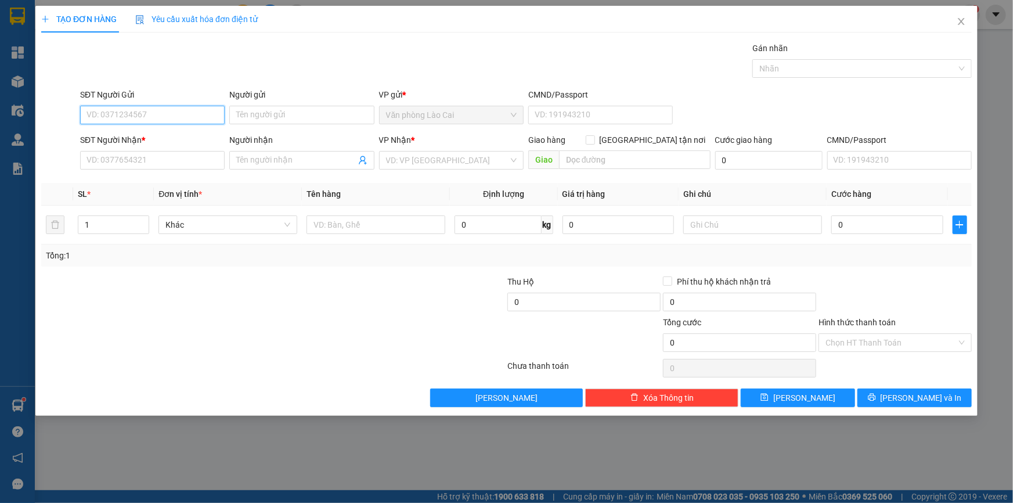
click at [122, 116] on input "SĐT Người Gửi" at bounding box center [152, 115] width 144 height 19
click at [508, 157] on div "VD: VP [GEOGRAPHIC_DATA]" at bounding box center [451, 160] width 144 height 19
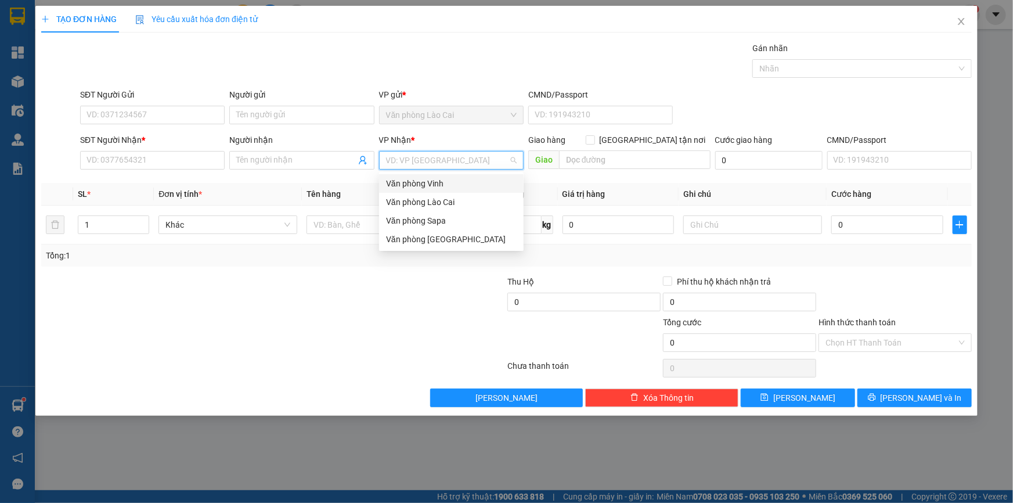
click at [451, 179] on div "Văn phòng Vinh" at bounding box center [451, 183] width 131 height 13
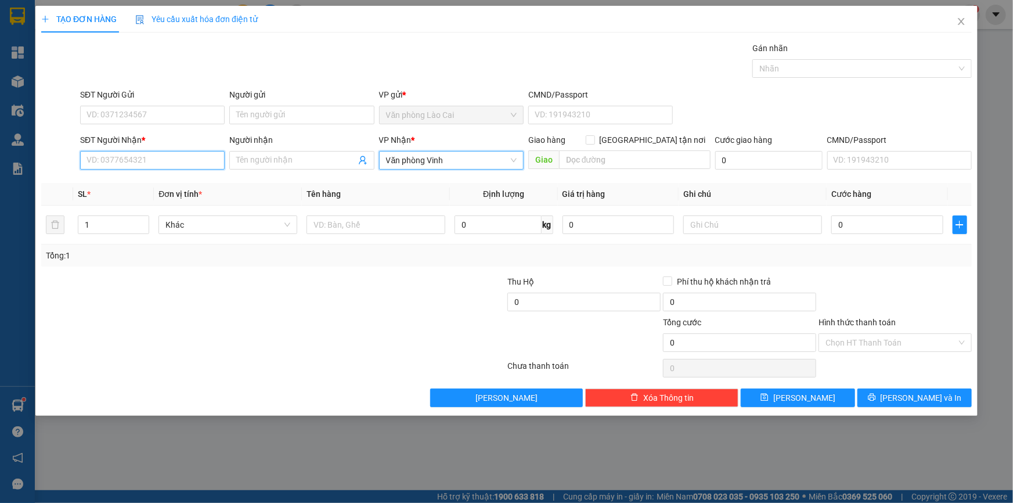
click at [136, 159] on input "SĐT Người Nhận *" at bounding box center [152, 160] width 144 height 19
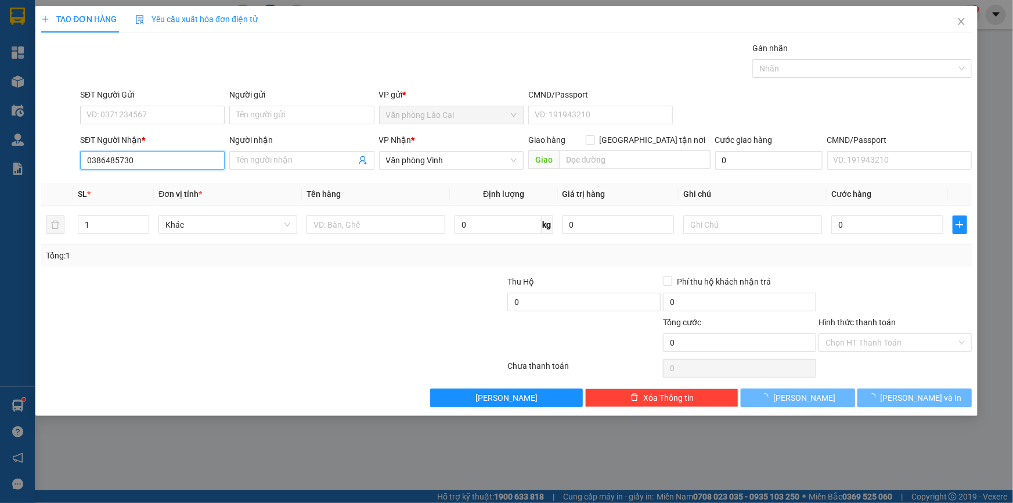
type input "0386485730"
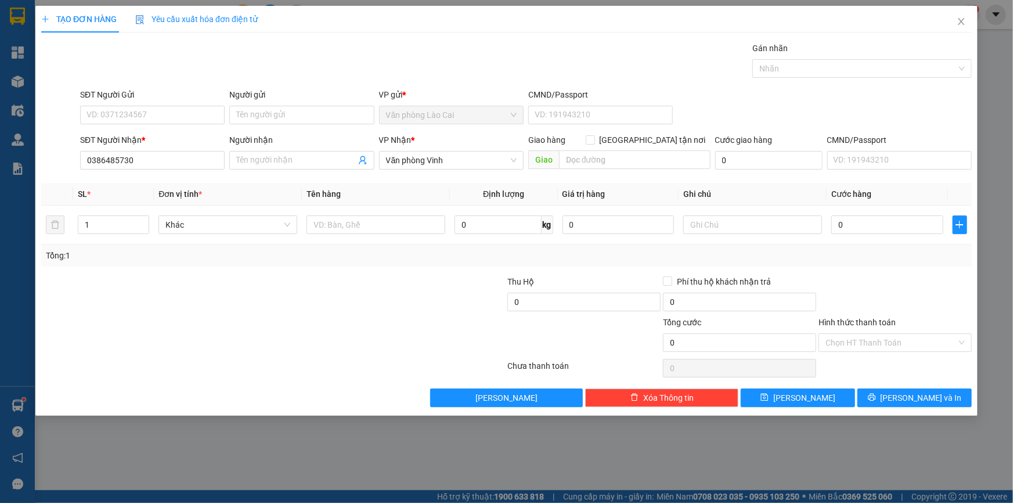
click at [230, 187] on th "Đơn vị tính *" at bounding box center [228, 194] width 148 height 23
click at [356, 219] on input "text" at bounding box center [375, 224] width 139 height 19
type input "1 TẢI 50KG"
click at [905, 231] on input "0" at bounding box center [887, 224] width 112 height 19
type input "1"
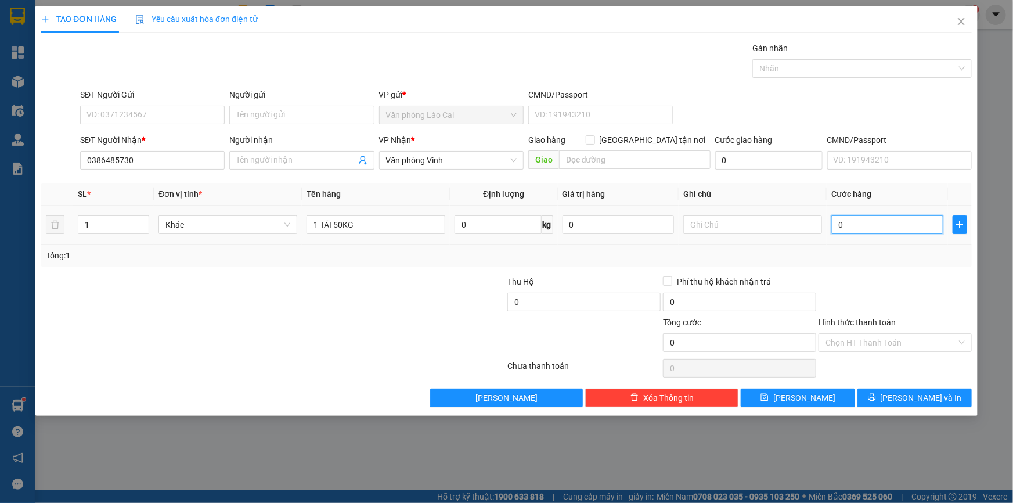
type input "1"
type input "15"
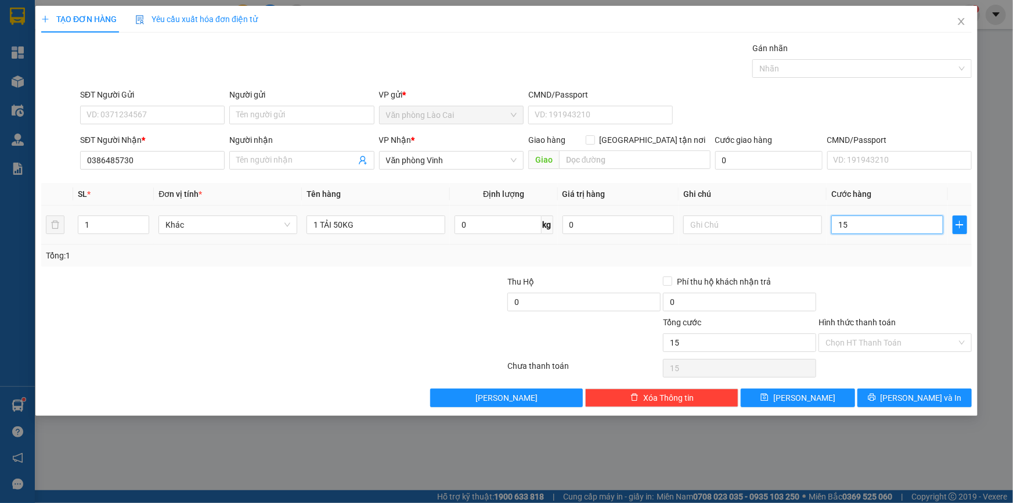
type input "150"
type input "150.000"
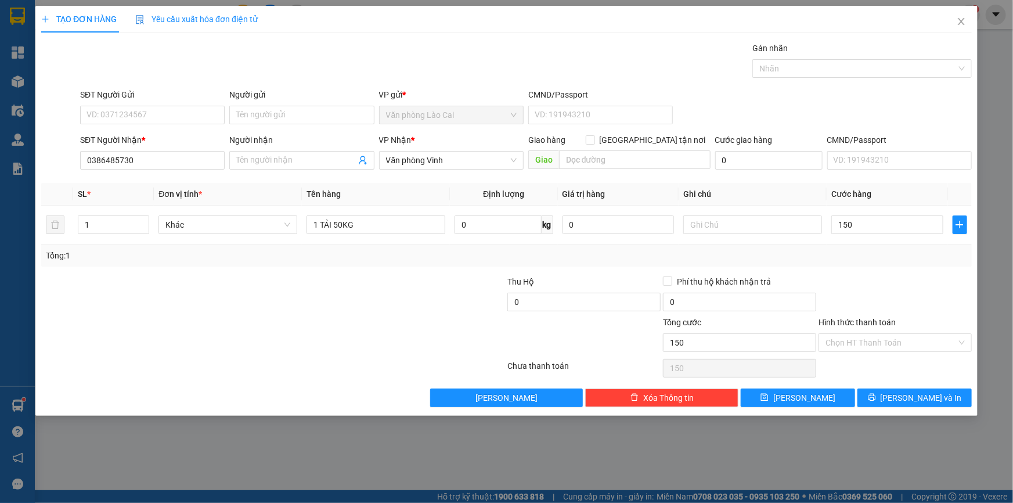
type input "150.000"
click at [875, 251] on div "Tổng: 1" at bounding box center [506, 255] width 921 height 13
click at [158, 109] on input "SĐT Người Gửi" at bounding box center [152, 115] width 144 height 19
type input "0344353287"
click at [325, 284] on div at bounding box center [195, 295] width 311 height 41
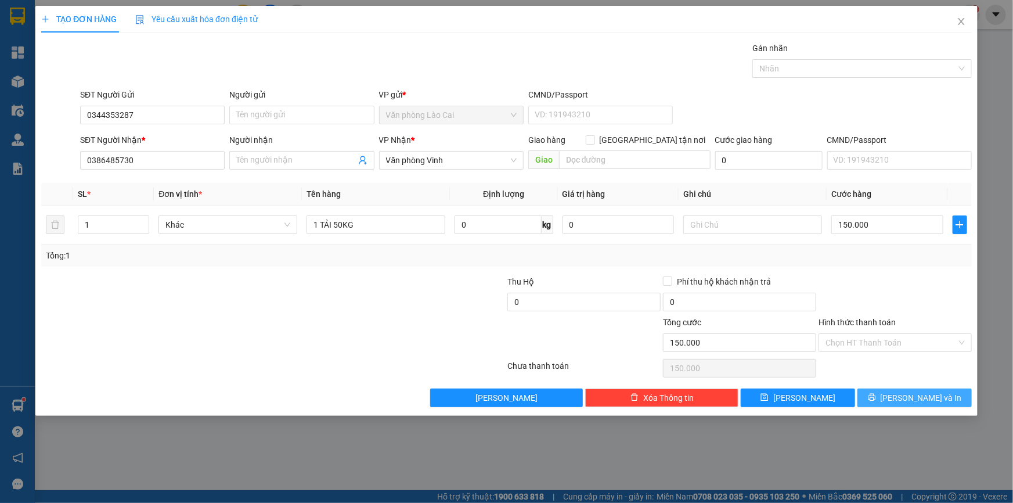
click at [907, 397] on span "[PERSON_NAME] và In" at bounding box center [920, 397] width 81 height 13
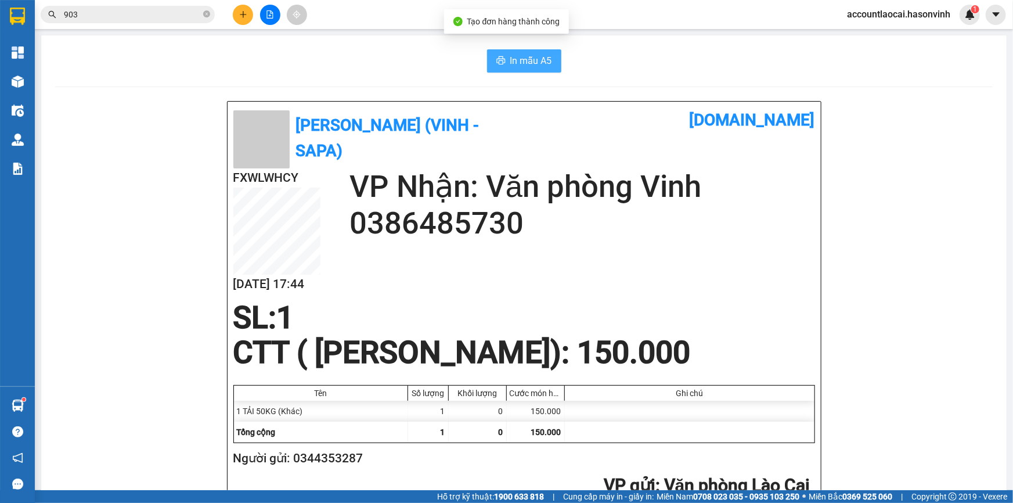
click at [504, 63] on button "In mẫu A5" at bounding box center [524, 60] width 74 height 23
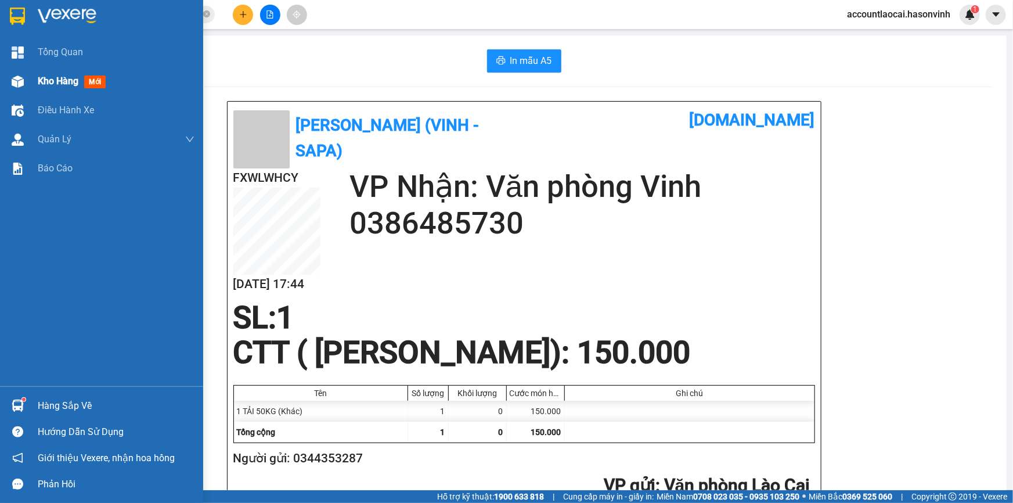
click at [24, 91] on div at bounding box center [18, 81] width 20 height 20
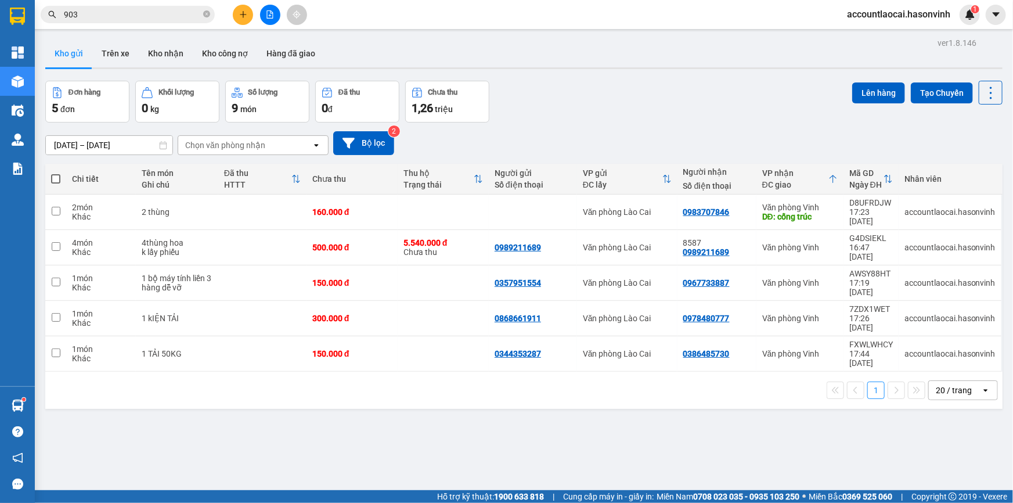
click at [272, 11] on icon "file-add" at bounding box center [270, 14] width 8 height 8
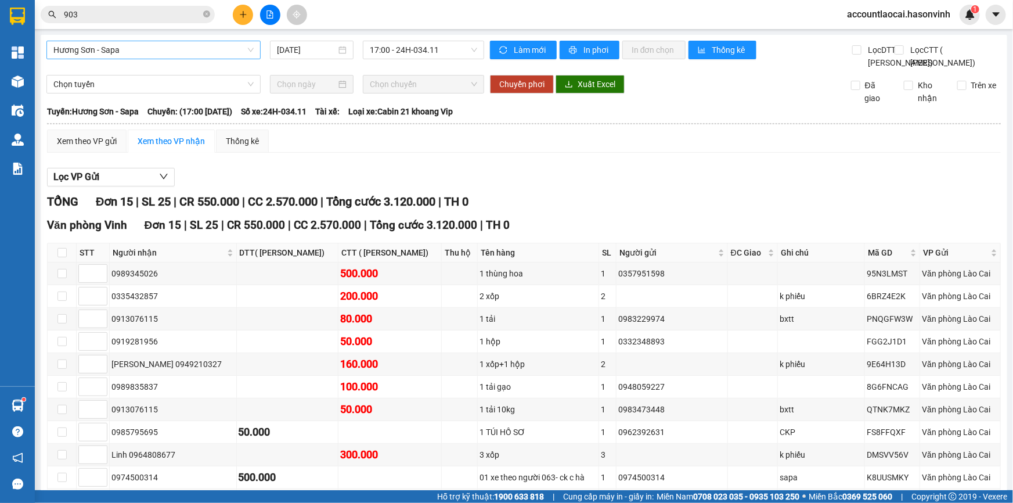
click at [116, 58] on span "Hương Sơn - Sapa" at bounding box center [153, 49] width 200 height 17
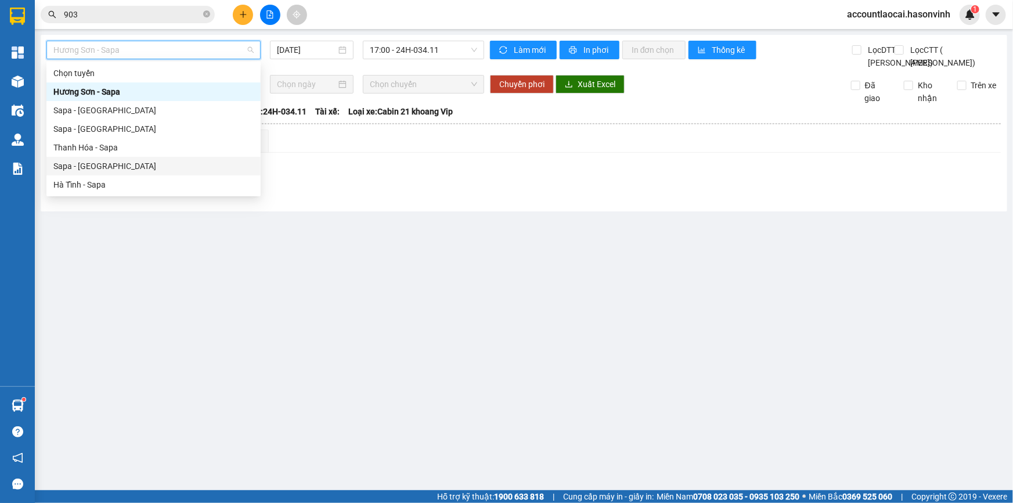
click at [120, 164] on div "Sapa - [GEOGRAPHIC_DATA]" at bounding box center [153, 166] width 200 height 13
type input "[DATE]"
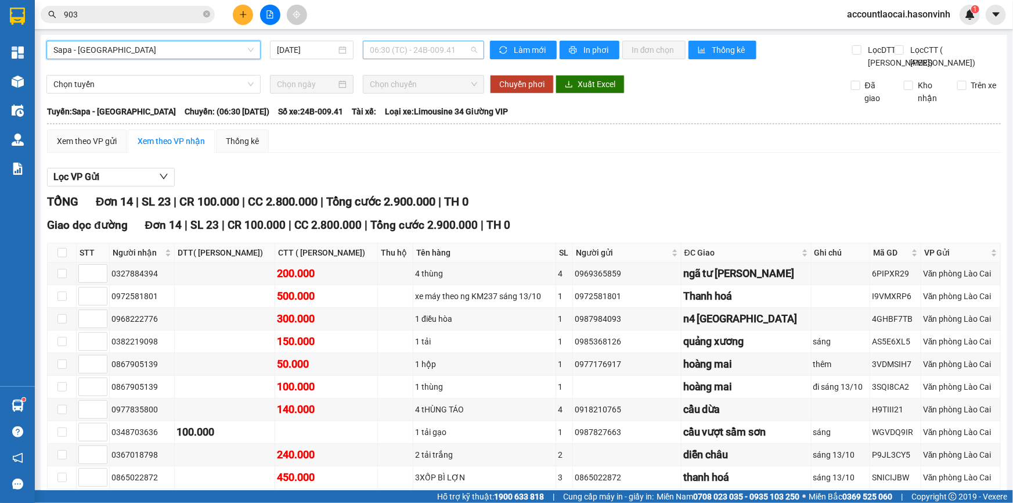
click at [420, 48] on span "06:30 (TC) - 24B-009.41" at bounding box center [423, 49] width 107 height 17
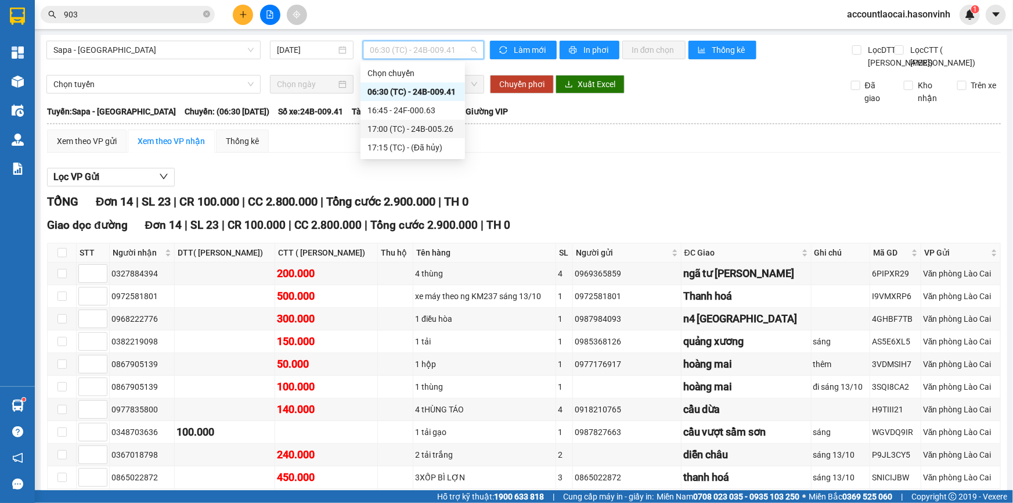
click at [401, 127] on div "17:00 (TC) - 24B-005.26" at bounding box center [412, 128] width 91 height 13
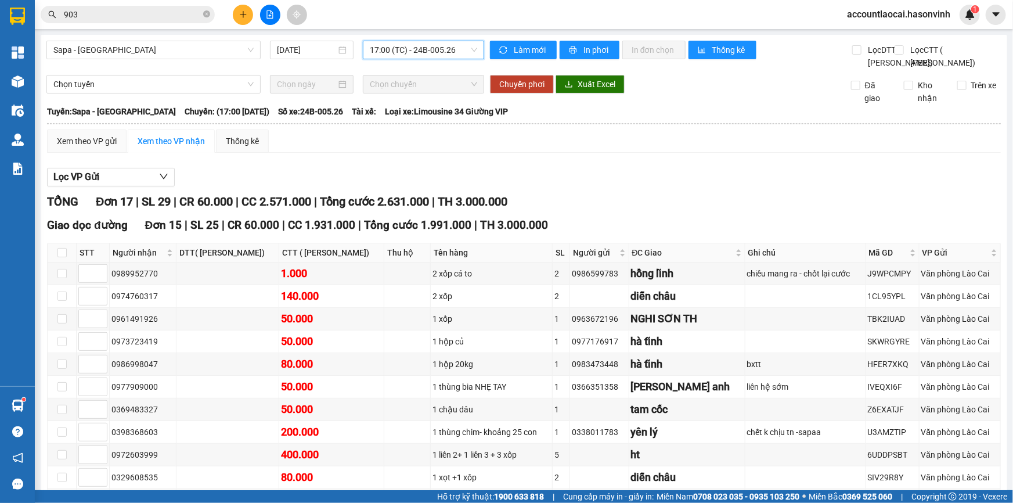
click at [377, 52] on span "17:00 (TC) - 24B-005.26" at bounding box center [423, 49] width 107 height 17
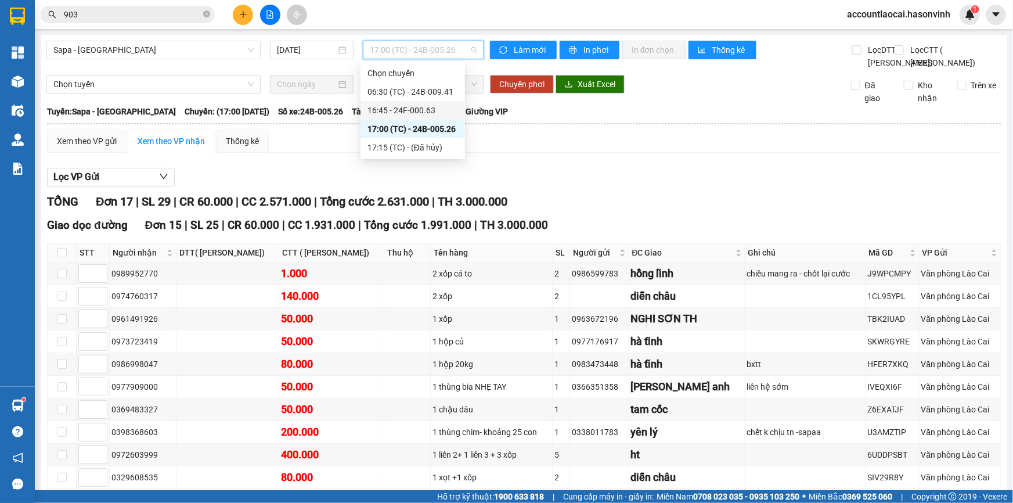
click at [391, 111] on div "16:45 - 24F-000.63" at bounding box center [412, 110] width 91 height 13
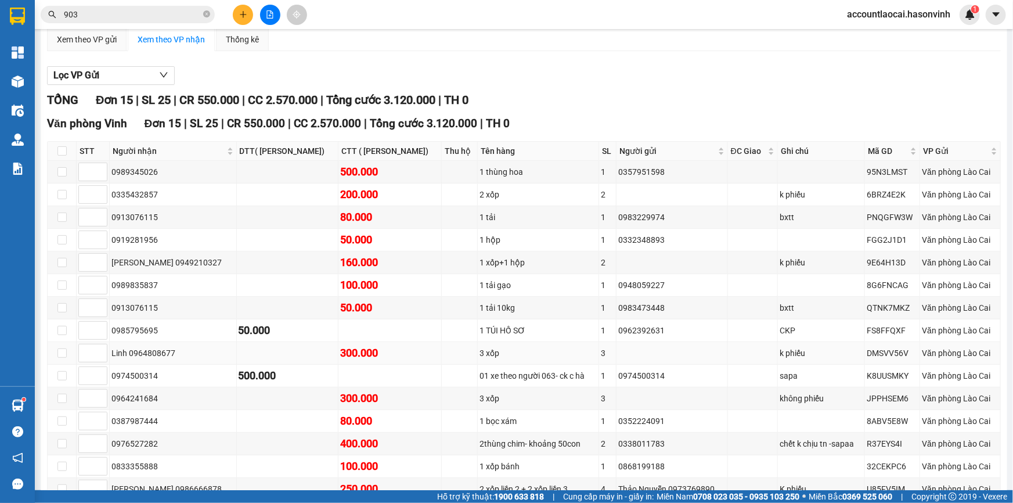
scroll to position [207, 0]
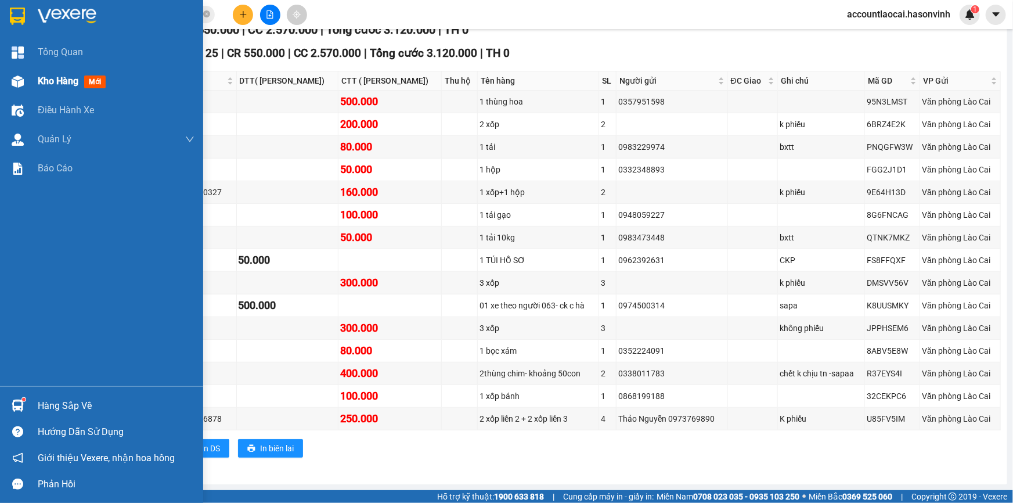
click at [34, 84] on div "Kho hàng mới" at bounding box center [101, 81] width 203 height 29
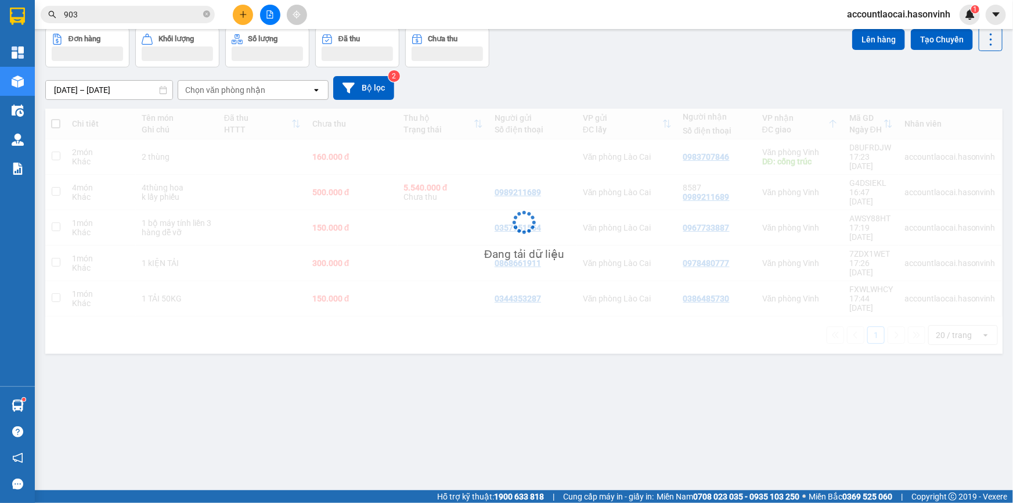
scroll to position [53, 0]
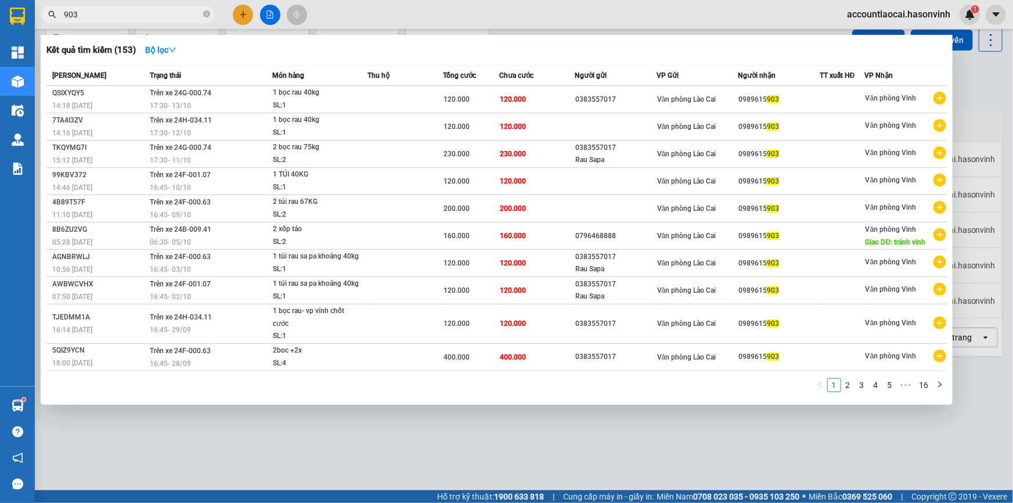
click at [146, 17] on input "903" at bounding box center [132, 14] width 137 height 13
drag, startPoint x: 146, startPoint y: 17, endPoint x: 68, endPoint y: 22, distance: 77.9
click at [68, 22] on span "903" at bounding box center [128, 14] width 174 height 17
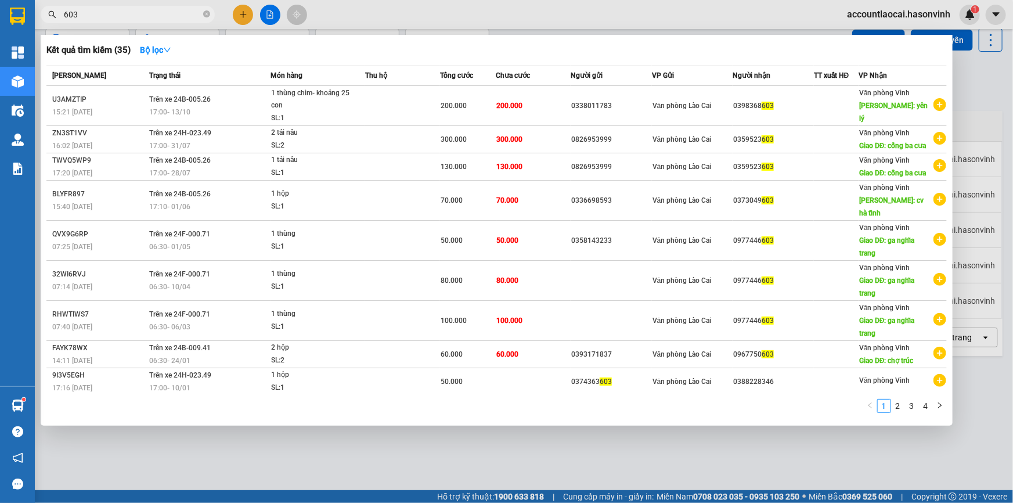
drag, startPoint x: 124, startPoint y: 10, endPoint x: 1, endPoint y: 10, distance: 123.0
click at [1, 10] on section "Kết quả tìm kiếm ( 35 ) Bộ lọc Mã ĐH Trạng thái Món hàng Thu hộ Tổng cước Chưa …" at bounding box center [506, 251] width 1013 height 503
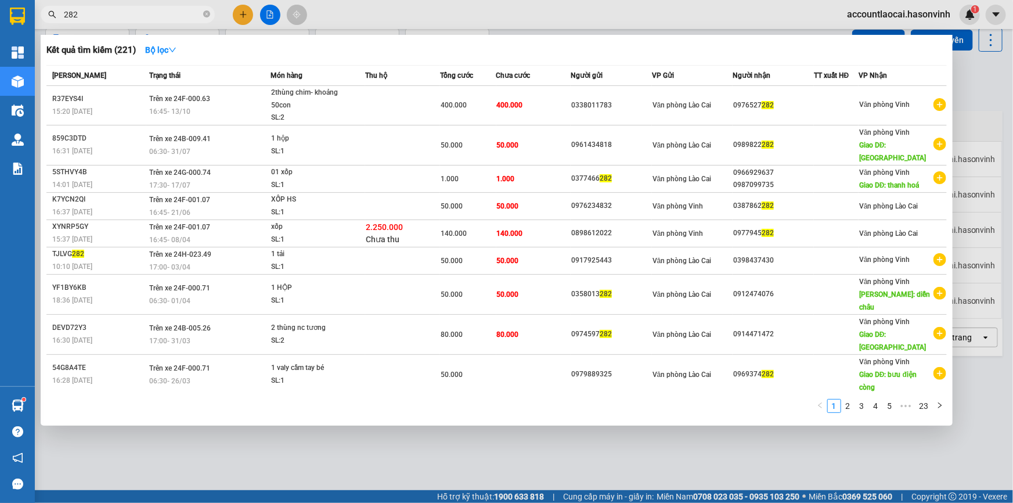
type input "282"
click at [995, 102] on div at bounding box center [506, 251] width 1013 height 503
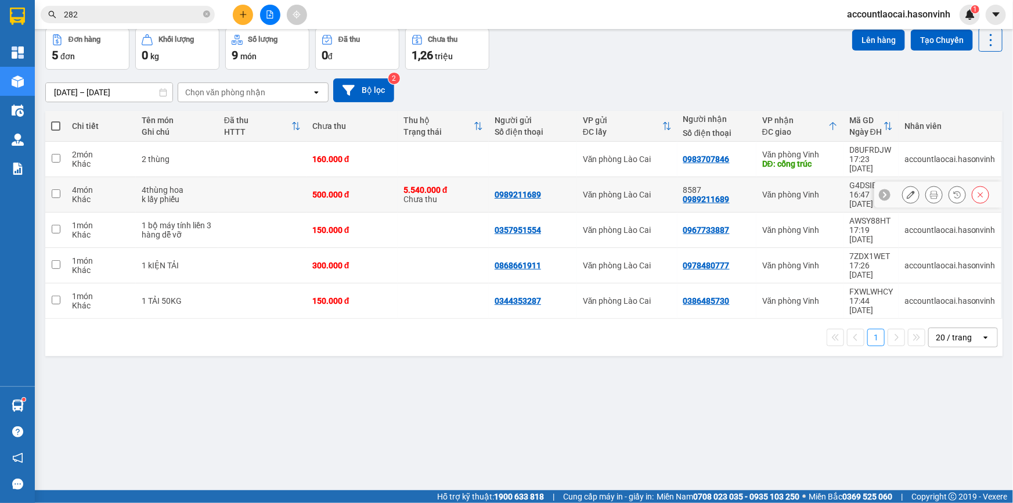
scroll to position [0, 0]
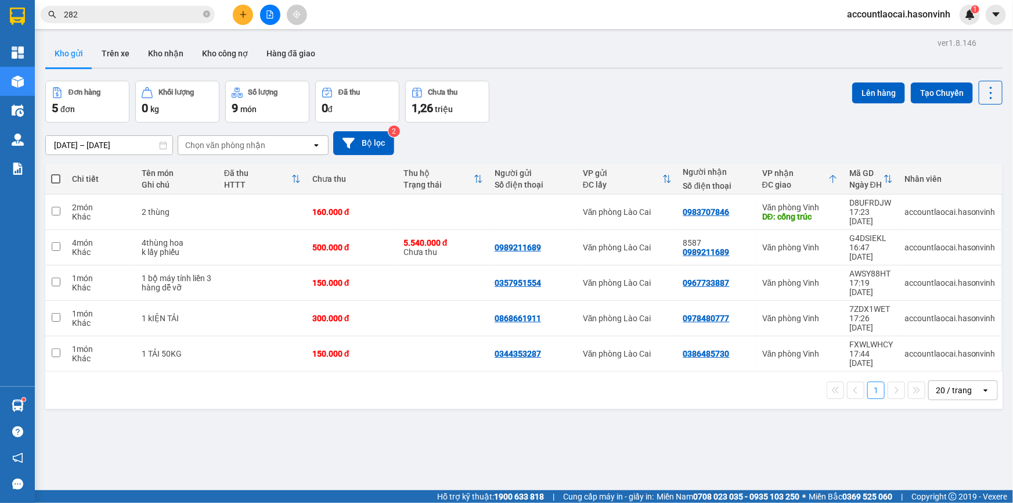
click at [269, 15] on icon "file-add" at bounding box center [270, 14] width 8 height 8
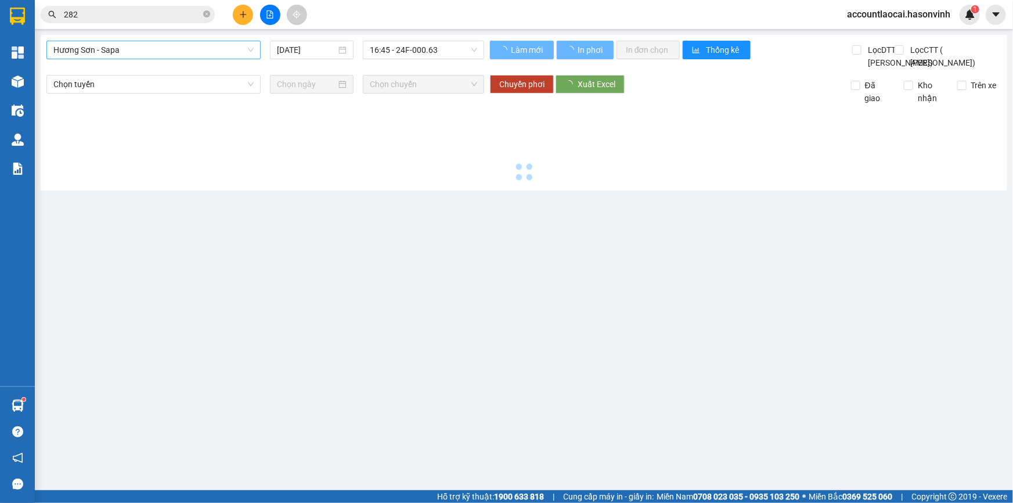
click at [102, 52] on span "Hương Sơn - Sapa" at bounding box center [153, 49] width 200 height 17
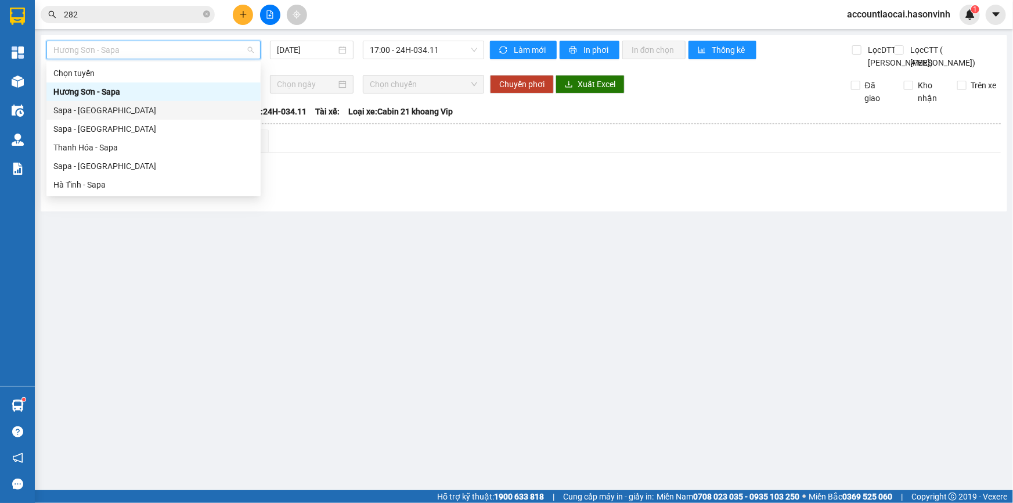
click at [94, 114] on div "Sapa - [GEOGRAPHIC_DATA]" at bounding box center [153, 110] width 200 height 13
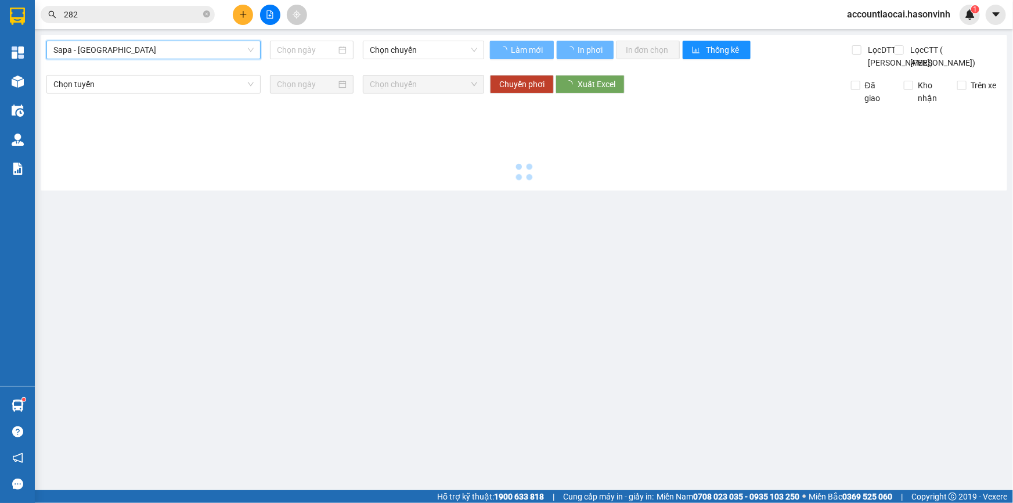
type input "[DATE]"
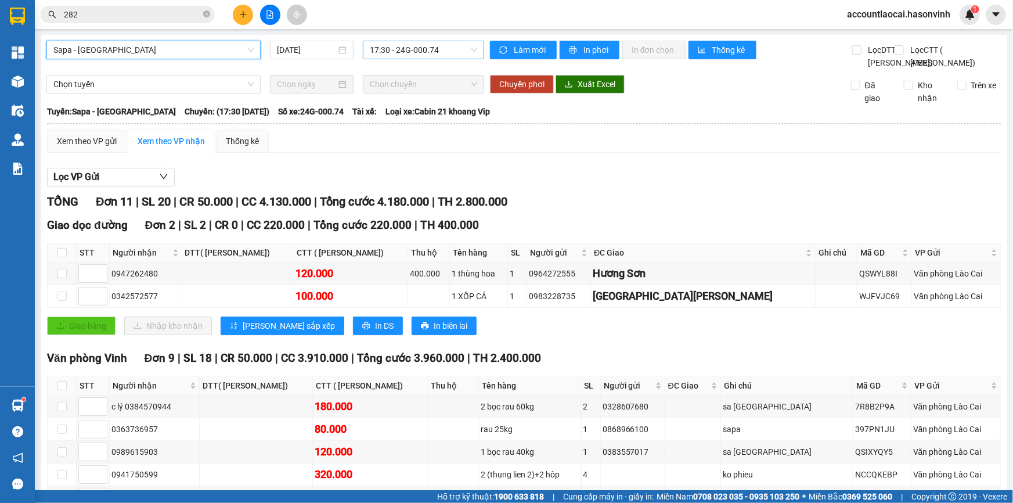
click at [406, 52] on span "17:30 - 24G-000.74" at bounding box center [423, 49] width 107 height 17
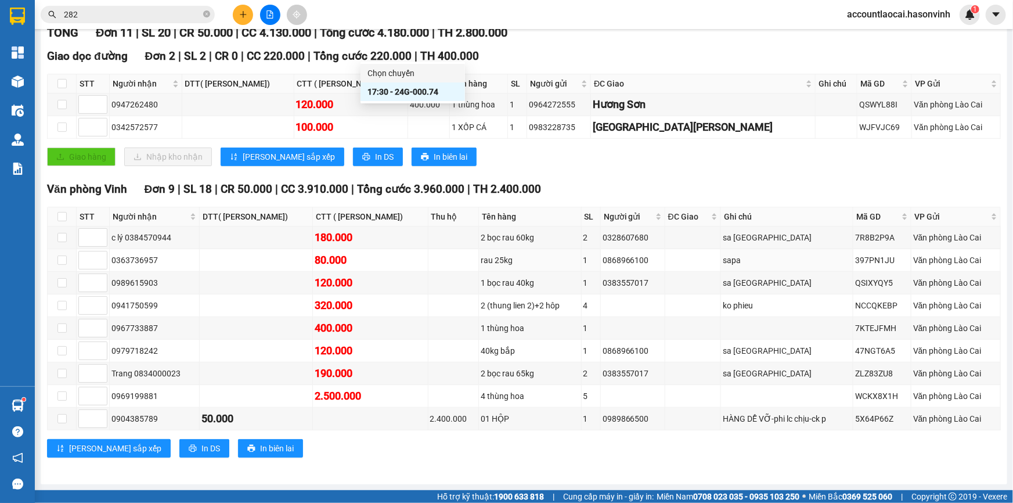
scroll to position [46, 0]
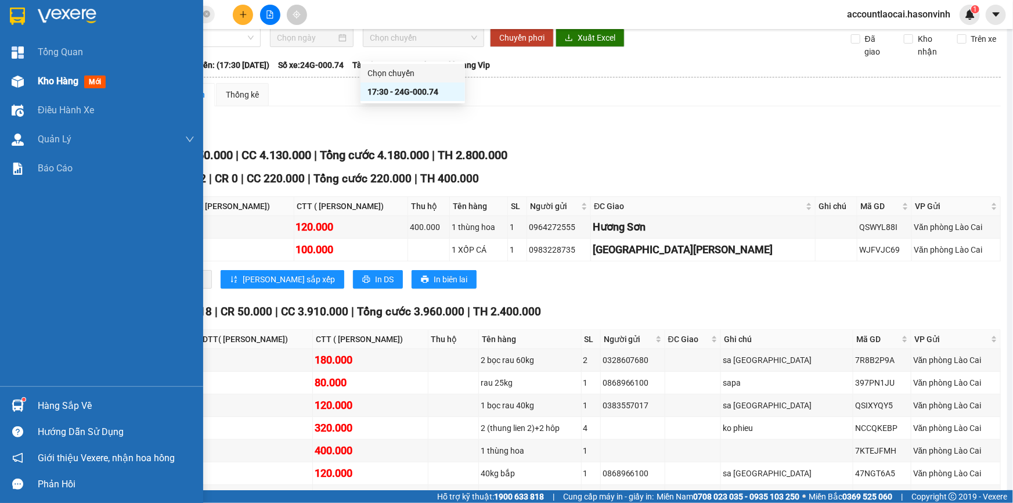
click at [1, 73] on div "Kho hàng mới" at bounding box center [101, 81] width 203 height 29
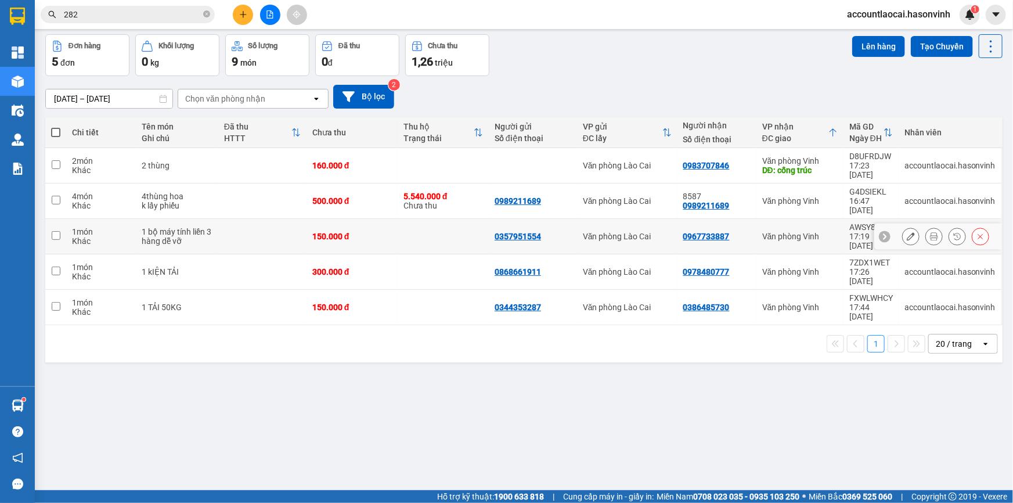
click at [75, 236] on div "Khác" at bounding box center [101, 240] width 58 height 9
checkbox input "true"
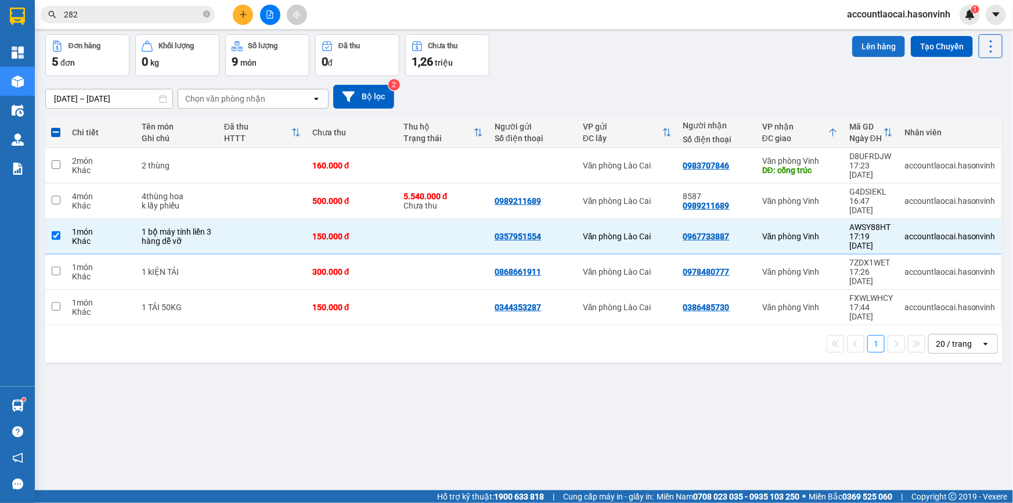
click at [853, 41] on button "Lên hàng" at bounding box center [878, 46] width 53 height 21
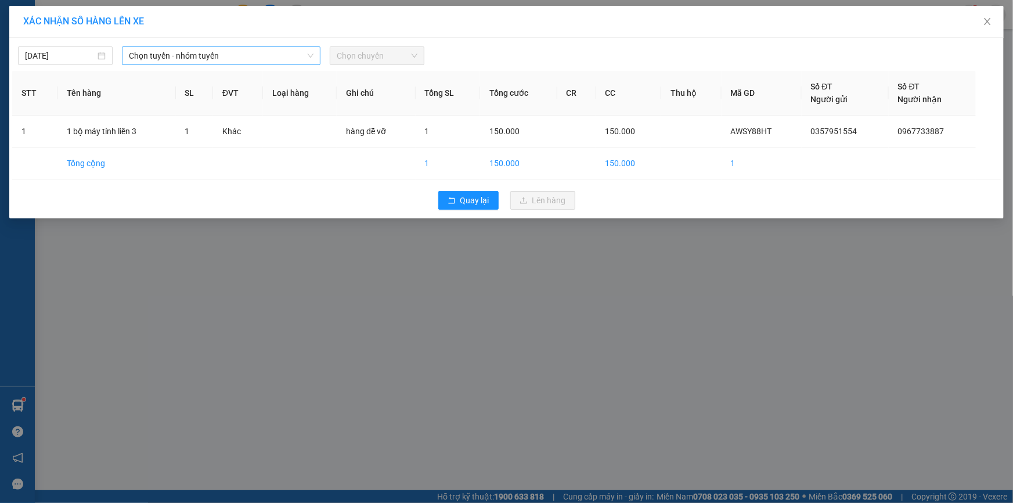
click at [237, 49] on span "Chọn tuyến - nhóm tuyến" at bounding box center [221, 55] width 185 height 17
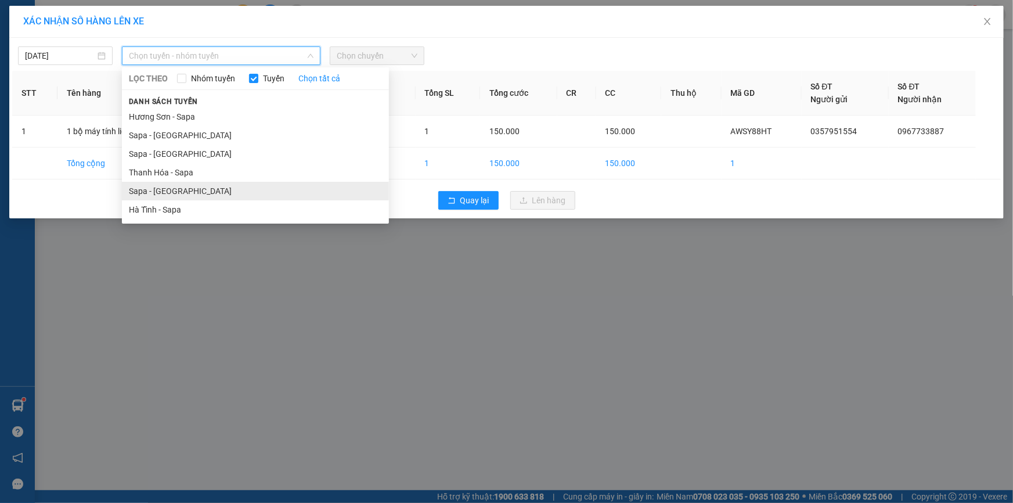
click at [196, 186] on li "Sapa - [GEOGRAPHIC_DATA]" at bounding box center [255, 191] width 267 height 19
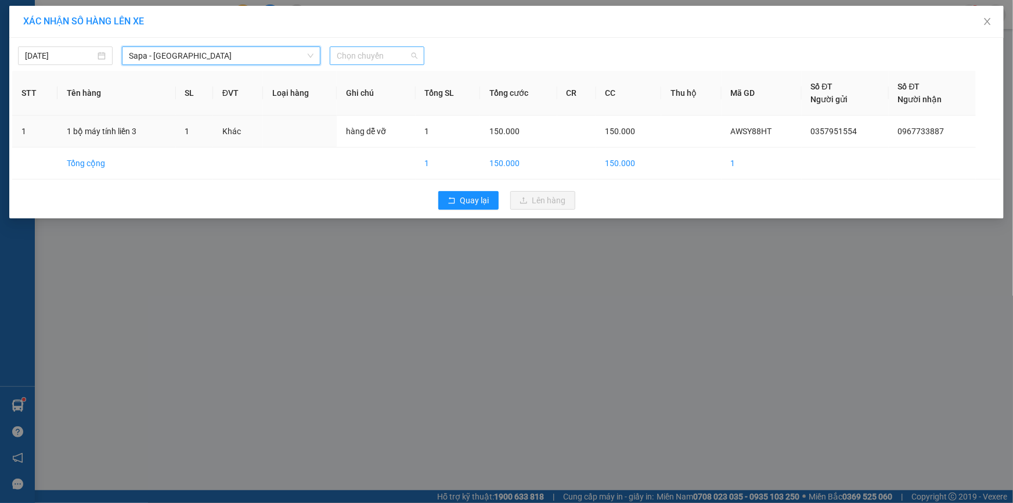
click at [360, 58] on span "Chọn chuyến" at bounding box center [377, 55] width 81 height 17
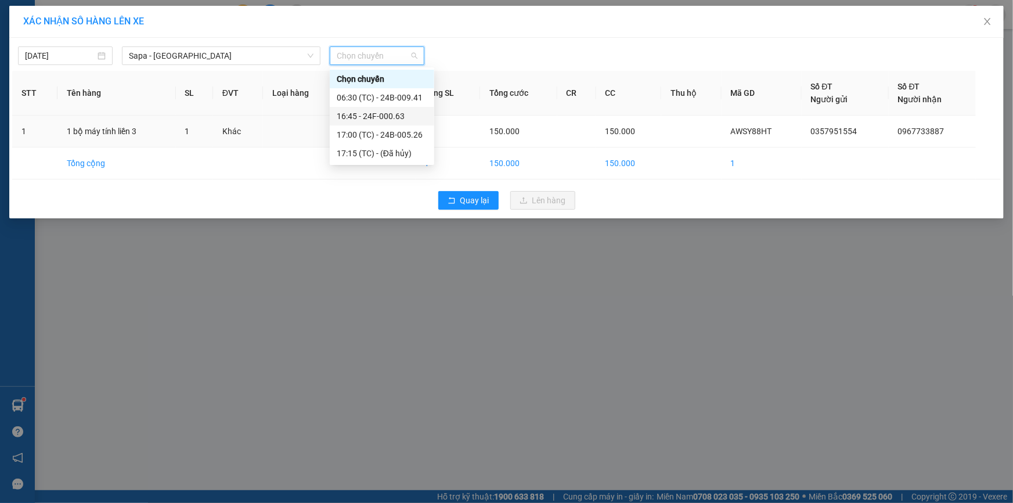
click at [385, 115] on div "16:45 - 24F-000.63" at bounding box center [382, 116] width 91 height 13
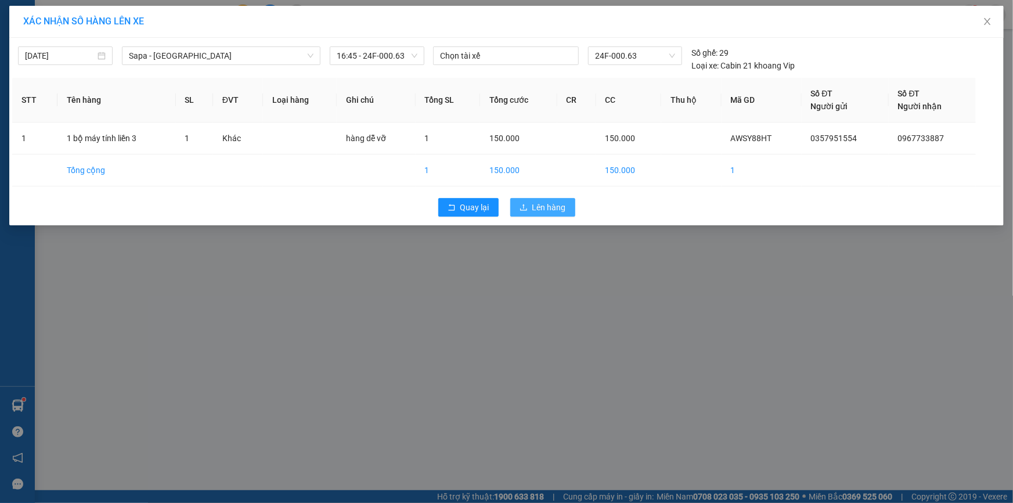
click at [535, 208] on span "Lên hàng" at bounding box center [549, 207] width 34 height 13
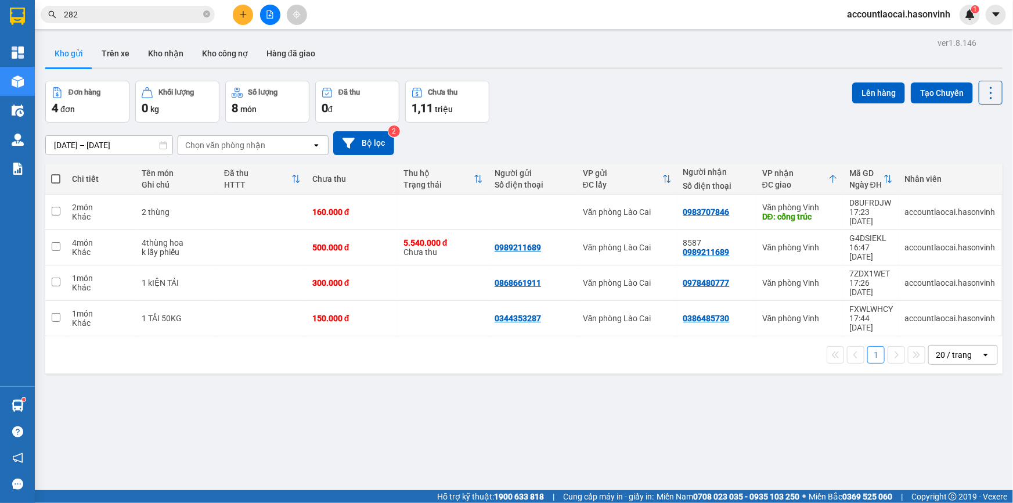
click at [261, 17] on button at bounding box center [270, 15] width 20 height 20
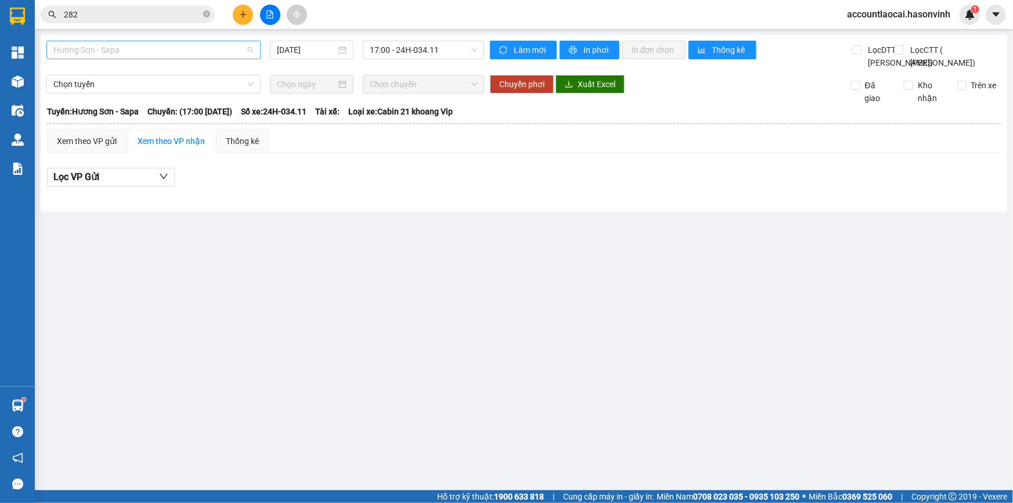
click at [117, 46] on span "Hương Sơn - Sapa" at bounding box center [153, 49] width 200 height 17
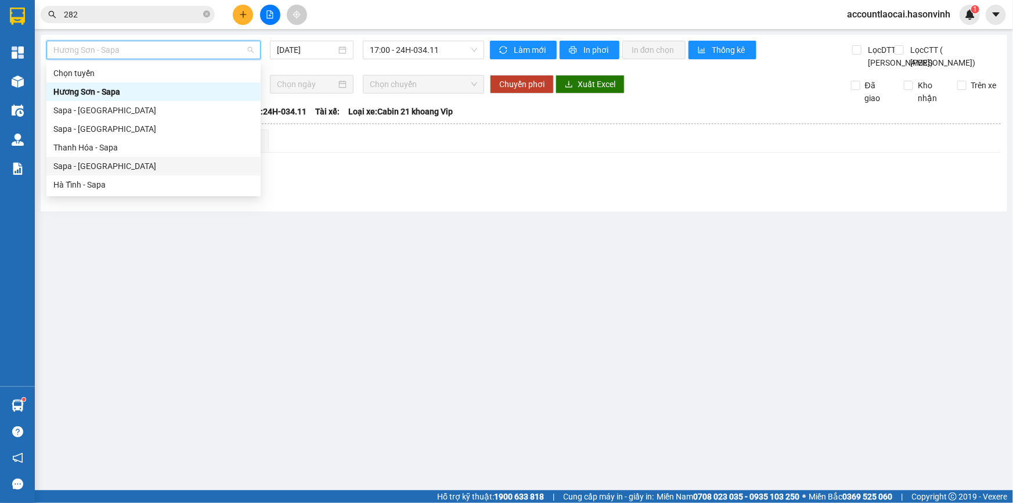
click at [121, 169] on div "Sapa - [GEOGRAPHIC_DATA]" at bounding box center [153, 166] width 200 height 13
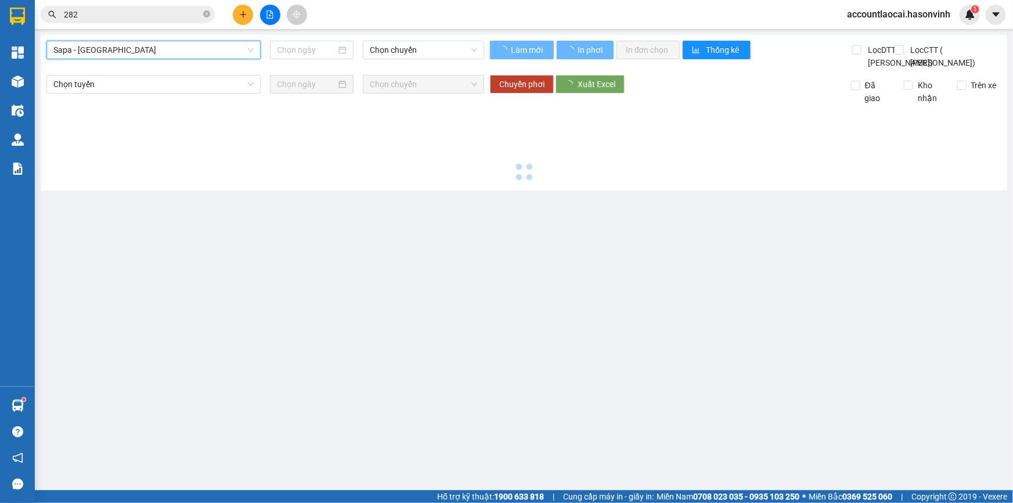
type input "[DATE]"
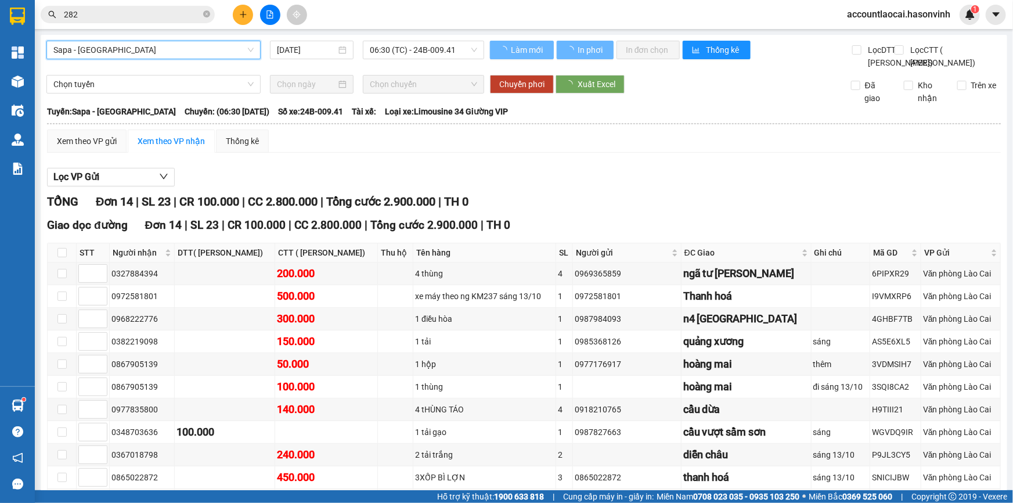
click at [377, 52] on span "06:30 (TC) - 24B-009.41" at bounding box center [423, 49] width 107 height 17
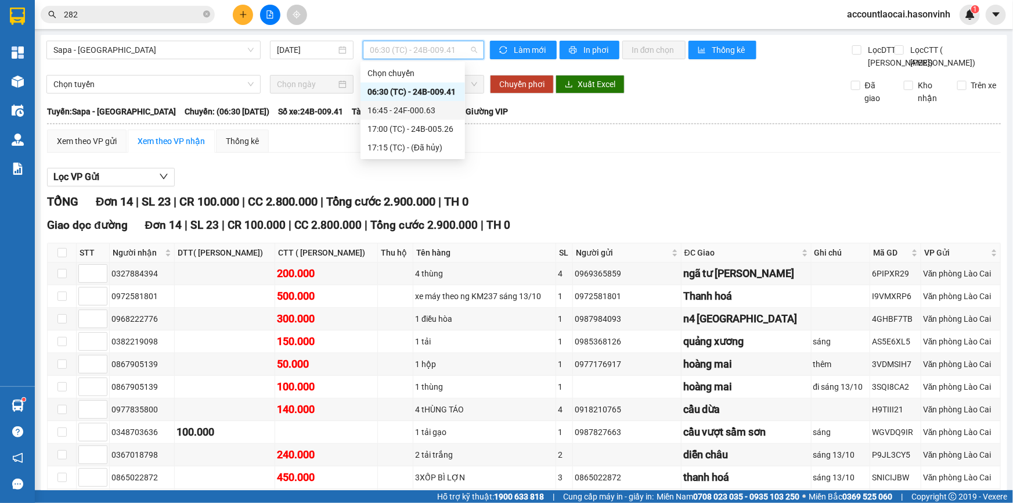
click at [403, 110] on div "16:45 - 24F-000.63" at bounding box center [412, 110] width 91 height 13
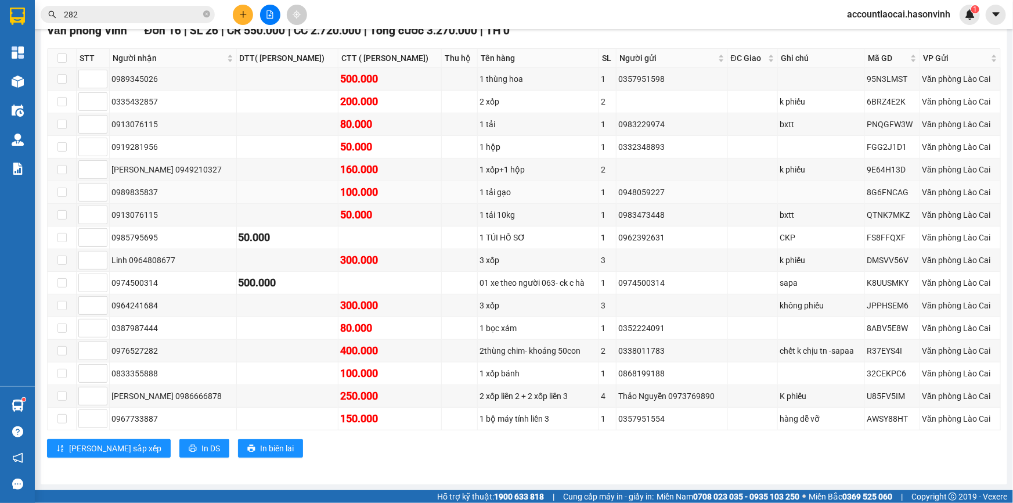
scroll to position [176, 0]
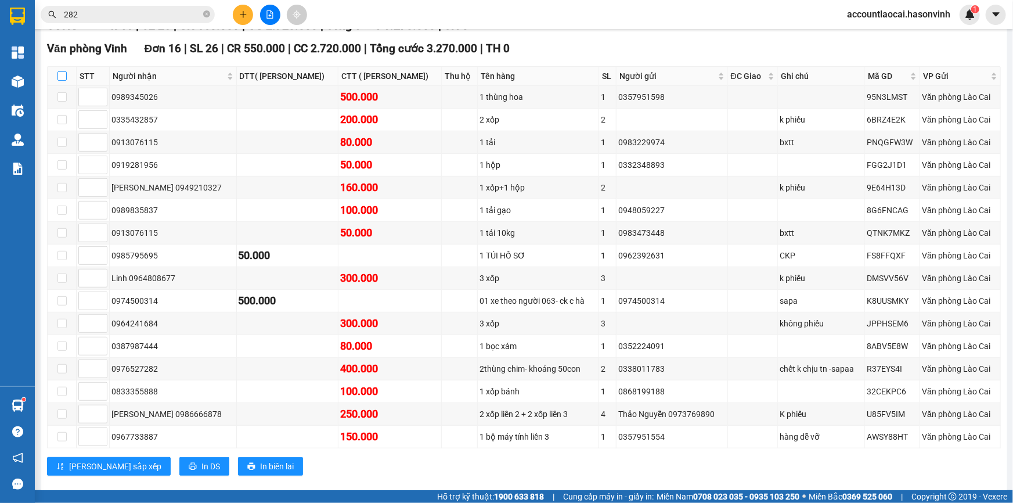
click at [62, 81] on input "checkbox" at bounding box center [61, 75] width 9 height 9
checkbox input "true"
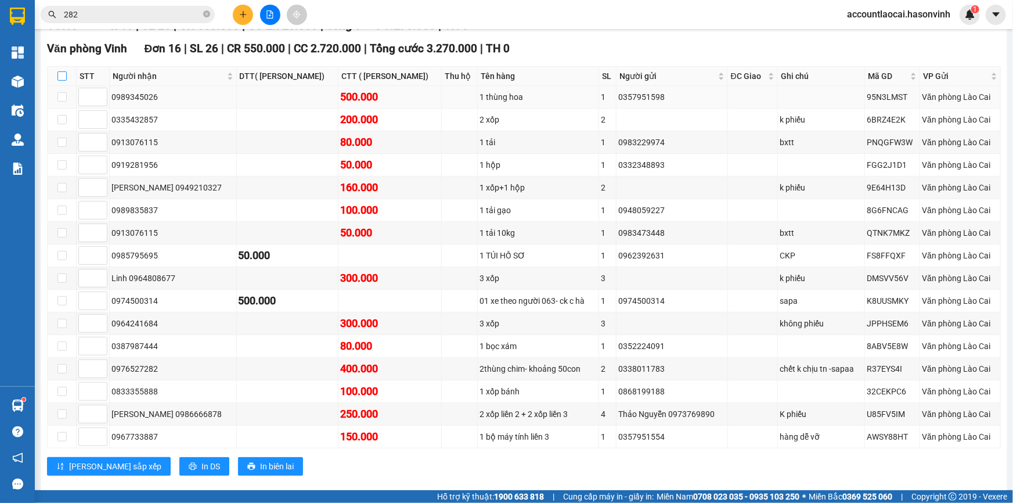
checkbox input "true"
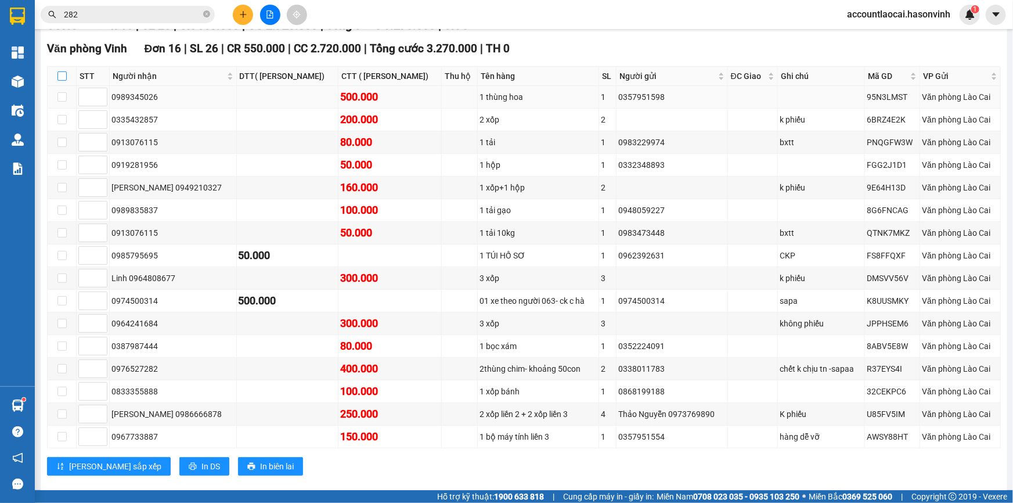
checkbox input "true"
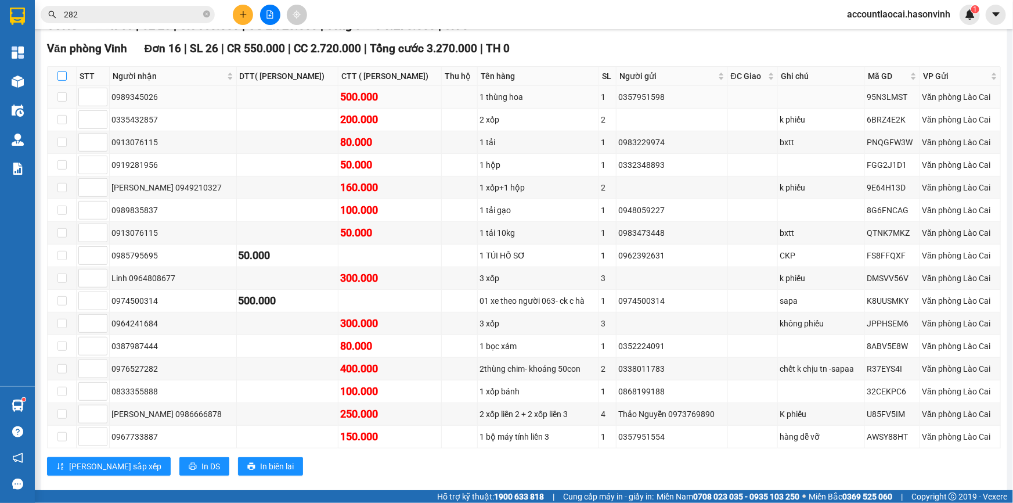
checkbox input "true"
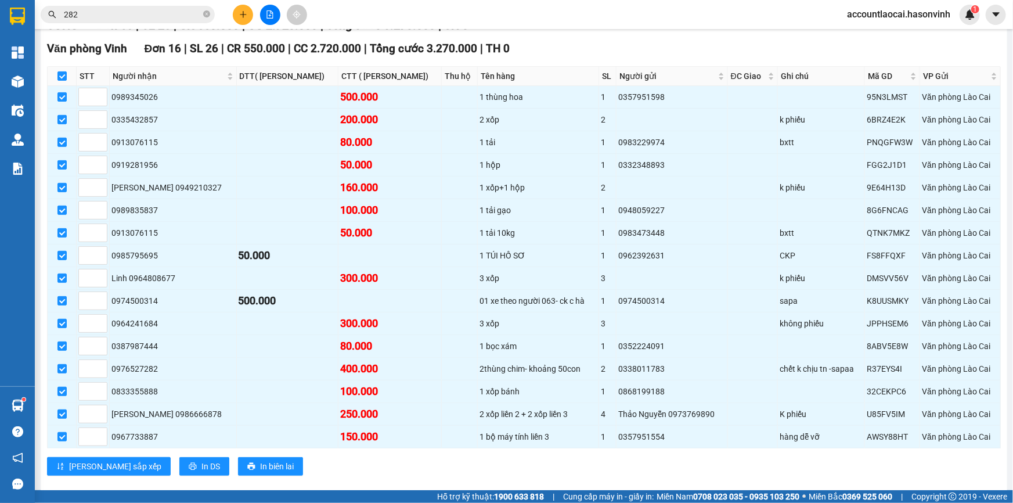
scroll to position [229, 0]
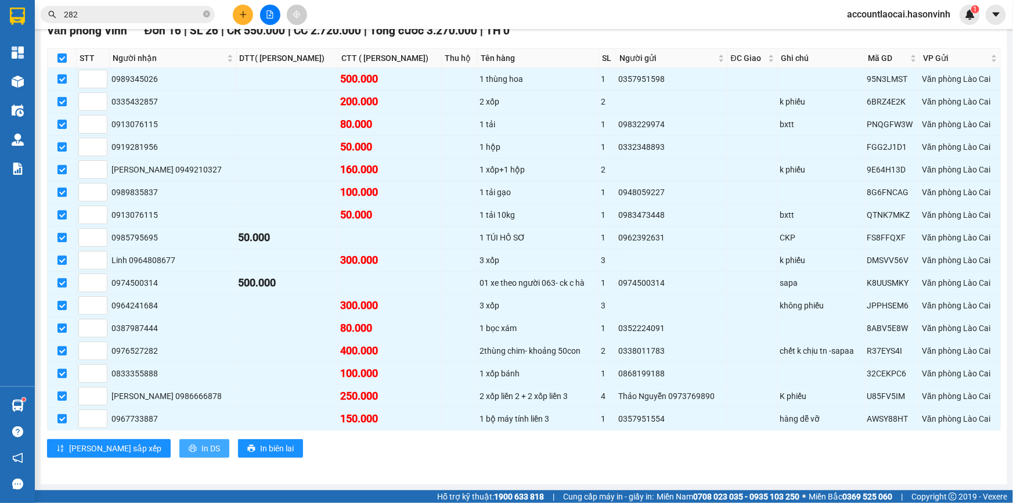
click at [179, 442] on button "In DS" at bounding box center [204, 448] width 50 height 19
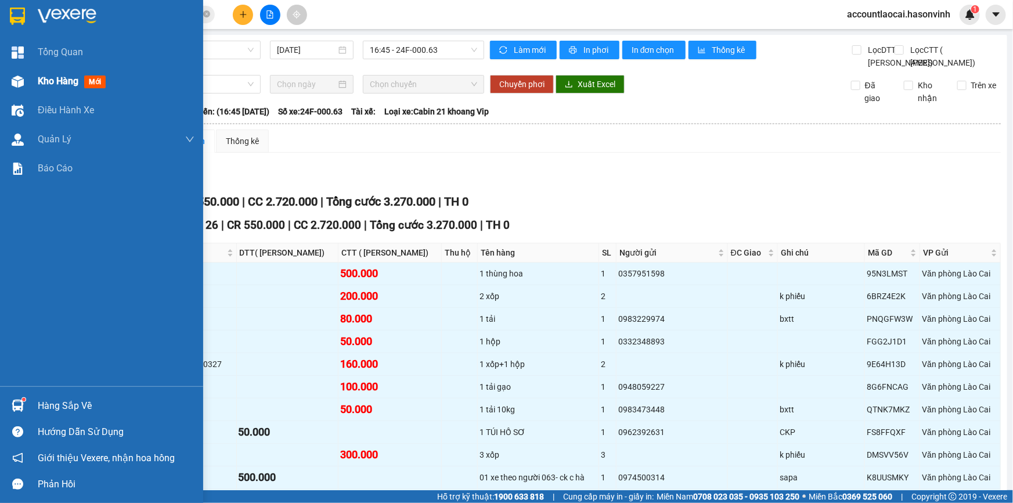
click at [9, 82] on div at bounding box center [18, 81] width 20 height 20
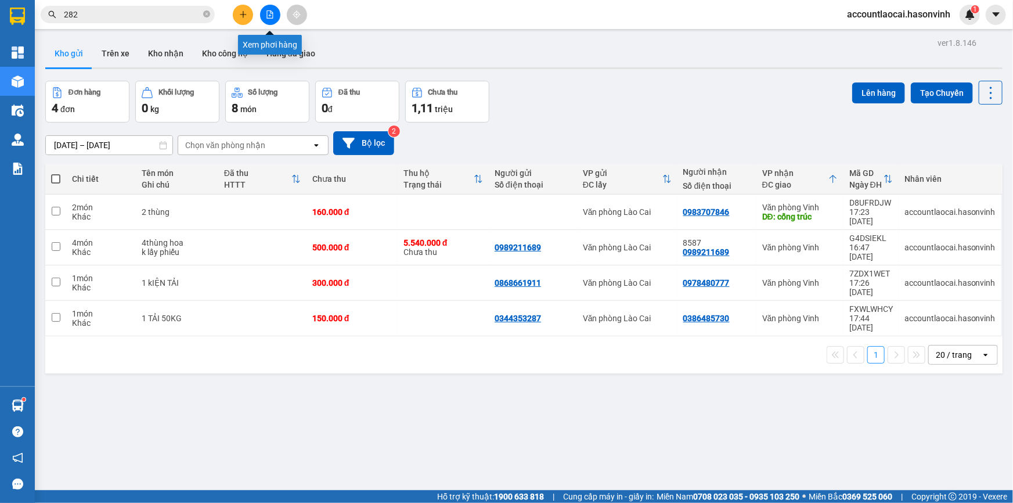
click at [268, 23] on button at bounding box center [270, 15] width 20 height 20
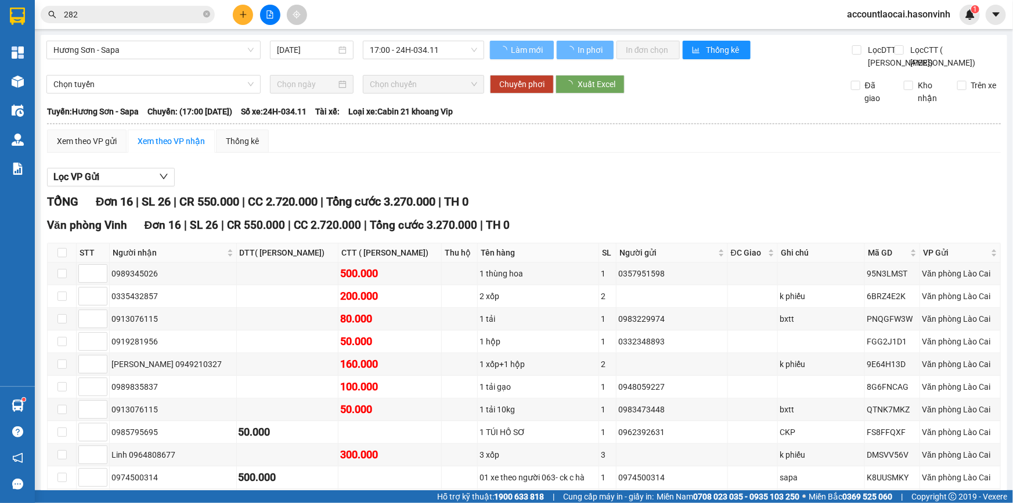
click at [110, 54] on span "Hương Sơn - Sapa" at bounding box center [153, 49] width 200 height 17
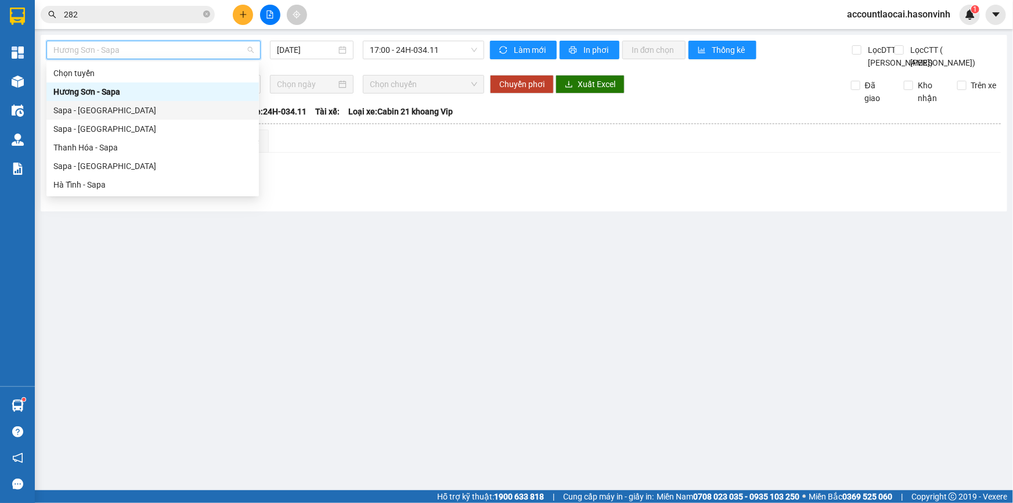
click at [107, 111] on div "Sapa - [GEOGRAPHIC_DATA]" at bounding box center [152, 110] width 198 height 13
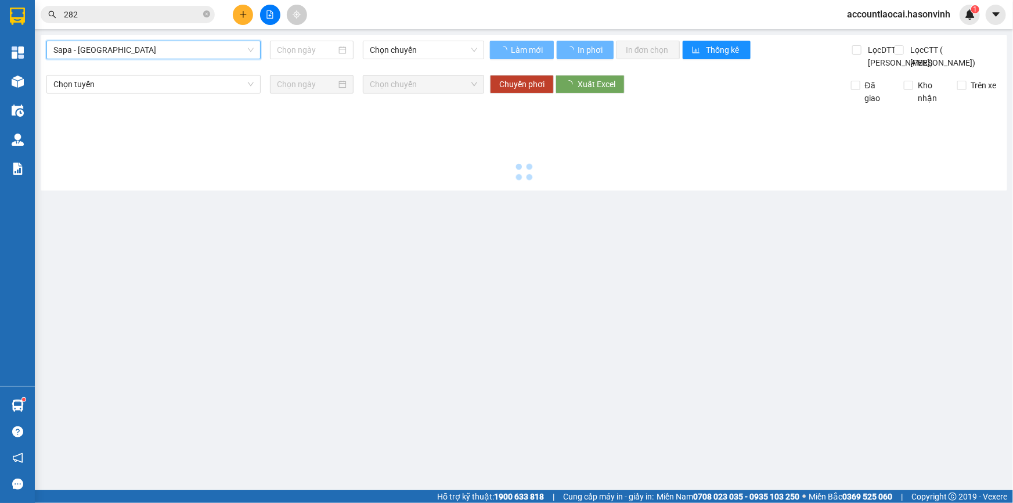
type input "[DATE]"
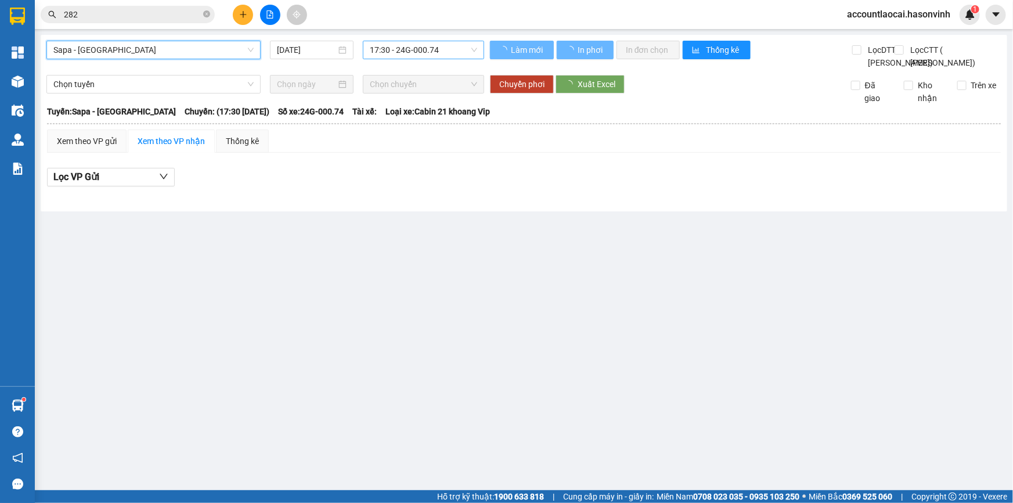
click at [414, 52] on span "17:30 - 24G-000.74" at bounding box center [423, 49] width 107 height 17
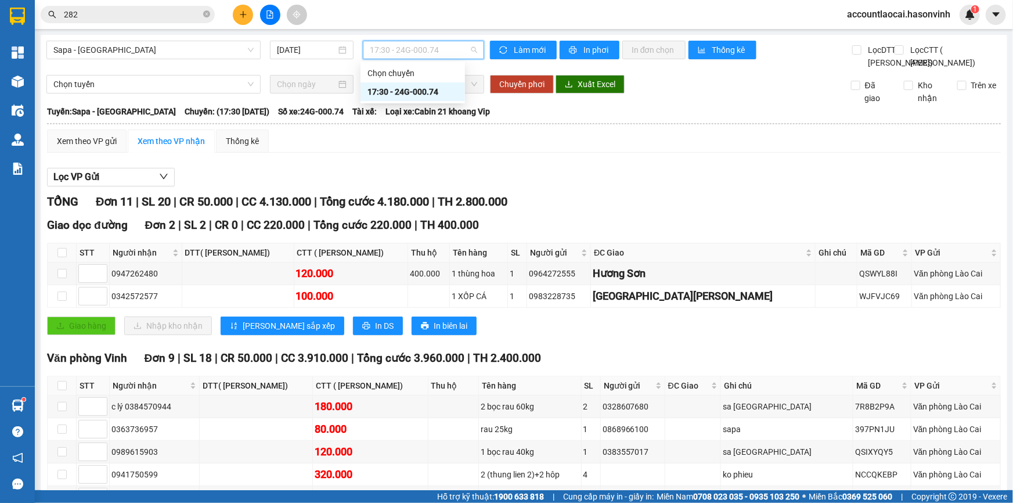
click at [393, 92] on div "17:30 - 24G-000.74" at bounding box center [412, 91] width 91 height 13
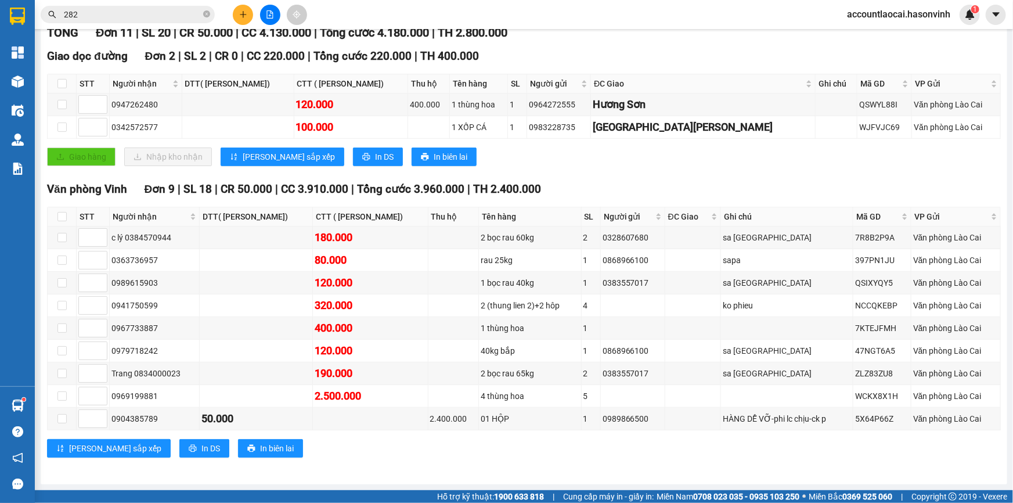
scroll to position [46, 0]
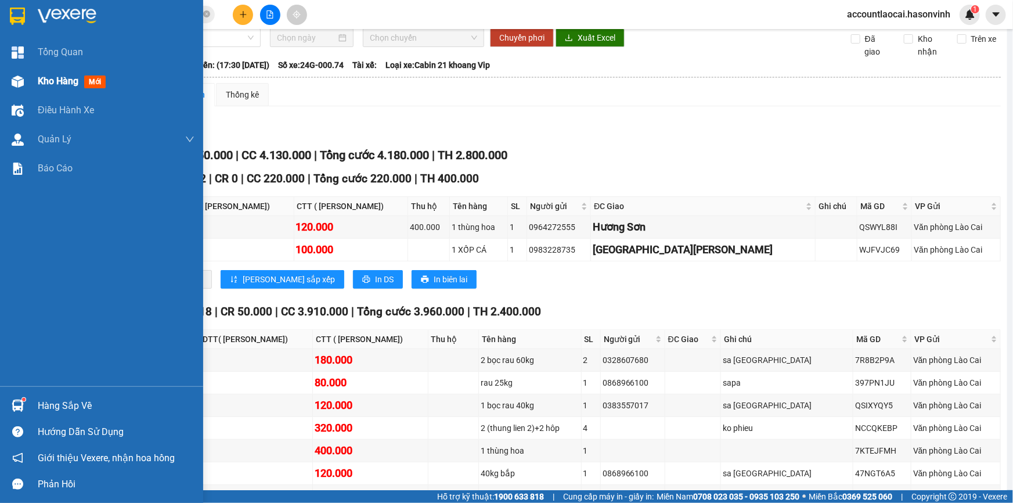
click at [26, 86] on div at bounding box center [18, 81] width 20 height 20
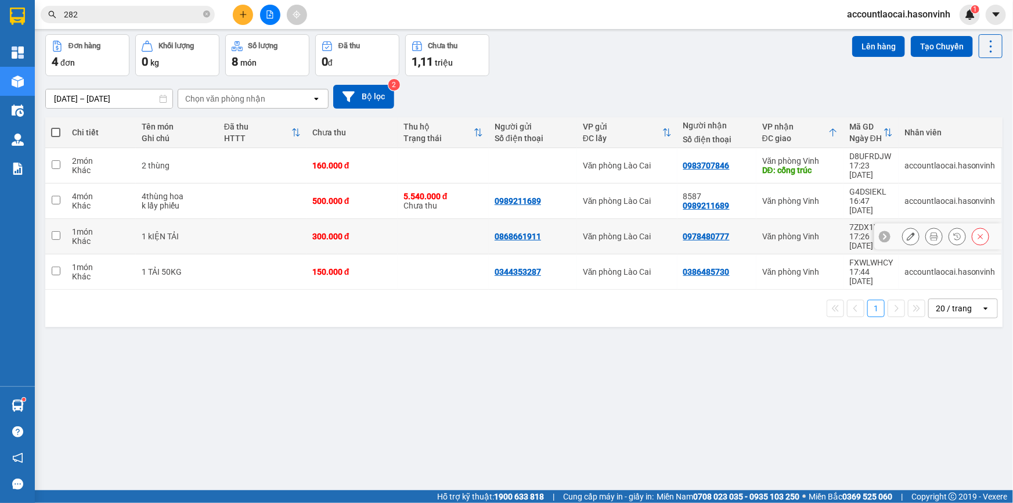
click at [214, 219] on td "1 kIỆN TẢI" at bounding box center [177, 236] width 82 height 35
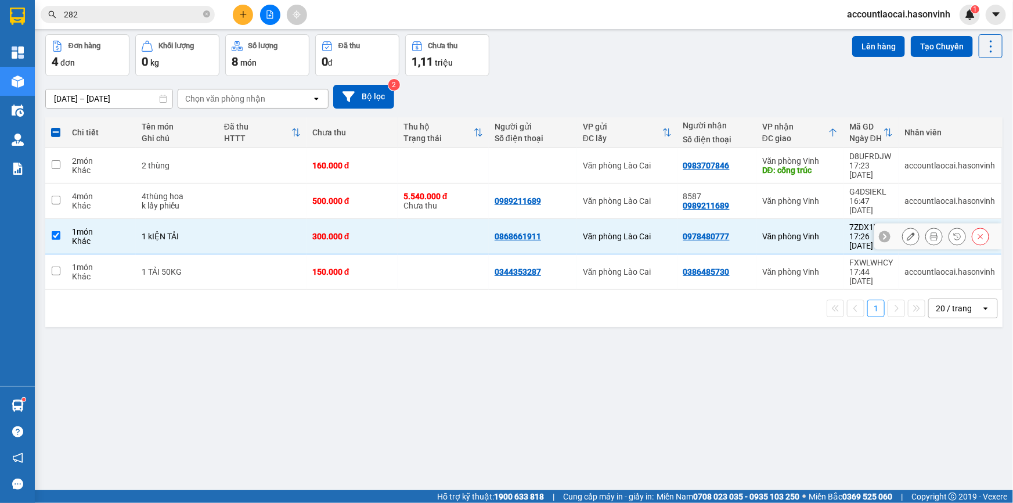
click at [222, 219] on td at bounding box center [262, 236] width 88 height 35
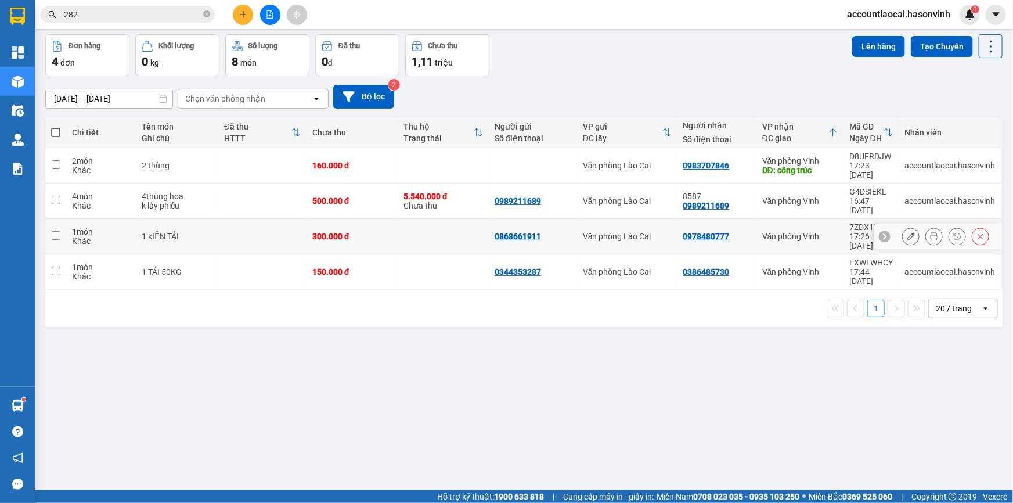
click at [221, 219] on td at bounding box center [262, 236] width 88 height 35
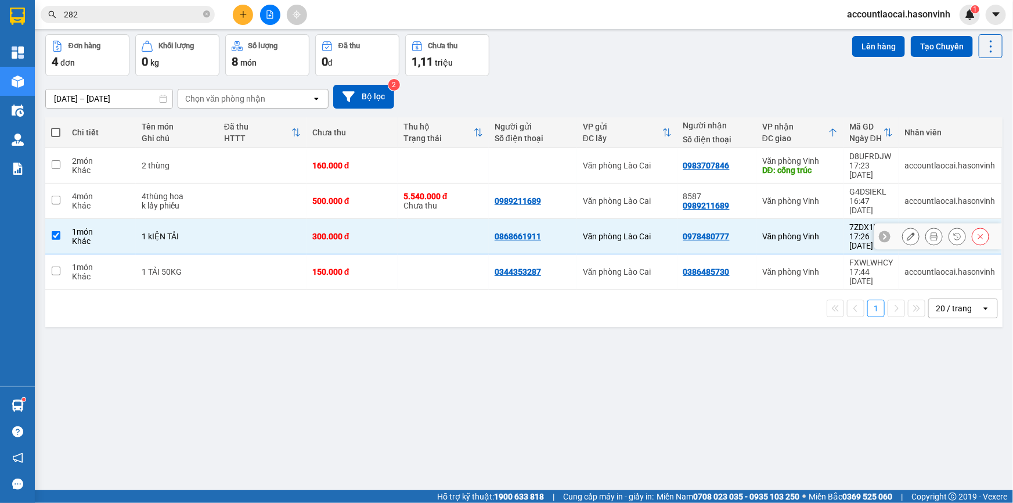
click at [219, 219] on td at bounding box center [262, 236] width 88 height 35
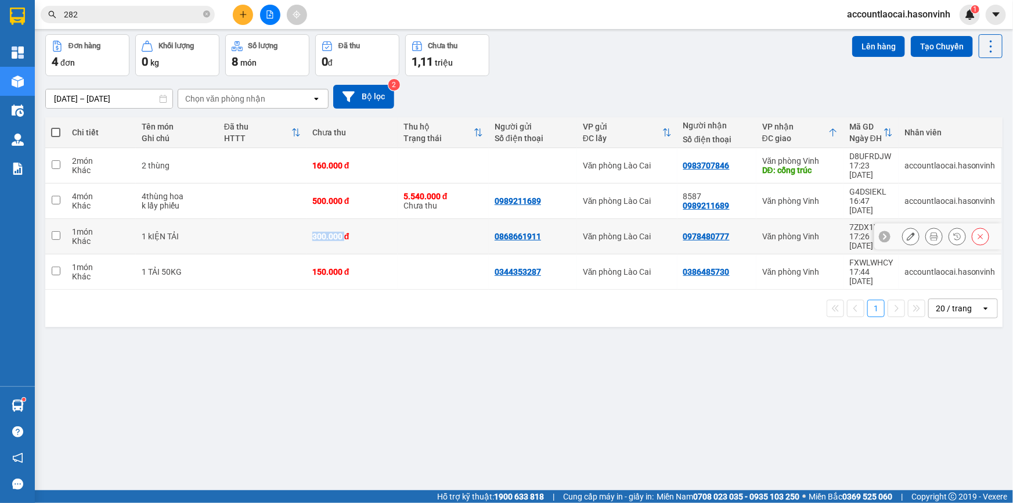
click at [221, 219] on td at bounding box center [262, 236] width 88 height 35
checkbox input "true"
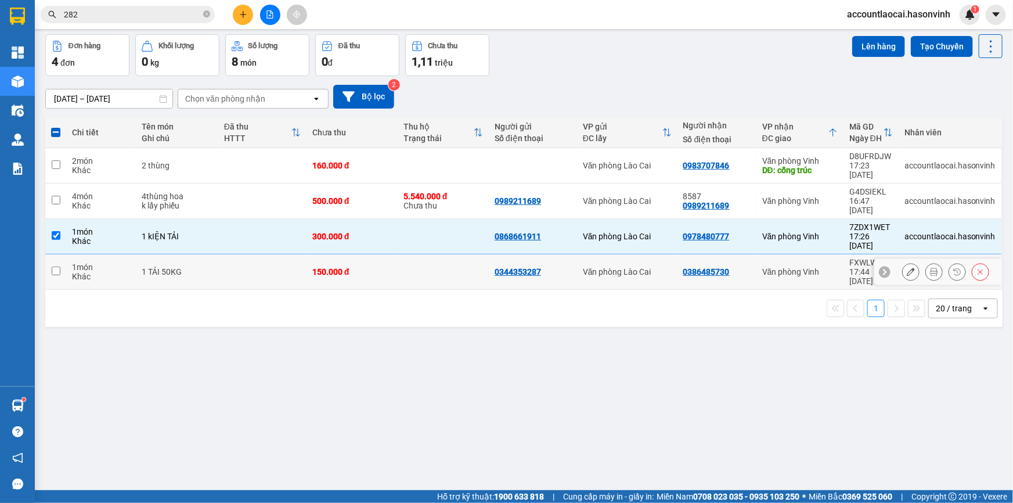
click at [218, 254] on td at bounding box center [262, 271] width 88 height 35
checkbox input "true"
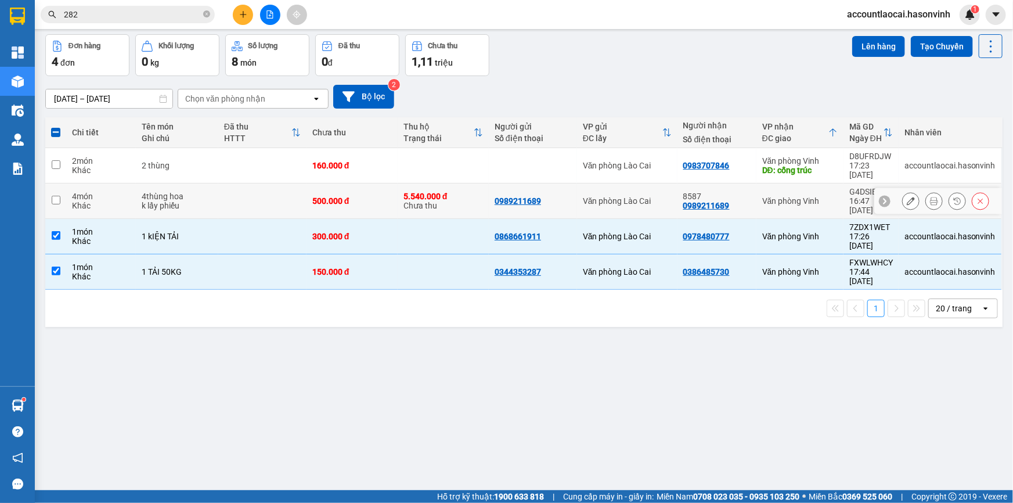
click at [207, 201] on div "k lấy phiếu" at bounding box center [177, 205] width 70 height 9
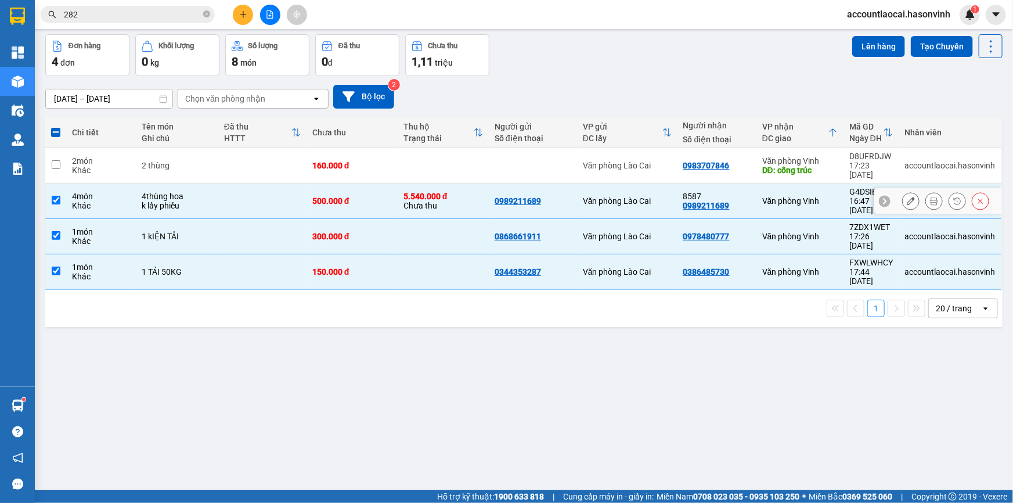
click at [203, 201] on div "k lấy phiếu" at bounding box center [177, 205] width 70 height 9
checkbox input "false"
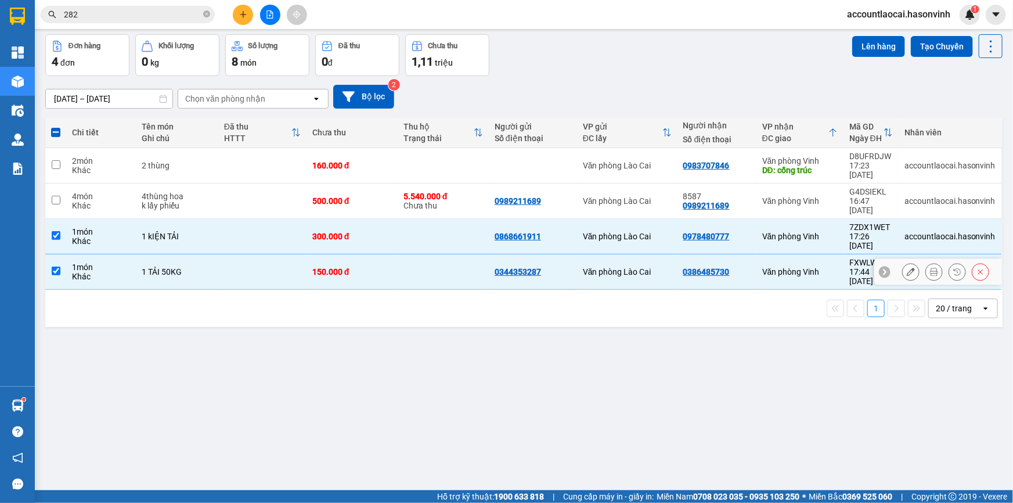
click at [211, 254] on td "1 TẢI 50KG" at bounding box center [177, 271] width 82 height 35
checkbox input "false"
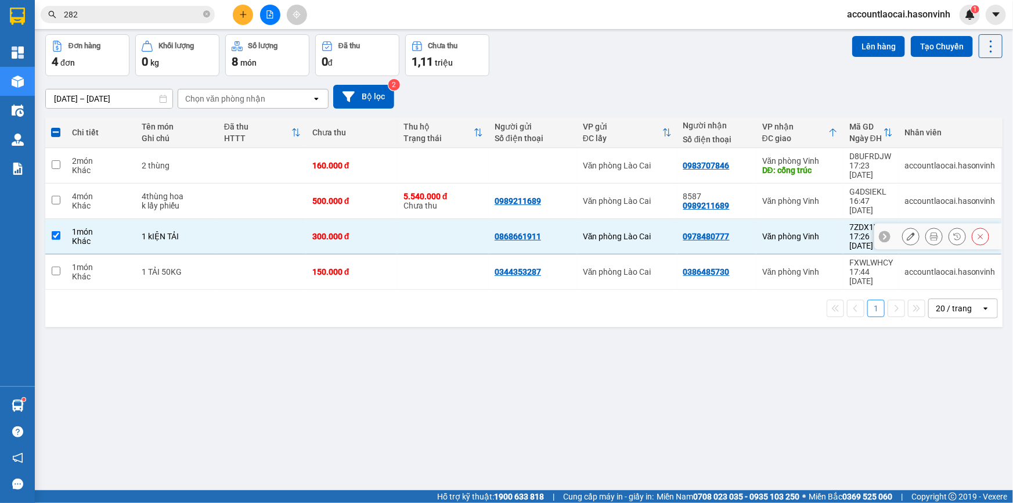
click at [206, 232] on div "1 kIỆN TẢI" at bounding box center [177, 236] width 70 height 9
checkbox input "false"
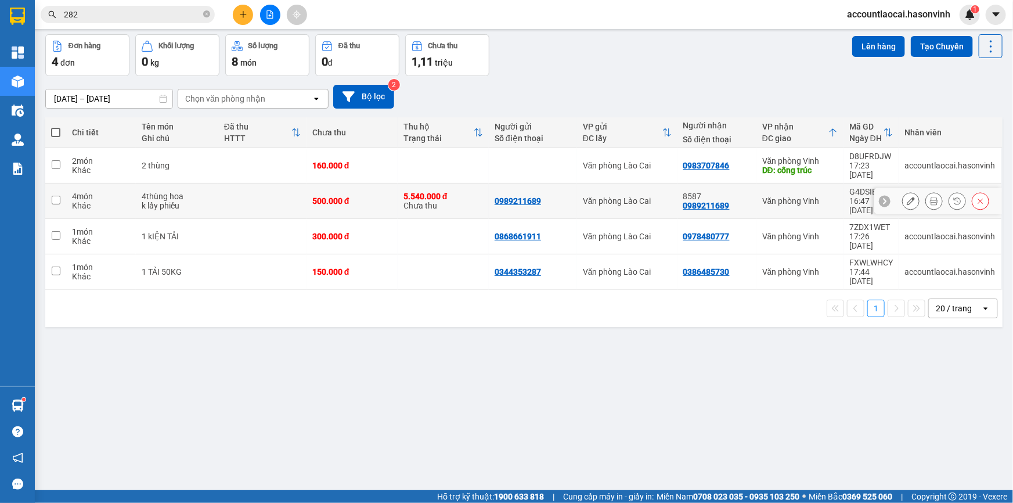
click at [91, 201] on div "Khác" at bounding box center [101, 205] width 58 height 9
checkbox input "true"
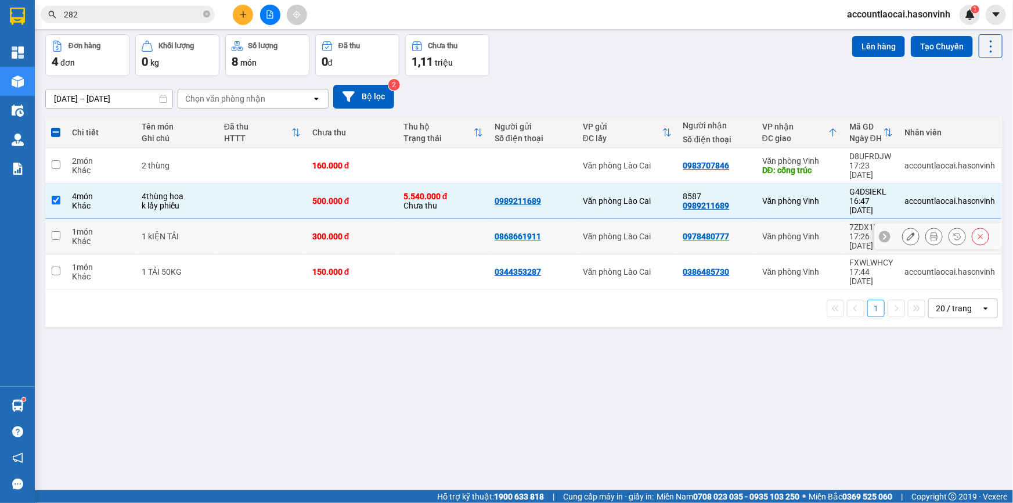
click at [93, 227] on div "1 món" at bounding box center [101, 231] width 58 height 9
checkbox input "true"
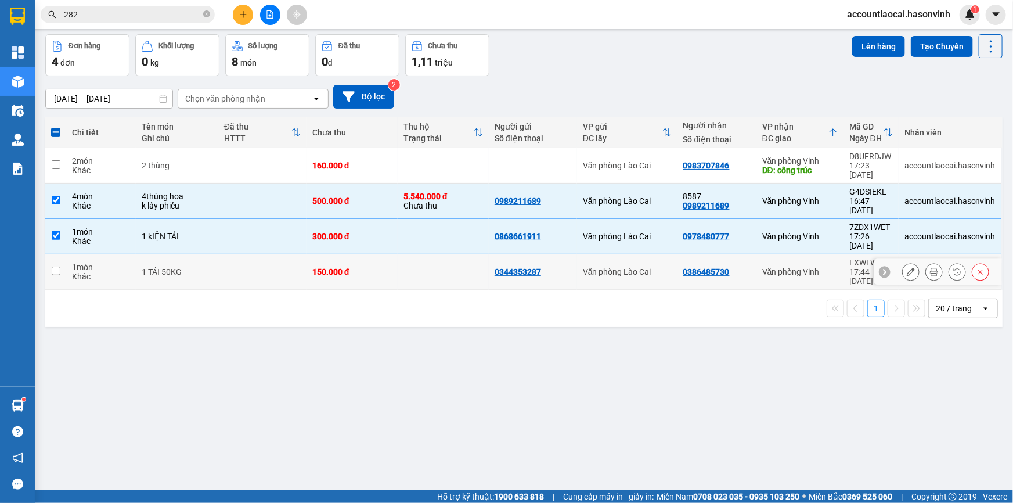
click at [126, 272] on div "Khác" at bounding box center [101, 276] width 58 height 9
checkbox input "true"
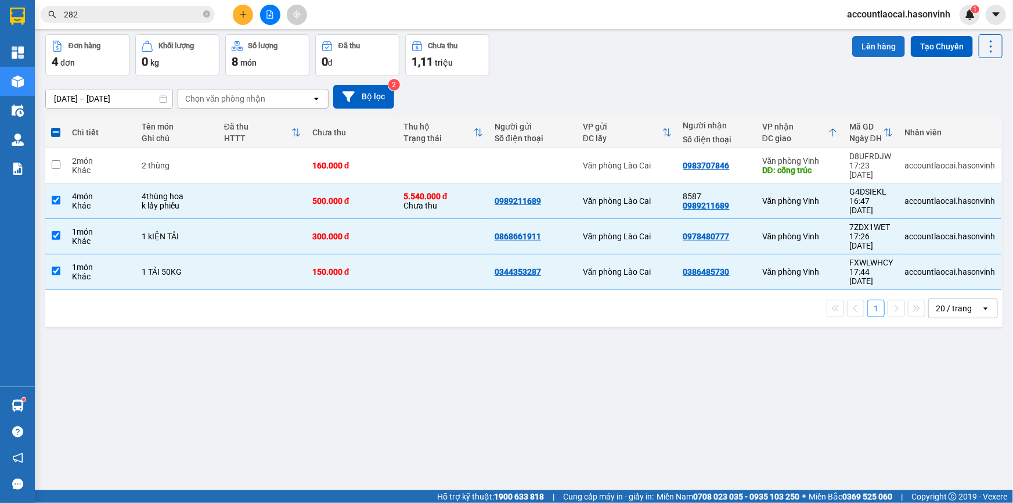
click at [878, 41] on button "Lên hàng" at bounding box center [878, 46] width 53 height 21
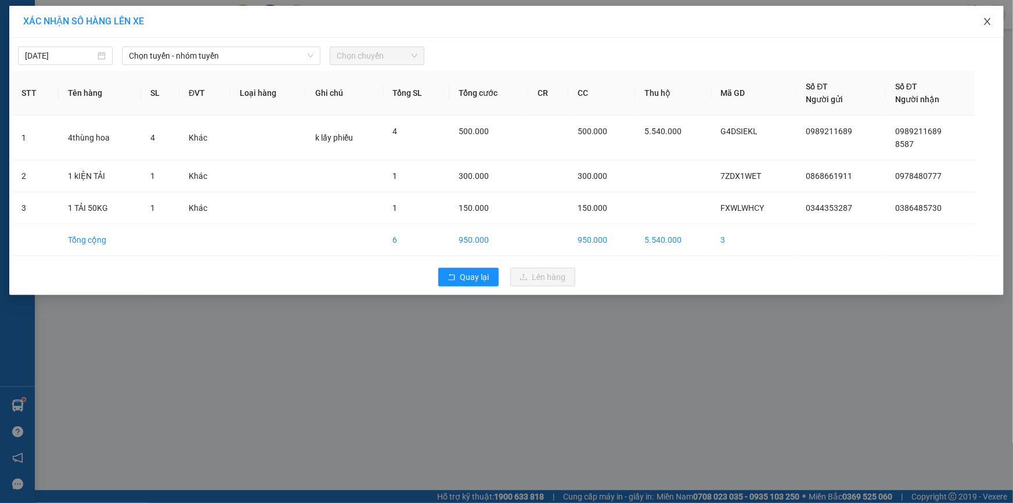
click at [993, 31] on span "Close" at bounding box center [987, 22] width 32 height 32
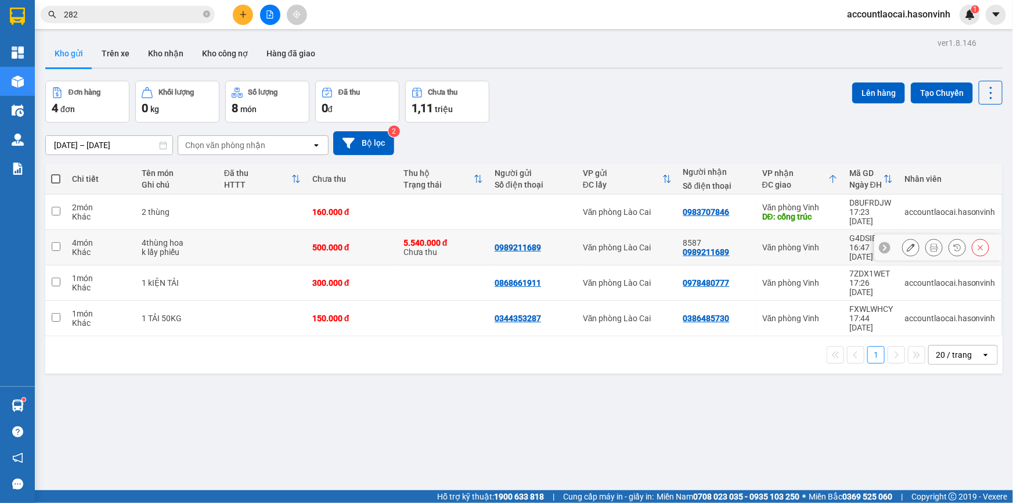
click at [58, 239] on td at bounding box center [55, 247] width 21 height 35
checkbox input "true"
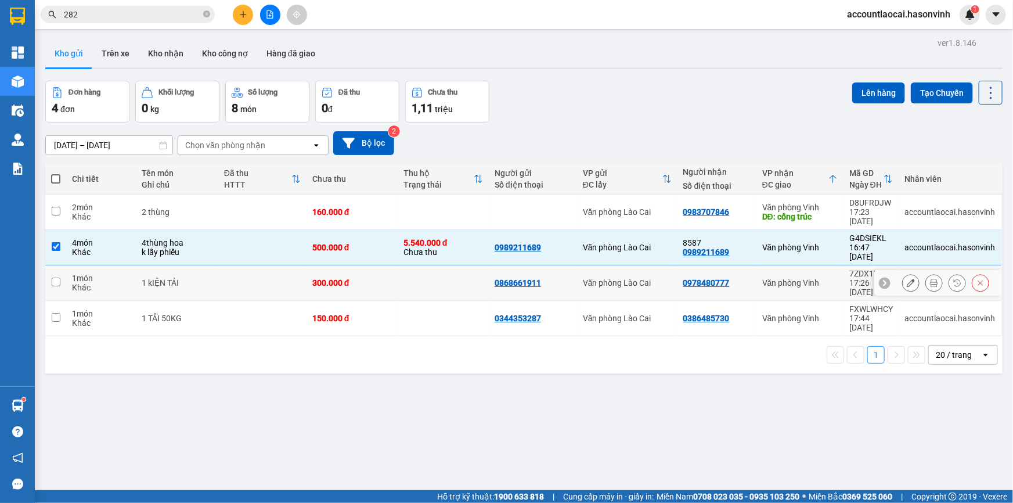
click at [65, 265] on td at bounding box center [55, 282] width 21 height 35
checkbox input "true"
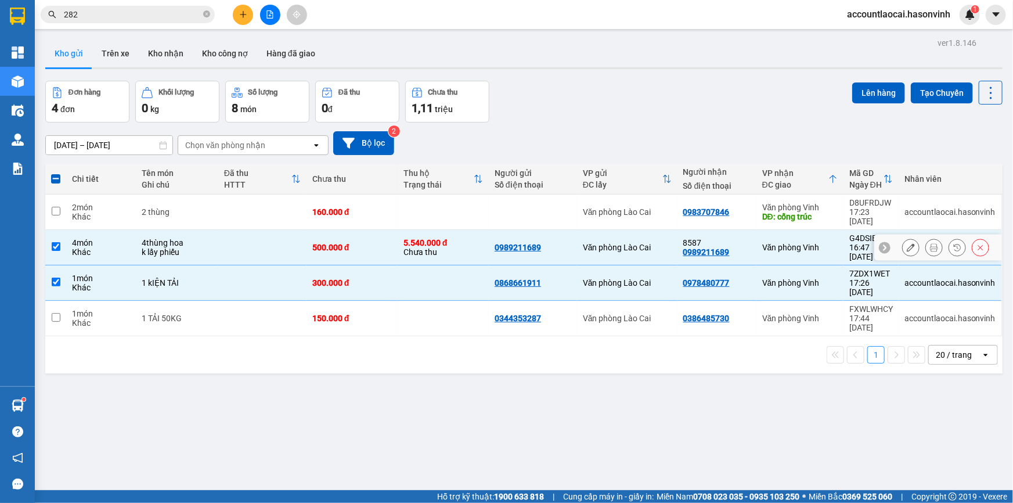
click at [57, 241] on td at bounding box center [55, 247] width 21 height 35
checkbox input "false"
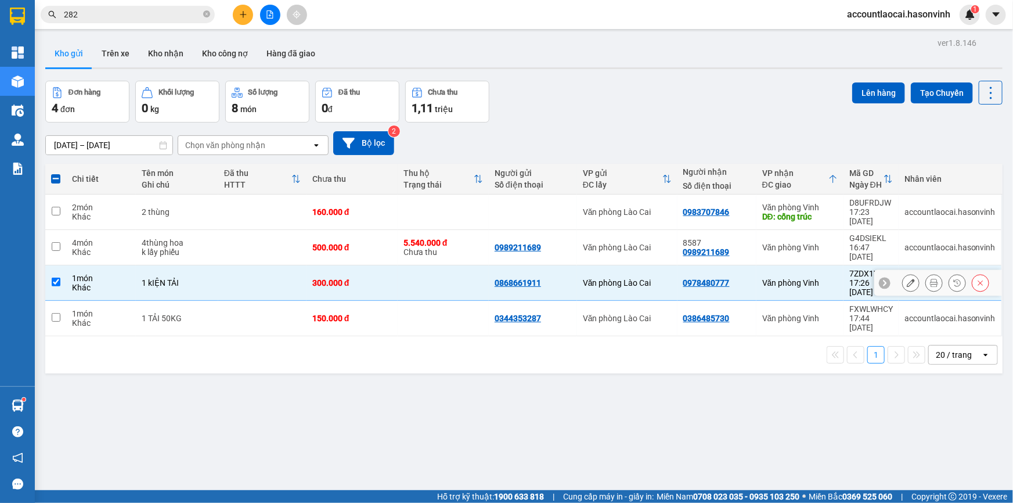
click at [59, 265] on td at bounding box center [55, 282] width 21 height 35
checkbox input "false"
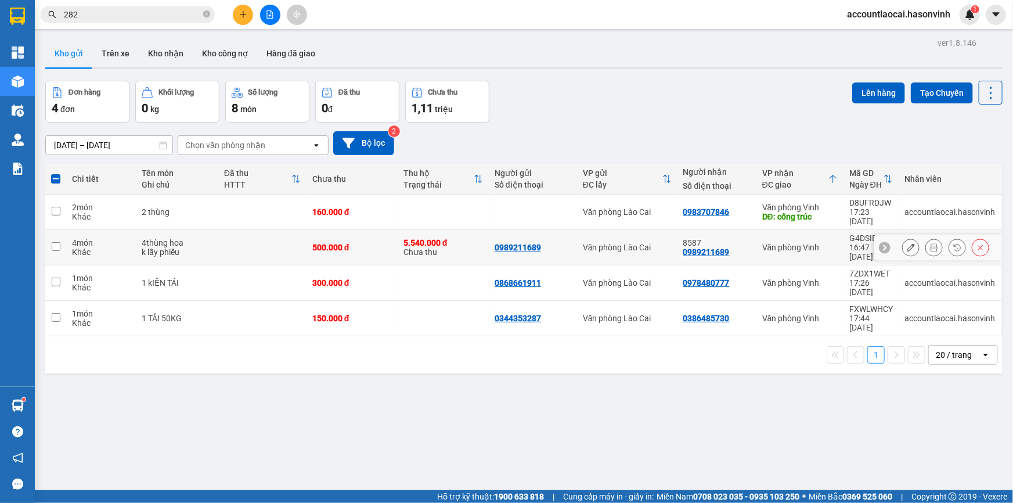
click at [56, 242] on input "checkbox" at bounding box center [56, 246] width 9 height 9
checkbox input "true"
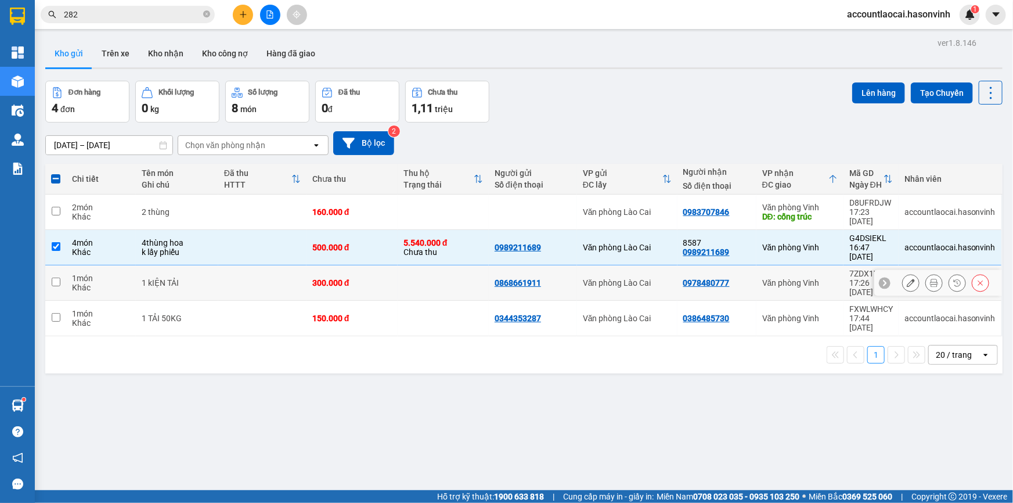
click at [58, 265] on td at bounding box center [55, 282] width 21 height 35
checkbox input "true"
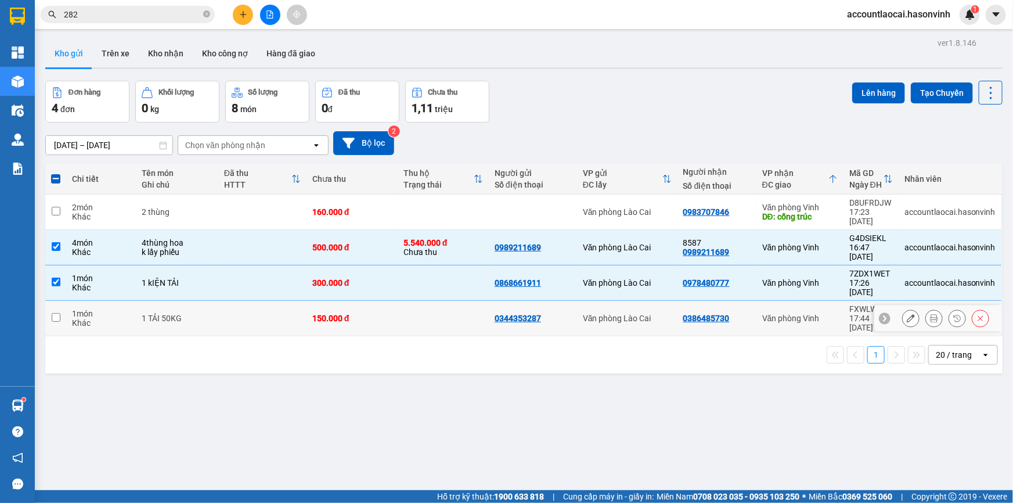
click at [52, 301] on td at bounding box center [55, 318] width 21 height 35
checkbox input "true"
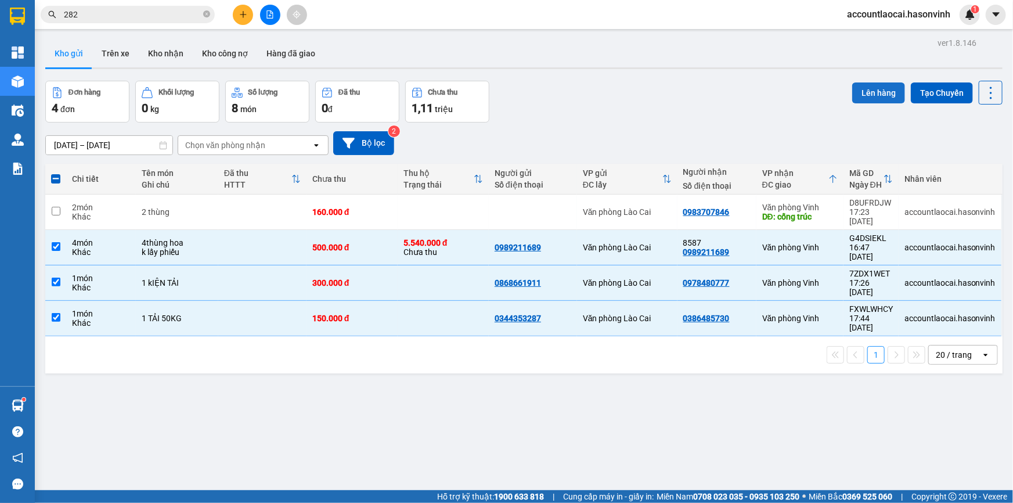
click at [855, 87] on button "Lên hàng" at bounding box center [878, 92] width 53 height 21
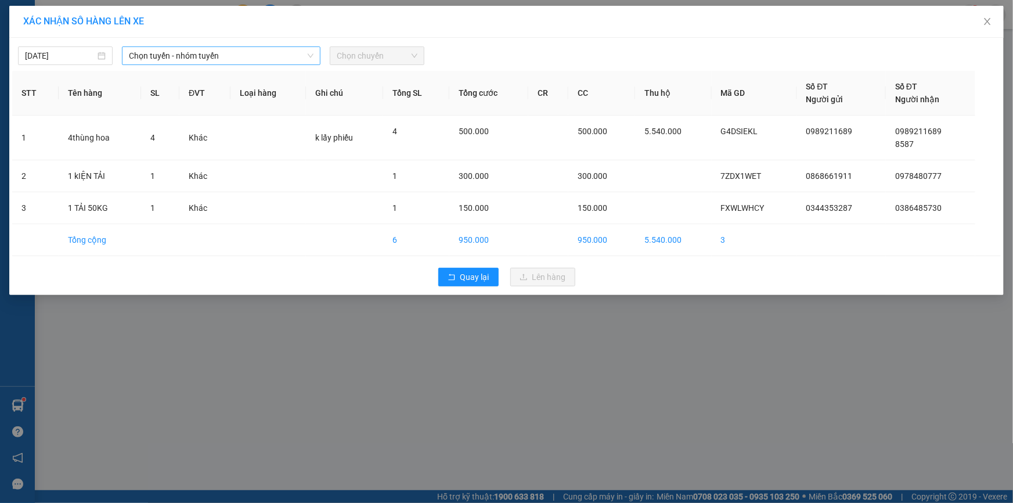
click at [272, 56] on span "Chọn tuyến - nhóm tuyến" at bounding box center [221, 55] width 185 height 17
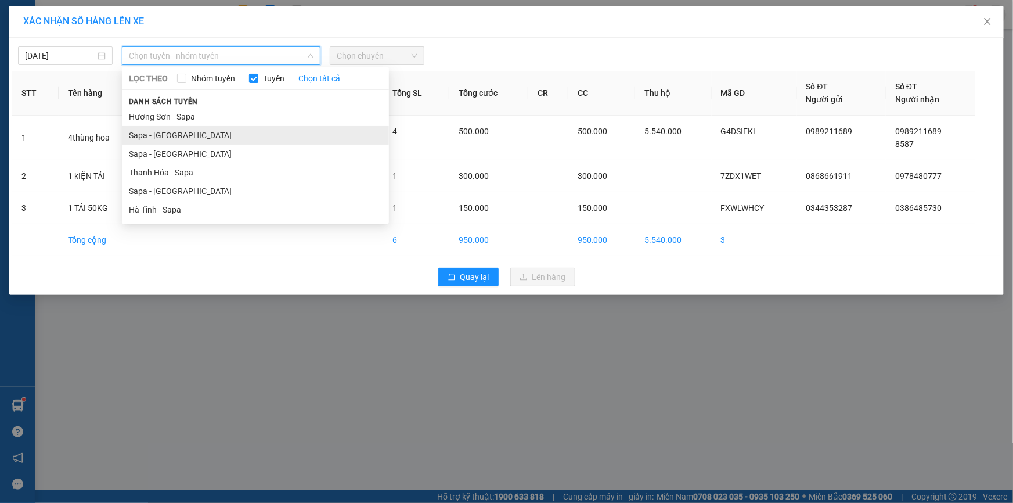
click at [181, 139] on li "Sapa - [GEOGRAPHIC_DATA]" at bounding box center [255, 135] width 267 height 19
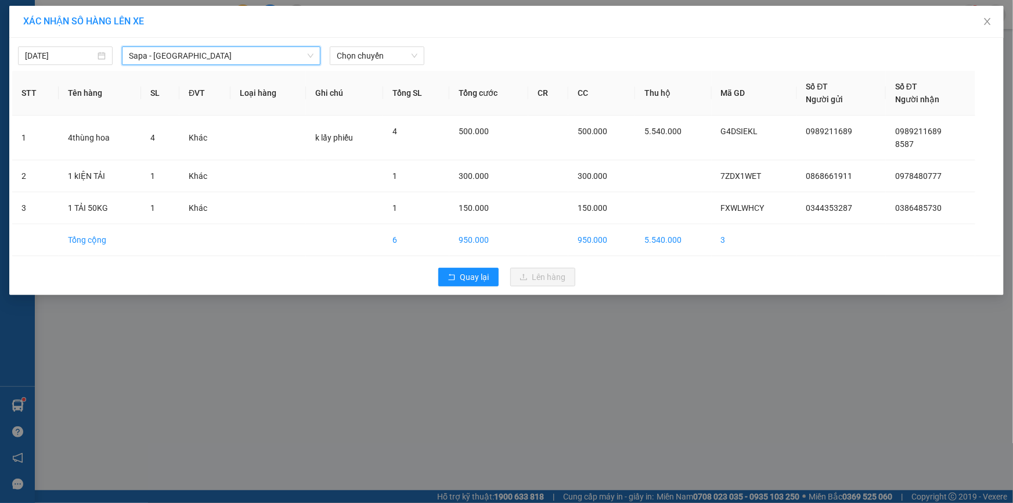
click at [286, 47] on span "Sapa - [GEOGRAPHIC_DATA]" at bounding box center [221, 55] width 185 height 17
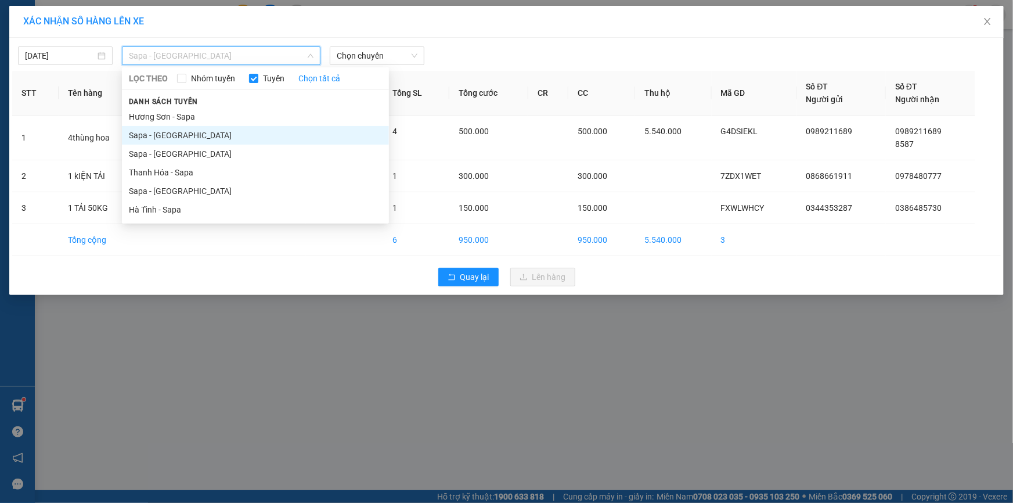
click at [224, 134] on li "Sapa - [GEOGRAPHIC_DATA]" at bounding box center [255, 135] width 267 height 19
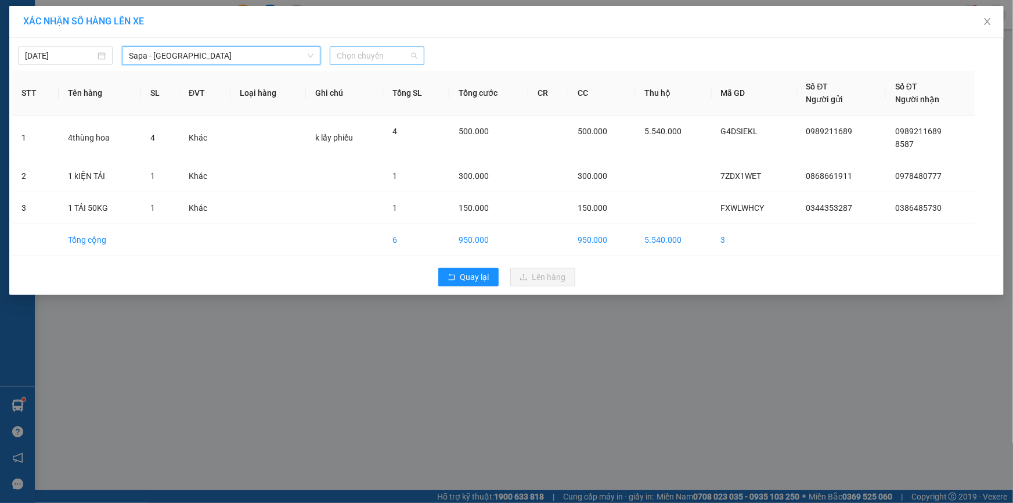
click at [372, 55] on span "Chọn chuyến" at bounding box center [377, 55] width 81 height 17
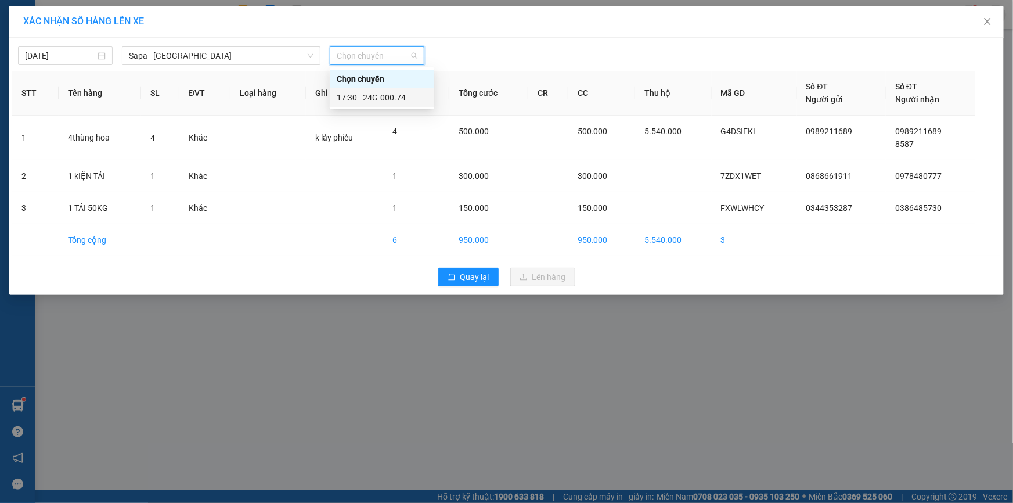
click at [366, 90] on div "17:30 - 24G-000.74" at bounding box center [382, 97] width 104 height 19
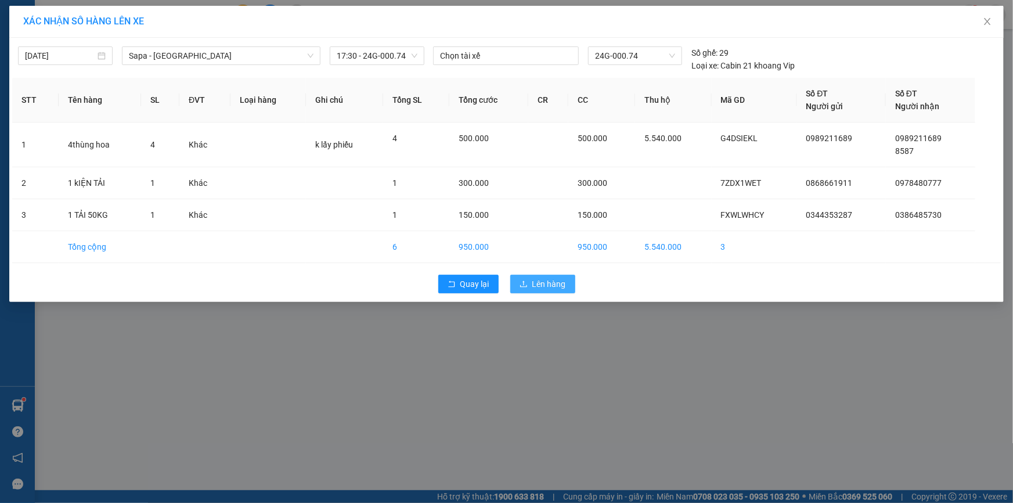
click at [539, 286] on span "Lên hàng" at bounding box center [549, 283] width 34 height 13
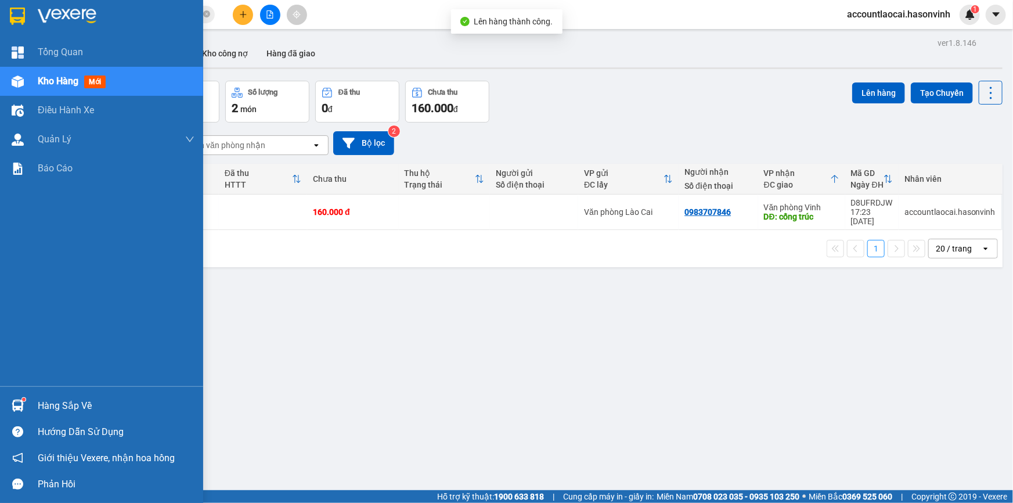
click at [20, 83] on img at bounding box center [18, 81] width 12 height 12
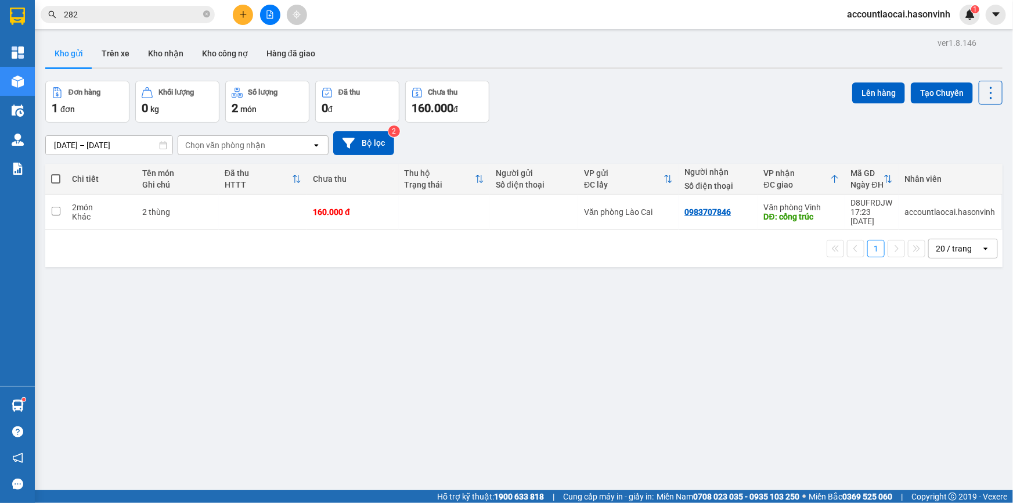
click at [279, 17] on button at bounding box center [270, 15] width 20 height 20
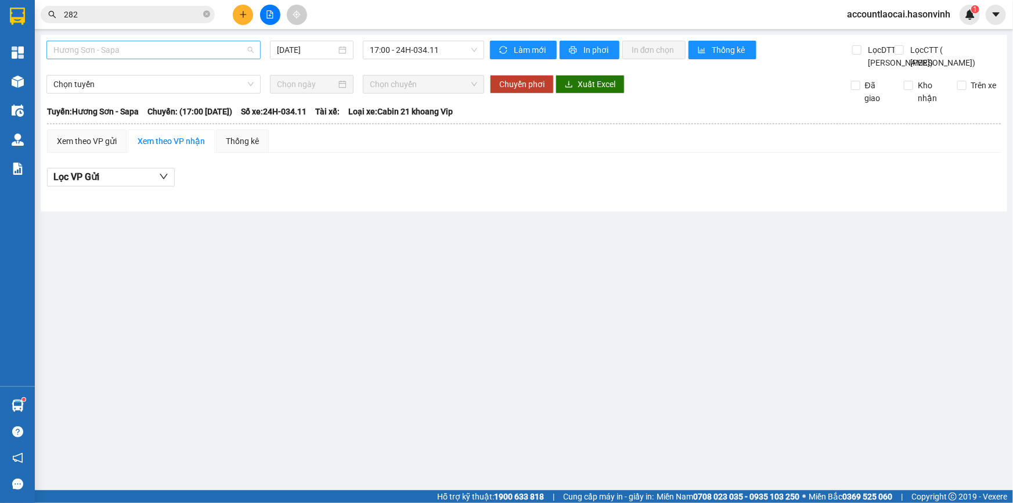
click at [98, 55] on span "Hương Sơn - Sapa" at bounding box center [153, 49] width 200 height 17
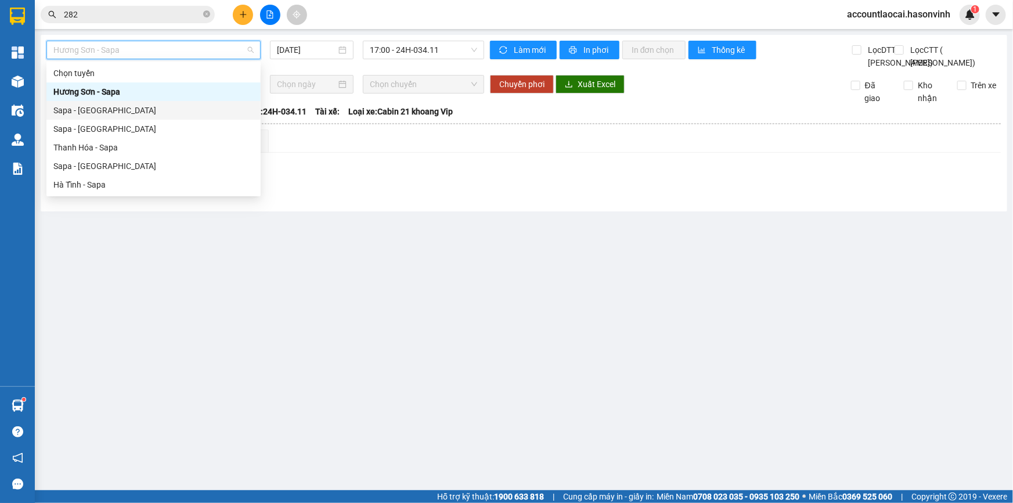
click at [116, 104] on div "Sapa - [GEOGRAPHIC_DATA]" at bounding box center [153, 110] width 200 height 13
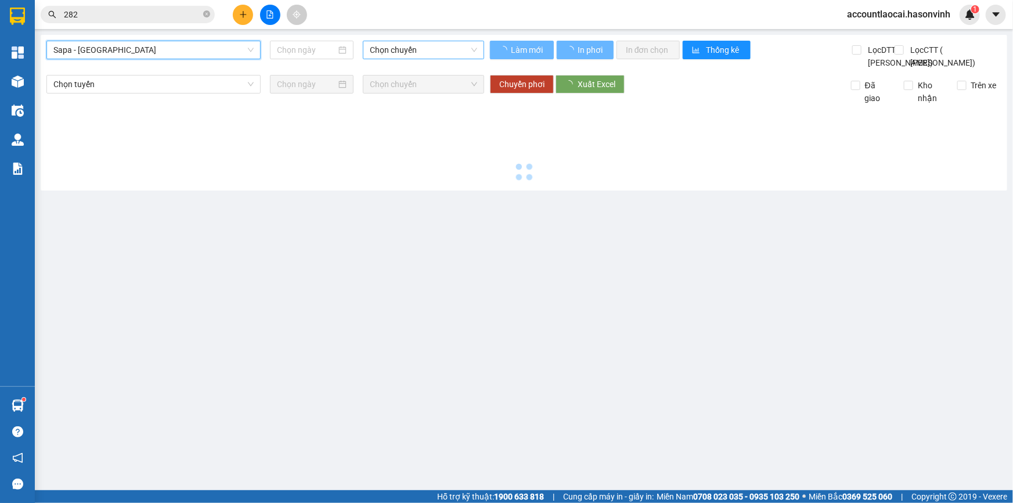
type input "[DATE]"
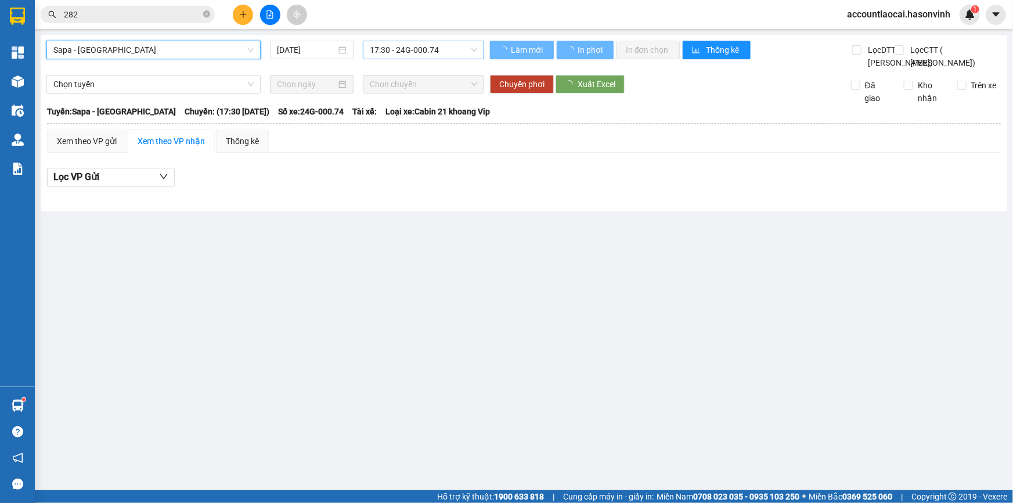
click at [399, 53] on span "17:30 - 24G-000.74" at bounding box center [423, 49] width 107 height 17
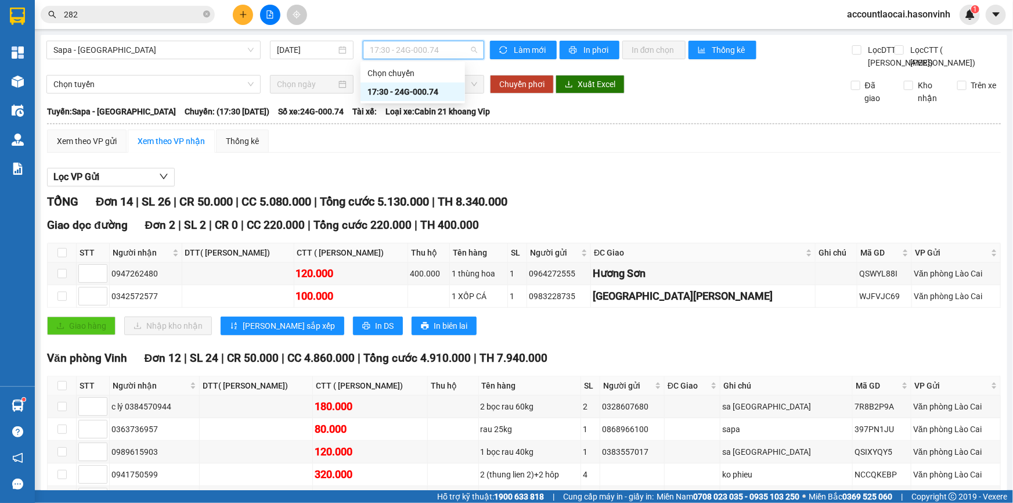
click at [390, 89] on div "17:30 - 24G-000.74" at bounding box center [412, 91] width 91 height 13
click at [141, 53] on span "Sapa - [GEOGRAPHIC_DATA]" at bounding box center [153, 49] width 200 height 17
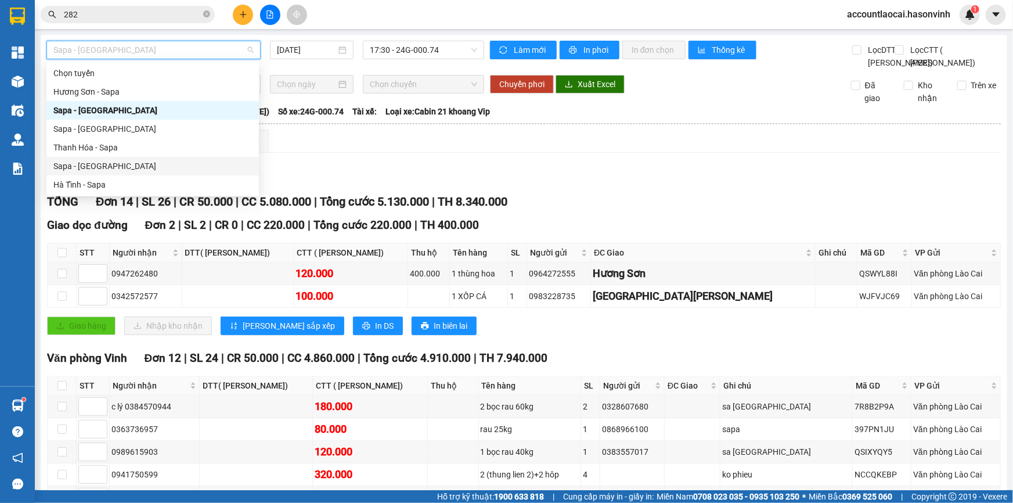
click at [99, 163] on div "Sapa - [GEOGRAPHIC_DATA]" at bounding box center [152, 166] width 198 height 13
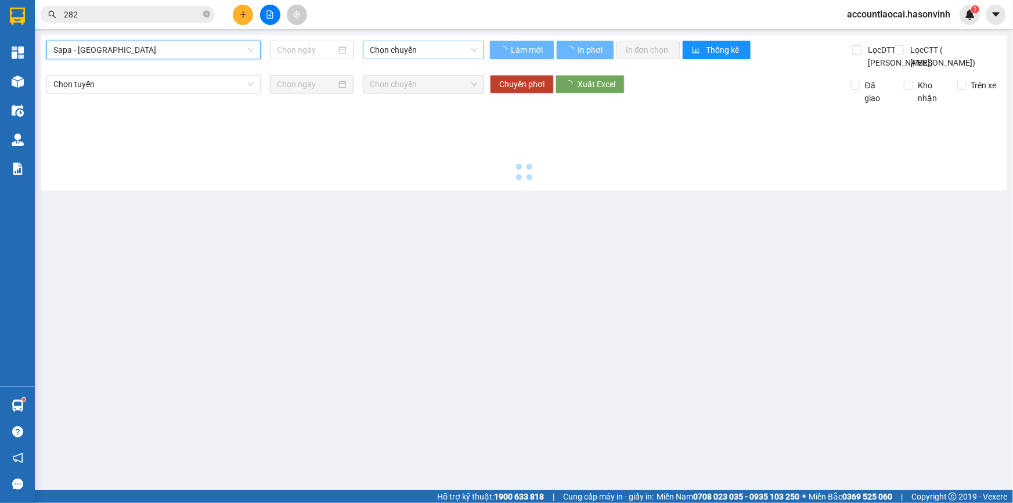
type input "[DATE]"
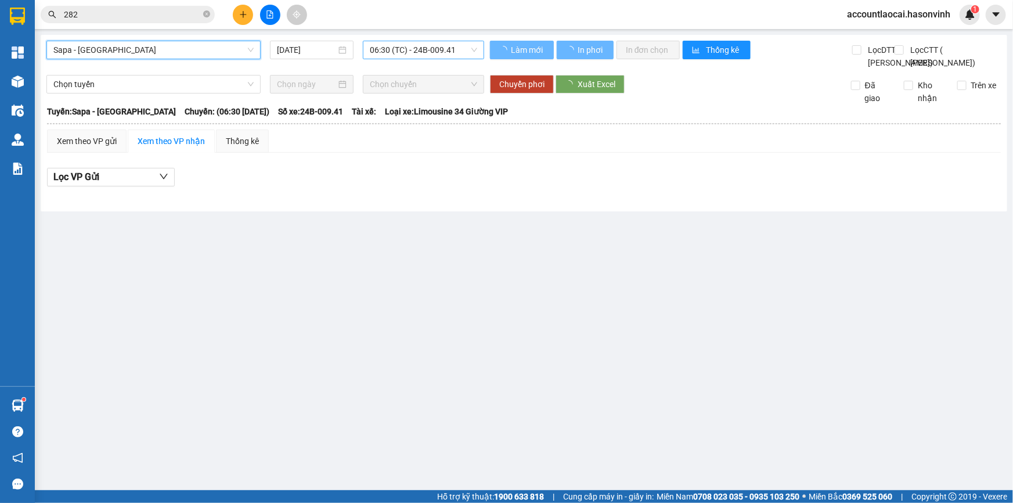
click at [402, 49] on span "06:30 (TC) - 24B-009.41" at bounding box center [423, 49] width 107 height 17
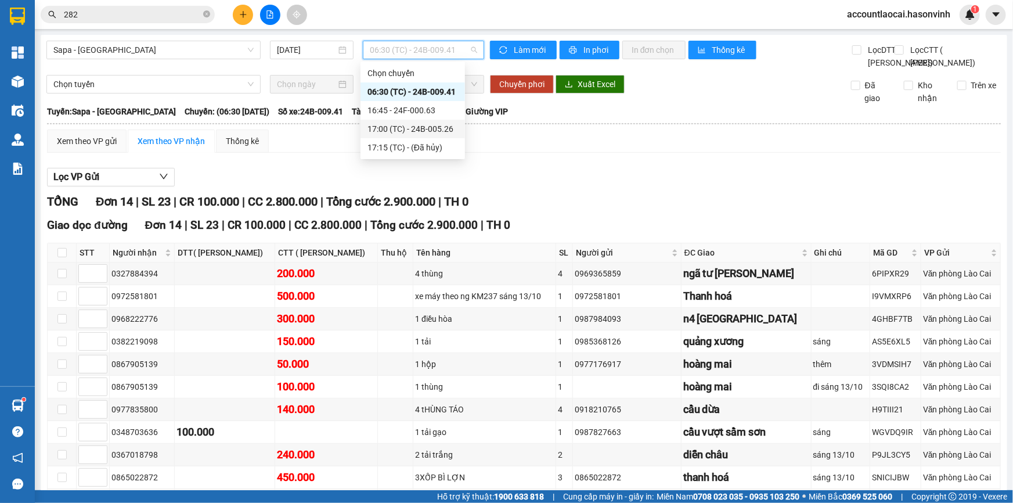
click at [413, 124] on div "17:00 (TC) - 24B-005.26" at bounding box center [412, 128] width 91 height 13
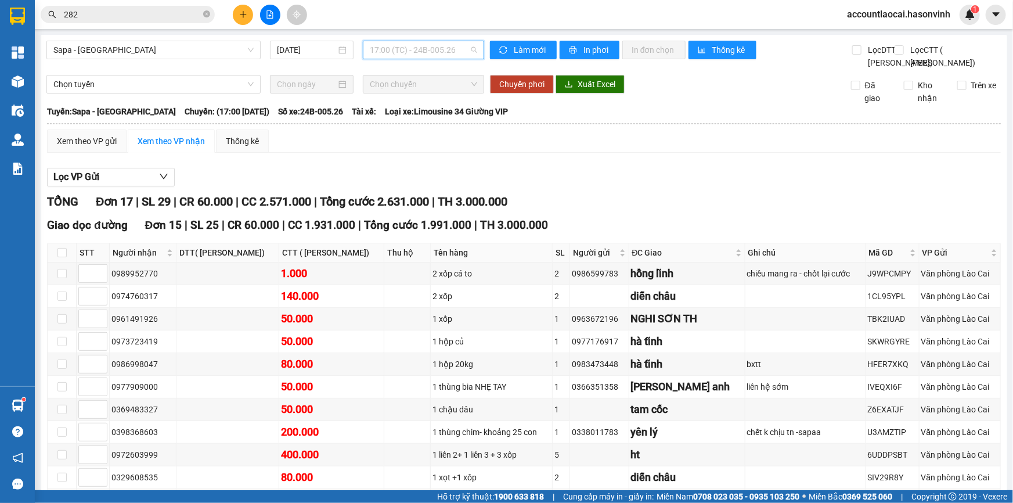
click at [383, 57] on span "17:00 (TC) - 24B-005.26" at bounding box center [423, 49] width 107 height 17
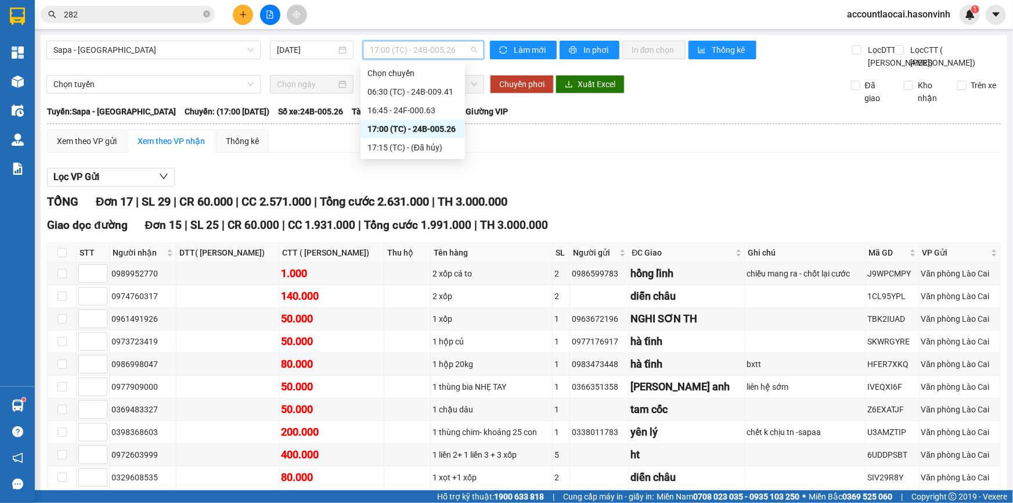
click at [388, 127] on div "17:00 (TC) - 24B-005.26" at bounding box center [412, 128] width 91 height 13
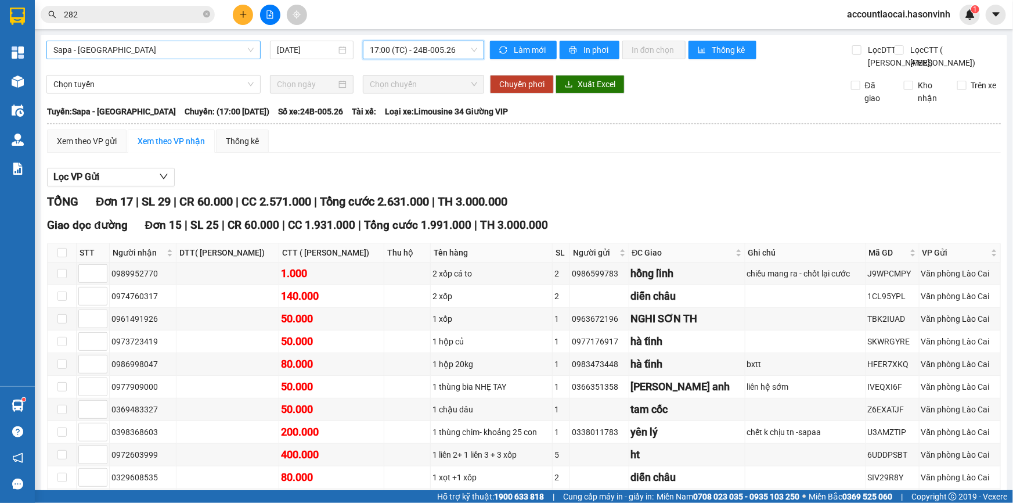
click at [113, 58] on span "Sapa - [GEOGRAPHIC_DATA]" at bounding box center [153, 49] width 200 height 17
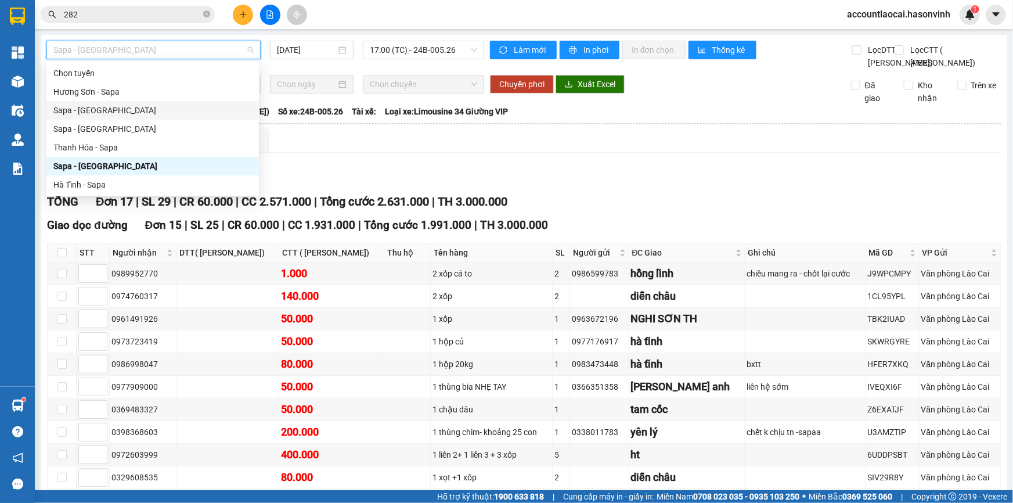
click at [86, 104] on div "Chọn tuyến [GEOGRAPHIC_DATA] - [GEOGRAPHIC_DATA] [GEOGRAPHIC_DATA] - [GEOGRAPHI…" at bounding box center [152, 129] width 212 height 130
click at [123, 111] on div "Sapa - [GEOGRAPHIC_DATA]" at bounding box center [152, 110] width 198 height 13
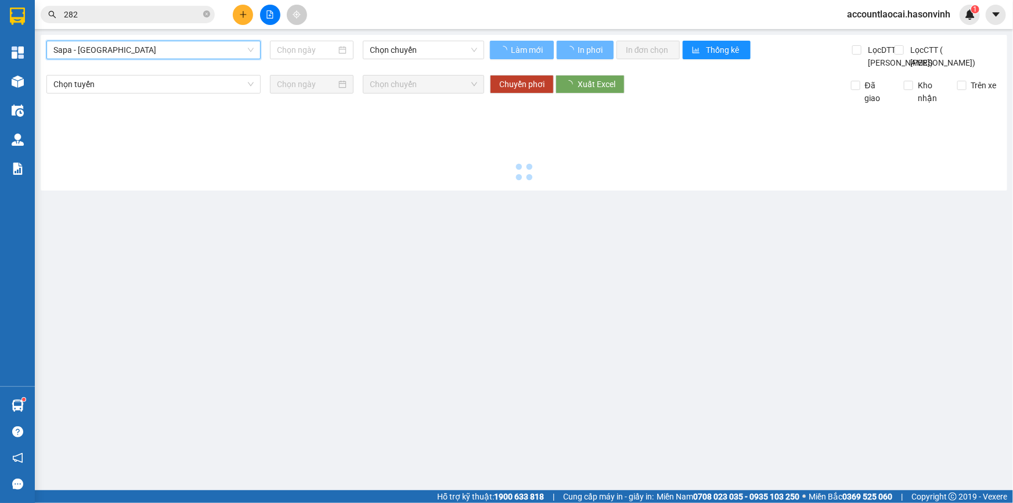
type input "[DATE]"
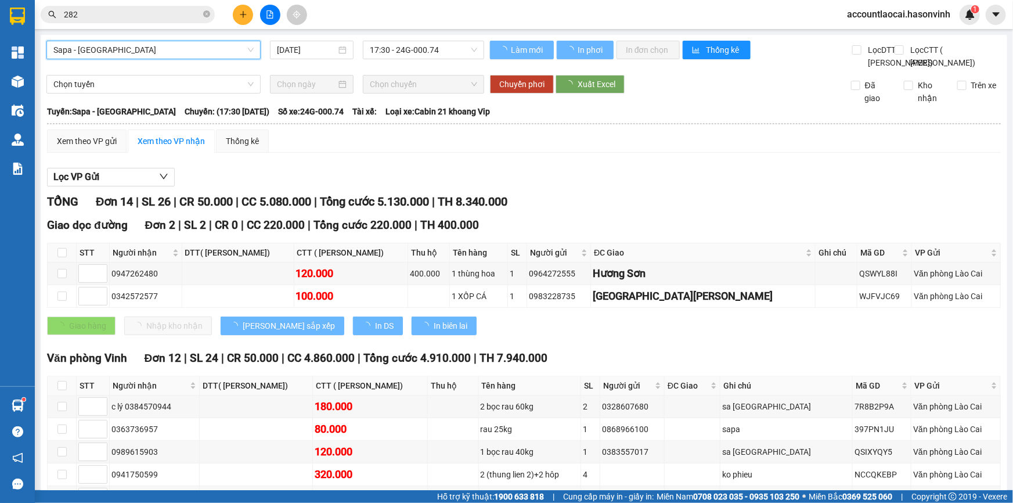
click at [358, 44] on div "17:30 - 24G-000.74" at bounding box center [423, 50] width 131 height 19
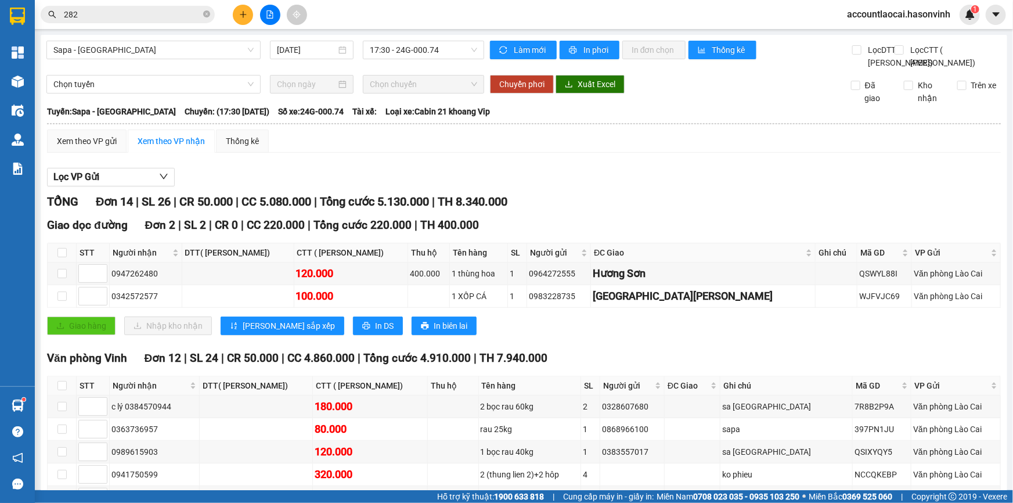
click at [358, 44] on div "17:30 - 24G-000.74" at bounding box center [423, 50] width 131 height 19
click at [375, 49] on span "17:30 - 24G-000.74" at bounding box center [423, 49] width 107 height 17
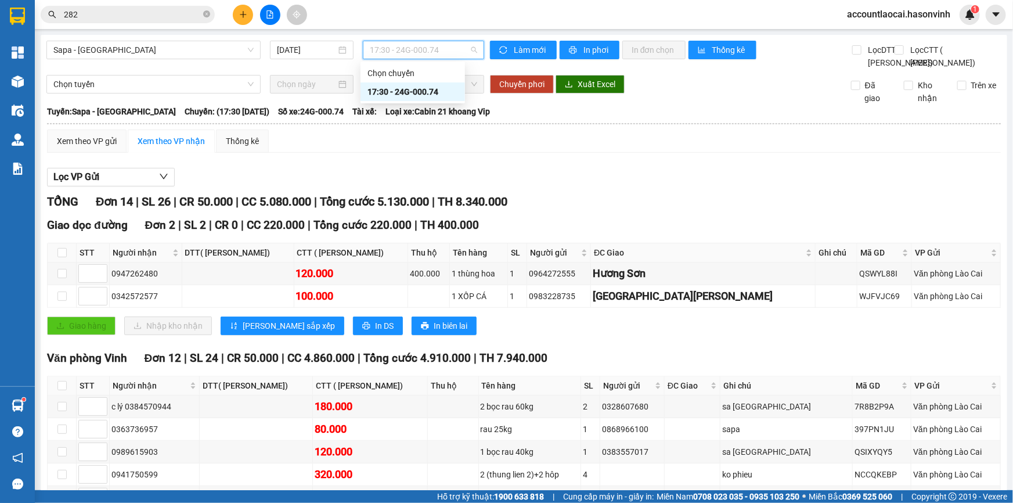
click at [403, 88] on div "17:30 - 24G-000.74" at bounding box center [412, 91] width 91 height 13
click at [95, 153] on div "Xem theo VP gửi" at bounding box center [87, 140] width 80 height 23
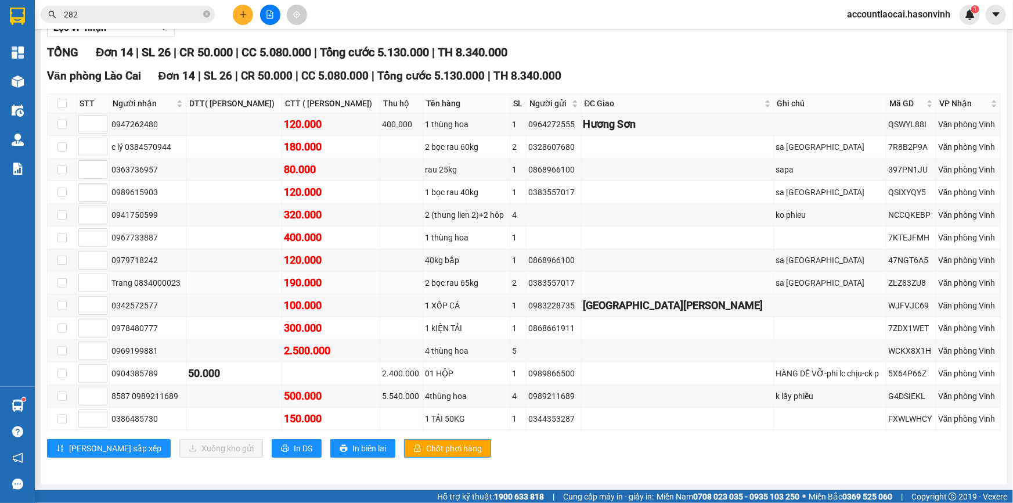
scroll to position [185, 0]
click at [53, 396] on td at bounding box center [62, 396] width 29 height 23
click at [55, 396] on td at bounding box center [62, 396] width 29 height 23
click at [58, 395] on input "checkbox" at bounding box center [61, 395] width 9 height 9
checkbox input "true"
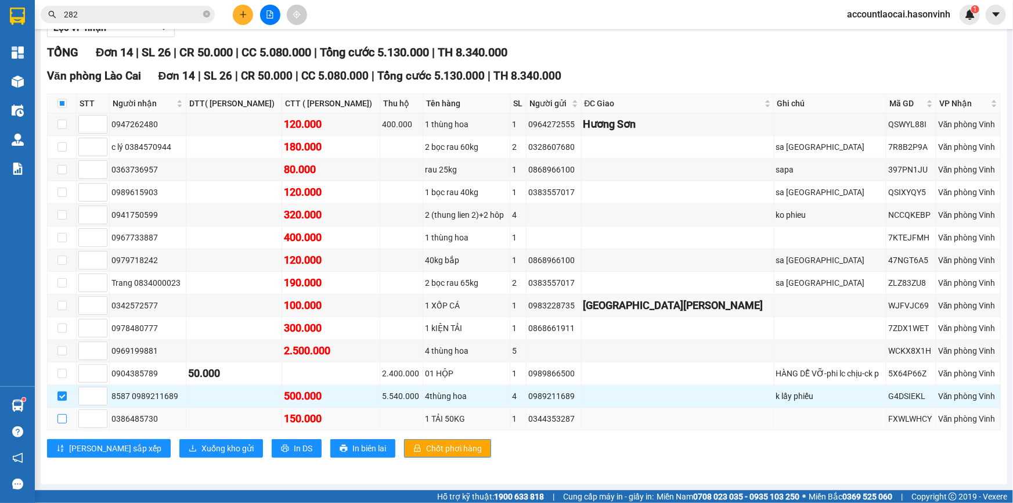
click at [64, 417] on input "checkbox" at bounding box center [61, 418] width 9 height 9
checkbox input "true"
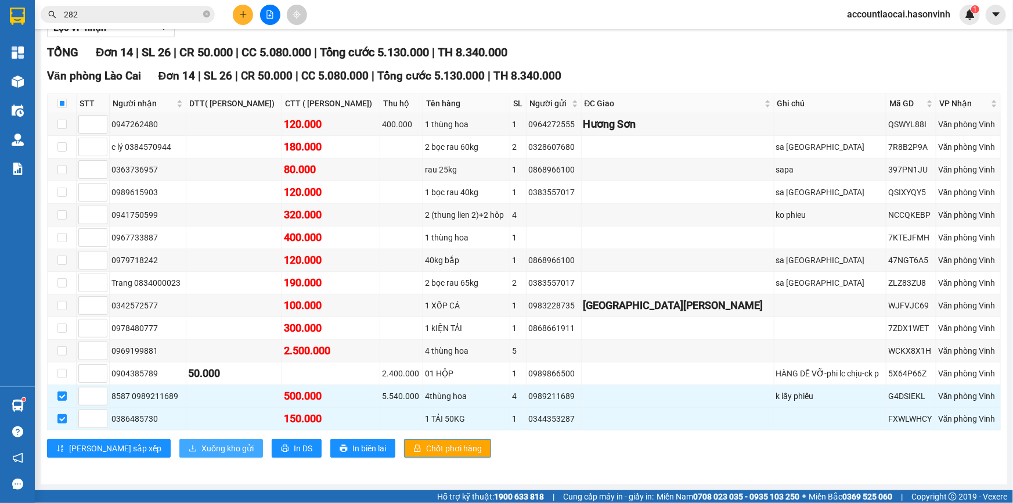
click at [201, 447] on span "Xuống kho gửi" at bounding box center [227, 448] width 52 height 13
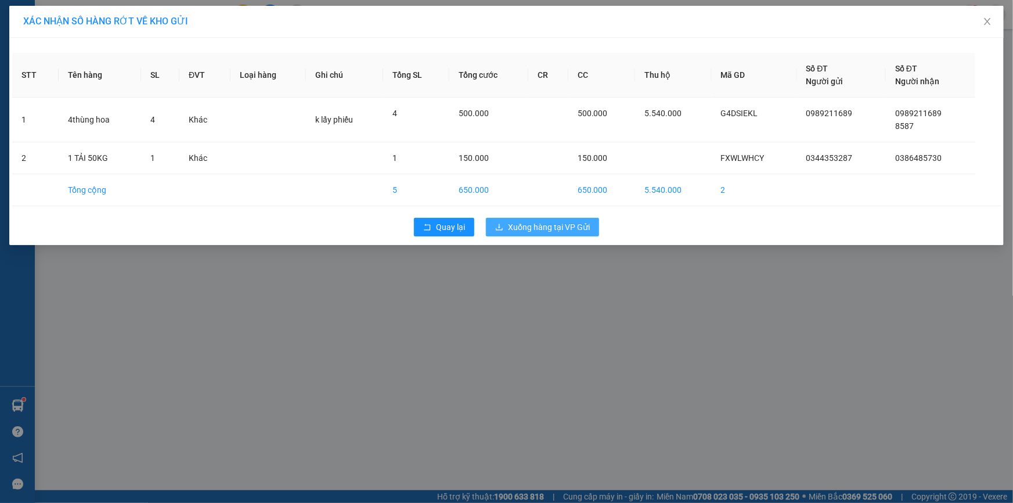
click at [510, 229] on span "Xuống hàng tại VP Gửi" at bounding box center [549, 227] width 82 height 13
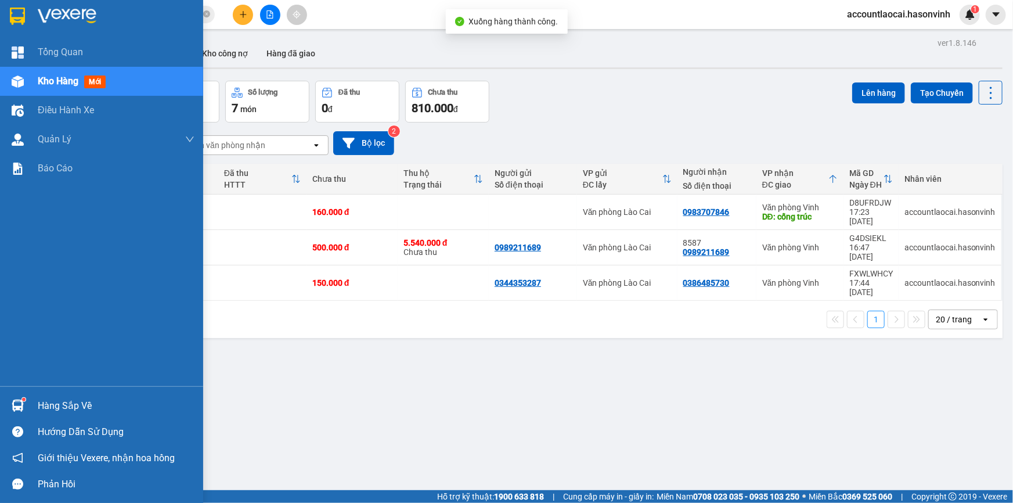
click at [23, 82] on img at bounding box center [18, 81] width 12 height 12
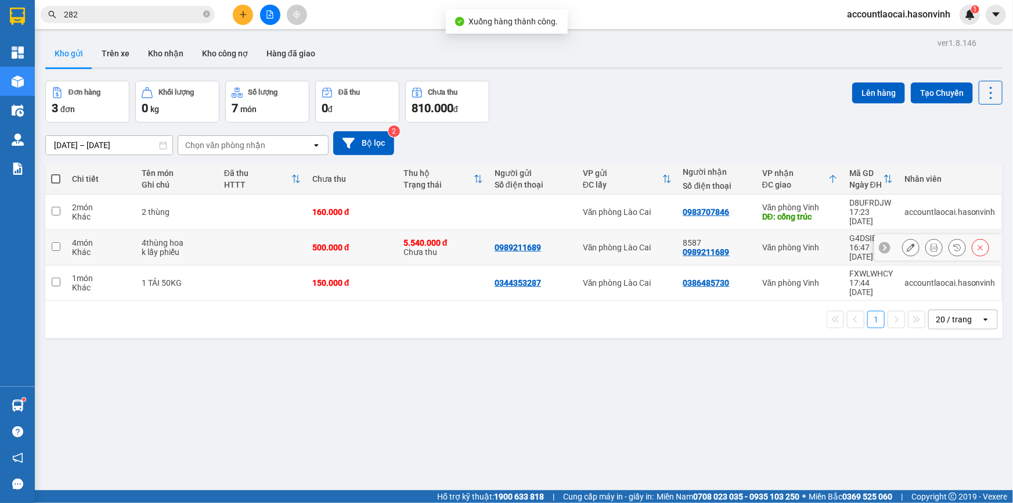
click at [67, 233] on td "4 món Khác" at bounding box center [101, 247] width 70 height 35
checkbox input "true"
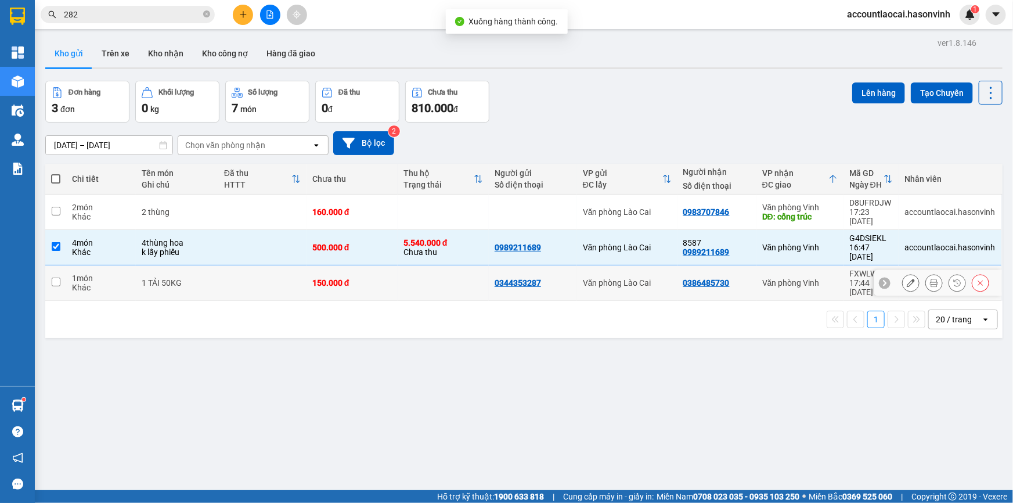
click at [48, 265] on td at bounding box center [55, 282] width 21 height 35
checkbox input "true"
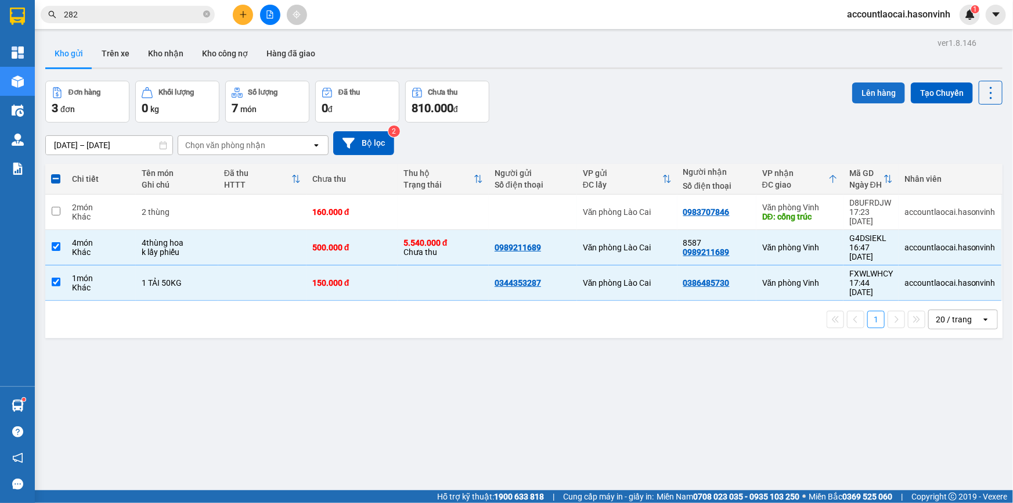
click at [865, 89] on button "Lên hàng" at bounding box center [878, 92] width 53 height 21
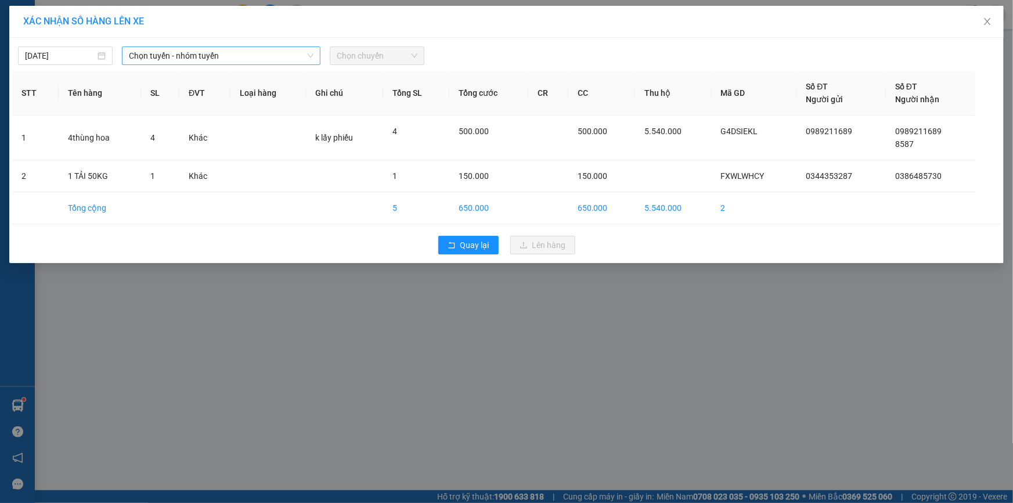
click at [267, 56] on span "Chọn tuyến - nhóm tuyến" at bounding box center [221, 55] width 185 height 17
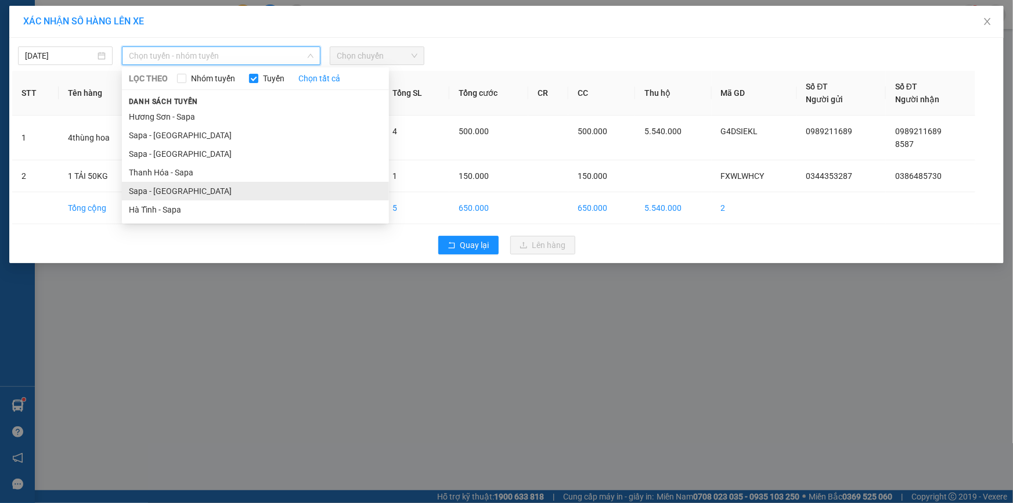
click at [212, 185] on li "Sapa - [GEOGRAPHIC_DATA]" at bounding box center [255, 191] width 267 height 19
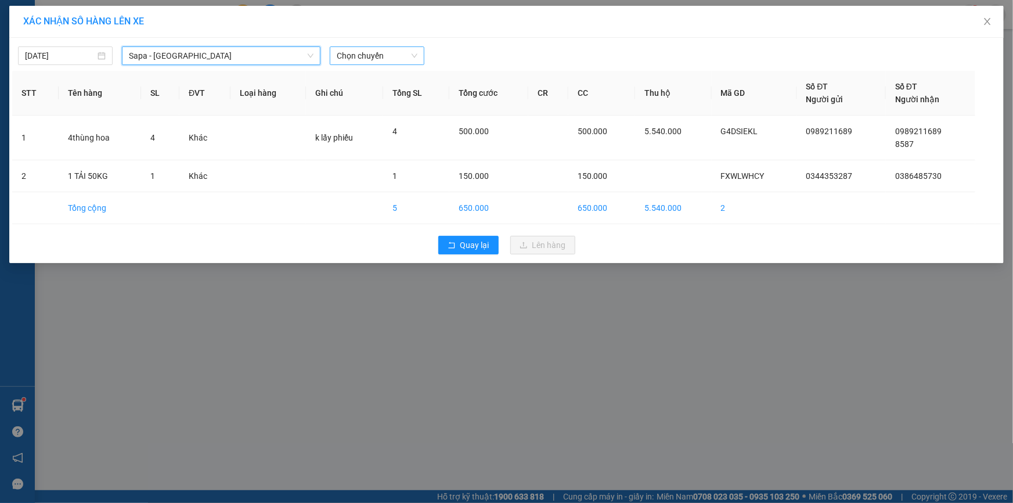
click at [368, 60] on span "Chọn chuyến" at bounding box center [377, 55] width 81 height 17
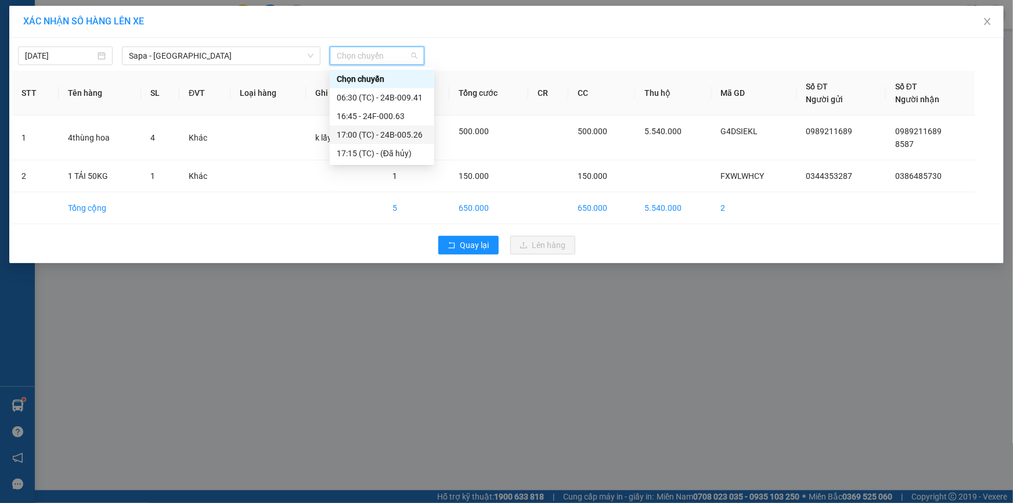
click at [370, 132] on div "17:00 (TC) - 24B-005.26" at bounding box center [382, 134] width 91 height 13
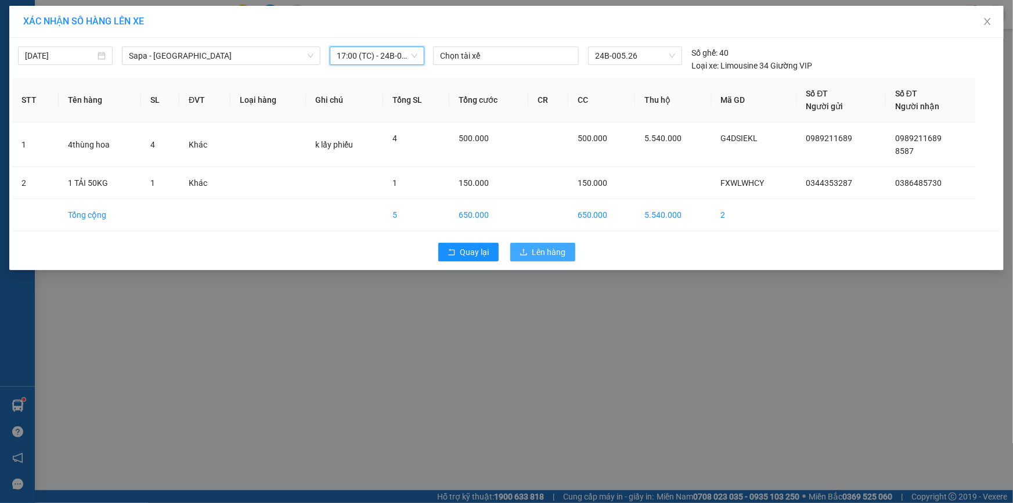
click at [542, 251] on span "Lên hàng" at bounding box center [549, 251] width 34 height 13
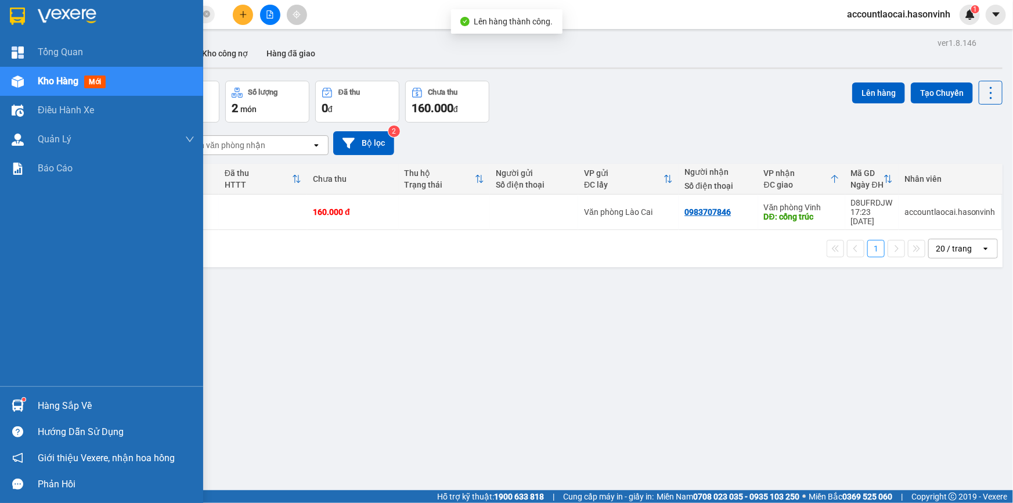
click at [35, 77] on div "Kho hàng mới" at bounding box center [101, 81] width 203 height 29
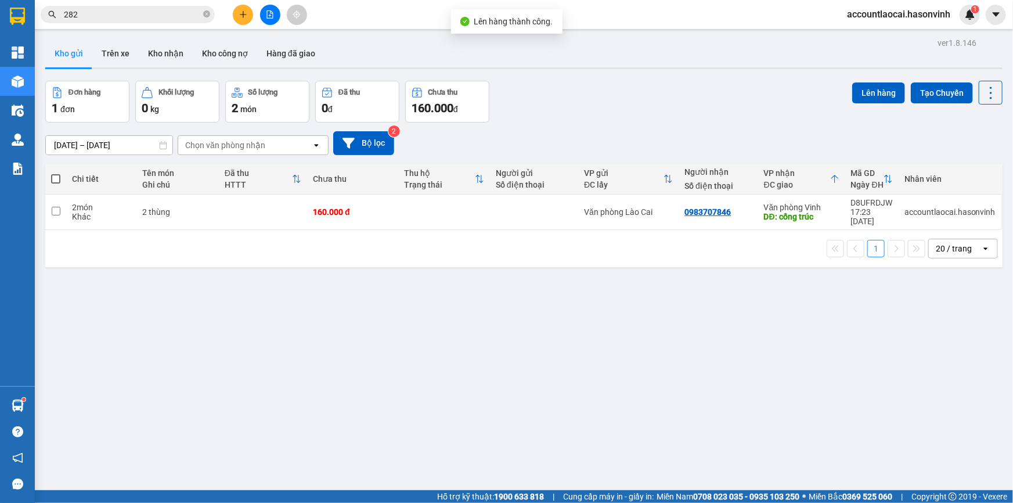
click at [279, 17] on div at bounding box center [269, 15] width 87 height 20
click at [247, 13] on button at bounding box center [243, 15] width 20 height 20
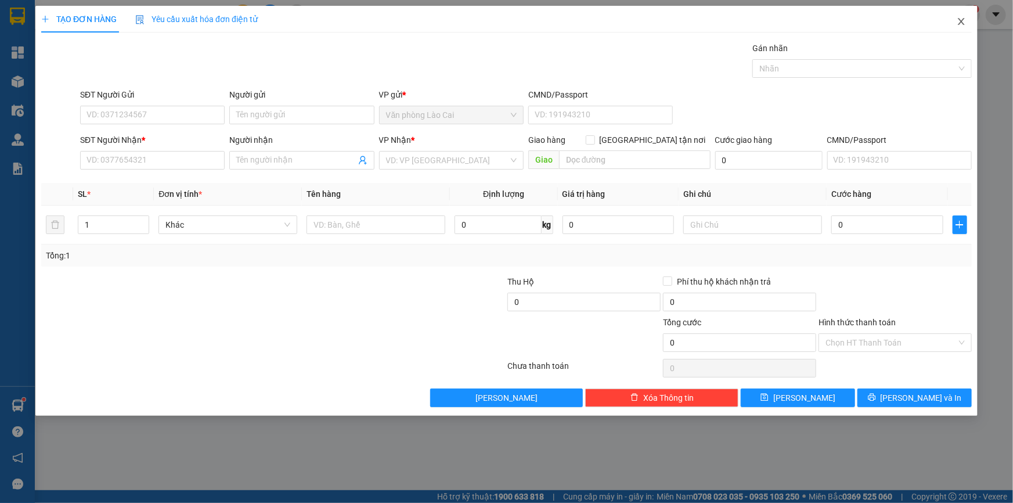
click at [958, 24] on icon "close" at bounding box center [960, 21] width 9 height 9
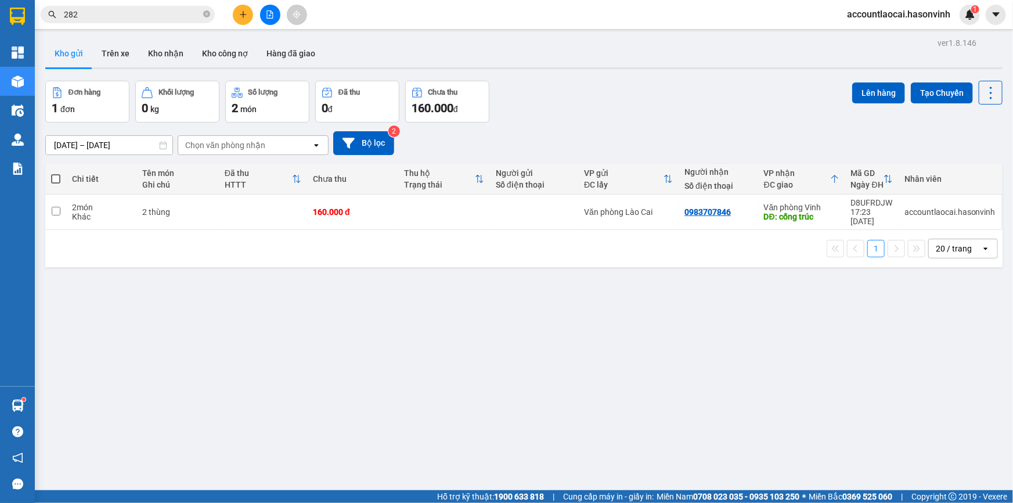
click at [268, 20] on button at bounding box center [270, 15] width 20 height 20
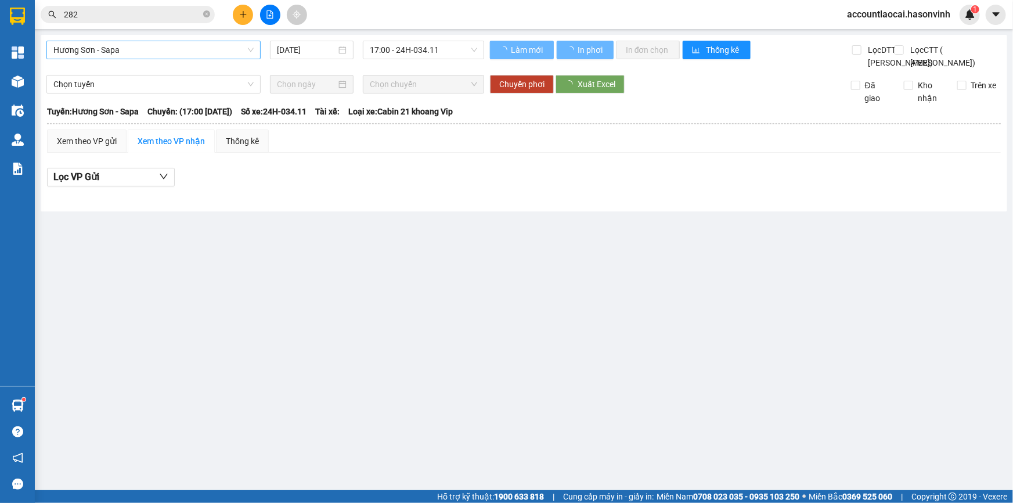
click at [143, 52] on span "Hương Sơn - Sapa" at bounding box center [153, 49] width 200 height 17
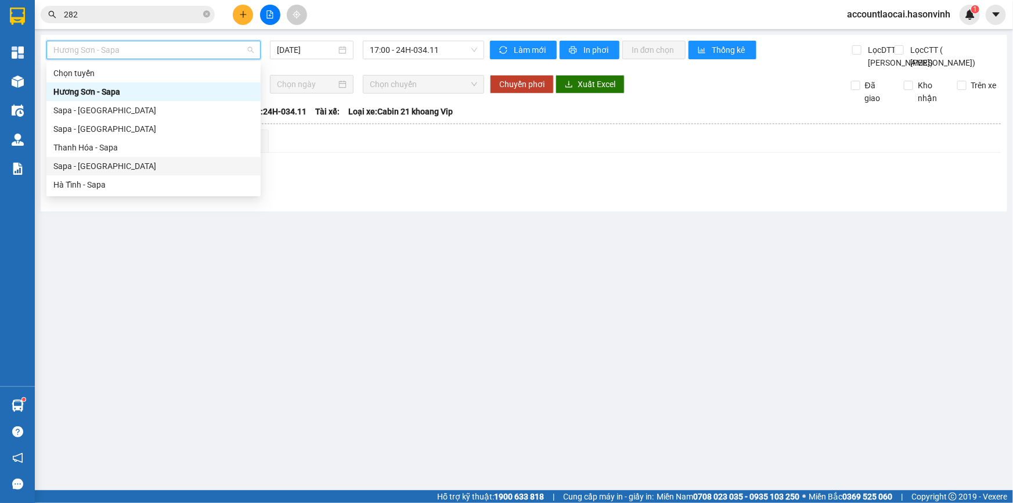
click at [108, 162] on div "Sapa - [GEOGRAPHIC_DATA]" at bounding box center [153, 166] width 200 height 13
type input "[DATE]"
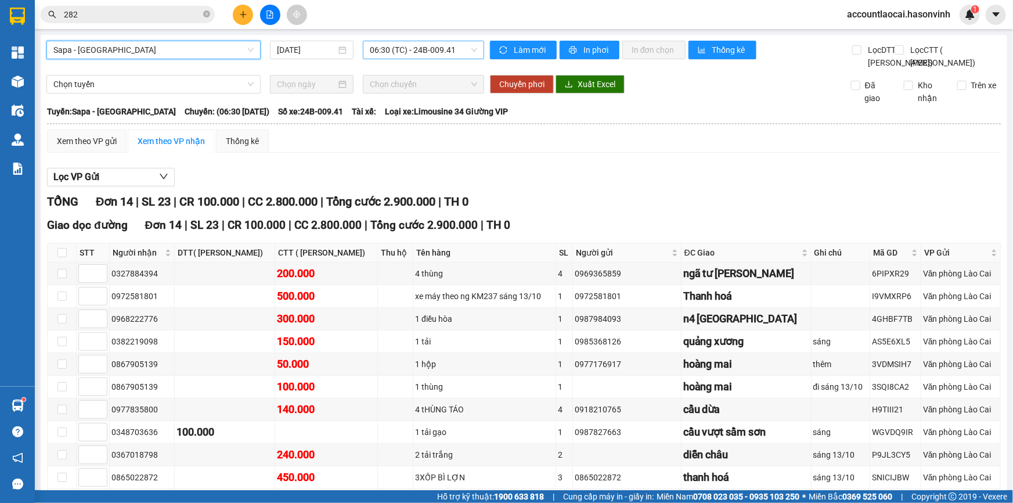
click at [440, 50] on span "06:30 (TC) - 24B-009.41" at bounding box center [423, 49] width 107 height 17
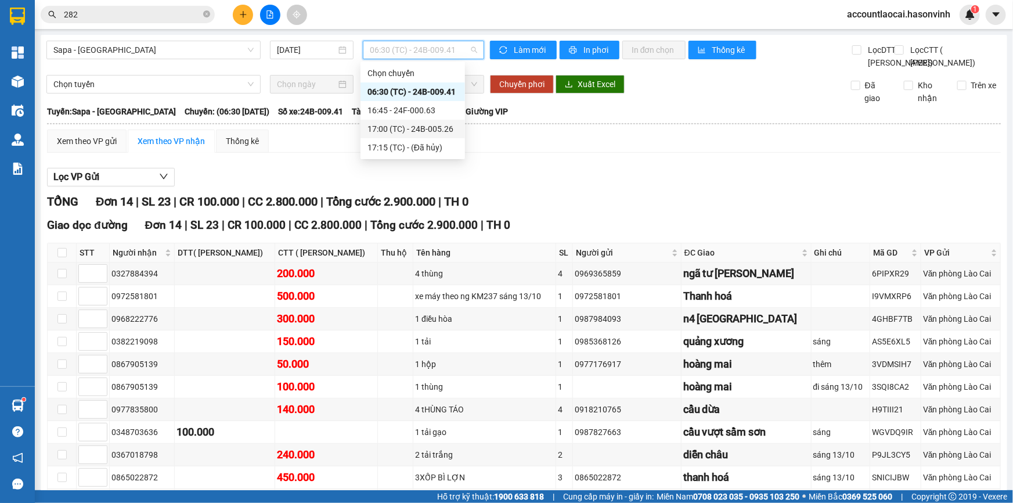
click at [427, 126] on div "17:00 (TC) - 24B-005.26" at bounding box center [412, 128] width 91 height 13
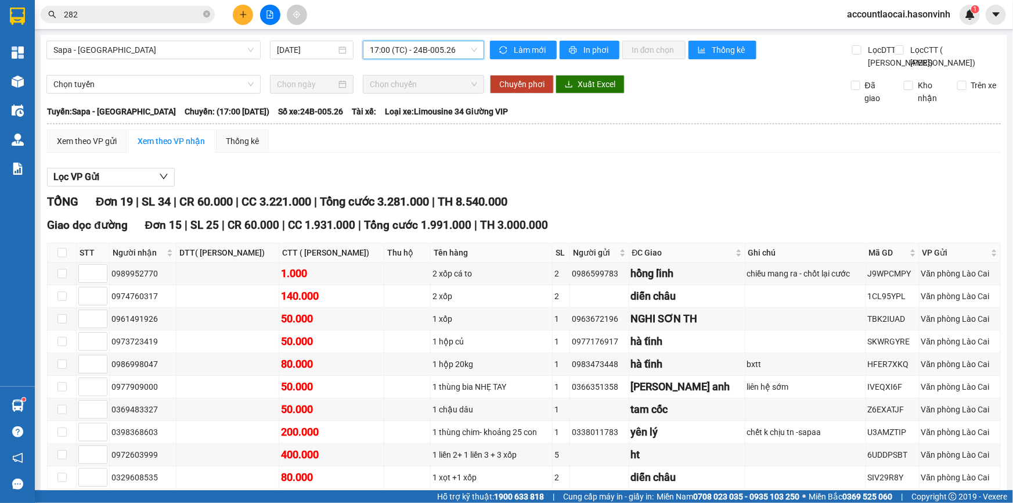
click at [272, 15] on icon "file-add" at bounding box center [270, 14] width 6 height 8
click at [135, 46] on span "Sapa - [GEOGRAPHIC_DATA]" at bounding box center [153, 49] width 200 height 17
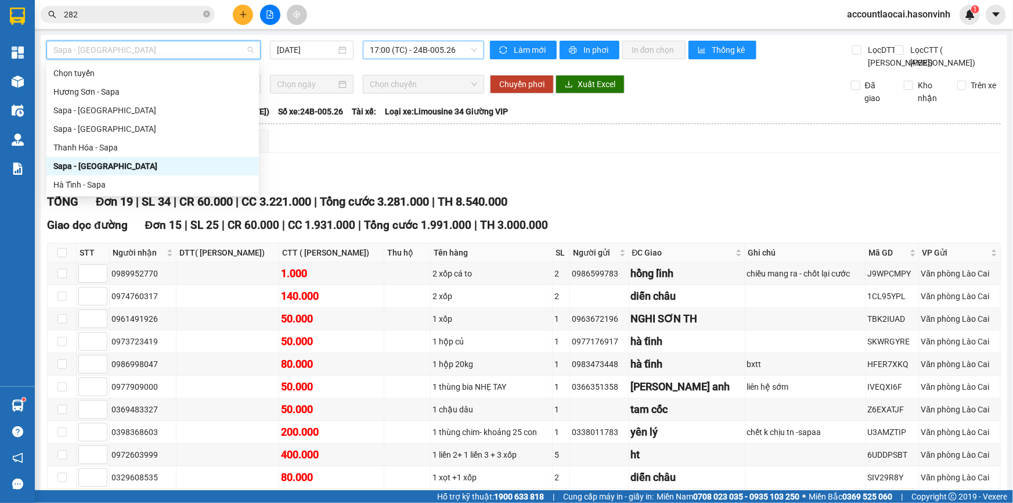
click at [401, 46] on span "17:00 (TC) - 24B-005.26" at bounding box center [423, 49] width 107 height 17
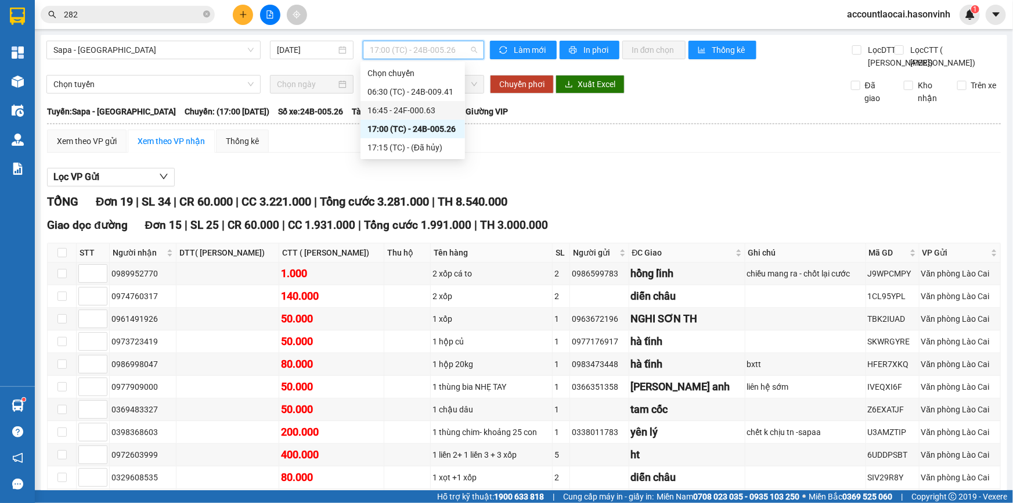
click at [392, 104] on div "16:45 - 24F-000.63" at bounding box center [412, 110] width 91 height 13
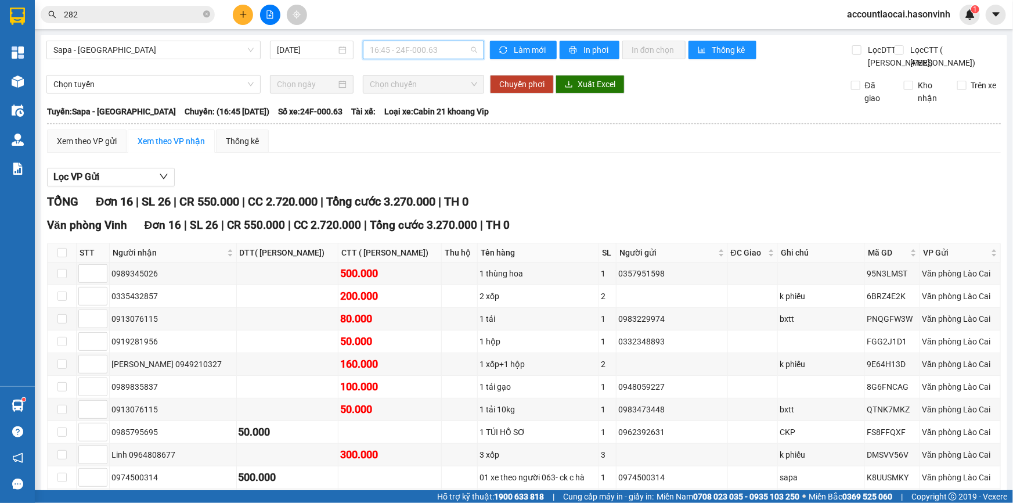
click at [413, 48] on span "16:45 - 24F-000.63" at bounding box center [423, 49] width 107 height 17
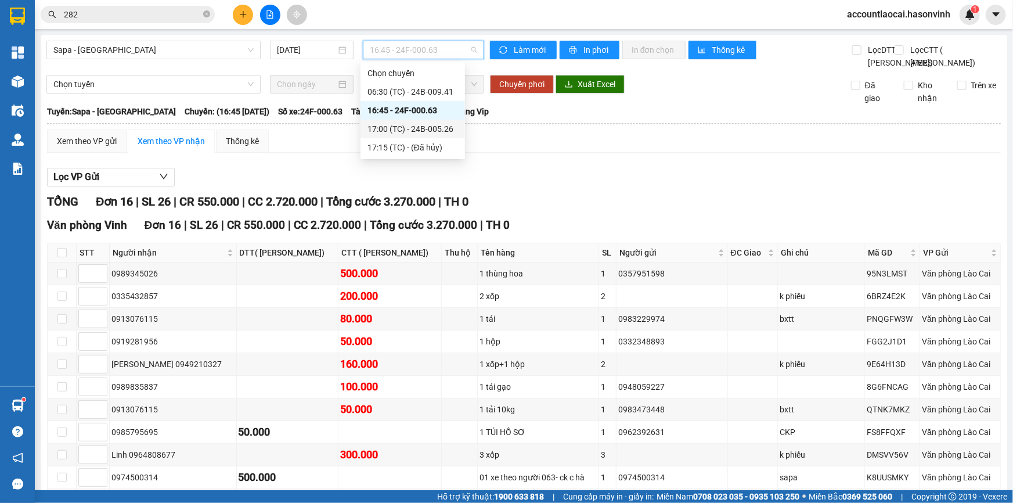
click at [421, 122] on div "17:00 (TC) - 24B-005.26" at bounding box center [412, 129] width 104 height 19
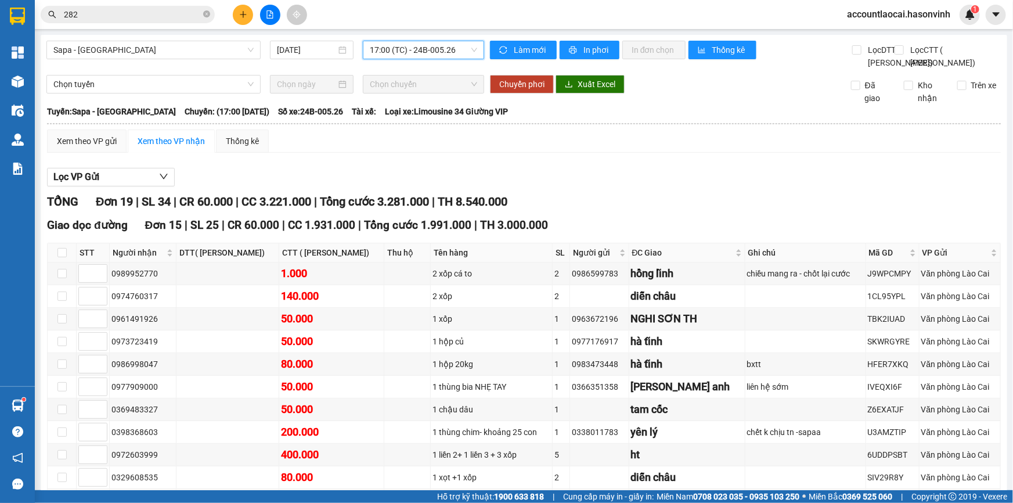
click at [395, 53] on span "17:00 (TC) - 24B-005.26" at bounding box center [423, 49] width 107 height 17
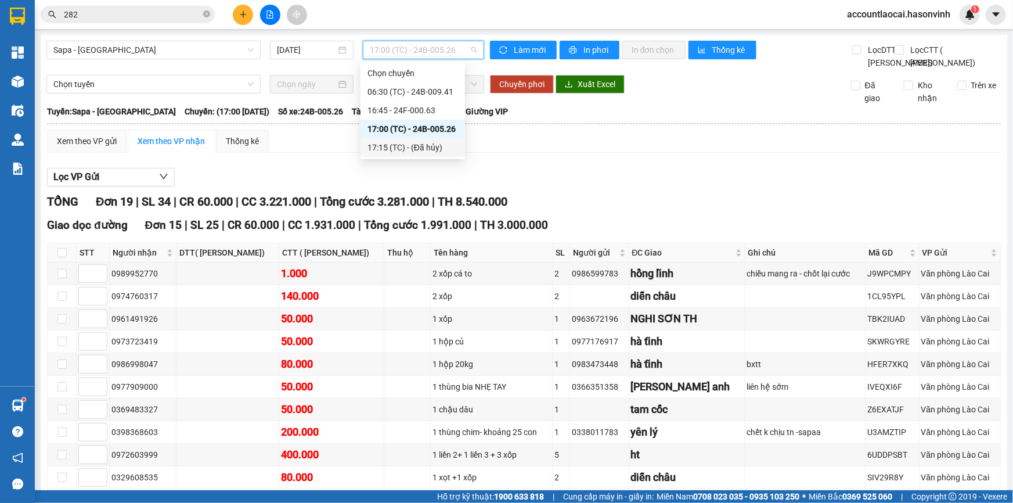
click at [364, 187] on div "Lọc VP Gửi" at bounding box center [523, 177] width 953 height 19
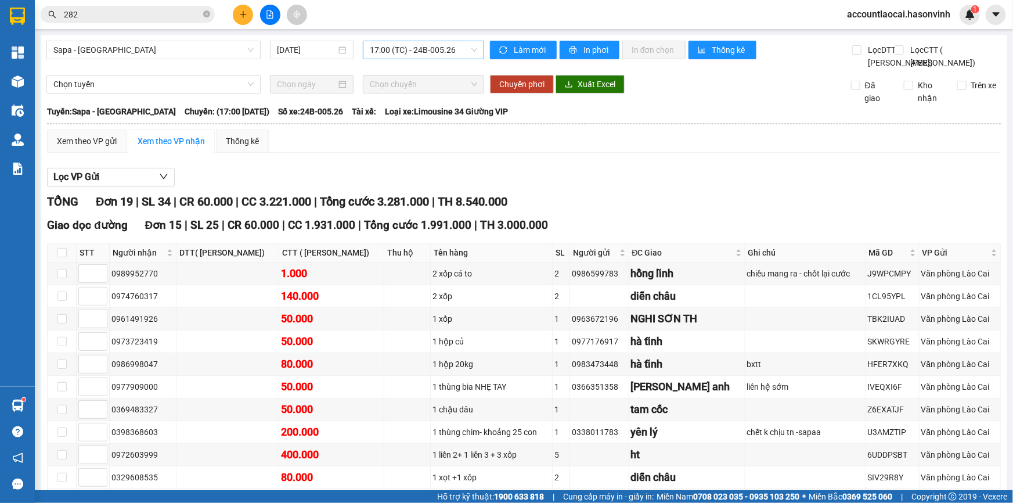
click at [406, 49] on span "17:00 (TC) - 24B-005.26" at bounding box center [423, 49] width 107 height 17
click at [344, 153] on div "Xem theo VP gửi Xem theo VP nhận Thống kê" at bounding box center [523, 140] width 953 height 23
click at [431, 59] on div "17:00 (TC) - 24B-005.26" at bounding box center [423, 50] width 121 height 19
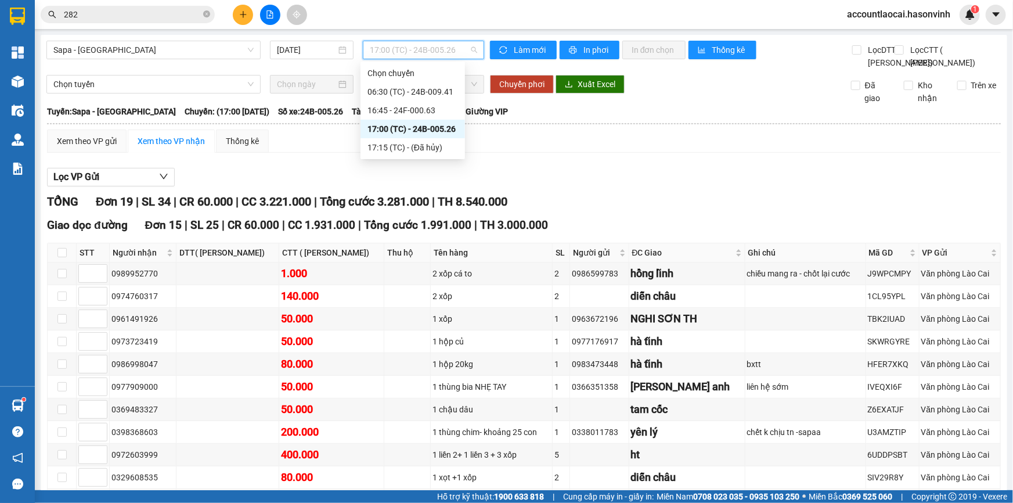
click at [396, 126] on div "17:00 (TC) - 24B-005.26" at bounding box center [412, 128] width 91 height 13
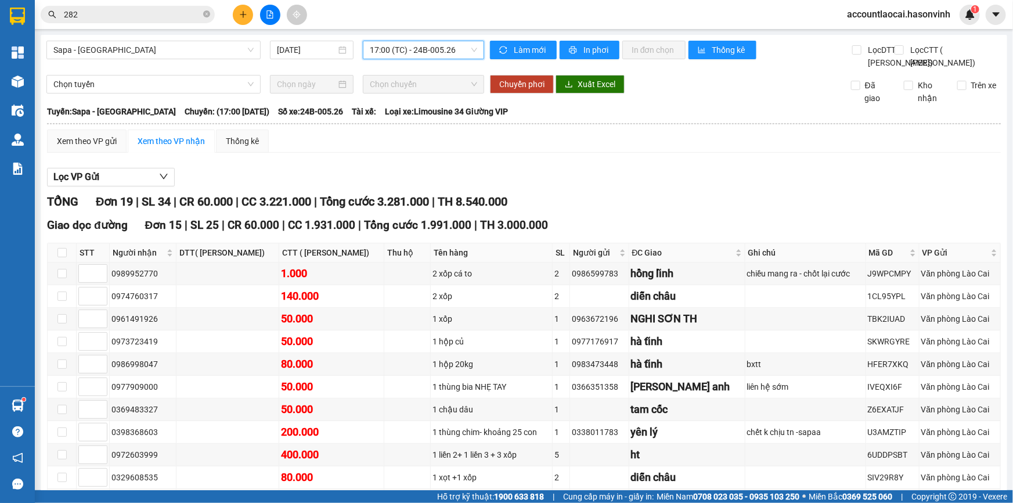
click at [403, 205] on div "Lọc VP Gửi TỔNG Đơn 19 | SL 34 | CR 60.000 | CC 3.221.000 | Tổng cước 3.281.00…" at bounding box center [523, 492] width 953 height 660
click at [383, 41] on span "17:00 (TC) - 24B-005.26" at bounding box center [423, 49] width 107 height 17
click at [345, 129] on th at bounding box center [523, 123] width 955 height 10
click at [373, 46] on span "17:00 (TC) - 24B-005.26" at bounding box center [423, 49] width 107 height 17
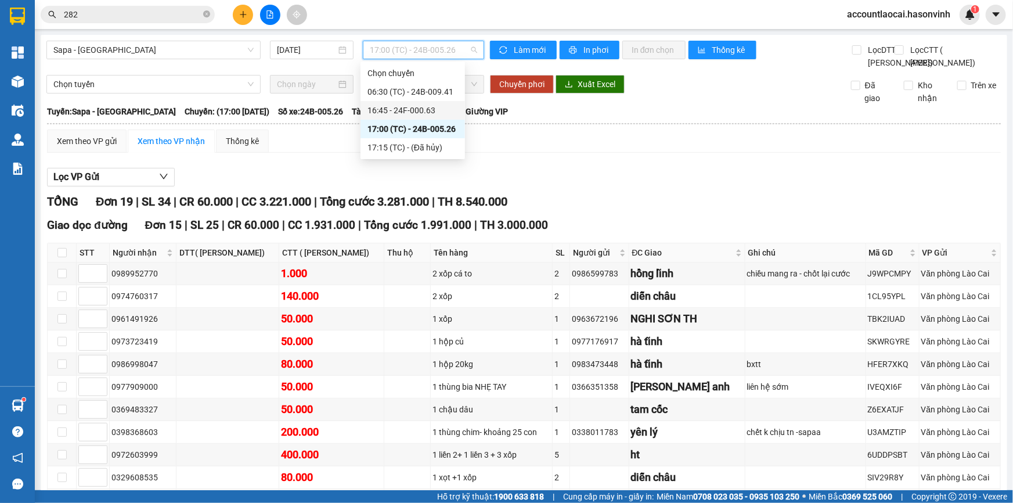
click at [388, 109] on div "16:45 - 24F-000.63" at bounding box center [412, 110] width 91 height 13
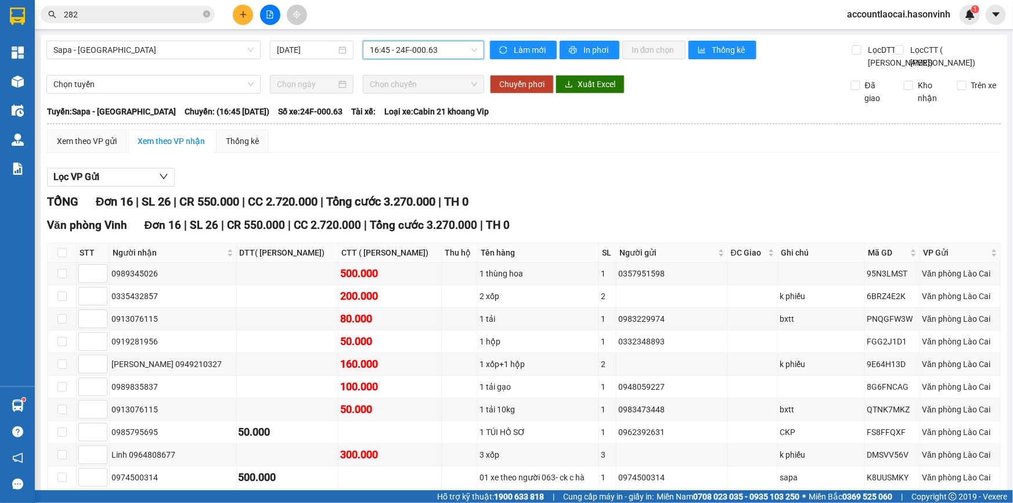
click at [380, 50] on span "16:45 - 24F-000.63" at bounding box center [423, 49] width 107 height 17
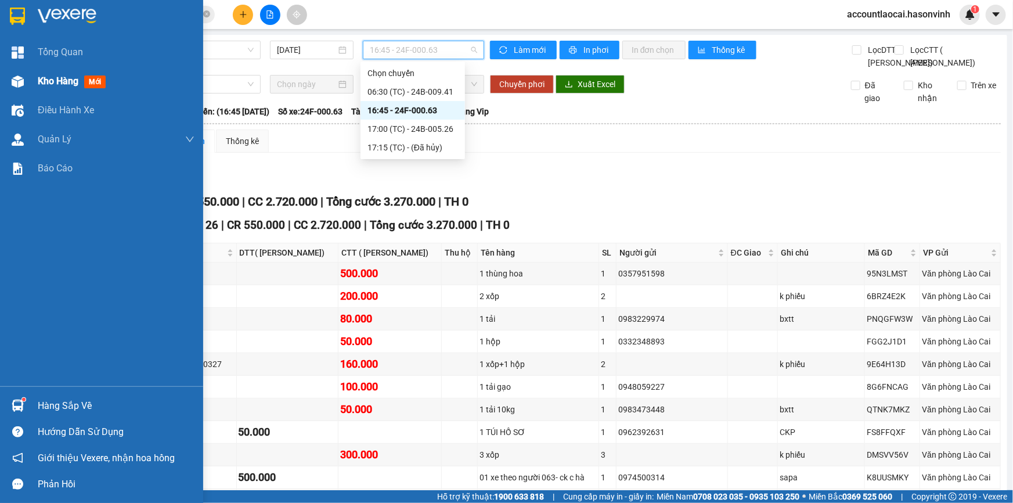
click at [34, 86] on div "Kho hàng mới" at bounding box center [101, 81] width 203 height 29
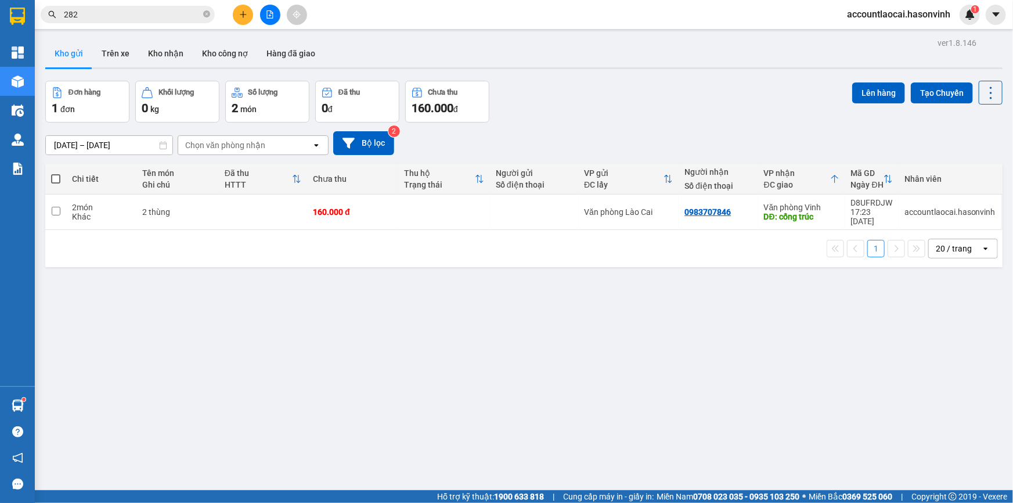
click at [279, 13] on button at bounding box center [270, 15] width 20 height 20
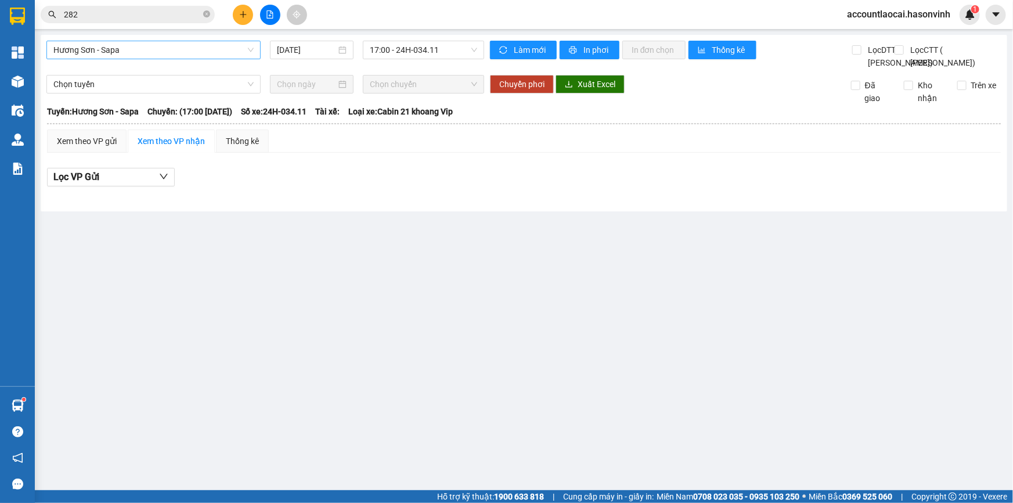
click at [106, 45] on span "Hương Sơn - Sapa" at bounding box center [153, 49] width 200 height 17
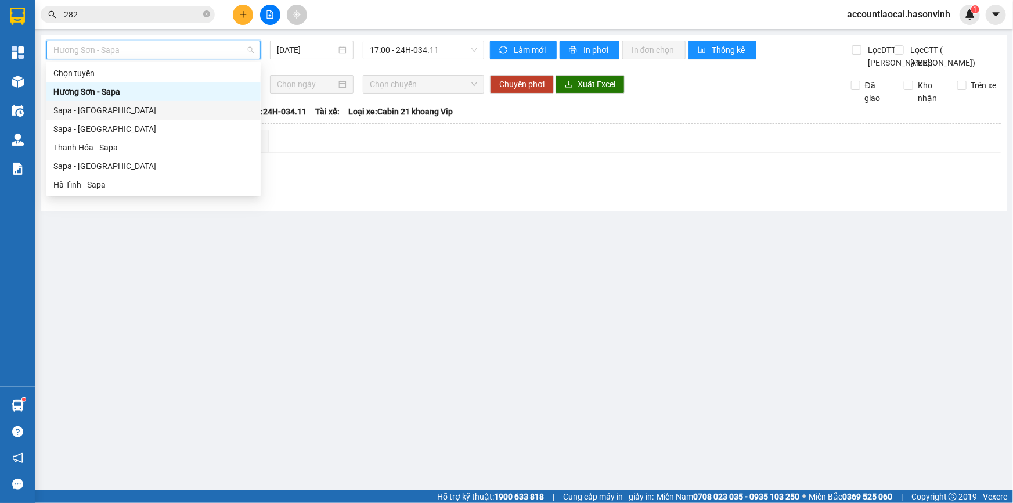
click at [117, 113] on div "Sapa - [GEOGRAPHIC_DATA]" at bounding box center [153, 110] width 200 height 13
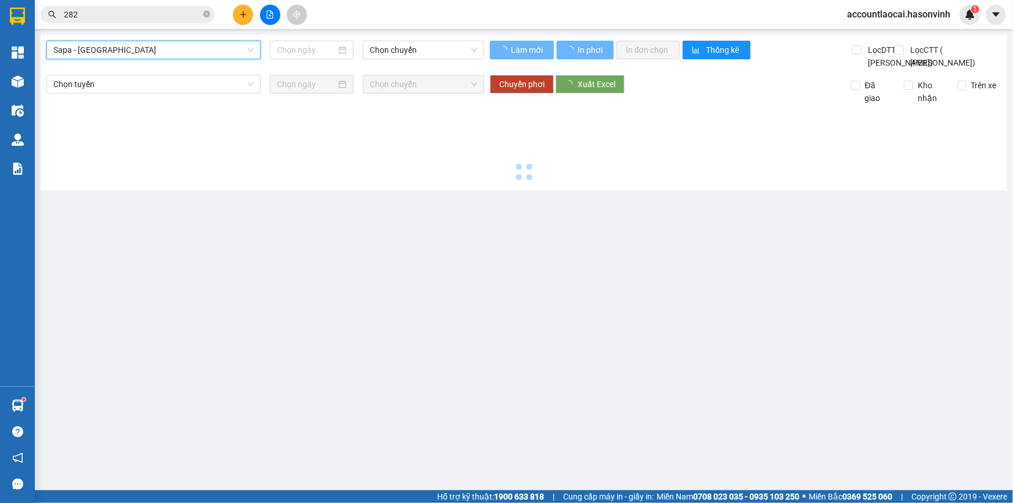
type input "[DATE]"
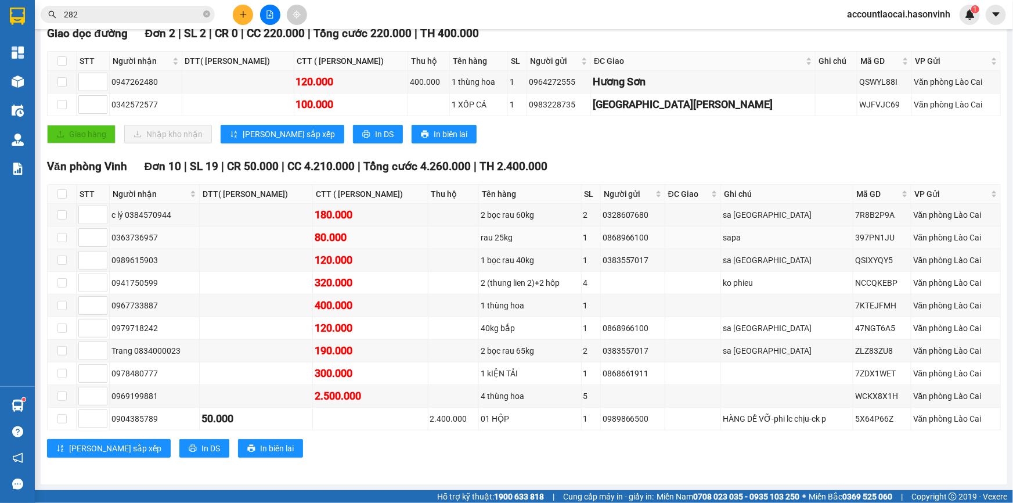
scroll to position [227, 0]
click at [68, 370] on td at bounding box center [62, 373] width 29 height 23
click at [64, 372] on input "checkbox" at bounding box center [61, 372] width 9 height 9
checkbox input "true"
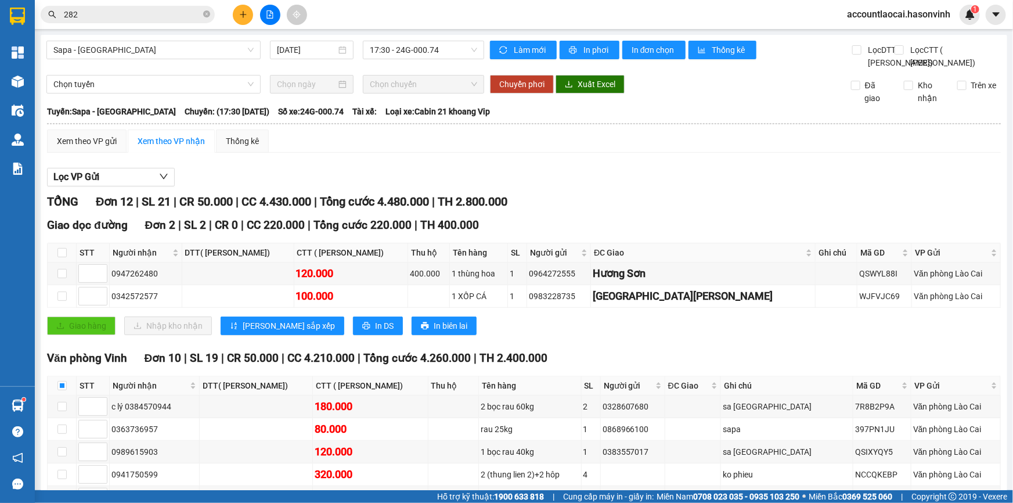
scroll to position [52, 0]
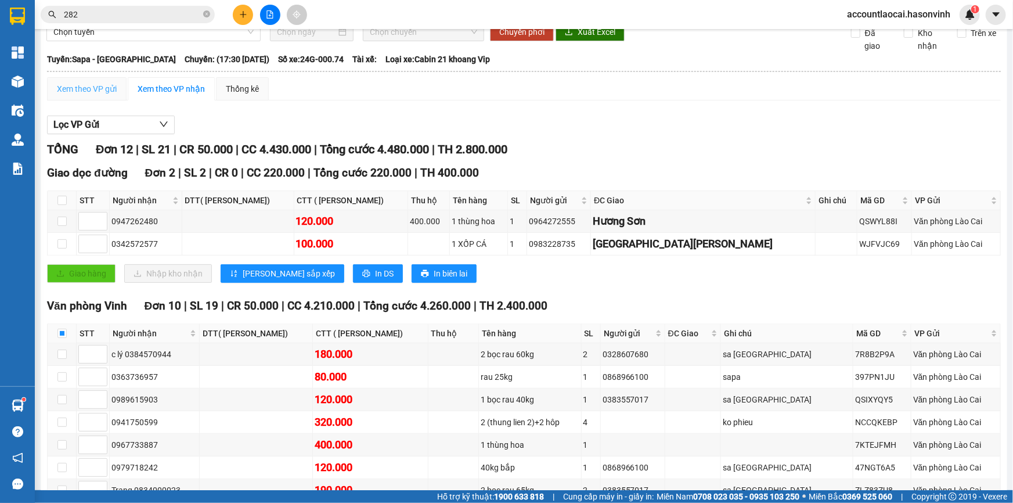
click at [75, 100] on div "Xem theo VP gửi" at bounding box center [87, 88] width 80 height 23
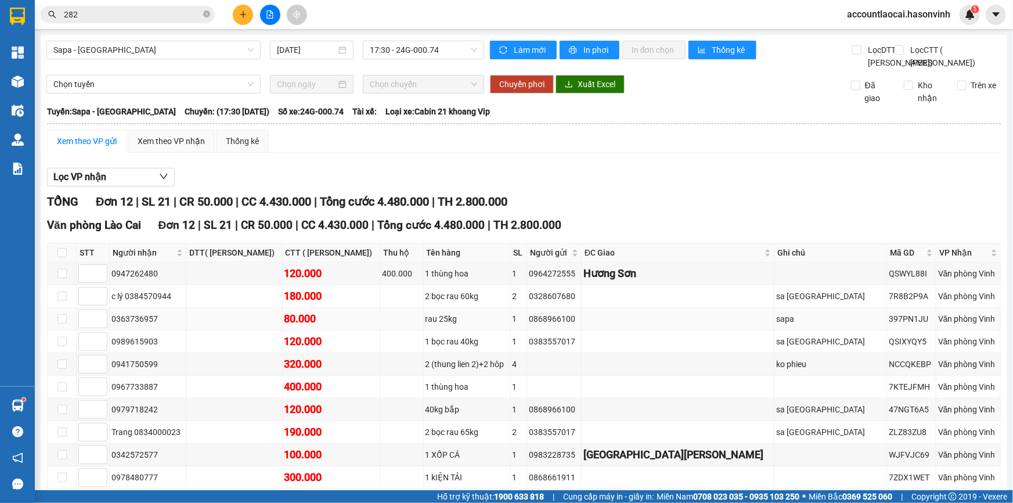
scroll to position [139, 0]
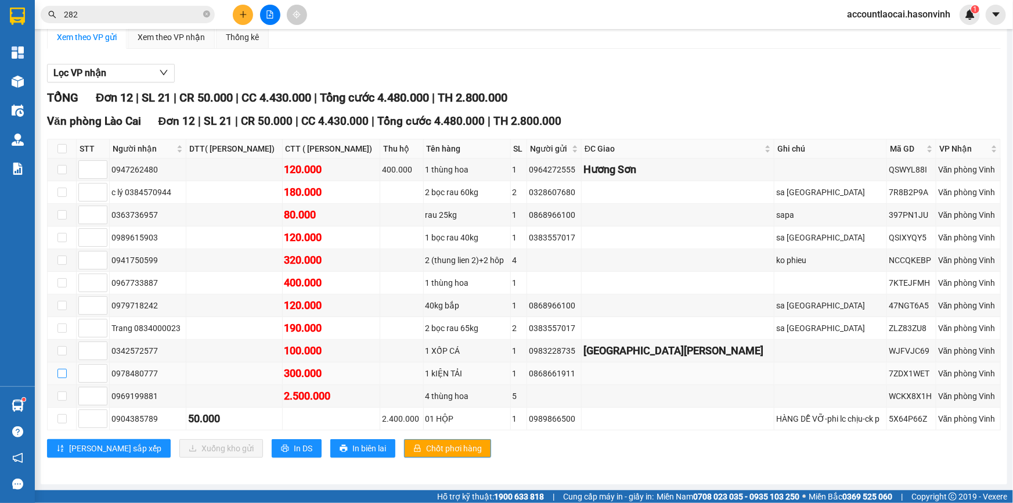
click at [63, 373] on input "checkbox" at bounding box center [61, 372] width 9 height 9
checkbox input "true"
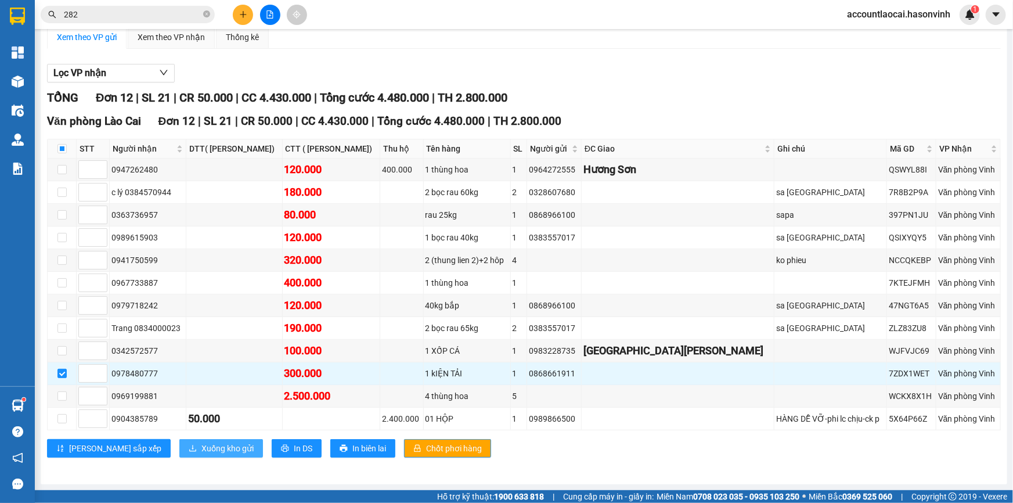
click at [201, 449] on span "Xuống kho gửi" at bounding box center [227, 448] width 52 height 13
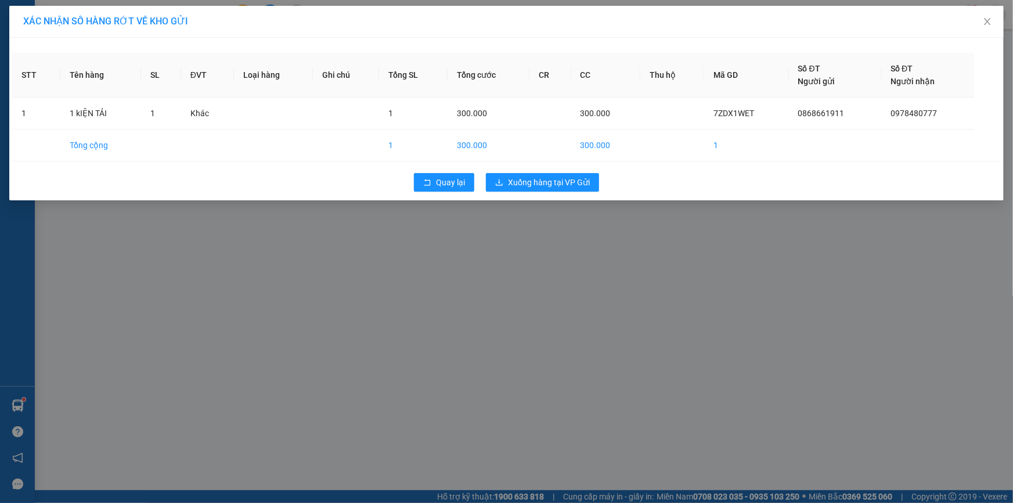
click at [559, 192] on div "Quay lại Xuống hàng tại VP Gửi" at bounding box center [506, 182] width 988 height 30
click at [558, 186] on span "Xuống hàng tại VP Gửi" at bounding box center [549, 182] width 82 height 13
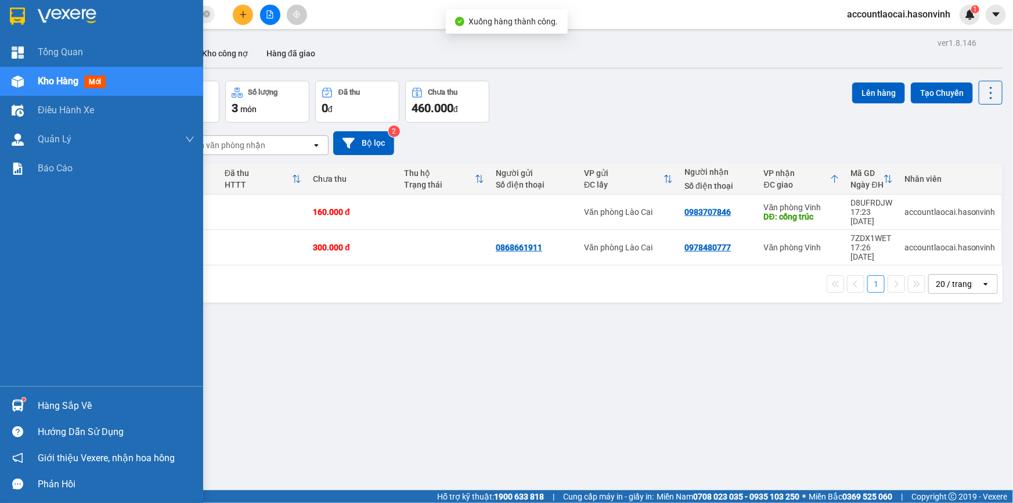
click at [21, 82] on img at bounding box center [18, 81] width 12 height 12
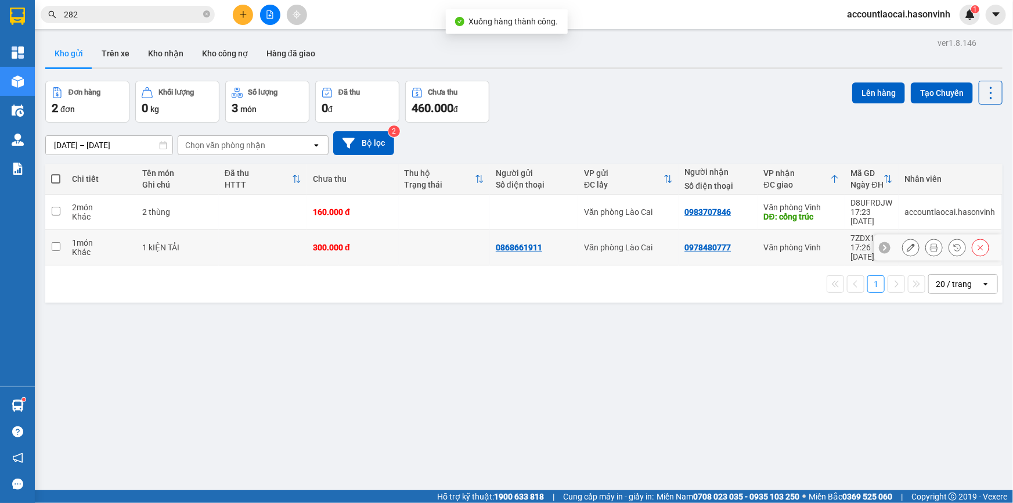
click at [52, 242] on input "checkbox" at bounding box center [56, 246] width 9 height 9
checkbox input "true"
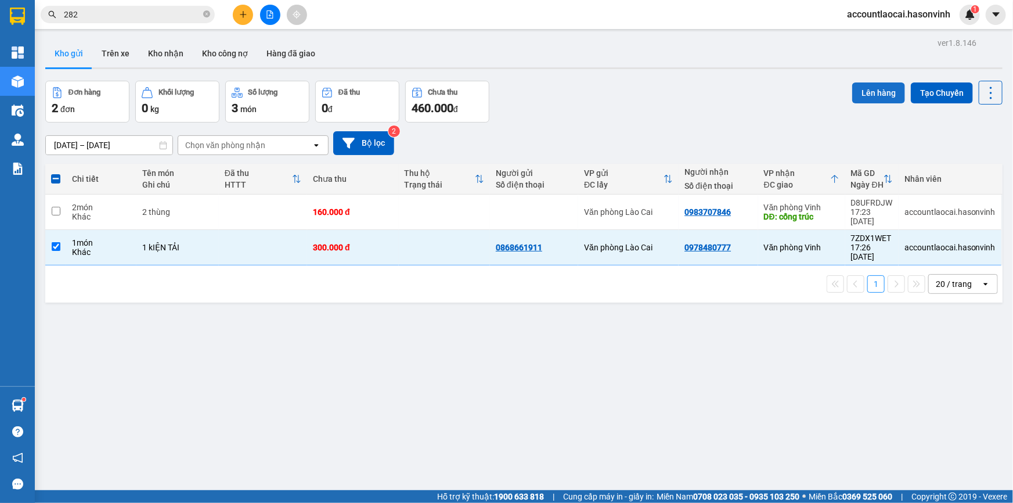
click at [862, 97] on button "Lên hàng" at bounding box center [878, 92] width 53 height 21
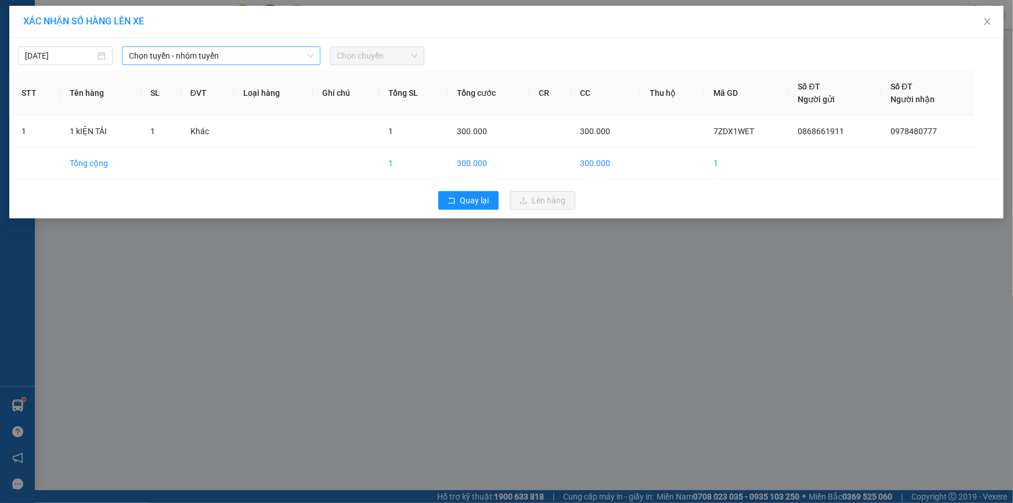
click at [241, 54] on span "Chọn tuyến - nhóm tuyến" at bounding box center [221, 55] width 185 height 17
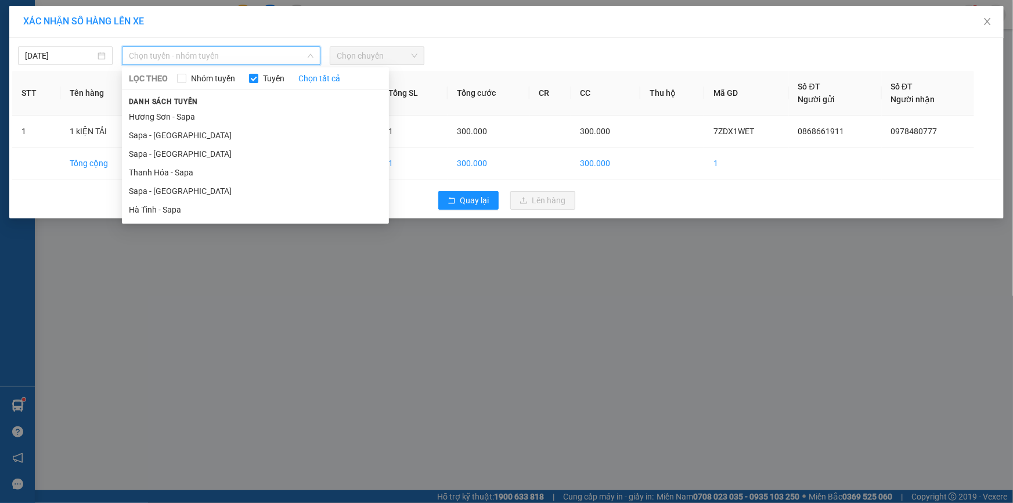
click at [183, 188] on li "Sapa - [GEOGRAPHIC_DATA]" at bounding box center [255, 191] width 267 height 19
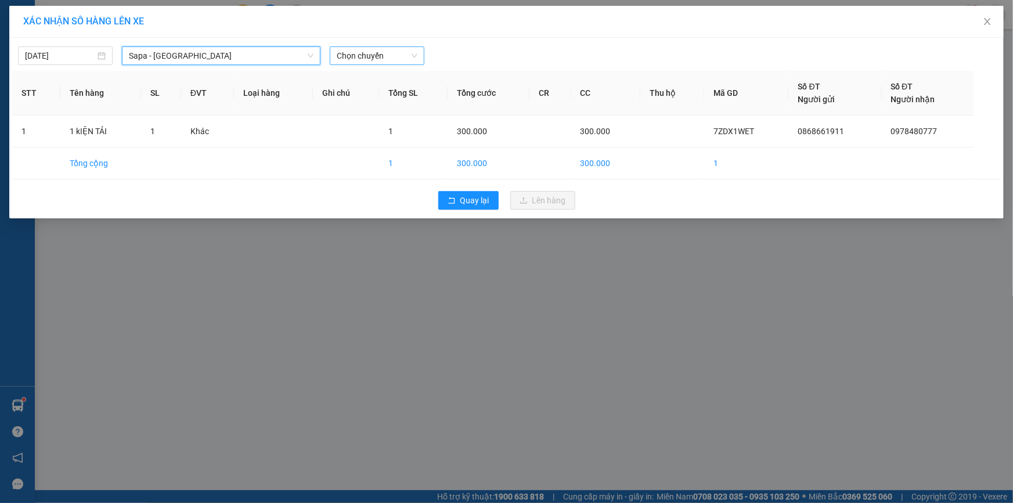
click at [345, 52] on span "Chọn chuyến" at bounding box center [377, 55] width 81 height 17
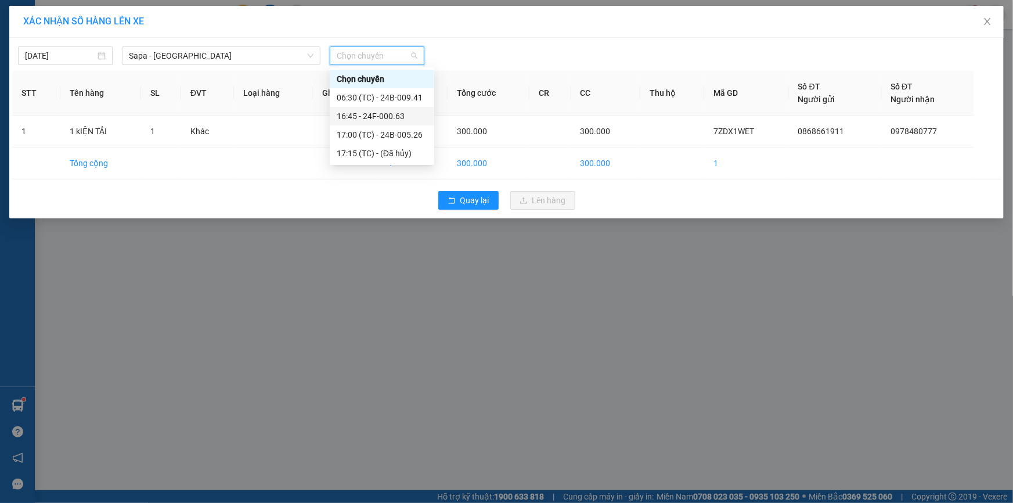
click at [378, 112] on div "16:45 - 24F-000.63" at bounding box center [382, 116] width 91 height 13
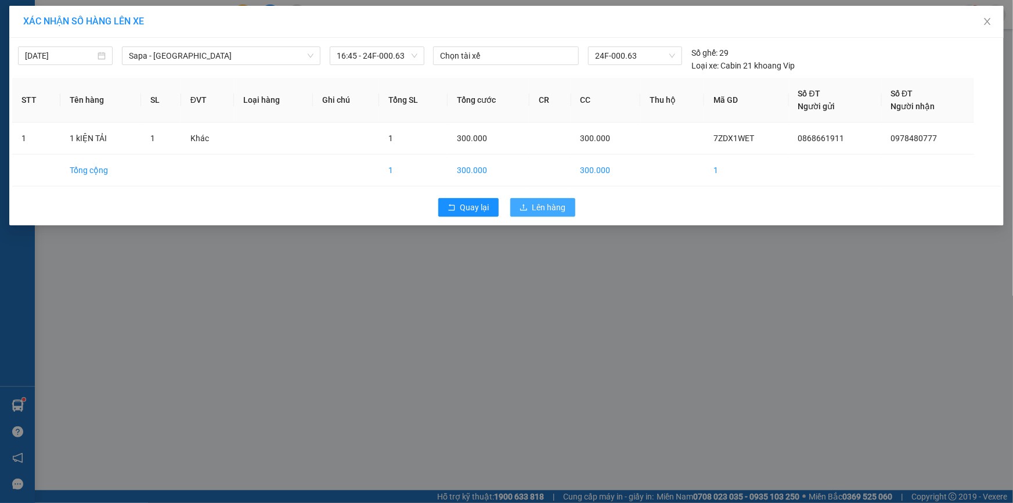
click at [537, 203] on span "Lên hàng" at bounding box center [549, 207] width 34 height 13
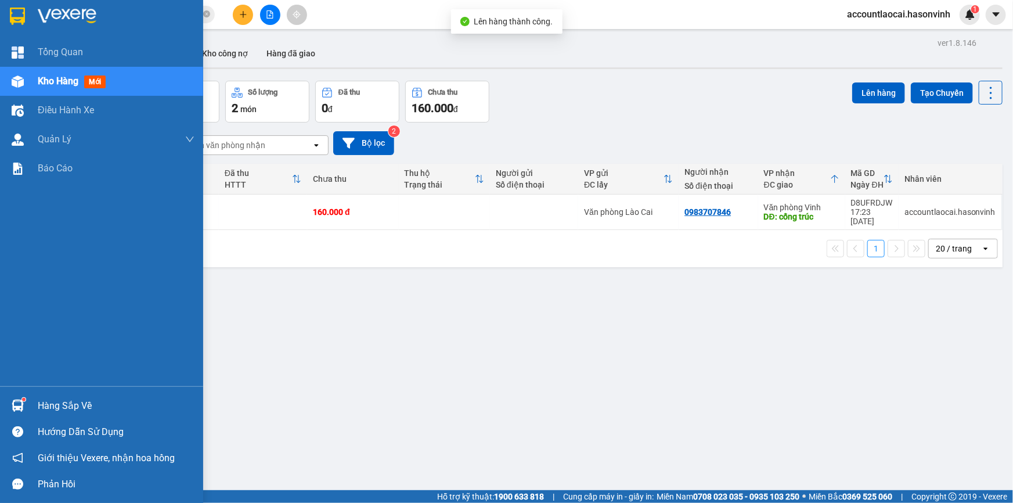
click at [21, 74] on div at bounding box center [18, 81] width 20 height 20
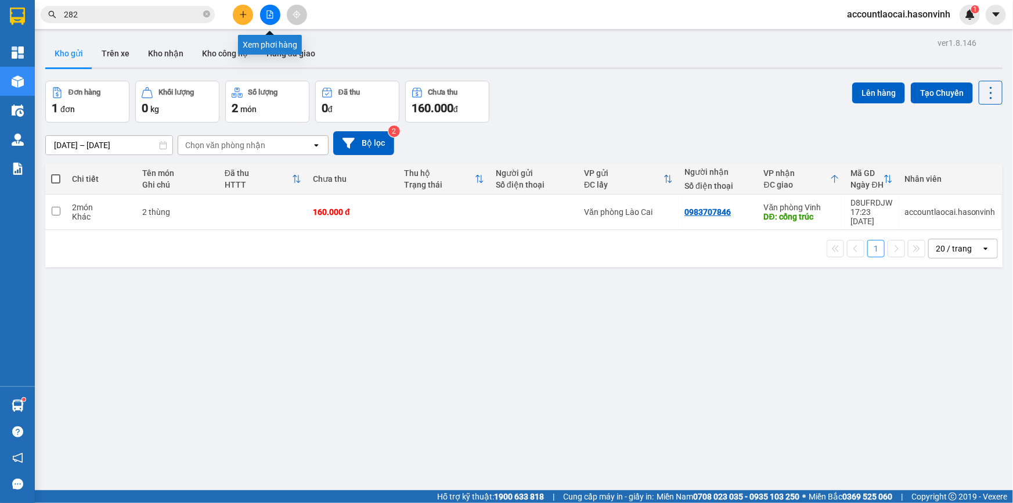
click at [273, 12] on icon "file-add" at bounding box center [270, 14] width 8 height 8
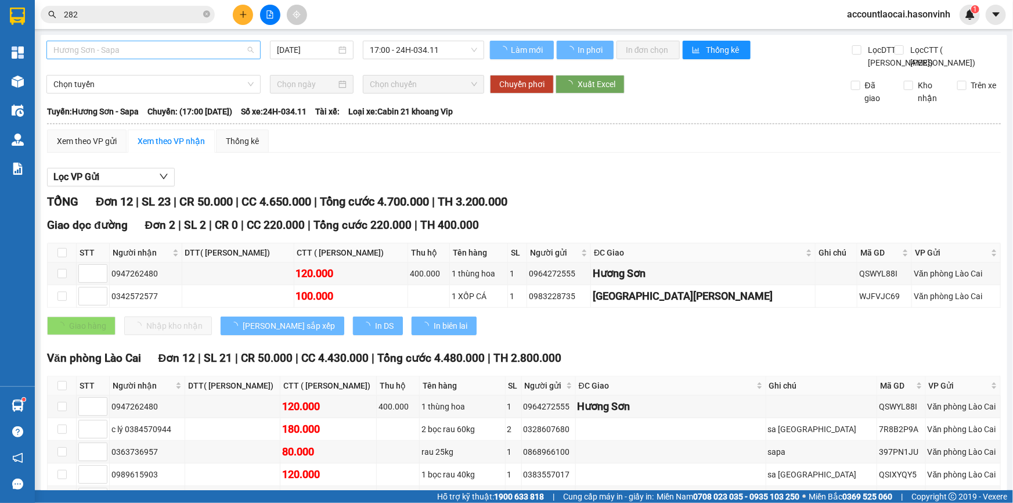
click at [162, 49] on span "Hương Sơn - Sapa" at bounding box center [153, 49] width 200 height 17
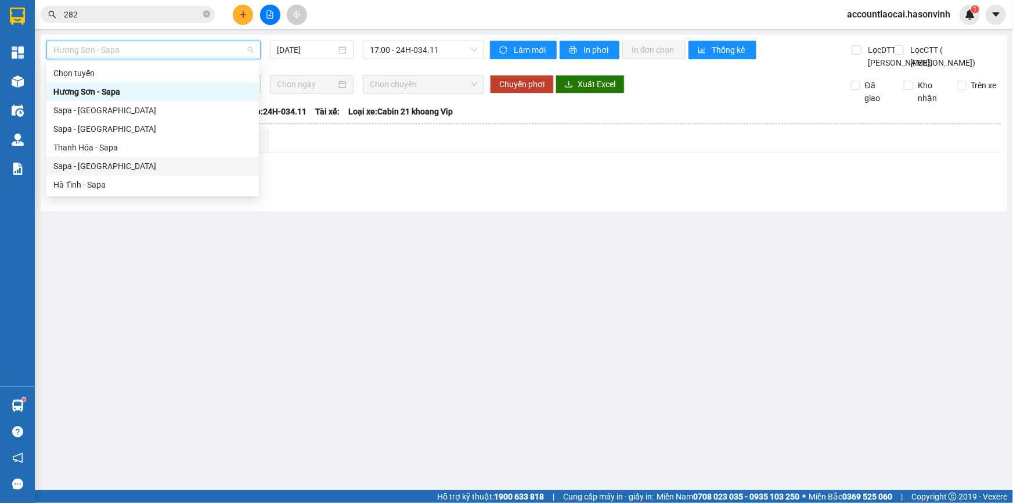
click at [109, 165] on div "Sapa - [GEOGRAPHIC_DATA]" at bounding box center [152, 166] width 198 height 13
type input "[DATE]"
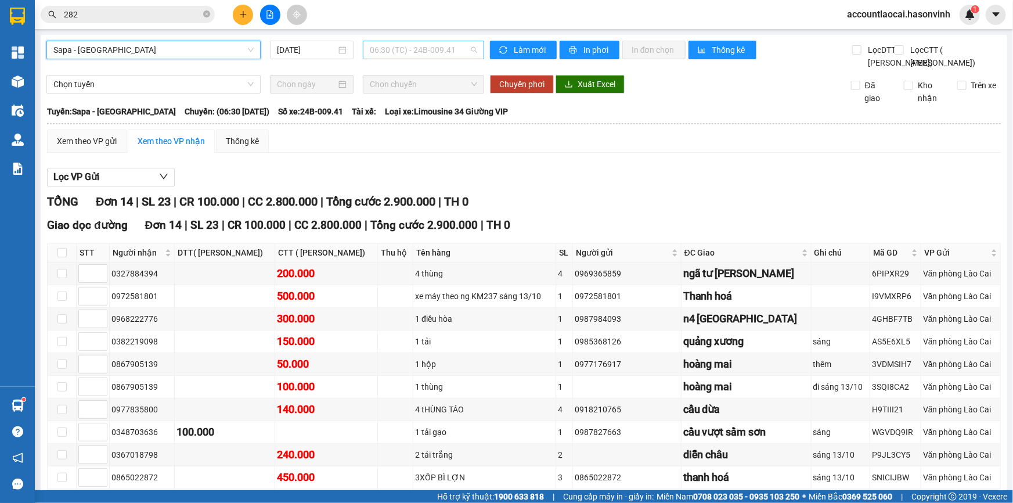
click at [429, 48] on span "06:30 (TC) - 24B-009.41" at bounding box center [423, 49] width 107 height 17
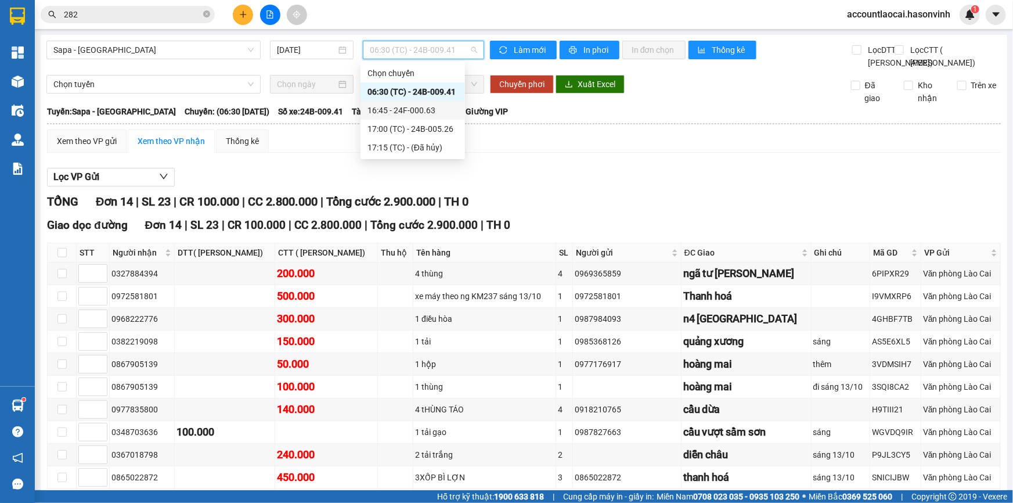
click at [412, 106] on div "16:45 - 24F-000.63" at bounding box center [412, 110] width 91 height 13
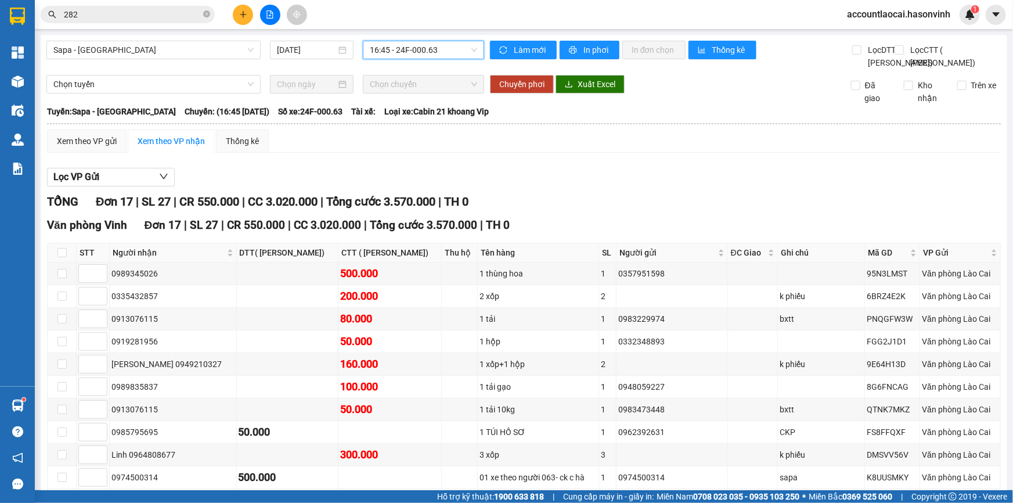
click at [410, 50] on span "16:45 - 24F-000.63" at bounding box center [423, 49] width 107 height 17
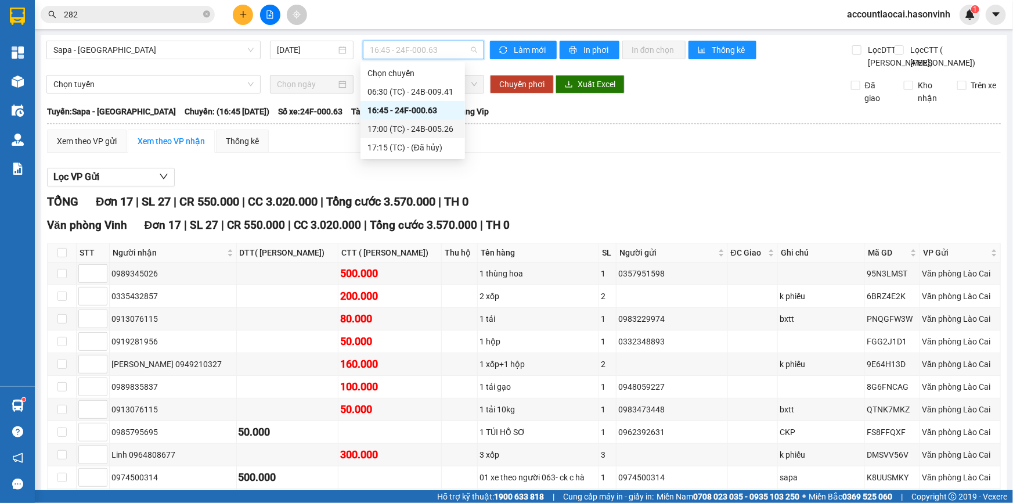
click at [424, 122] on div "17:00 (TC) - 24B-005.26" at bounding box center [412, 129] width 104 height 19
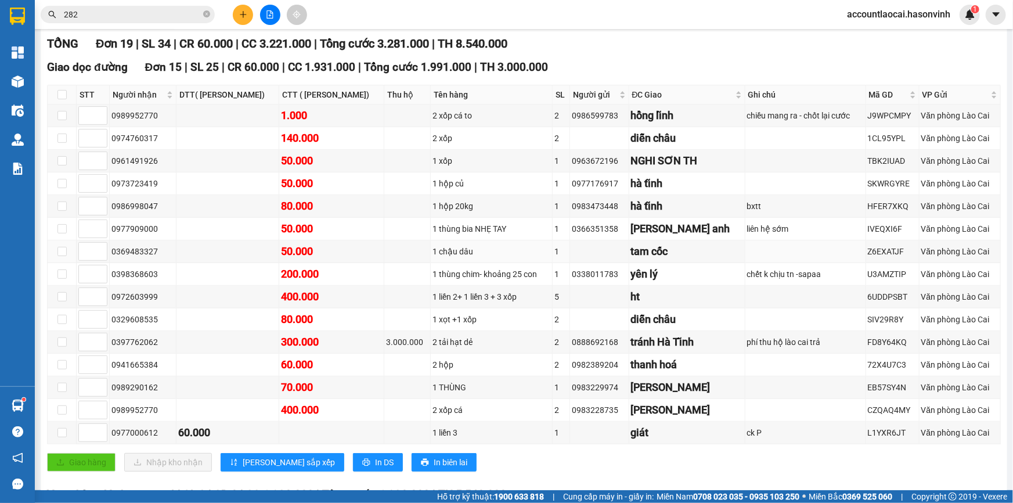
scroll to position [369, 0]
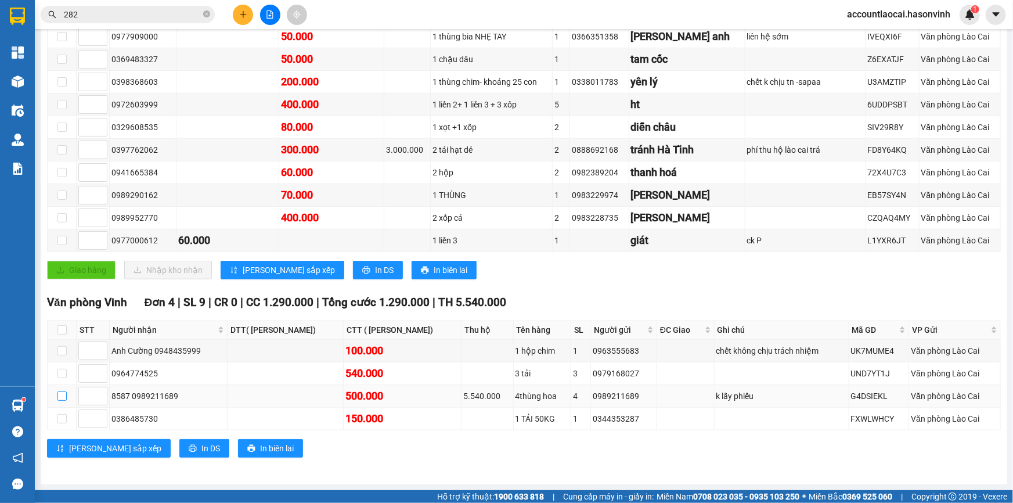
click at [63, 400] on input "checkbox" at bounding box center [61, 395] width 9 height 9
checkbox input "true"
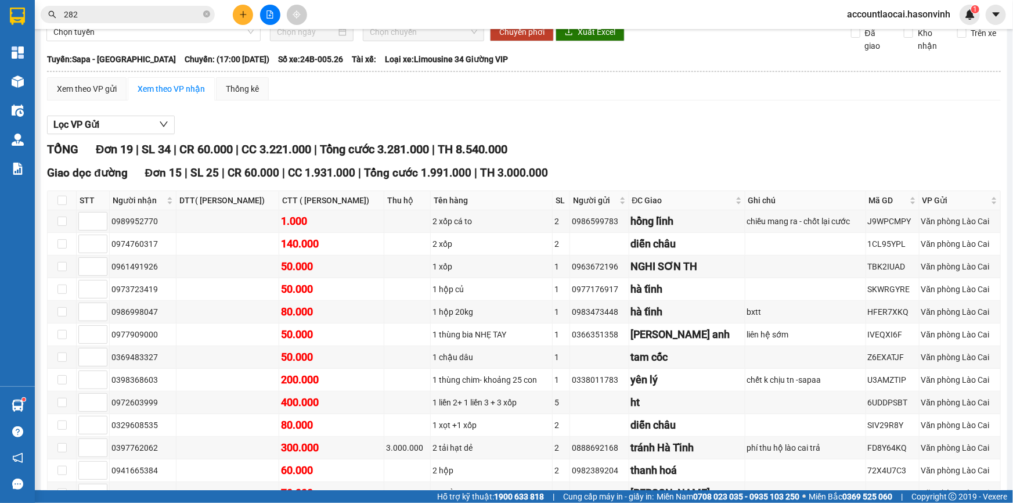
scroll to position [0, 0]
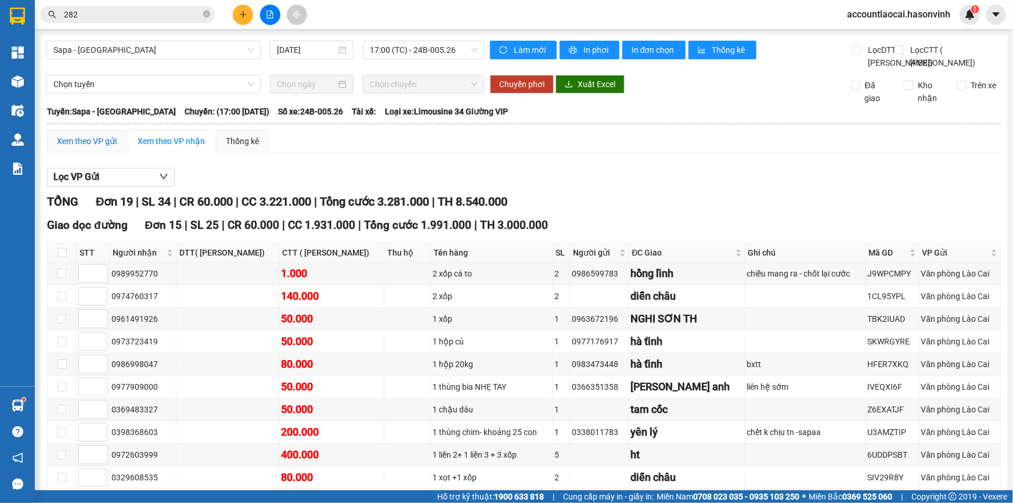
click at [71, 147] on div "Xem theo VP gửi" at bounding box center [87, 141] width 60 height 13
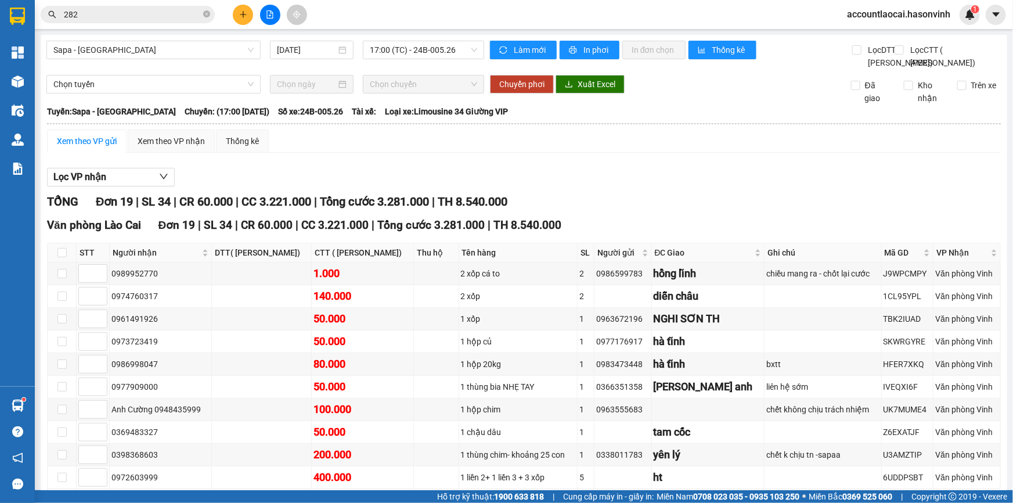
scroll to position [297, 0]
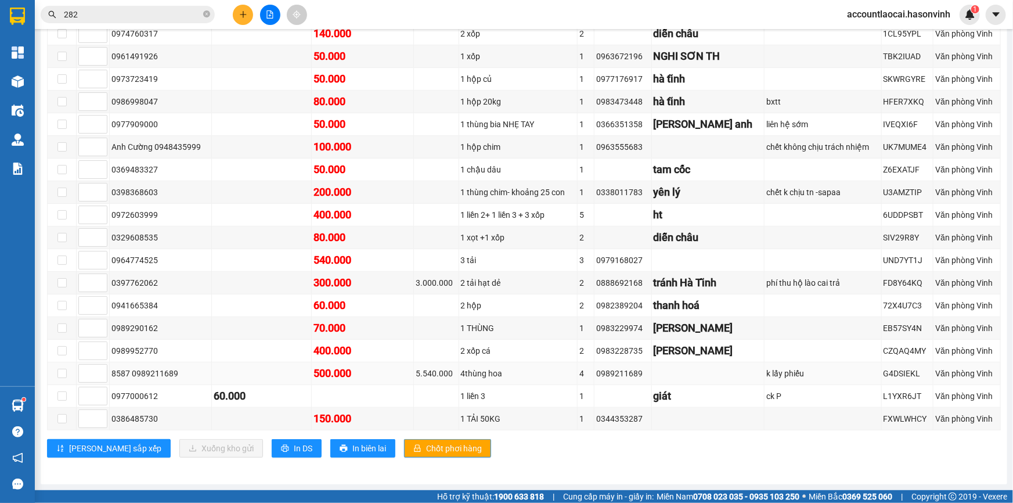
click at [53, 376] on td at bounding box center [62, 373] width 29 height 23
drag, startPoint x: 59, startPoint y: 375, endPoint x: 75, endPoint y: 375, distance: 16.2
click at [60, 375] on input "checkbox" at bounding box center [61, 372] width 9 height 9
checkbox input "true"
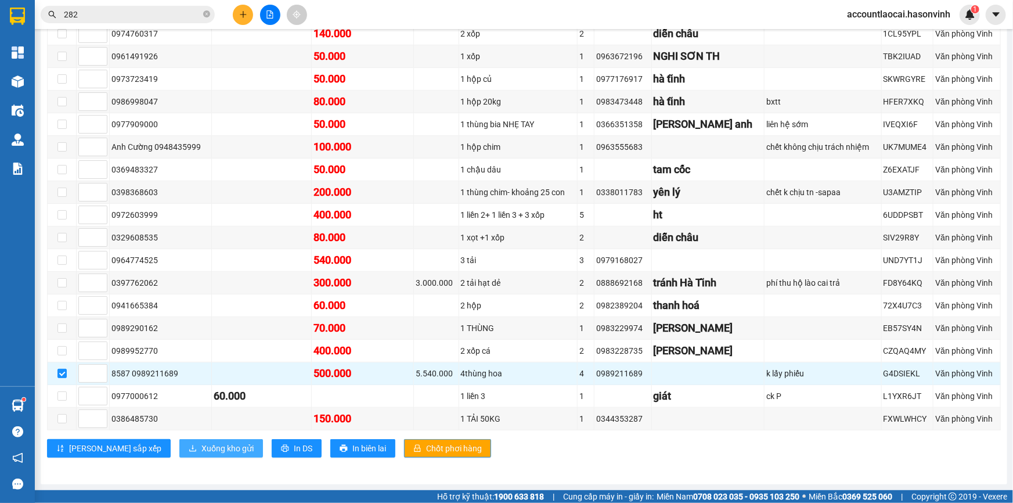
click at [179, 456] on button "Xuống kho gửi" at bounding box center [221, 448] width 84 height 19
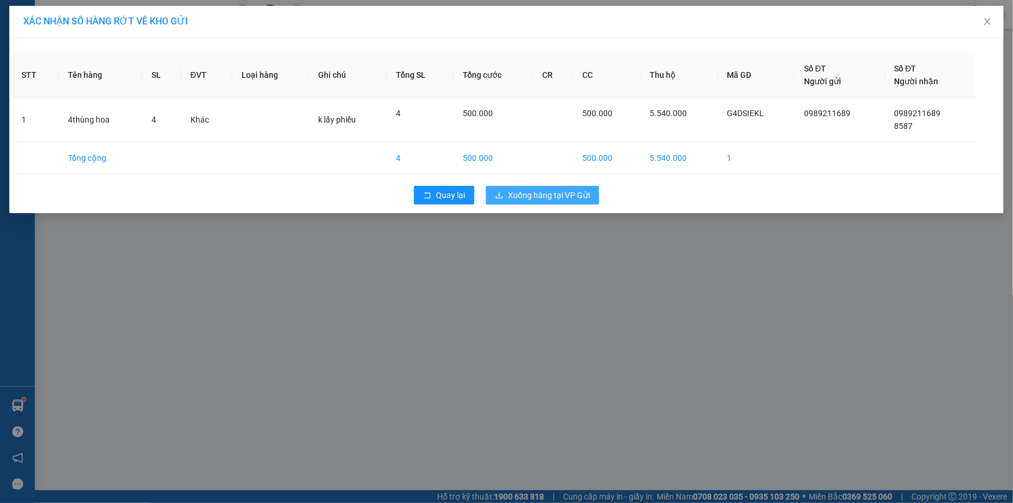
click at [572, 200] on span "Xuống hàng tại VP Gửi" at bounding box center [549, 195] width 82 height 13
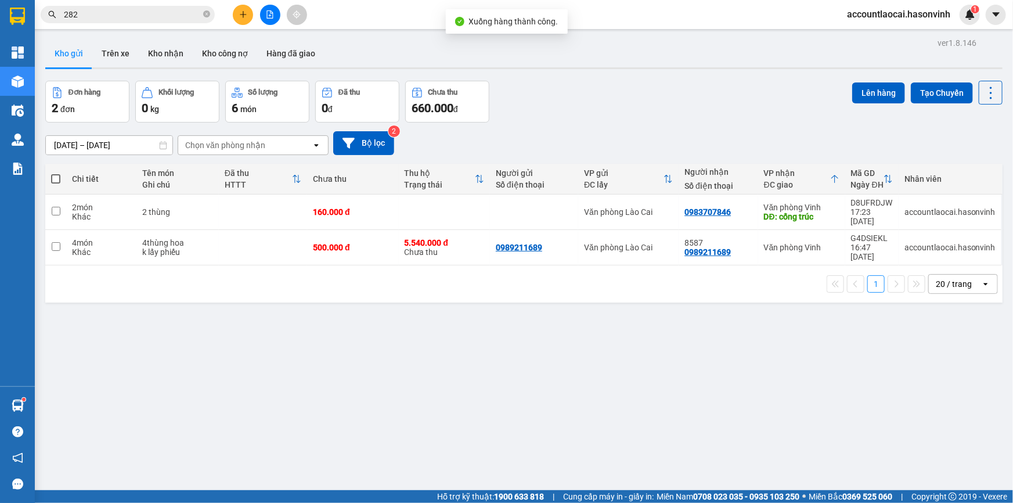
click at [262, 15] on button at bounding box center [270, 15] width 20 height 20
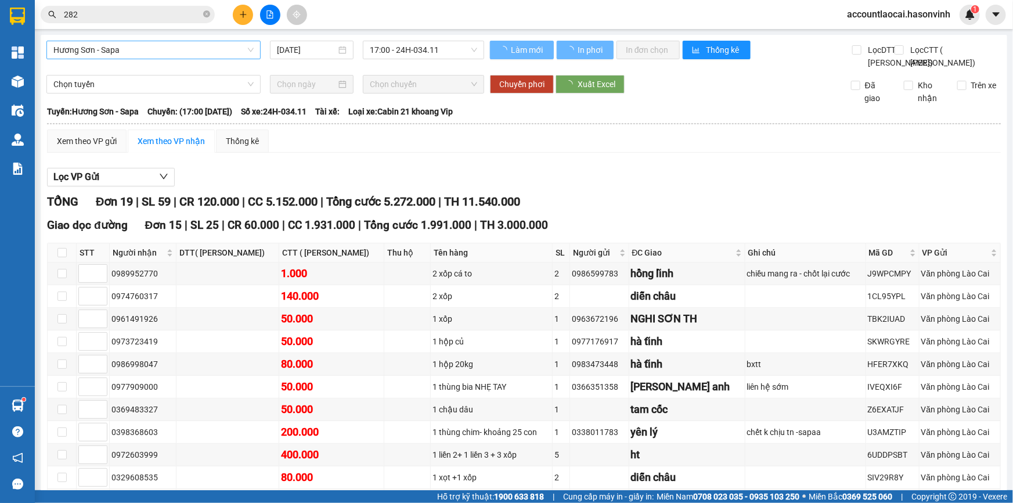
click at [80, 49] on span "Hương Sơn - Sapa" at bounding box center [153, 49] width 200 height 17
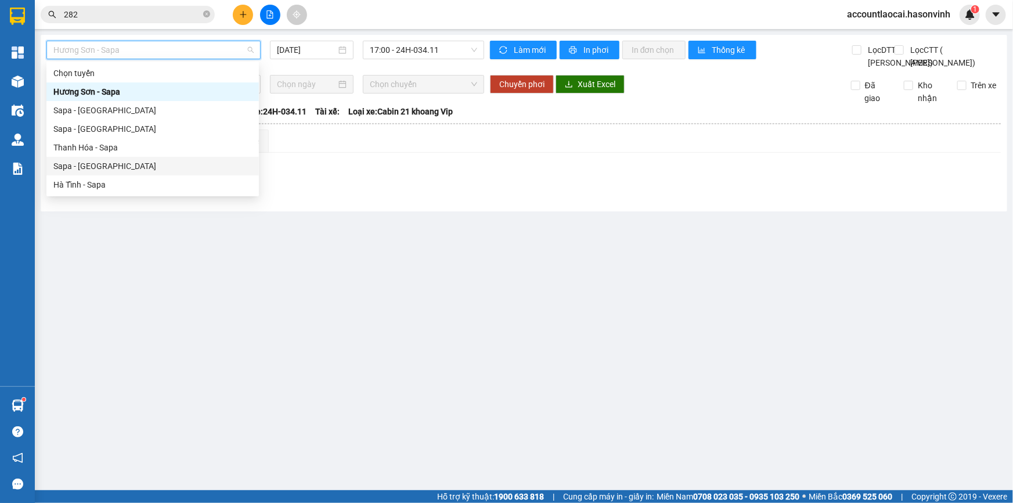
click at [101, 164] on div "Sapa - [GEOGRAPHIC_DATA]" at bounding box center [152, 166] width 198 height 13
type input "[DATE]"
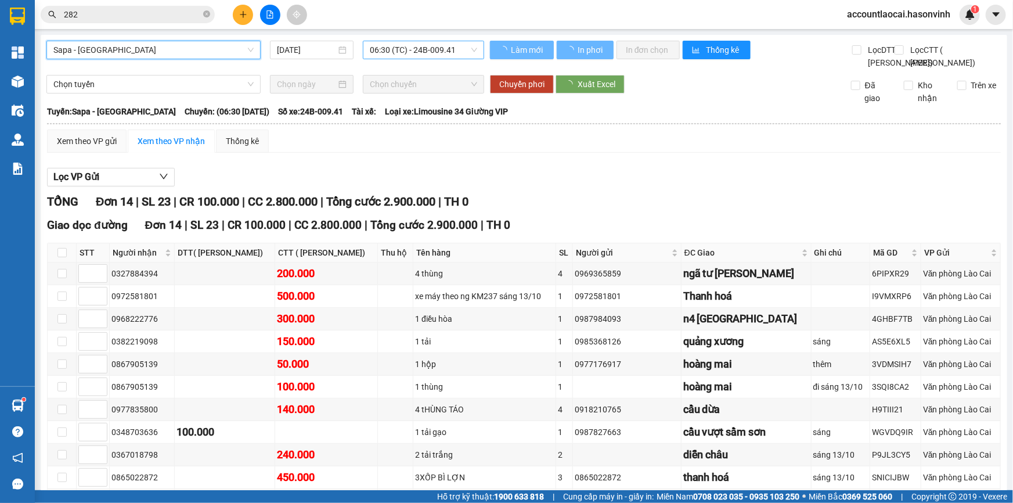
click at [398, 48] on span "06:30 (TC) - 24B-009.41" at bounding box center [423, 49] width 107 height 17
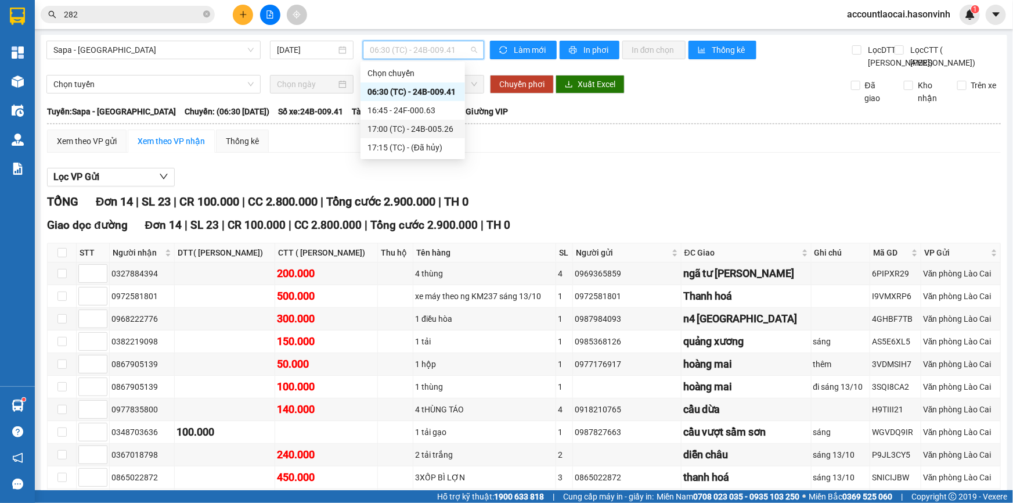
click at [398, 127] on div "17:00 (TC) - 24B-005.26" at bounding box center [412, 128] width 91 height 13
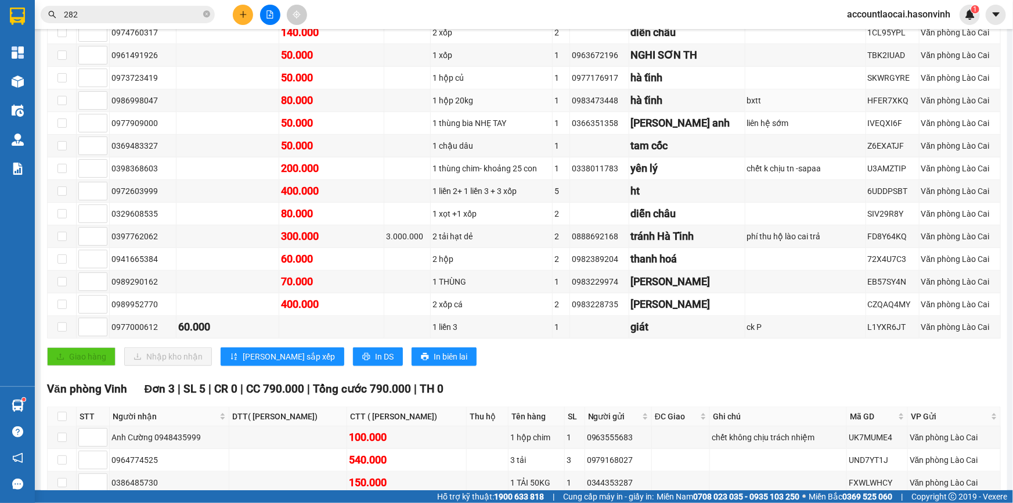
scroll to position [52, 0]
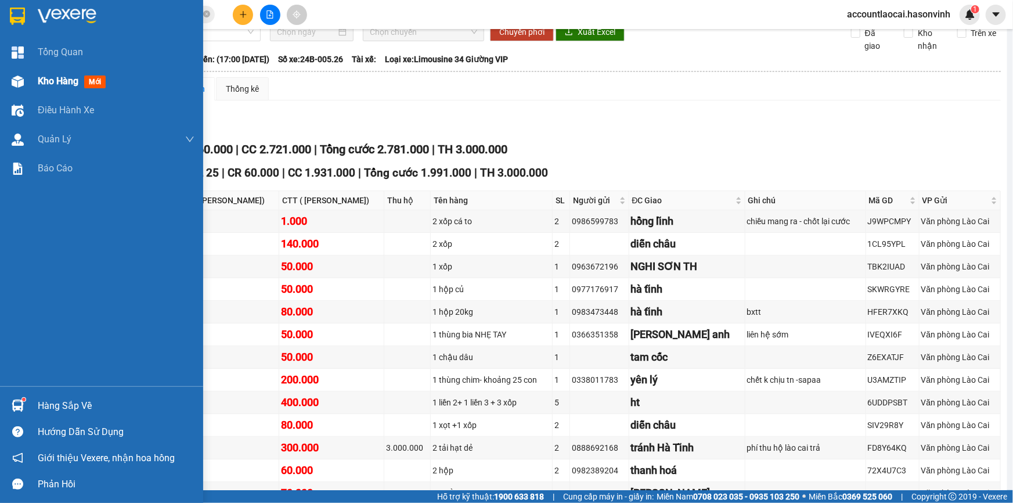
click at [21, 75] on img at bounding box center [18, 81] width 12 height 12
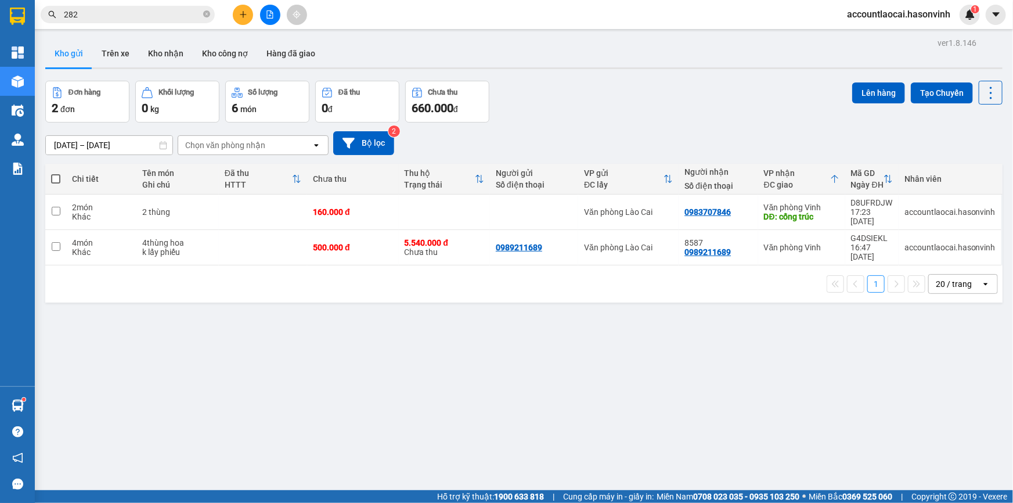
click at [270, 12] on icon "file-add" at bounding box center [270, 14] width 6 height 8
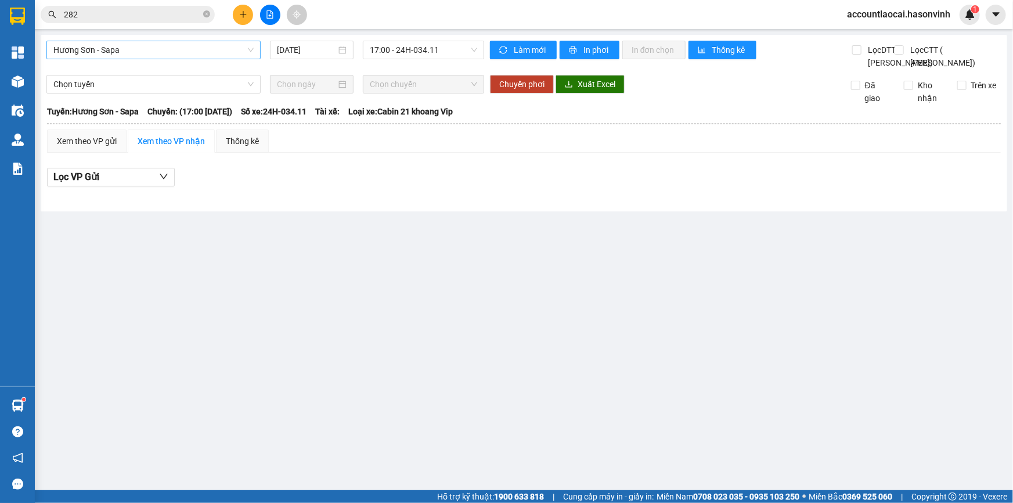
click at [121, 48] on span "Hương Sơn - Sapa" at bounding box center [153, 49] width 200 height 17
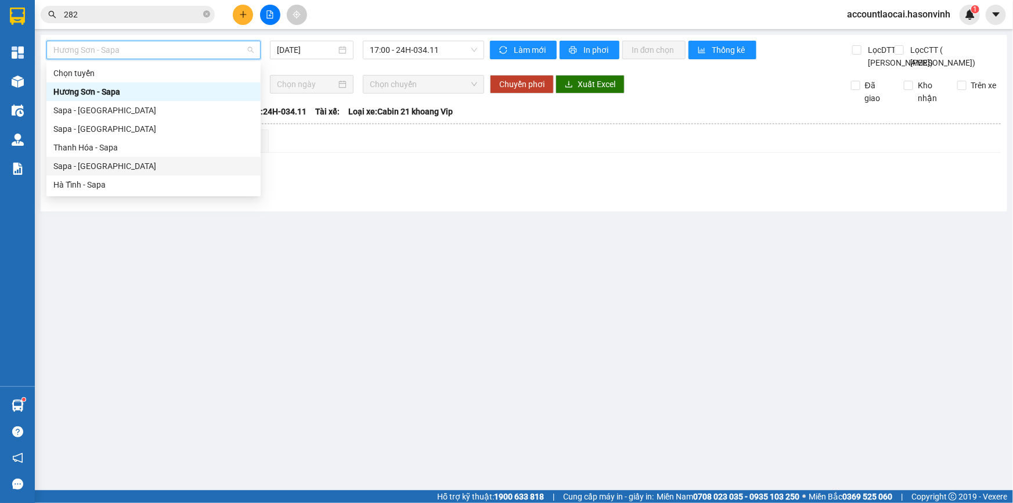
click at [100, 167] on div "Sapa - [GEOGRAPHIC_DATA]" at bounding box center [153, 166] width 200 height 13
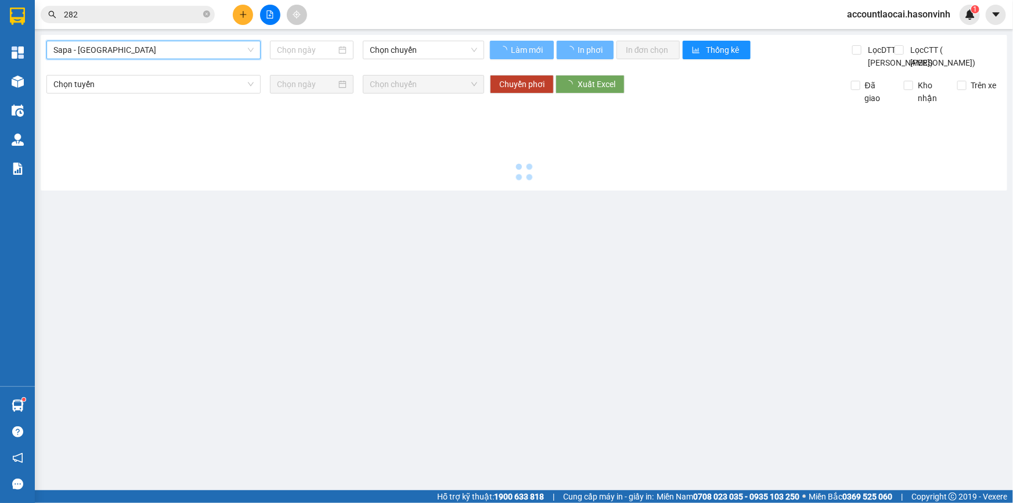
type input "[DATE]"
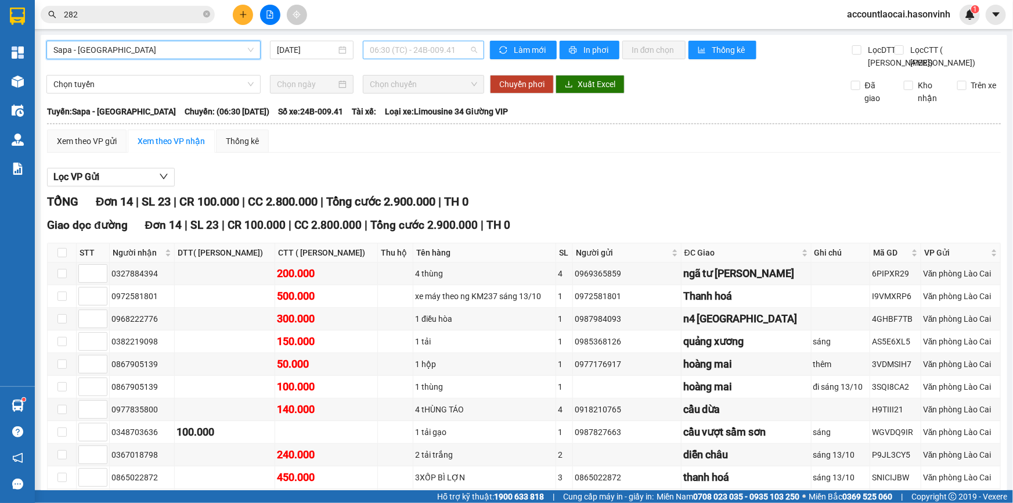
click at [389, 52] on span "06:30 (TC) - 24B-009.41" at bounding box center [423, 49] width 107 height 17
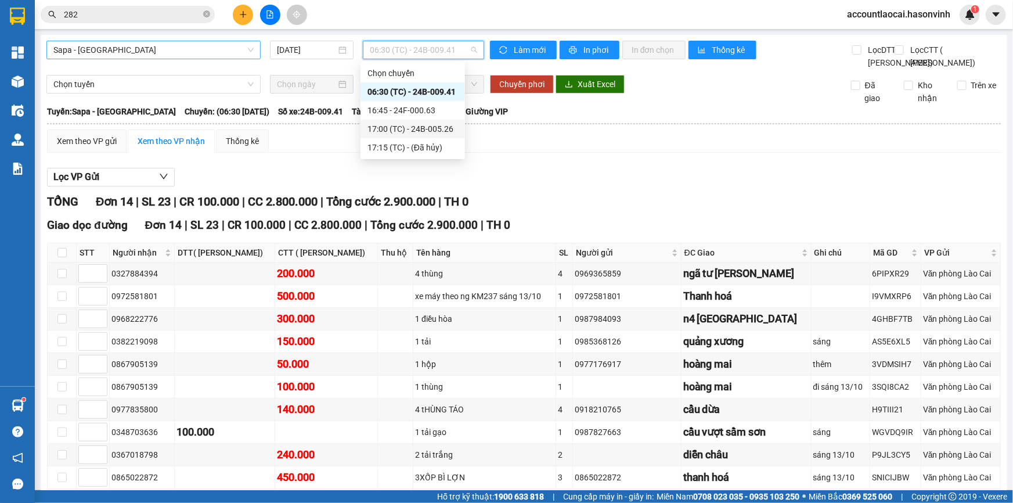
click at [216, 53] on span "Sapa - [GEOGRAPHIC_DATA]" at bounding box center [153, 49] width 200 height 17
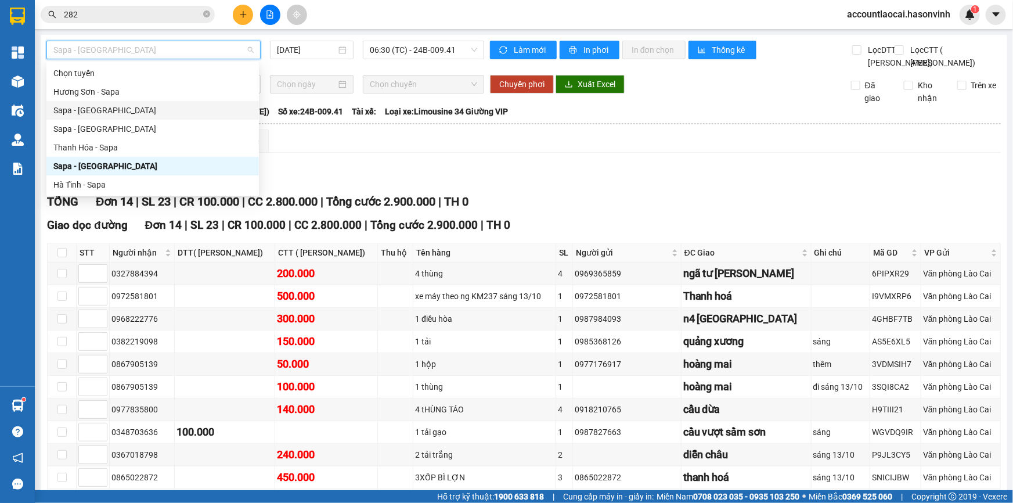
click at [102, 107] on div "Sapa - [GEOGRAPHIC_DATA]" at bounding box center [152, 110] width 198 height 13
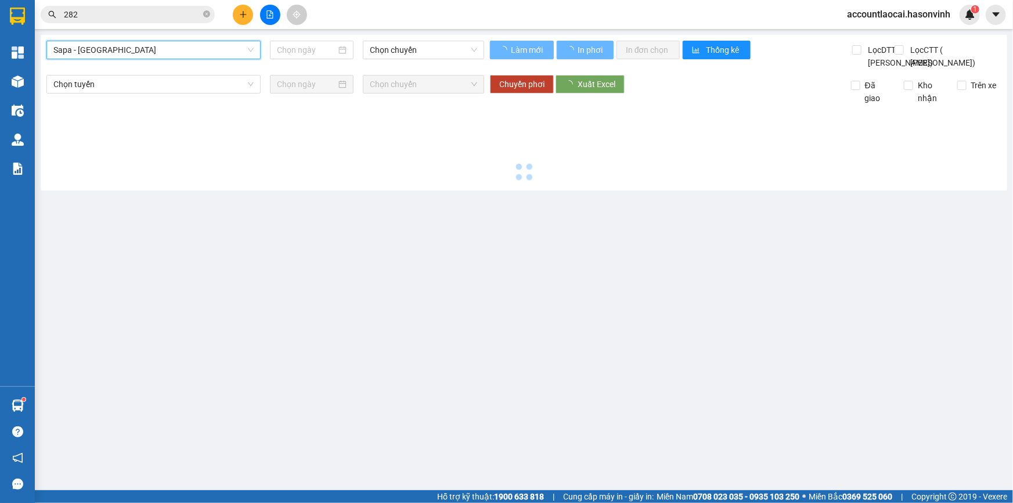
type input "[DATE]"
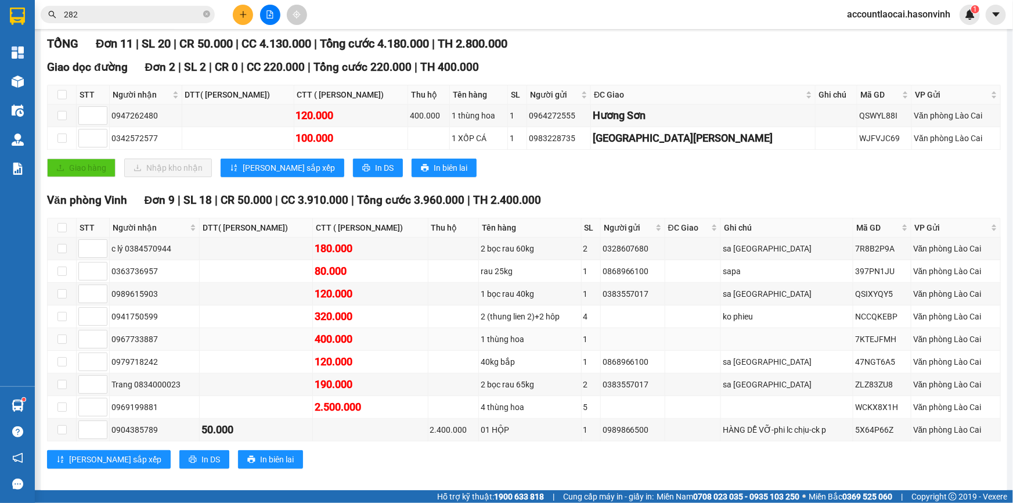
scroll to position [204, 0]
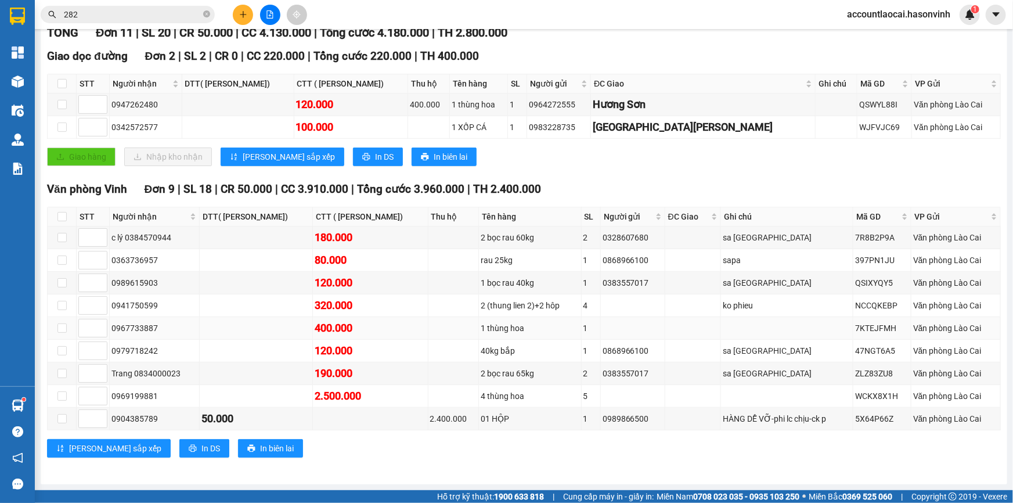
click at [162, 325] on div "0967733887" at bounding box center [154, 327] width 86 height 13
click at [63, 330] on input "checkbox" at bounding box center [61, 327] width 9 height 9
checkbox input "true"
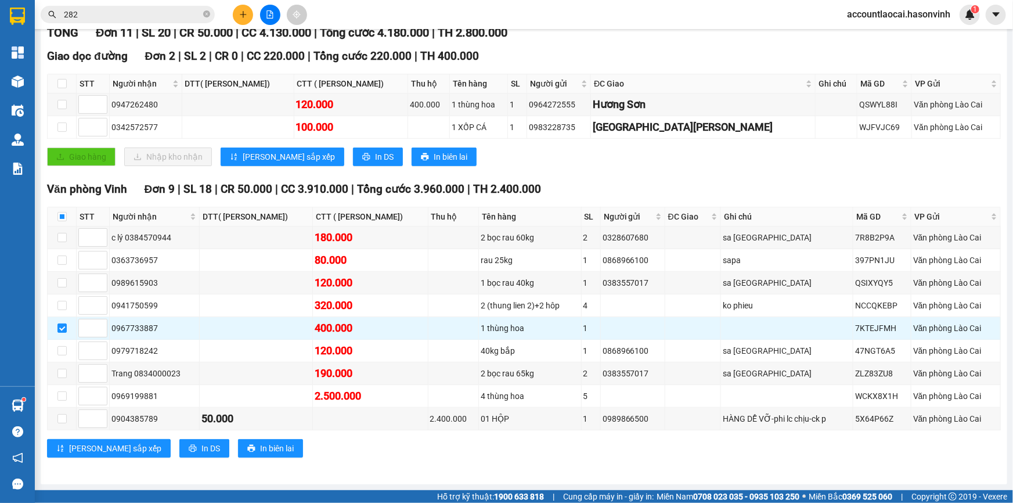
scroll to position [0, 0]
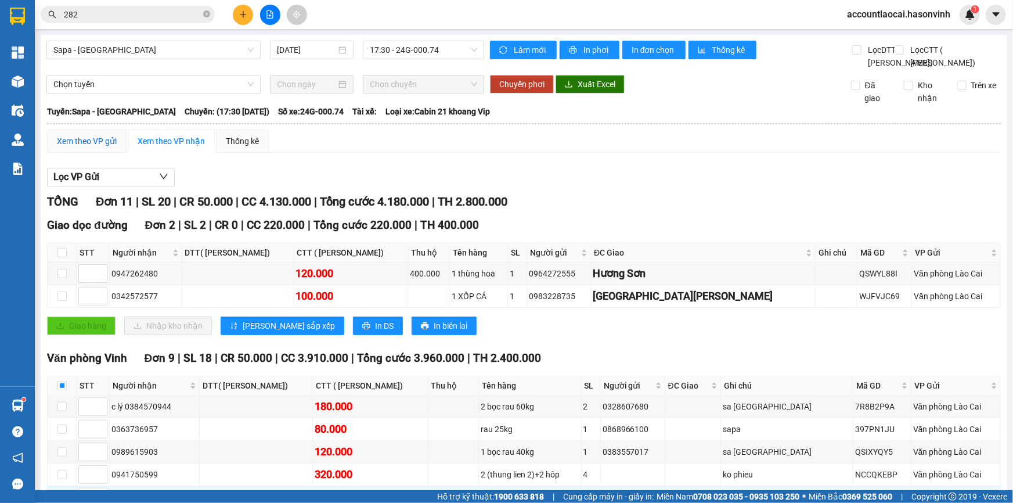
click at [82, 147] on div "Xem theo VP gửi" at bounding box center [87, 141] width 60 height 13
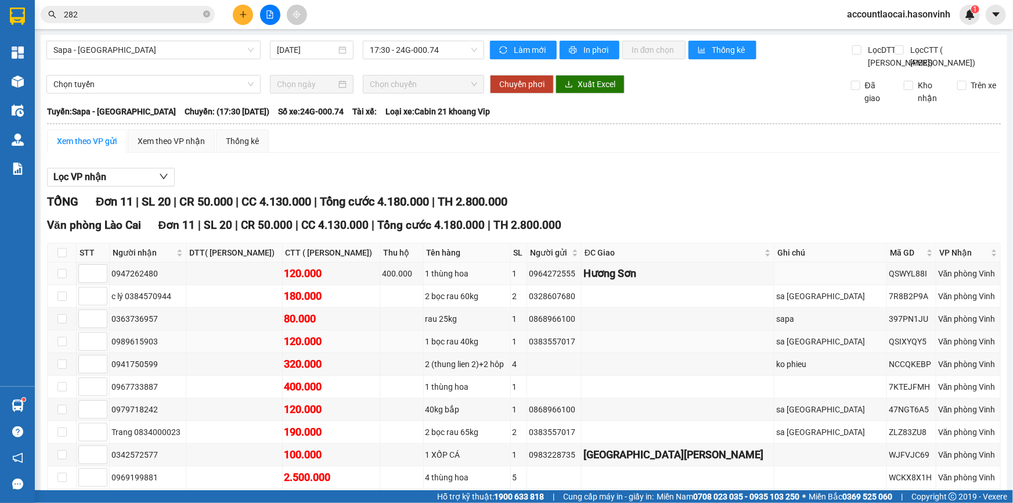
scroll to position [117, 0]
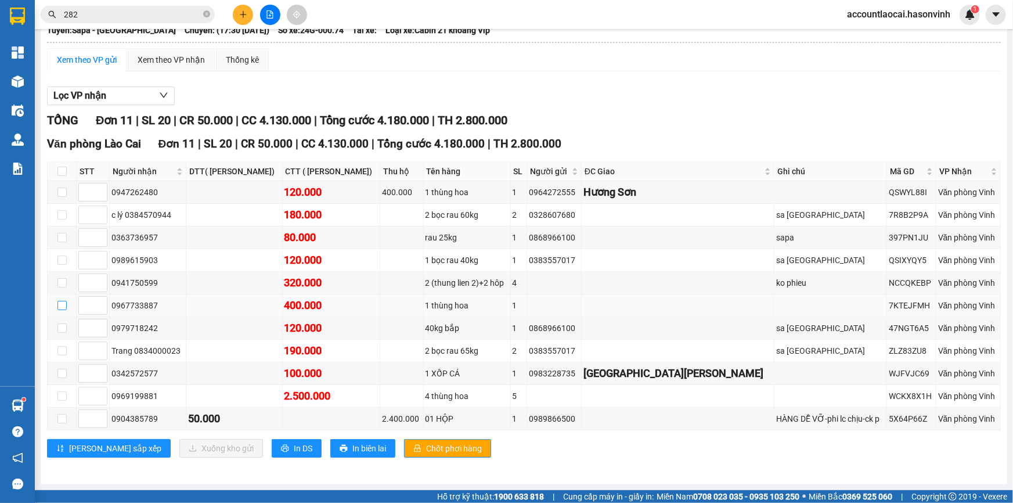
click at [60, 308] on input "checkbox" at bounding box center [61, 305] width 9 height 9
checkbox input "true"
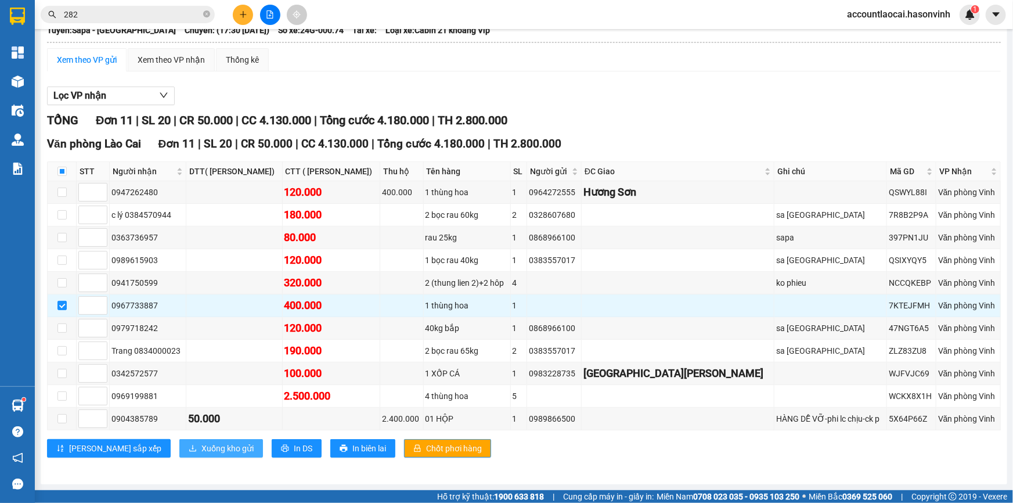
click at [201, 445] on span "Xuống kho gửi" at bounding box center [227, 448] width 52 height 13
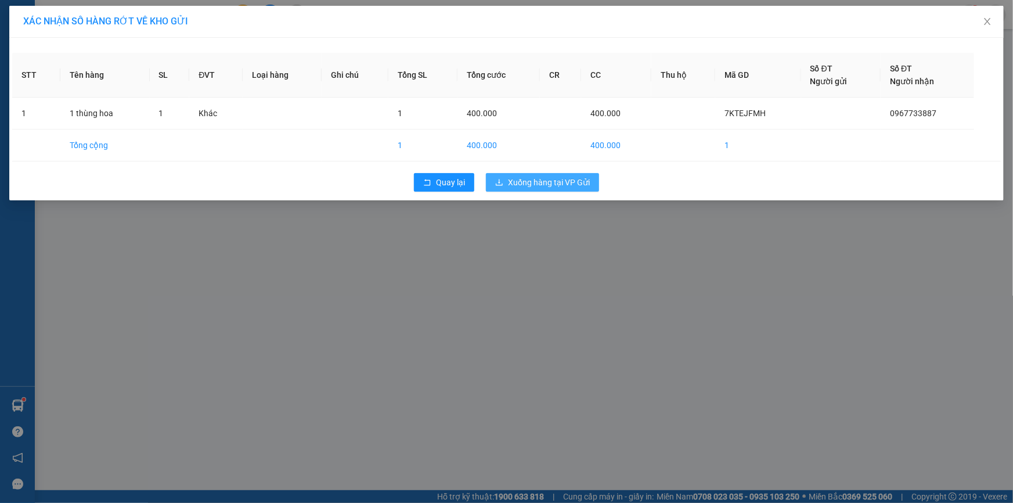
click at [513, 182] on span "Xuống hàng tại VP Gửi" at bounding box center [549, 182] width 82 height 13
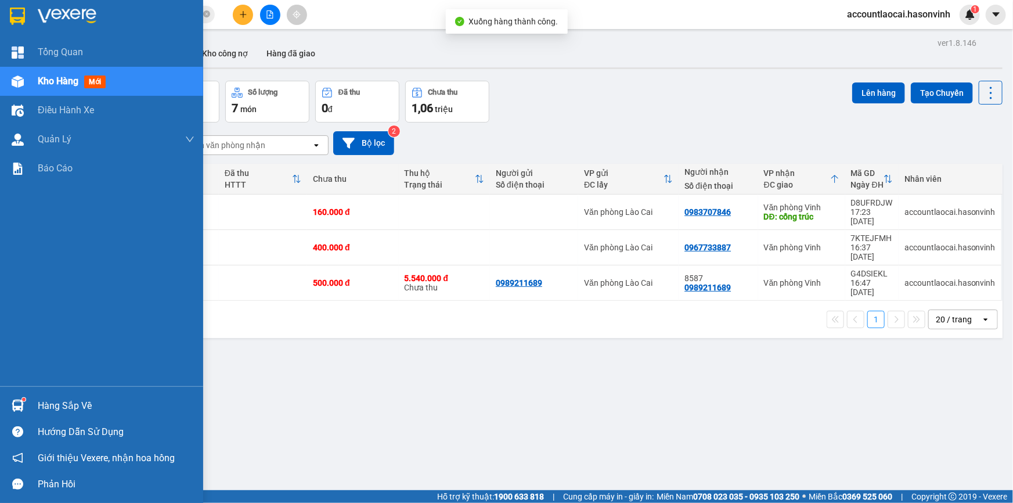
click at [26, 77] on div at bounding box center [18, 81] width 20 height 20
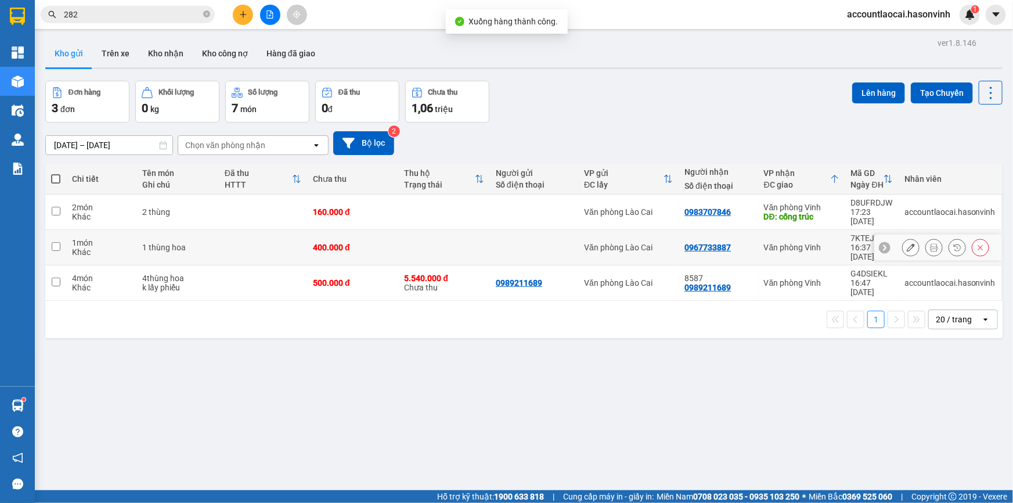
click at [52, 238] on td at bounding box center [55, 247] width 21 height 35
checkbox input "true"
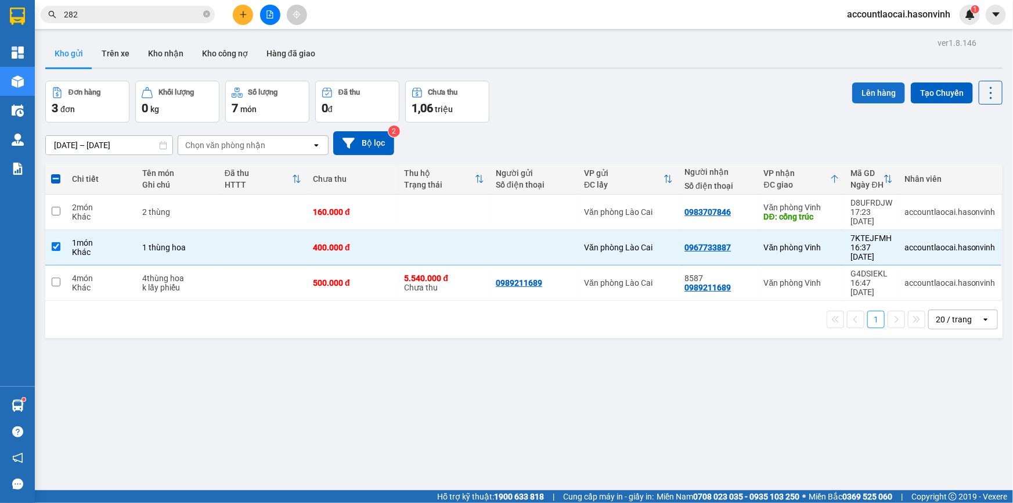
click at [859, 97] on button "Lên hàng" at bounding box center [878, 92] width 53 height 21
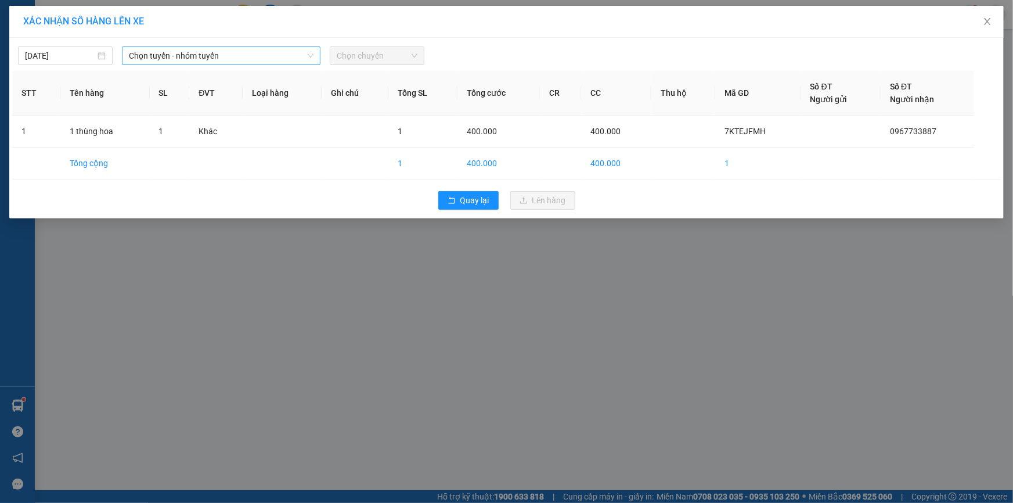
click at [231, 59] on span "Chọn tuyến - nhóm tuyến" at bounding box center [221, 55] width 185 height 17
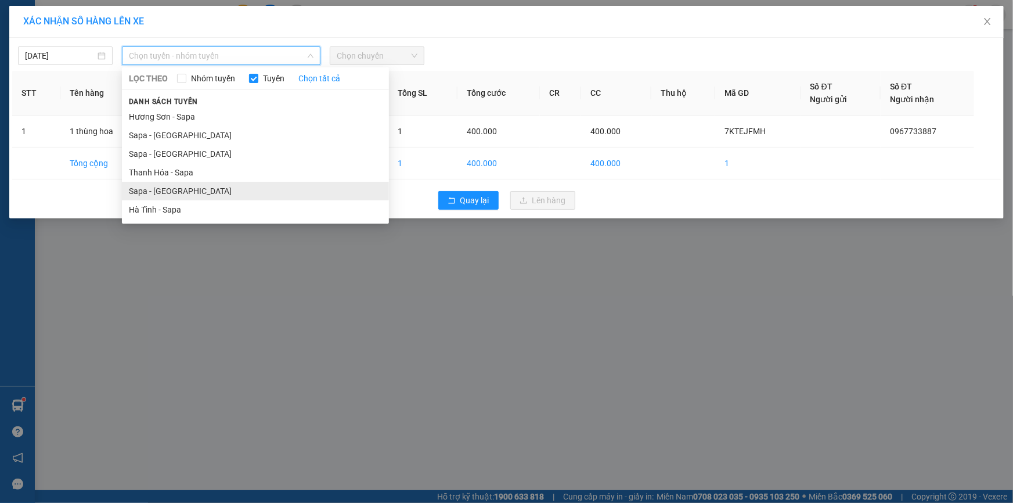
click at [170, 187] on li "Sapa - [GEOGRAPHIC_DATA]" at bounding box center [255, 191] width 267 height 19
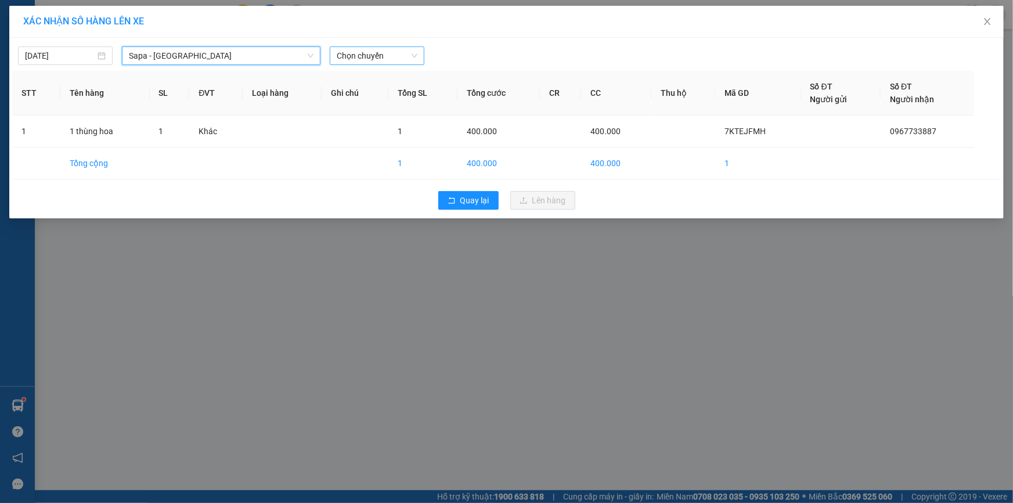
click at [346, 55] on span "Chọn chuyến" at bounding box center [377, 55] width 81 height 17
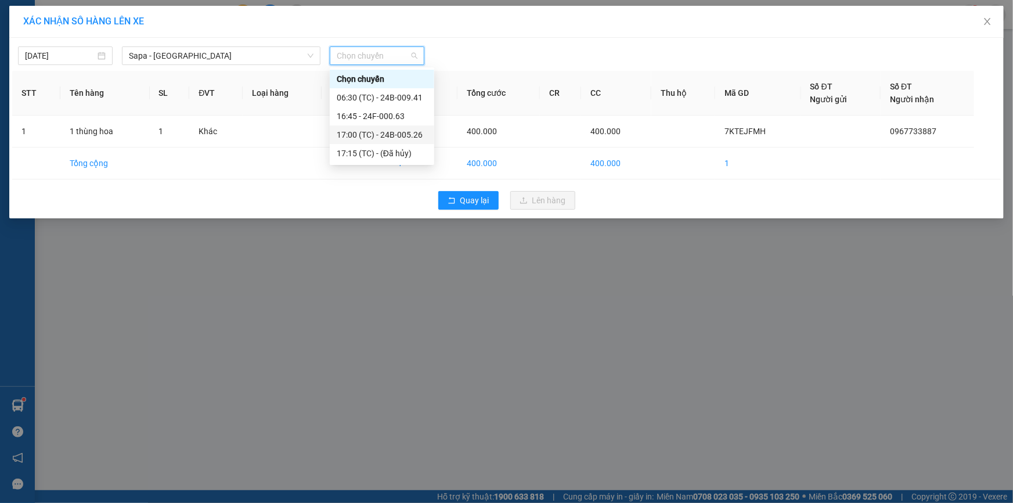
click at [388, 130] on div "17:00 (TC) - 24B-005.26" at bounding box center [382, 134] width 91 height 13
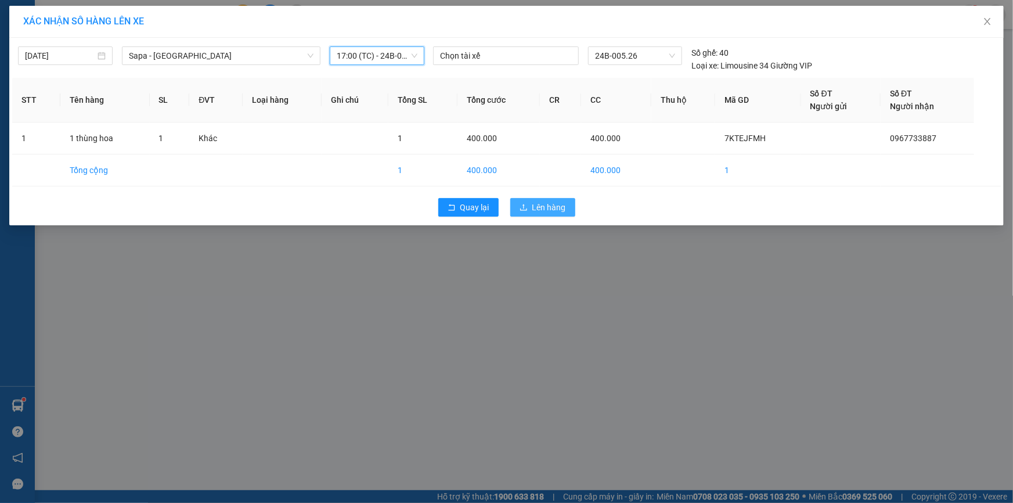
click at [512, 204] on button "Lên hàng" at bounding box center [542, 207] width 65 height 19
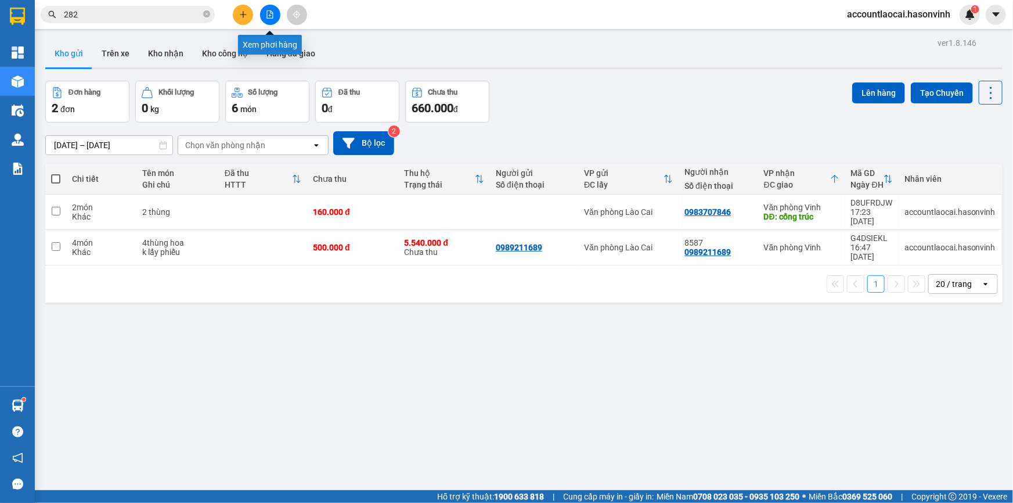
click at [266, 8] on button at bounding box center [270, 15] width 20 height 20
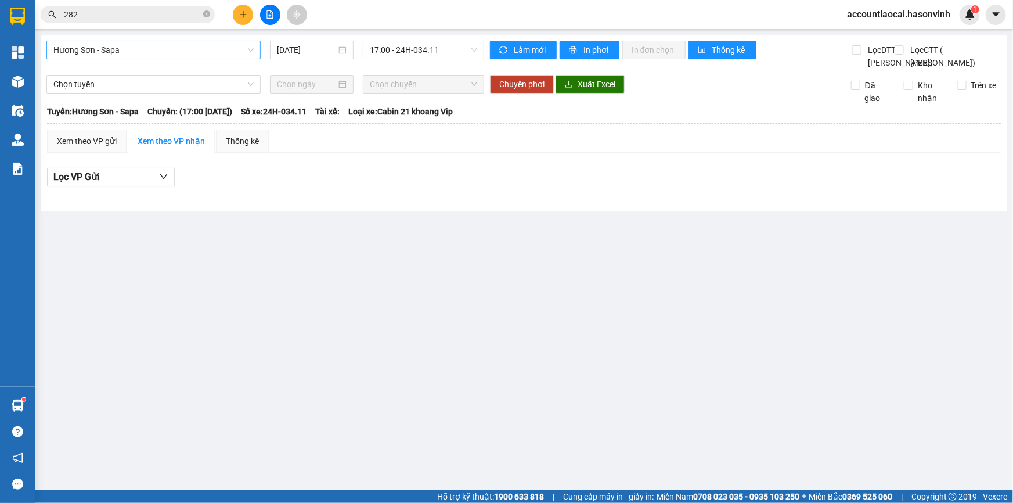
click at [182, 46] on span "Hương Sơn - Sapa" at bounding box center [153, 49] width 200 height 17
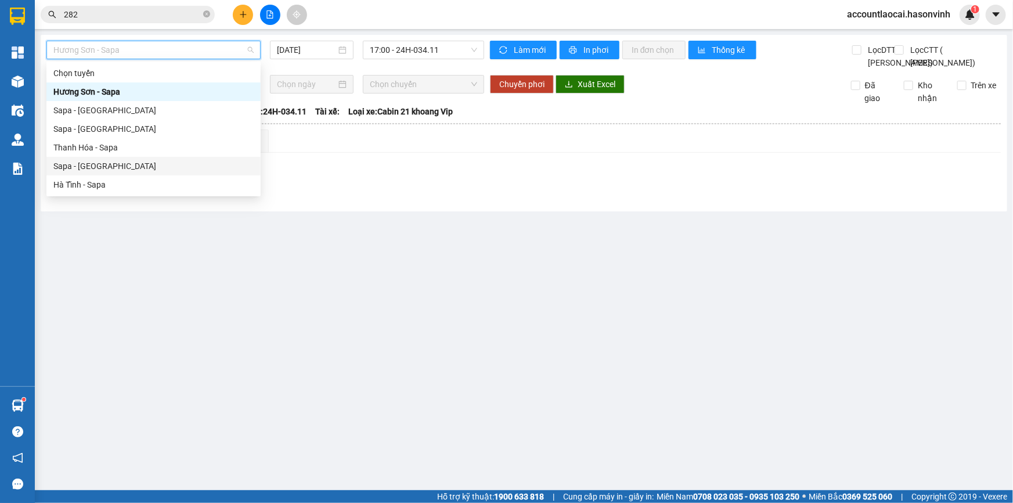
drag, startPoint x: 161, startPoint y: 176, endPoint x: 144, endPoint y: 161, distance: 22.6
click at [144, 161] on div "Chọn tuyến [GEOGRAPHIC_DATA] - [GEOGRAPHIC_DATA] [GEOGRAPHIC_DATA] - [GEOGRAPHI…" at bounding box center [153, 129] width 214 height 130
click at [175, 167] on div "Sapa - [GEOGRAPHIC_DATA]" at bounding box center [153, 166] width 200 height 13
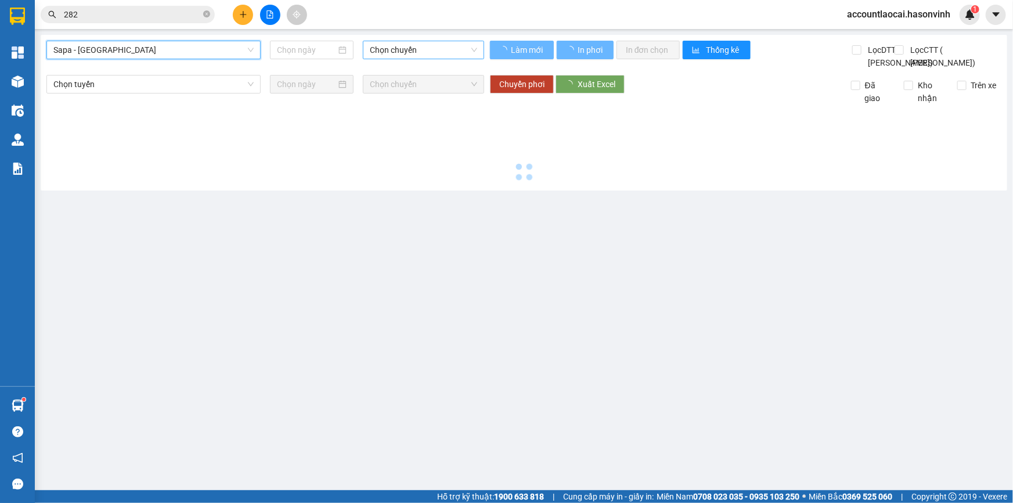
click at [373, 52] on span "Chọn chuyến" at bounding box center [423, 49] width 107 height 17
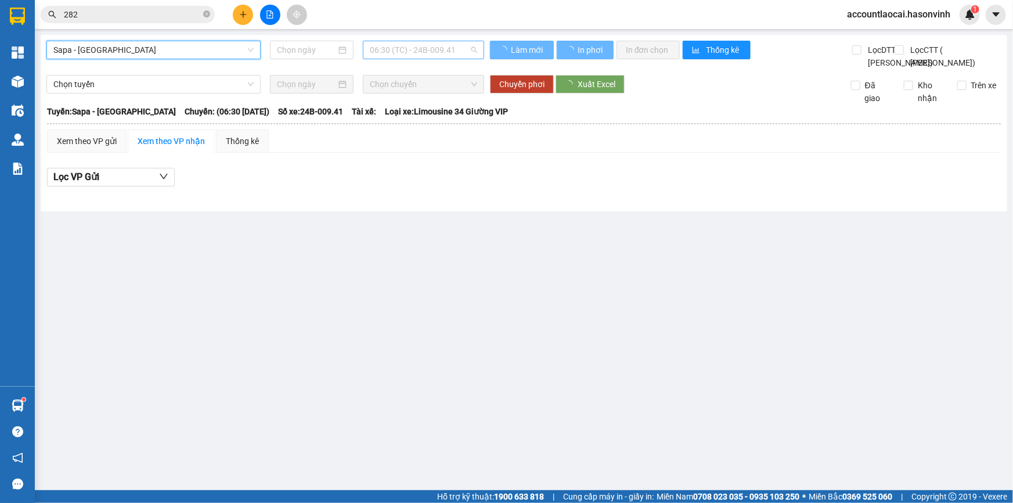
type input "[DATE]"
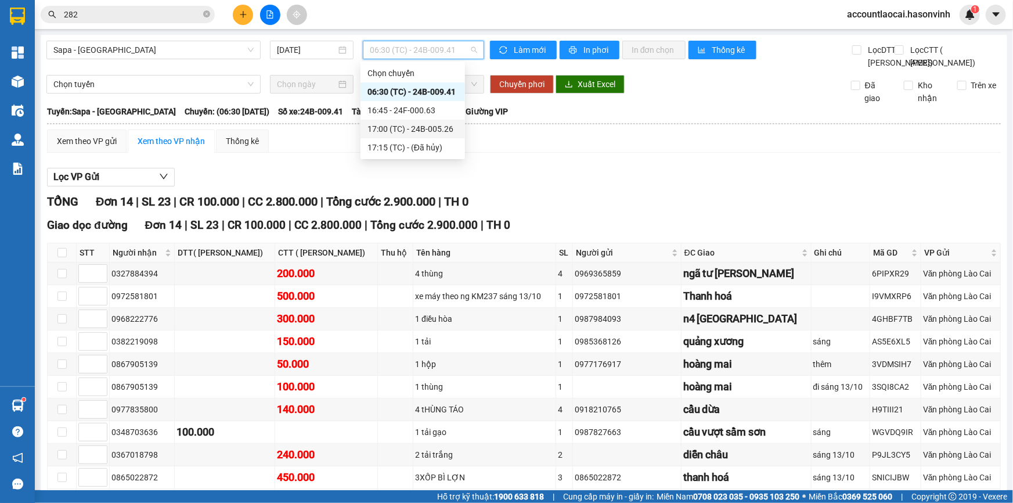
click at [380, 129] on div "17:00 (TC) - 24B-005.26" at bounding box center [412, 128] width 91 height 13
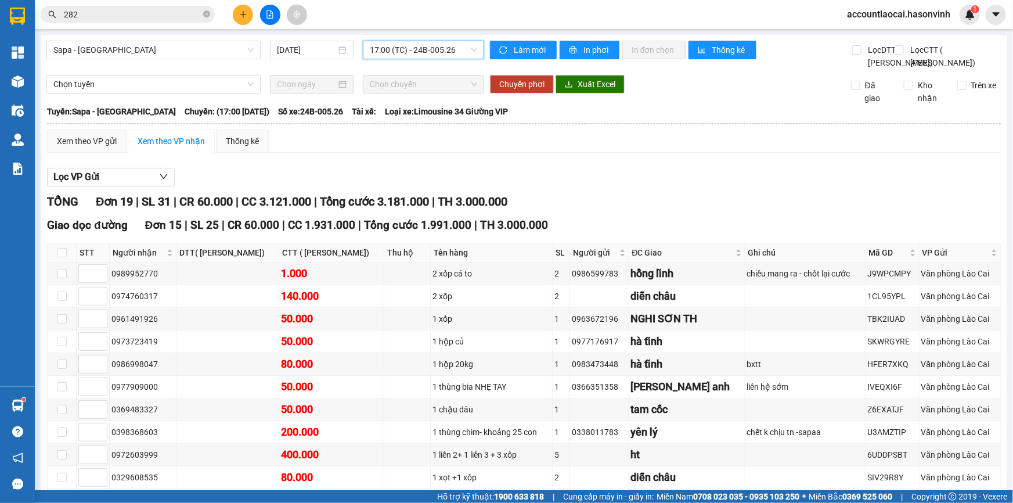
click at [399, 49] on span "17:00 (TC) - 24B-005.26" at bounding box center [423, 49] width 107 height 17
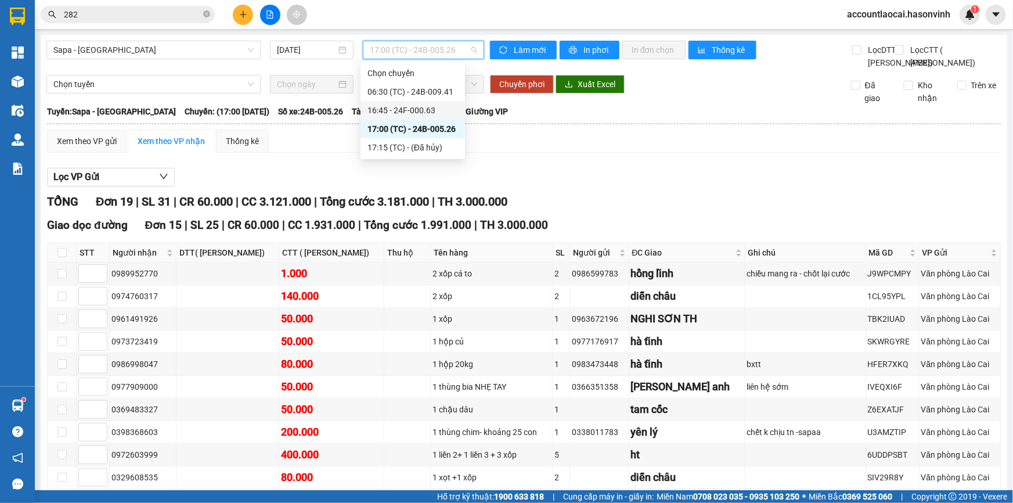
click at [412, 115] on div "16:45 - 24F-000.63" at bounding box center [412, 110] width 91 height 13
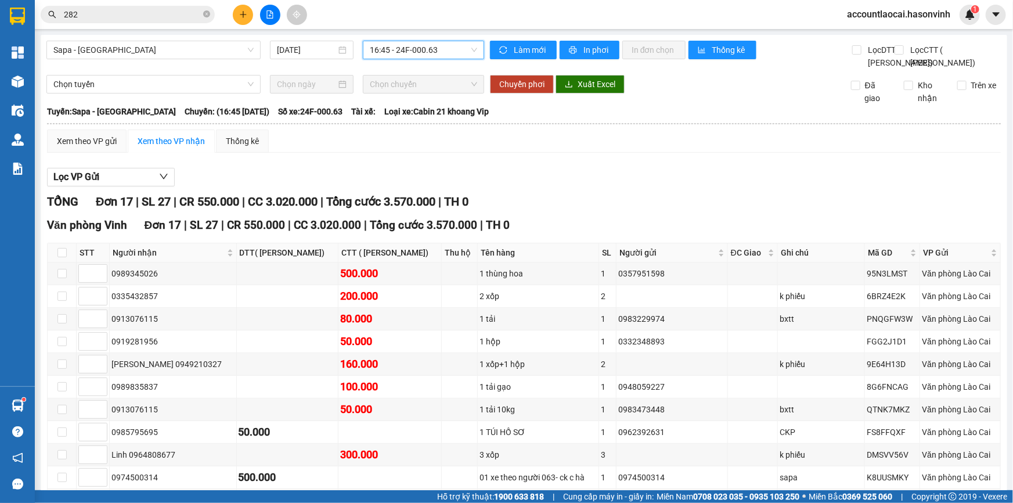
scroll to position [158, 0]
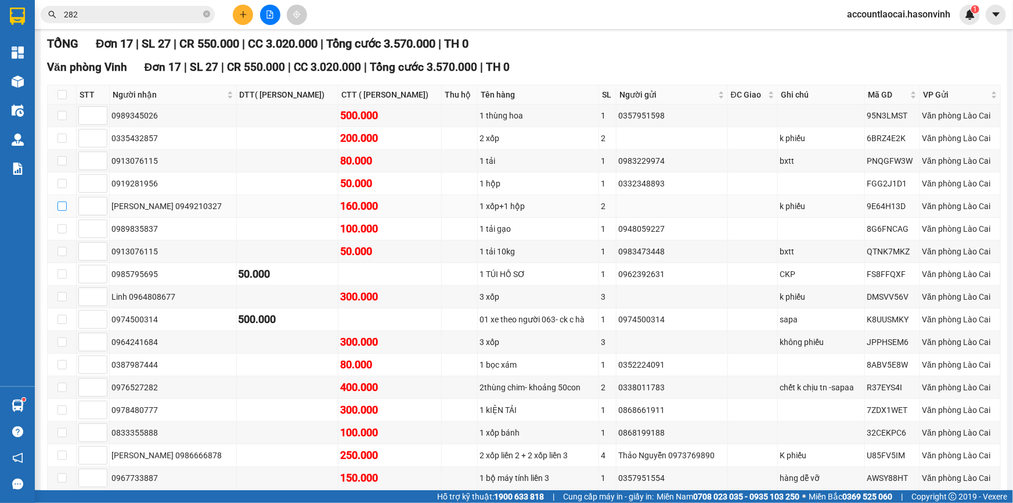
click at [58, 212] on label at bounding box center [61, 206] width 9 height 13
click at [58, 211] on input "checkbox" at bounding box center [61, 205] width 9 height 9
checkbox input "true"
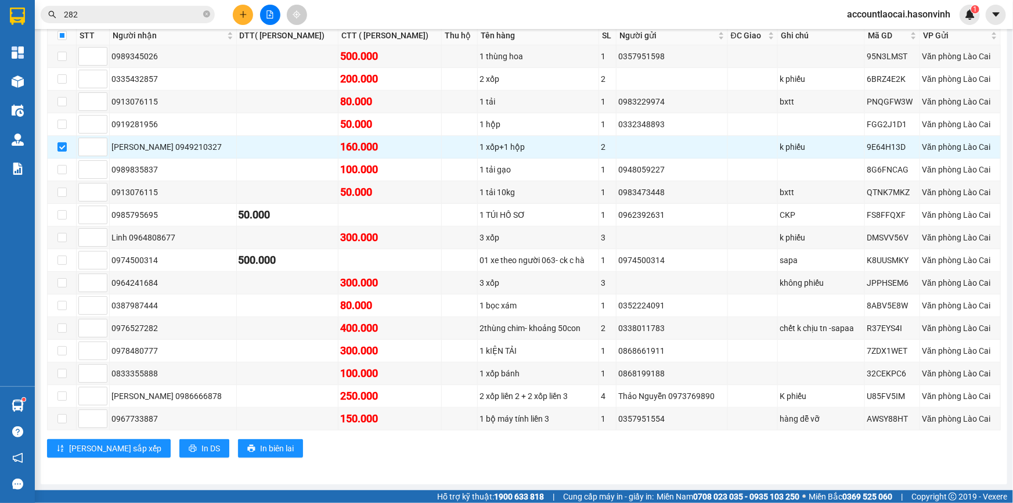
scroll to position [0, 0]
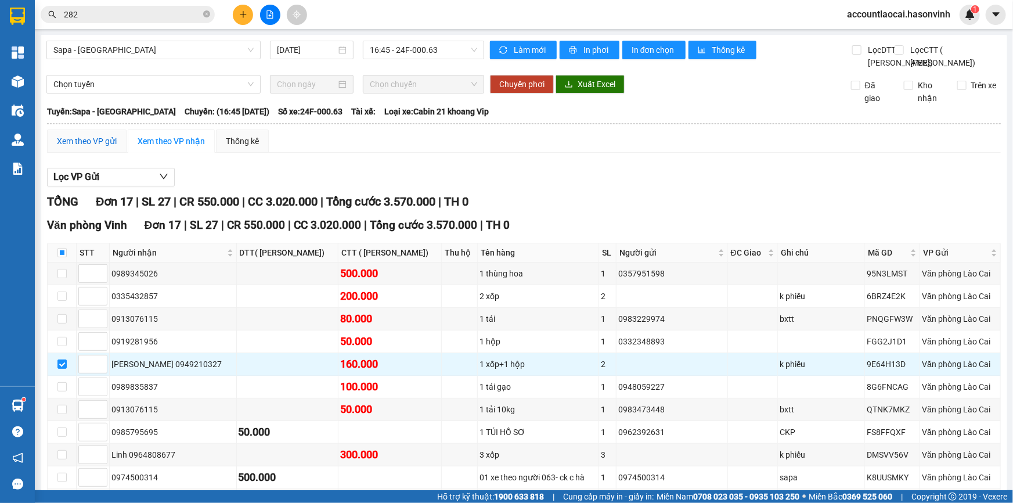
click at [90, 147] on div "Xem theo VP gửi" at bounding box center [87, 141] width 60 height 13
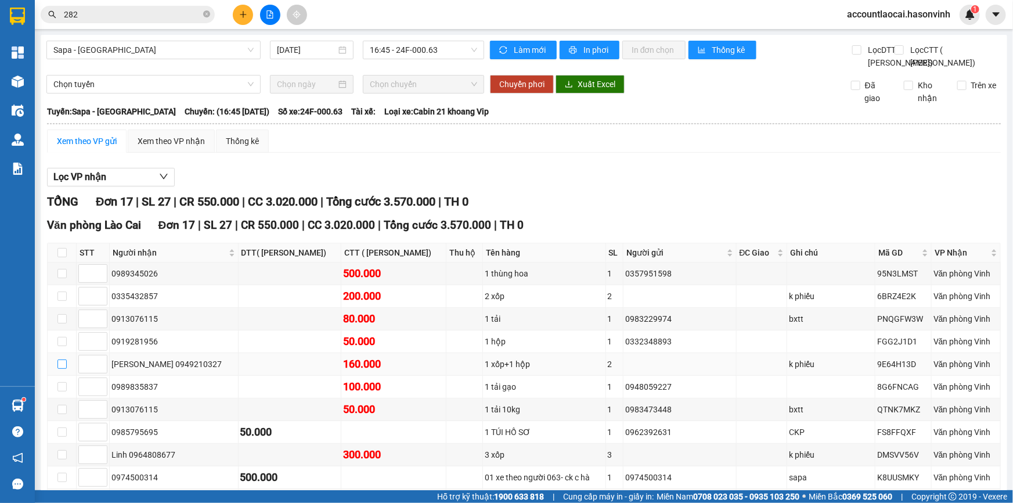
click at [63, 368] on input "checkbox" at bounding box center [61, 363] width 9 height 9
checkbox input "true"
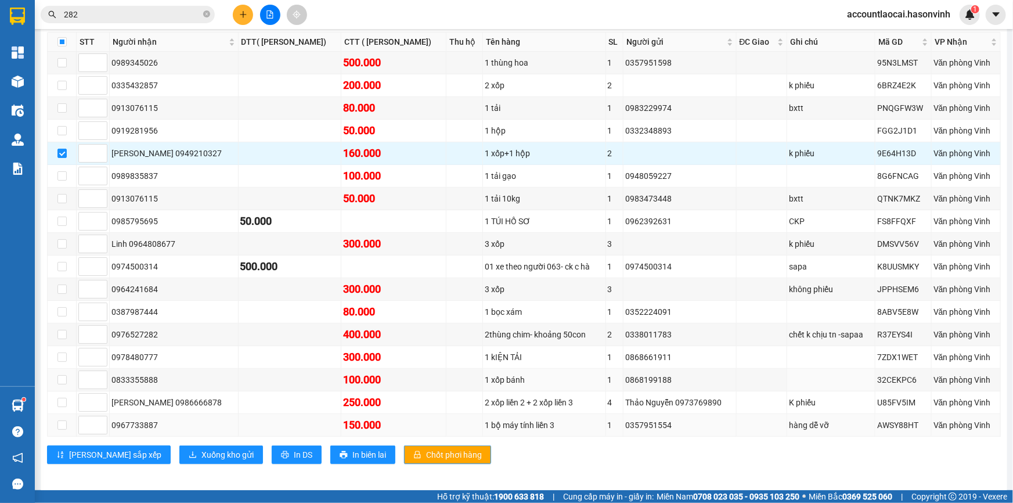
scroll to position [252, 0]
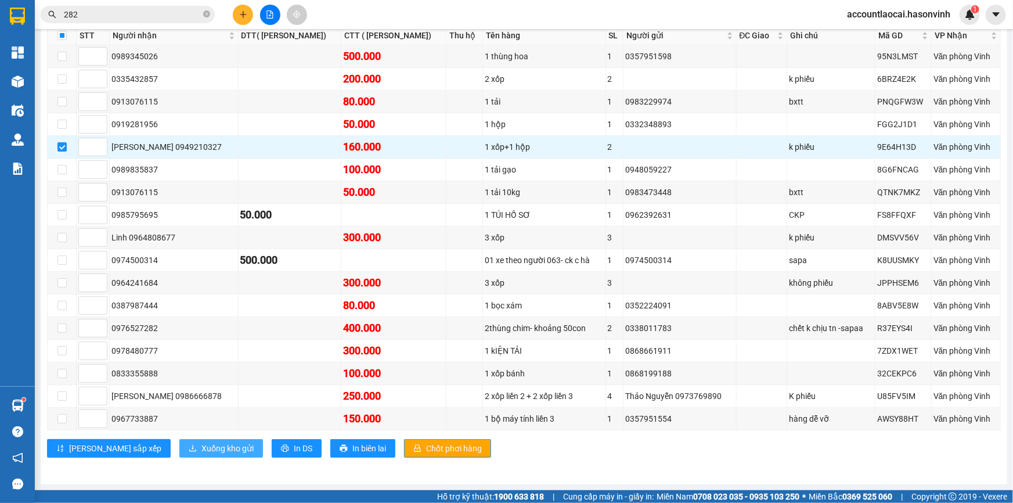
click at [201, 447] on span "Xuống kho gửi" at bounding box center [227, 448] width 52 height 13
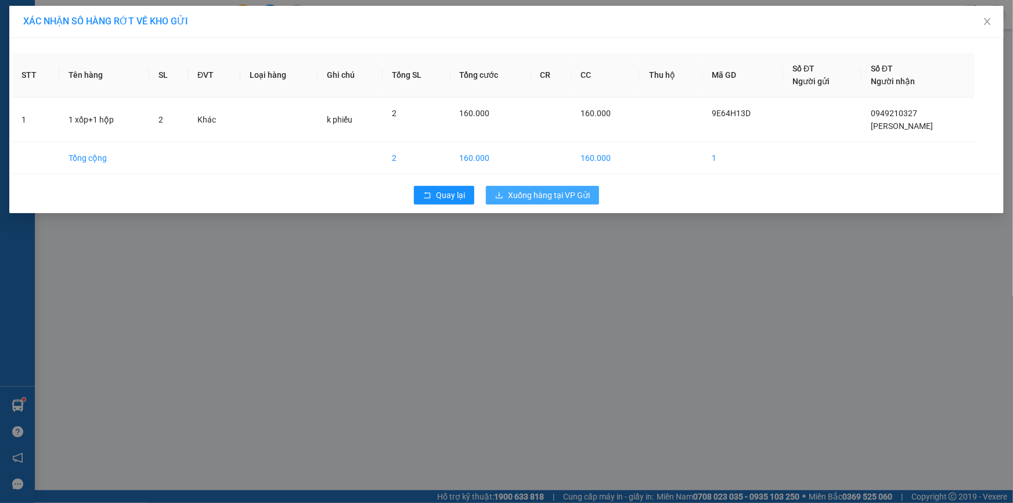
click at [515, 190] on span "Xuống hàng tại VP Gửi" at bounding box center [549, 195] width 82 height 13
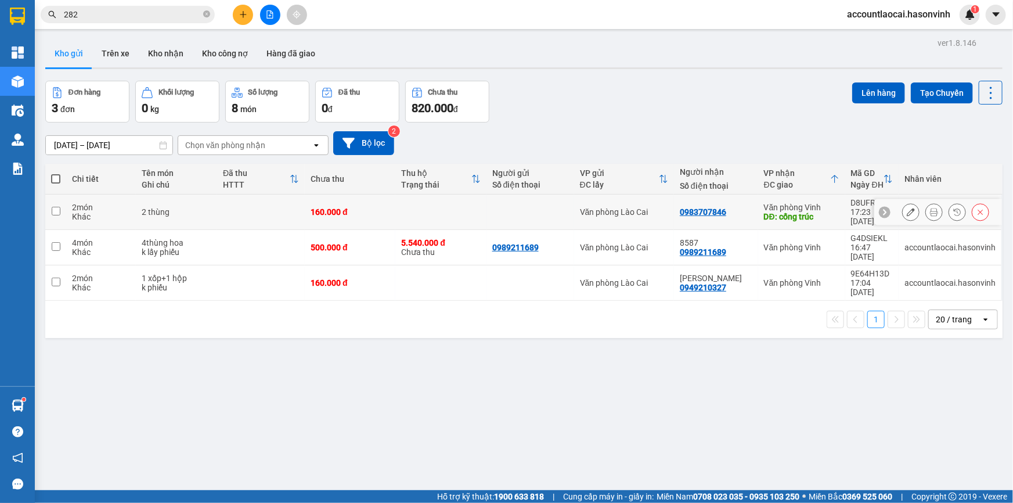
click at [60, 205] on td at bounding box center [55, 211] width 21 height 35
checkbox input "true"
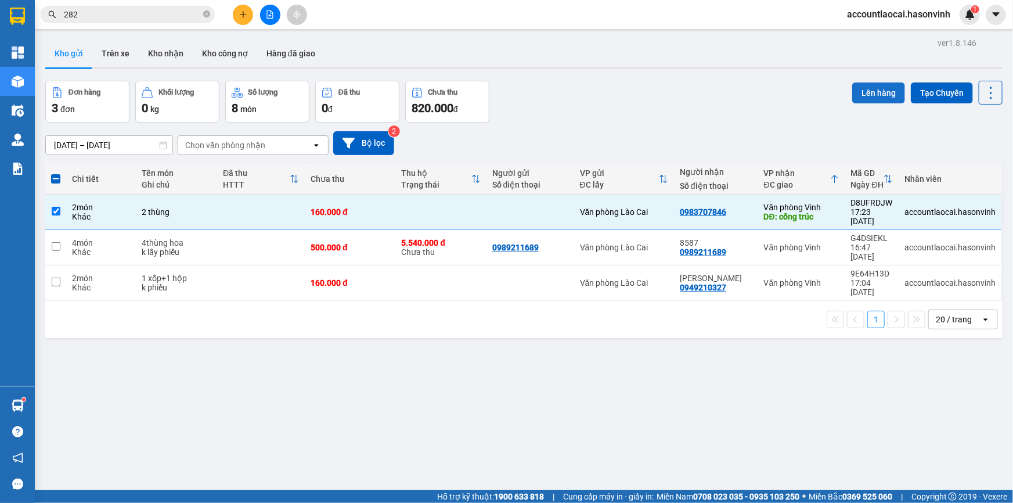
click at [860, 89] on button "Lên hàng" at bounding box center [878, 92] width 53 height 21
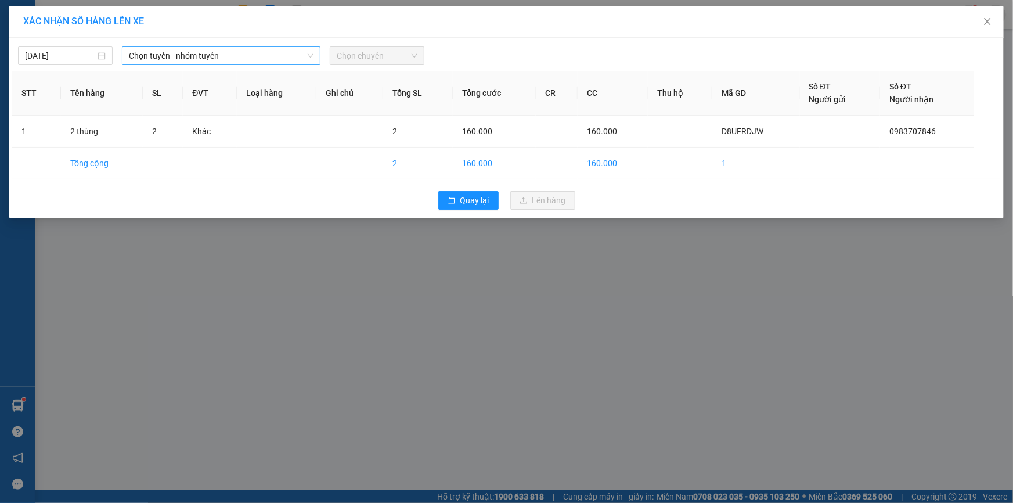
click at [164, 60] on span "Chọn tuyến - nhóm tuyến" at bounding box center [221, 55] width 185 height 17
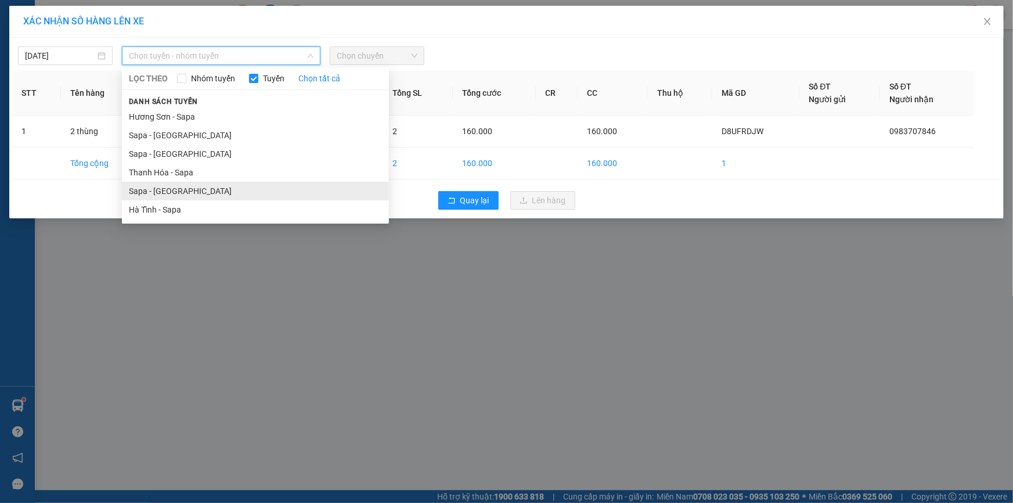
click at [169, 186] on li "Sapa - [GEOGRAPHIC_DATA]" at bounding box center [255, 191] width 267 height 19
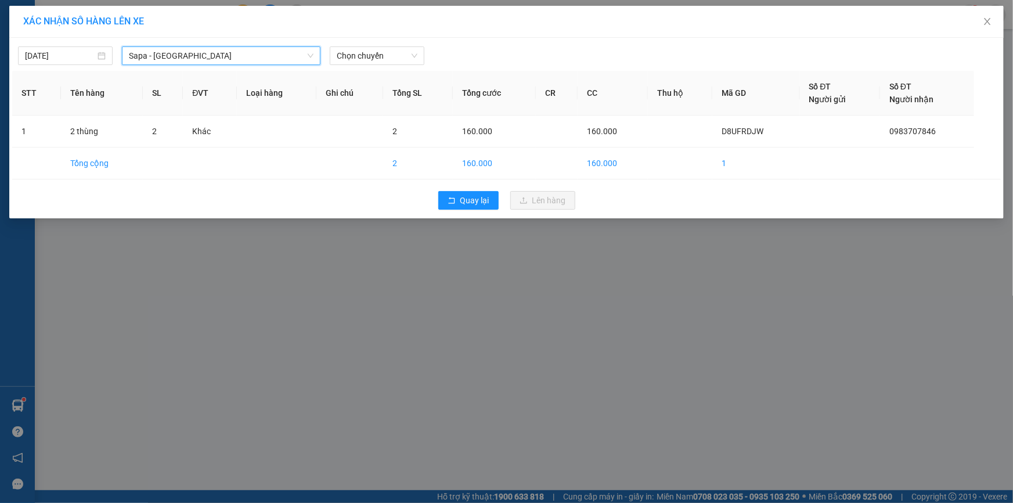
click at [347, 69] on div "[DATE] [GEOGRAPHIC_DATA] - [GEOGRAPHIC_DATA] [GEOGRAPHIC_DATA] - [GEOGRAPHIC_DA…" at bounding box center [506, 128] width 994 height 180
click at [349, 57] on span "Chọn chuyến" at bounding box center [377, 55] width 81 height 17
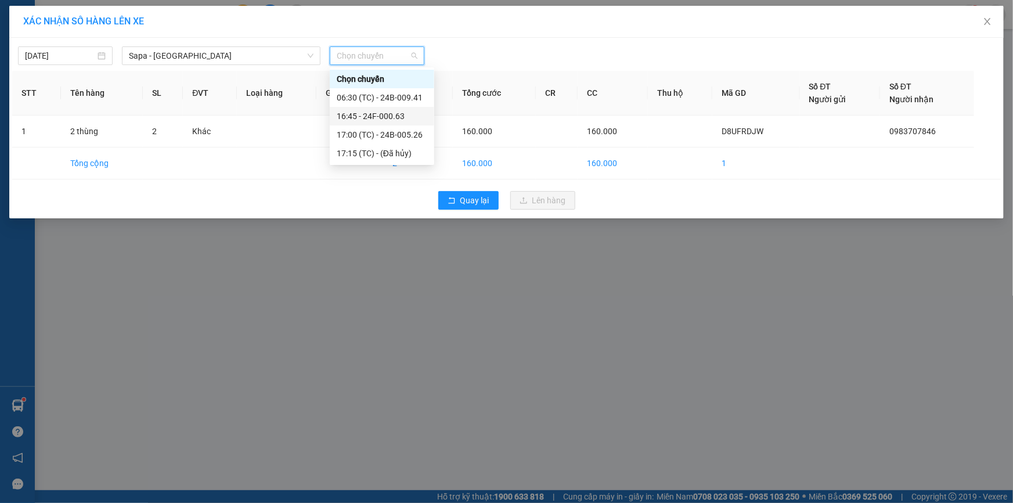
click at [355, 120] on div "16:45 - 24F-000.63" at bounding box center [382, 116] width 91 height 13
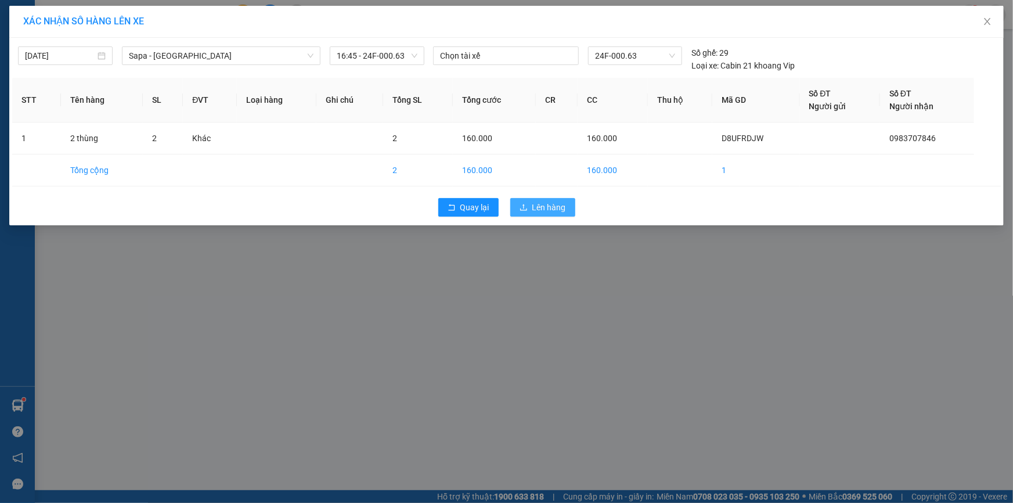
click at [524, 203] on icon "upload" at bounding box center [523, 207] width 8 height 8
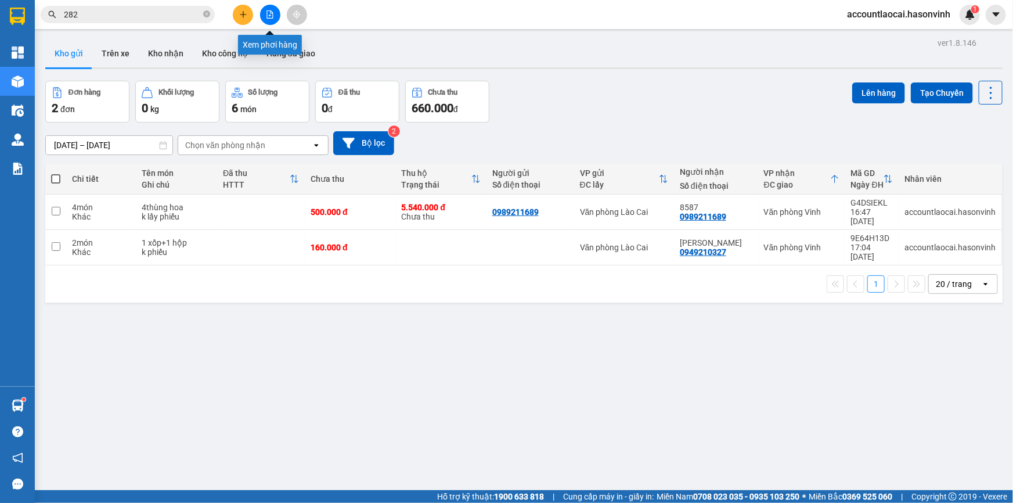
click at [268, 10] on icon "file-add" at bounding box center [270, 14] width 8 height 8
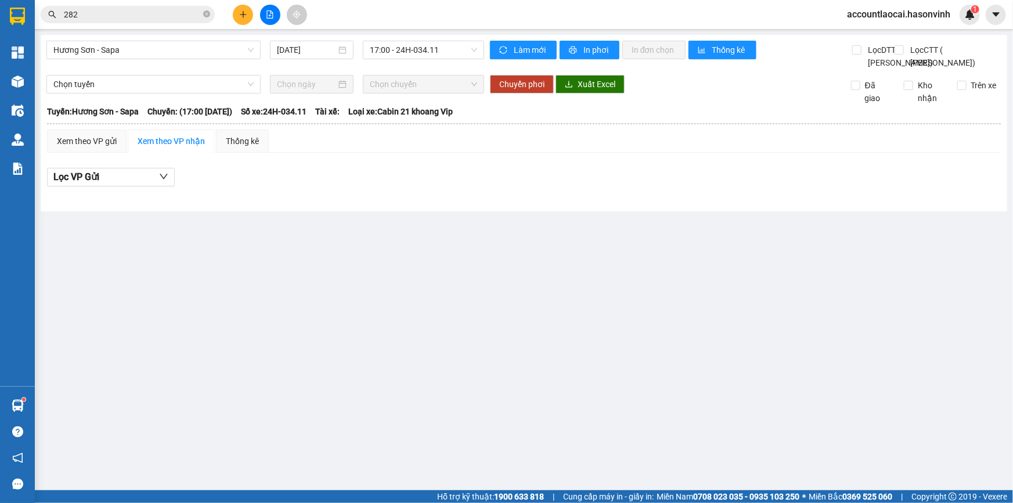
click at [88, 40] on div "[GEOGRAPHIC_DATA] - Sapa [DATE] 17:00 - 24H-034.11 Làm mới In phơi In đơn chọn …" at bounding box center [524, 123] width 966 height 176
click at [89, 58] on span "Hương Sơn - Sapa" at bounding box center [153, 49] width 200 height 17
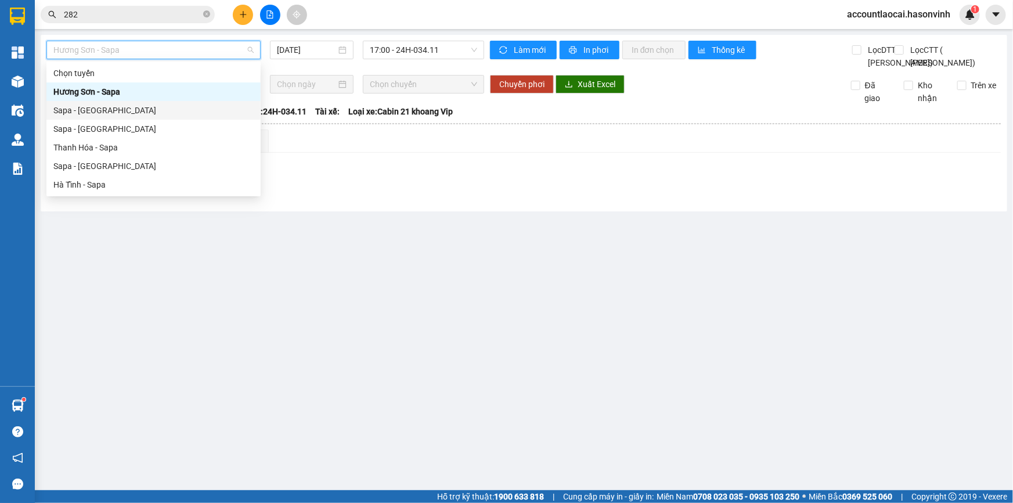
click at [90, 110] on div "Sapa - [GEOGRAPHIC_DATA]" at bounding box center [153, 110] width 200 height 13
type input "[DATE]"
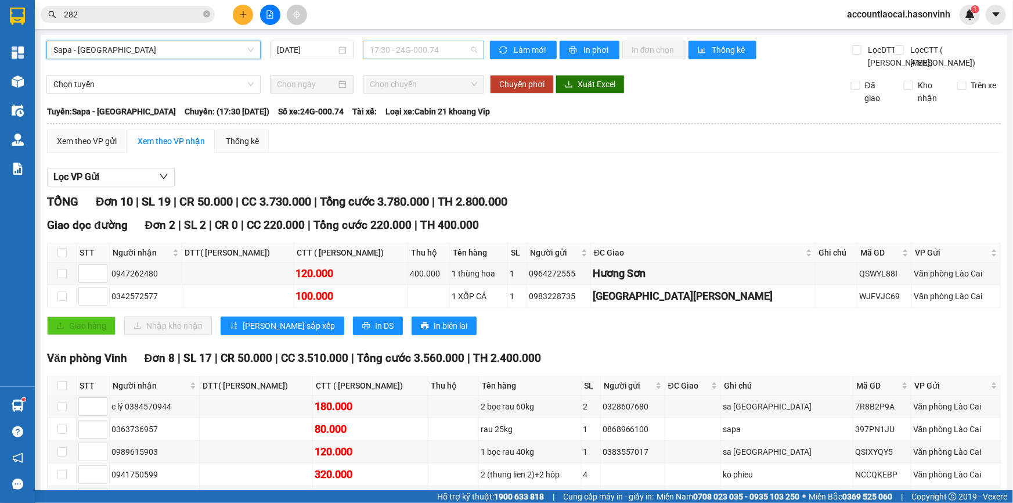
click at [392, 50] on span "17:30 - 24G-000.74" at bounding box center [423, 49] width 107 height 17
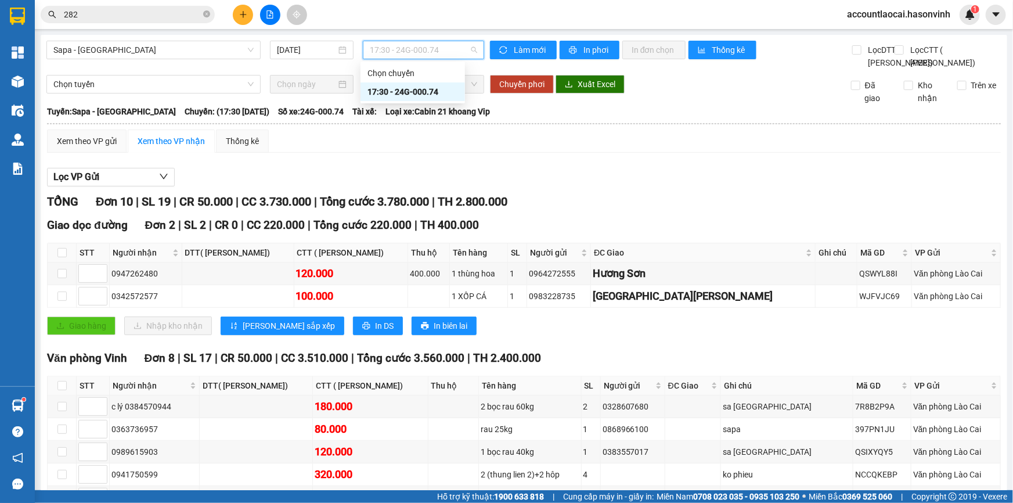
click at [383, 92] on div "17:30 - 24G-000.74" at bounding box center [412, 91] width 91 height 13
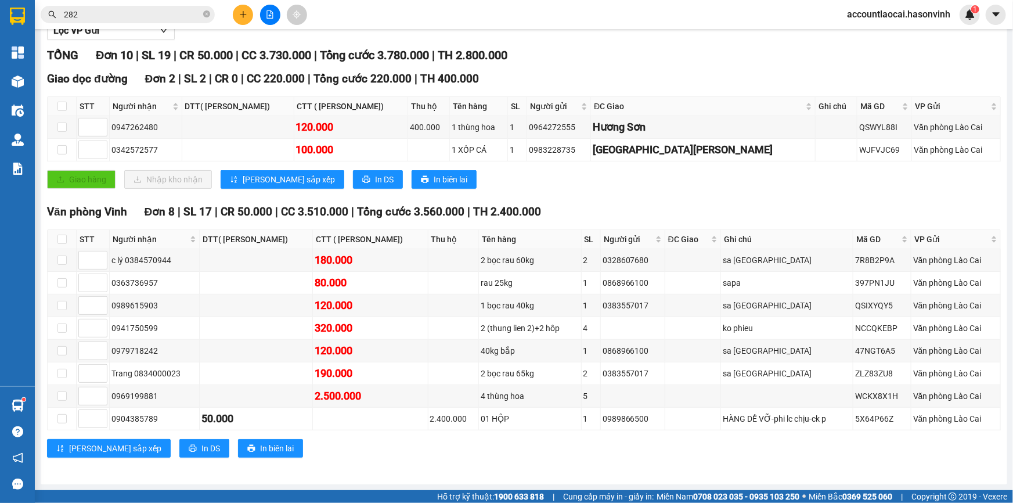
scroll to position [182, 0]
click at [65, 420] on input "checkbox" at bounding box center [61, 418] width 9 height 9
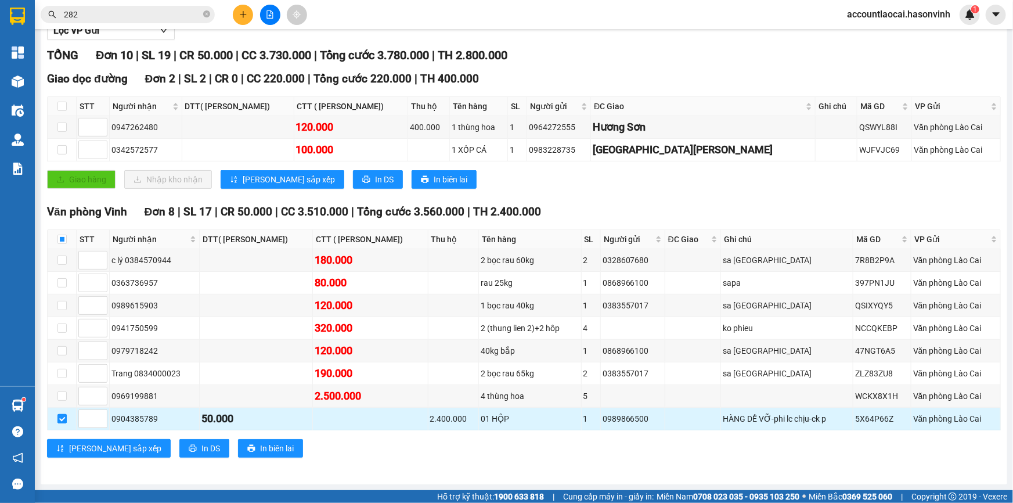
click at [63, 413] on label at bounding box center [61, 418] width 9 height 13
click at [63, 414] on input "checkbox" at bounding box center [61, 418] width 9 height 9
checkbox input "false"
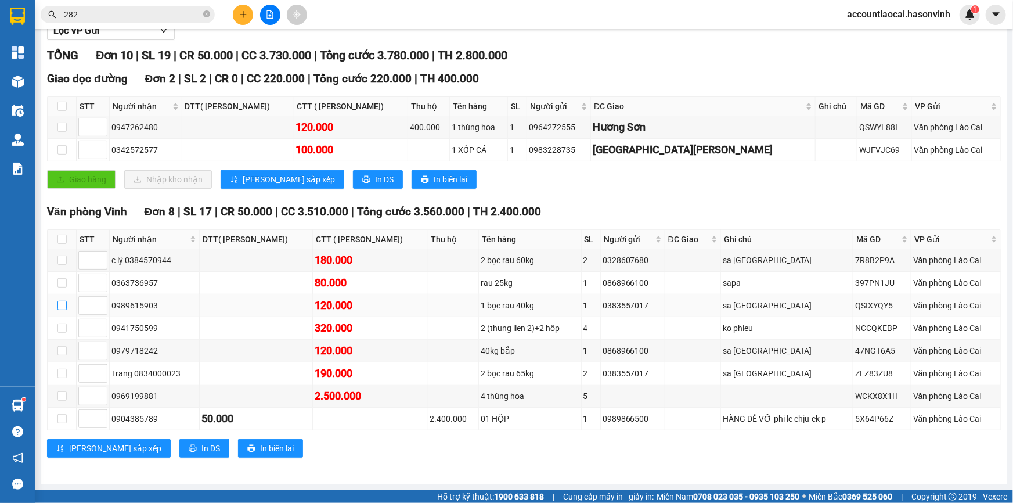
click at [64, 308] on input "checkbox" at bounding box center [61, 305] width 9 height 9
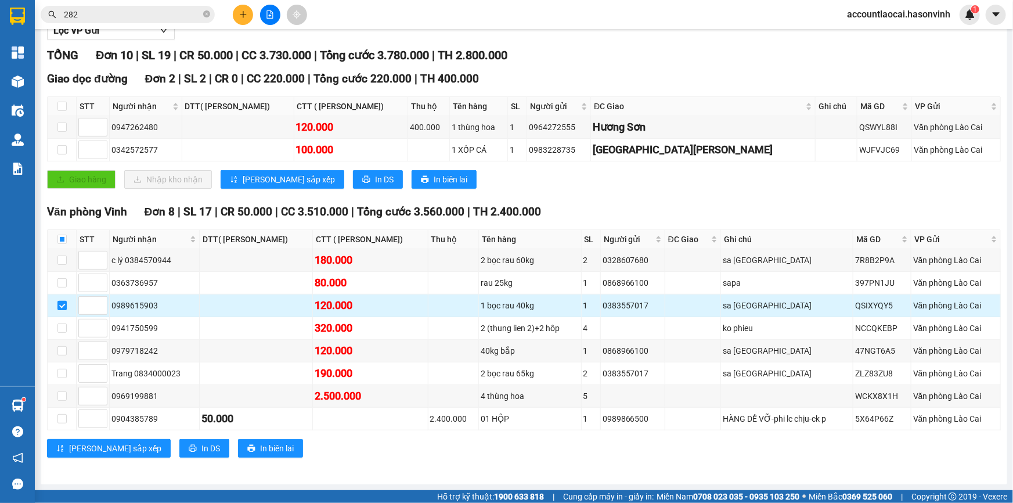
click at [64, 308] on input "checkbox" at bounding box center [61, 305] width 9 height 9
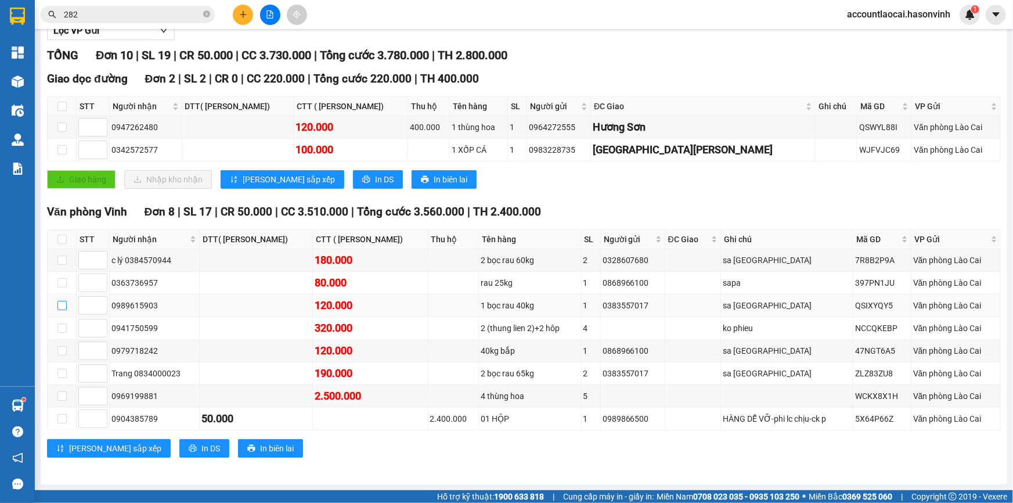
click at [64, 308] on input "checkbox" at bounding box center [61, 305] width 9 height 9
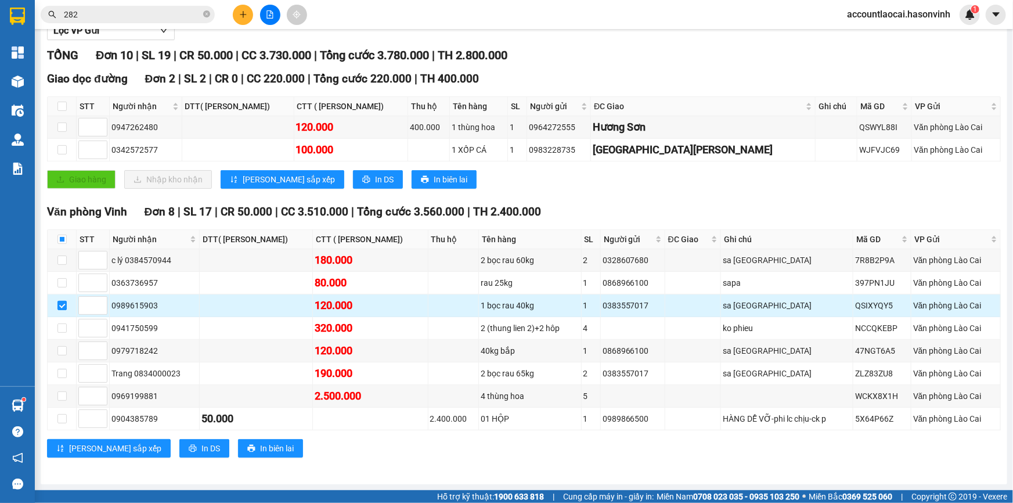
click at [64, 308] on input "checkbox" at bounding box center [61, 305] width 9 height 9
checkbox input "false"
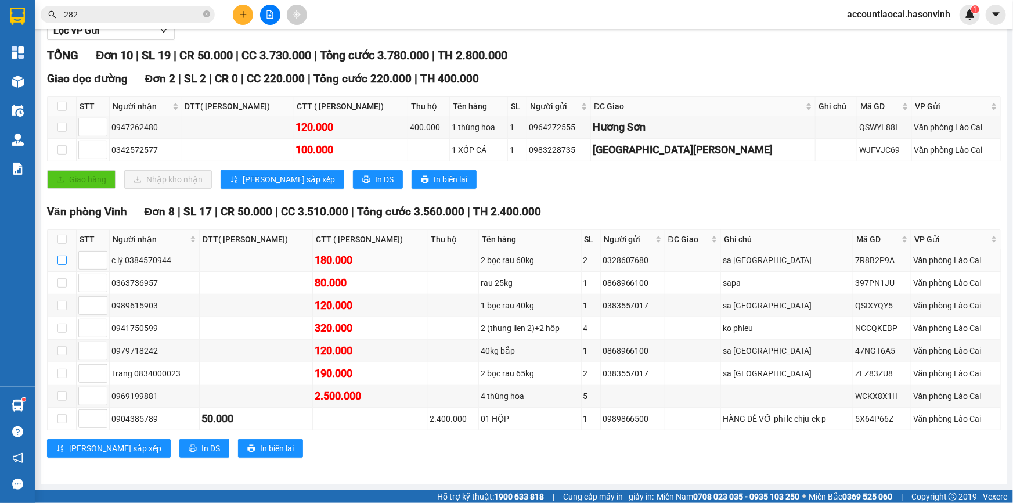
click at [58, 265] on input "checkbox" at bounding box center [61, 259] width 9 height 9
checkbox input "true"
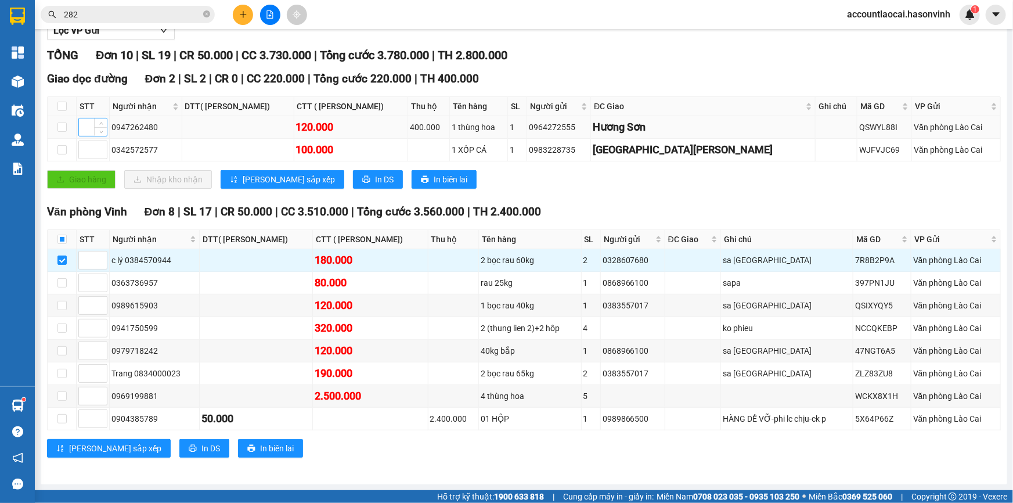
scroll to position [0, 0]
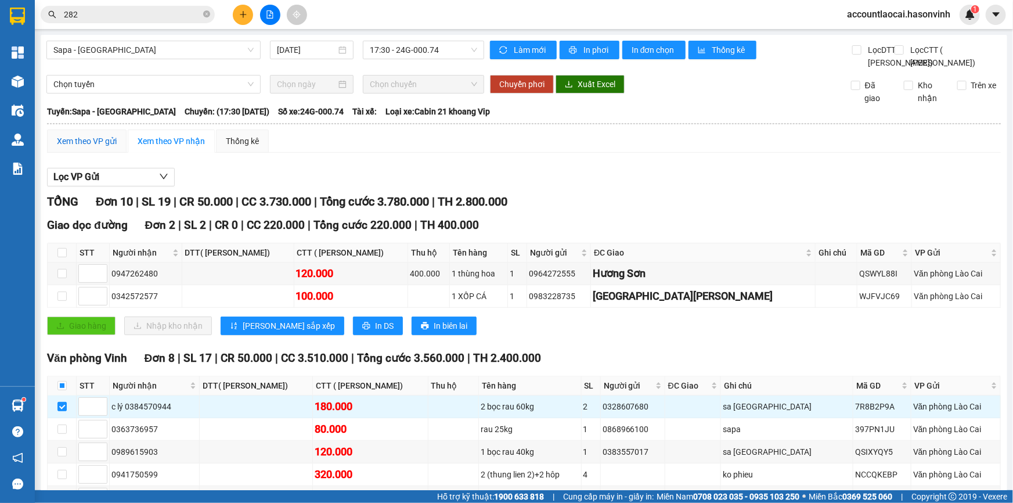
click at [77, 147] on div "Xem theo VP gửi" at bounding box center [87, 141] width 60 height 13
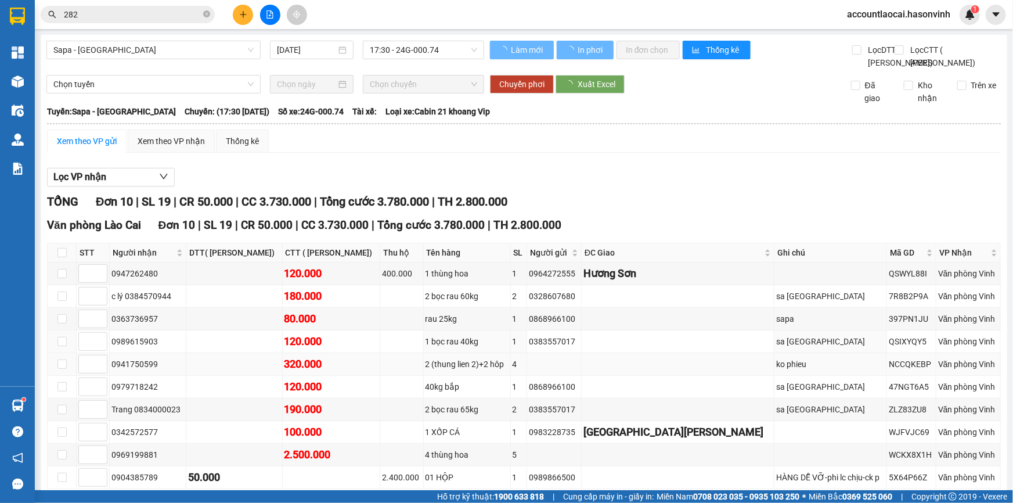
scroll to position [95, 0]
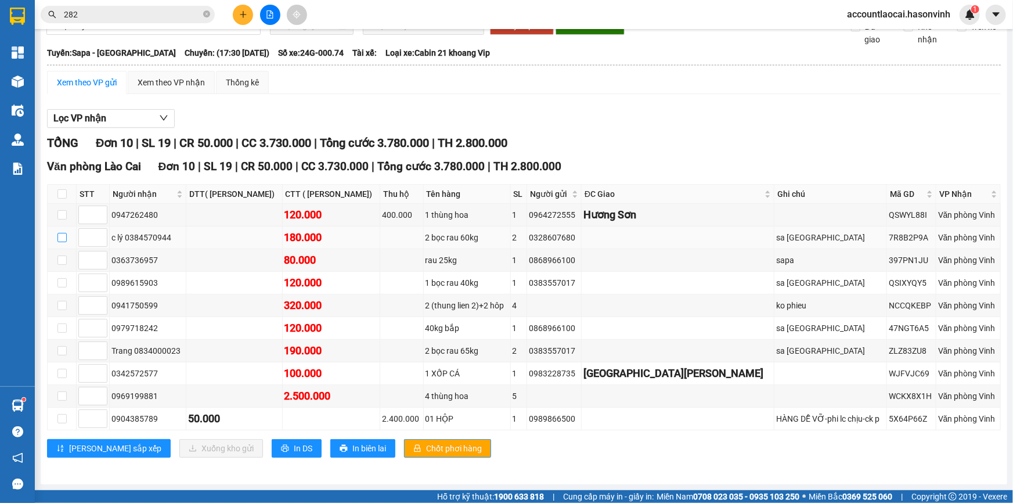
click at [60, 240] on input "checkbox" at bounding box center [61, 237] width 9 height 9
checkbox input "true"
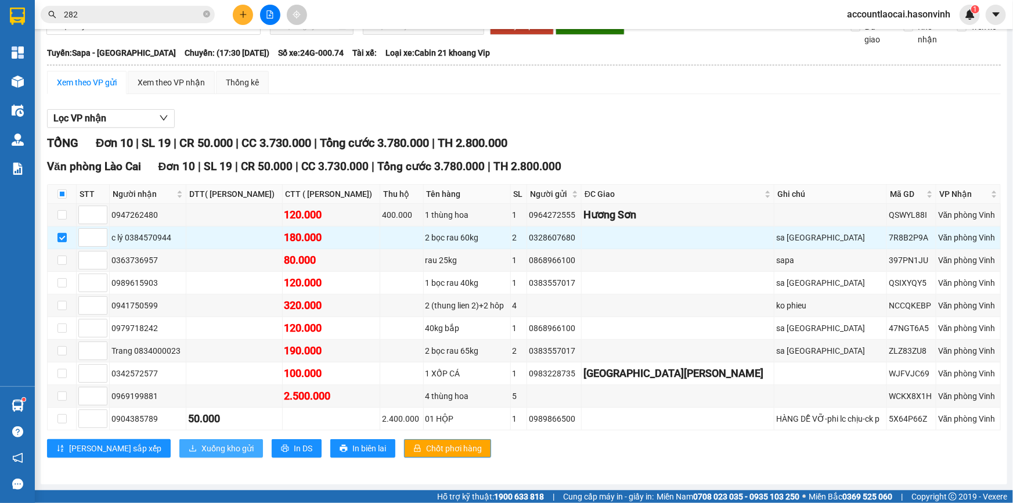
click at [201, 449] on span "Xuống kho gửi" at bounding box center [227, 448] width 52 height 13
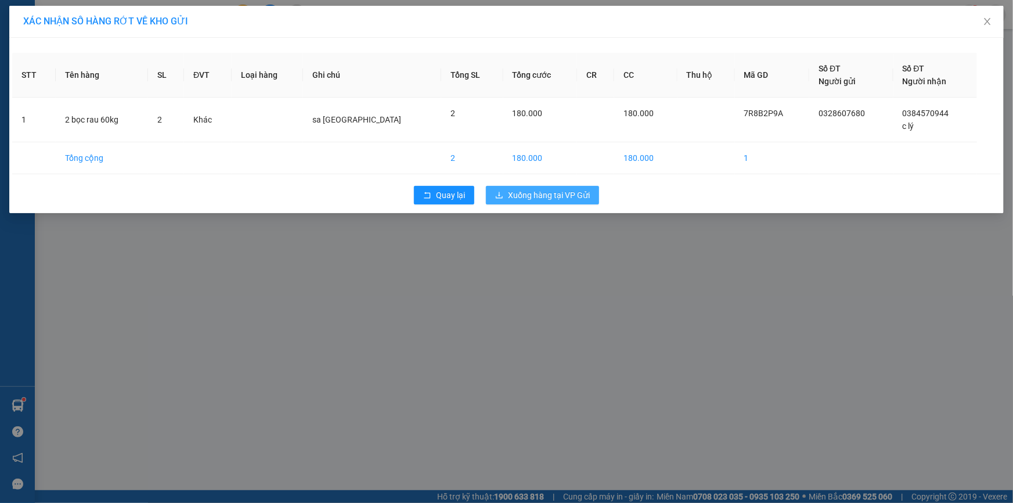
click at [532, 200] on span "Xuống hàng tại VP Gửi" at bounding box center [549, 195] width 82 height 13
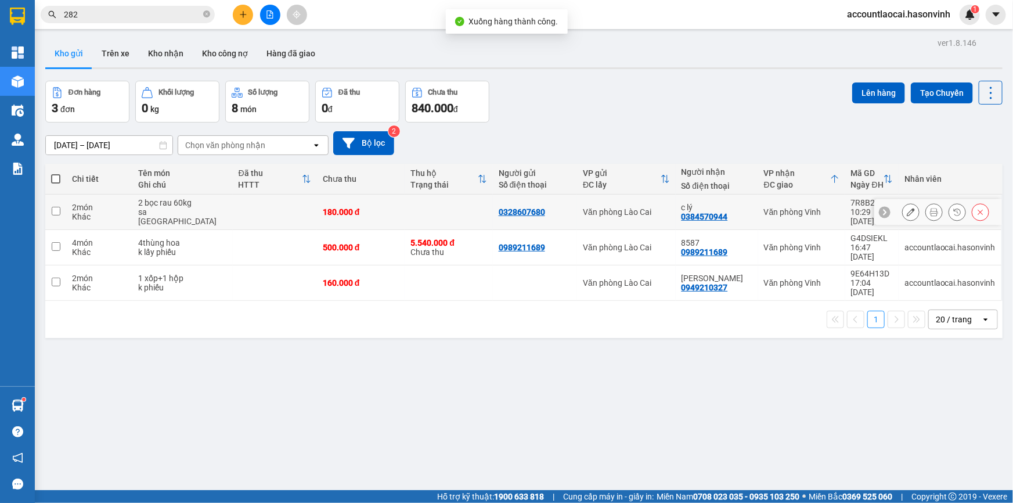
click at [63, 208] on td at bounding box center [55, 211] width 21 height 35
checkbox input "true"
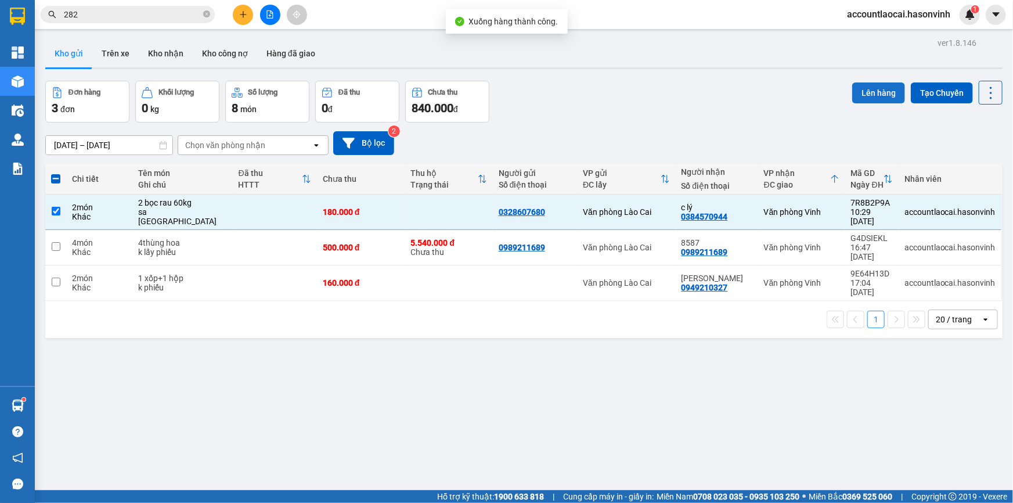
click at [878, 86] on button "Lên hàng" at bounding box center [878, 92] width 53 height 21
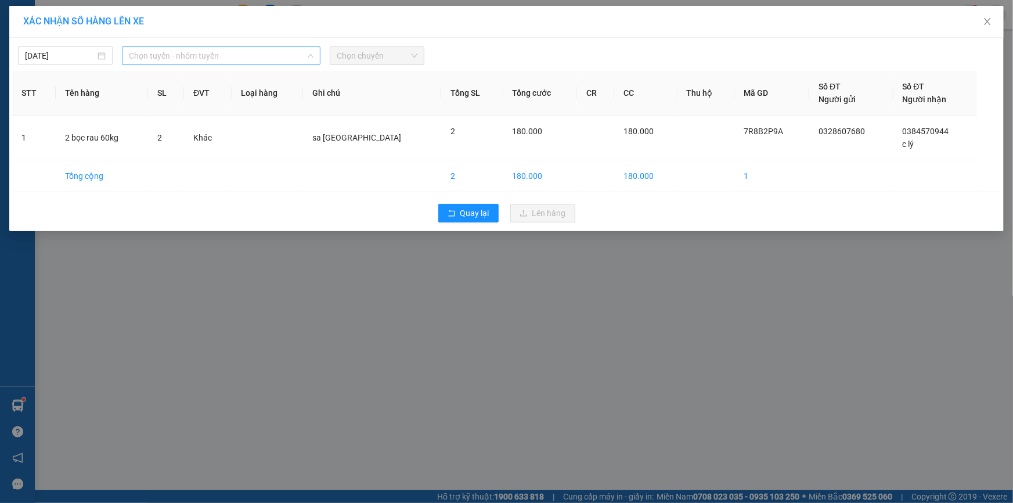
click at [147, 51] on span "Chọn tuyến - nhóm tuyến" at bounding box center [221, 55] width 185 height 17
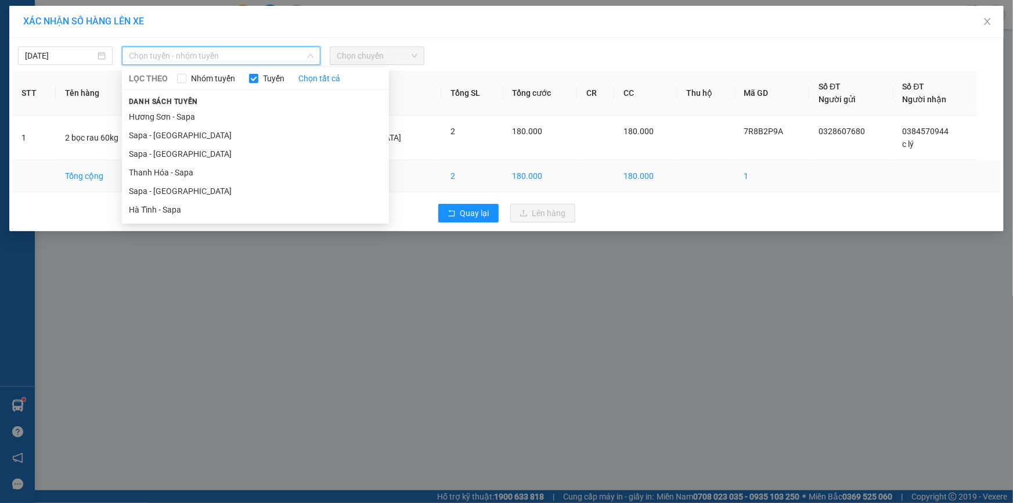
click at [192, 182] on li "Sapa - [GEOGRAPHIC_DATA]" at bounding box center [255, 191] width 267 height 19
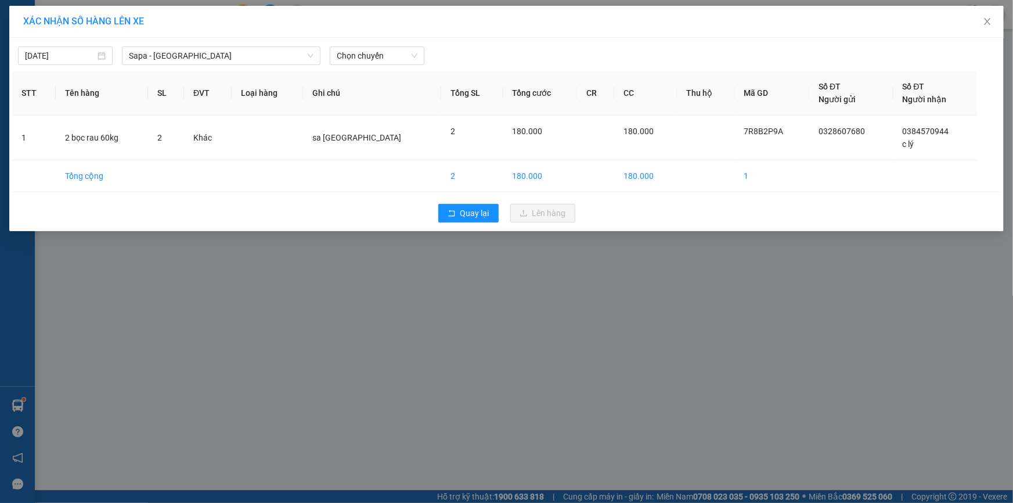
click at [374, 45] on div "[DATE] [GEOGRAPHIC_DATA] - [GEOGRAPHIC_DATA] LỌC THEO Nhóm tuyến Tuyến Chọn tất…" at bounding box center [506, 53] width 988 height 24
click at [364, 55] on span "Chọn chuyến" at bounding box center [377, 55] width 81 height 17
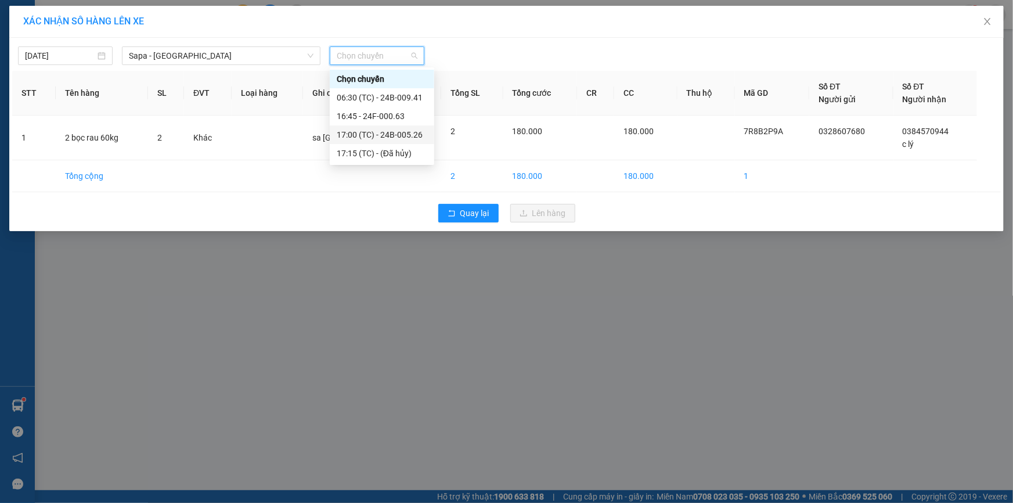
click at [374, 129] on div "17:00 (TC) - 24B-005.26" at bounding box center [382, 134] width 91 height 13
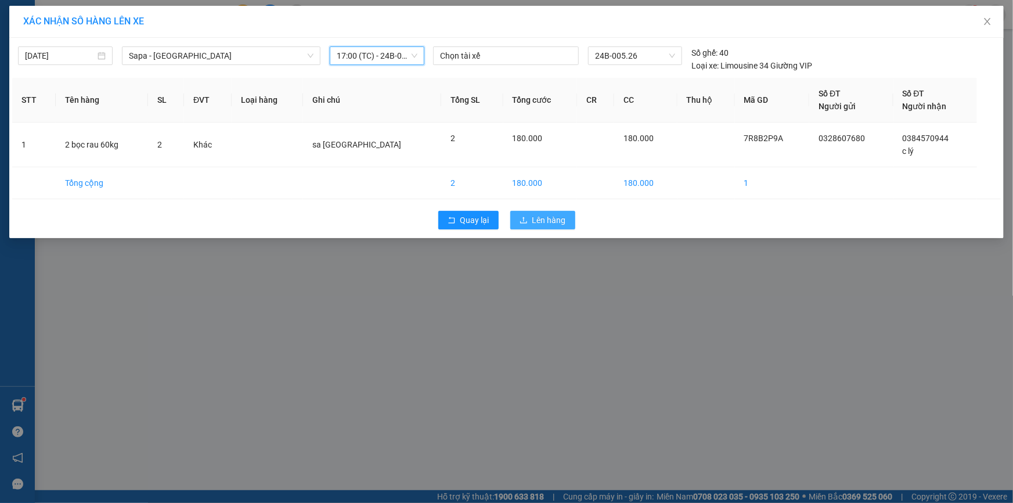
click at [515, 218] on button "Lên hàng" at bounding box center [542, 220] width 65 height 19
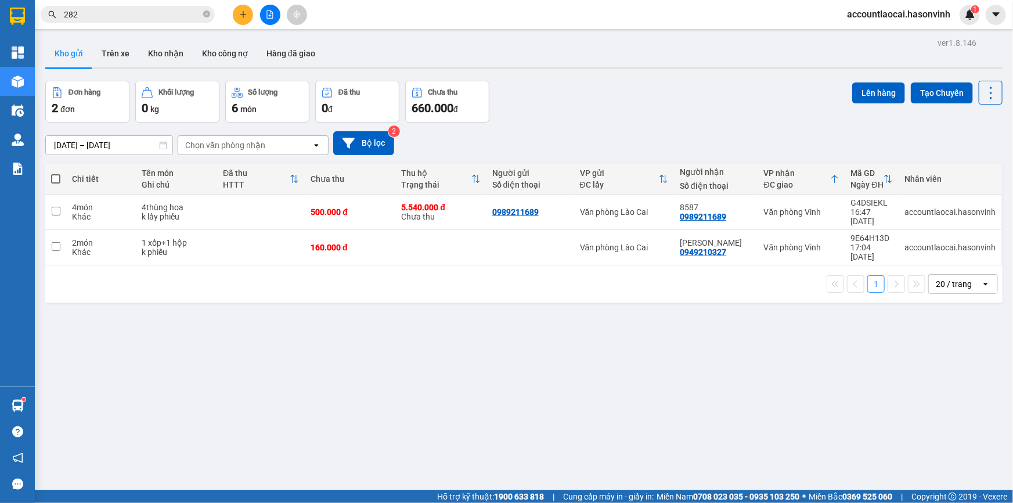
click at [270, 12] on icon "file-add" at bounding box center [270, 14] width 6 height 8
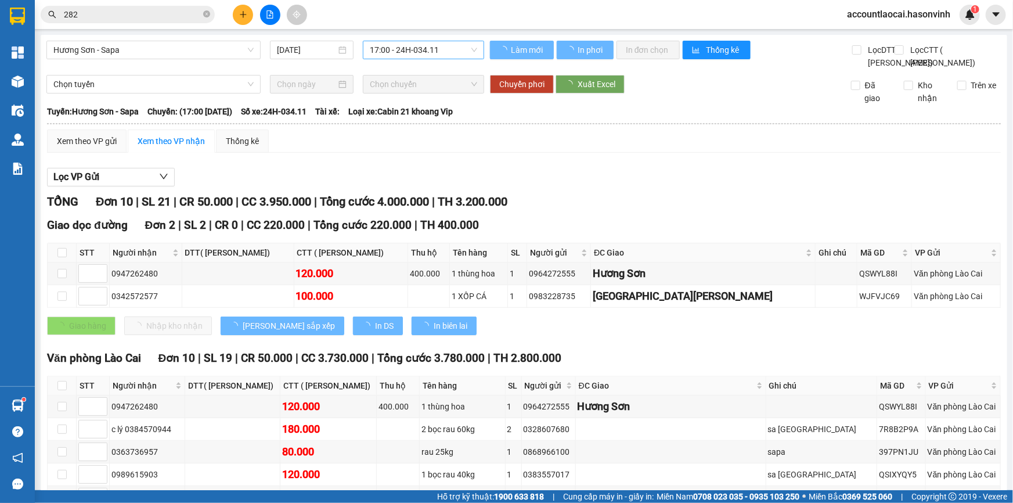
click at [388, 50] on span "17:00 - 24H-034.11" at bounding box center [423, 49] width 107 height 17
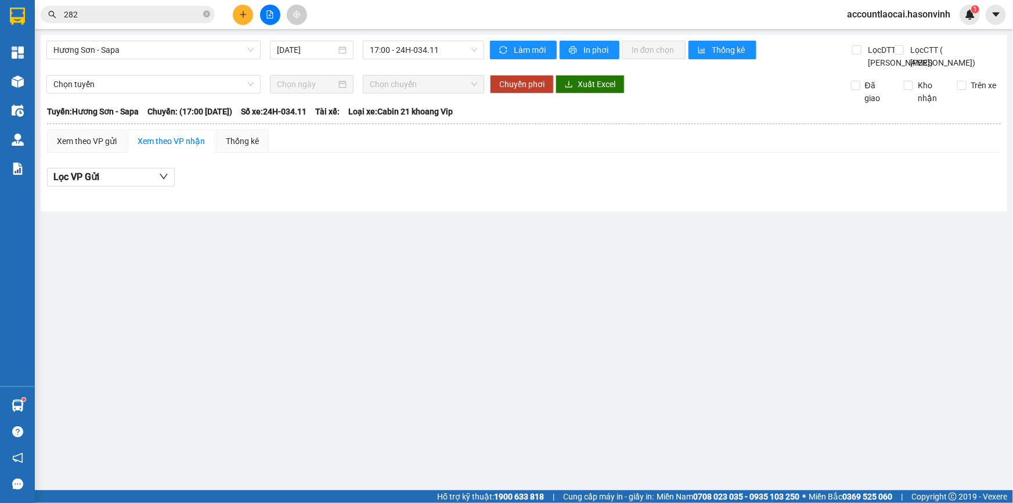
click at [312, 69] on div "Hương Sơn - Sapa [DATE] 17:00 - 24H-034.11" at bounding box center [265, 55] width 438 height 28
click at [157, 55] on span "Hương Sơn - Sapa" at bounding box center [153, 49] width 200 height 17
click at [468, 48] on span "17:00 - 24H-034.11" at bounding box center [423, 49] width 107 height 17
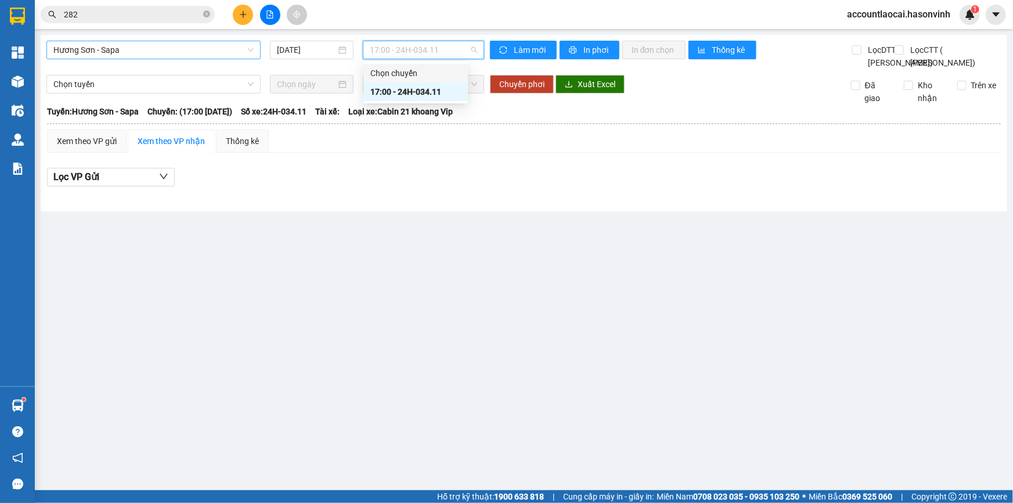
click at [162, 57] on span "Hương Sơn - Sapa" at bounding box center [153, 49] width 200 height 17
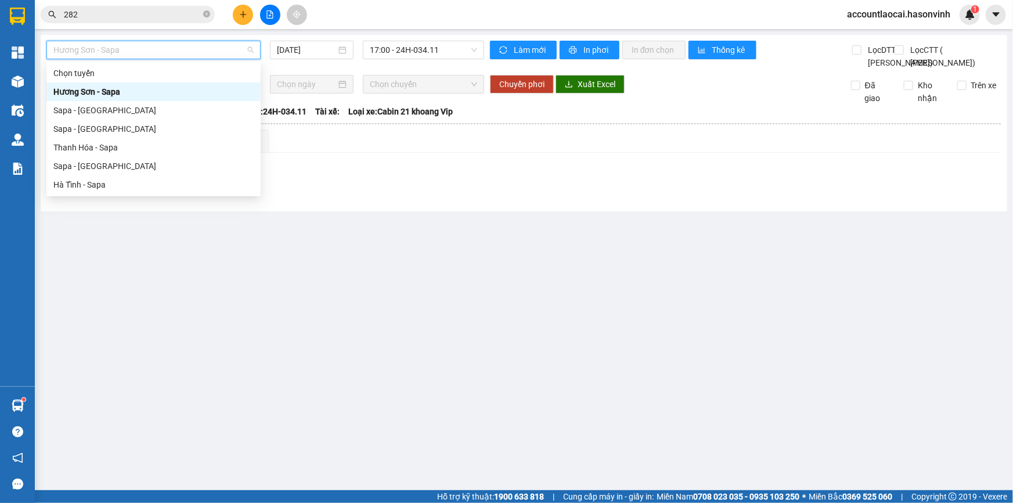
click at [162, 54] on span "Hương Sơn - Sapa" at bounding box center [153, 49] width 200 height 17
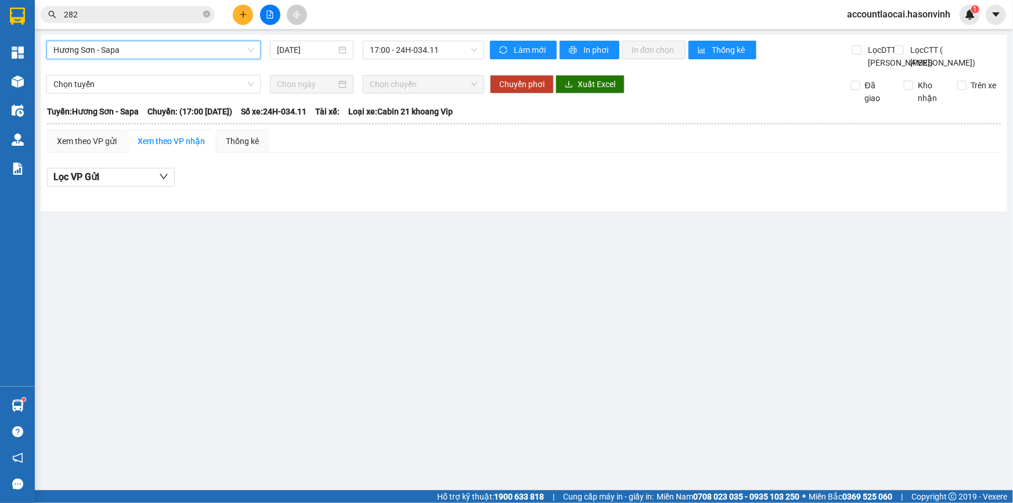
click at [133, 58] on span "Hương Sơn - Sapa" at bounding box center [153, 49] width 200 height 17
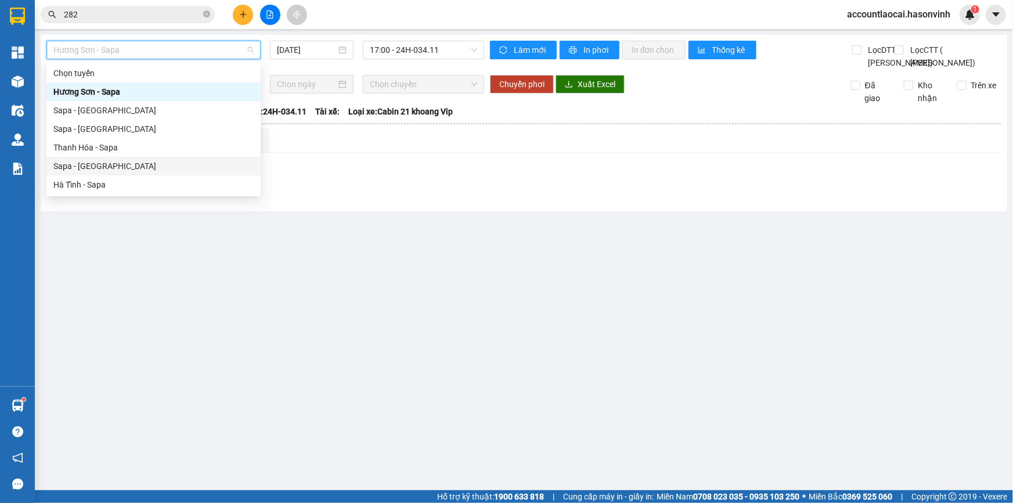
click at [127, 167] on div "Sapa - [GEOGRAPHIC_DATA]" at bounding box center [153, 166] width 200 height 13
type input "[DATE]"
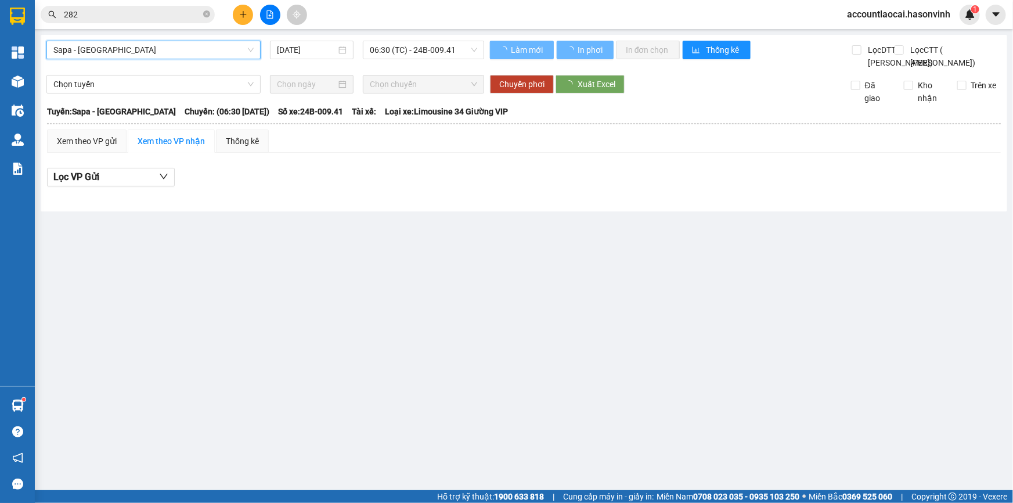
click at [395, 45] on span "06:30 (TC) - 24B-009.41" at bounding box center [423, 49] width 107 height 17
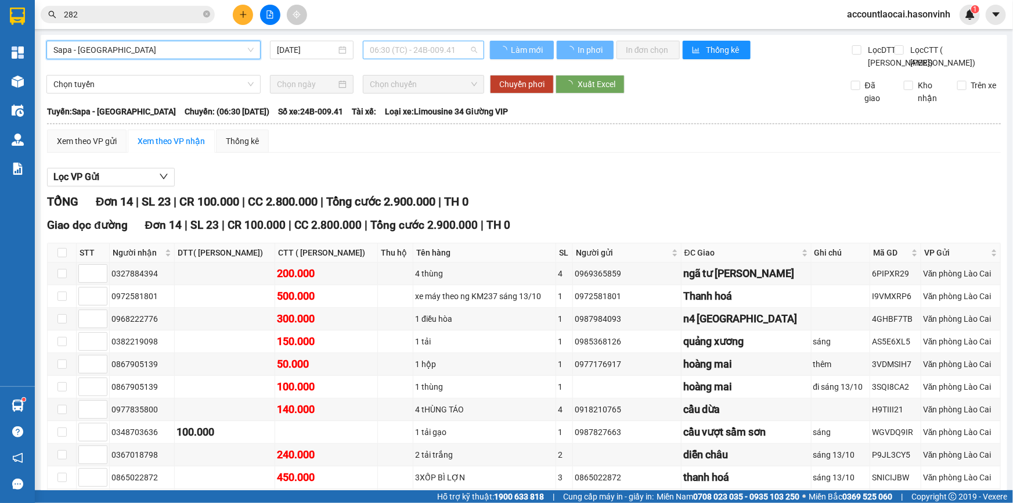
click at [429, 47] on span "06:30 (TC) - 24B-009.41" at bounding box center [423, 49] width 107 height 17
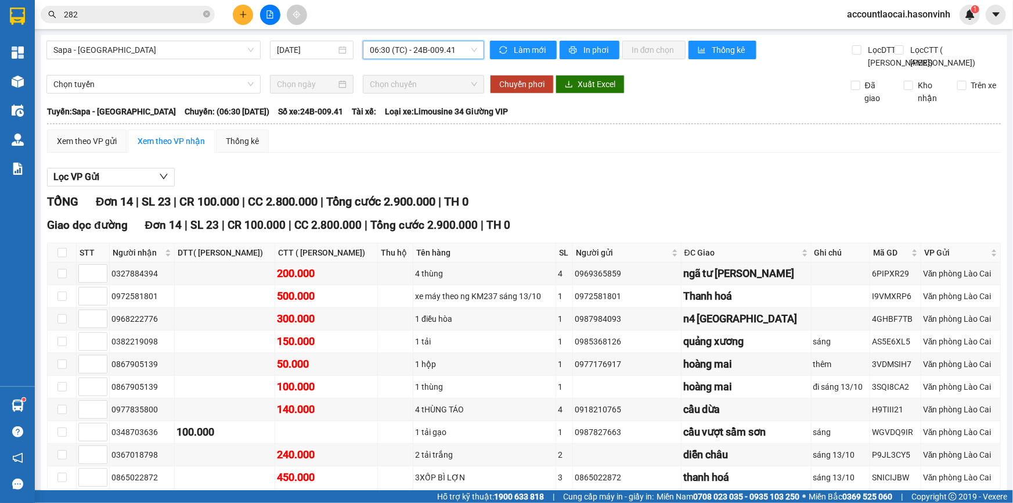
click at [424, 52] on span "06:30 (TC) - 24B-009.41" at bounding box center [423, 49] width 107 height 17
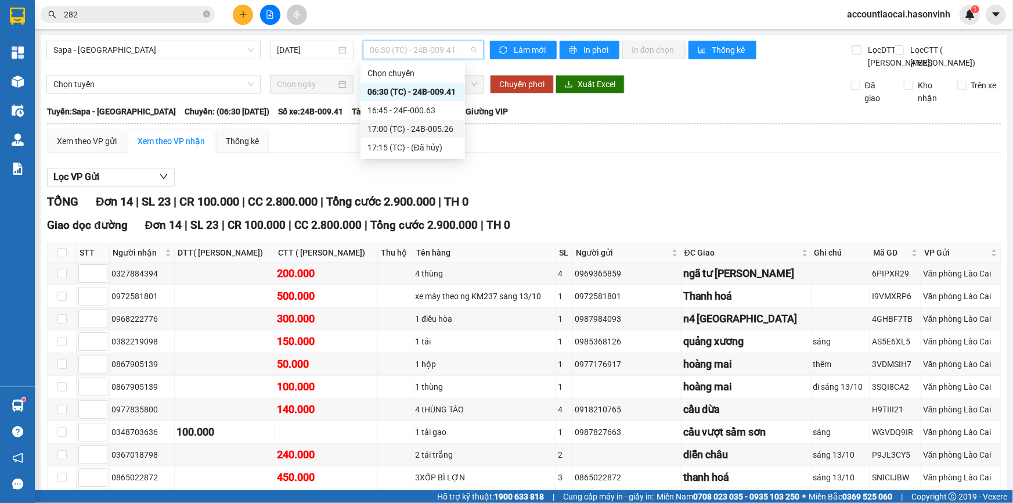
click at [440, 122] on div "17:00 (TC) - 24B-005.26" at bounding box center [412, 128] width 91 height 13
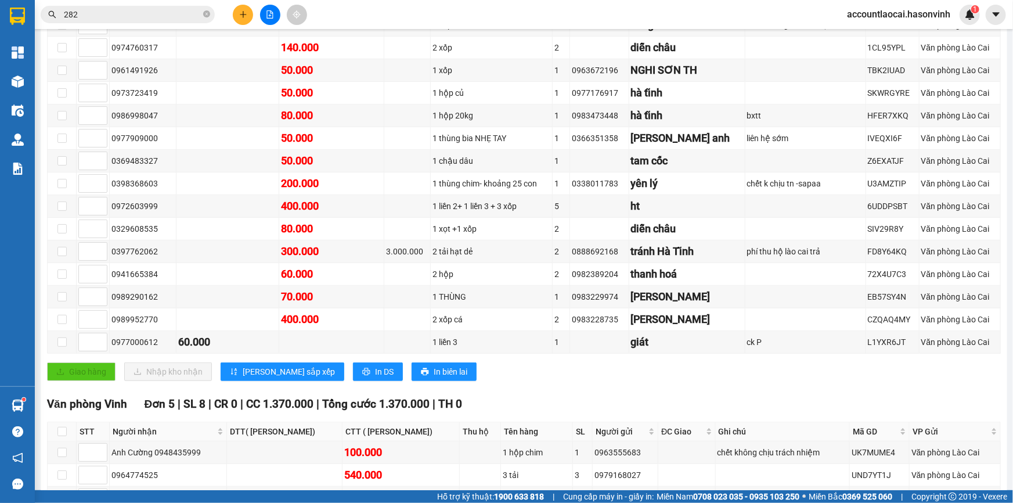
scroll to position [90, 0]
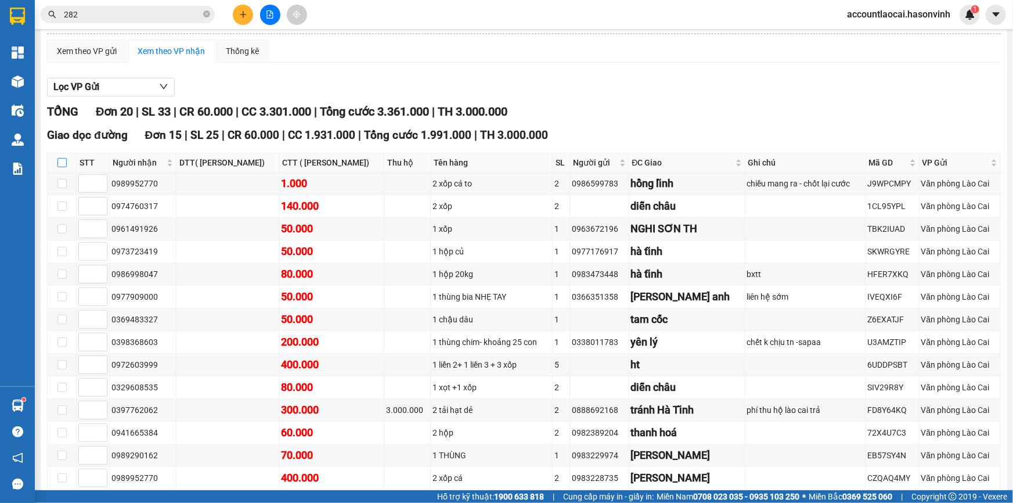
click at [65, 167] on input "checkbox" at bounding box center [61, 162] width 9 height 9
checkbox input "true"
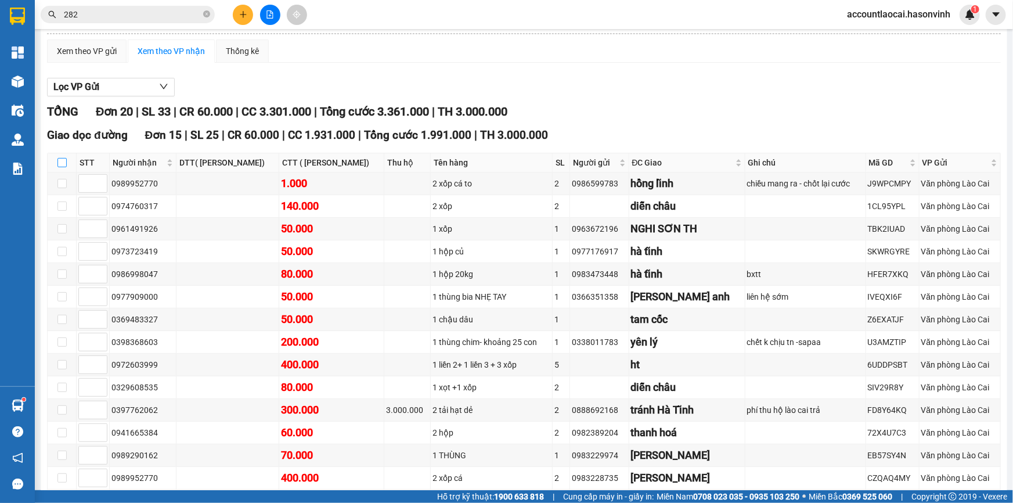
checkbox input "true"
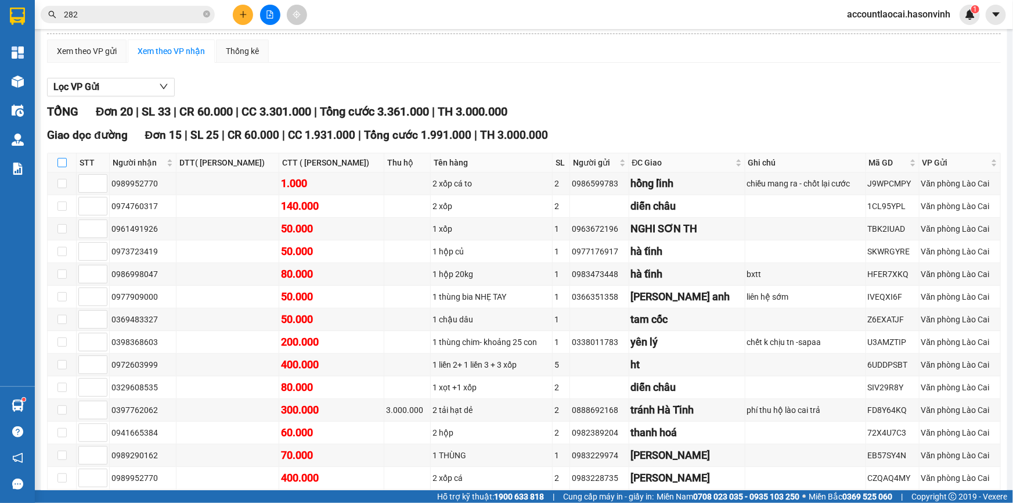
checkbox input "true"
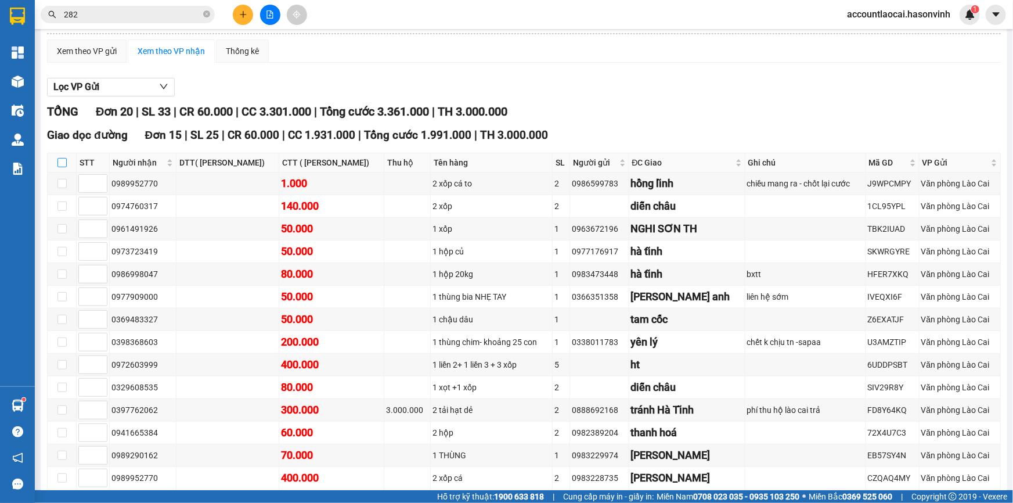
checkbox input "true"
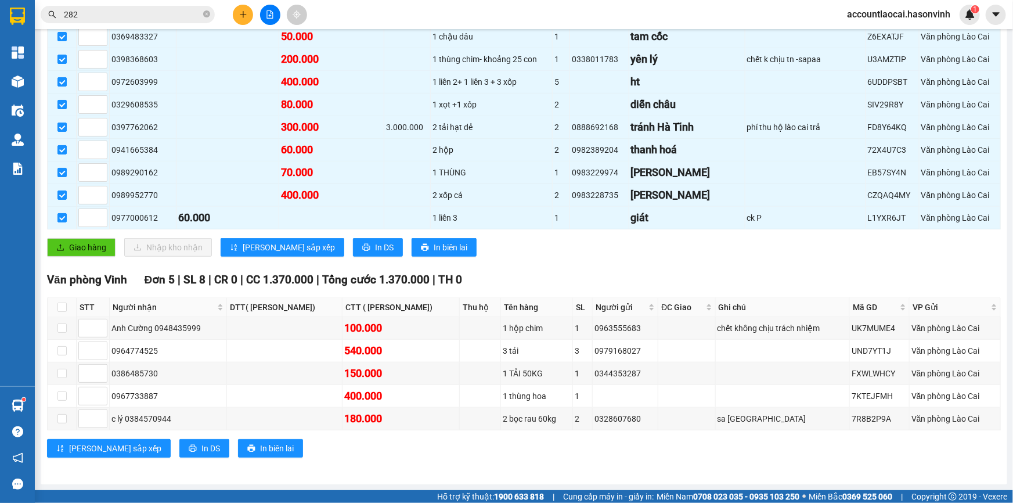
scroll to position [354, 0]
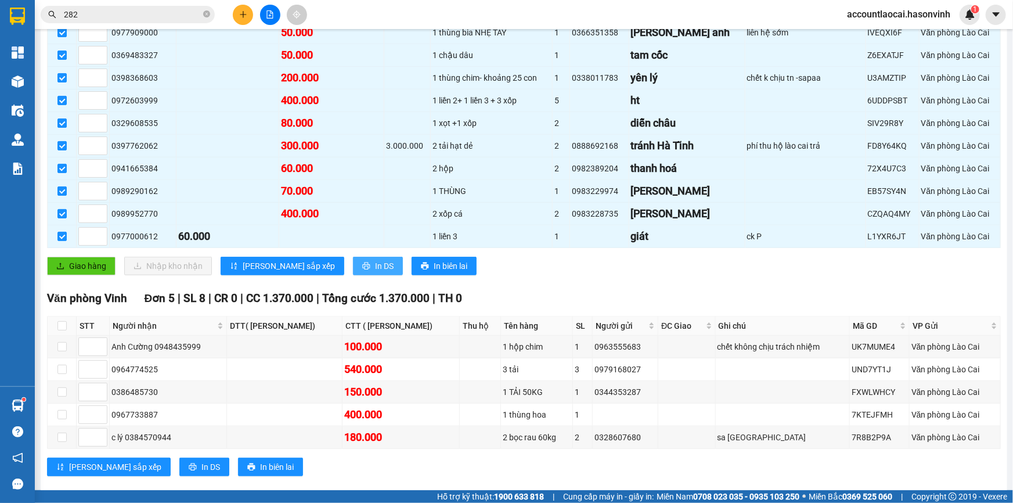
click at [375, 272] on span "In DS" at bounding box center [384, 265] width 19 height 13
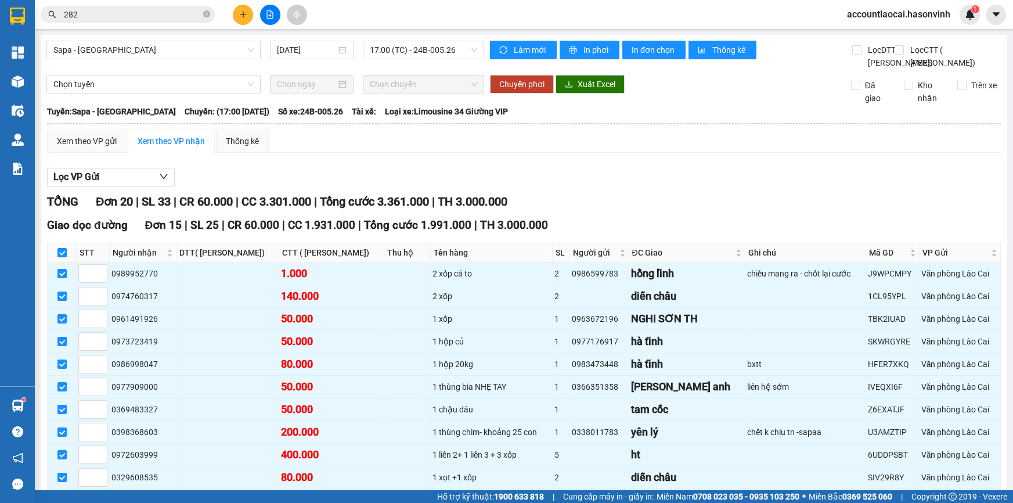
checkbox input "true"
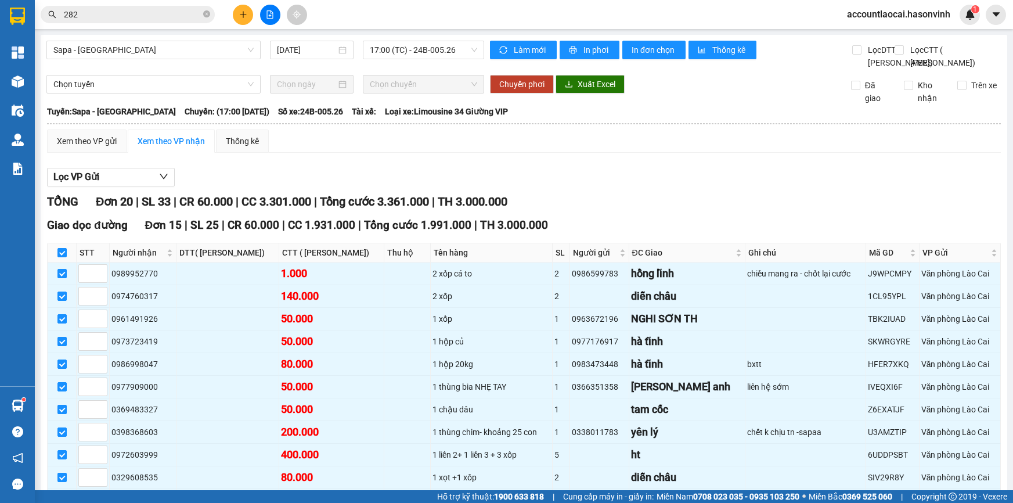
checkbox input "true"
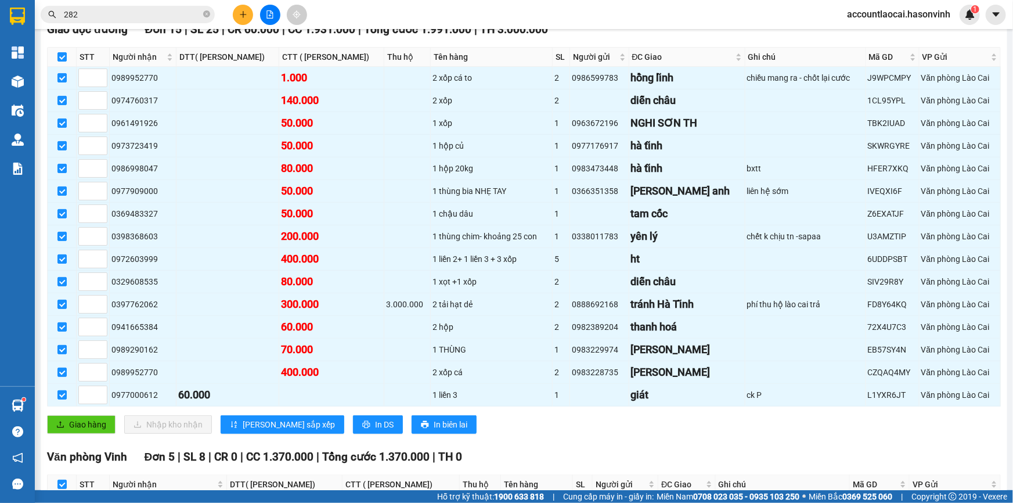
scroll to position [90, 0]
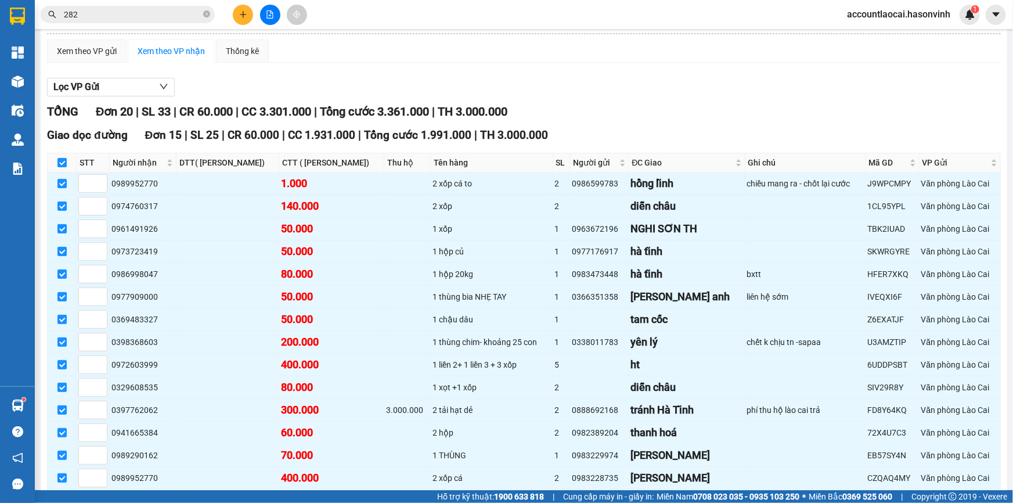
click at [56, 172] on th at bounding box center [62, 162] width 29 height 19
click at [63, 167] on input "checkbox" at bounding box center [61, 162] width 9 height 9
checkbox input "false"
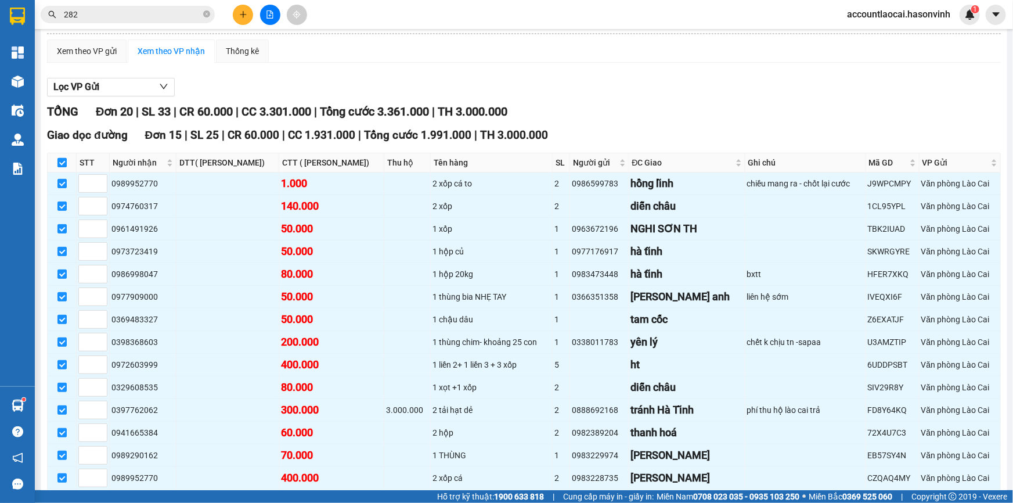
checkbox input "false"
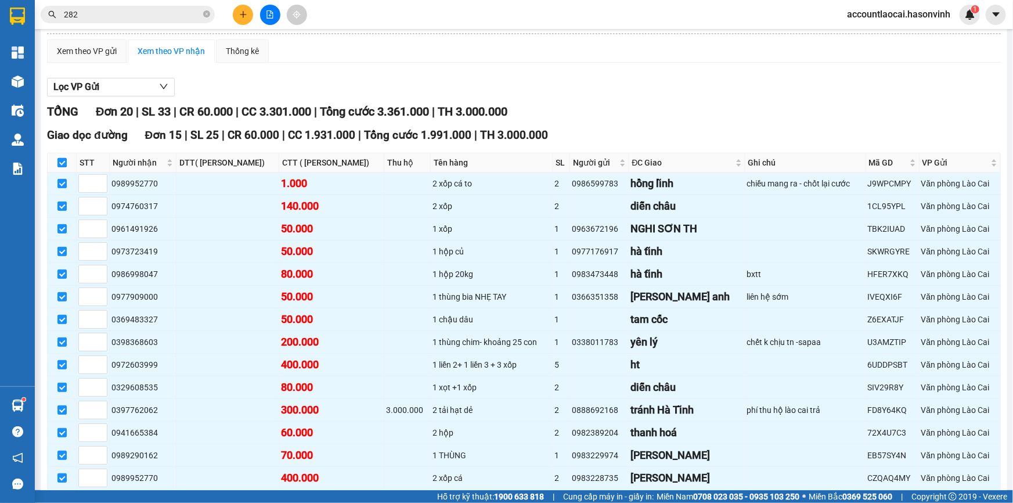
checkbox input "false"
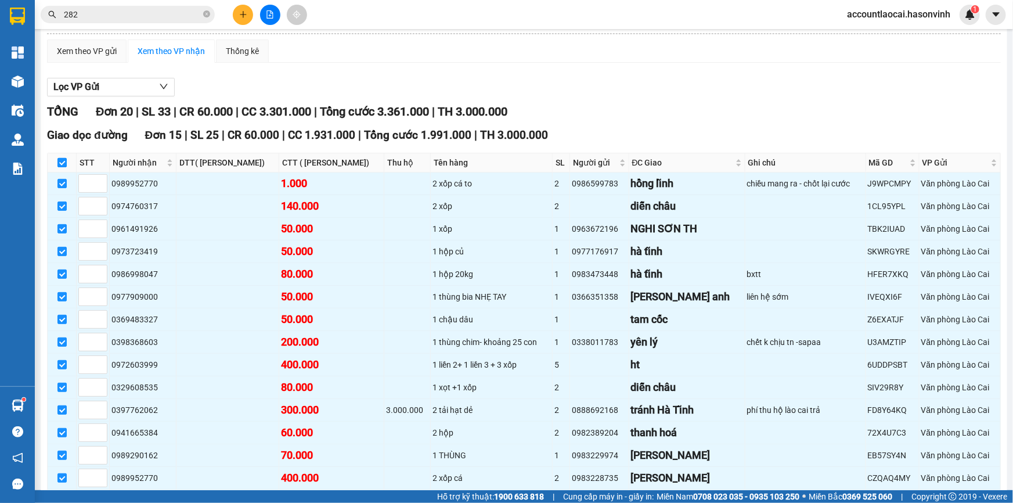
checkbox input "false"
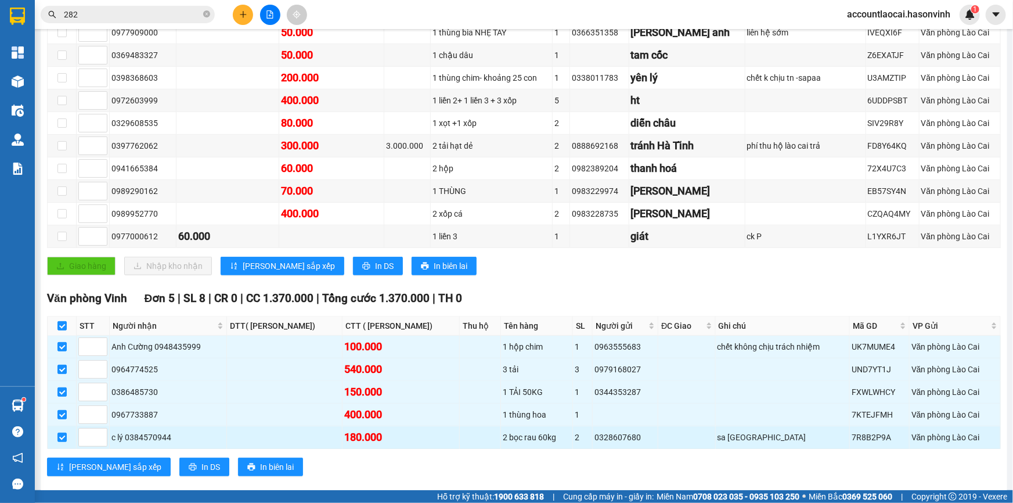
scroll to position [406, 0]
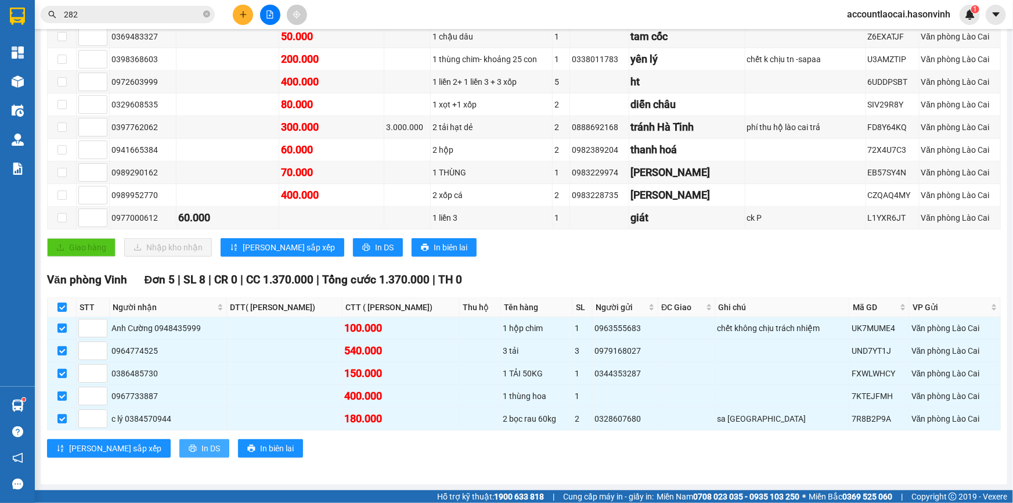
click at [201, 445] on span "In DS" at bounding box center [210, 448] width 19 height 13
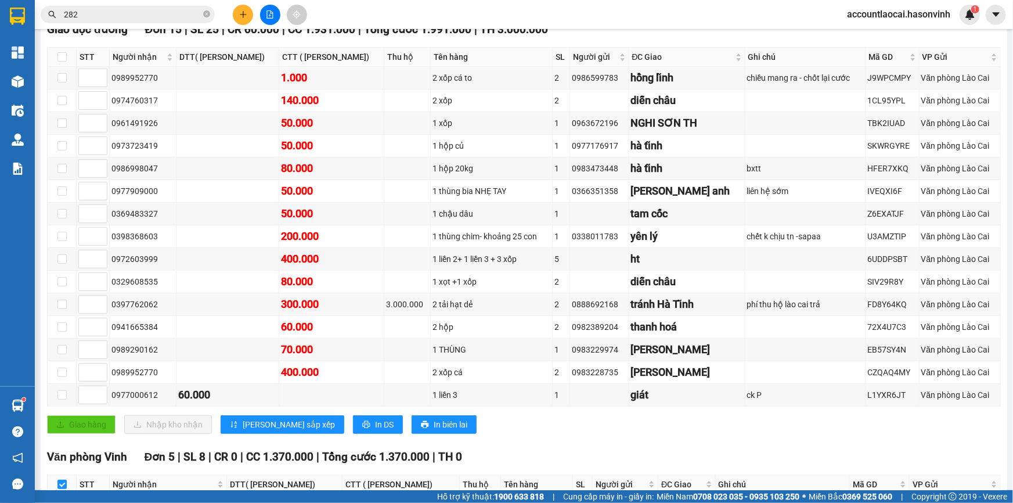
scroll to position [0, 0]
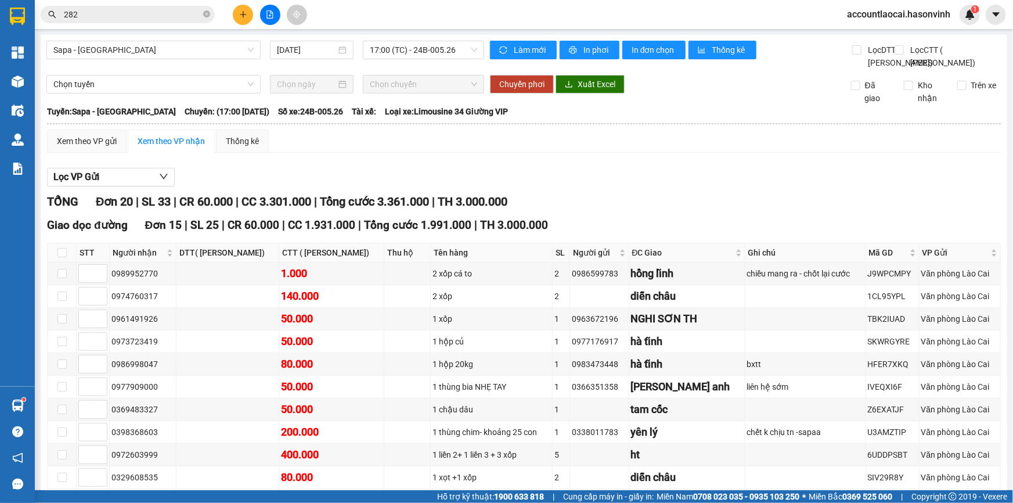
click at [269, 16] on icon "file-add" at bounding box center [270, 14] width 6 height 8
click at [263, 14] on button at bounding box center [270, 15] width 20 height 20
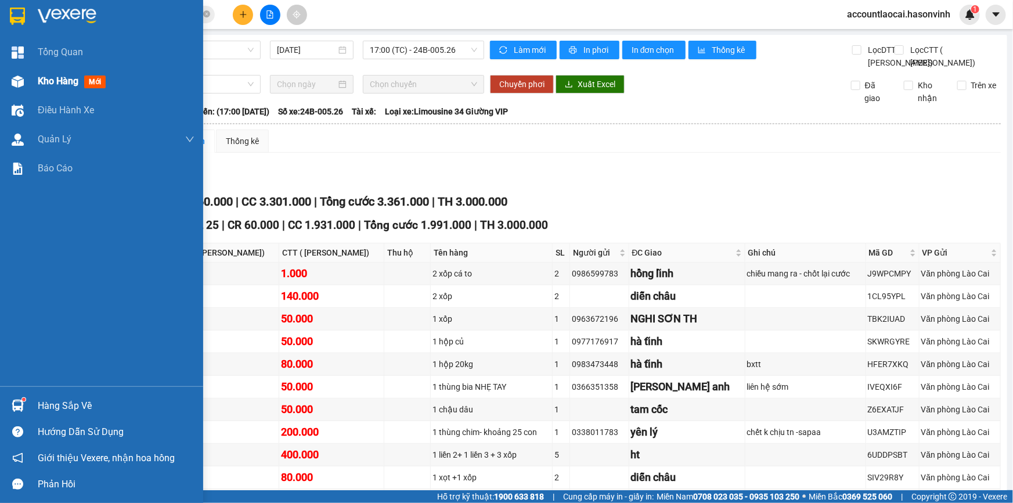
click at [12, 86] on img at bounding box center [18, 81] width 12 height 12
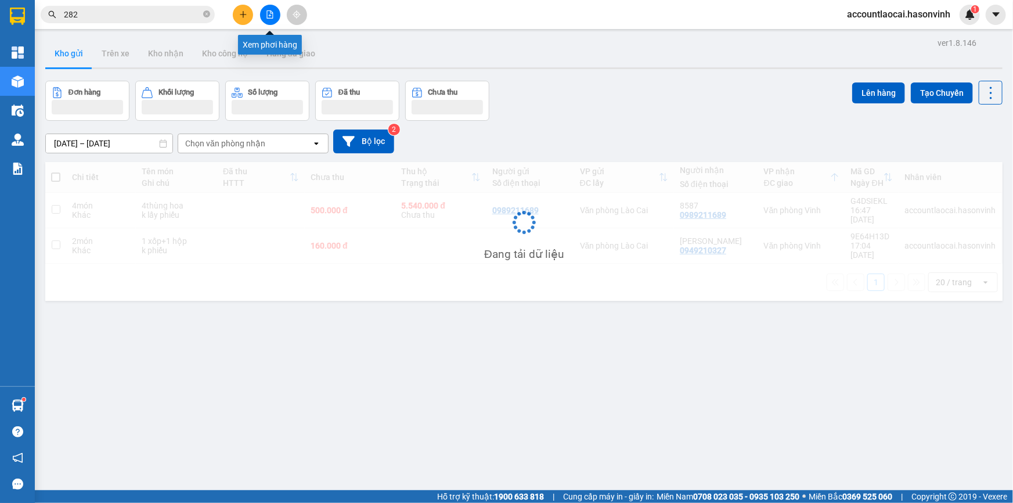
click at [267, 14] on icon "file-add" at bounding box center [270, 14] width 6 height 8
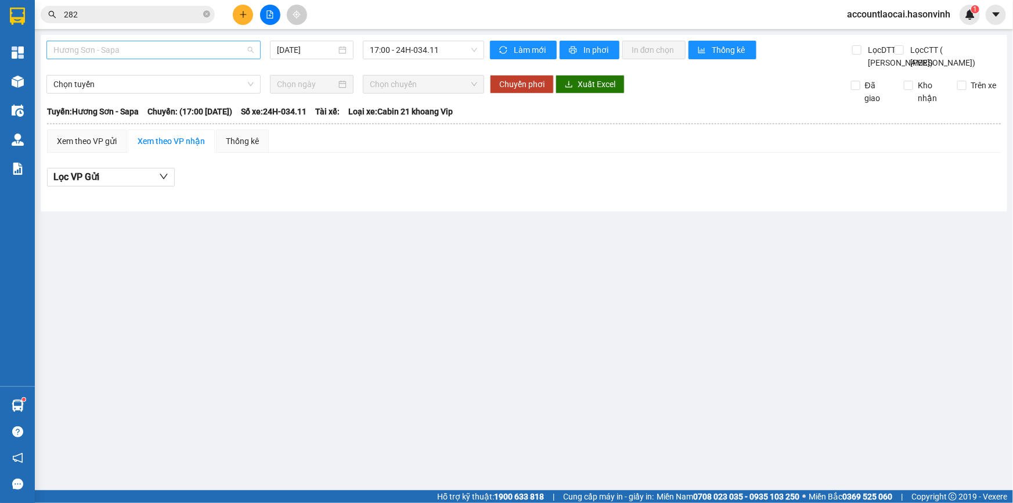
click at [175, 47] on span "Hương Sơn - Sapa" at bounding box center [153, 49] width 200 height 17
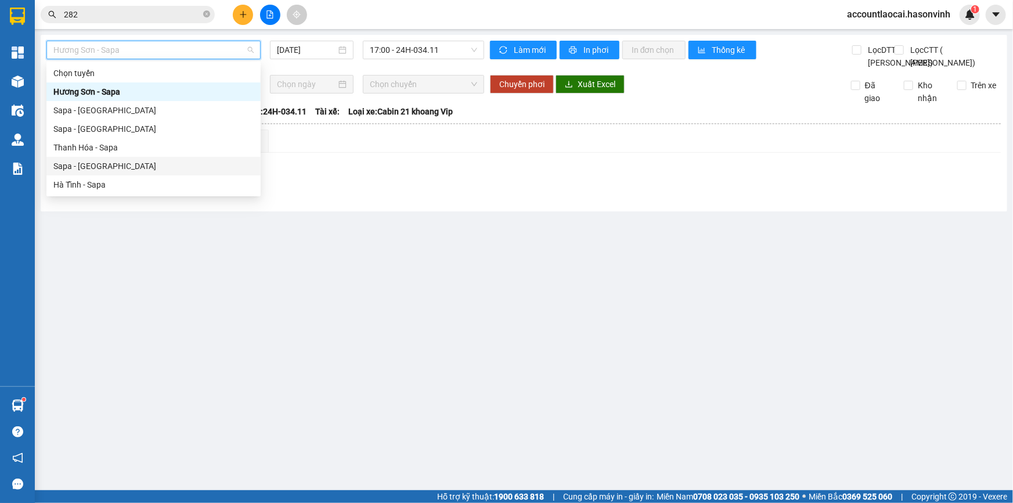
click at [129, 163] on div "Sapa - [GEOGRAPHIC_DATA]" at bounding box center [153, 166] width 200 height 13
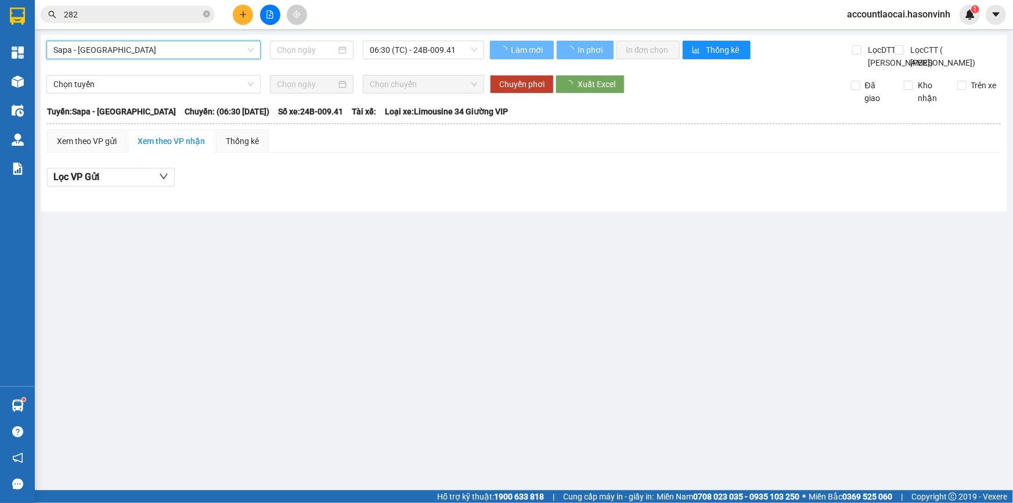
type input "[DATE]"
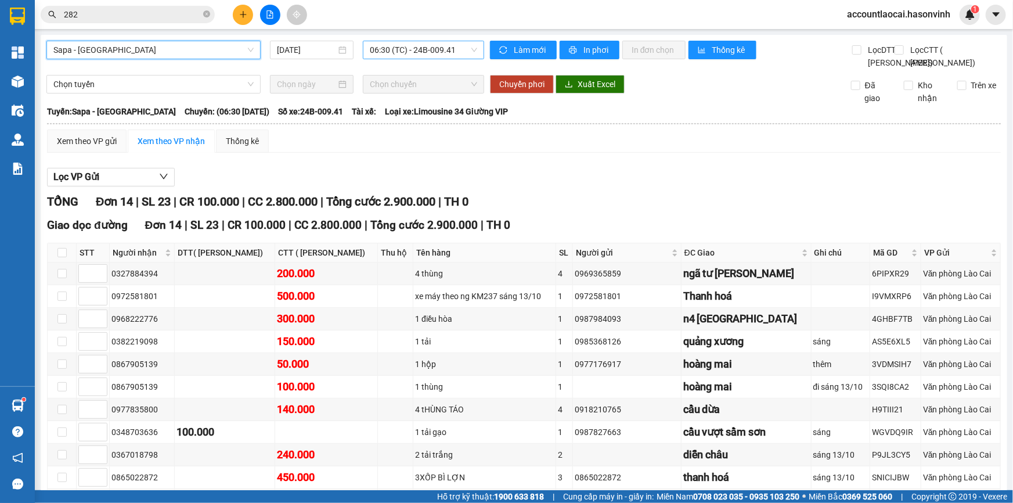
click at [403, 54] on span "06:30 (TC) - 24B-009.41" at bounding box center [423, 49] width 107 height 17
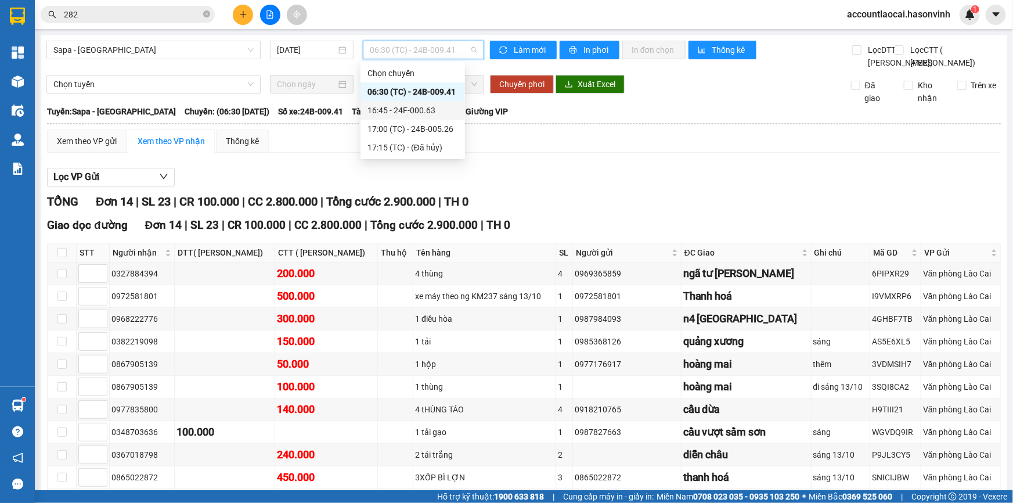
click at [409, 110] on div "16:45 - 24F-000.63" at bounding box center [412, 110] width 91 height 13
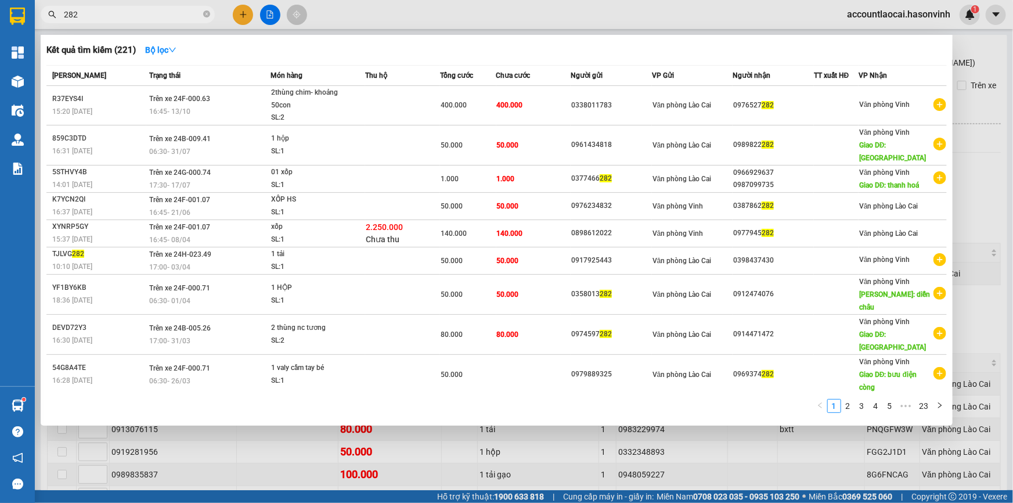
click at [138, 12] on input "282" at bounding box center [132, 14] width 137 height 13
drag, startPoint x: 138, startPoint y: 12, endPoint x: 69, endPoint y: 12, distance: 68.5
click at [69, 12] on input "282" at bounding box center [132, 14] width 137 height 13
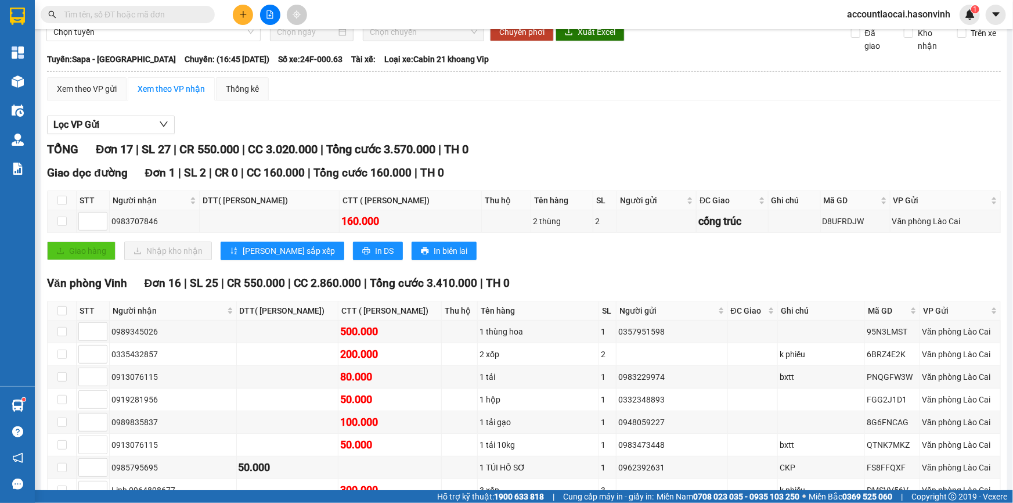
scroll to position [105, 0]
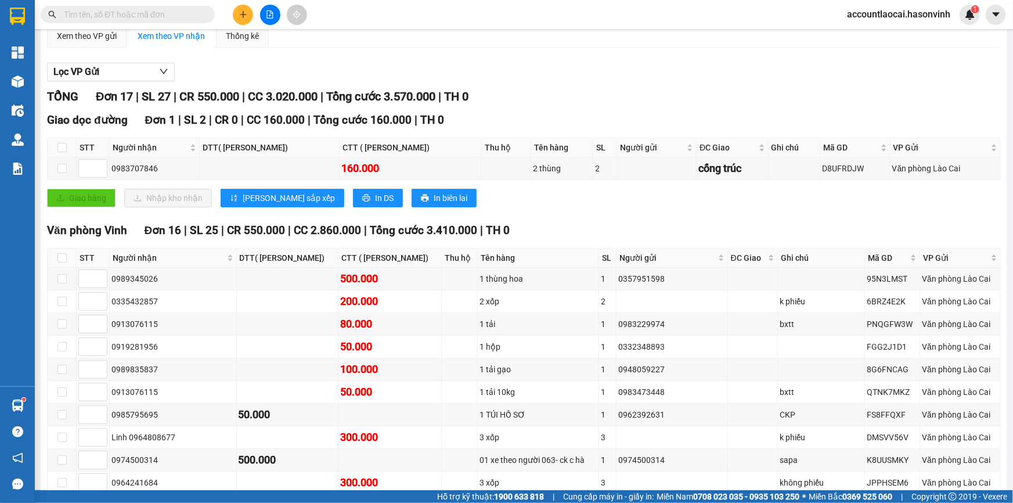
click at [409, 82] on div "Lọc VP Gửi" at bounding box center [523, 72] width 953 height 19
click at [245, 12] on icon "plus" at bounding box center [243, 14] width 8 height 8
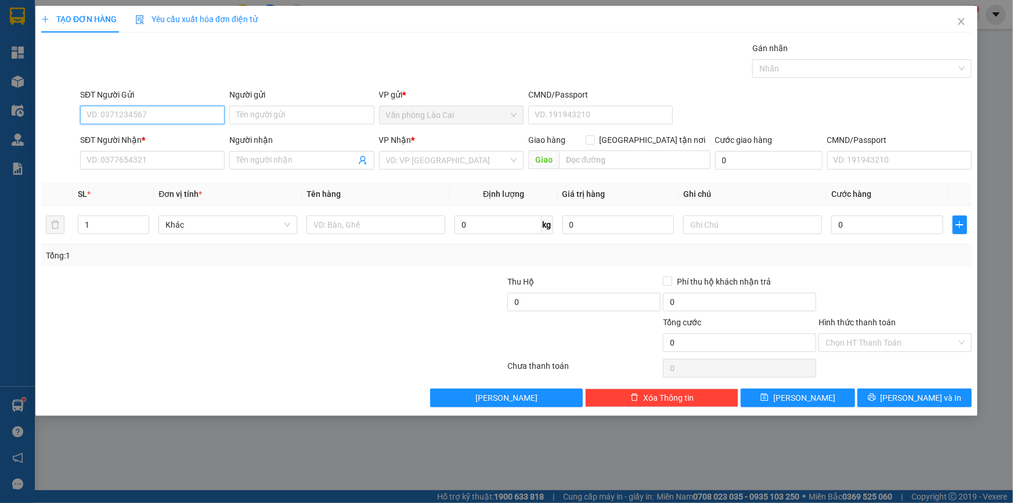
click at [156, 117] on input "SĐT Người Gửi" at bounding box center [152, 115] width 144 height 19
type input "0"
click at [471, 174] on div "Transit Pickup Surcharge Ids Transit Deliver Surcharge Ids Transit Deliver Surc…" at bounding box center [506, 224] width 930 height 365
click at [457, 156] on input "search" at bounding box center [447, 159] width 122 height 17
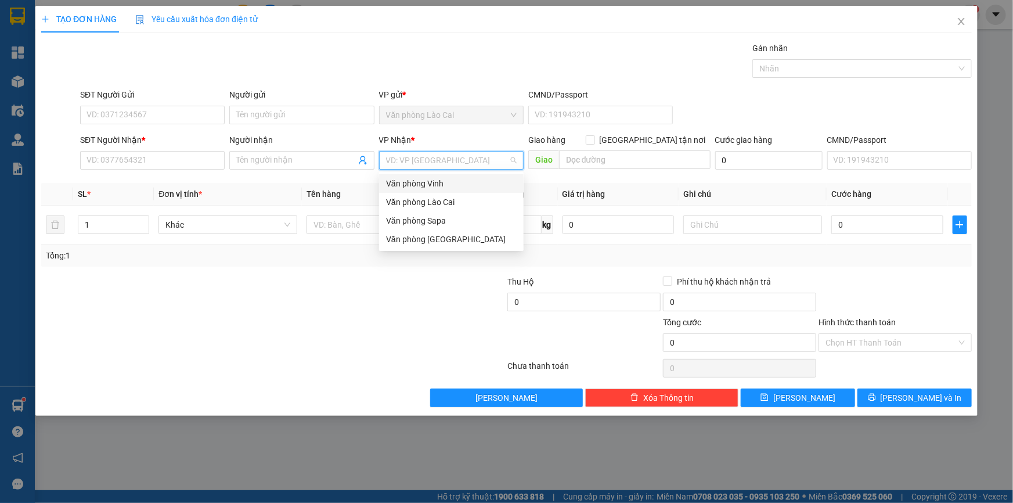
click at [430, 180] on div "Văn phòng Vinh" at bounding box center [451, 183] width 131 height 13
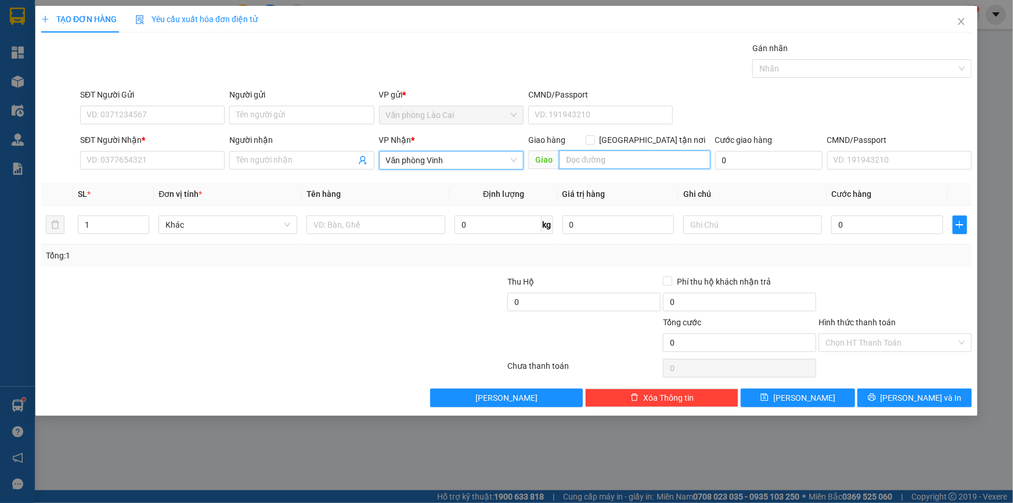
click at [587, 167] on input "text" at bounding box center [634, 159] width 151 height 19
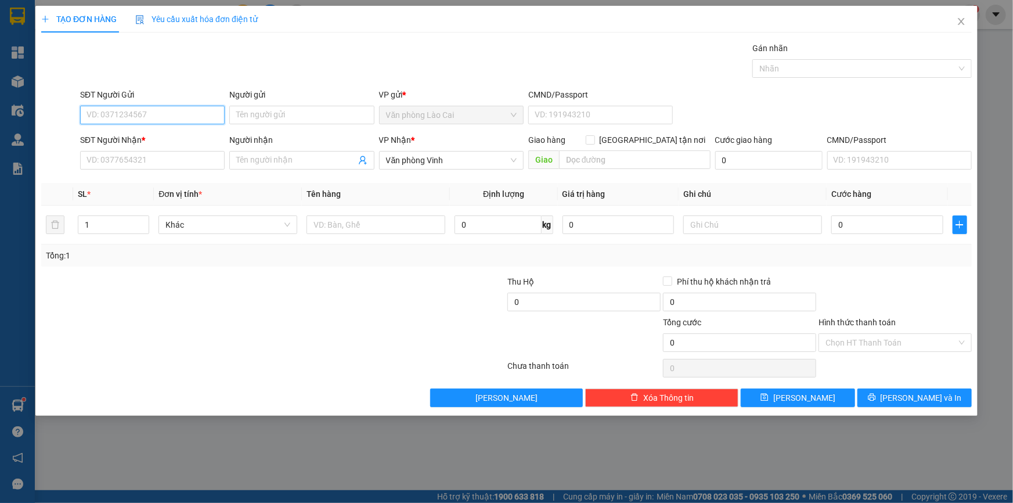
click at [128, 120] on input "SĐT Người Gửi" at bounding box center [152, 115] width 144 height 19
click at [125, 119] on input "SĐT Người Gửi" at bounding box center [152, 115] width 144 height 19
click at [130, 133] on div "0981864582" at bounding box center [152, 138] width 131 height 13
type input "0981864582"
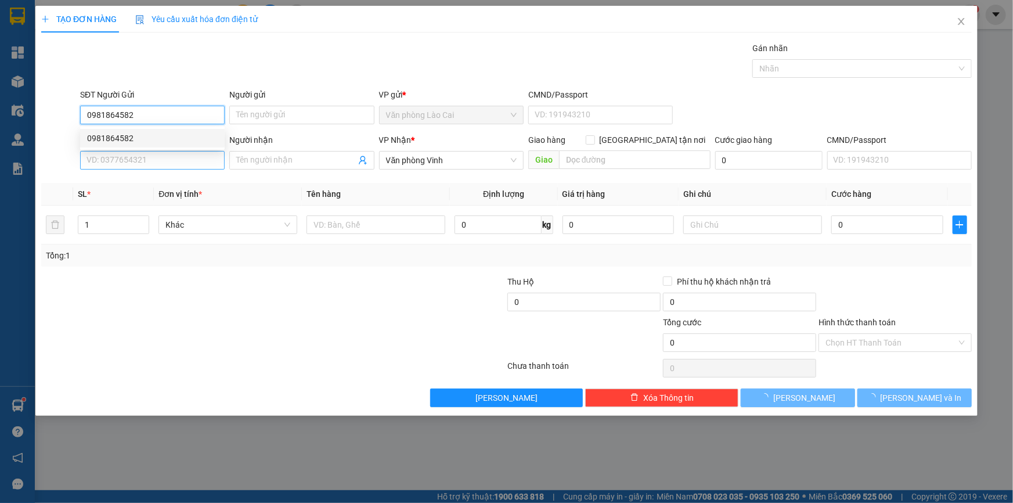
type input "50.000"
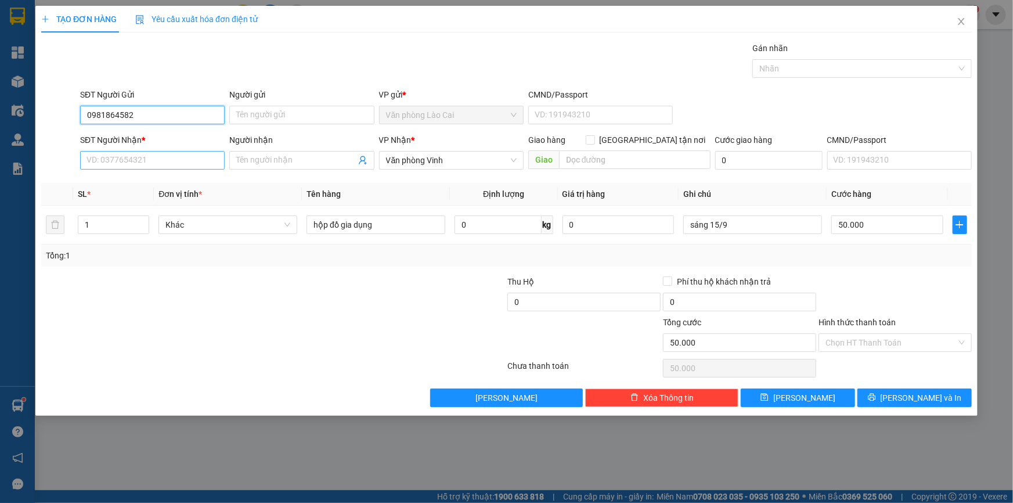
type input "0981864582"
click at [138, 164] on input "SĐT Người Nhận *" at bounding box center [152, 160] width 144 height 19
type input "0912871337"
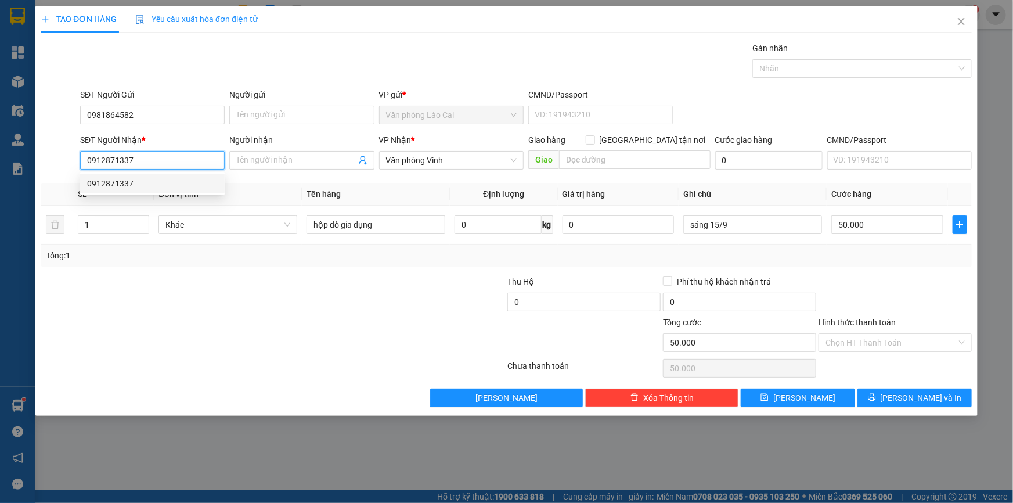
click at [133, 190] on div "0912871337" at bounding box center [152, 183] width 144 height 19
type input "ga nghĩa trang"
type input "0912871337"
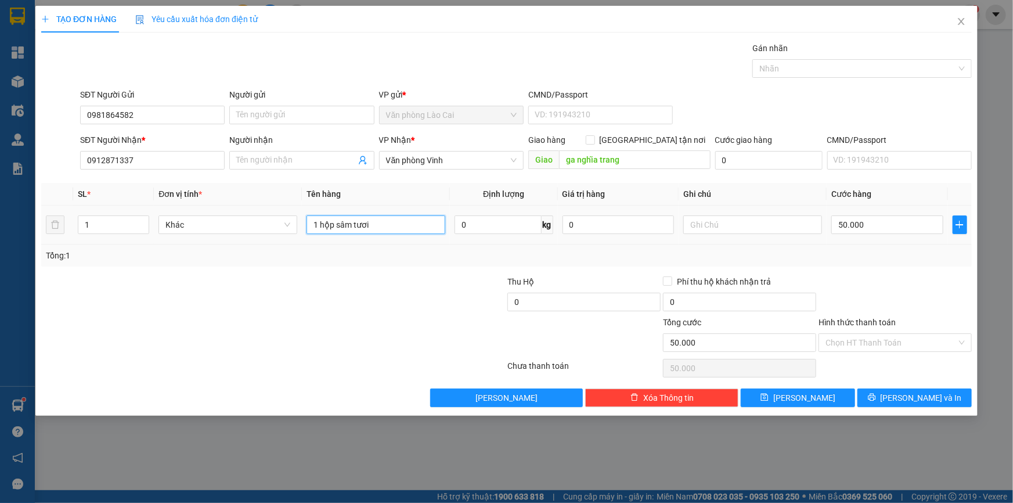
click at [380, 232] on input "1 hộp sâm tươi" at bounding box center [375, 224] width 139 height 19
click at [879, 393] on button "[PERSON_NAME] và In" at bounding box center [914, 397] width 114 height 19
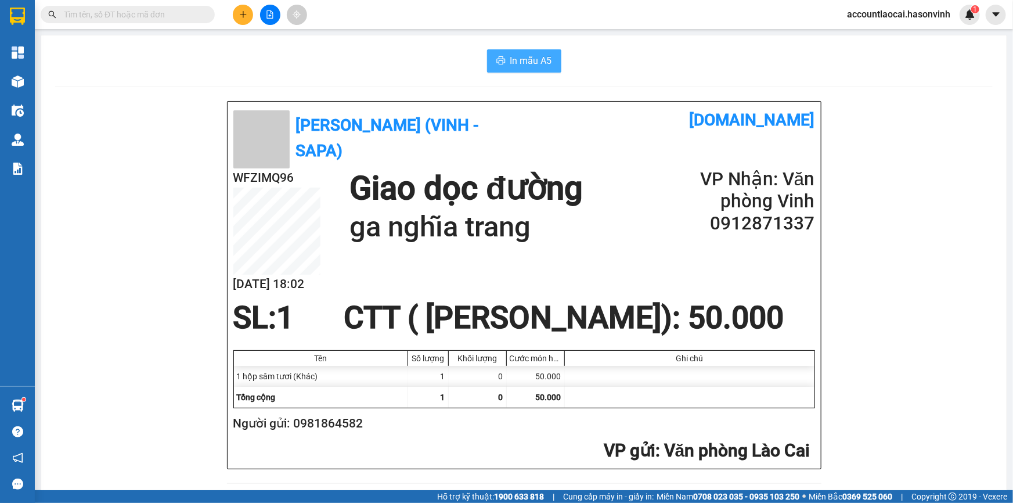
click at [521, 66] on span "In mẫu A5" at bounding box center [531, 60] width 42 height 15
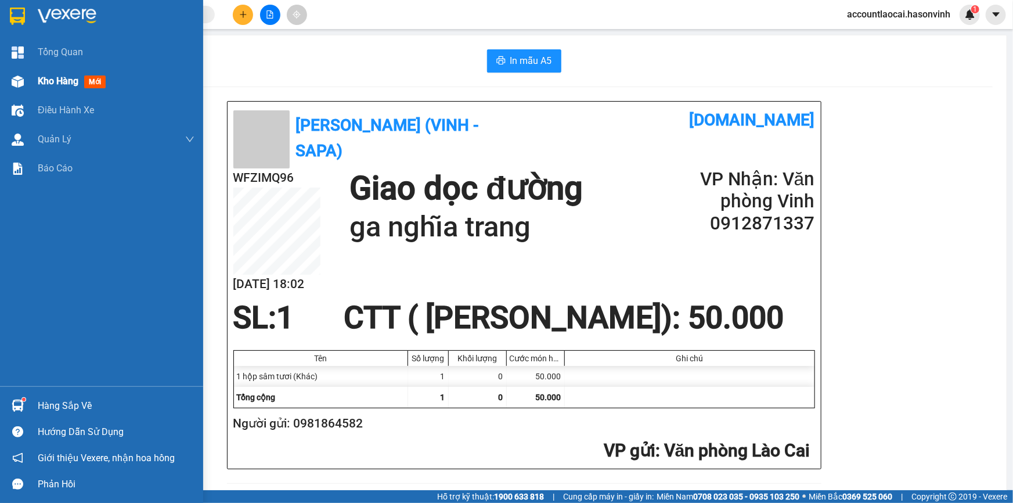
click at [15, 74] on div at bounding box center [18, 81] width 20 height 20
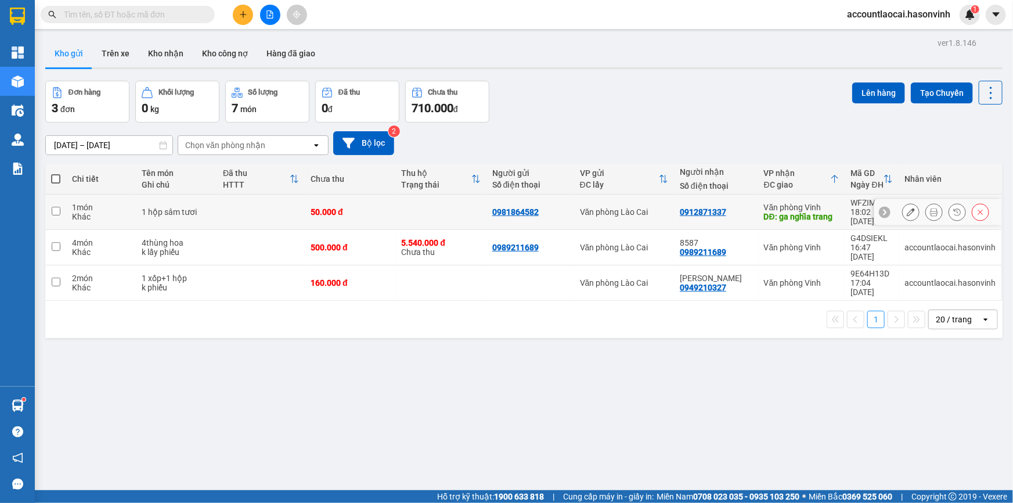
click at [63, 201] on td at bounding box center [55, 211] width 21 height 35
checkbox input "true"
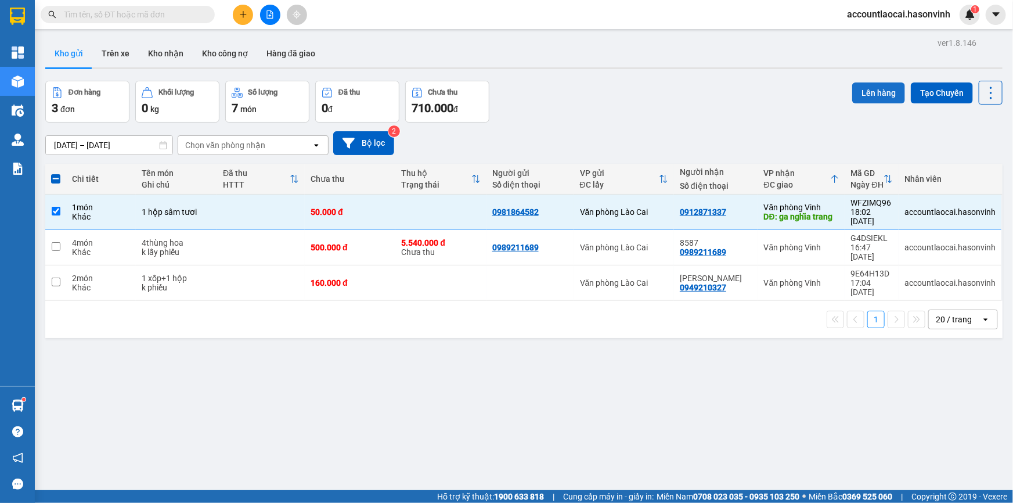
click at [875, 96] on button "Lên hàng" at bounding box center [878, 92] width 53 height 21
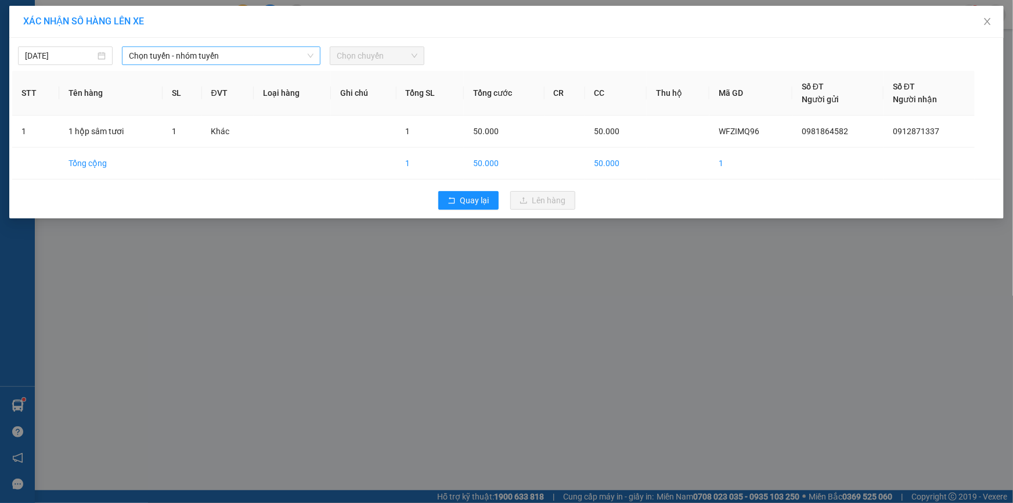
drag, startPoint x: 227, startPoint y: 66, endPoint x: 156, endPoint y: 63, distance: 71.4
click at [226, 66] on div "13/10/2025 Chọn tuyến - nhóm tuyến Chọn chuyến STT Tên hàng SL ĐVT Loại hàng Gh…" at bounding box center [506, 128] width 994 height 180
click at [156, 63] on span "Chọn tuyến - nhóm tuyến" at bounding box center [221, 55] width 185 height 17
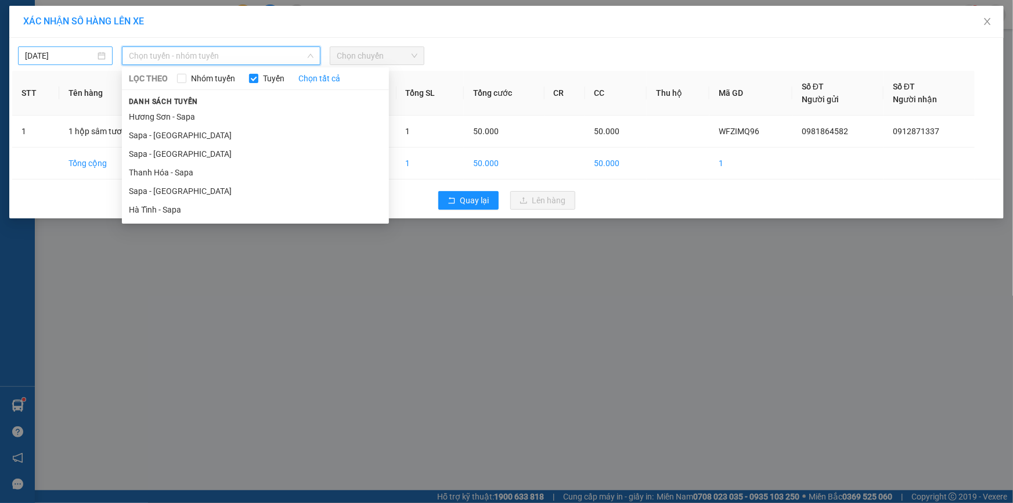
click at [71, 61] on body "Kết quả tìm kiếm ( 221 ) Bộ lọc Mã ĐH Trạng thái Món hàng Thu hộ Tổng cước Chưa…" at bounding box center [506, 251] width 1013 height 503
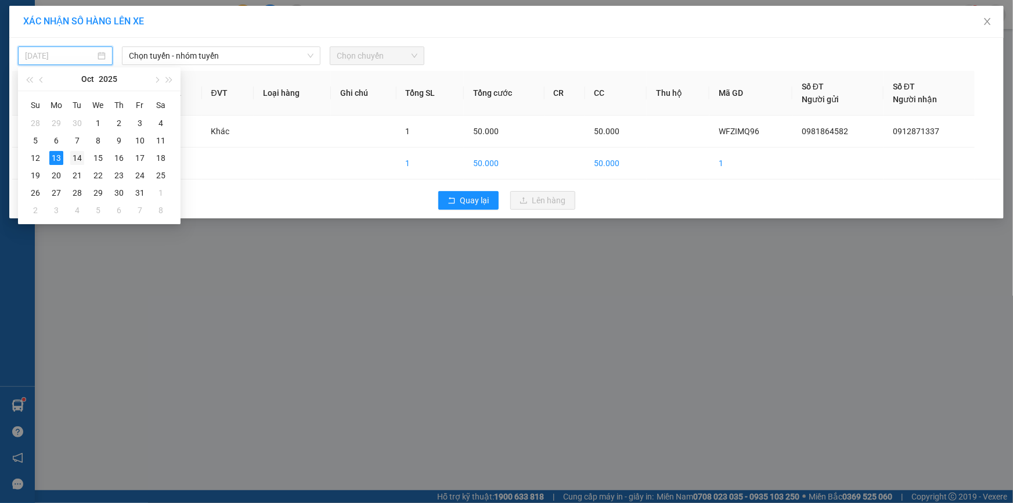
click at [77, 162] on div "14" at bounding box center [77, 158] width 14 height 14
type input "14/10/2025"
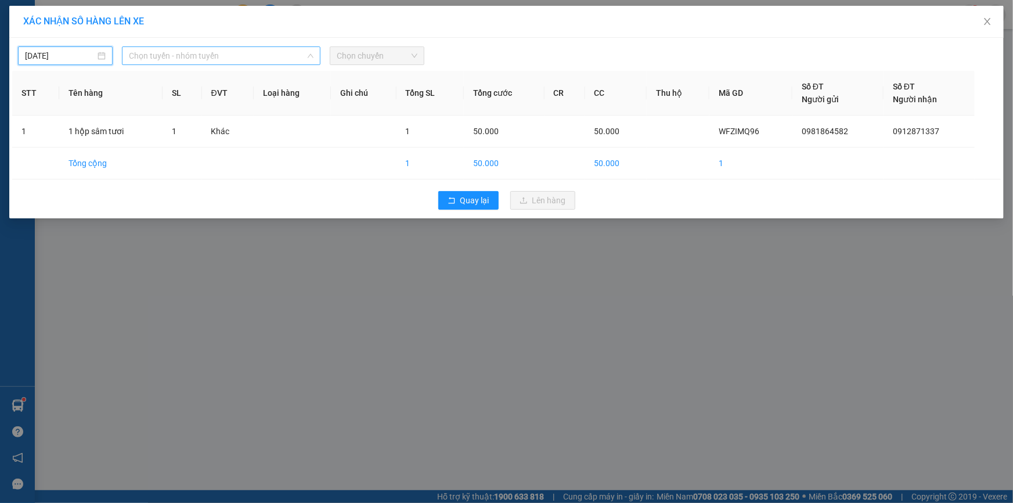
click at [182, 49] on span "Chọn tuyến - nhóm tuyến" at bounding box center [221, 55] width 185 height 17
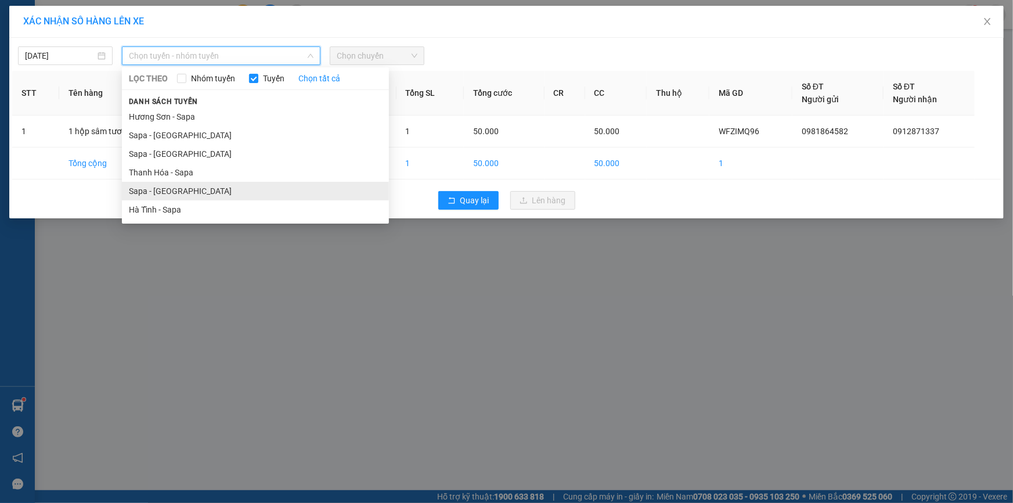
click at [188, 194] on li "Sapa - [GEOGRAPHIC_DATA]" at bounding box center [255, 191] width 267 height 19
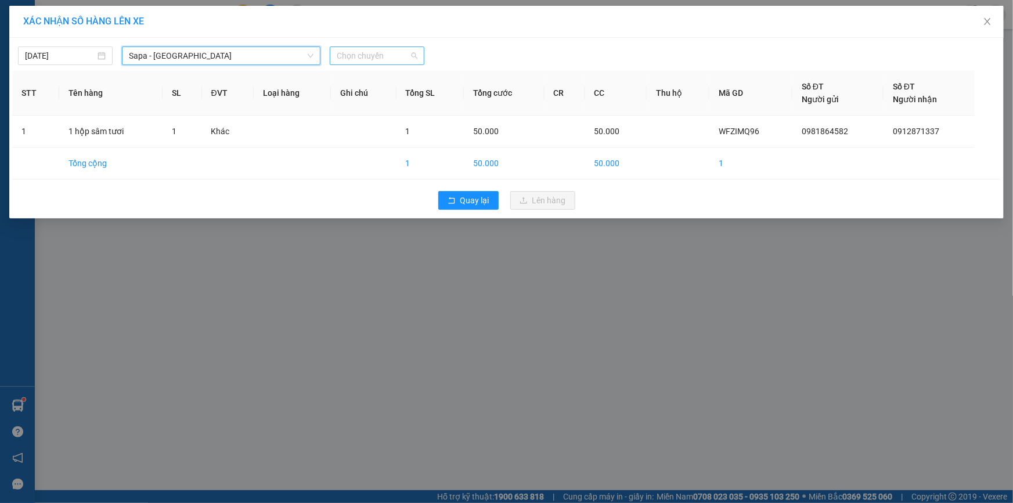
click at [346, 53] on span "Chọn chuyến" at bounding box center [377, 55] width 81 height 17
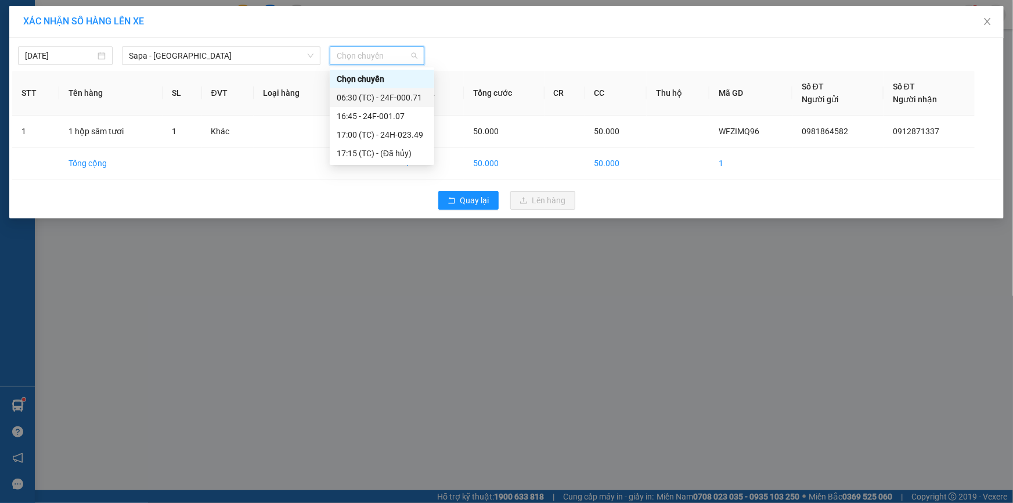
click at [370, 97] on div "06:30 (TC) - 24F-000.71" at bounding box center [382, 97] width 91 height 13
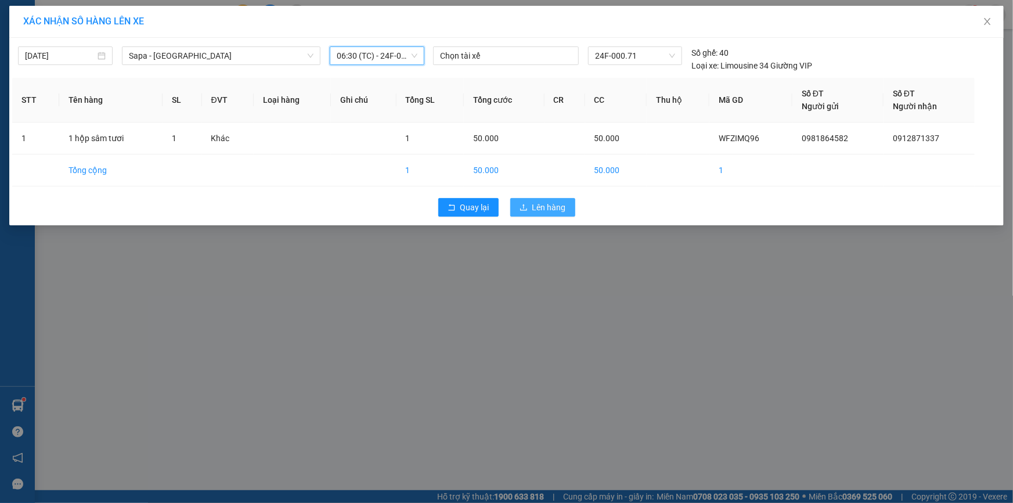
click at [541, 205] on span "Lên hàng" at bounding box center [549, 207] width 34 height 13
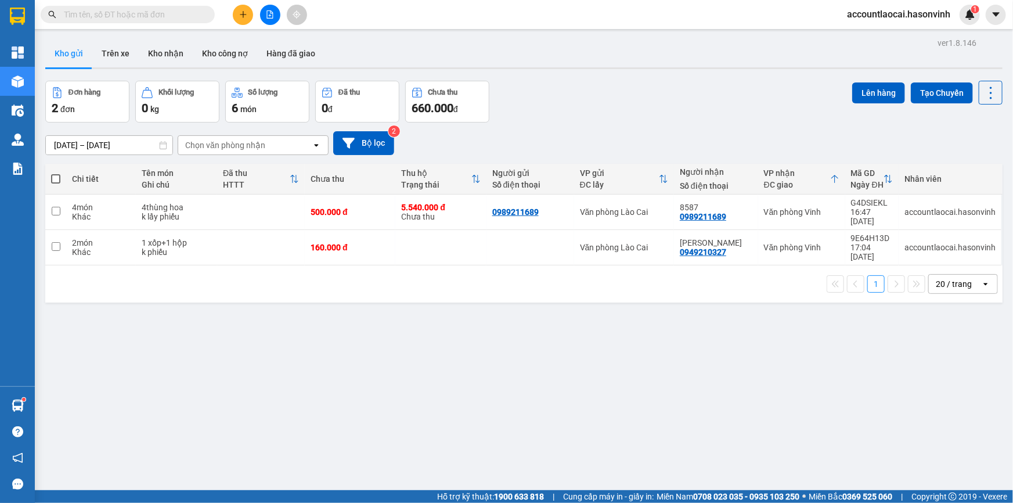
click at [280, 22] on div at bounding box center [269, 15] width 87 height 20
click at [278, 21] on div at bounding box center [269, 15] width 87 height 20
click at [272, 21] on button at bounding box center [270, 15] width 20 height 20
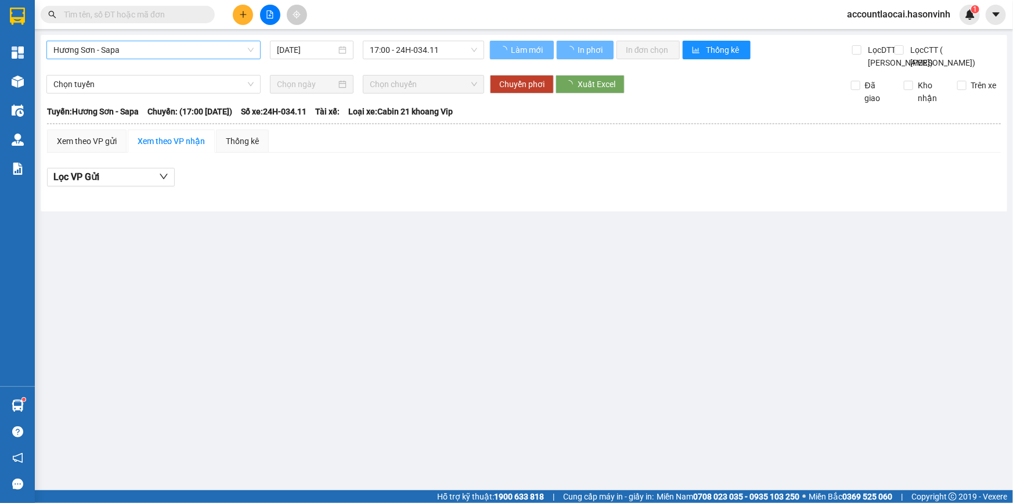
click at [156, 49] on span "Hương Sơn - Sapa" at bounding box center [153, 49] width 200 height 17
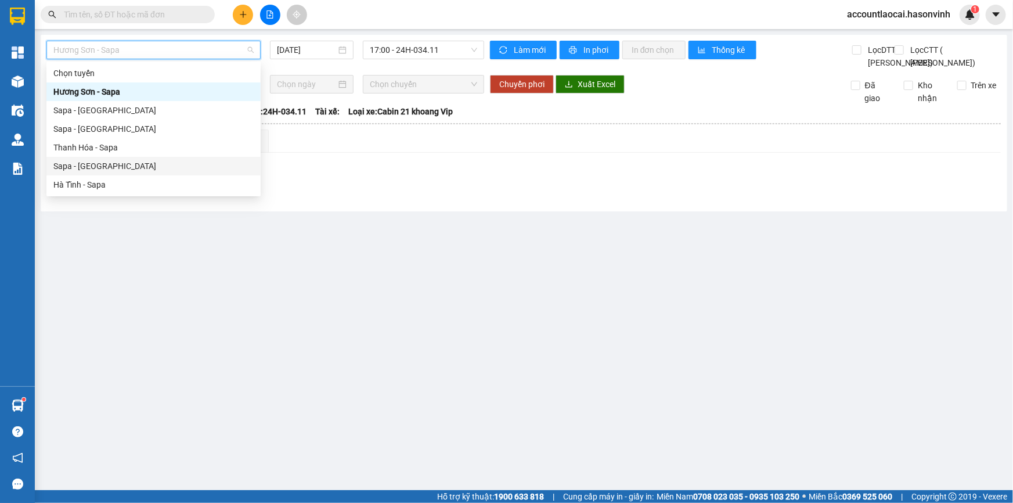
click at [128, 162] on div "Sapa - [GEOGRAPHIC_DATA]" at bounding box center [153, 166] width 200 height 13
type input "[DATE]"
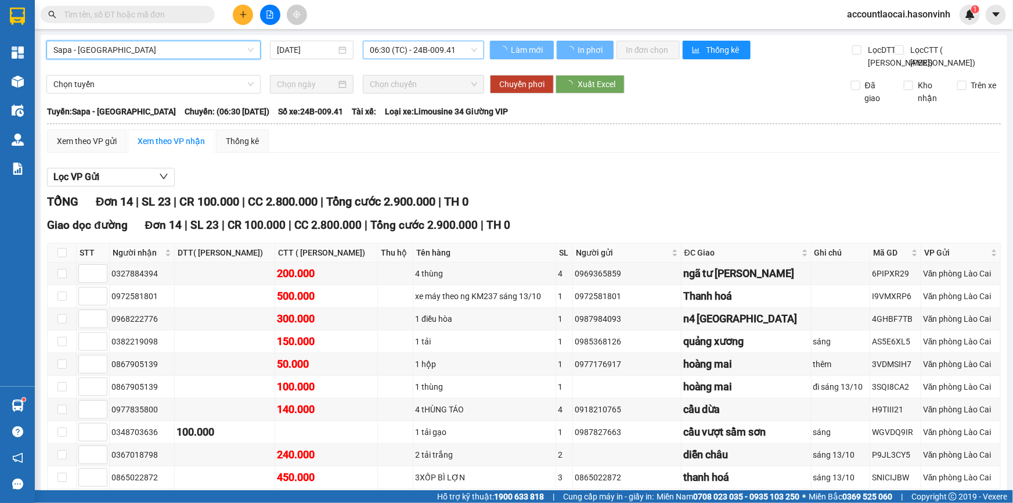
click at [374, 50] on span "06:30 (TC) - 24B-009.41" at bounding box center [423, 49] width 107 height 17
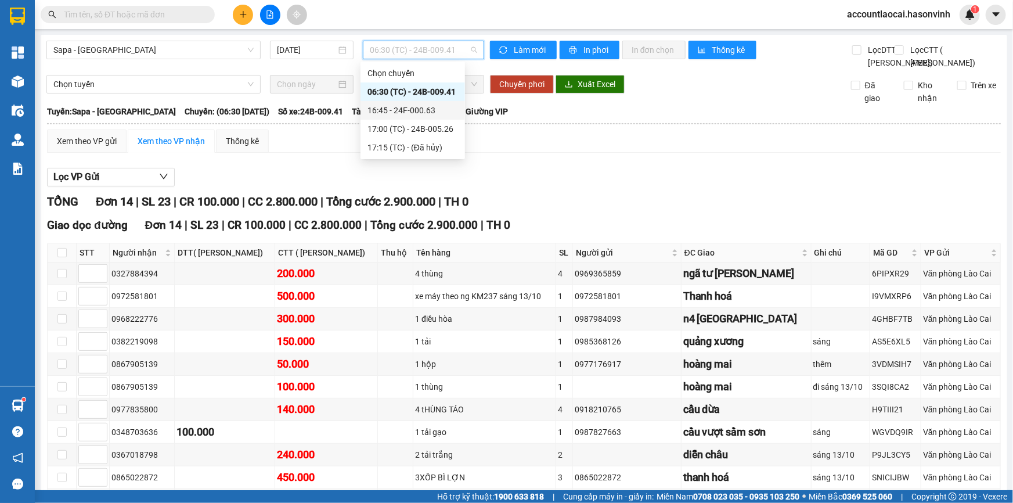
click at [395, 117] on div "16:45 - 24F-000.63" at bounding box center [412, 110] width 104 height 19
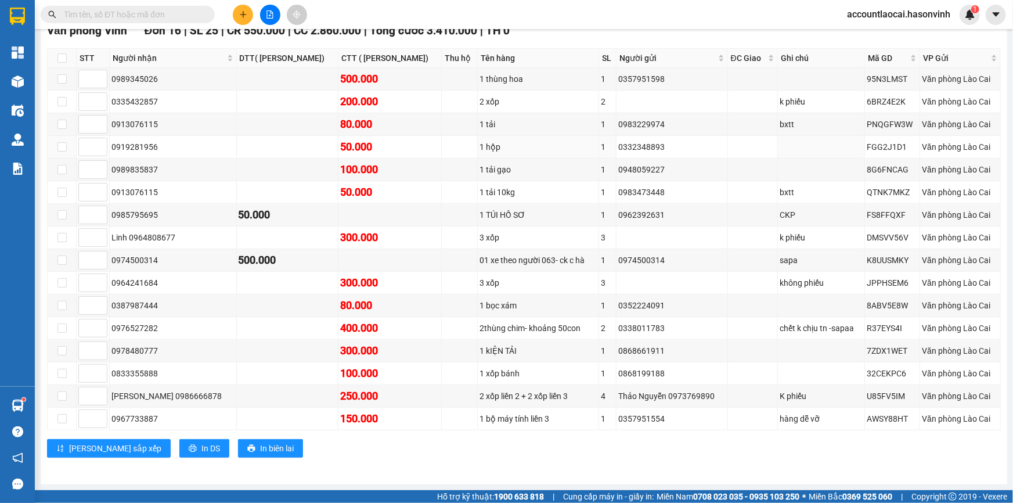
scroll to position [128, 0]
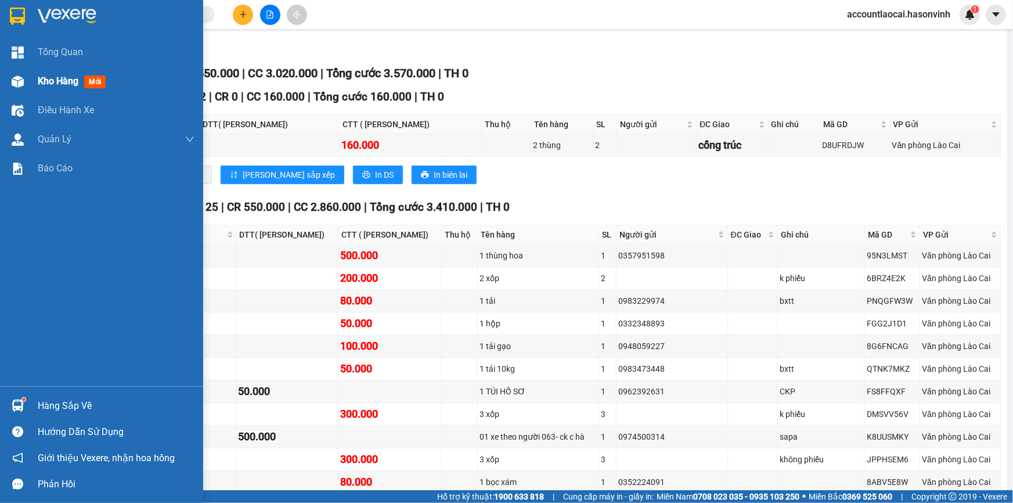
click at [26, 73] on div at bounding box center [18, 81] width 20 height 20
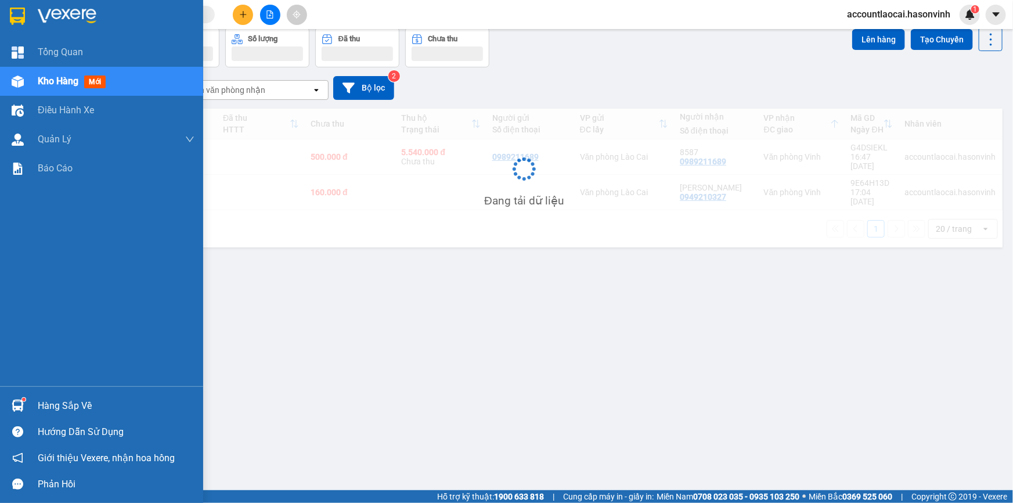
scroll to position [53, 0]
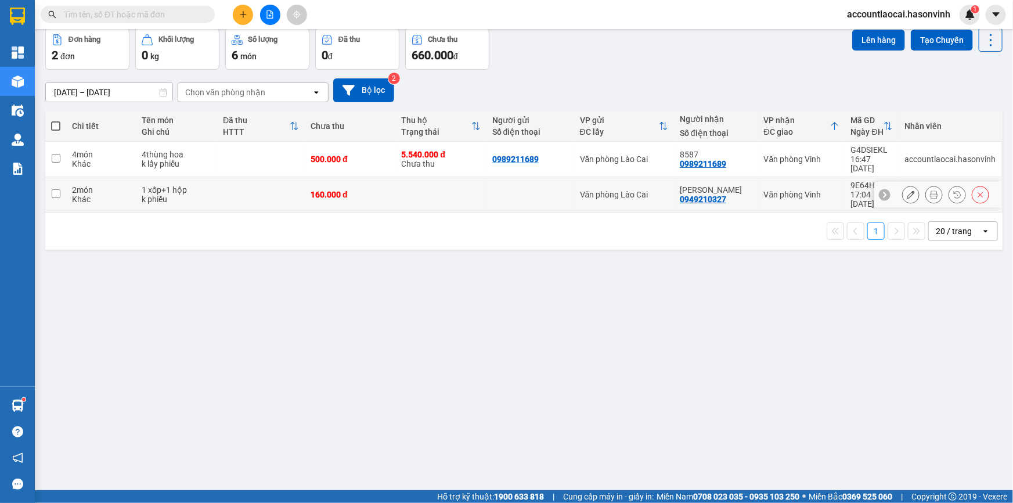
click at [232, 177] on td at bounding box center [261, 194] width 88 height 35
checkbox input "true"
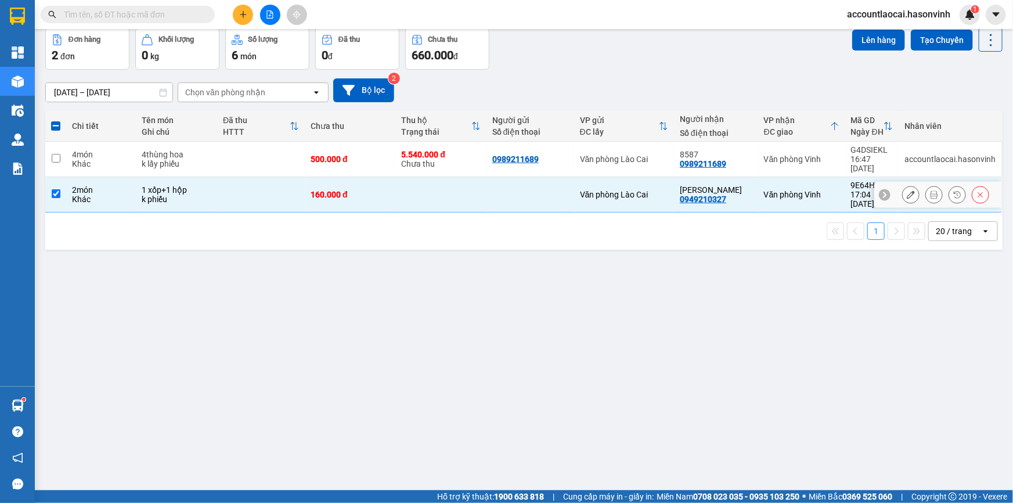
scroll to position [0, 0]
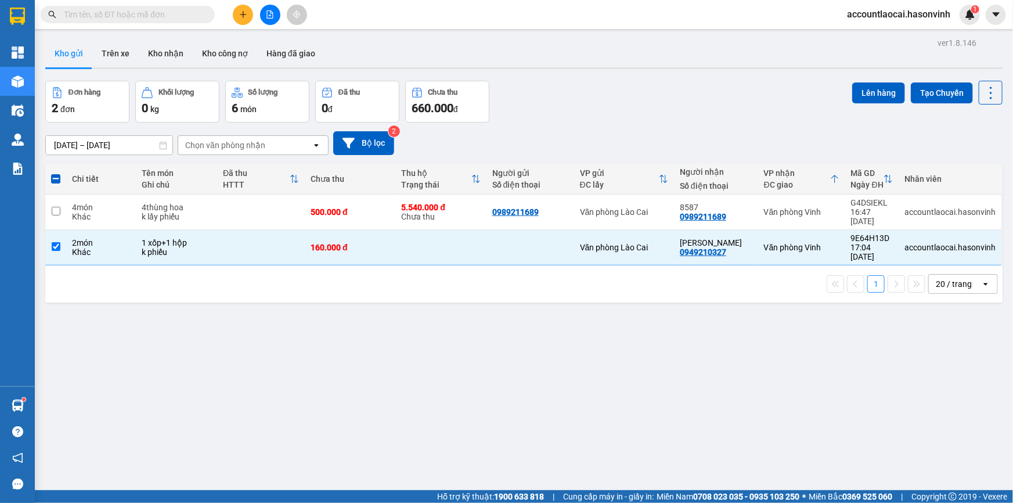
click at [279, 15] on button at bounding box center [270, 15] width 20 height 20
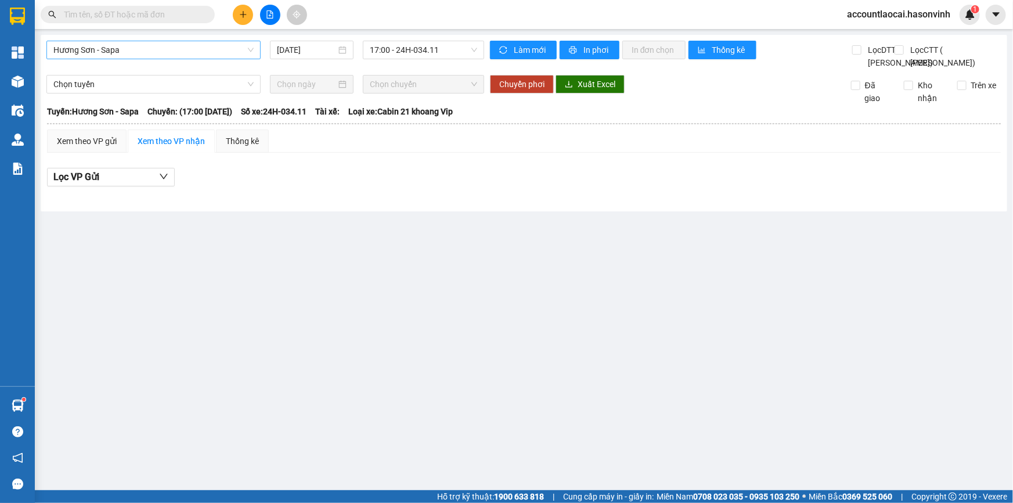
click at [144, 57] on span "Hương Sơn - Sapa" at bounding box center [153, 49] width 200 height 17
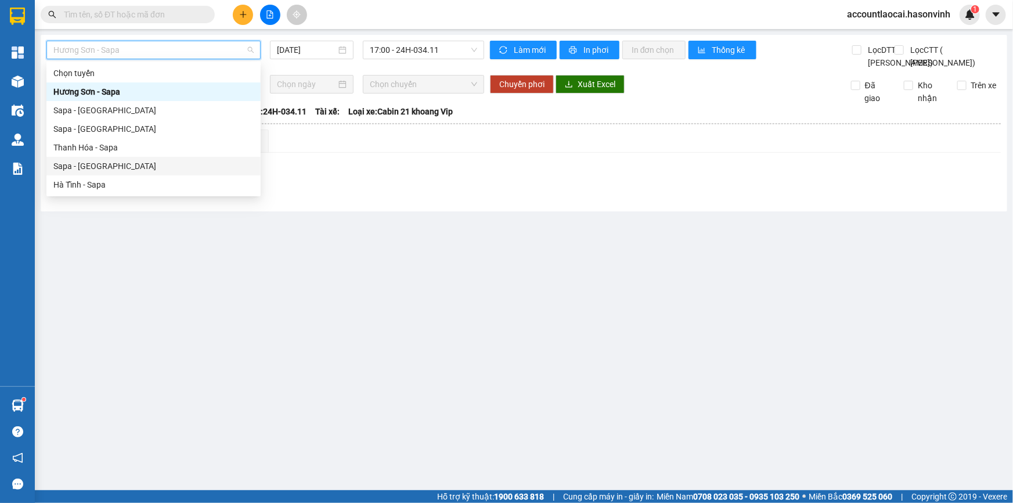
click at [95, 160] on div "Sapa - [GEOGRAPHIC_DATA]" at bounding box center [153, 166] width 200 height 13
type input "[DATE]"
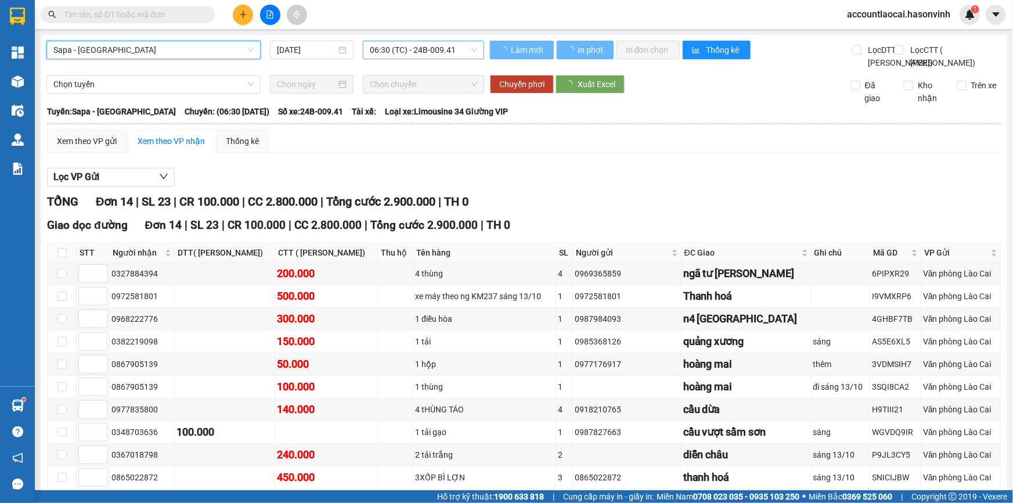
click at [370, 48] on span "06:30 (TC) - 24B-009.41" at bounding box center [423, 49] width 107 height 17
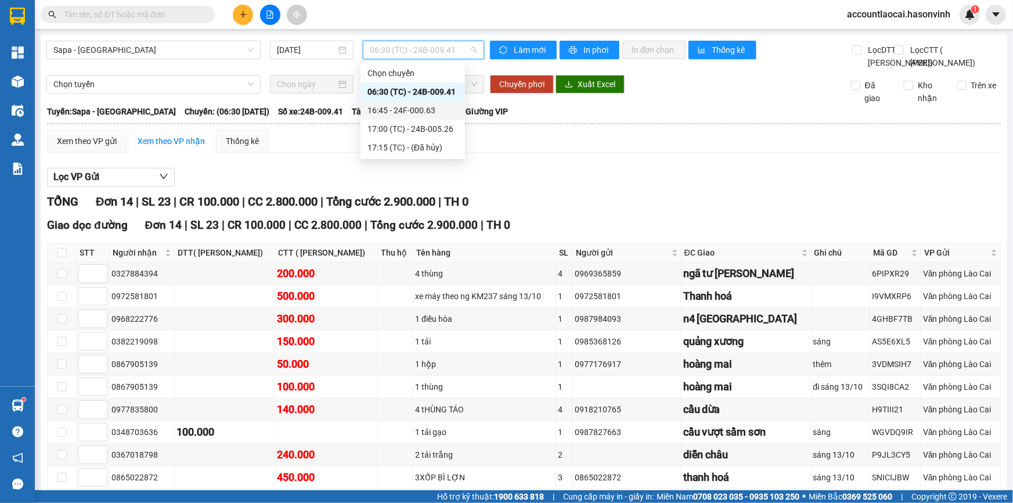
click at [399, 113] on div "16:45 - 24F-000.63" at bounding box center [412, 110] width 91 height 13
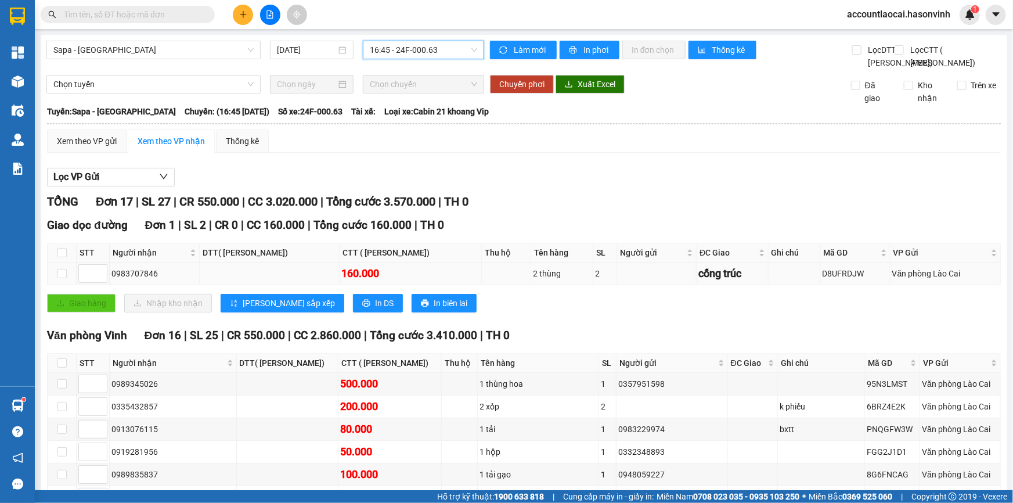
click at [53, 285] on td at bounding box center [62, 273] width 29 height 23
click at [64, 259] on label at bounding box center [61, 252] width 9 height 13
click at [64, 257] on input "checkbox" at bounding box center [61, 252] width 9 height 9
checkbox input "true"
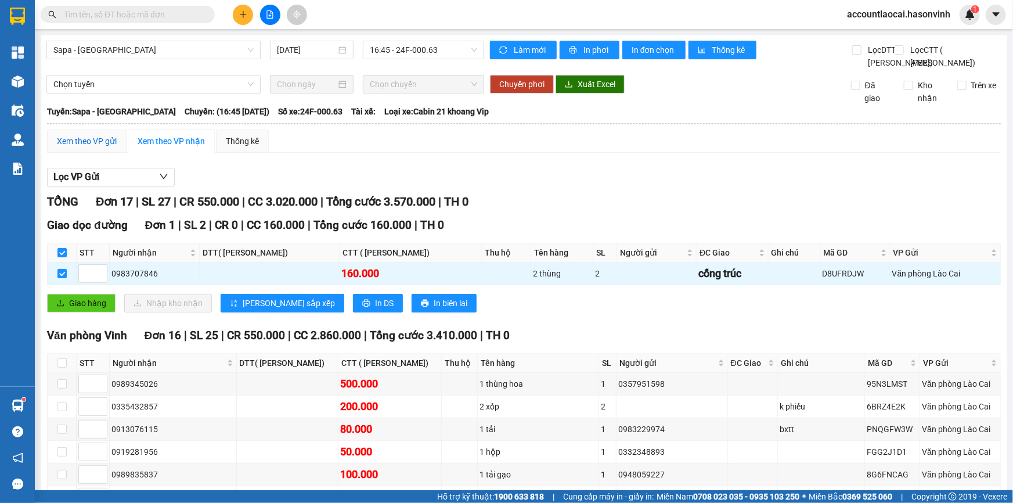
click at [75, 147] on div "Xem theo VP gửi" at bounding box center [87, 141] width 60 height 13
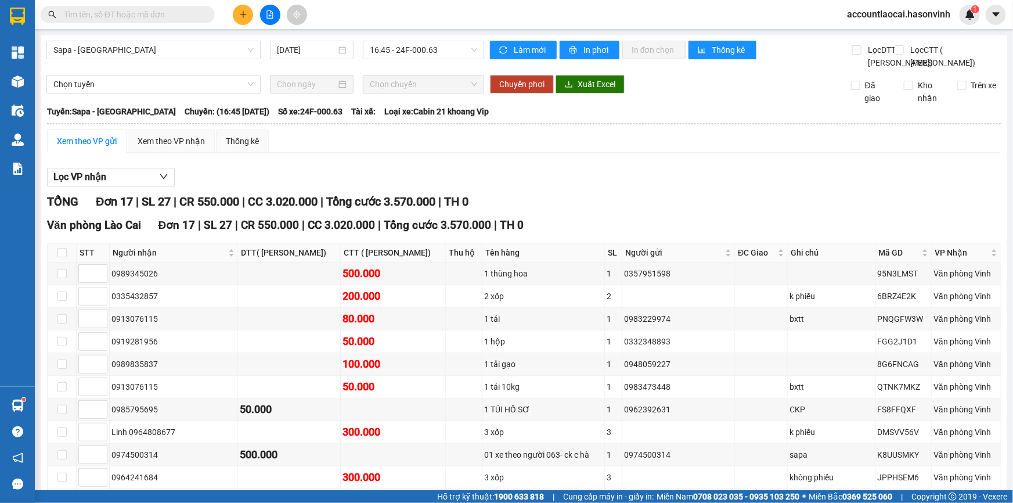
scroll to position [252, 0]
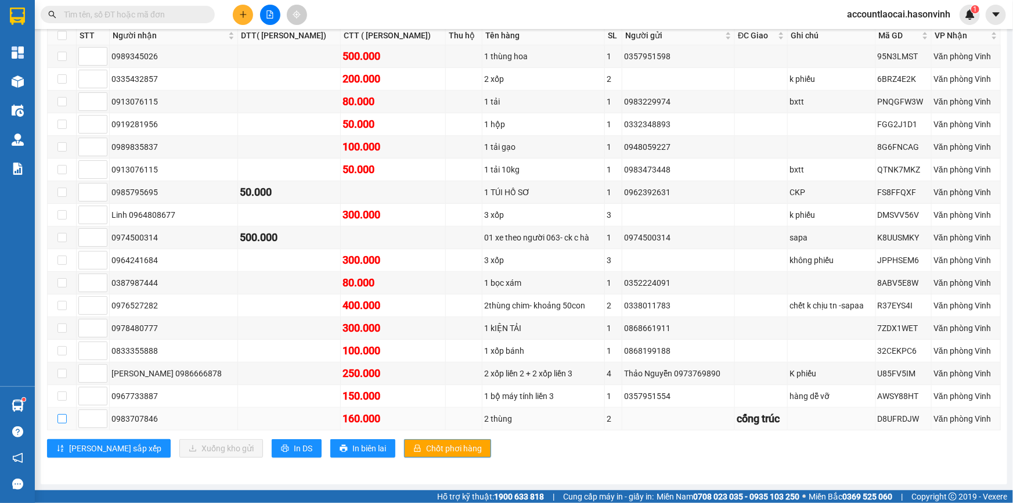
click at [64, 417] on input "checkbox" at bounding box center [61, 418] width 9 height 9
checkbox input "true"
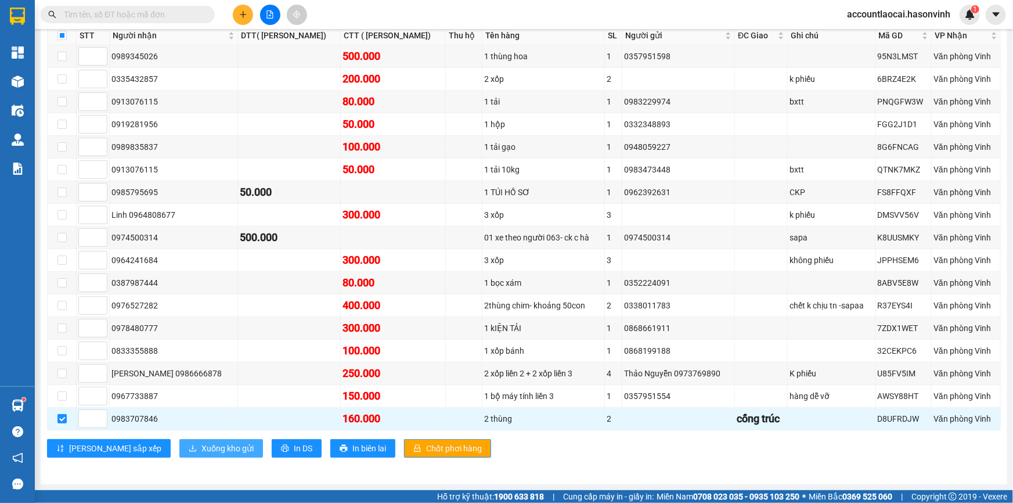
click at [201, 445] on span "Xuống kho gửi" at bounding box center [227, 448] width 52 height 13
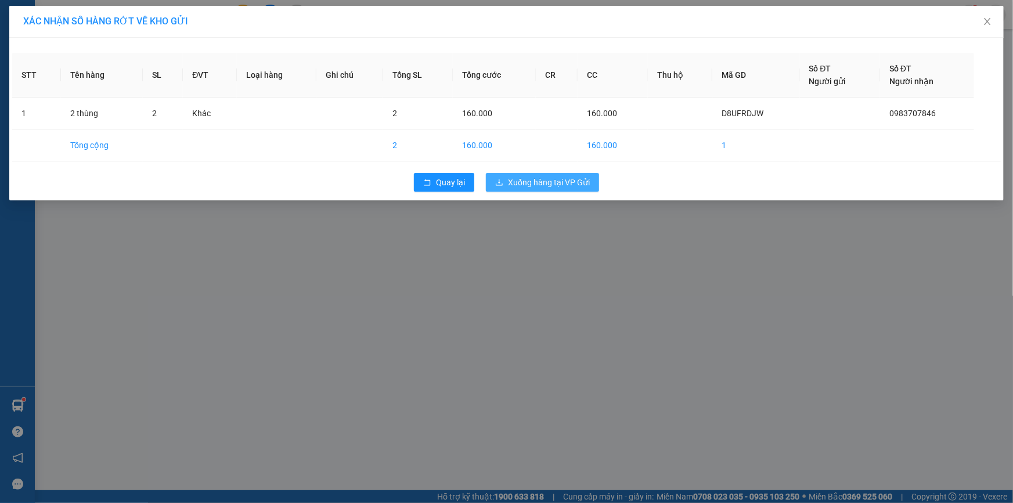
click at [561, 179] on span "Xuống hàng tại VP Gửi" at bounding box center [549, 182] width 82 height 13
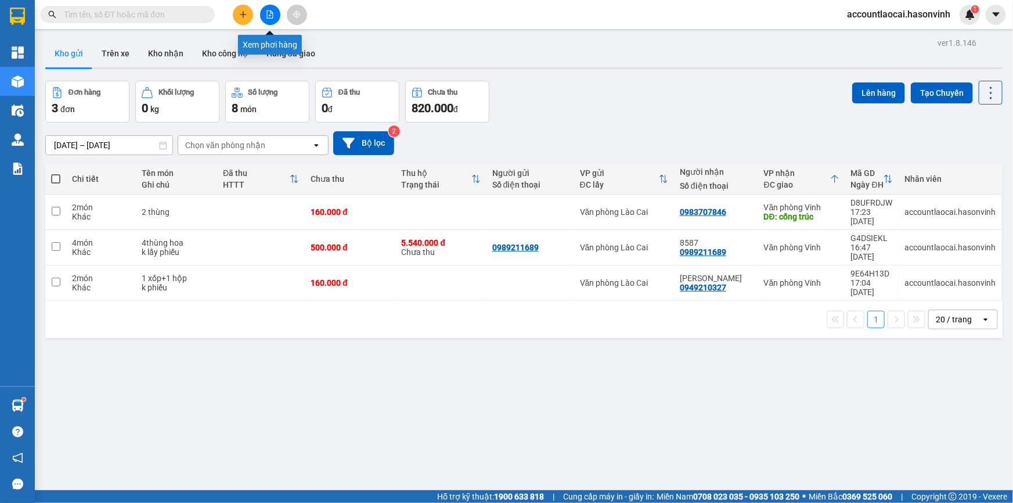
click at [269, 13] on icon "file-add" at bounding box center [270, 14] width 8 height 8
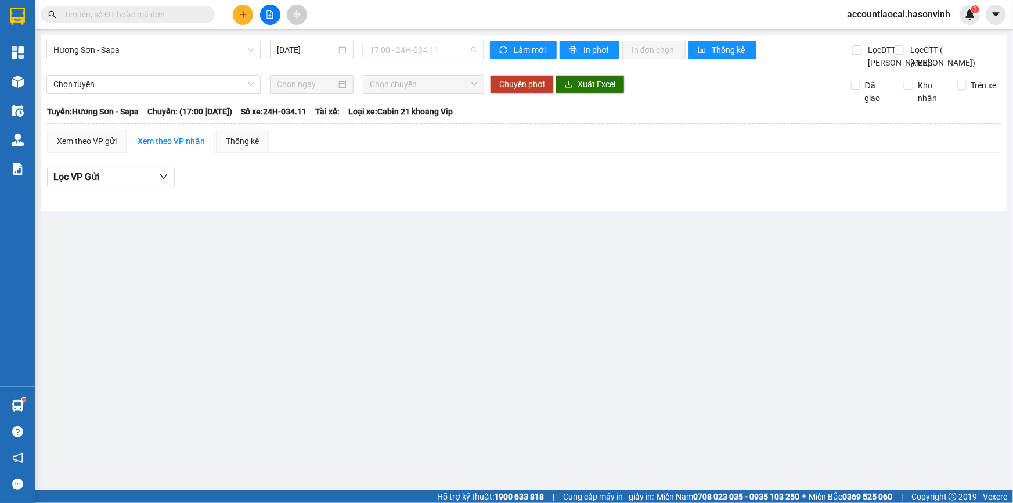
click at [413, 45] on span "17:00 - 24H-034.11" at bounding box center [423, 49] width 107 height 17
click at [174, 39] on div "Hương Sơn - Sapa 13/10/2025 17:00 - 24H-034.11 Làm mới In phơi In đơn chọn Thốn…" at bounding box center [524, 123] width 966 height 176
click at [172, 49] on span "Hương Sơn - Sapa" at bounding box center [153, 49] width 200 height 17
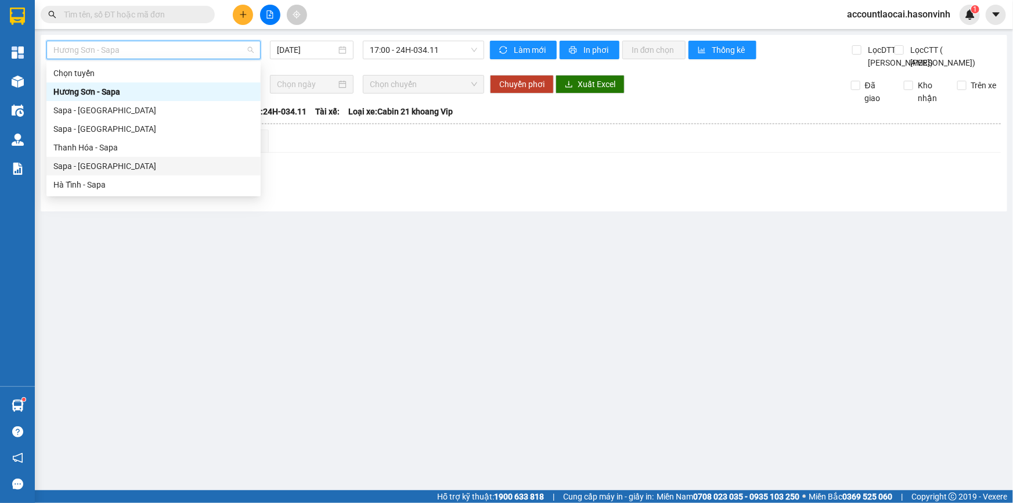
click at [127, 164] on div "Sapa - [GEOGRAPHIC_DATA]" at bounding box center [153, 166] width 200 height 13
type input "[DATE]"
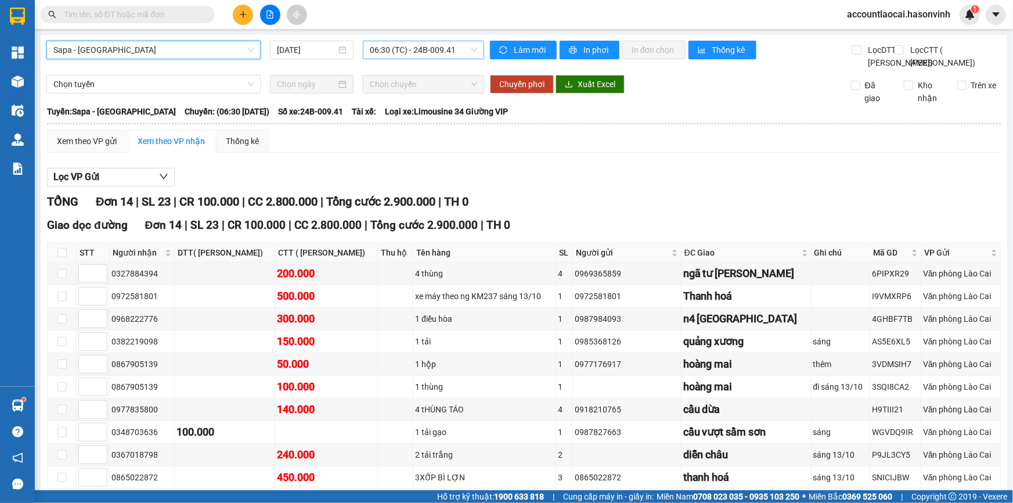
click at [393, 52] on span "06:30 (TC) - 24B-009.41" at bounding box center [423, 49] width 107 height 17
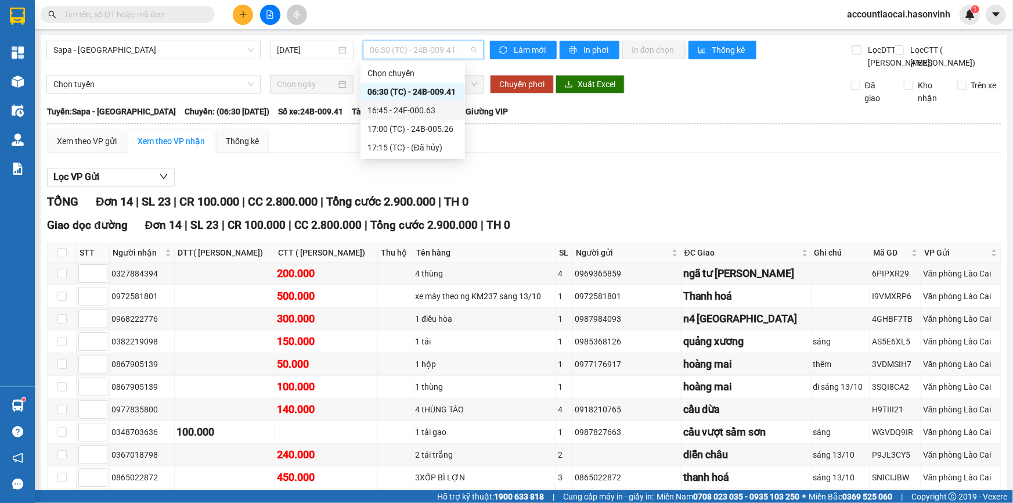
click at [414, 115] on div "16:45 - 24F-000.63" at bounding box center [412, 110] width 91 height 13
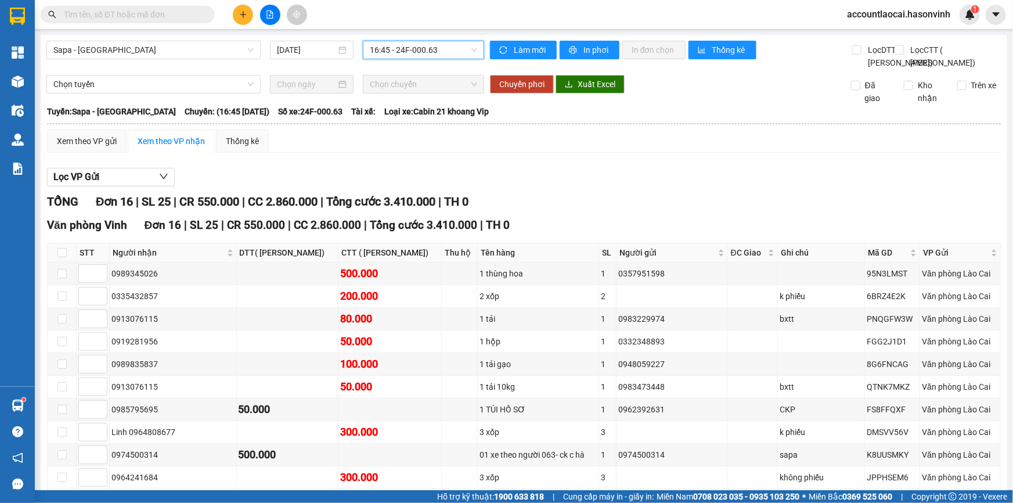
click at [211, 68] on div "Sapa - Hà Tĩnh 13/10/2025 16:45 16:45 - 24F-000.63" at bounding box center [265, 55] width 438 height 28
click at [155, 69] on div "Sapa - Hà Tĩnh 13/10/2025 16:45 - 24F-000.63" at bounding box center [265, 55] width 438 height 28
click at [142, 63] on div "Sapa - Hà Tĩnh 13/10/2025 16:45 - 24F-000.63" at bounding box center [265, 55] width 438 height 28
click at [117, 46] on span "Sapa - [GEOGRAPHIC_DATA]" at bounding box center [153, 49] width 200 height 17
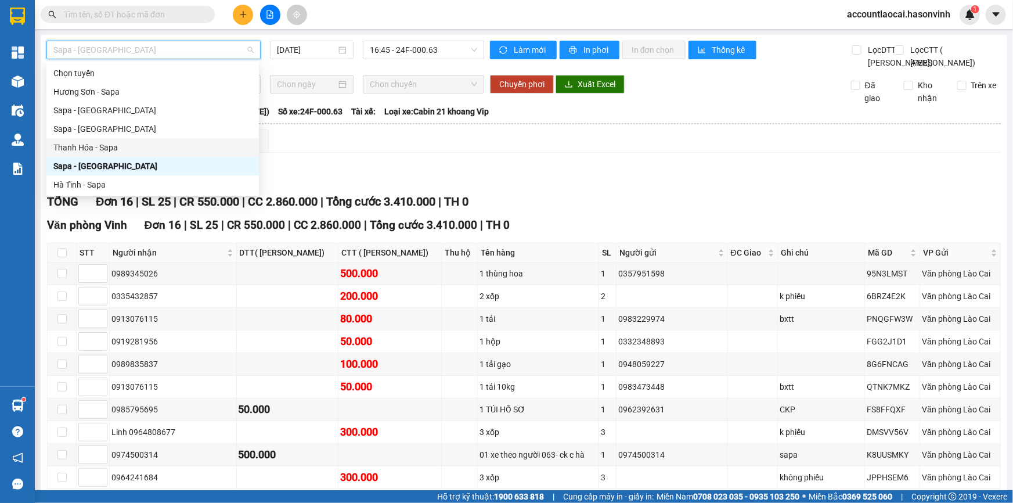
click at [339, 69] on div "Sapa - Hà Tĩnh 13/10/2025 16:45 - 24F-000.63" at bounding box center [265, 55] width 438 height 28
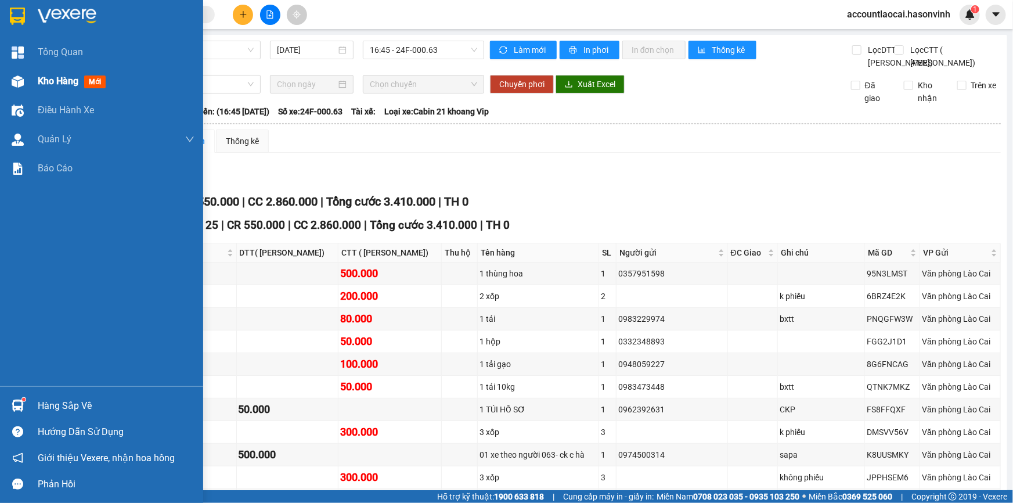
click at [28, 84] on div "Kho hàng mới" at bounding box center [101, 81] width 203 height 29
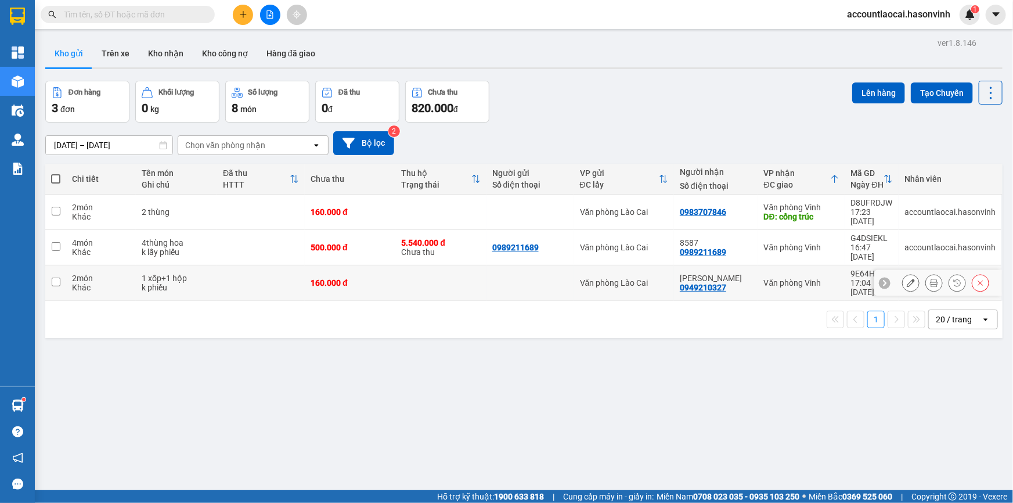
click at [219, 265] on td at bounding box center [261, 282] width 88 height 35
checkbox input "true"
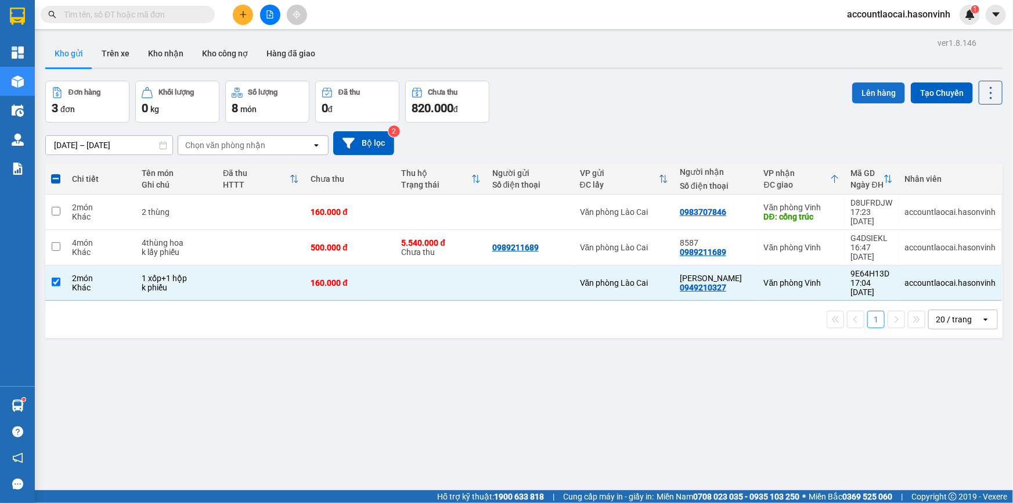
click at [869, 95] on button "Lên hàng" at bounding box center [878, 92] width 53 height 21
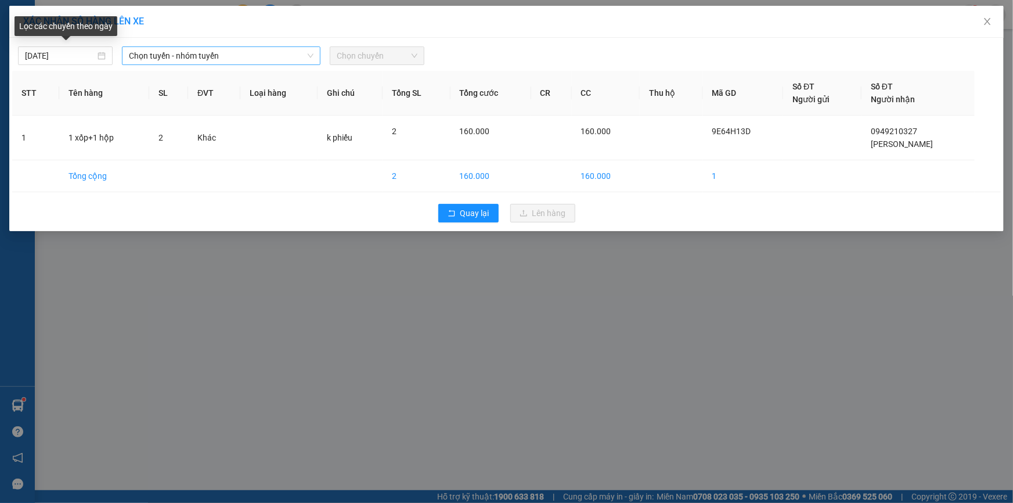
click at [188, 55] on span "Chọn tuyến - nhóm tuyến" at bounding box center [221, 55] width 185 height 17
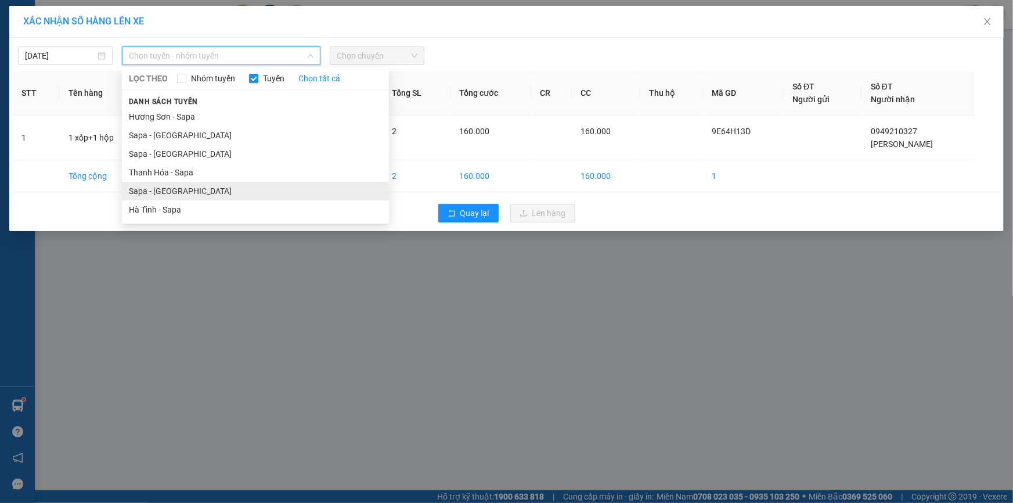
click at [176, 183] on li "Sapa - [GEOGRAPHIC_DATA]" at bounding box center [255, 191] width 267 height 19
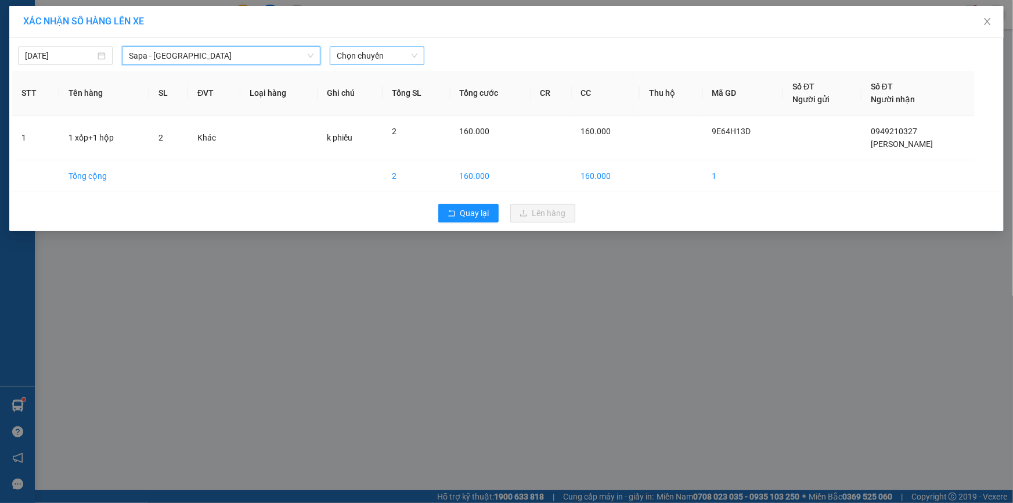
click at [356, 60] on span "Chọn chuyến" at bounding box center [377, 55] width 81 height 17
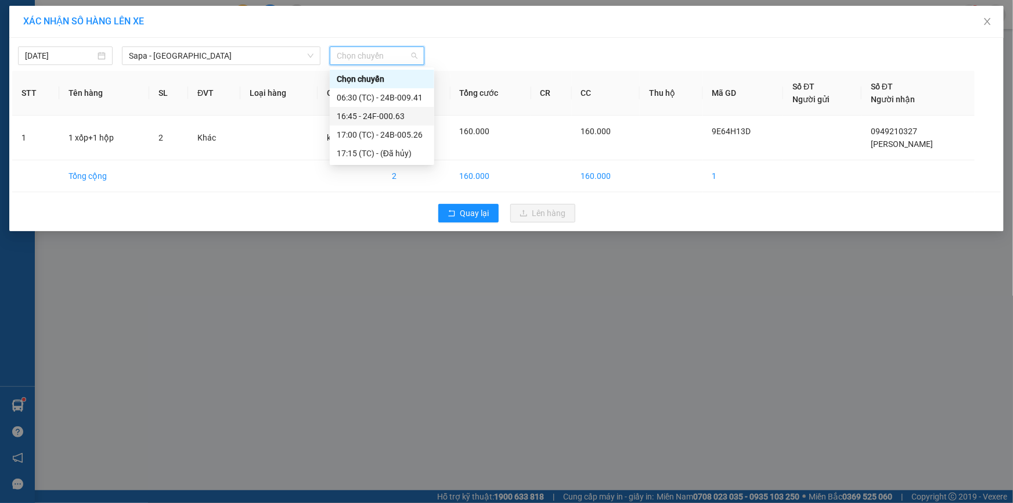
click at [374, 118] on div "16:45 - 24F-000.63" at bounding box center [382, 116] width 91 height 13
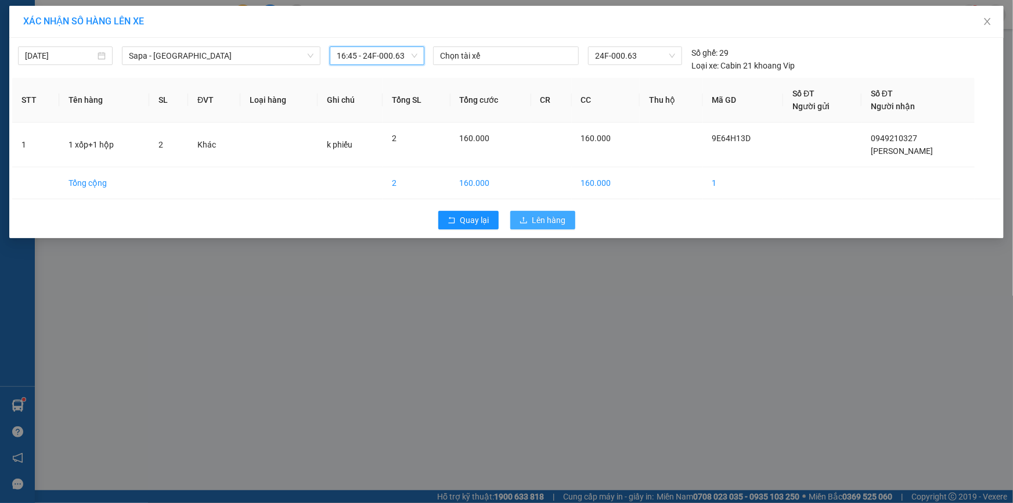
click at [552, 219] on span "Lên hàng" at bounding box center [549, 220] width 34 height 13
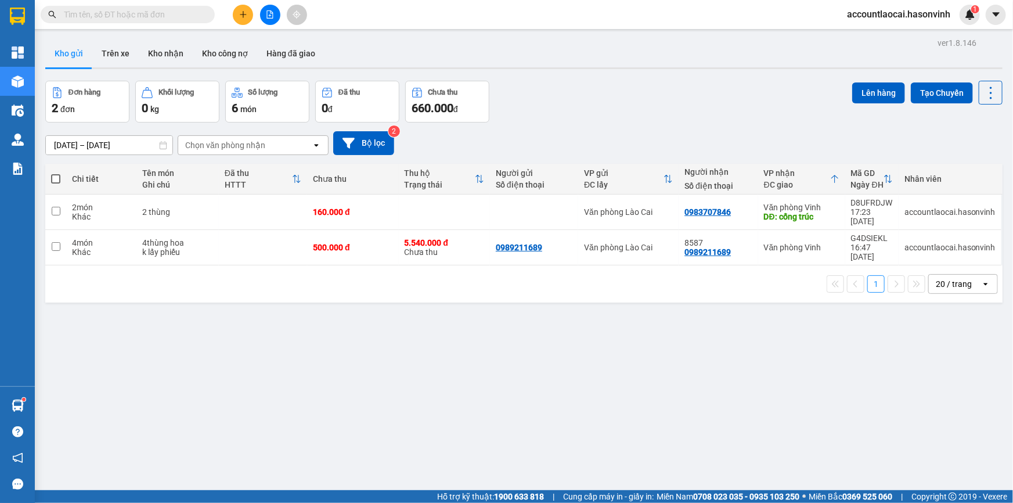
click at [237, 18] on button at bounding box center [243, 15] width 20 height 20
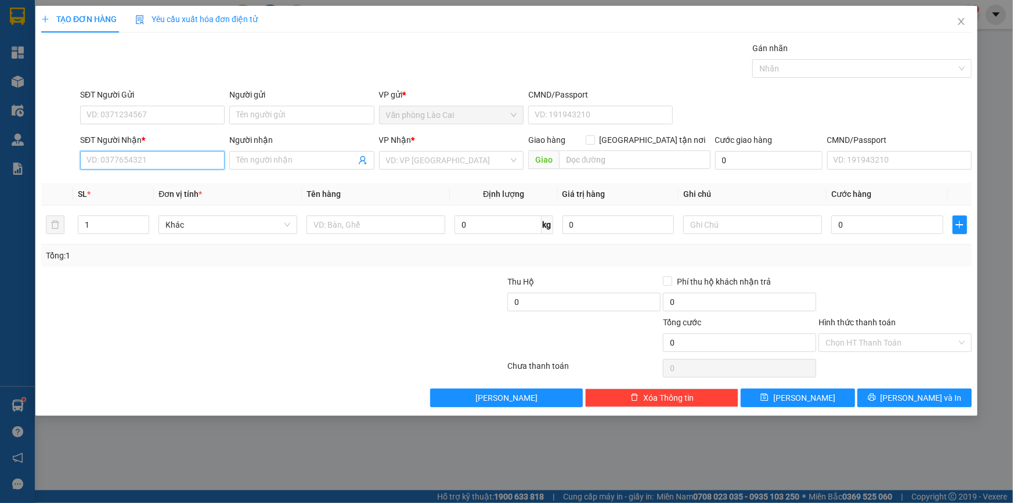
click at [143, 161] on input "SĐT Người Nhận *" at bounding box center [152, 160] width 144 height 19
type input "0852229430"
click at [603, 152] on input "text" at bounding box center [634, 159] width 151 height 19
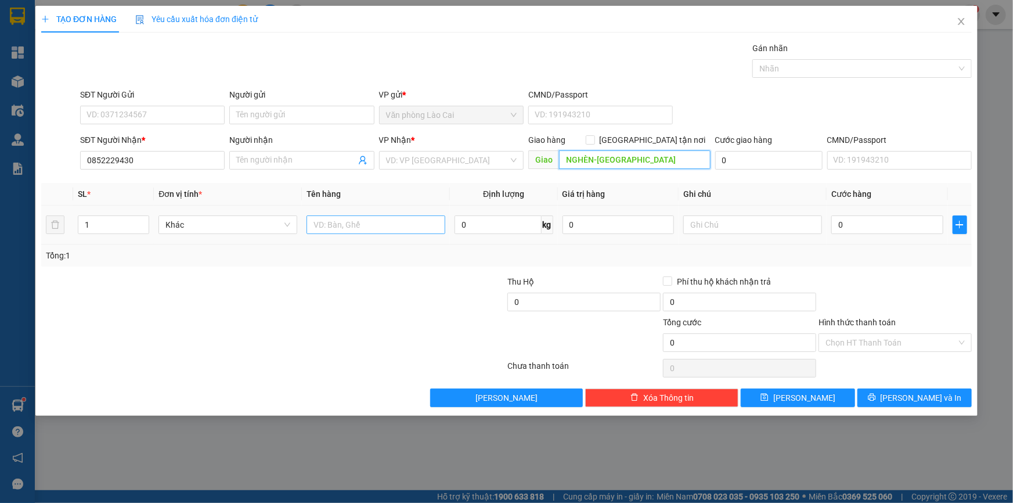
type input "NGHÈN-CAN LỘC"
click at [337, 230] on input "text" at bounding box center [375, 224] width 139 height 19
type input "1 tải"
click at [778, 227] on input "text" at bounding box center [752, 224] width 139 height 19
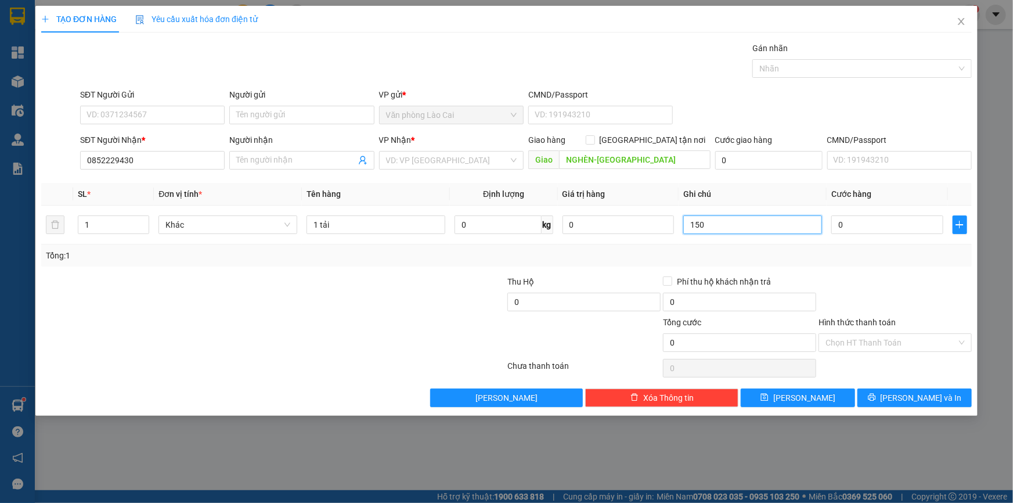
type input "150"
click at [778, 244] on div "Tổng: 1" at bounding box center [506, 255] width 930 height 22
drag, startPoint x: 731, startPoint y: 222, endPoint x: 673, endPoint y: 222, distance: 57.5
click at [673, 222] on tr "1 Khác 1 tải 0 kg 0 150 0" at bounding box center [506, 224] width 930 height 39
click at [869, 223] on input "0" at bounding box center [887, 224] width 112 height 19
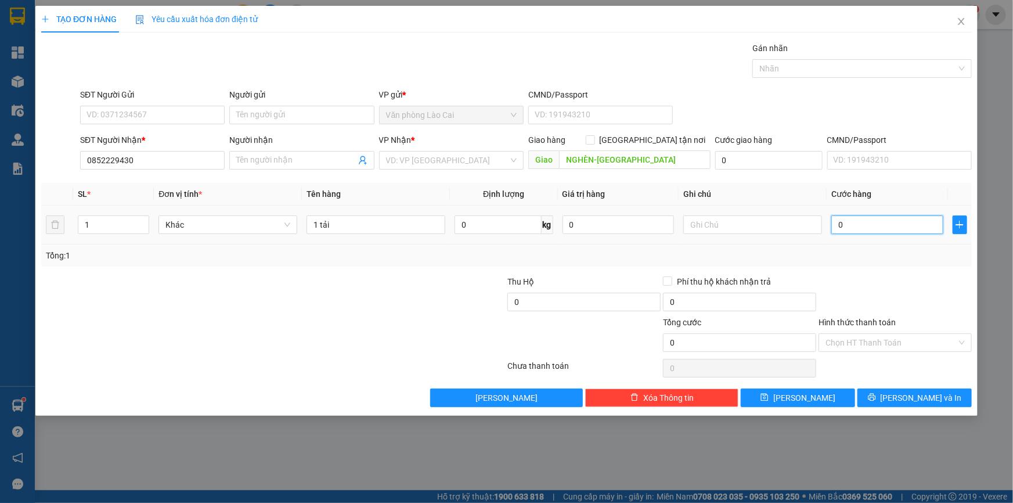
type input "1"
type input "15"
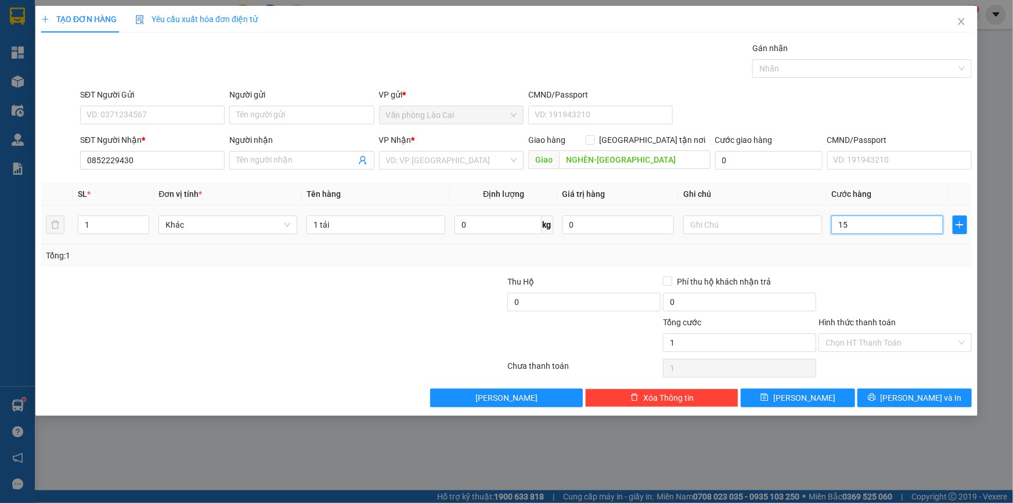
type input "15"
type input "150"
type input "150.000"
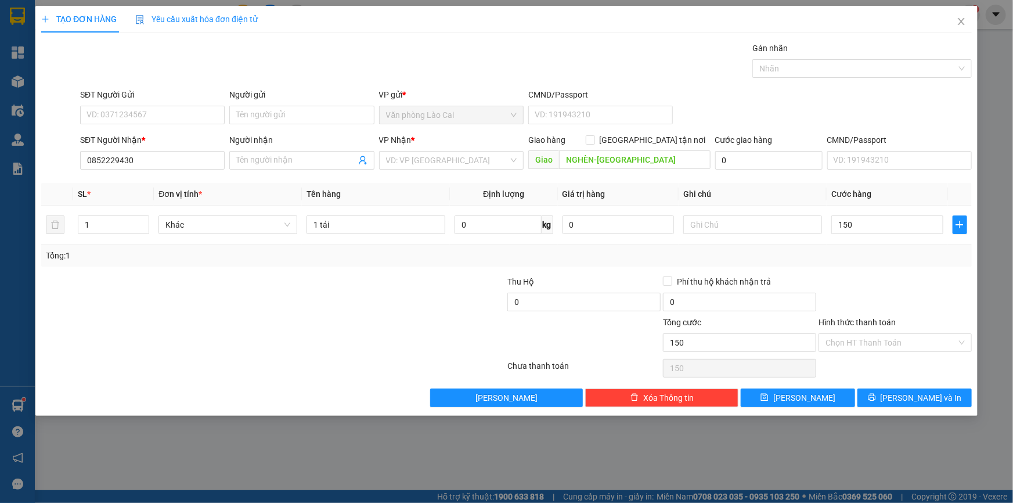
type input "150.000"
click at [859, 270] on div "Transit Pickup Surcharge Ids Transit Deliver Surcharge Ids Transit Deliver Surc…" at bounding box center [506, 224] width 930 height 365
click at [819, 402] on button "[PERSON_NAME]" at bounding box center [797, 397] width 114 height 19
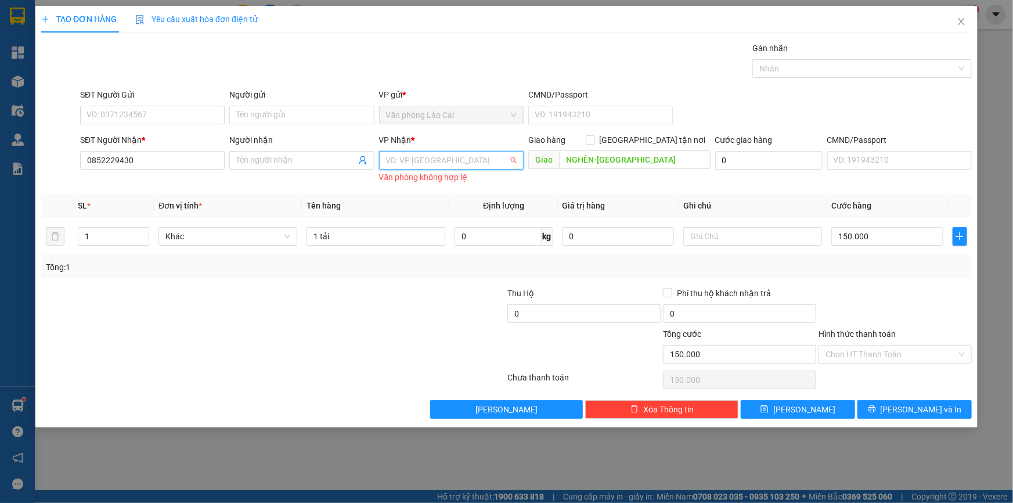
click at [414, 156] on input "search" at bounding box center [447, 159] width 122 height 17
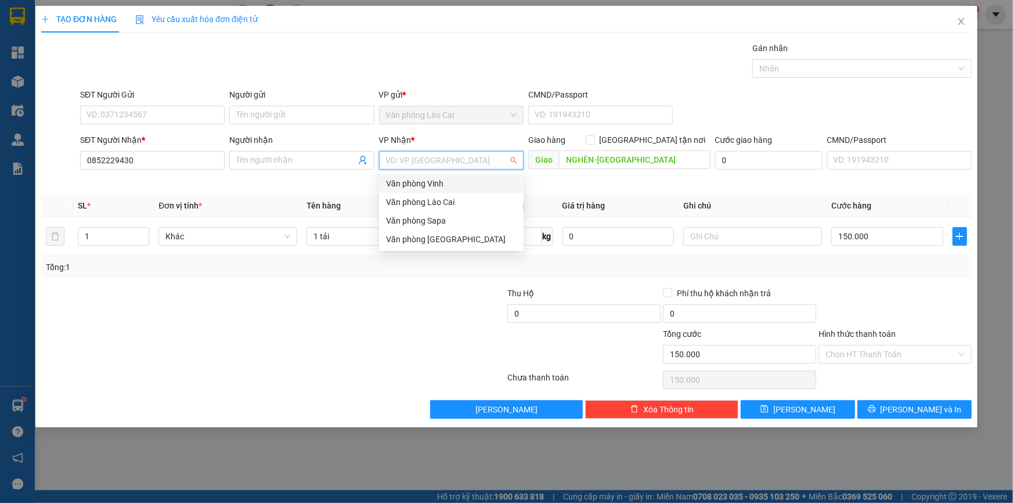
click at [404, 178] on div "Văn phòng Vinh" at bounding box center [451, 183] width 144 height 19
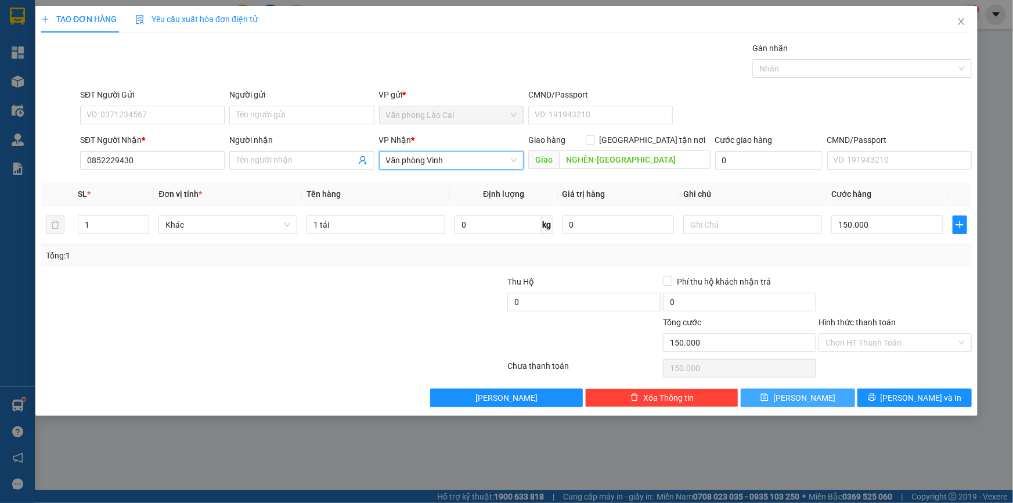
click at [763, 393] on button "[PERSON_NAME]" at bounding box center [797, 397] width 114 height 19
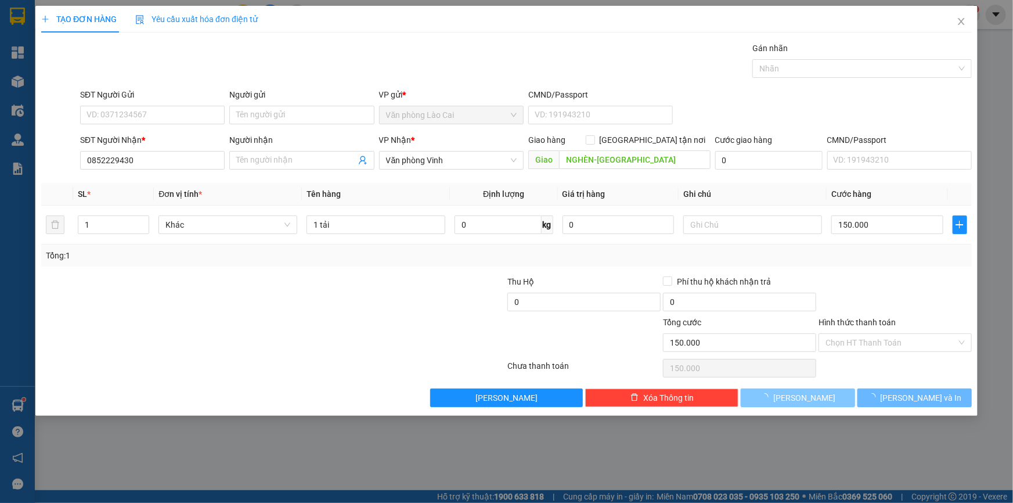
type input "0"
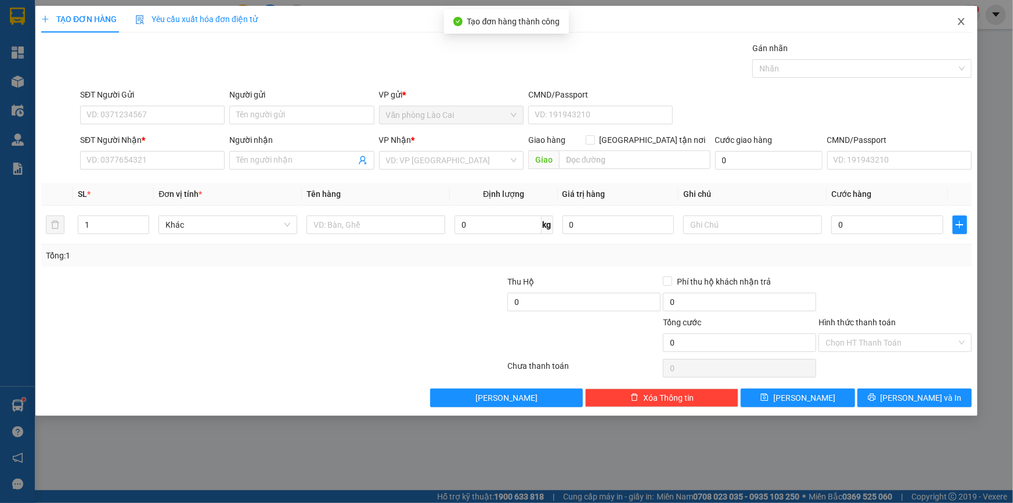
click at [967, 17] on span "Close" at bounding box center [961, 22] width 32 height 32
